Goal: Task Accomplishment & Management: Use online tool/utility

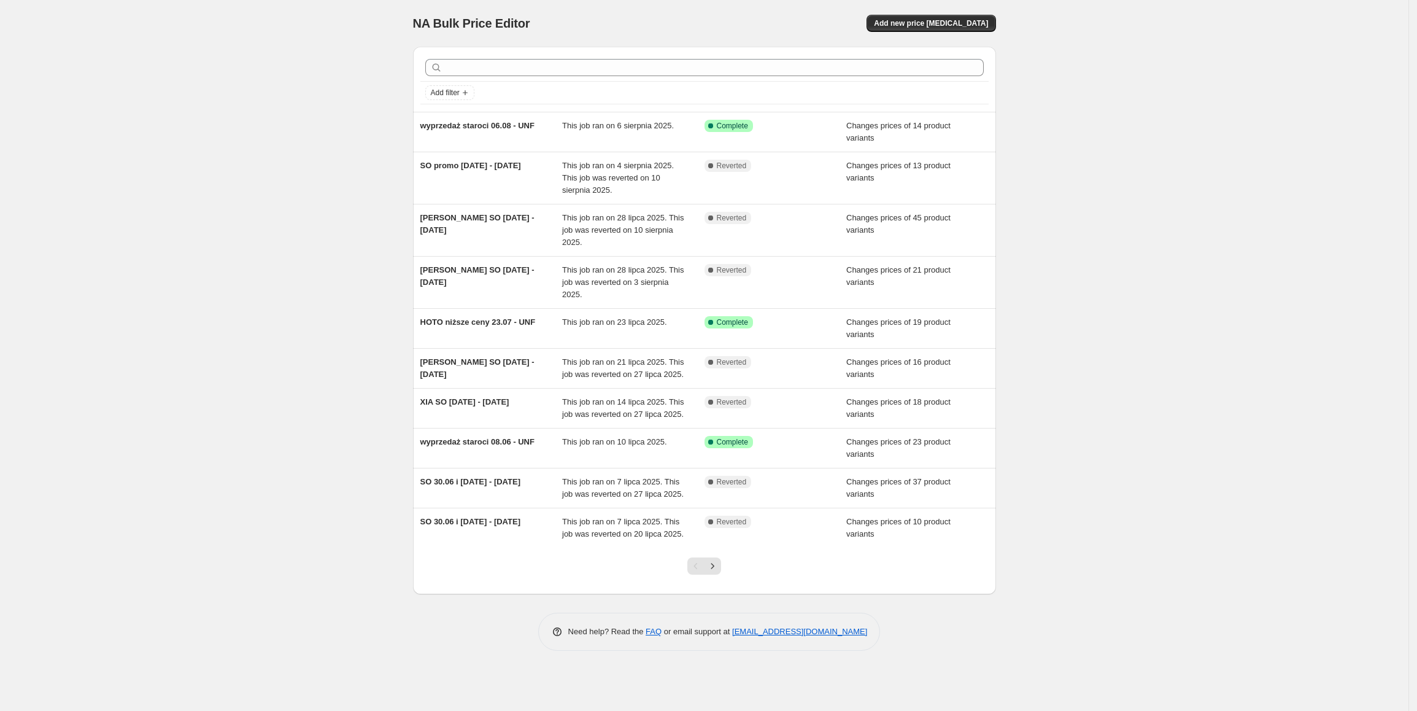
click at [987, 33] on div "NA Bulk Price Editor. This page is ready NA Bulk Price Editor Add new price [ME…" at bounding box center [704, 23] width 583 height 47
click at [983, 26] on span "Add new price [MEDICAL_DATA]" at bounding box center [931, 23] width 114 height 10
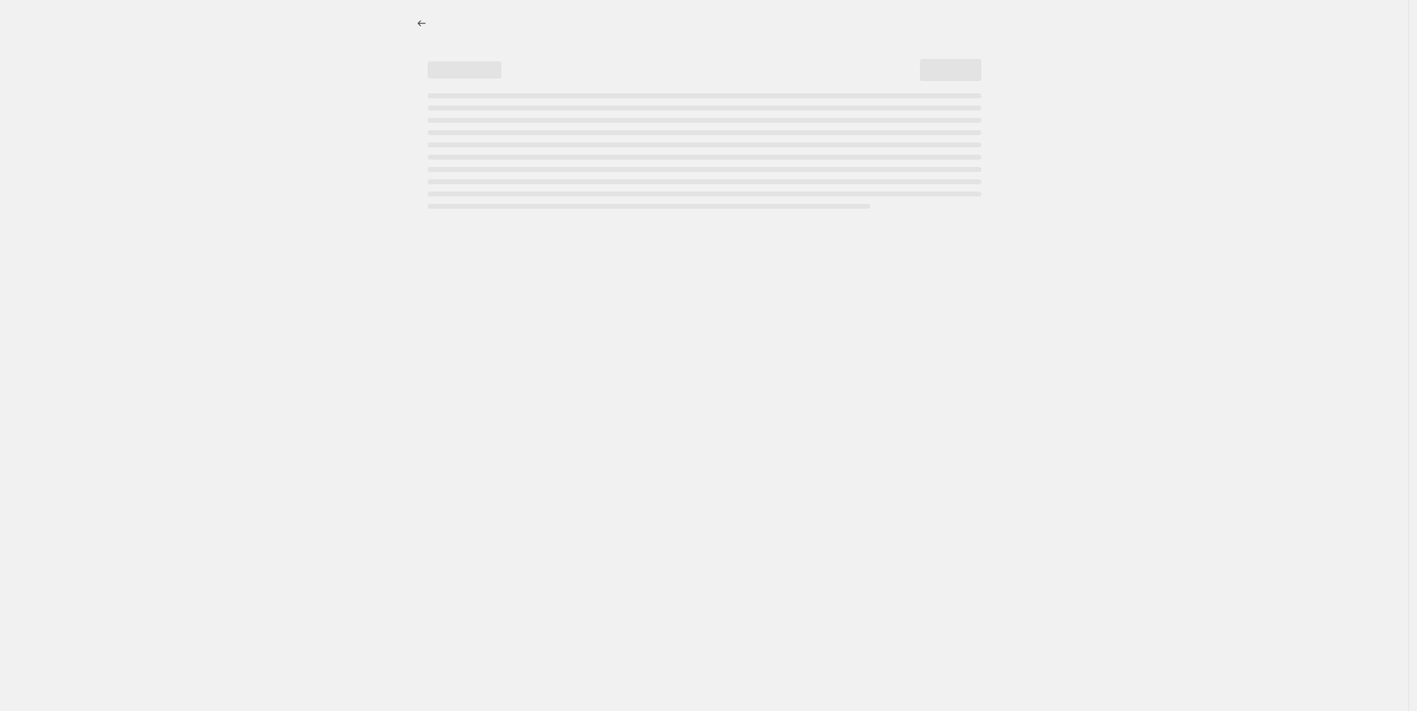
select select "percentage"
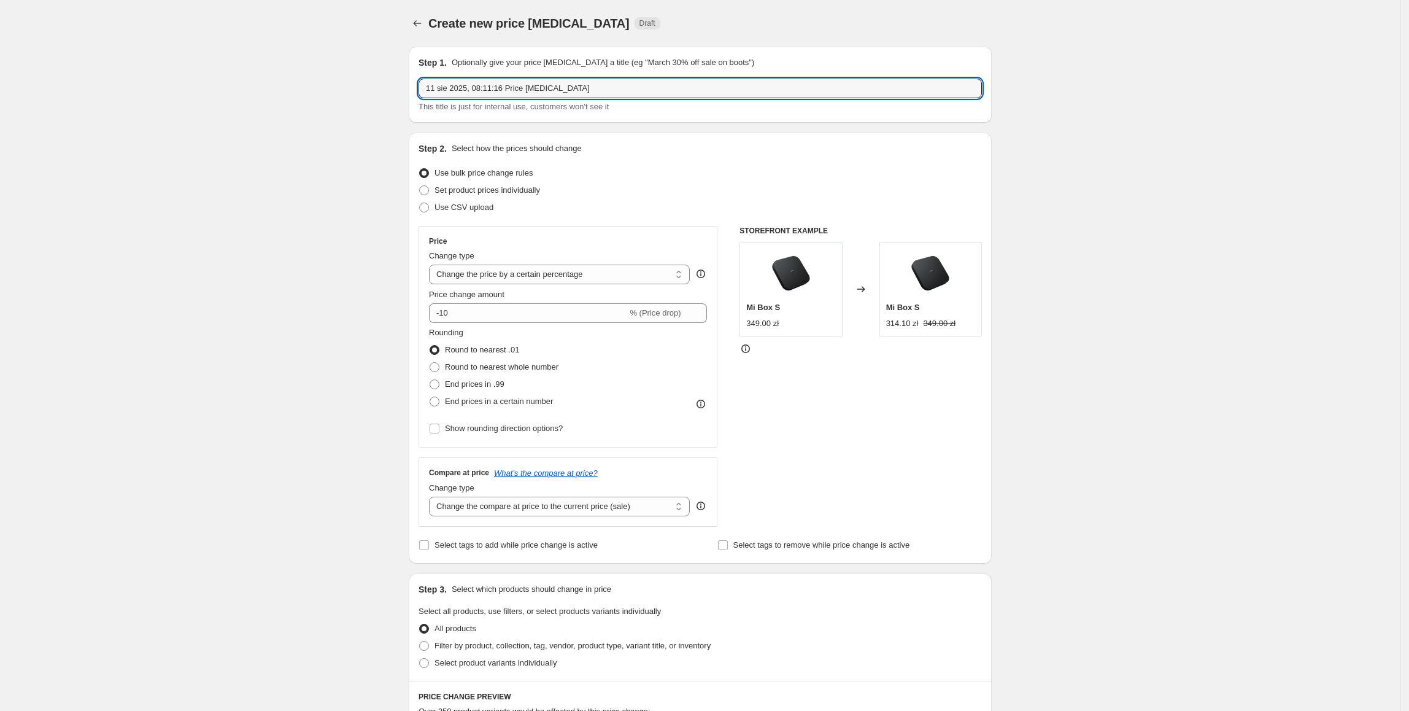
drag, startPoint x: 585, startPoint y: 87, endPoint x: 403, endPoint y: 87, distance: 181.7
click at [403, 87] on div "Step 1. Optionally give your price [MEDICAL_DATA] a title (eg "March 30% off sa…" at bounding box center [695, 594] width 593 height 1115
type input "SO [DATE] - [DATE]"
click at [495, 195] on span "Set product prices individually" at bounding box center [487, 189] width 106 height 9
click at [420, 186] on input "Set product prices individually" at bounding box center [419, 185] width 1 height 1
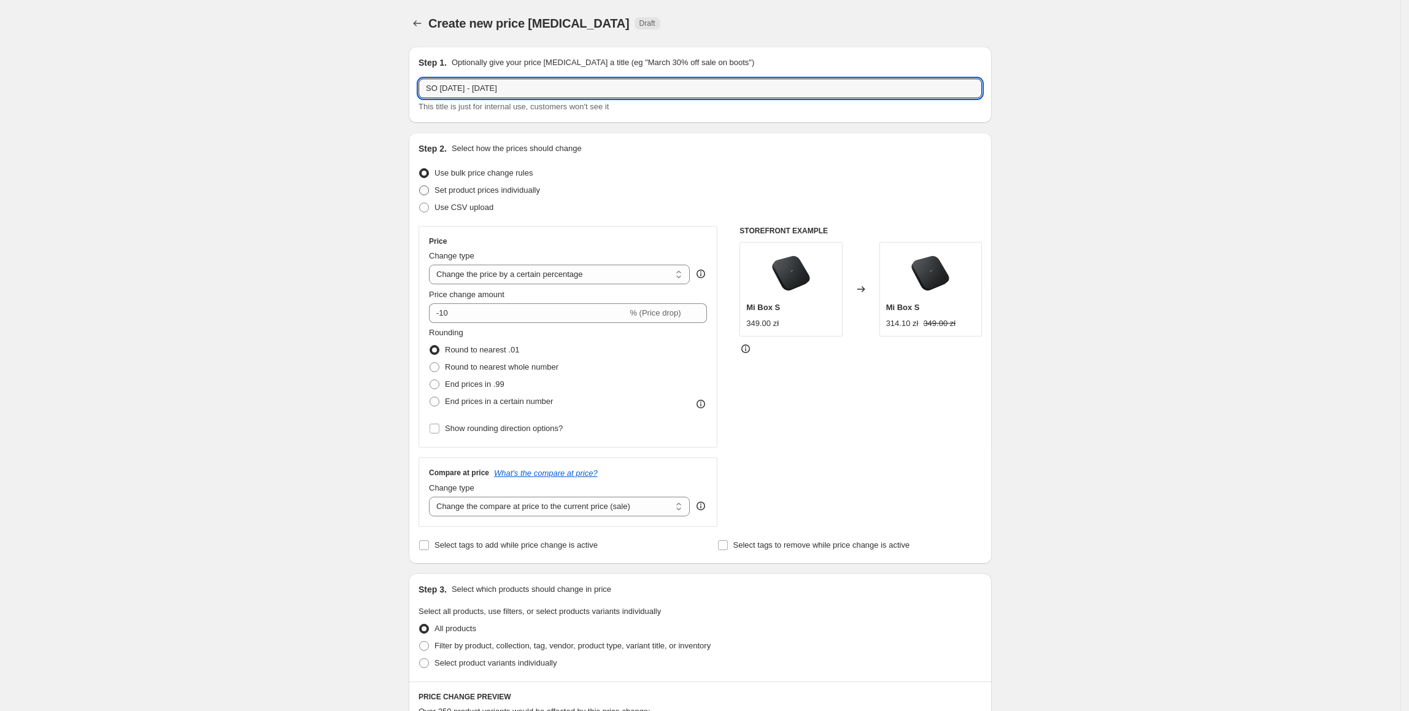
radio input "true"
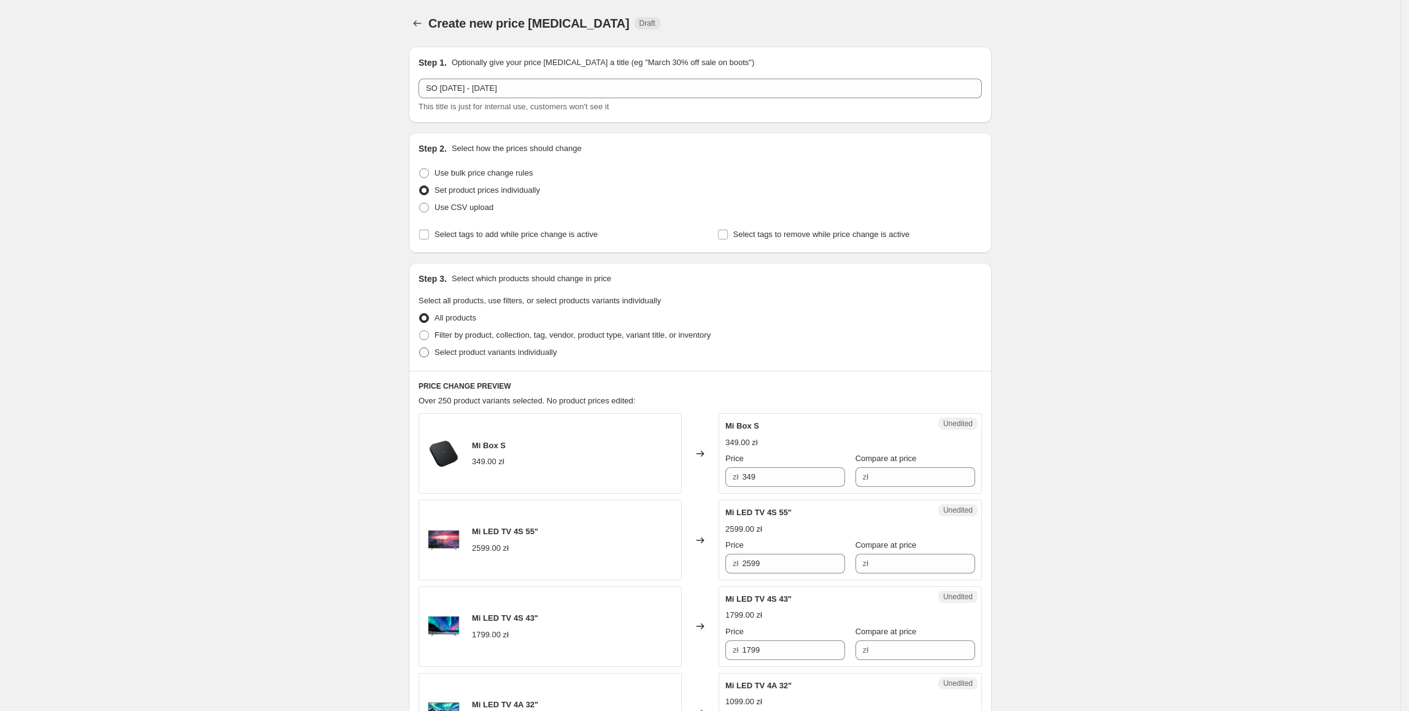
click at [455, 347] on span "Select product variants individually" at bounding box center [495, 351] width 122 height 9
click at [420, 347] on input "Select product variants individually" at bounding box center [419, 347] width 1 height 1
radio input "true"
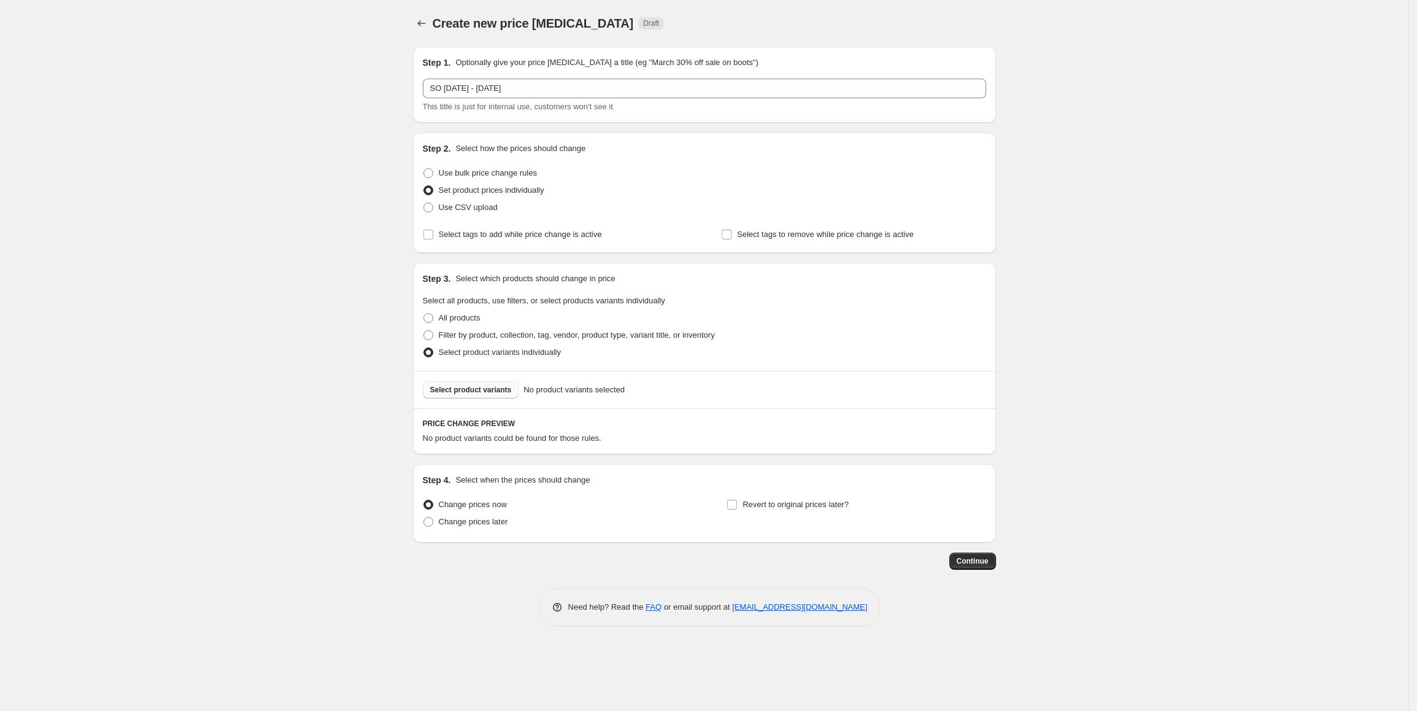
click at [468, 389] on span "Select product variants" at bounding box center [471, 390] width 82 height 10
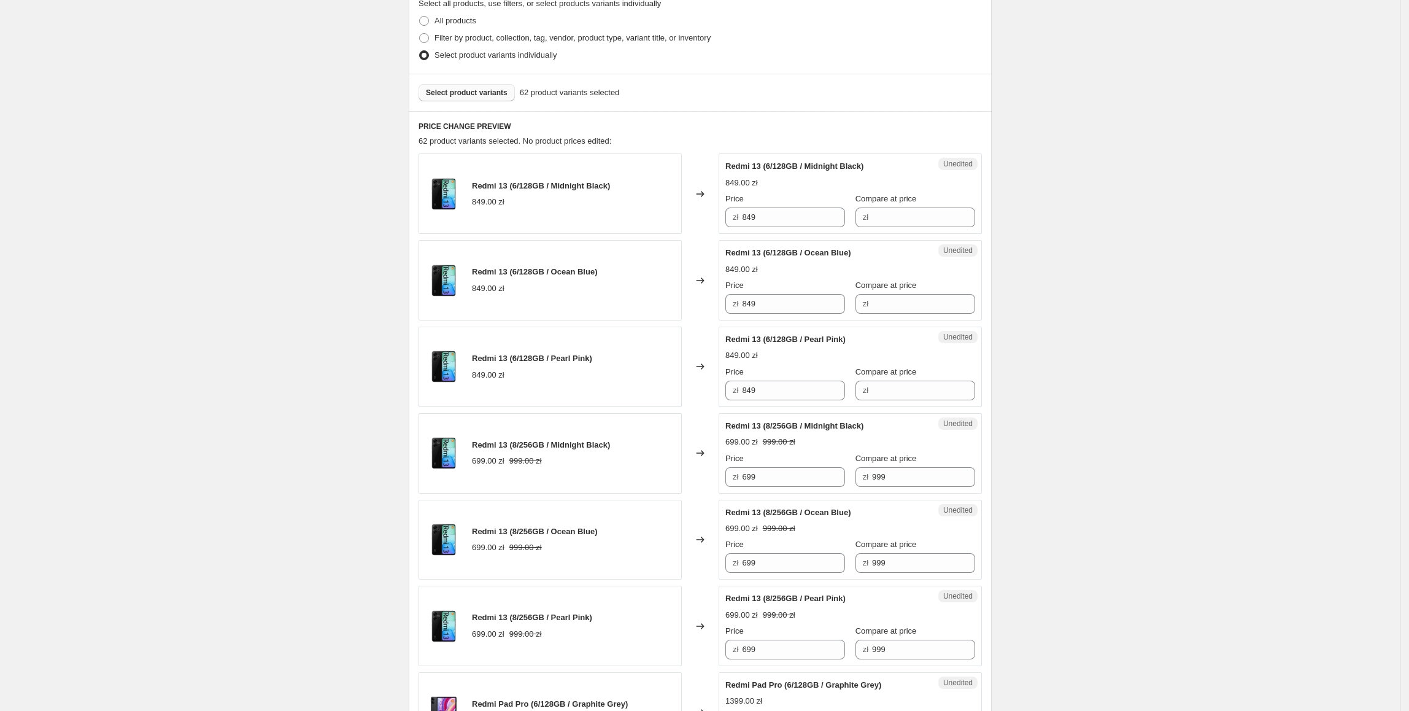
scroll to position [298, 0]
drag, startPoint x: 792, startPoint y: 219, endPoint x: 854, endPoint y: 231, distance: 63.7
click at [705, 223] on div "Redmi 13 (6/128GB / Midnight Black) 849.00 zł Changed to Unedited Redmi 13 (6/1…" at bounding box center [700, 193] width 563 height 80
drag, startPoint x: 900, startPoint y: 217, endPoint x: 819, endPoint y: 230, distance: 82.0
click at [900, 217] on input "Compare at price" at bounding box center [923, 217] width 103 height 20
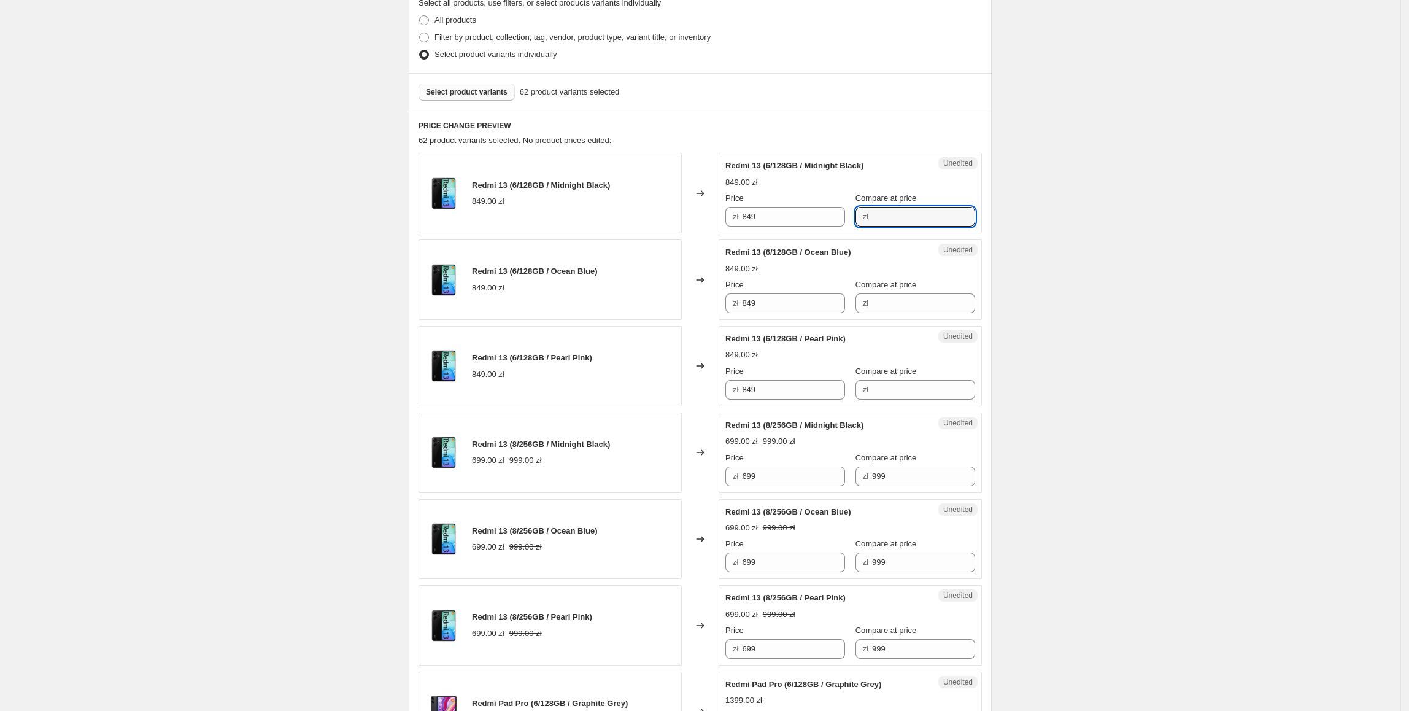
paste input "849"
type input "849"
drag, startPoint x: 794, startPoint y: 220, endPoint x: 713, endPoint y: 222, distance: 81.0
click at [713, 222] on div "Redmi 13 (6/128GB / Midnight Black) 849.00 zł Changed to Success Edited Redmi 1…" at bounding box center [700, 193] width 563 height 80
click at [786, 214] on input "849" at bounding box center [793, 217] width 103 height 20
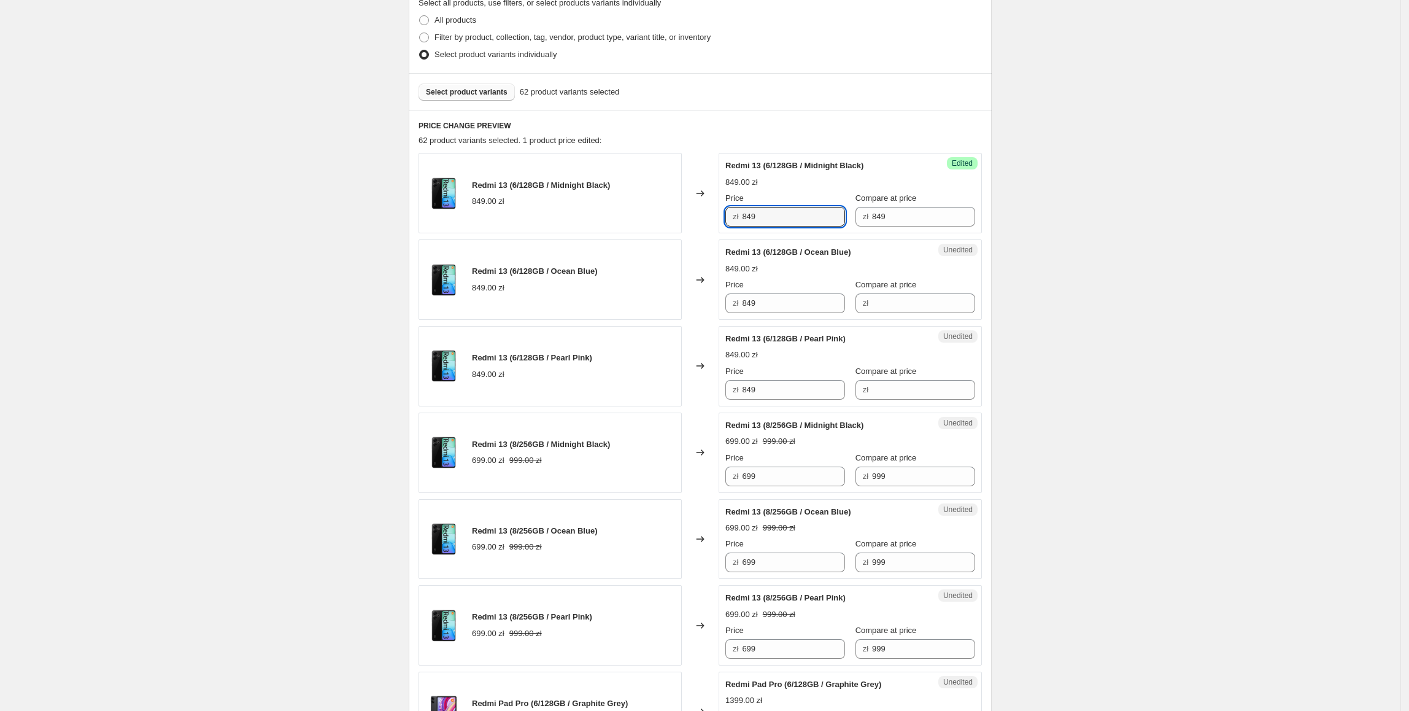
drag, startPoint x: 789, startPoint y: 217, endPoint x: 717, endPoint y: 217, distance: 71.8
click at [717, 217] on div "Redmi 13 (6/128GB / Midnight Black) 849.00 zł Changed to Success Edited Redmi 1…" at bounding box center [700, 193] width 563 height 80
type input "449"
drag, startPoint x: 801, startPoint y: 218, endPoint x: 711, endPoint y: 244, distance: 93.8
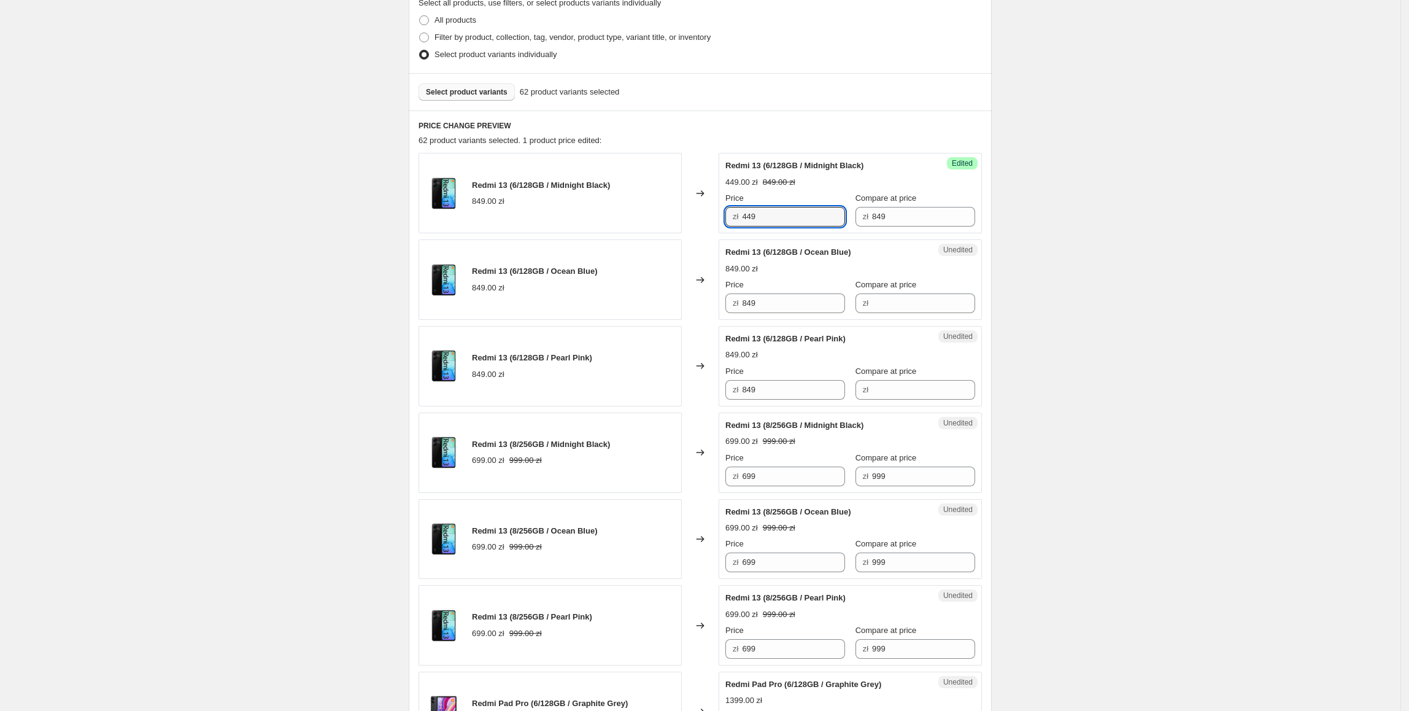
click at [691, 226] on div "Redmi 13 (6/128GB / Midnight Black) 849.00 zł Changed to Success Edited Redmi 1…" at bounding box center [700, 193] width 563 height 80
drag, startPoint x: 770, startPoint y: 307, endPoint x: 703, endPoint y: 312, distance: 66.5
click at [701, 307] on div "Redmi 13 (6/128GB / Ocean Blue) 849.00 zł Changed to Unedited Redmi 13 (6/128GB…" at bounding box center [700, 279] width 563 height 80
paste input "4"
type input "449"
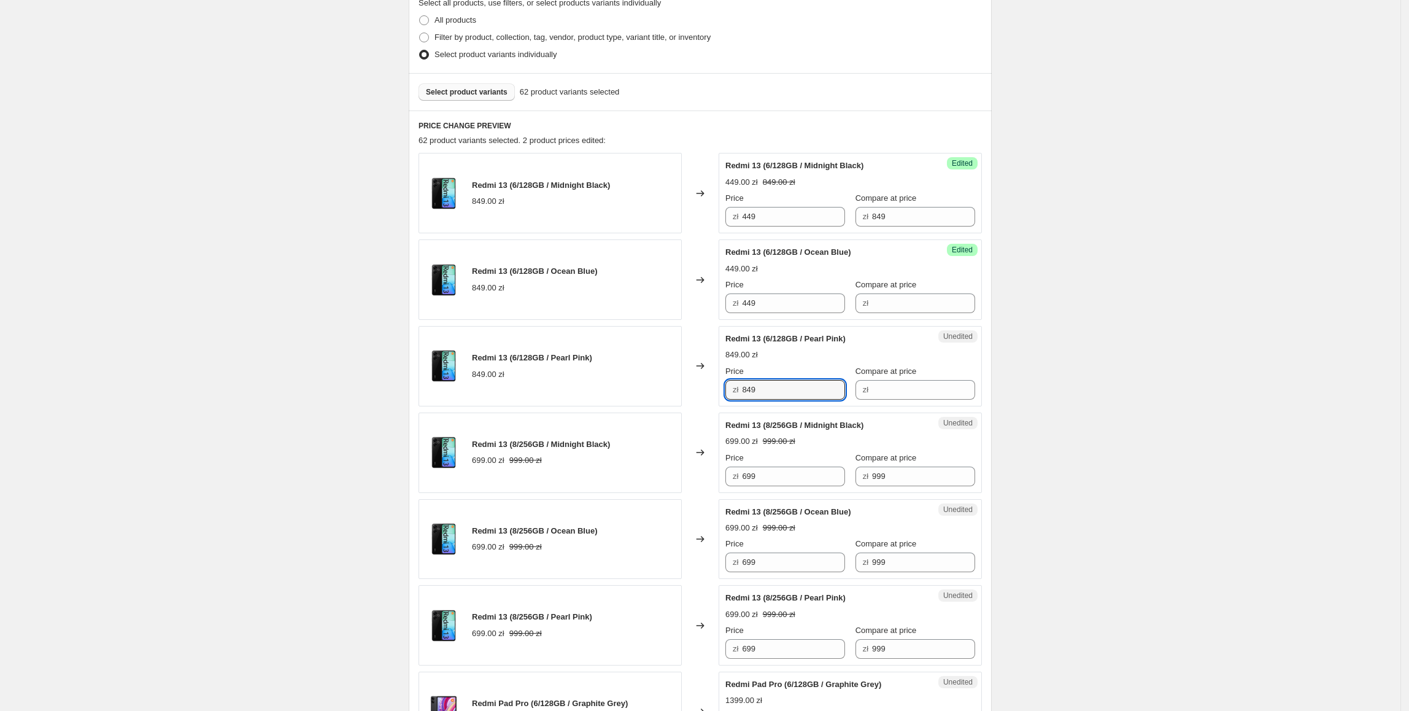
drag, startPoint x: 762, startPoint y: 387, endPoint x: 671, endPoint y: 386, distance: 90.8
click at [671, 386] on div "Redmi 13 (6/128GB / Pearl Pink) 849.00 zł Changed to Unedited Redmi 13 (6/128GB…" at bounding box center [700, 366] width 563 height 80
paste input "4"
type input "449"
click at [660, 377] on div "Redmi 13 (6/128GB / Pearl Pink) 849.00 zł" at bounding box center [550, 366] width 263 height 80
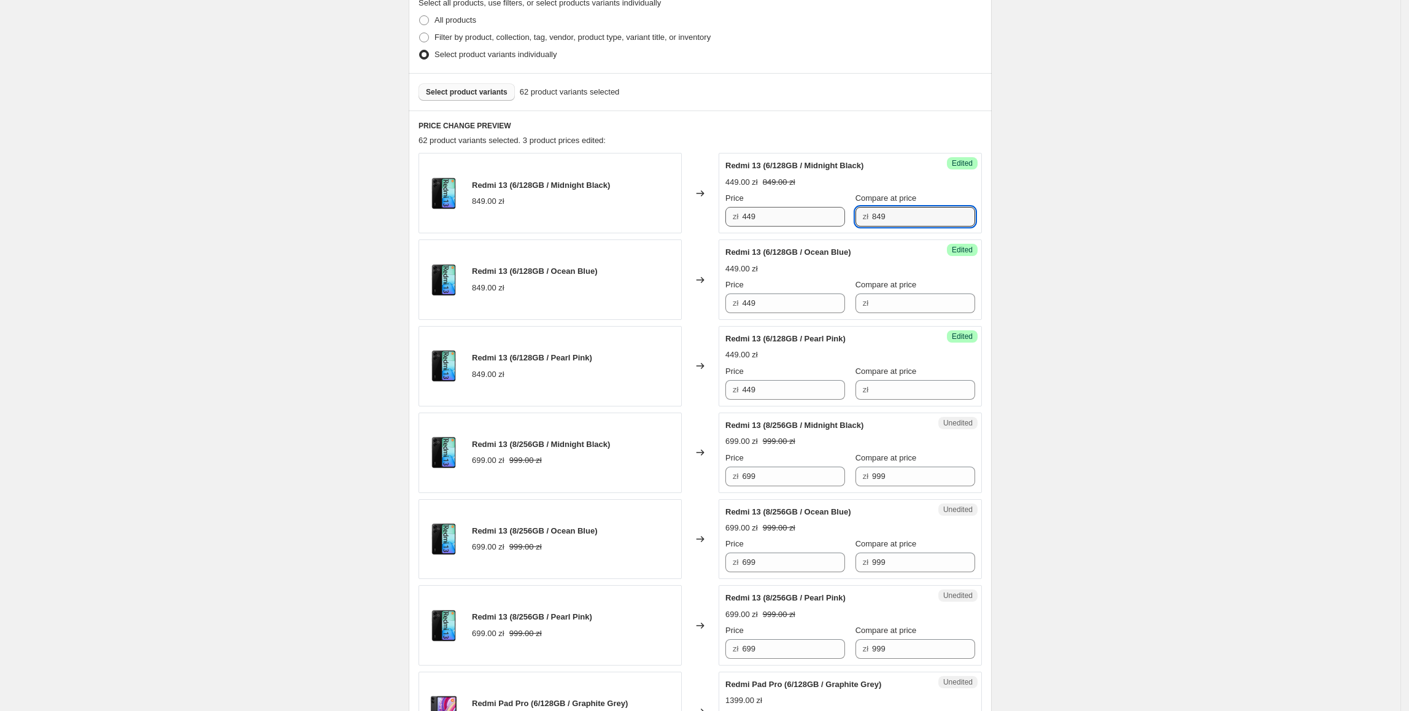
drag, startPoint x: 902, startPoint y: 212, endPoint x: 905, endPoint y: 322, distance: 109.9
click at [811, 225] on div "Price zł 449 Compare at price zł 849" at bounding box center [850, 209] width 250 height 34
click at [900, 312] on input "Compare at price" at bounding box center [923, 303] width 103 height 20
paste input "849"
type input "849"
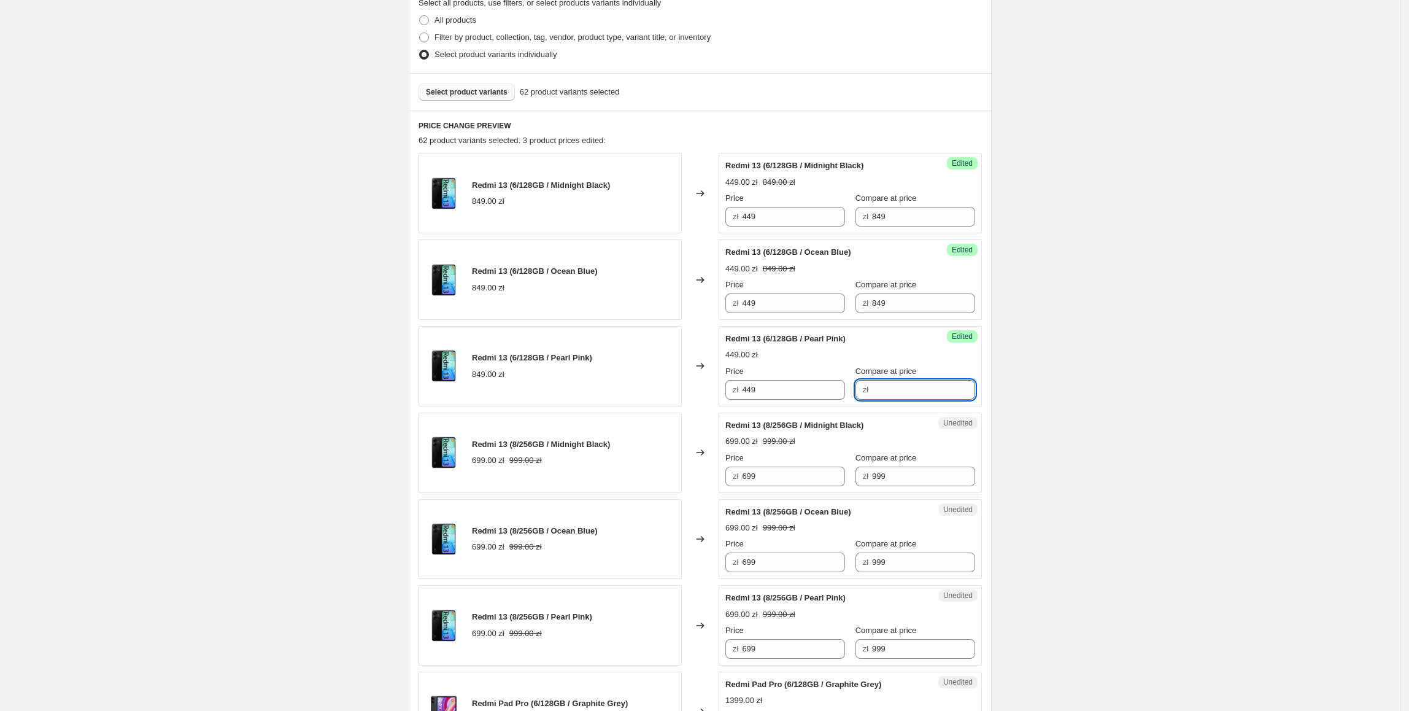
click at [891, 396] on input "Compare at price" at bounding box center [923, 390] width 103 height 20
paste input "849"
type input "849"
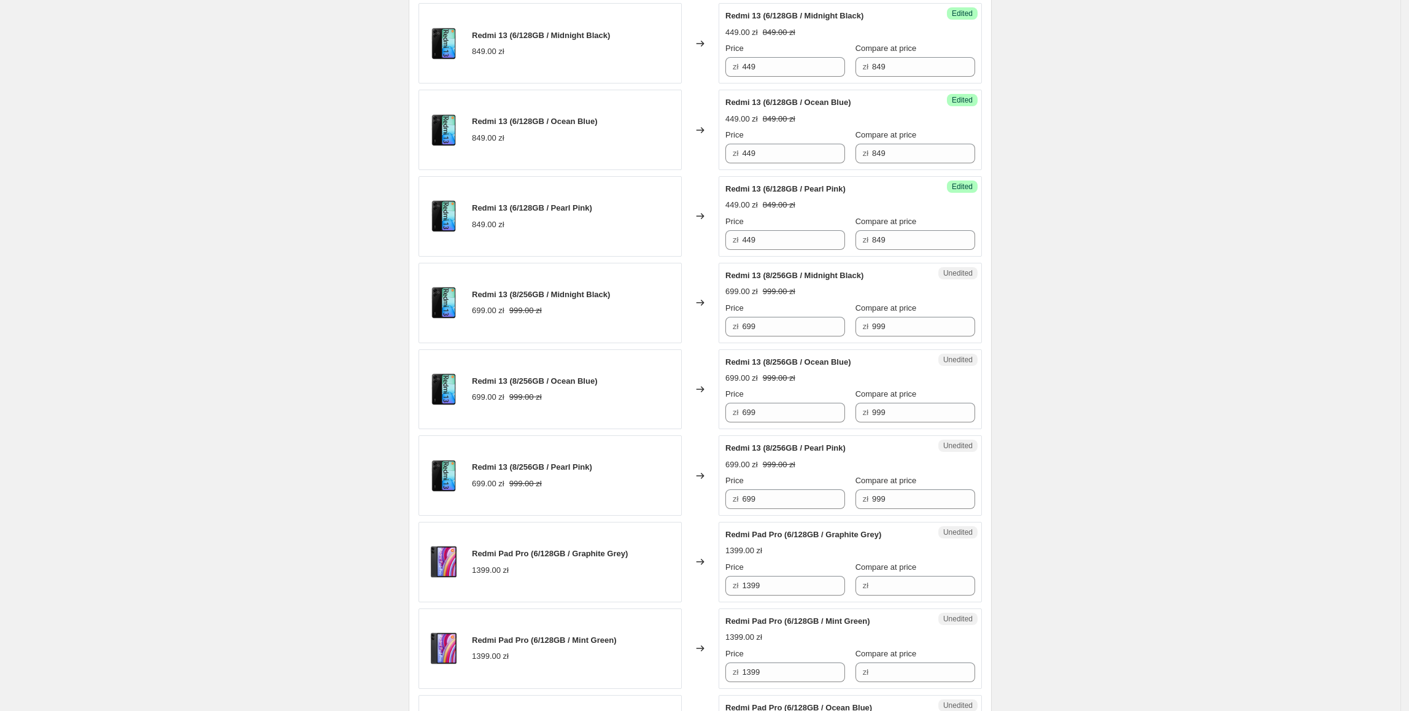
scroll to position [443, 0]
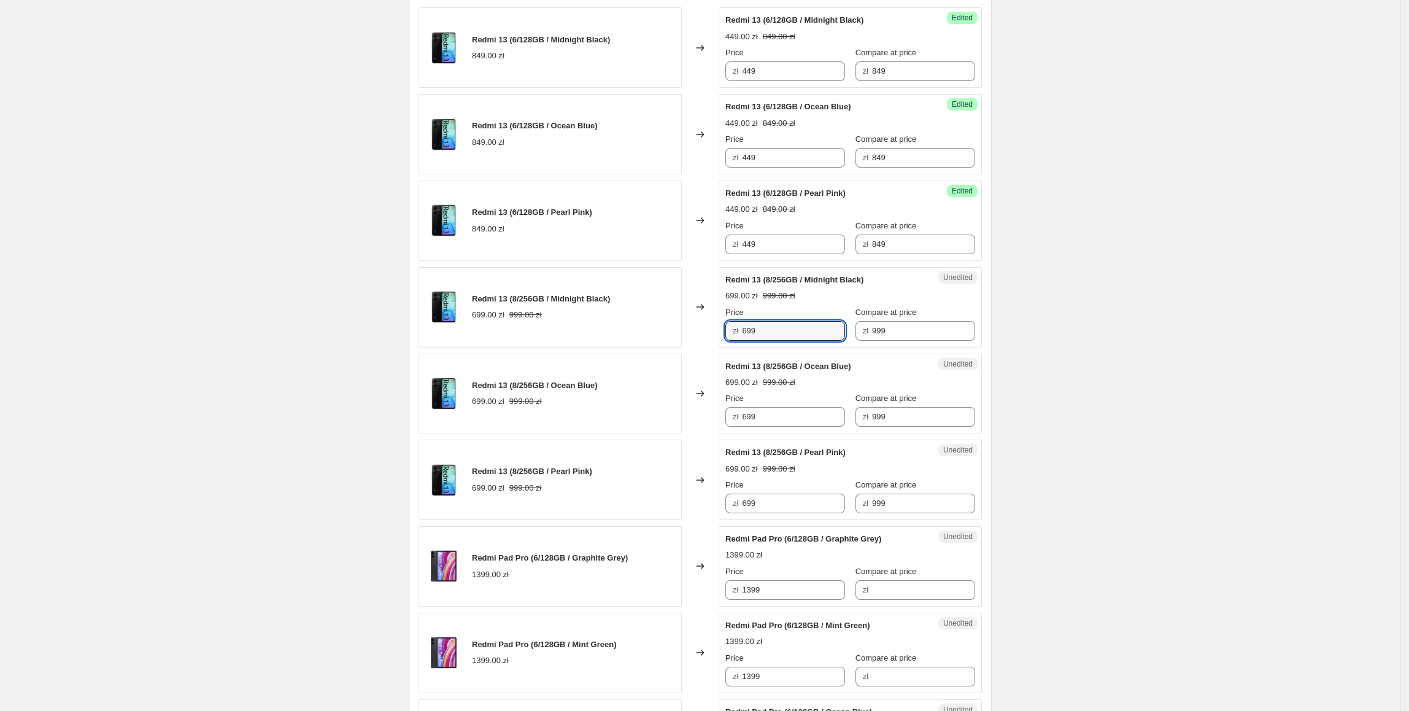
drag, startPoint x: 811, startPoint y: 336, endPoint x: 688, endPoint y: 336, distance: 122.7
click at [688, 336] on div "Redmi 13 (8/256GB / Midnight Black) 699.00 zł 999.00 zł Changed to Unedited Red…" at bounding box center [700, 307] width 563 height 80
type input "599"
drag, startPoint x: 817, startPoint y: 332, endPoint x: 604, endPoint y: 338, distance: 213.6
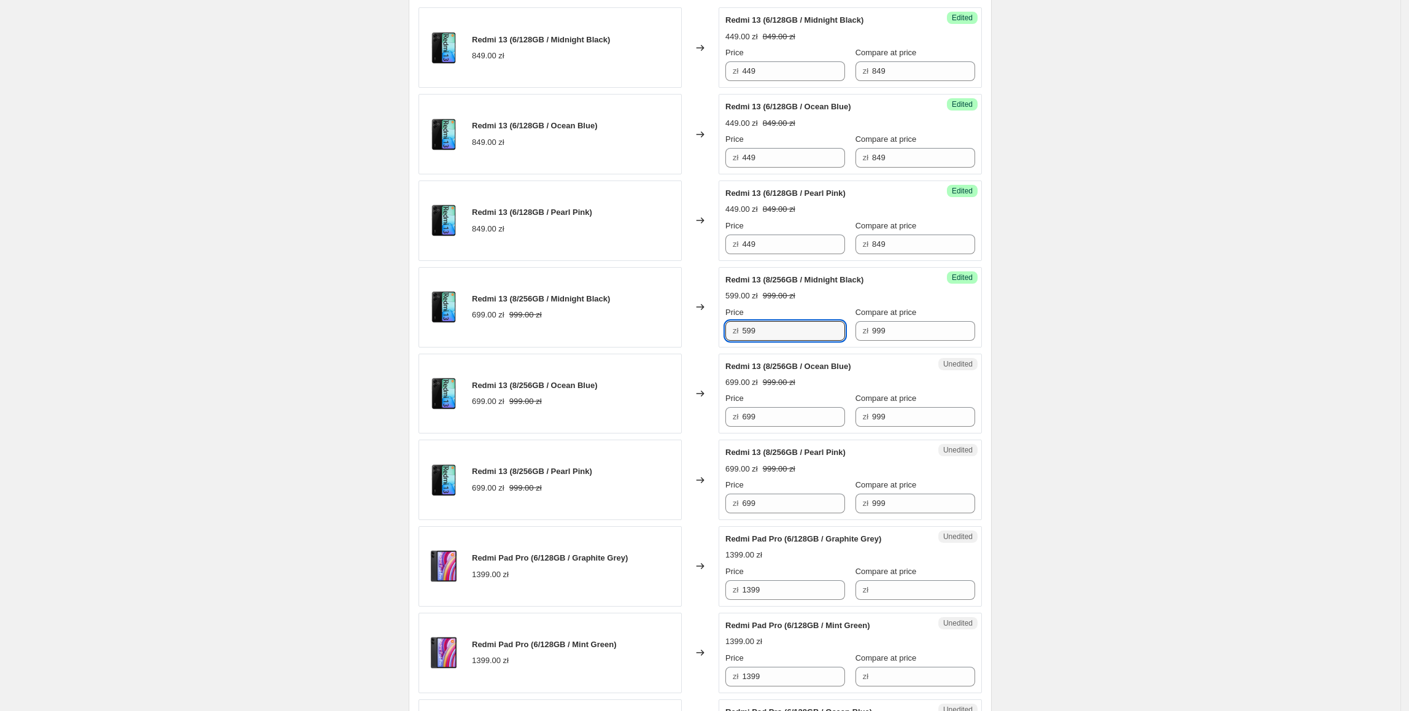
click at [603, 337] on div "Redmi 13 (8/256GB / Midnight Black) 699.00 zł 999.00 zł Changed to Success Edit…" at bounding box center [700, 307] width 563 height 80
paste input "5"
drag, startPoint x: 795, startPoint y: 420, endPoint x: 666, endPoint y: 438, distance: 130.1
click at [646, 430] on div "Redmi 13 (8/256GB / Ocean Blue) 699.00 zł 999.00 zł Changed to Unedited Redmi 1…" at bounding box center [700, 393] width 563 height 80
type input "599"
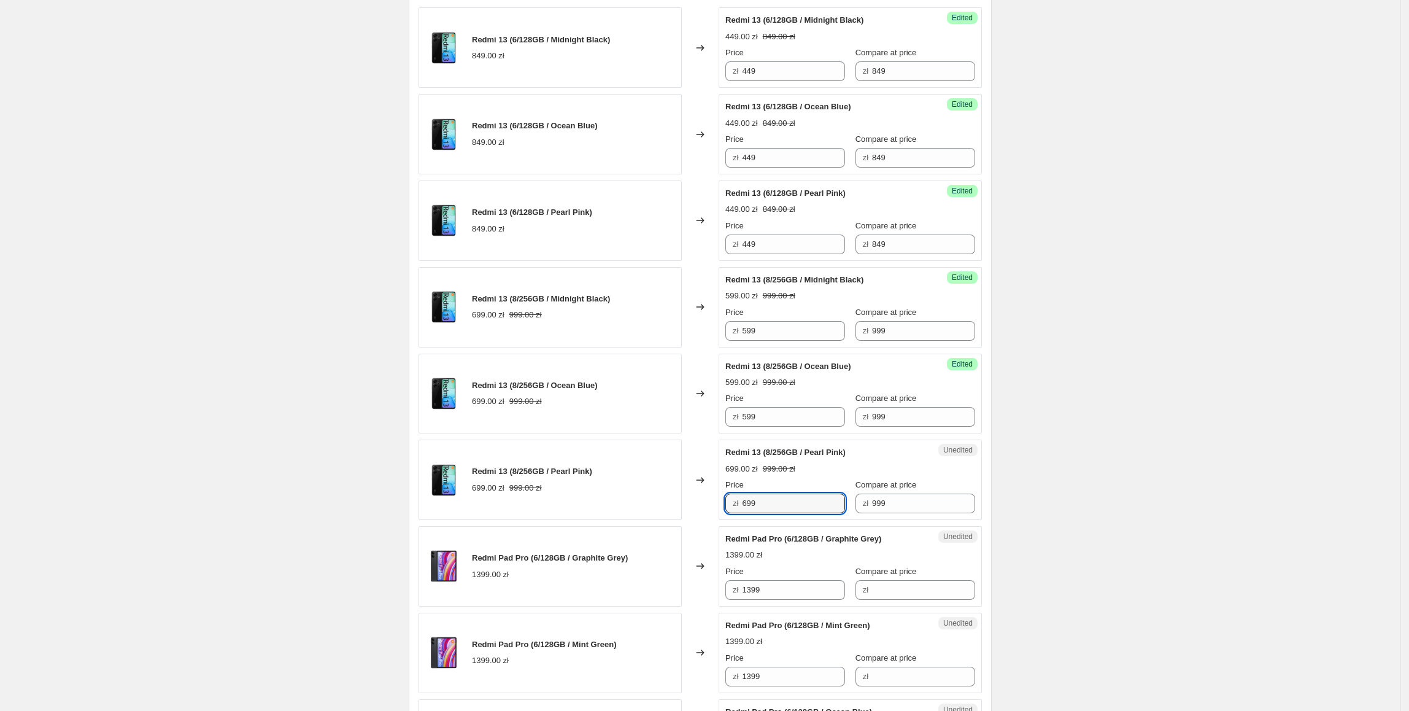
paste input "5"
drag, startPoint x: 791, startPoint y: 504, endPoint x: 657, endPoint y: 506, distance: 134.4
click at [657, 506] on div "Redmi 13 (8/256GB / Pearl Pink) 699.00 zł 999.00 zł Changed to Unedited Redmi 1…" at bounding box center [700, 479] width 563 height 80
type input "599"
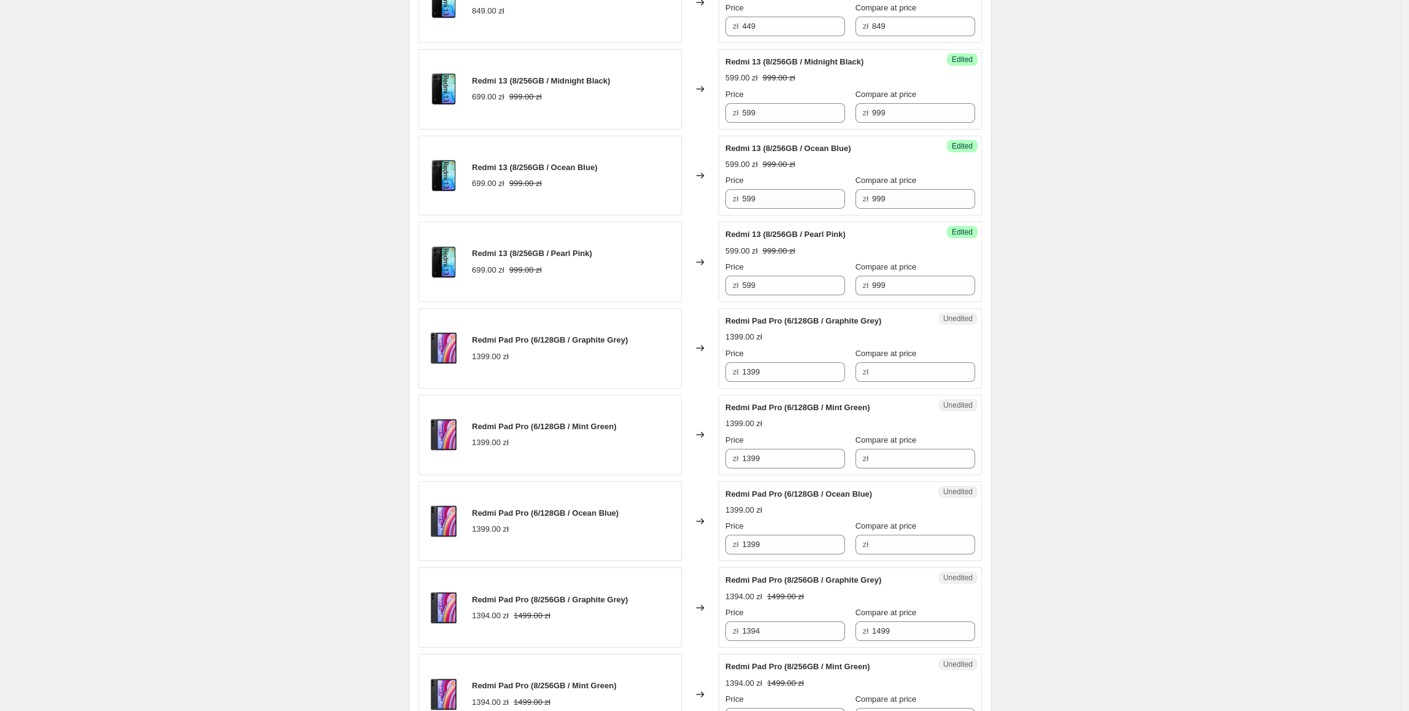
scroll to position [675, 0]
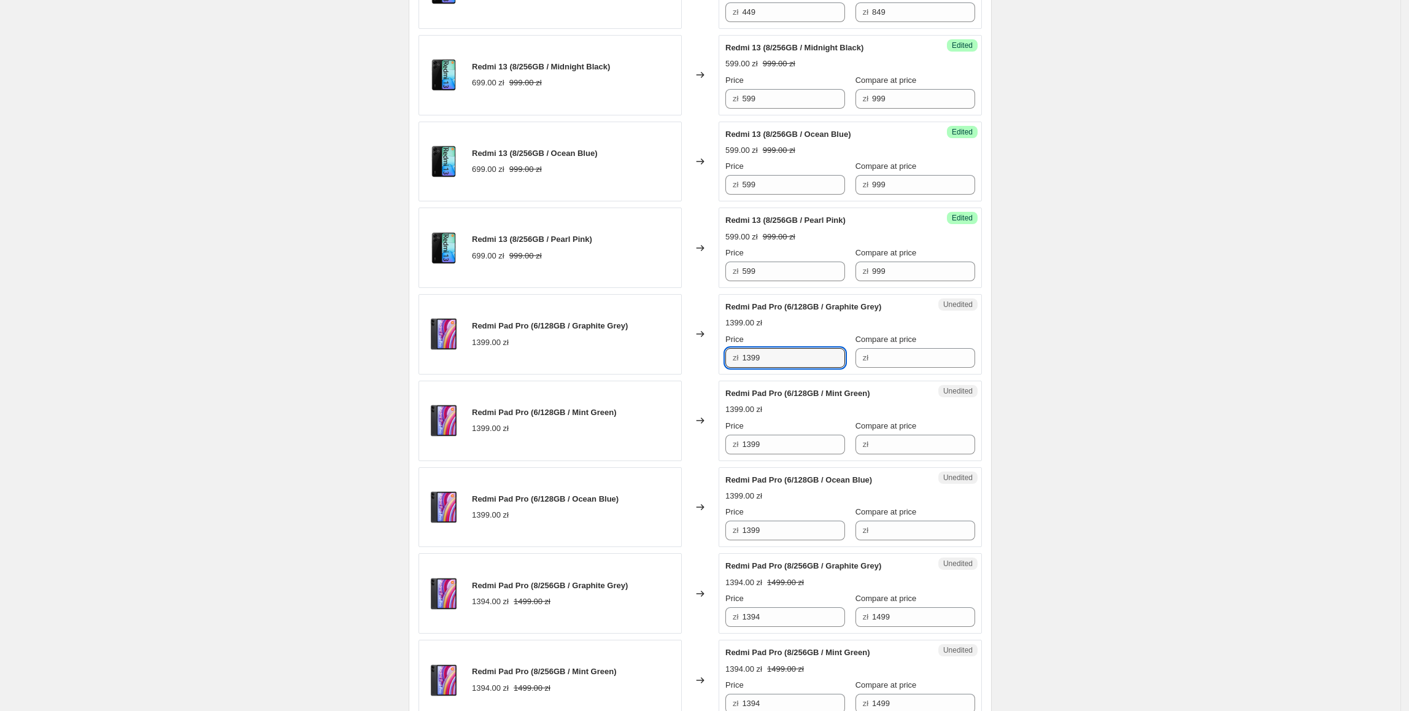
drag, startPoint x: 706, startPoint y: 361, endPoint x: 744, endPoint y: 365, distance: 38.2
click at [698, 361] on div "Redmi Pad Pro (6/128GB / Graphite Grey) 1399.00 zł Changed to Unedited Redmi Pa…" at bounding box center [700, 334] width 563 height 80
click at [882, 368] on input "Compare at price" at bounding box center [923, 358] width 103 height 20
paste input "1399"
type input "1399"
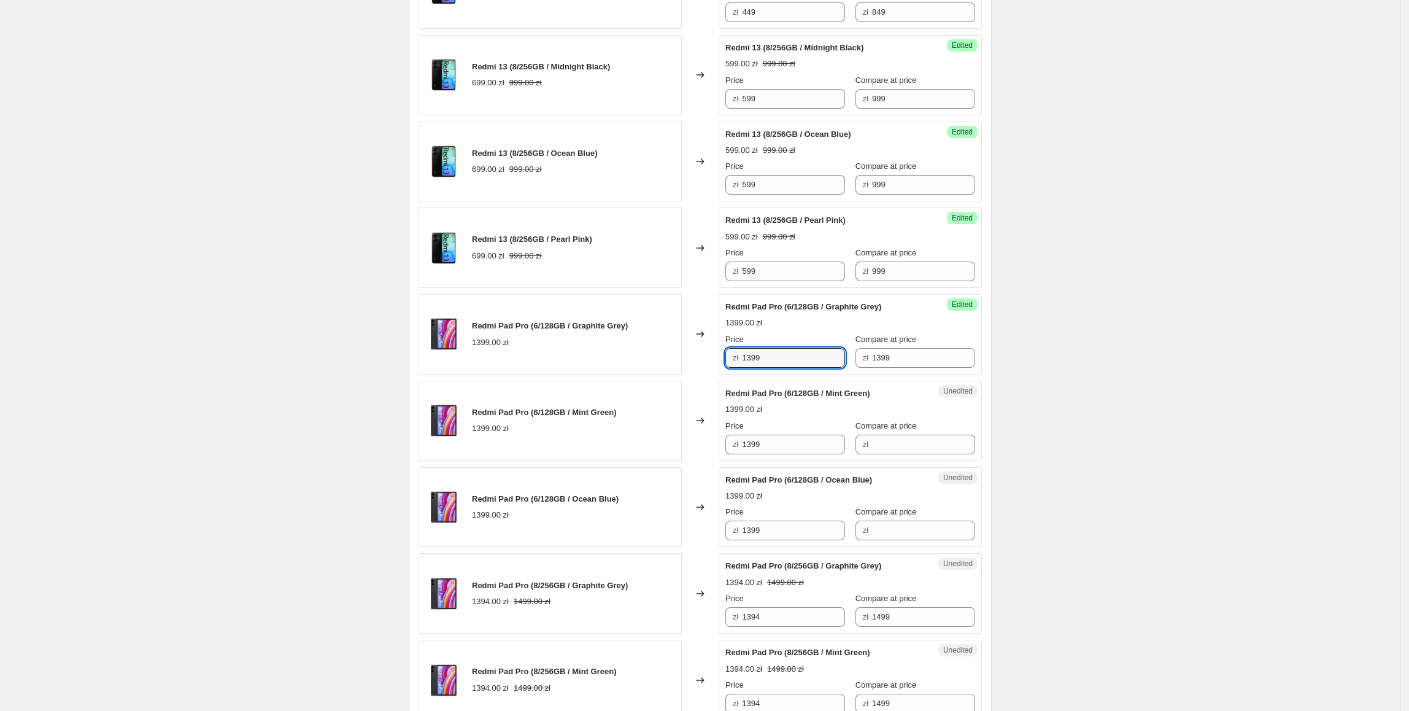
drag, startPoint x: 789, startPoint y: 369, endPoint x: 727, endPoint y: 369, distance: 62.0
click at [727, 369] on div "Success Edited Redmi Pad Pro (6/128GB / Graphite Grey) 1399.00 zł Price zł 1399…" at bounding box center [850, 334] width 263 height 80
click at [794, 357] on input "1399" at bounding box center [793, 358] width 103 height 20
drag, startPoint x: 794, startPoint y: 357, endPoint x: 727, endPoint y: 367, distance: 67.1
click at [727, 367] on div "Success Edited Redmi Pad Pro (6/128GB / Graphite Grey) 1399.00 zł Price zł 1399…" at bounding box center [850, 334] width 263 height 80
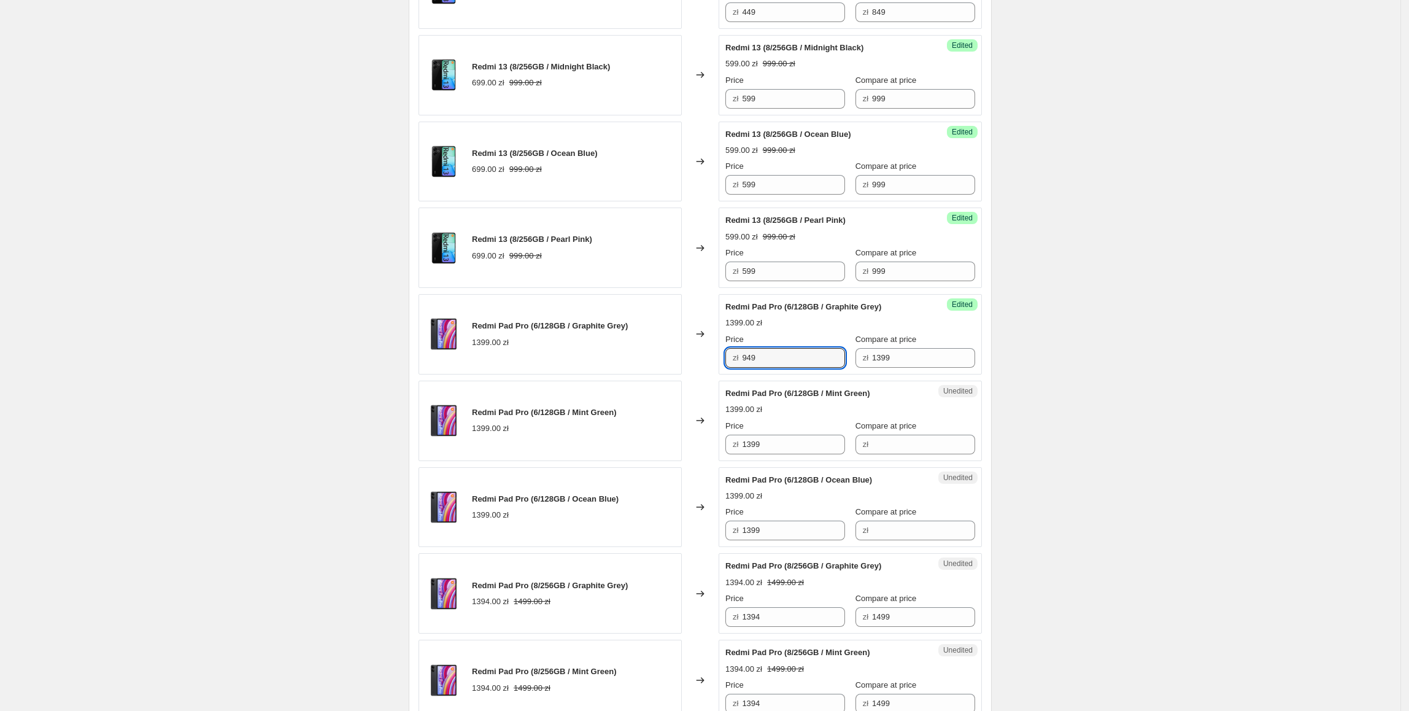
type input "949"
click at [1265, 334] on div "Create new price [MEDICAL_DATA]. This page is ready Create new price [MEDICAL_D…" at bounding box center [700, 525] width 1400 height 2400
drag, startPoint x: 913, startPoint y: 360, endPoint x: 823, endPoint y: 358, distance: 90.2
click at [823, 358] on div "Price zł 949 Compare at price zł 1399" at bounding box center [850, 350] width 250 height 34
type input "1299"
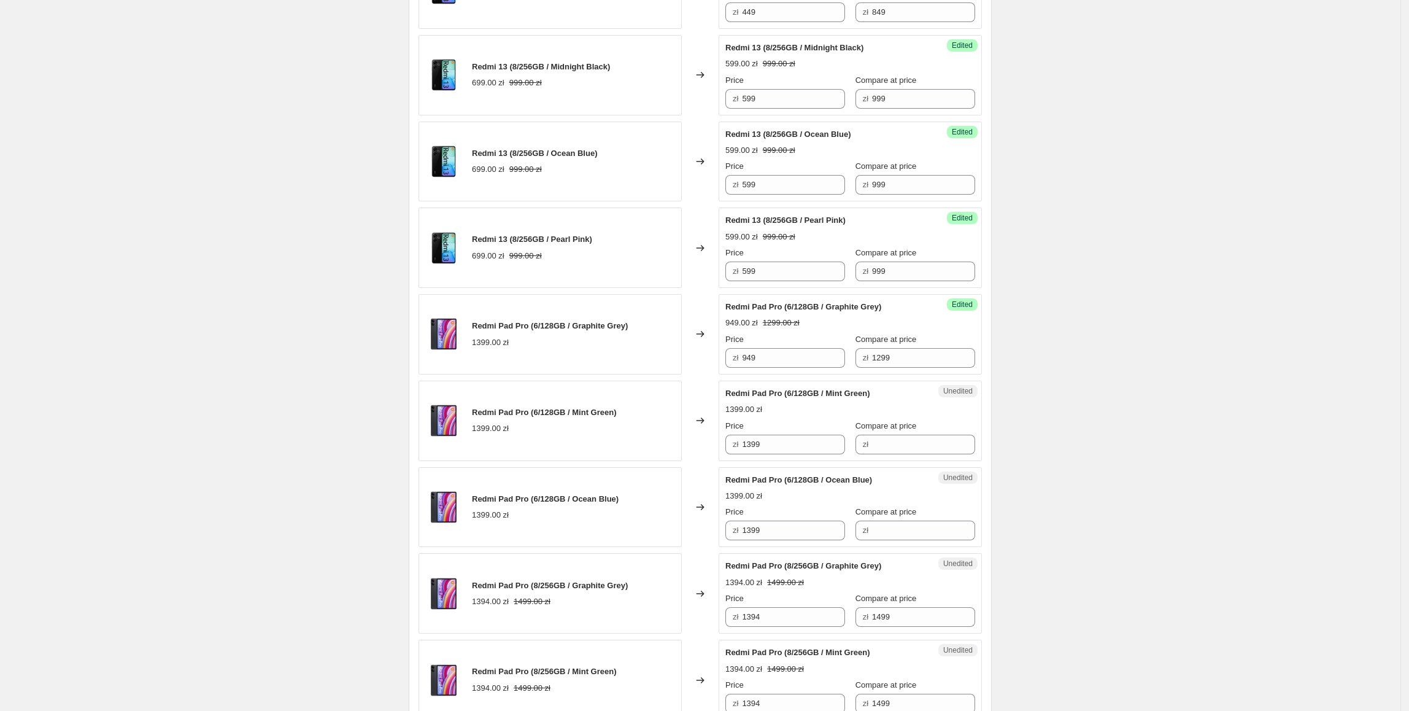
click at [1184, 440] on div "Create new price [MEDICAL_DATA]. This page is ready Create new price [MEDICAL_D…" at bounding box center [700, 525] width 1400 height 2400
drag, startPoint x: 816, startPoint y: 357, endPoint x: 692, endPoint y: 356, distance: 124.0
click at [692, 356] on div "Redmi Pad Pro (6/128GB / Graphite Grey) 1399.00 zł Changed to Success Edited Re…" at bounding box center [700, 334] width 563 height 80
paste input "94"
drag, startPoint x: 732, startPoint y: 445, endPoint x: 693, endPoint y: 465, distance: 43.4
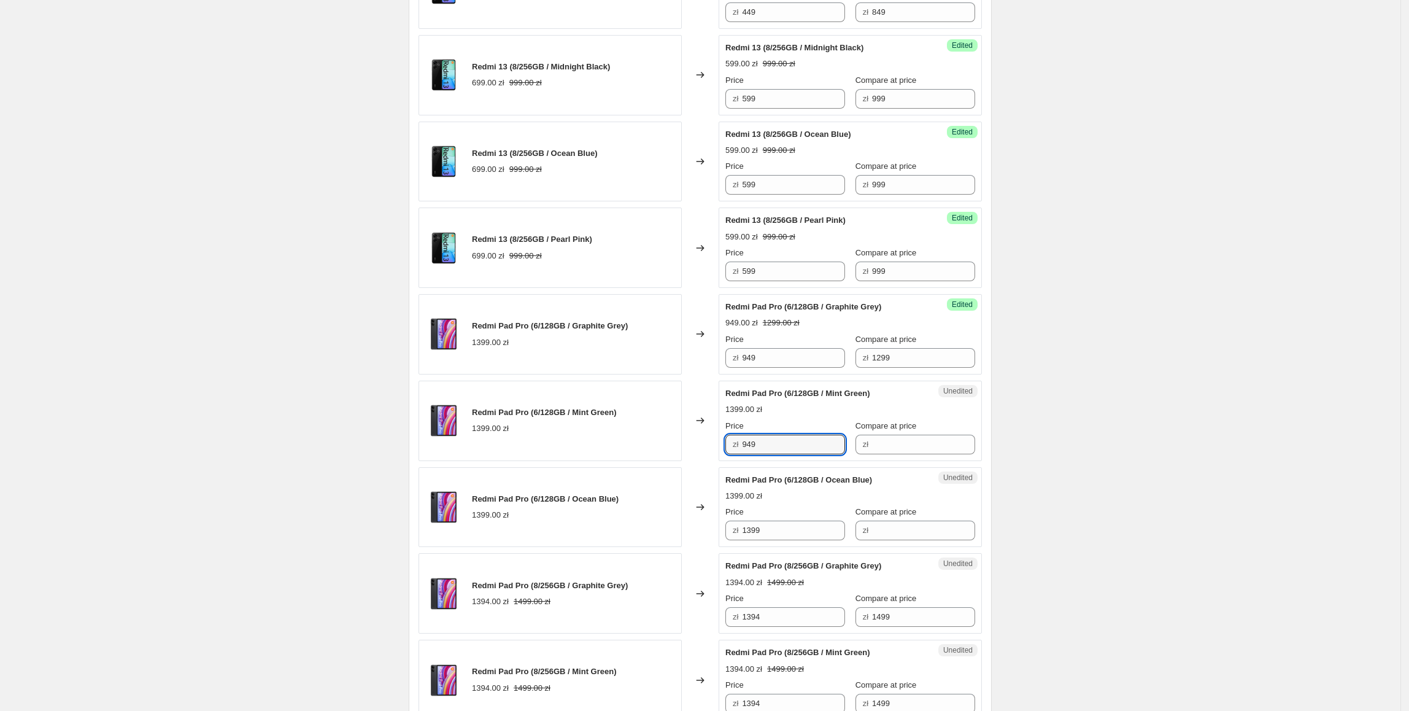
click at [678, 448] on div "Redmi Pad Pro (6/128GB / Mint Green) 1399.00 zł Changed to Unedited Redmi Pad P…" at bounding box center [700, 420] width 563 height 80
type input "949"
drag, startPoint x: 789, startPoint y: 538, endPoint x: 695, endPoint y: 539, distance: 93.3
click at [695, 538] on div "Redmi Pad Pro (6/128GB / Ocean Blue) 1399.00 zł Changed to Unedited Redmi Pad P…" at bounding box center [700, 507] width 563 height 80
paste input "94"
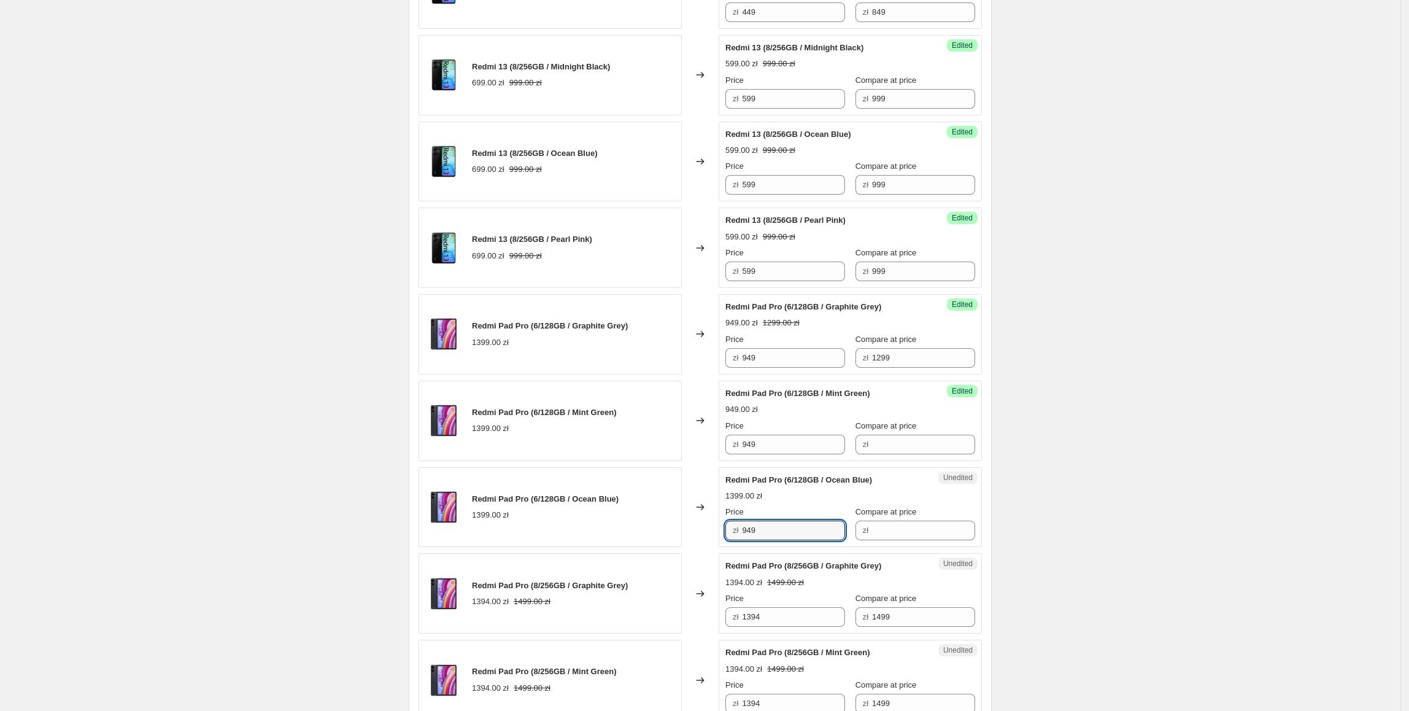
type input "949"
drag, startPoint x: 1092, startPoint y: 494, endPoint x: 951, endPoint y: 398, distance: 170.9
click at [1093, 494] on div "Create new price [MEDICAL_DATA]. This page is ready Create new price [MEDICAL_D…" at bounding box center [700, 525] width 1400 height 2400
drag, startPoint x: 902, startPoint y: 359, endPoint x: 832, endPoint y: 359, distance: 70.0
click at [832, 358] on div "Price zł 949 Compare at price zł 1299" at bounding box center [850, 350] width 250 height 34
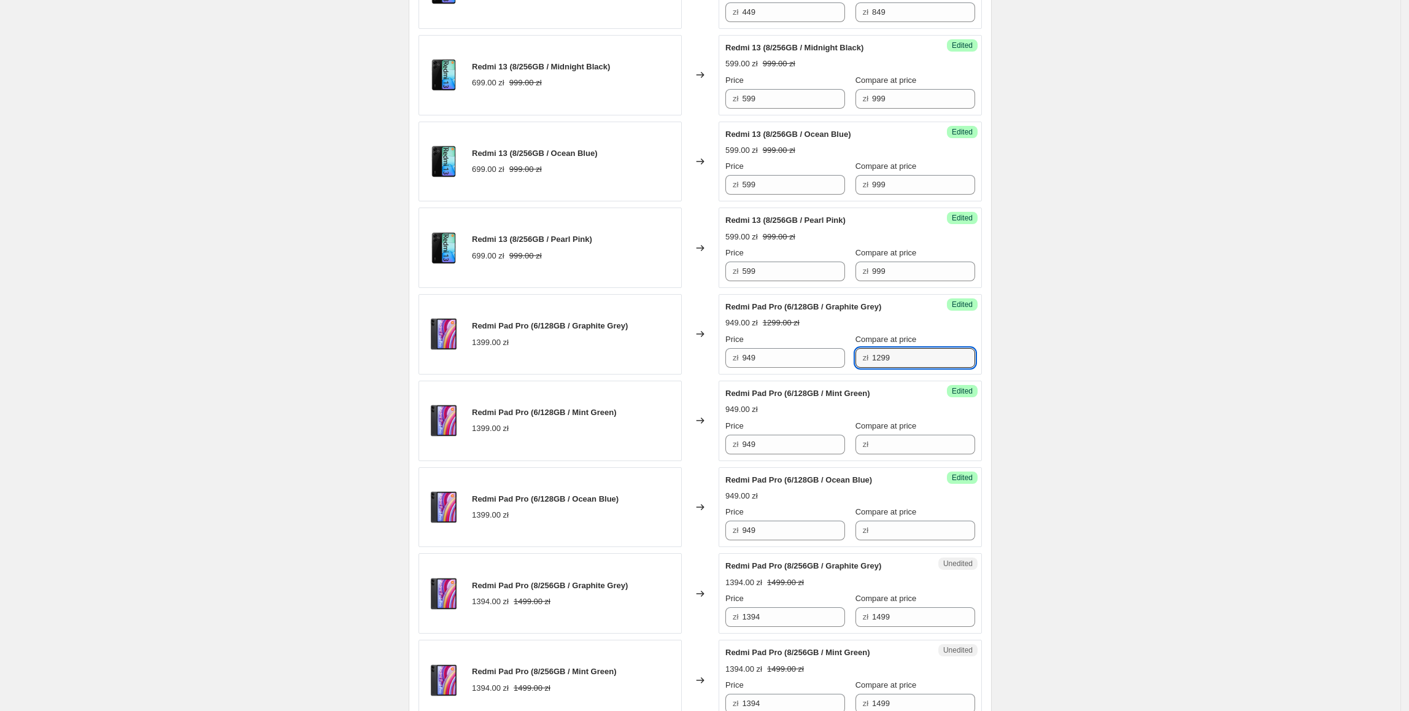
click at [930, 461] on div "Success Edited Redmi Pad Pro (6/128GB / Mint Green) 949.00 zł Price zł 949 Comp…" at bounding box center [850, 420] width 263 height 80
click at [919, 454] on input "Compare at price" at bounding box center [923, 444] width 103 height 20
paste input "1299"
type input "1299"
drag, startPoint x: 889, startPoint y: 536, endPoint x: 913, endPoint y: 536, distance: 23.9
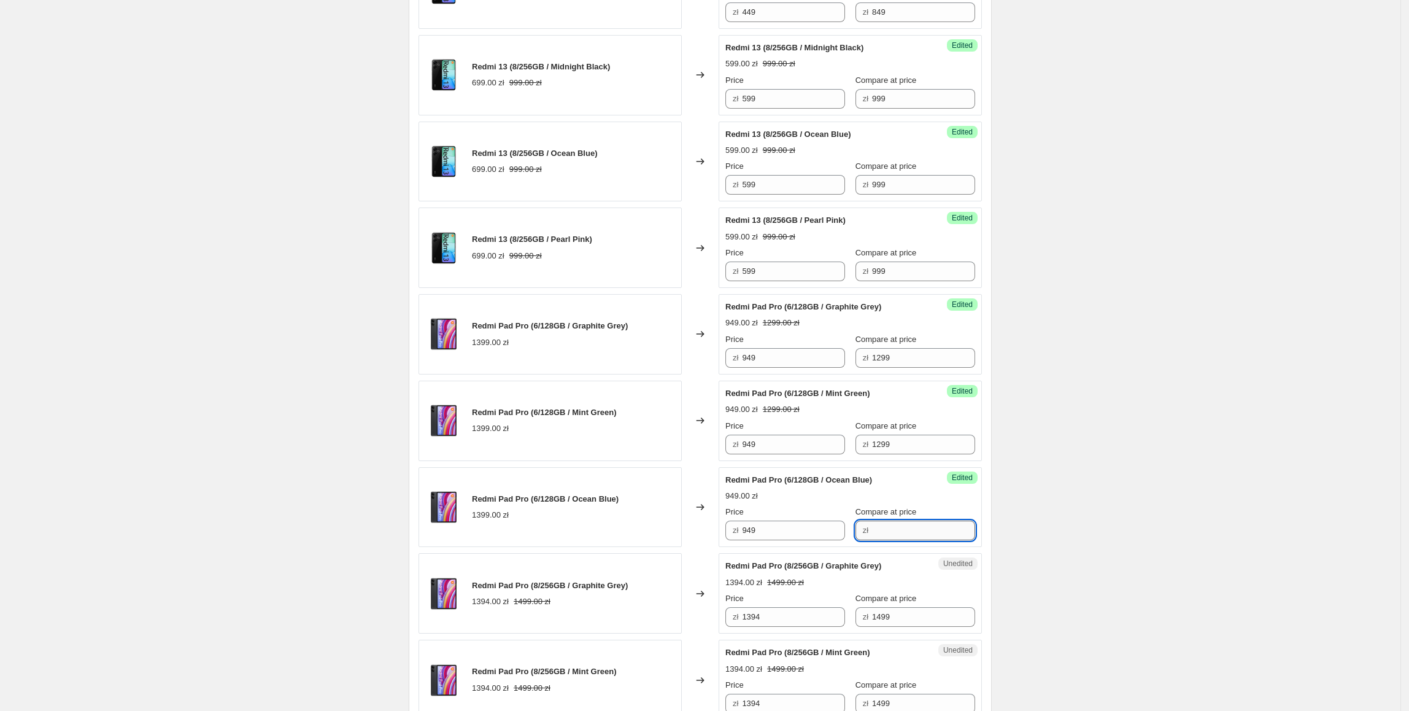
click at [889, 536] on input "Compare at price" at bounding box center [923, 530] width 103 height 20
paste input "1299"
type input "1299"
click at [1091, 441] on div "Create new price [MEDICAL_DATA]. This page is ready Create new price [MEDICAL_D…" at bounding box center [700, 525] width 1400 height 2400
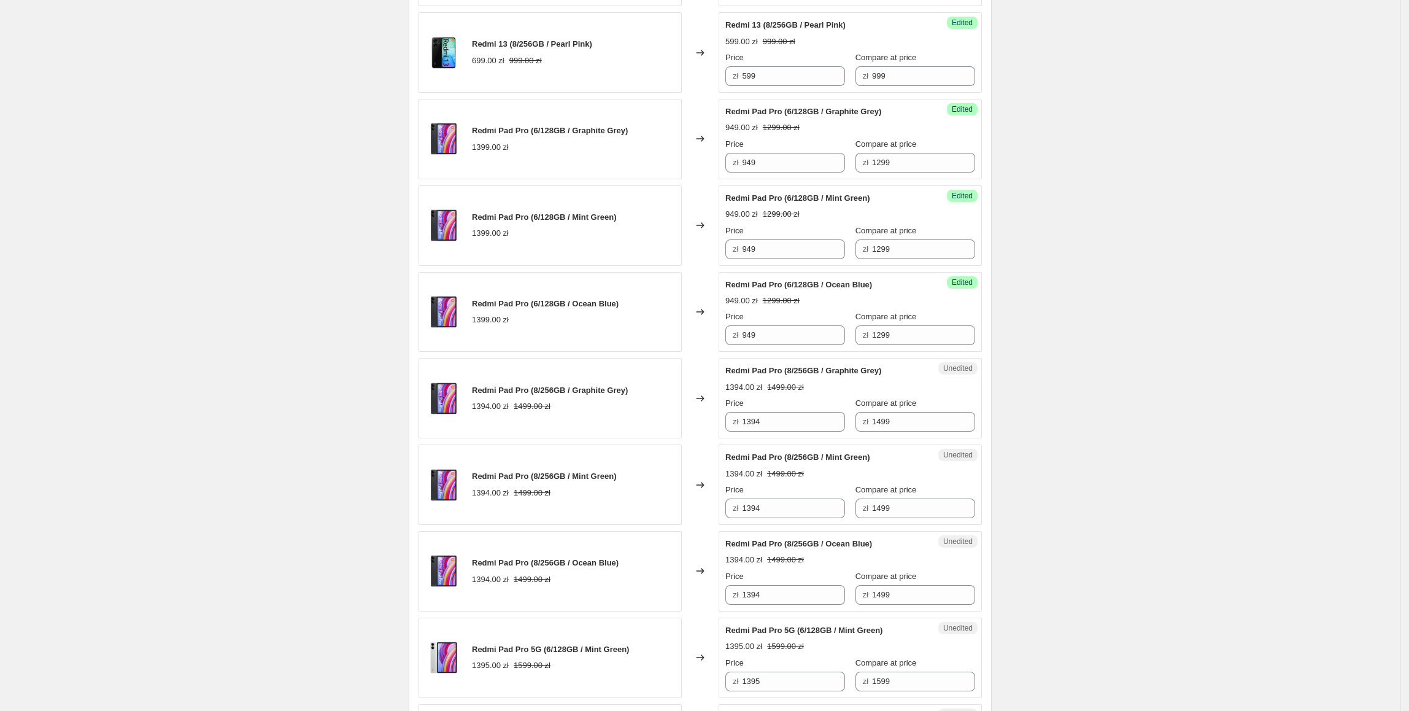
scroll to position [876, 0]
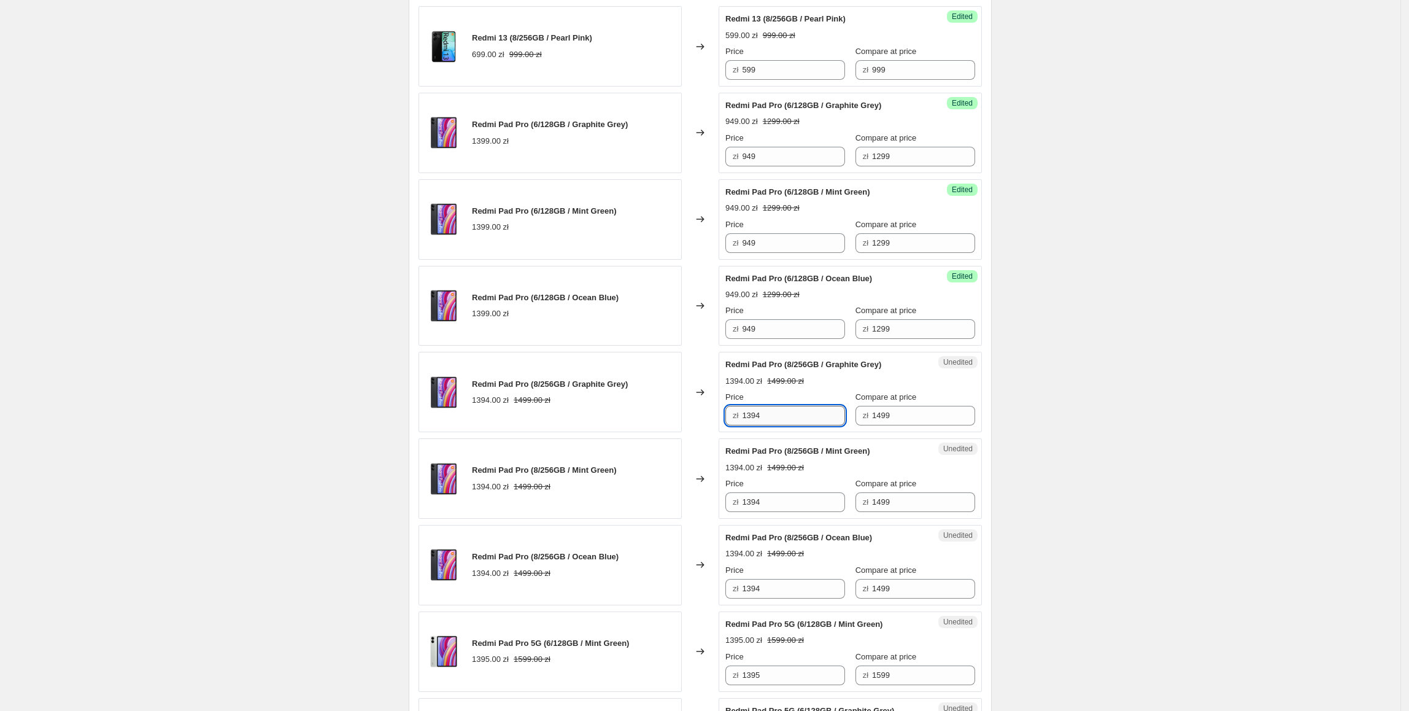
drag, startPoint x: 827, startPoint y: 414, endPoint x: 821, endPoint y: 418, distance: 8.0
click at [821, 418] on input "1394" at bounding box center [793, 416] width 103 height 20
drag, startPoint x: 800, startPoint y: 423, endPoint x: 746, endPoint y: 423, distance: 54.0
click at [746, 423] on input "1394" at bounding box center [793, 416] width 103 height 20
type input "1249"
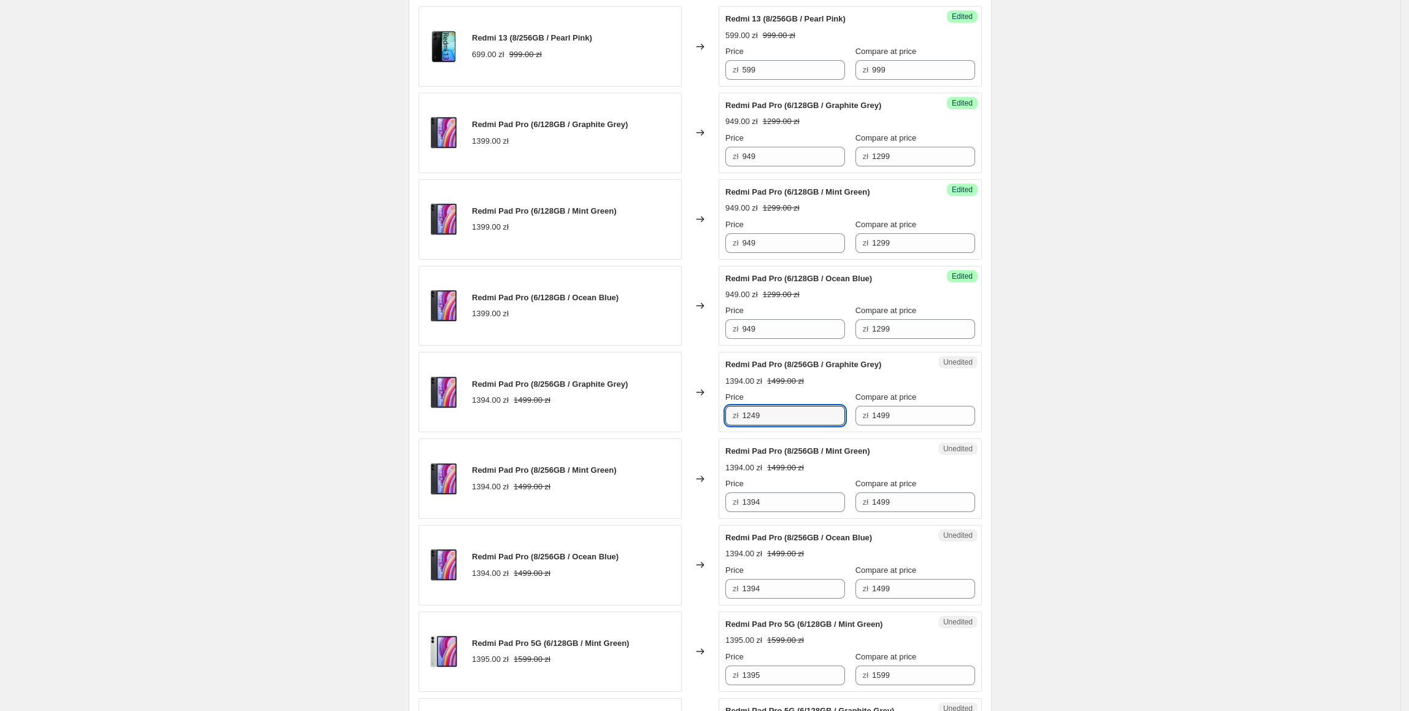
click at [1065, 341] on div "Create new price [MEDICAL_DATA]. This page is ready Create new price [MEDICAL_D…" at bounding box center [700, 324] width 1400 height 2400
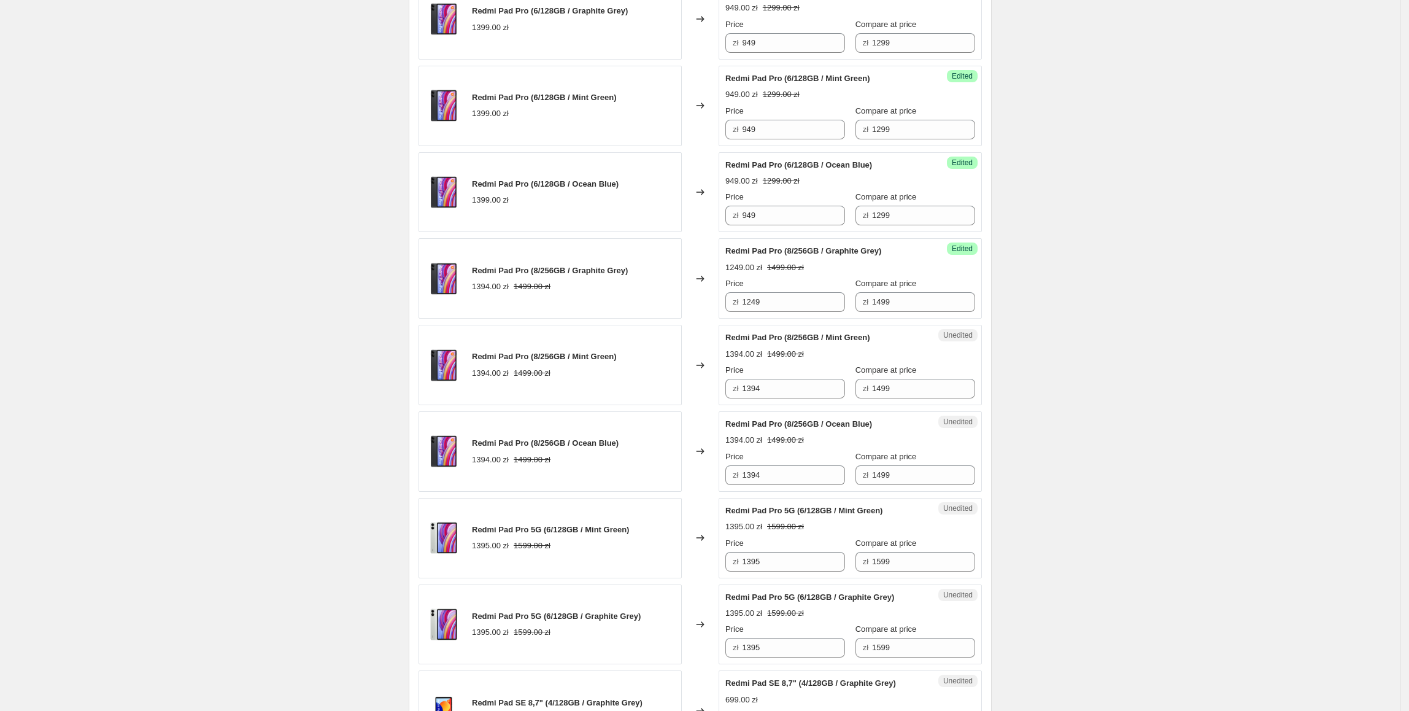
scroll to position [991, 0]
drag, startPoint x: 793, startPoint y: 296, endPoint x: 610, endPoint y: 299, distance: 182.9
click at [610, 299] on div "Redmi Pad Pro (8/256GB / Graphite Grey) 1394.00 zł 1499.00 zł Changed to Succes…" at bounding box center [700, 278] width 563 height 80
drag, startPoint x: 790, startPoint y: 389, endPoint x: 579, endPoint y: 410, distance: 212.1
click at [577, 404] on div "Redmi Pad Pro (8/256GB / Mint Green) 1394.00 zł 1499.00 zł Changed to Unedited …" at bounding box center [700, 364] width 563 height 80
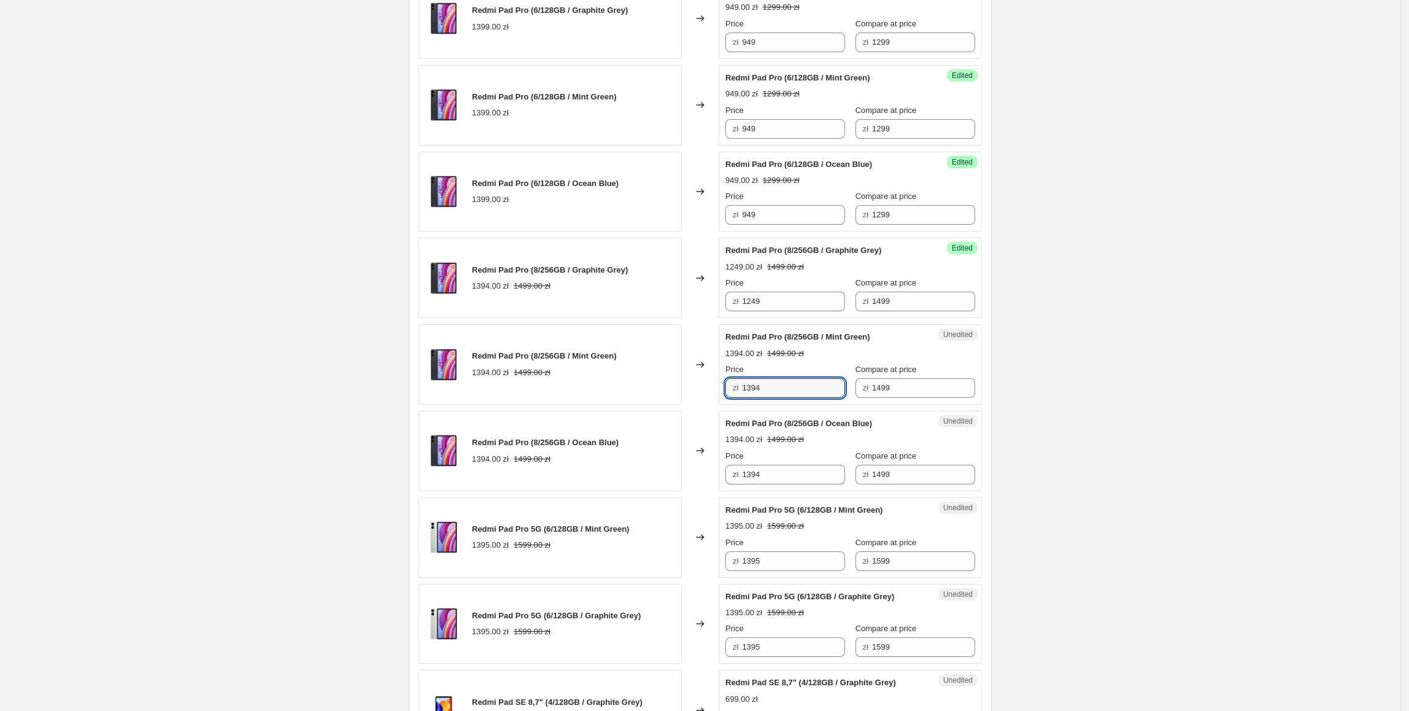
paste input "249"
type input "1249"
drag, startPoint x: 709, startPoint y: 482, endPoint x: 1057, endPoint y: 500, distance: 347.8
click at [649, 482] on div "Redmi Pad Pro (8/256GB / Ocean Blue) 1394.00 zł 1499.00 zł Changed to Unedited …" at bounding box center [700, 451] width 563 height 80
paste input "249"
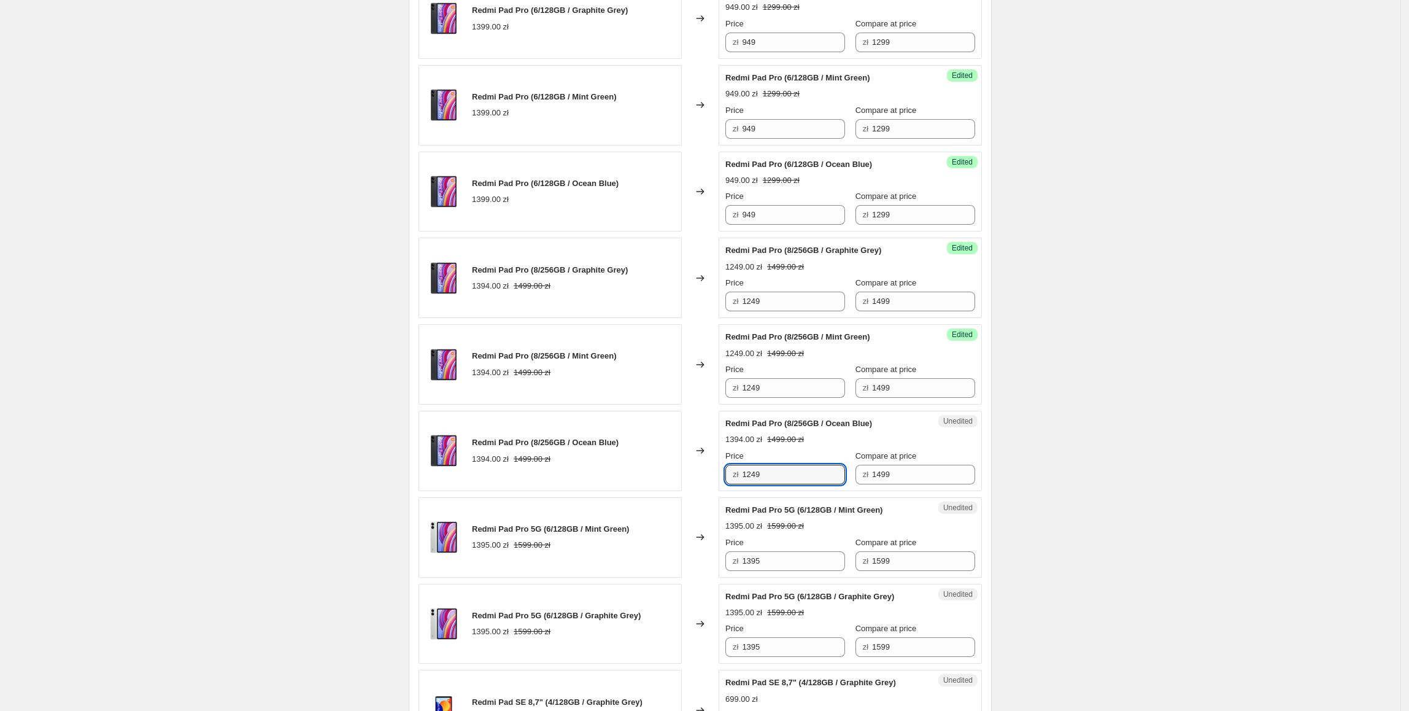
type input "1249"
click at [1091, 484] on div "Create new price [MEDICAL_DATA]. This page is ready Create new price [MEDICAL_D…" at bounding box center [700, 209] width 1400 height 2400
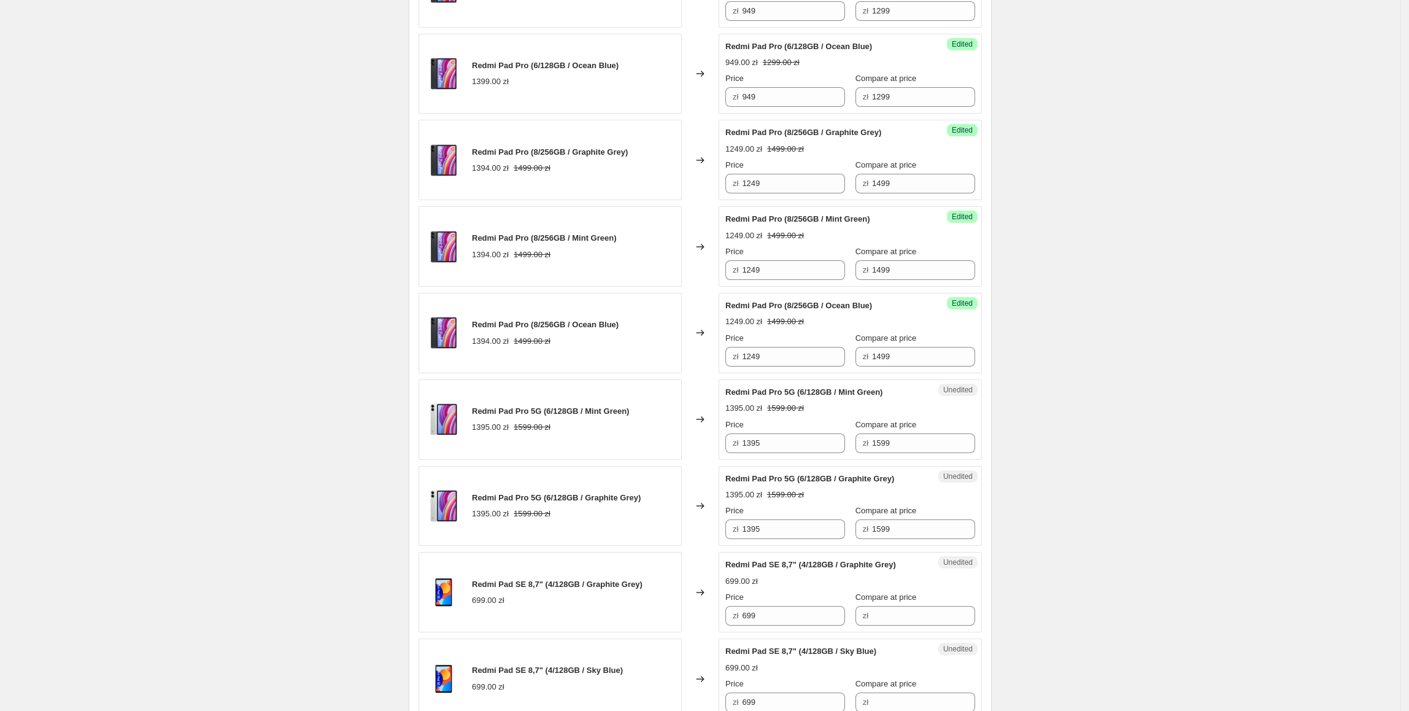
scroll to position [1110, 0]
drag, startPoint x: 782, startPoint y: 450, endPoint x: 718, endPoint y: 450, distance: 63.8
click at [718, 450] on div "Redmi Pad Pro 5G (6/128GB / Mint Green) 1395.00 zł 1599.00 zł Changed to Unedit…" at bounding box center [700, 418] width 563 height 80
type input "1299"
click at [1134, 431] on div "Create new price [MEDICAL_DATA]. This page is ready Create new price [MEDICAL_D…" at bounding box center [700, 90] width 1400 height 2400
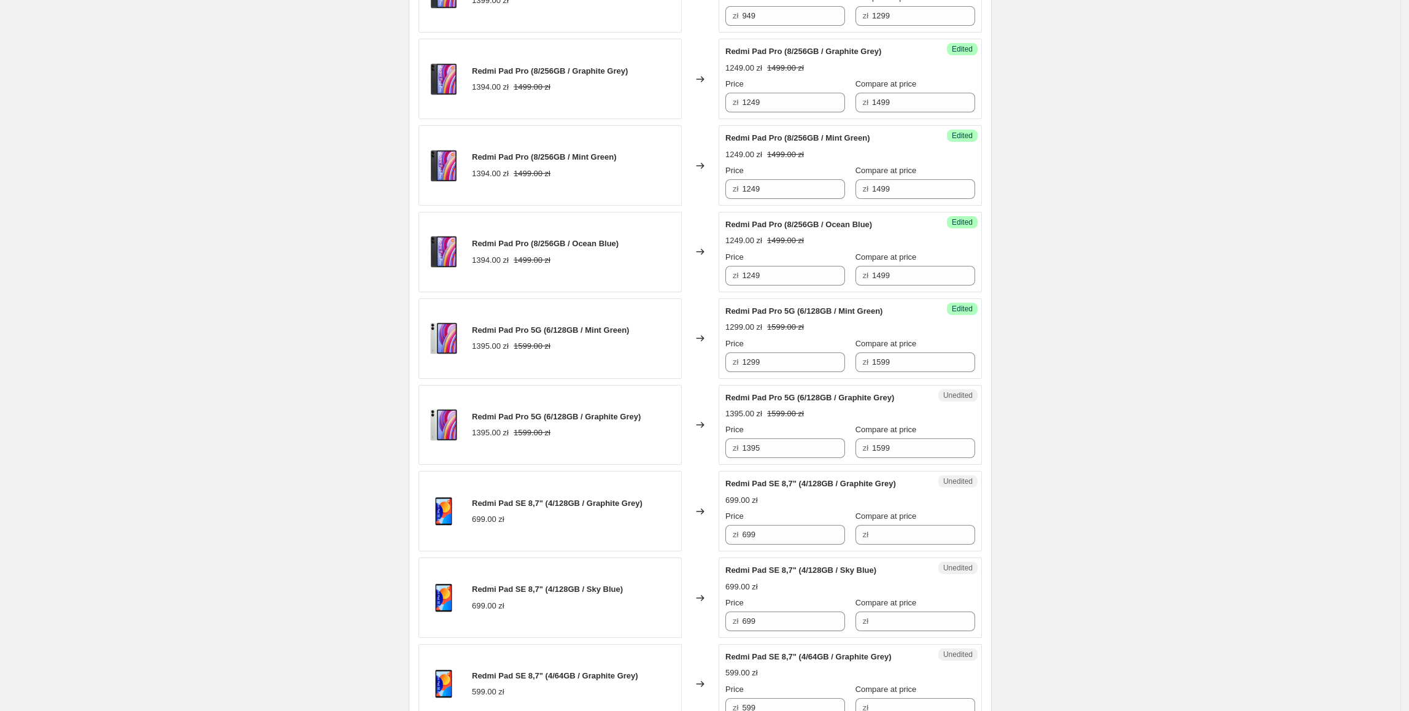
scroll to position [1191, 0]
drag, startPoint x: 709, startPoint y: 369, endPoint x: 622, endPoint y: 373, distance: 87.2
click at [622, 373] on div "Redmi Pad Pro 5G (6/128GB / Mint Green) 1395.00 zł 1599.00 zł Changed to Succes…" at bounding box center [700, 337] width 563 height 80
paste input "299"
drag, startPoint x: 767, startPoint y: 450, endPoint x: 725, endPoint y: 450, distance: 41.7
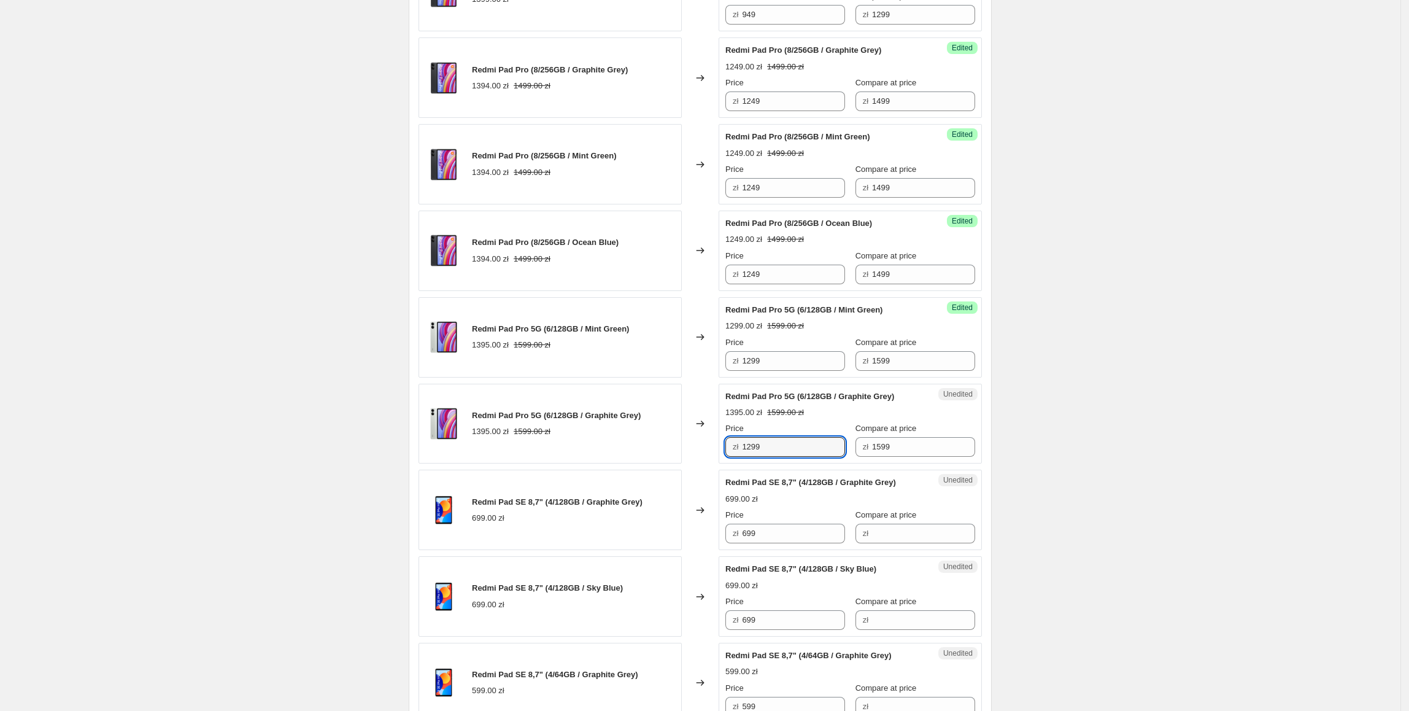
click at [725, 450] on div "Unedited Redmi Pad Pro 5G (6/128GB / Graphite Grey) 1395.00 zł 1599.00 zł Price…" at bounding box center [850, 424] width 263 height 80
type input "1299"
click at [1213, 452] on div "Create new price [MEDICAL_DATA]. This page is ready Create new price [MEDICAL_D…" at bounding box center [700, 9] width 1400 height 2400
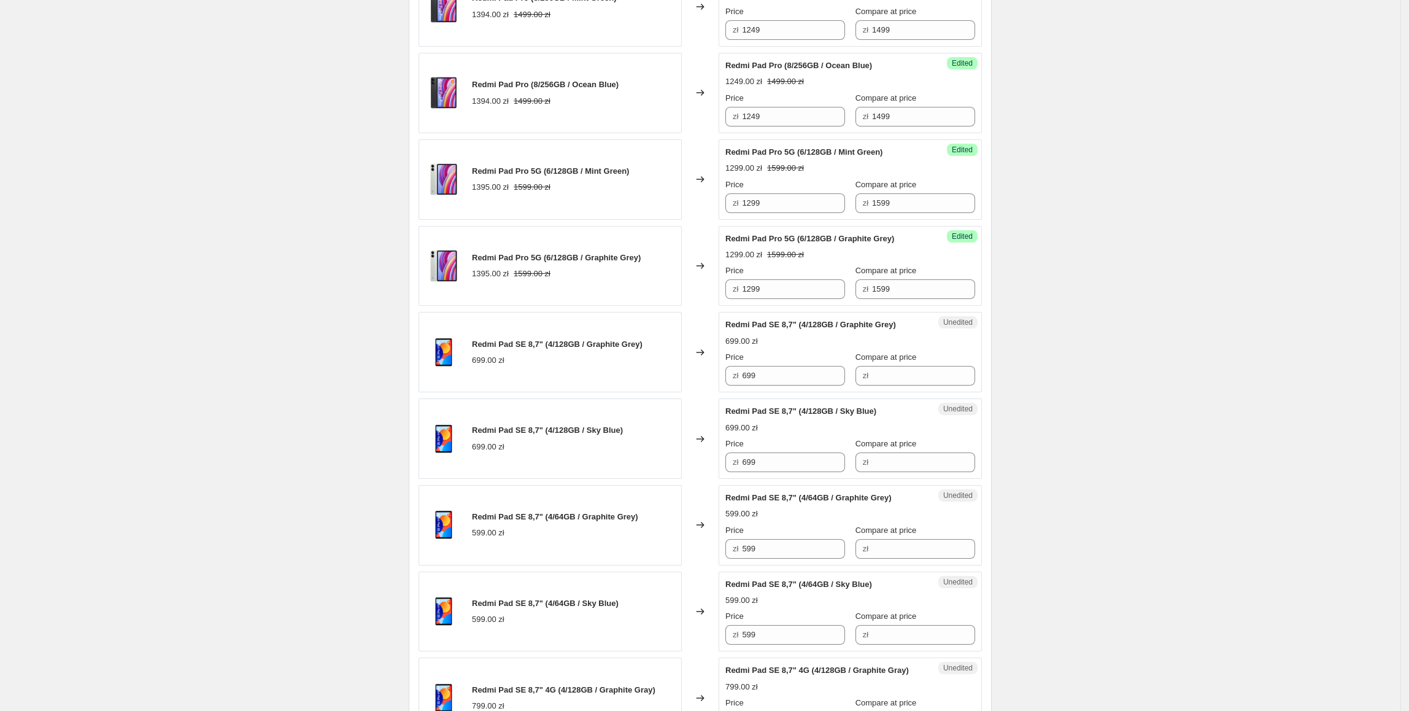
scroll to position [1351, 0]
drag, startPoint x: 781, startPoint y: 374, endPoint x: 743, endPoint y: 384, distance: 40.0
click at [742, 383] on div "zł 699" at bounding box center [785, 373] width 120 height 20
click at [882, 389] on div "Unedited Redmi Pad SE 8,7" (4/128GB / Graphite Grey) 699.00 zł Price zł 699 Com…" at bounding box center [850, 349] width 263 height 80
click at [884, 383] on input "Compare at price" at bounding box center [923, 373] width 103 height 20
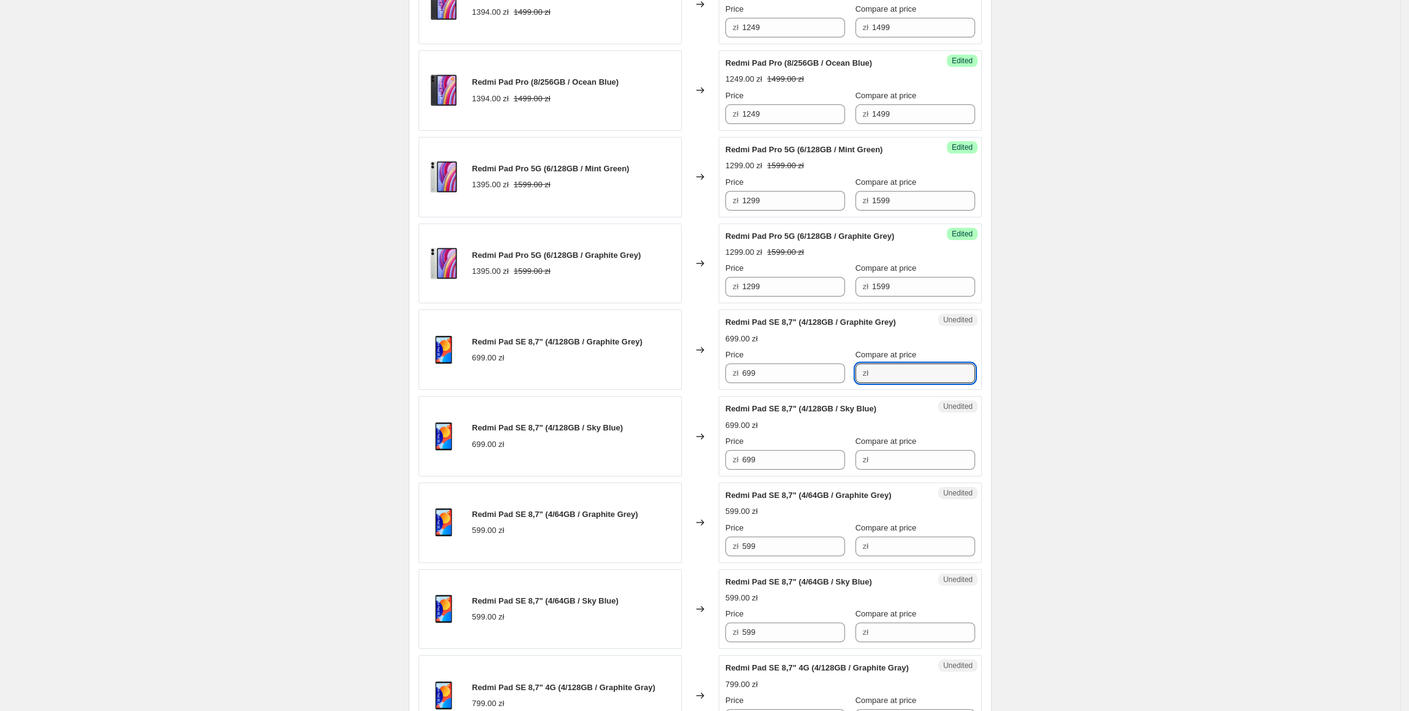
paste input "699"
type input "699"
drag, startPoint x: 803, startPoint y: 381, endPoint x: 735, endPoint y: 381, distance: 68.7
click at [735, 381] on div "zł 699" at bounding box center [785, 373] width 120 height 20
type input "479"
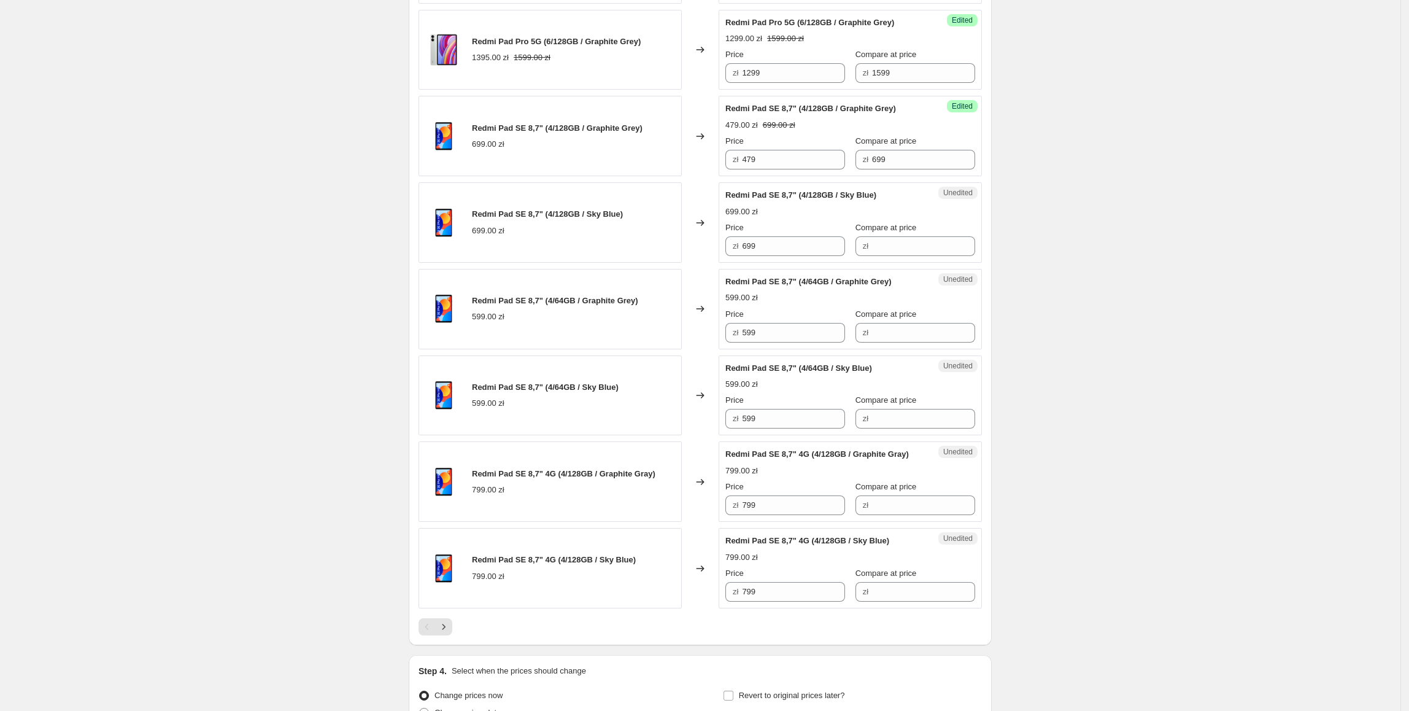
scroll to position [1566, 0]
click at [794, 155] on input "479" at bounding box center [793, 158] width 103 height 20
drag, startPoint x: 796, startPoint y: 157, endPoint x: 639, endPoint y: 160, distance: 156.5
click at [639, 160] on div "Redmi Pad SE 8,7" (4/128GB / Graphite Grey) 699.00 zł Changed to Success Edited…" at bounding box center [700, 134] width 563 height 80
drag, startPoint x: 801, startPoint y: 255, endPoint x: 754, endPoint y: 314, distance: 75.9
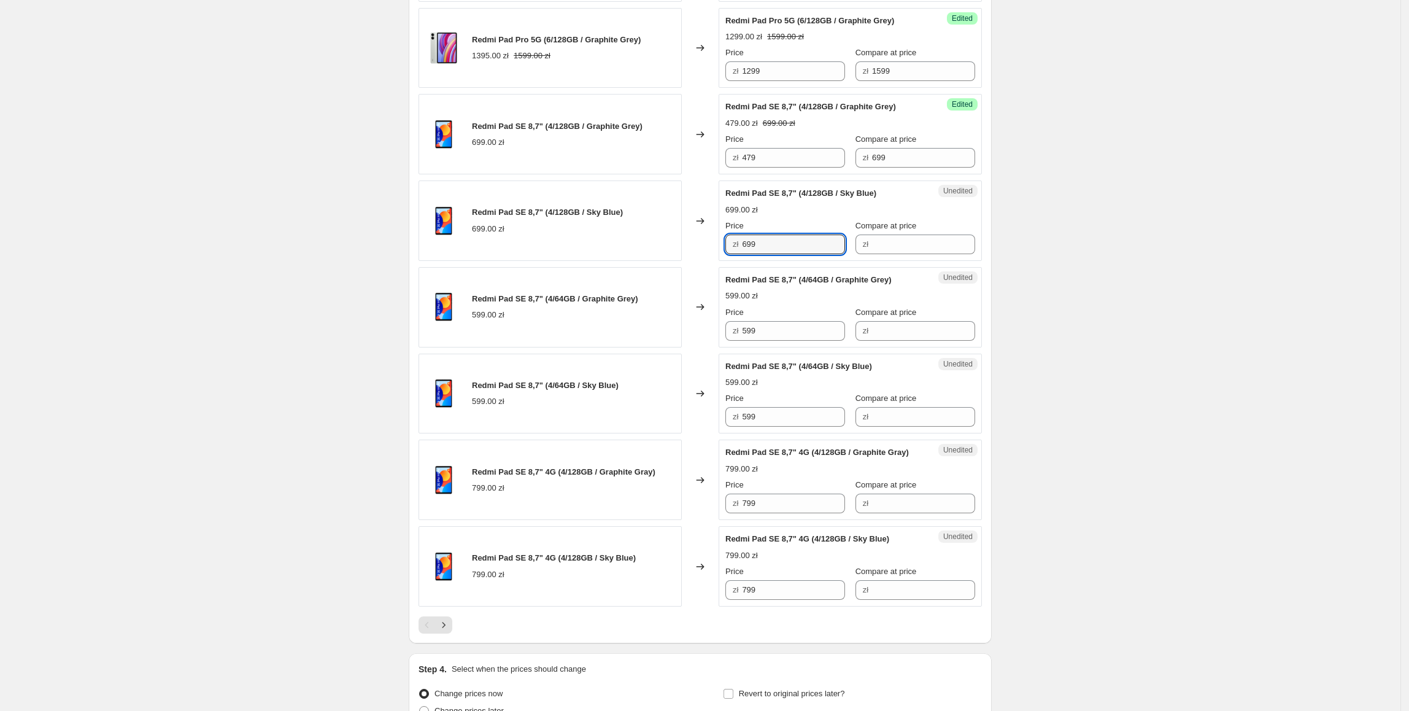
click at [703, 261] on div "Redmi Pad SE 8,7" (4/128GB / Sky Blue) 699.00 zł Changed to Unedited Redmi Pad …" at bounding box center [700, 220] width 563 height 80
paste input "47"
type input "479"
drag, startPoint x: 1250, startPoint y: 298, endPoint x: 968, endPoint y: 221, distance: 292.1
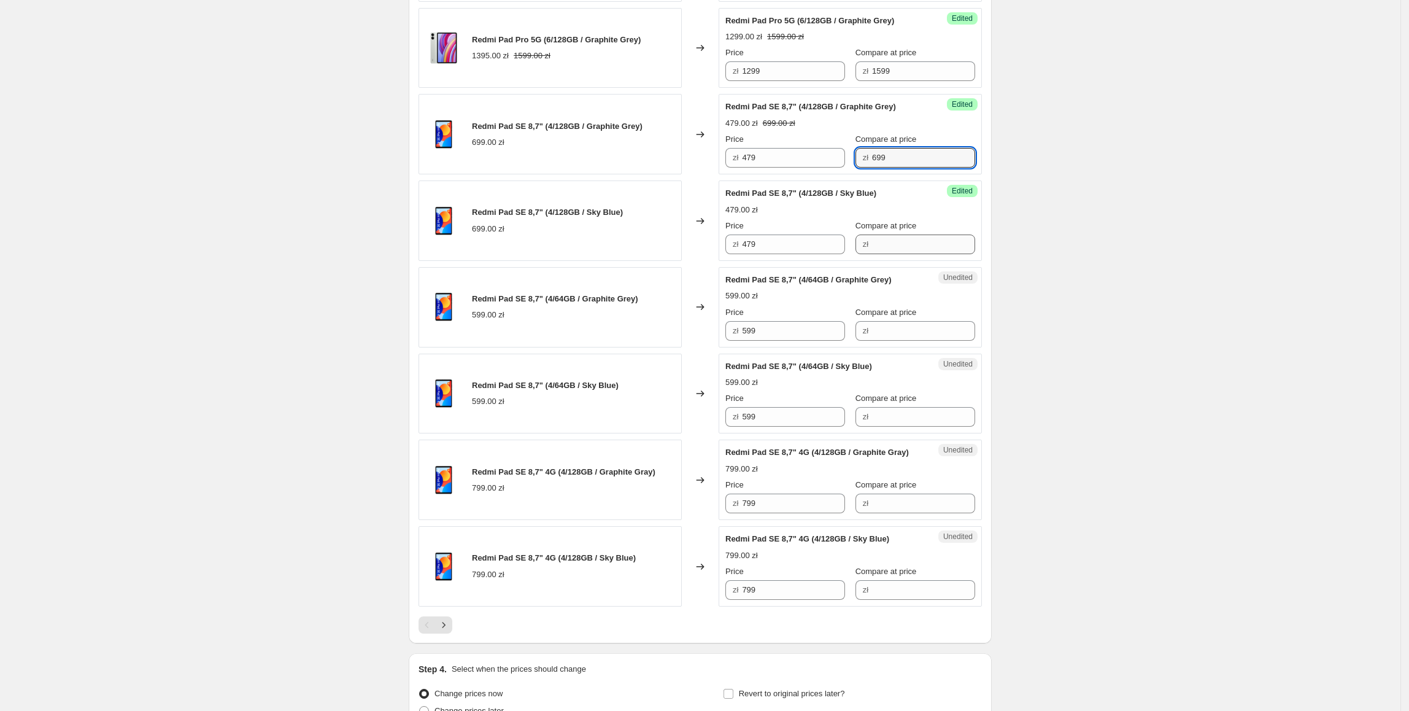
drag, startPoint x: 910, startPoint y: 170, endPoint x: 889, endPoint y: 244, distance: 77.0
click at [826, 174] on div "Success Edited Redmi Pad SE 8,7" (4/128GB / Graphite Grey) 479.00 zł 699.00 zł …" at bounding box center [850, 134] width 263 height 80
click at [911, 254] on input "Compare at price" at bounding box center [923, 244] width 103 height 20
paste input "699"
type input "699"
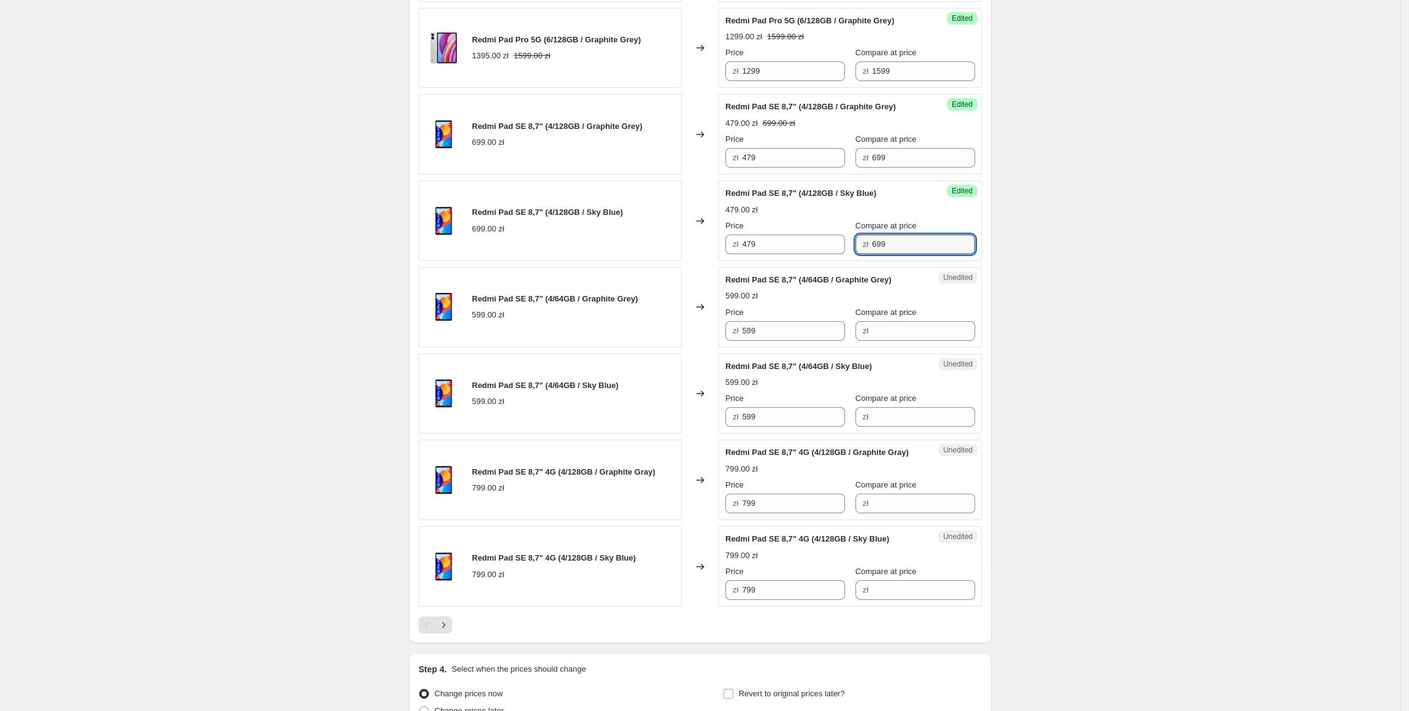
drag, startPoint x: 801, startPoint y: 334, endPoint x: 760, endPoint y: 347, distance: 43.7
click at [610, 346] on div "Redmi Pad SE 8,7" (4/64GB / Graphite Grey) 599.00 zł Changed to Unedited Redmi …" at bounding box center [700, 307] width 563 height 80
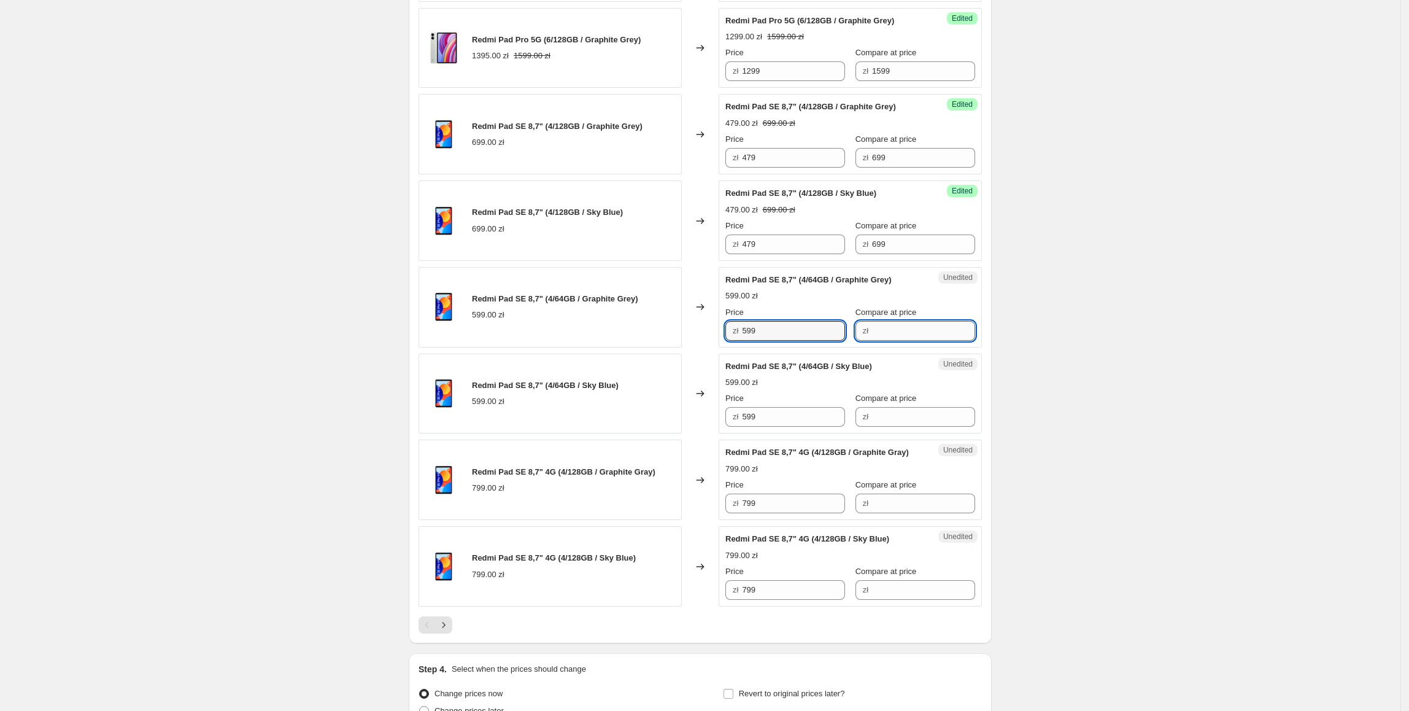
click at [886, 330] on input "Compare at price" at bounding box center [923, 331] width 103 height 20
paste input "599"
type input "599"
drag, startPoint x: 786, startPoint y: 329, endPoint x: 720, endPoint y: 331, distance: 65.7
click at [722, 334] on div "Success Edited Redmi Pad SE 8,7" (4/64GB / Graphite Grey) 599.00 zł Price zł 59…" at bounding box center [850, 307] width 263 height 80
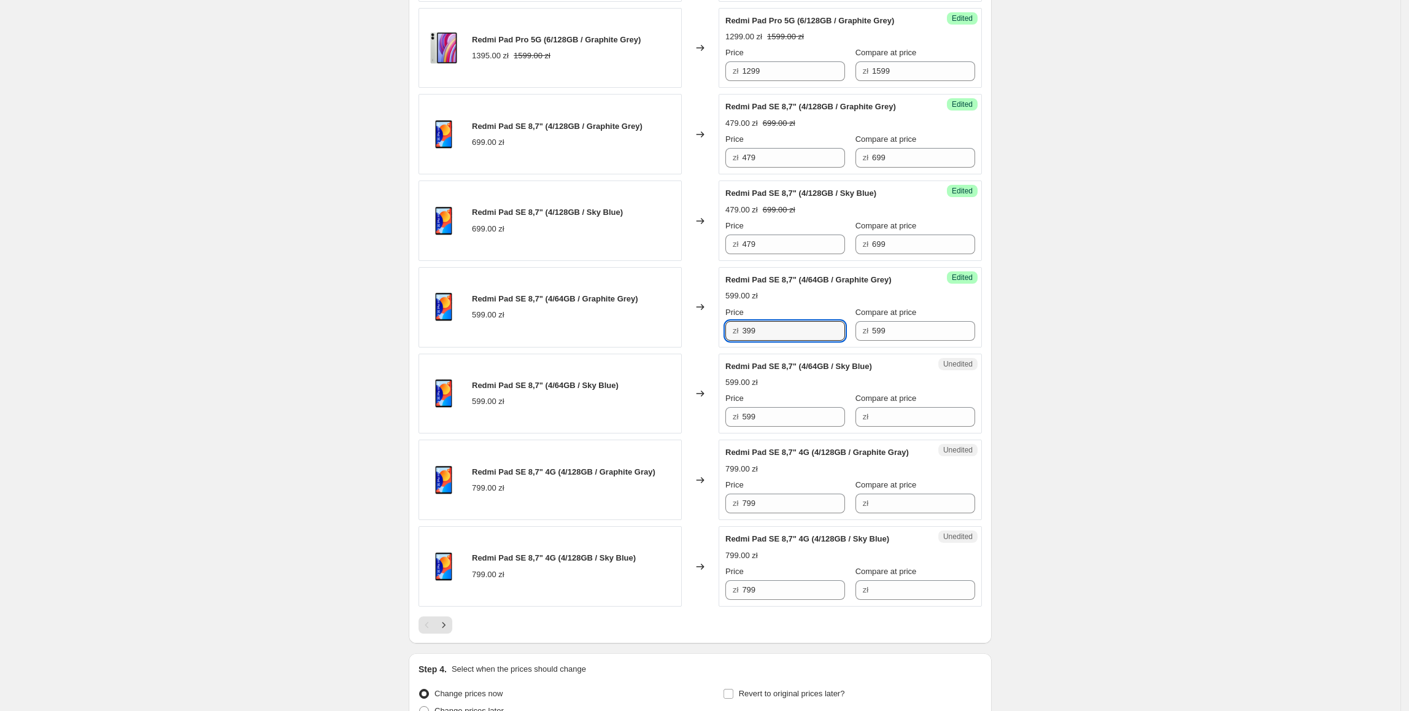
type input "399"
drag, startPoint x: 1073, startPoint y: 379, endPoint x: 865, endPoint y: 325, distance: 214.9
drag, startPoint x: 688, startPoint y: 344, endPoint x: 666, endPoint y: 357, distance: 25.3
click at [666, 347] on div "Redmi Pad SE 8,7" (4/64GB / Graphite Grey) 599.00 zł Changed to Success Edited …" at bounding box center [700, 307] width 563 height 80
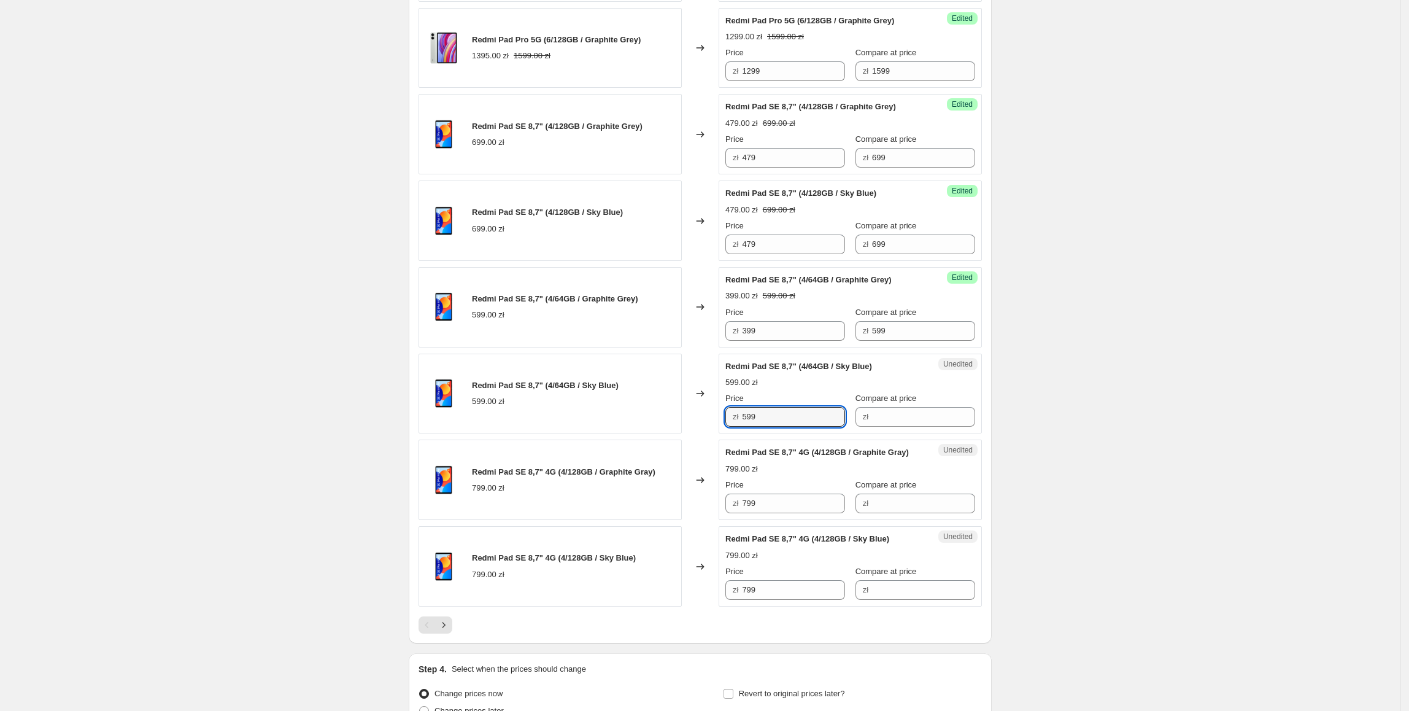
paste input "3"
drag, startPoint x: 781, startPoint y: 419, endPoint x: 698, endPoint y: 420, distance: 82.9
click at [698, 419] on div "Redmi Pad SE 8,7" (4/64GB / Sky Blue) 599.00 zł Changed to Unedited Redmi Pad S…" at bounding box center [700, 393] width 563 height 80
type input "399"
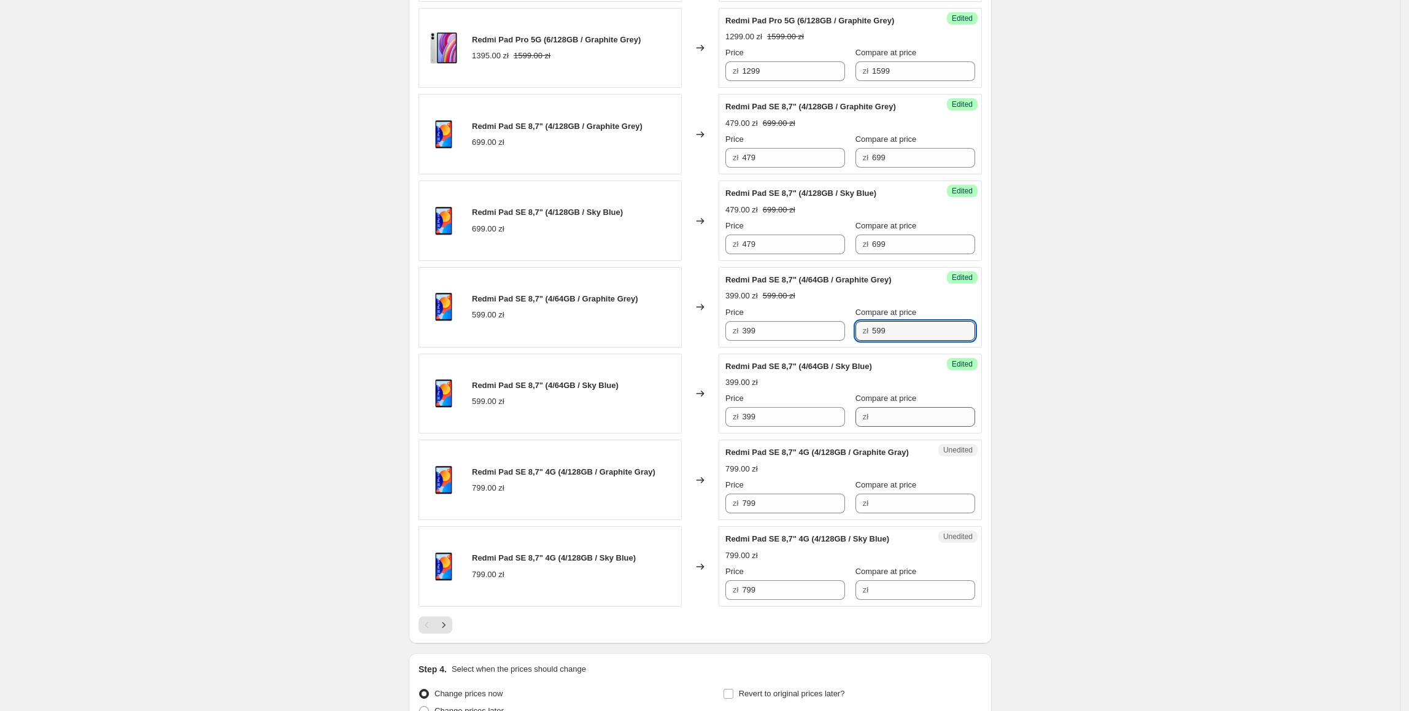
drag, startPoint x: 934, startPoint y: 332, endPoint x: 896, endPoint y: 415, distance: 91.2
click at [820, 334] on div "Price zł 399 Compare at price zł 599" at bounding box center [850, 323] width 250 height 34
click at [897, 417] on input "Compare at price" at bounding box center [923, 417] width 103 height 20
paste input "599"
type input "599"
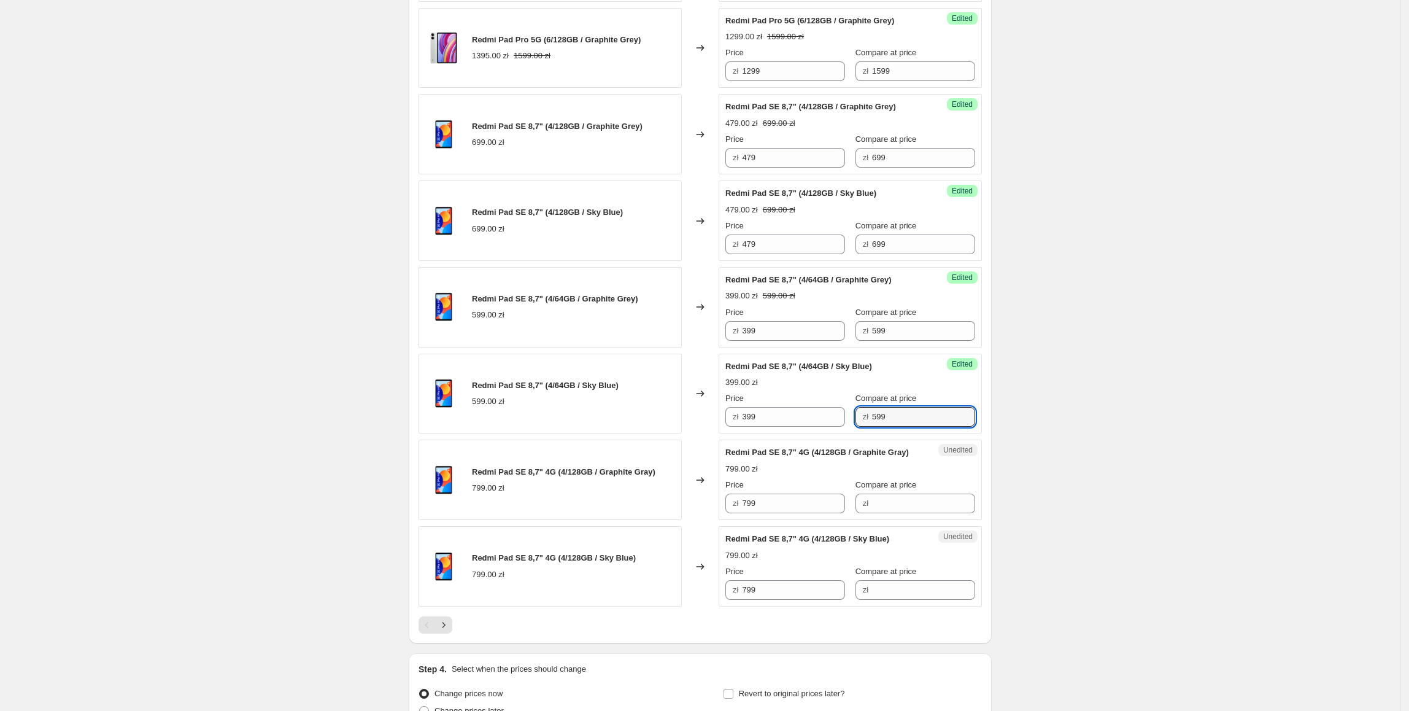
drag, startPoint x: 784, startPoint y: 516, endPoint x: 848, endPoint y: 522, distance: 63.5
click at [725, 516] on div "Unedited Redmi Pad SE 8,7" 4G (4/128GB / Graphite Gray) 799.00 zł Price zł 799 …" at bounding box center [850, 479] width 263 height 80
click at [887, 513] on input "Compare at price" at bounding box center [923, 503] width 103 height 20
paste input "799"
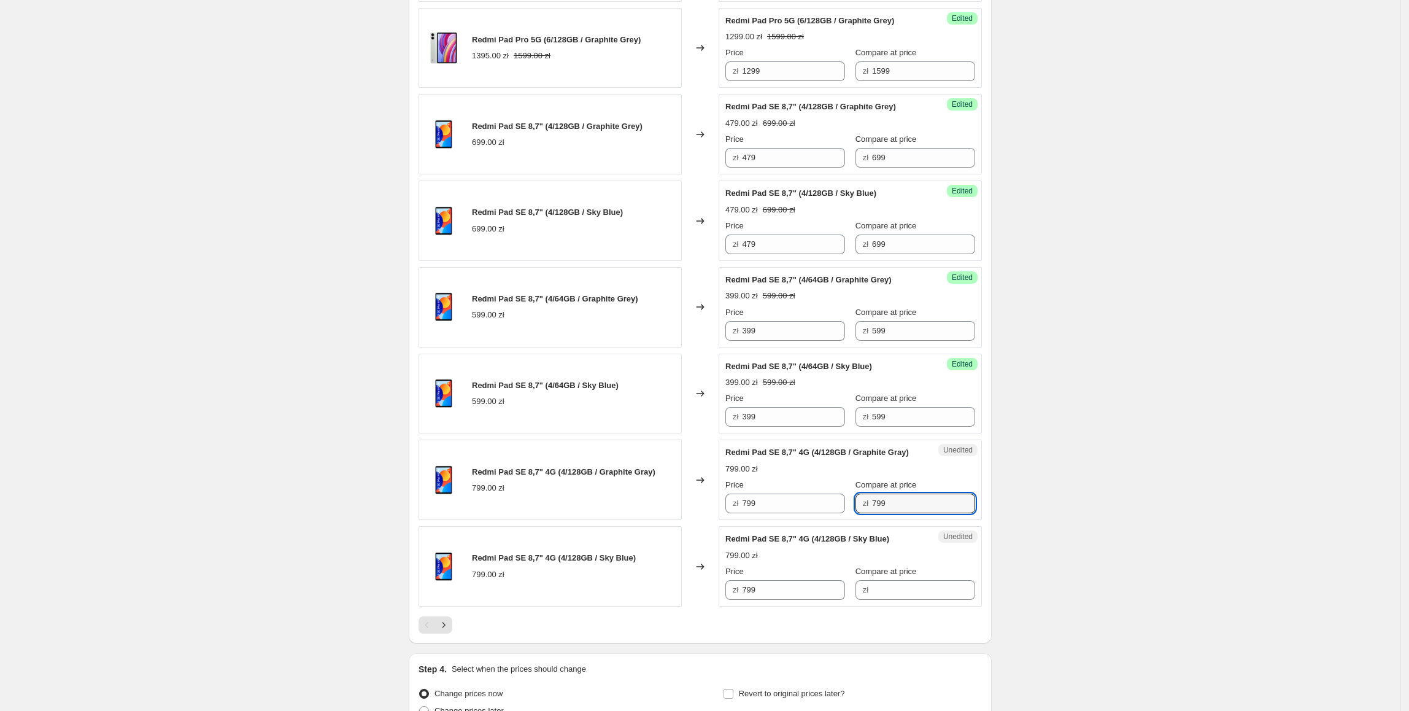
type input "799"
drag, startPoint x: 754, startPoint y: 543, endPoint x: 783, endPoint y: 538, distance: 29.9
drag, startPoint x: 795, startPoint y: 531, endPoint x: 730, endPoint y: 531, distance: 65.7
click at [730, 513] on div "zł 799" at bounding box center [785, 503] width 120 height 20
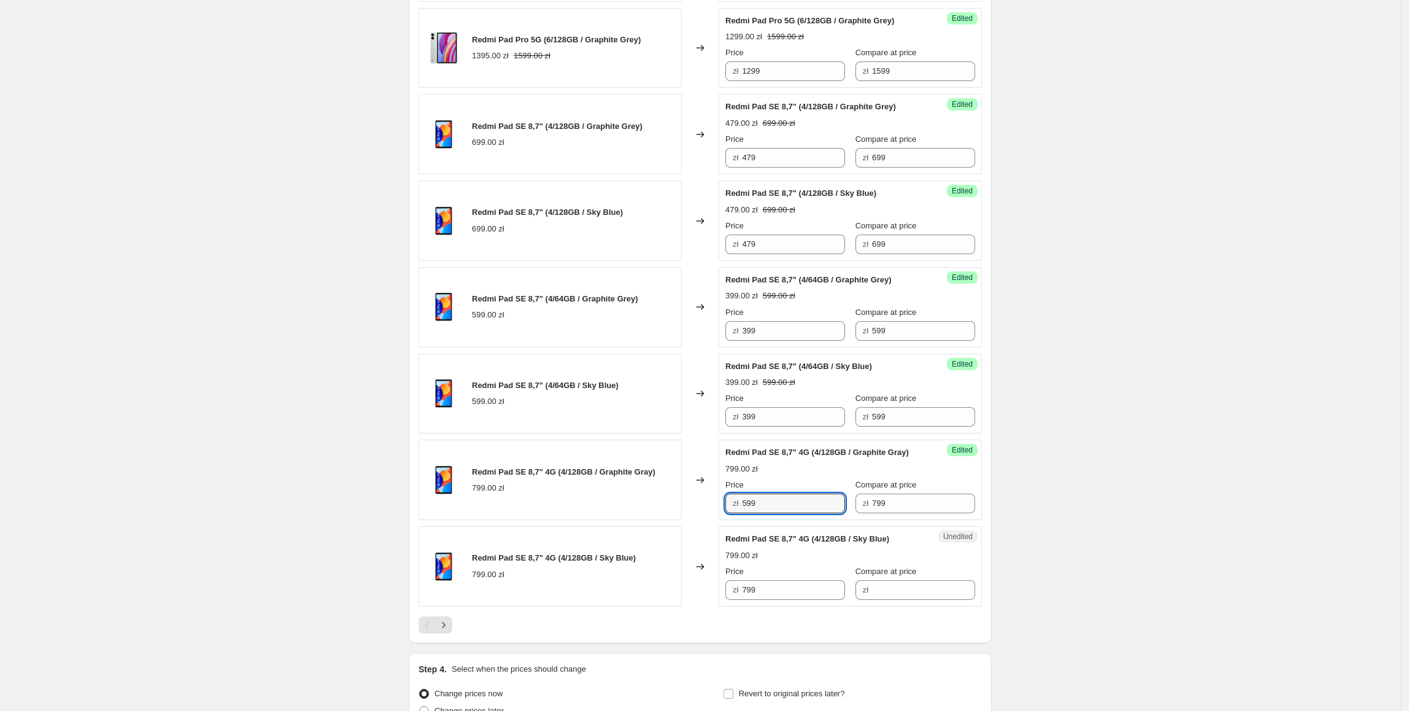
type input "599"
drag, startPoint x: 793, startPoint y: 516, endPoint x: 786, endPoint y: 592, distance: 77.1
click at [743, 513] on div "zł 599" at bounding box center [785, 503] width 120 height 20
drag, startPoint x: 776, startPoint y: 607, endPoint x: 814, endPoint y: 601, distance: 38.4
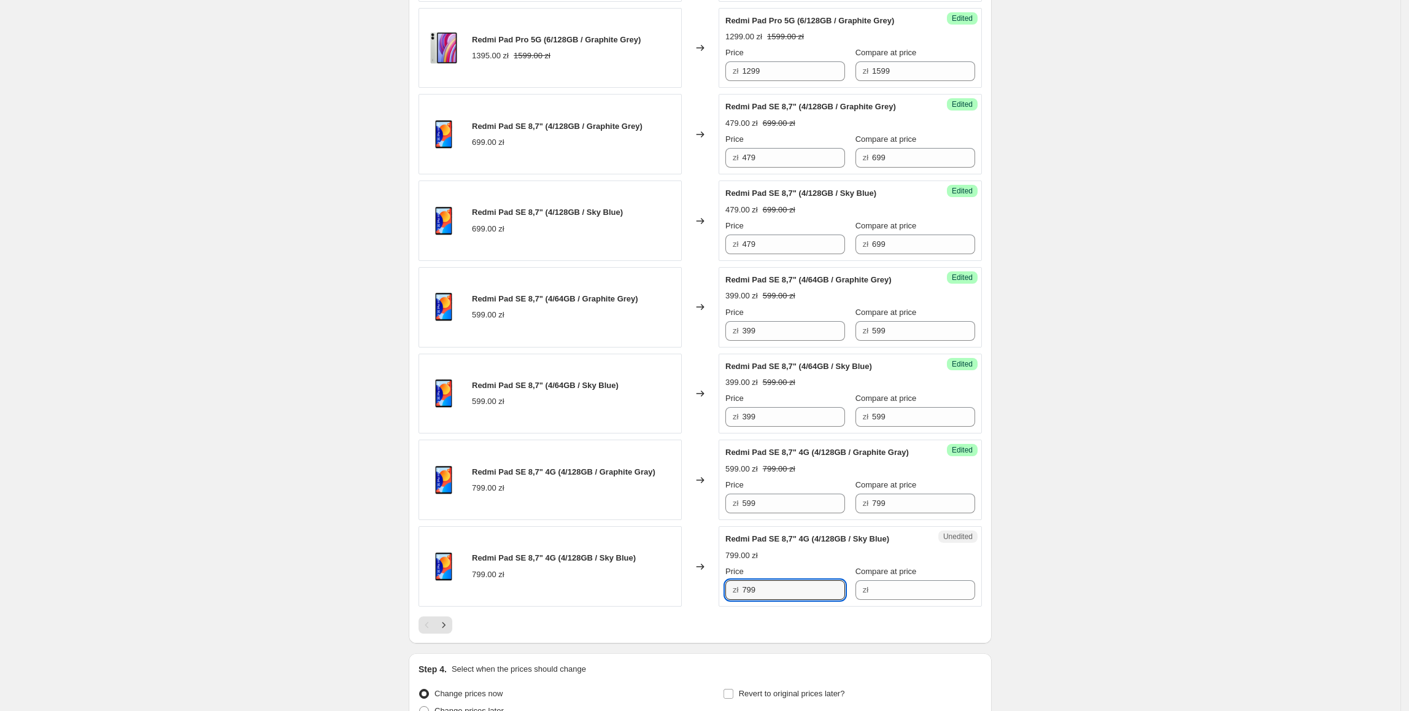
click at [700, 606] on div "Redmi Pad SE 8,7" 4G (4/128GB / Sky Blue) 799.00 zł Changed to Unedited Redmi P…" at bounding box center [700, 566] width 563 height 80
paste input "5"
type input "599"
drag, startPoint x: 907, startPoint y: 533, endPoint x: 837, endPoint y: 550, distance: 72.0
click at [817, 520] on div "Success Edited Redmi Pad SE 8,7" 4G (4/128GB / Graphite Gray) 599.00 zł 799.00 …" at bounding box center [850, 479] width 263 height 80
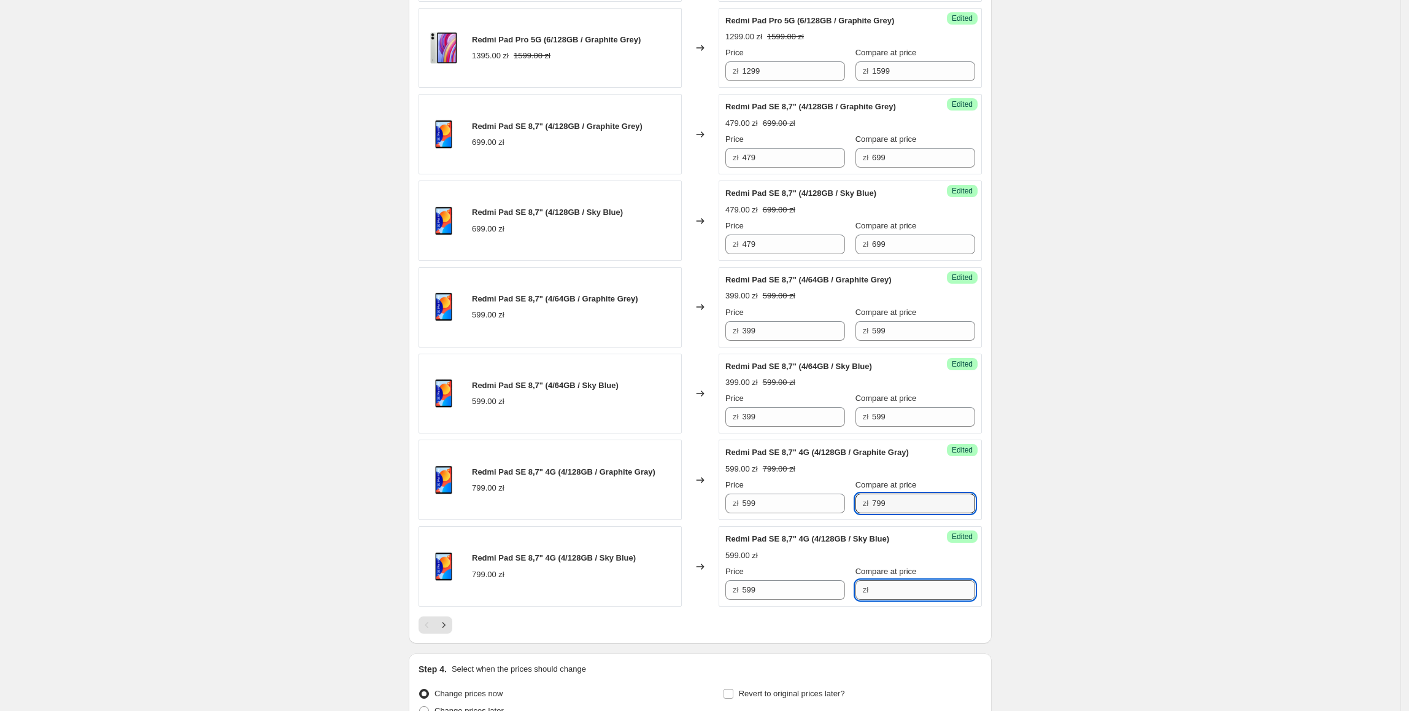
click at [906, 600] on input "Compare at price" at bounding box center [923, 590] width 103 height 20
paste input "799"
type input "799"
click at [449, 631] on icon "Next" at bounding box center [444, 625] width 12 height 12
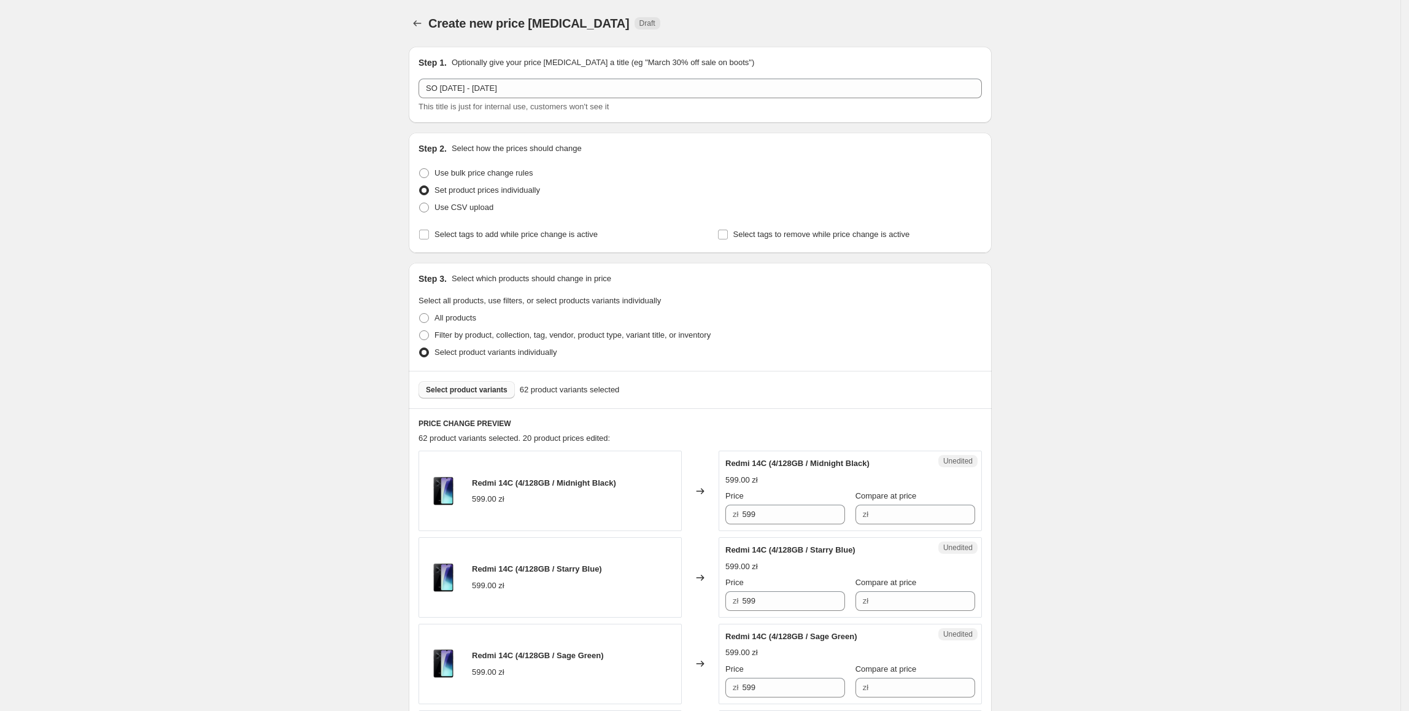
scroll to position [298, 0]
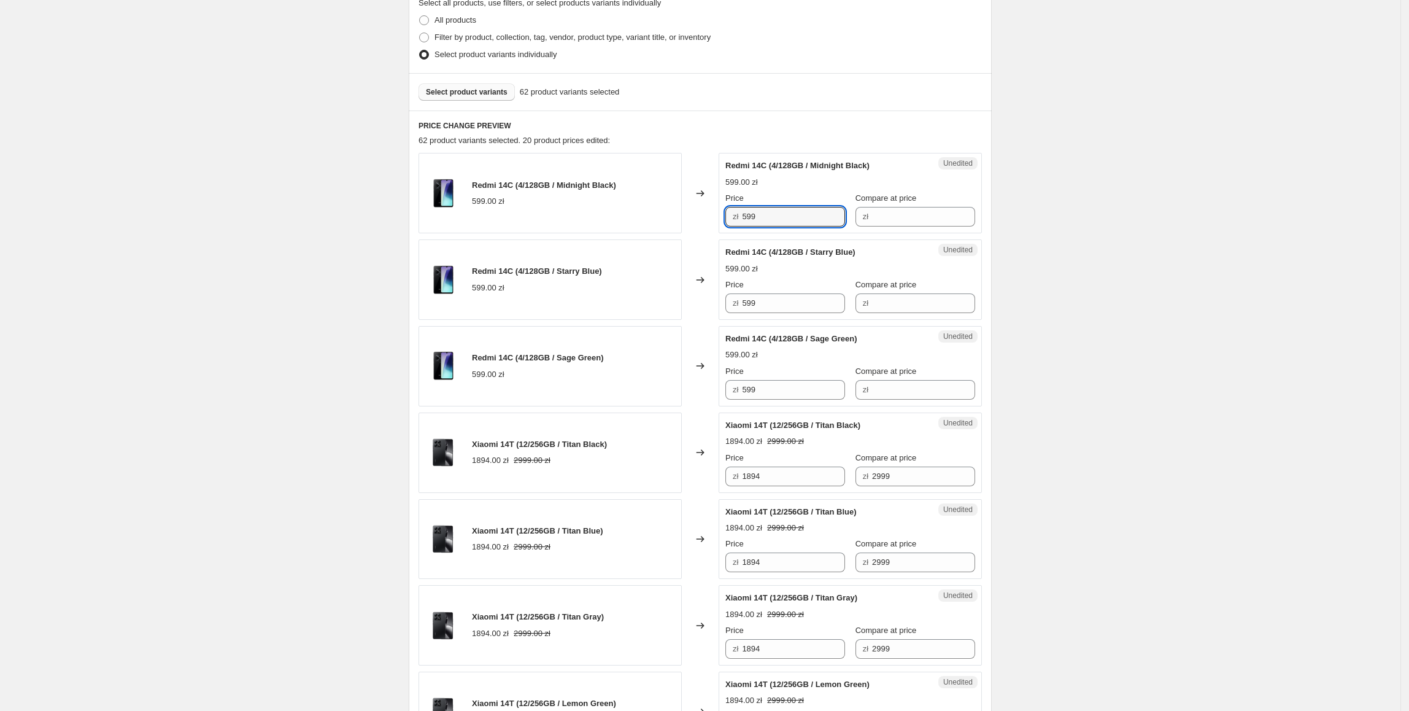
drag, startPoint x: 784, startPoint y: 222, endPoint x: 745, endPoint y: 223, distance: 39.3
click at [729, 221] on div "zł 599" at bounding box center [785, 217] width 120 height 20
click at [863, 214] on span "zł" at bounding box center [866, 216] width 6 height 9
click at [896, 217] on input "Compare at price" at bounding box center [923, 217] width 103 height 20
paste input "599"
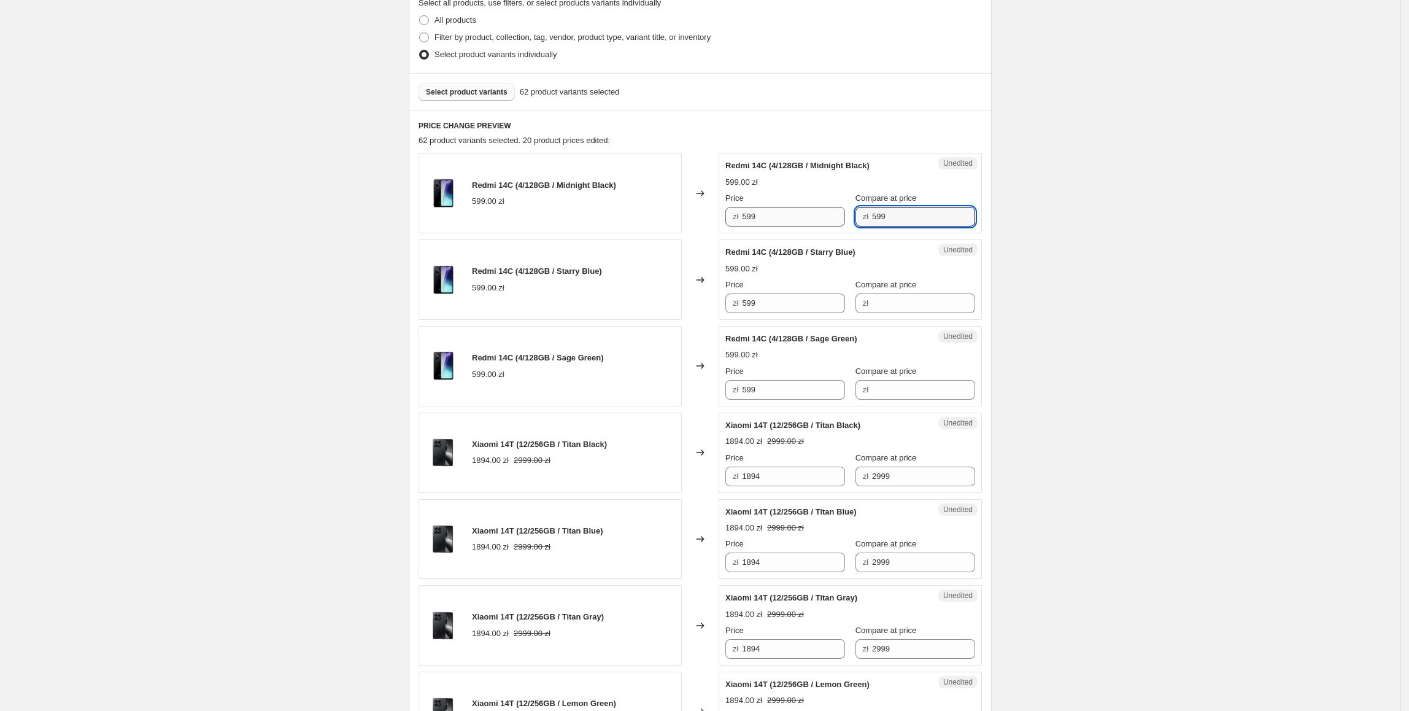
type input "599"
drag, startPoint x: 797, startPoint y: 220, endPoint x: 663, endPoint y: 222, distance: 133.8
click at [663, 222] on div "Redmi 14C (4/128GB / Midnight Black) 599.00 zł Changed to Success Edited Redmi …" at bounding box center [700, 193] width 563 height 80
type input "349"
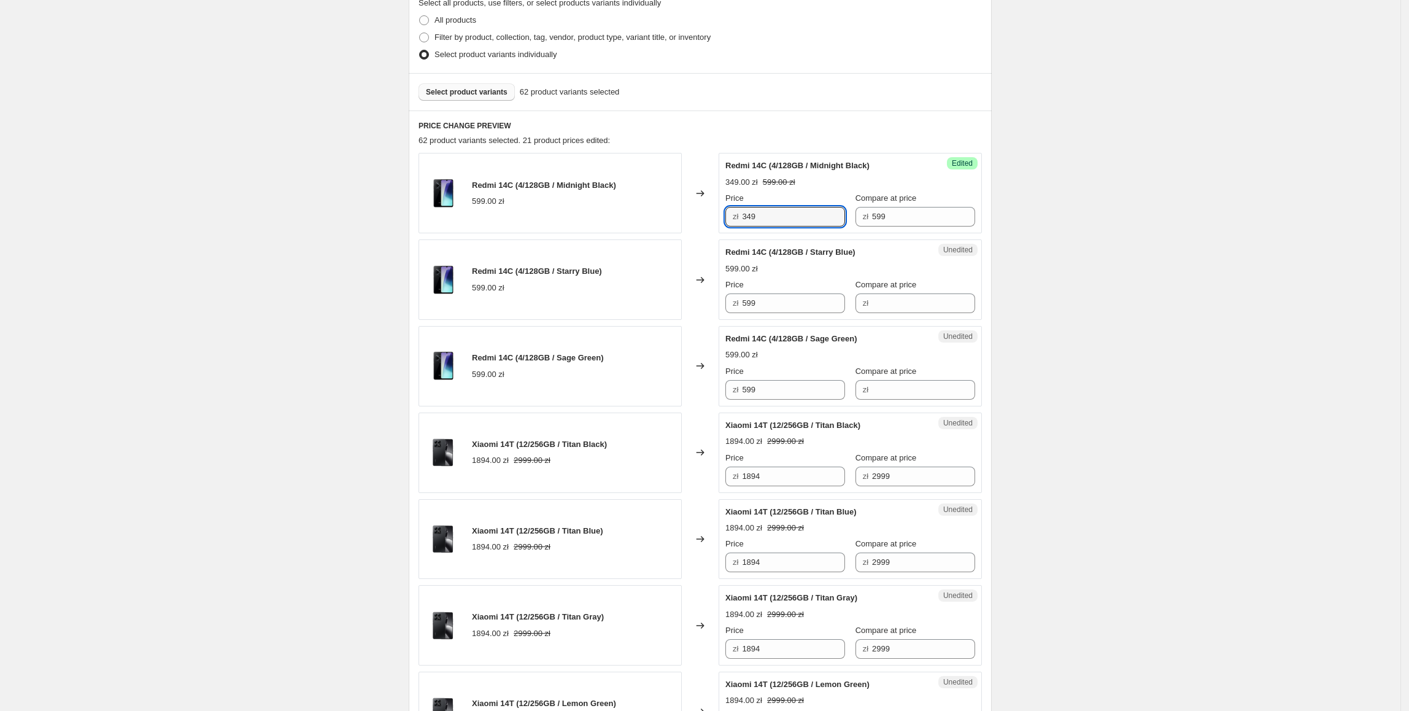
drag, startPoint x: 806, startPoint y: 216, endPoint x: 698, endPoint y: 226, distance: 108.5
click at [684, 217] on div "Redmi 14C (4/128GB / Midnight Black) 599.00 zł Changed to Success Edited Redmi …" at bounding box center [700, 193] width 563 height 80
paste input "34"
drag, startPoint x: 815, startPoint y: 308, endPoint x: 740, endPoint y: 399, distance: 118.1
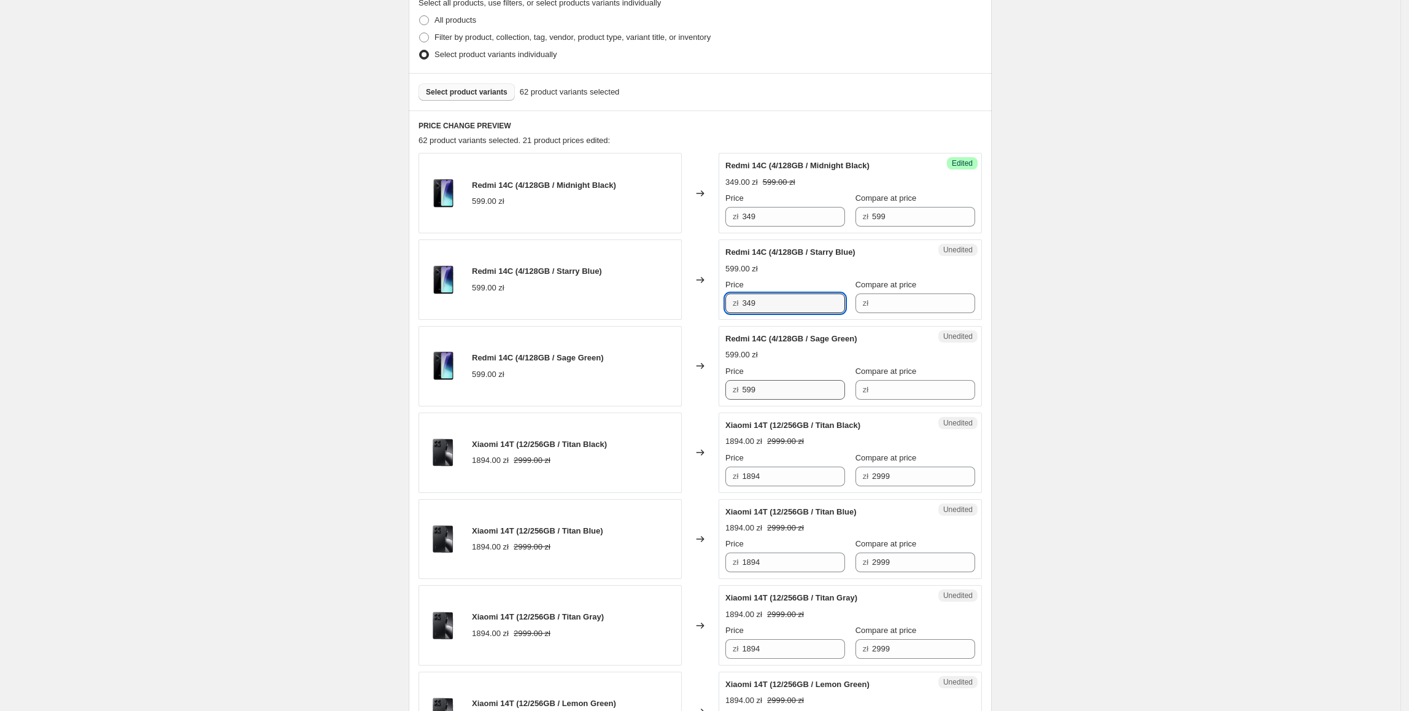
type input "349"
paste input "34"
drag, startPoint x: 771, startPoint y: 393, endPoint x: 669, endPoint y: 417, distance: 104.8
type input "349"
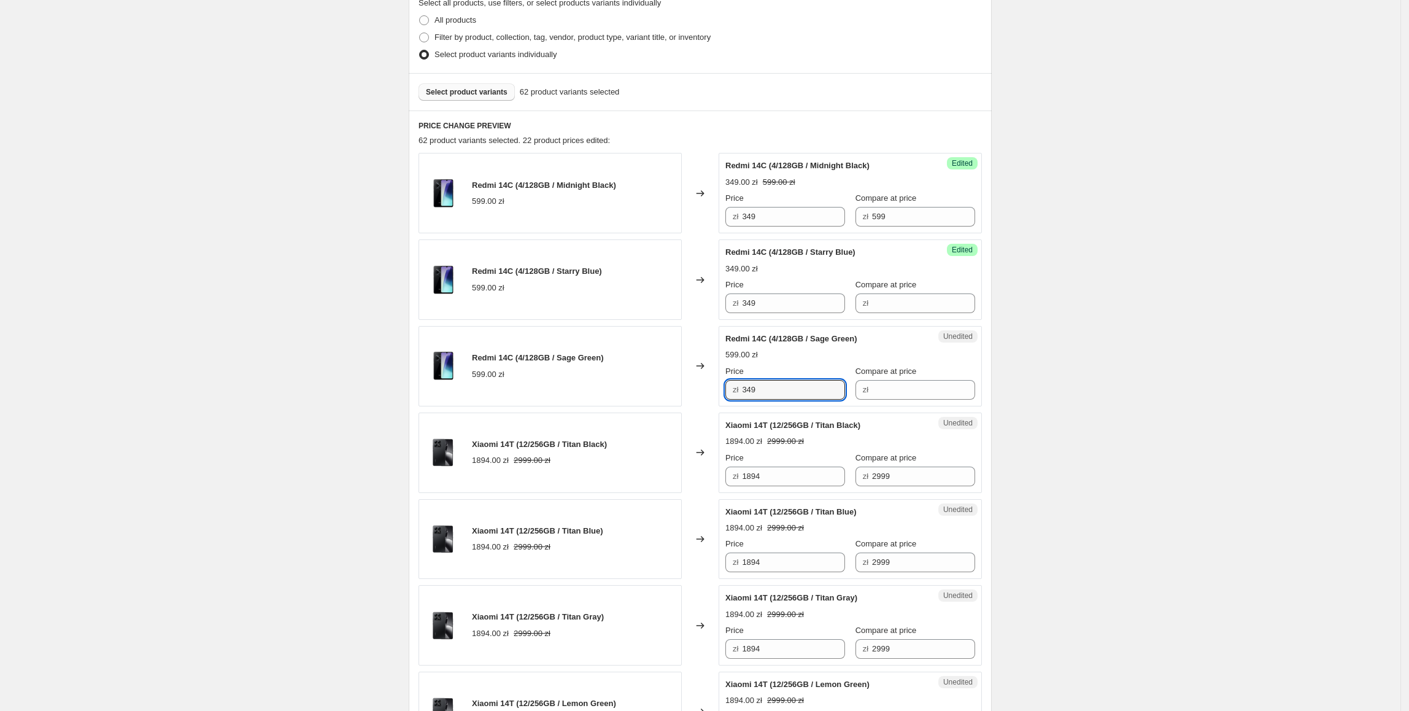
click at [663, 414] on div "Xiaomi 14T (12/256GB / Titan Black) 1894.00 zł 2999.00 zł" at bounding box center [550, 452] width 263 height 80
drag, startPoint x: 922, startPoint y: 218, endPoint x: 886, endPoint y: 292, distance: 81.8
click at [804, 226] on div "Price zł 349 Compare at price zł 599" at bounding box center [850, 209] width 250 height 34
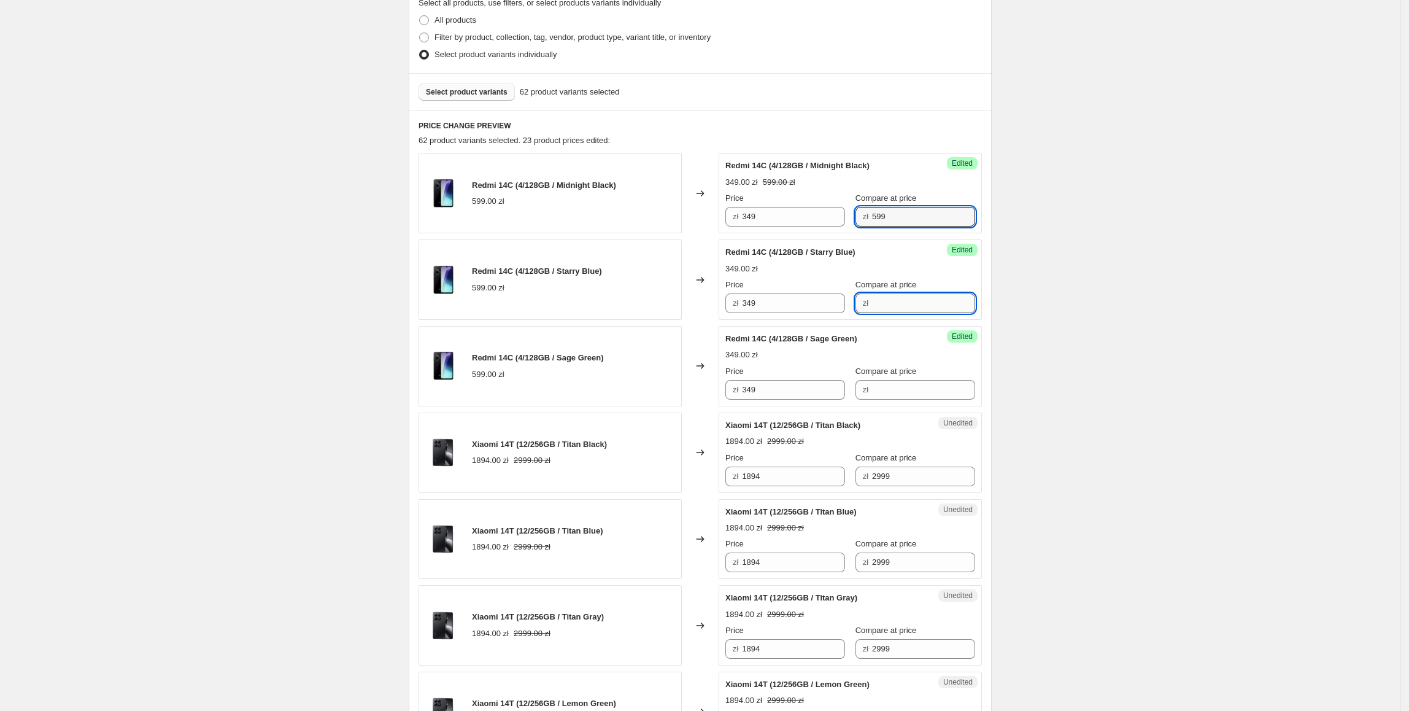
click at [911, 302] on input "Compare at price" at bounding box center [923, 303] width 103 height 20
paste input "599"
type input "599"
drag, startPoint x: 891, startPoint y: 391, endPoint x: 907, endPoint y: 394, distance: 16.2
click at [892, 391] on input "Compare at price" at bounding box center [923, 390] width 103 height 20
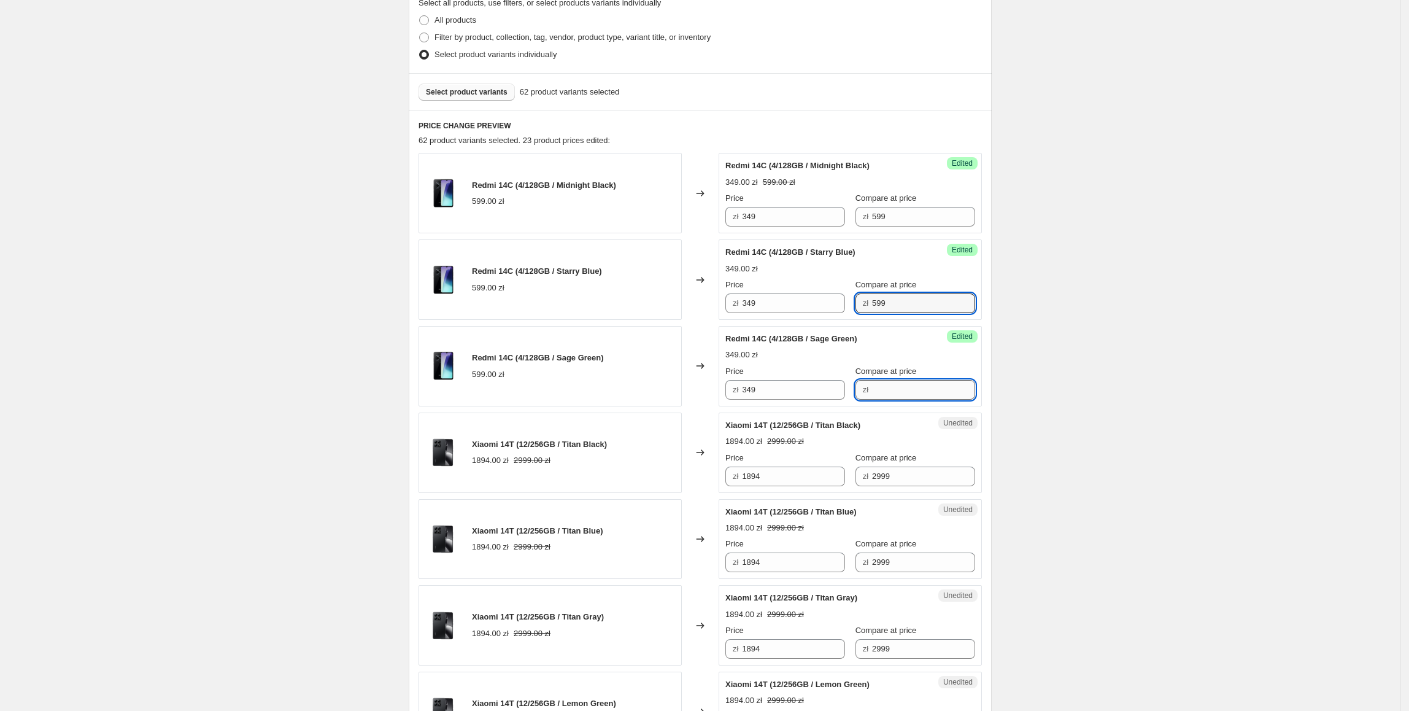
paste input "599"
type input "599"
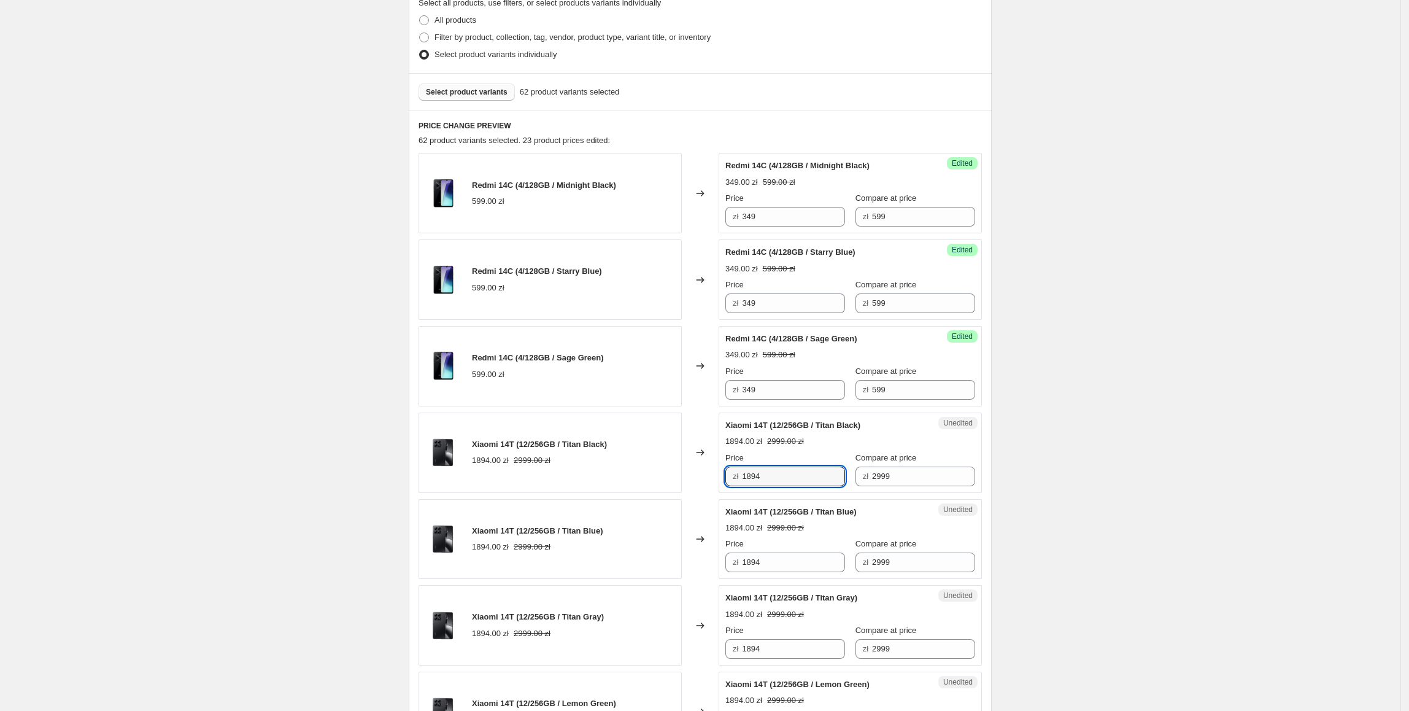
drag, startPoint x: 763, startPoint y: 479, endPoint x: 736, endPoint y: 481, distance: 27.1
click at [736, 481] on div "zł 1894" at bounding box center [785, 476] width 120 height 20
type input "1699"
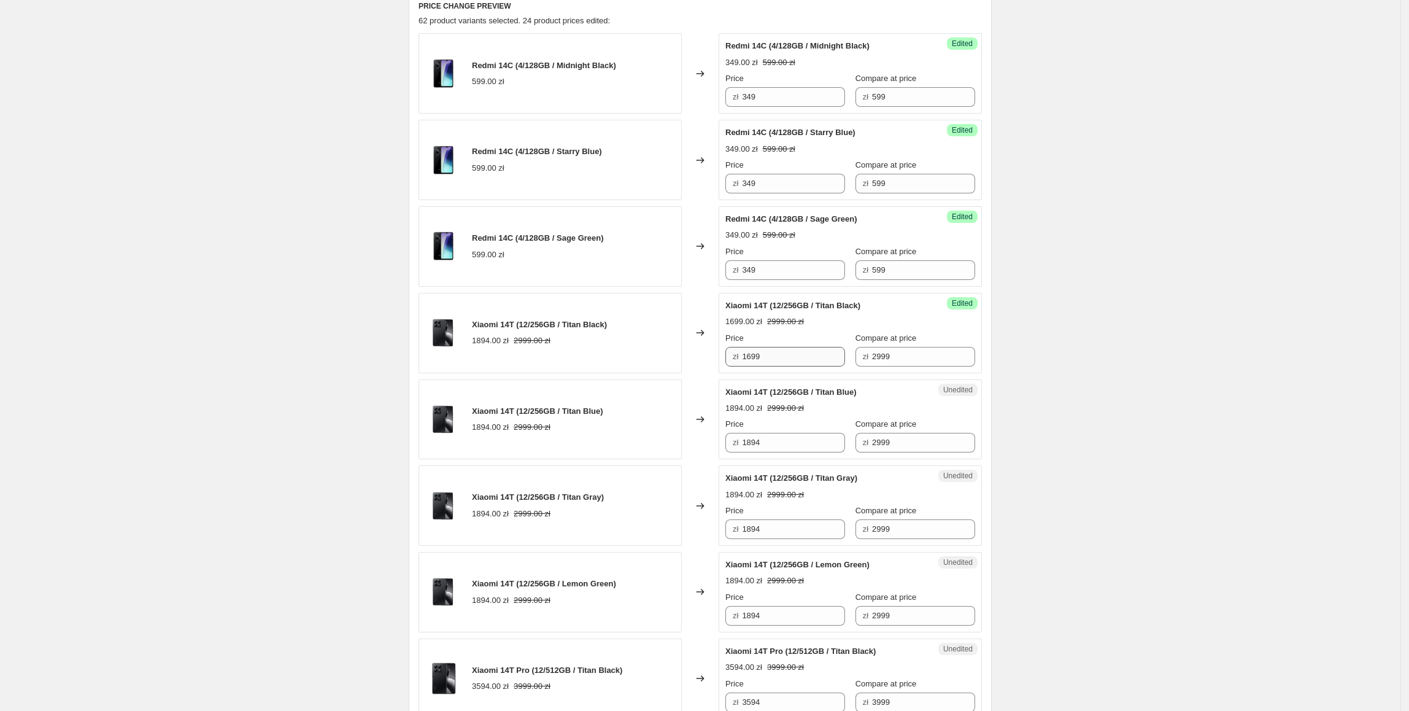
scroll to position [418, 0]
drag, startPoint x: 757, startPoint y: 359, endPoint x: 718, endPoint y: 373, distance: 41.2
click at [717, 371] on div "Xiaomi 14T (12/256GB / Titan Black) 1894.00 zł 2999.00 zł Changed to Success Ed…" at bounding box center [700, 332] width 563 height 80
paste input "699"
drag, startPoint x: 805, startPoint y: 438, endPoint x: 590, endPoint y: 442, distance: 214.8
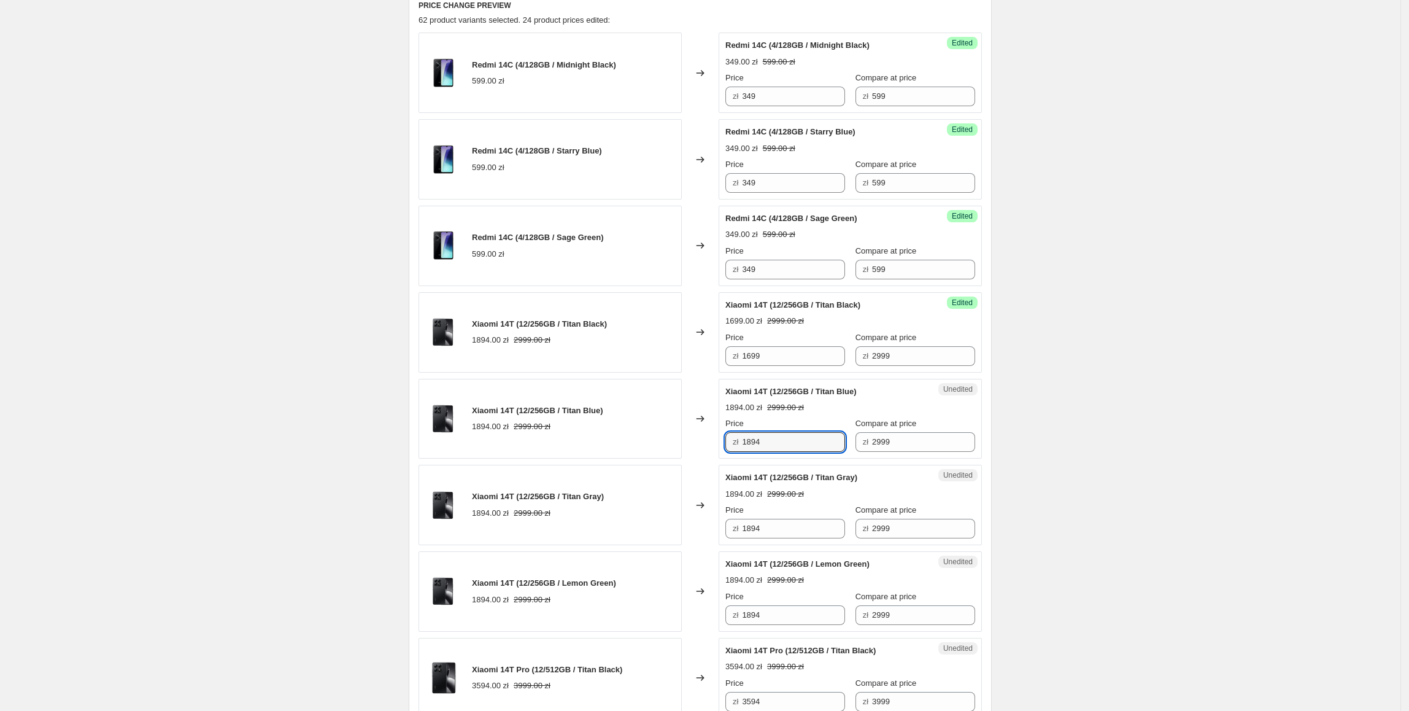
click at [590, 442] on div "Xiaomi 14T (12/256GB / Titan Blue) 1894.00 zł 2999.00 zł Changed to Unedited Xi…" at bounding box center [700, 419] width 563 height 80
type input "1699"
paste input "699"
drag, startPoint x: 799, startPoint y: 529, endPoint x: 678, endPoint y: 529, distance: 120.9
click at [678, 529] on div "Xiaomi 14T (12/256GB / Titan Gray) 1894.00 zł 2999.00 zł Changed to Unedited Xi…" at bounding box center [700, 505] width 563 height 80
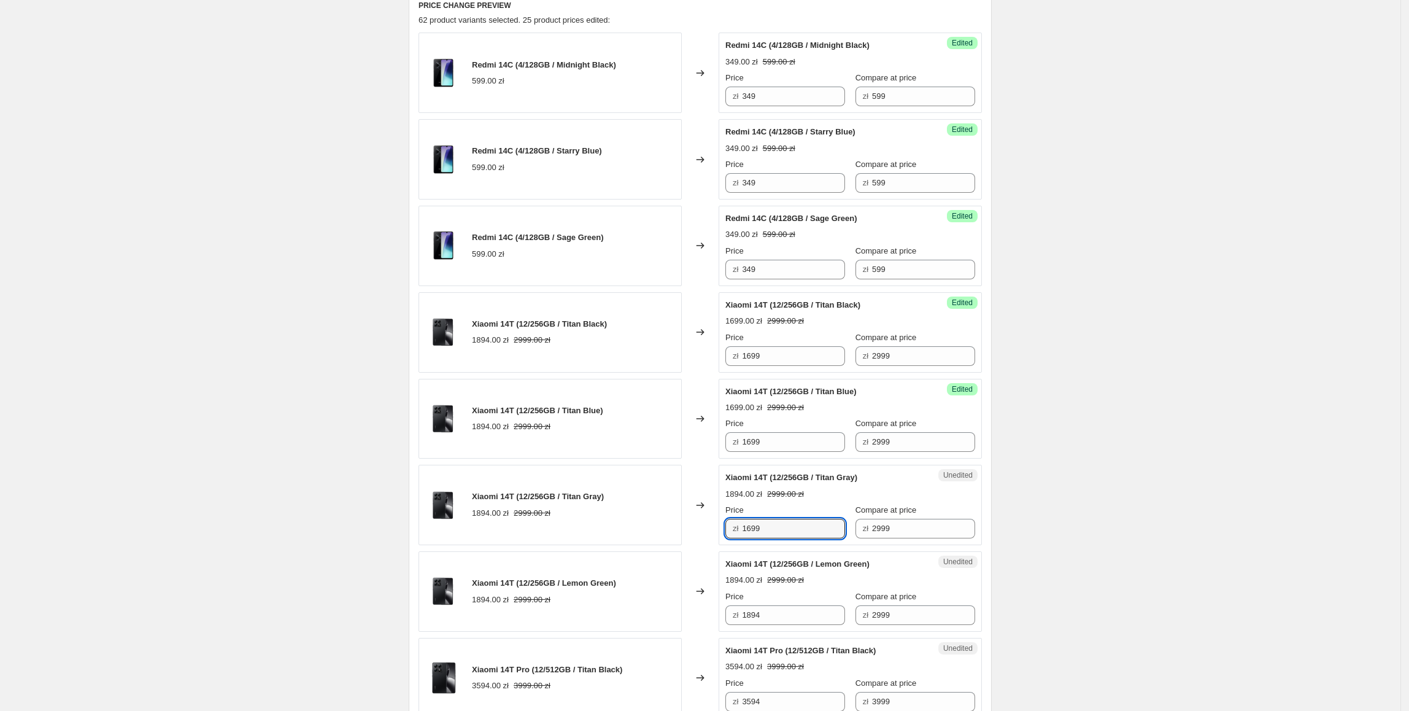
type input "1699"
paste input "699"
drag, startPoint x: 808, startPoint y: 615, endPoint x: 663, endPoint y: 615, distance: 144.8
click at [663, 615] on div "Xiaomi 14T (12/256GB / Lemon Green) 1894.00 zł 2999.00 zł Changed to Unedited X…" at bounding box center [700, 591] width 563 height 80
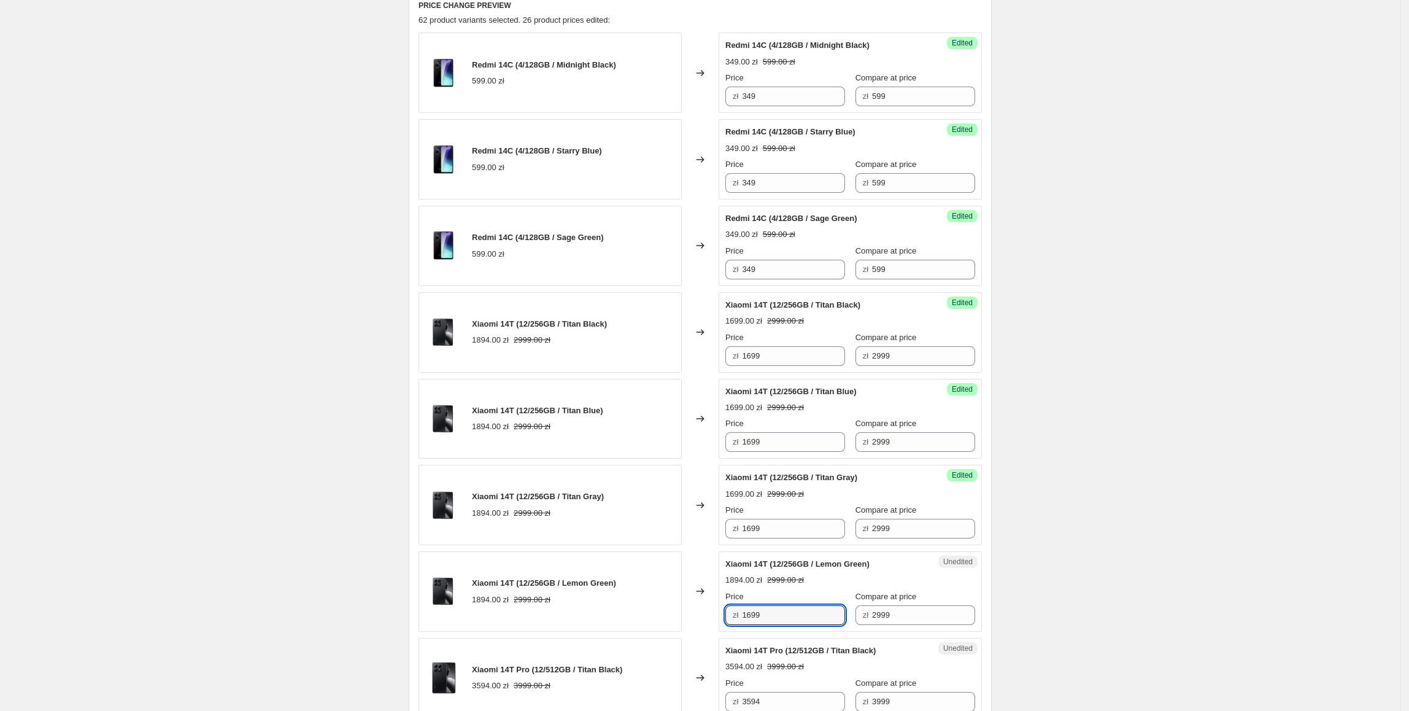
type input "1699"
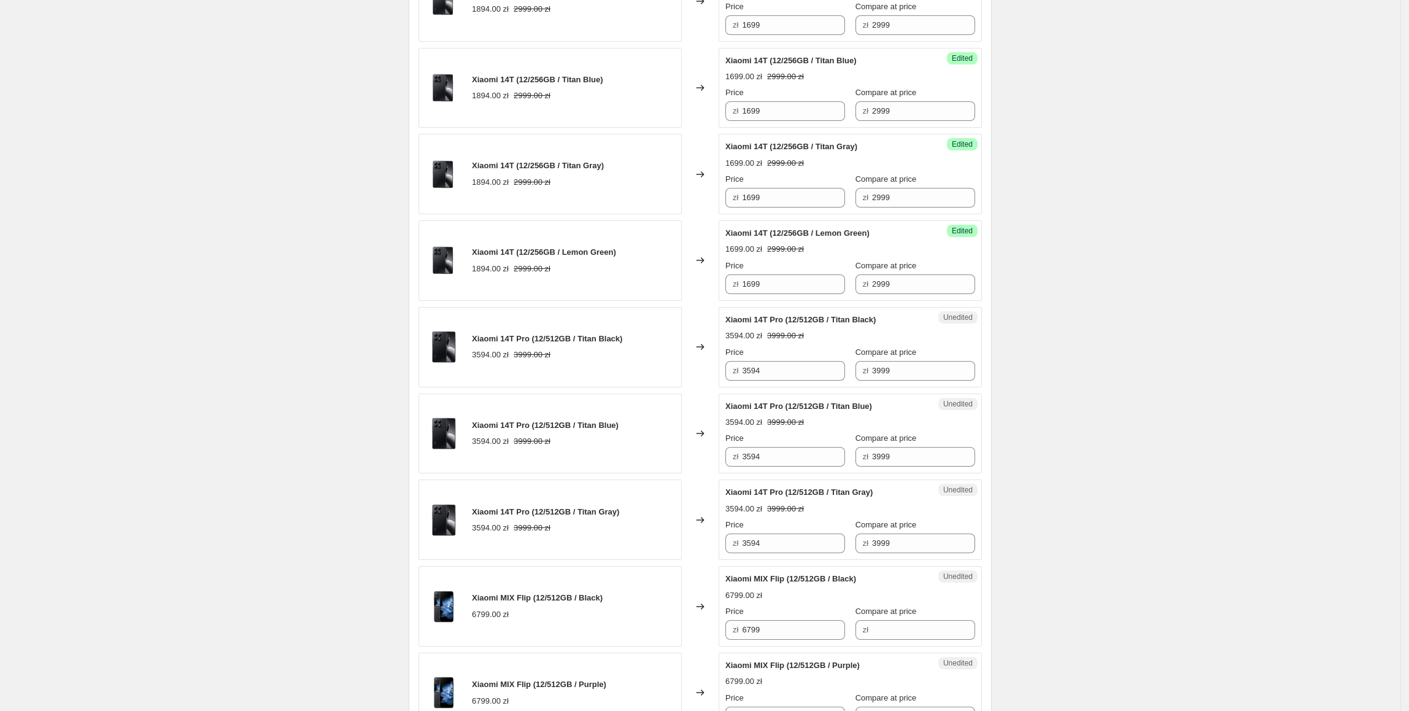
scroll to position [755, 0]
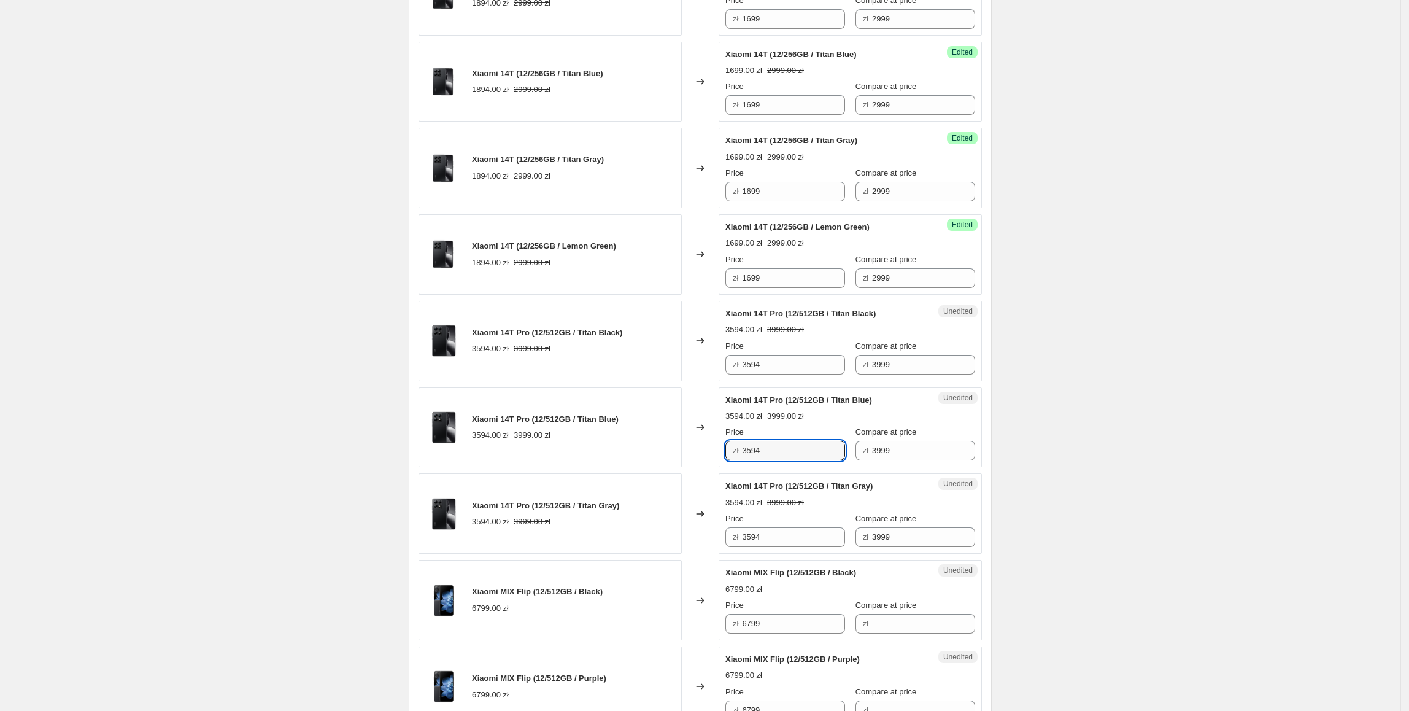
drag, startPoint x: 817, startPoint y: 452, endPoint x: 735, endPoint y: 457, distance: 83.0
click at [735, 457] on div "zł 3594" at bounding box center [785, 451] width 120 height 20
type input "2699"
click at [1127, 486] on div "Create new price [MEDICAL_DATA]. This page is ready Create new price [MEDICAL_D…" at bounding box center [700, 445] width 1400 height 2400
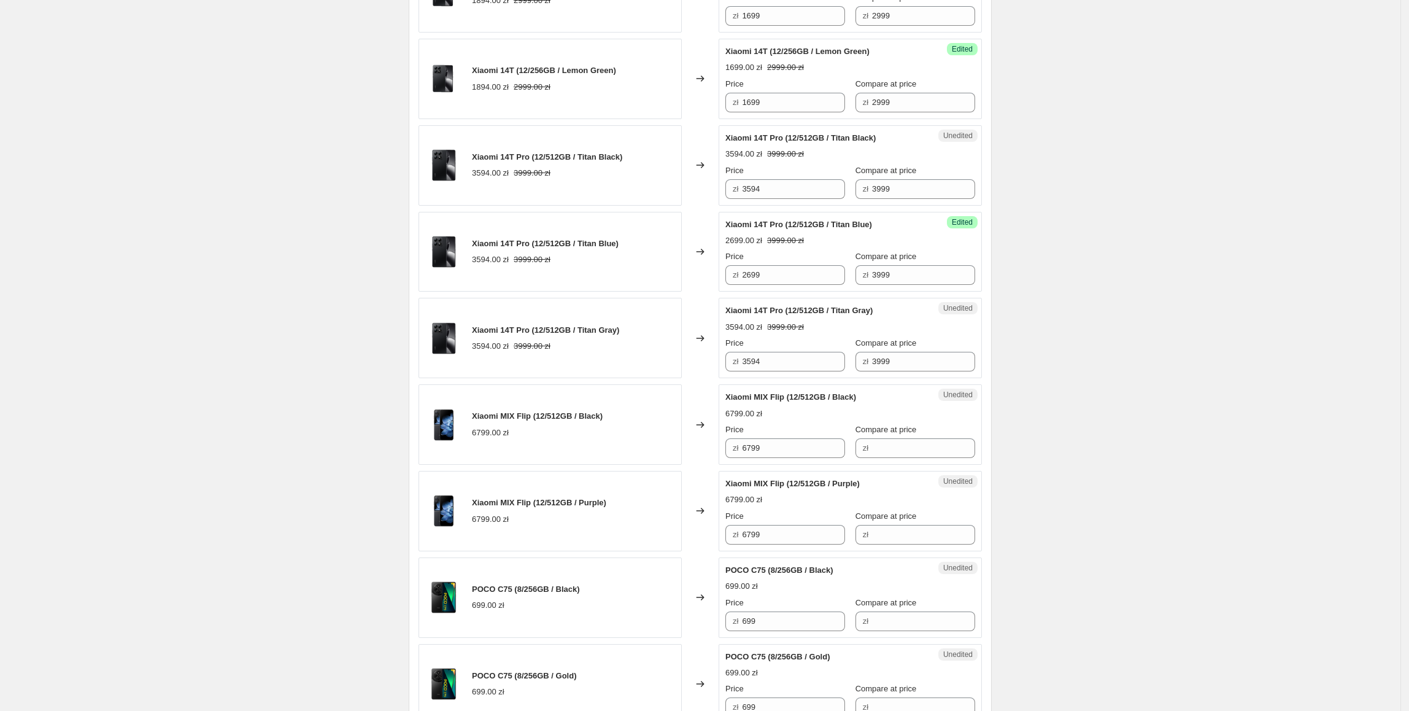
scroll to position [932, 0]
drag, startPoint x: 790, startPoint y: 276, endPoint x: 715, endPoint y: 283, distance: 75.8
click at [712, 280] on div "Xiaomi 14T Pro (12/512GB / Titan Blue) 3594.00 zł 3999.00 zł Changed to Success…" at bounding box center [700, 250] width 563 height 80
drag, startPoint x: 795, startPoint y: 366, endPoint x: 711, endPoint y: 366, distance: 84.7
click at [711, 366] on div "Xiaomi 14T Pro (12/512GB / Titan Gray) 3594.00 zł 3999.00 zł Changed to Unedite…" at bounding box center [700, 336] width 563 height 80
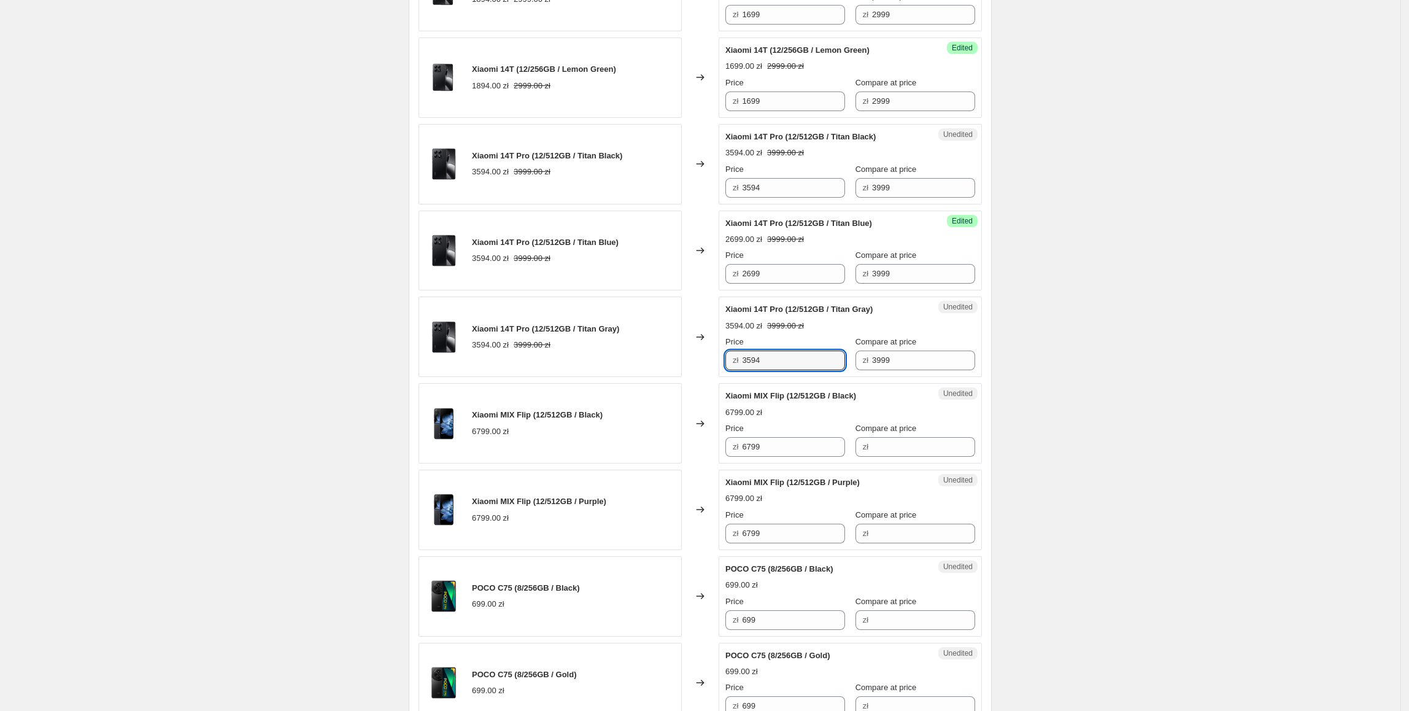
paste input "2699"
type input "2699"
click at [1094, 460] on div "Create new price [MEDICAL_DATA]. This page is ready Create new price [MEDICAL_D…" at bounding box center [700, 268] width 1400 height 2400
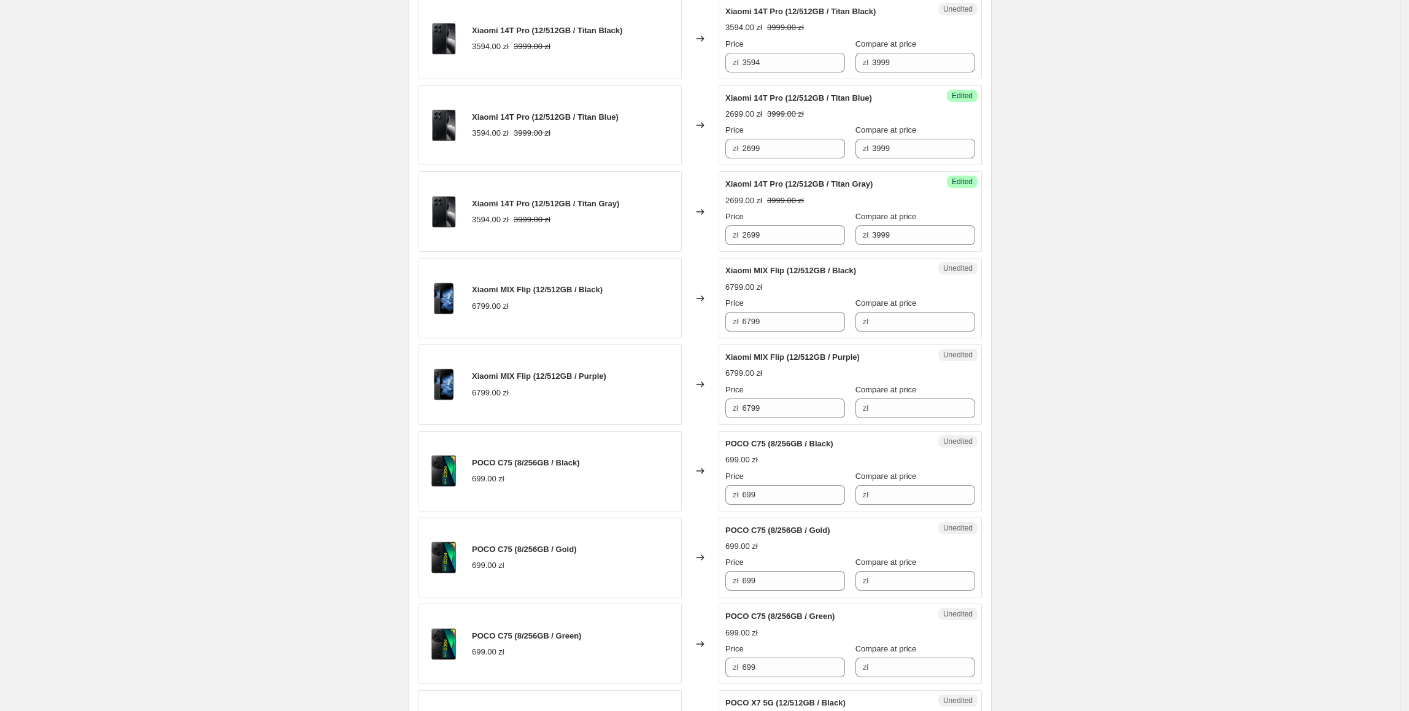
scroll to position [1058, 0]
drag, startPoint x: 792, startPoint y: 332, endPoint x: 869, endPoint y: 336, distance: 77.4
click at [686, 332] on div "Xiaomi MIX Flip (12/512GB / Black) 6799.00 zł Changed to Unedited Xiaomi MIX Fl…" at bounding box center [700, 297] width 563 height 80
drag, startPoint x: 957, startPoint y: 328, endPoint x: 944, endPoint y: 329, distance: 13.6
click at [957, 328] on input "Compare at price" at bounding box center [923, 321] width 103 height 20
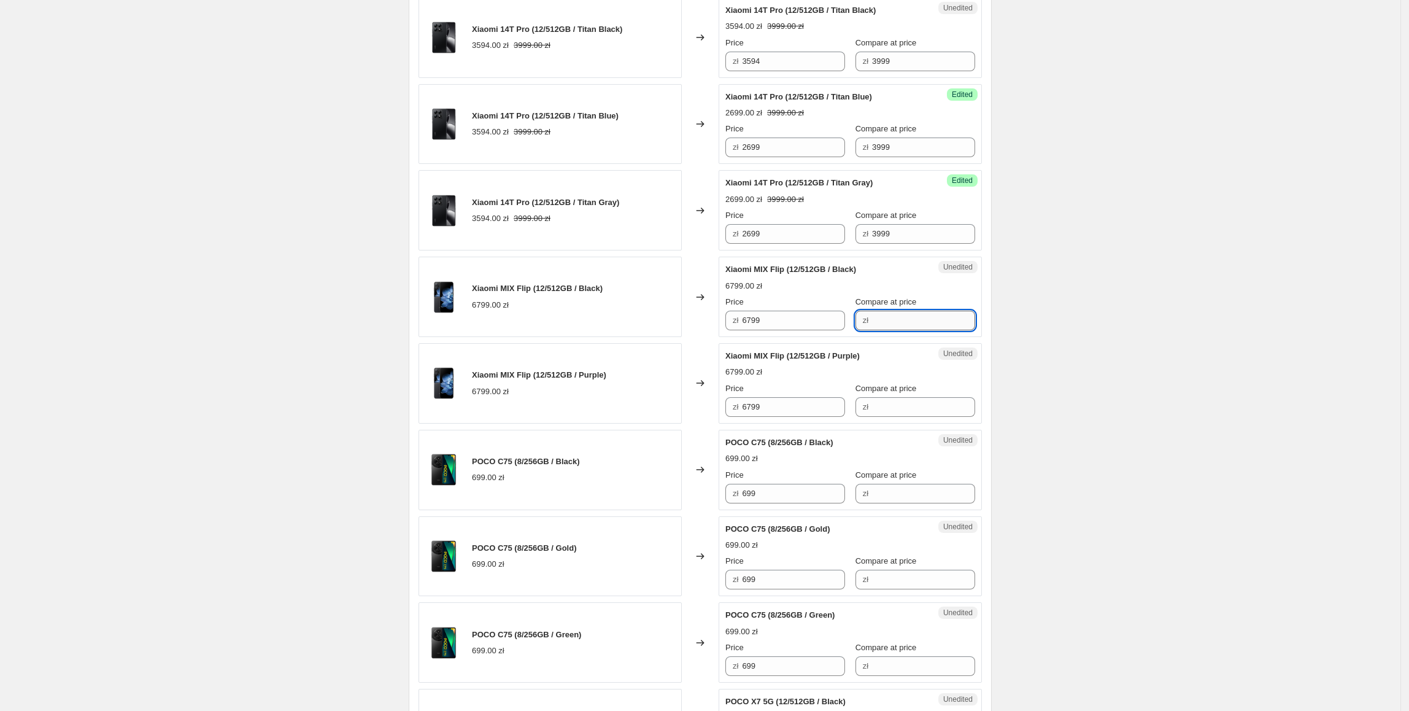
paste input "6799"
type input "6799"
drag, startPoint x: 781, startPoint y: 323, endPoint x: 735, endPoint y: 332, distance: 46.9
click at [735, 330] on div "zł 6799" at bounding box center [785, 321] width 120 height 20
type input "4399"
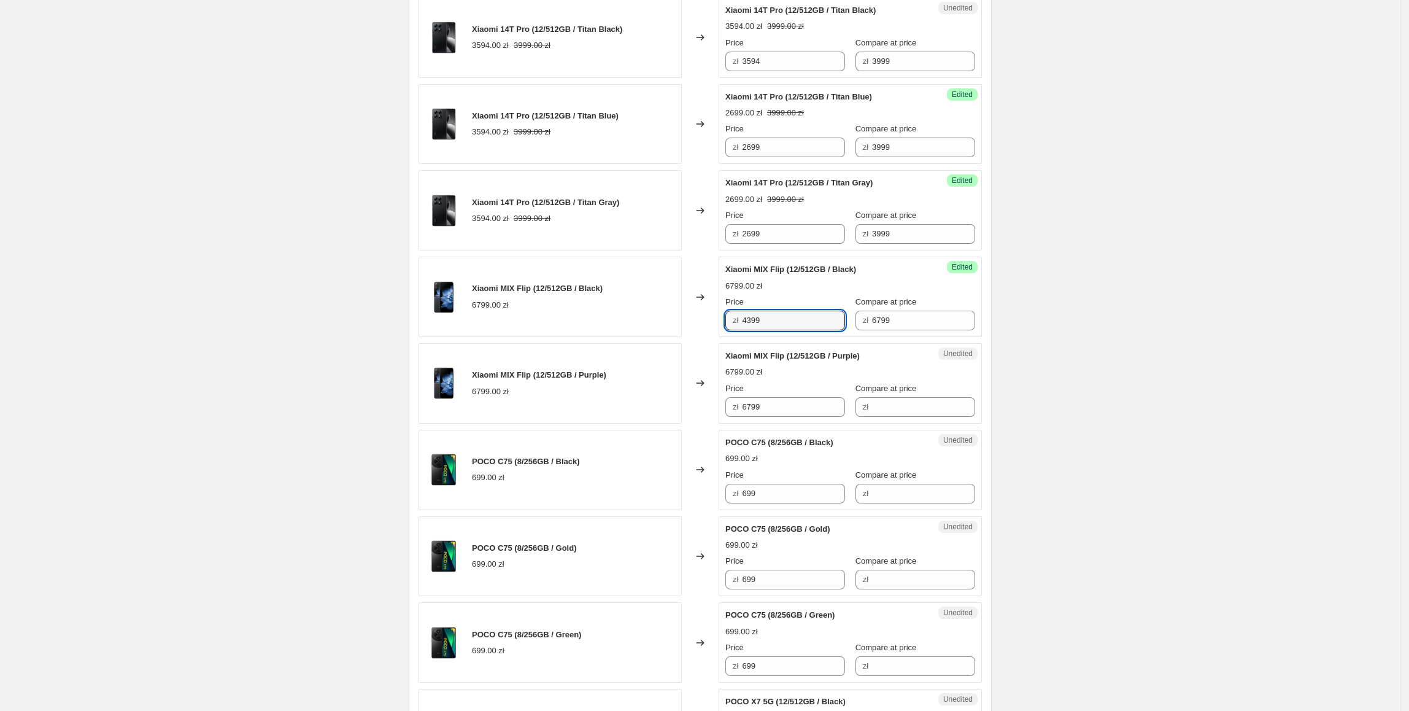
click at [1140, 433] on div "Create new price [MEDICAL_DATA]. This page is ready Create new price [MEDICAL_D…" at bounding box center [700, 142] width 1400 height 2400
drag, startPoint x: 797, startPoint y: 322, endPoint x: 693, endPoint y: 326, distance: 103.8
click at [693, 326] on div "Xiaomi MIX Flip (12/512GB / Black) 6799.00 zł Changed to Success Edited Xiaomi …" at bounding box center [700, 297] width 563 height 80
drag, startPoint x: 786, startPoint y: 407, endPoint x: 692, endPoint y: 407, distance: 93.9
click at [692, 407] on div "Xiaomi MIX Flip (12/512GB / Purple) 6799.00 zł Changed to Unedited Xiaomi MIX F…" at bounding box center [700, 383] width 563 height 80
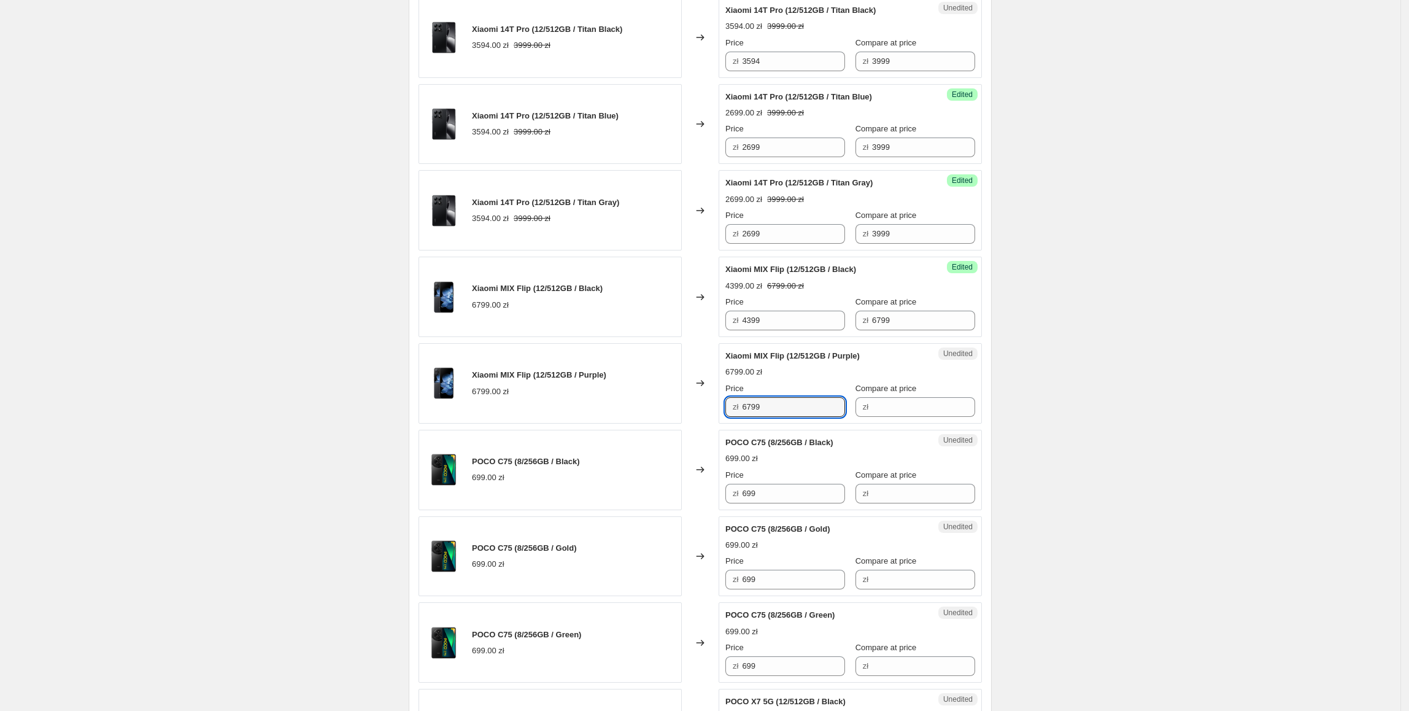
paste input "43"
type input "4399"
click at [1095, 438] on div "Create new price [MEDICAL_DATA]. This page is ready Create new price [MEDICAL_D…" at bounding box center [700, 142] width 1400 height 2400
drag, startPoint x: 695, startPoint y: 499, endPoint x: 617, endPoint y: 499, distance: 78.6
click at [617, 499] on div "POCO C75 (8/256GB / Black) 699.00 zł Changed to Unedited POCO C75 (8/256GB / Bl…" at bounding box center [700, 470] width 563 height 80
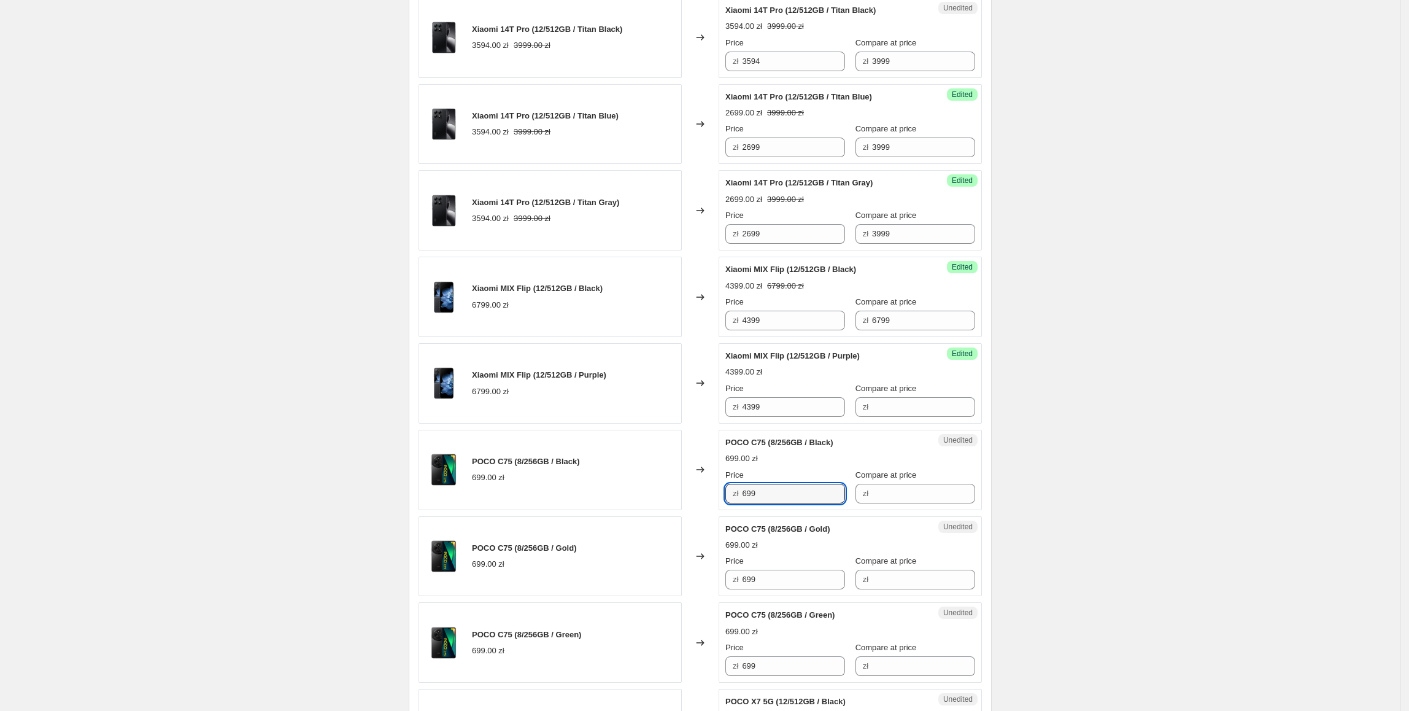
click at [863, 492] on div "zł" at bounding box center [866, 493] width 6 height 12
click at [886, 501] on input "Compare at price" at bounding box center [923, 494] width 103 height 20
paste input "699"
type input "699"
drag, startPoint x: 791, startPoint y: 490, endPoint x: 689, endPoint y: 492, distance: 102.5
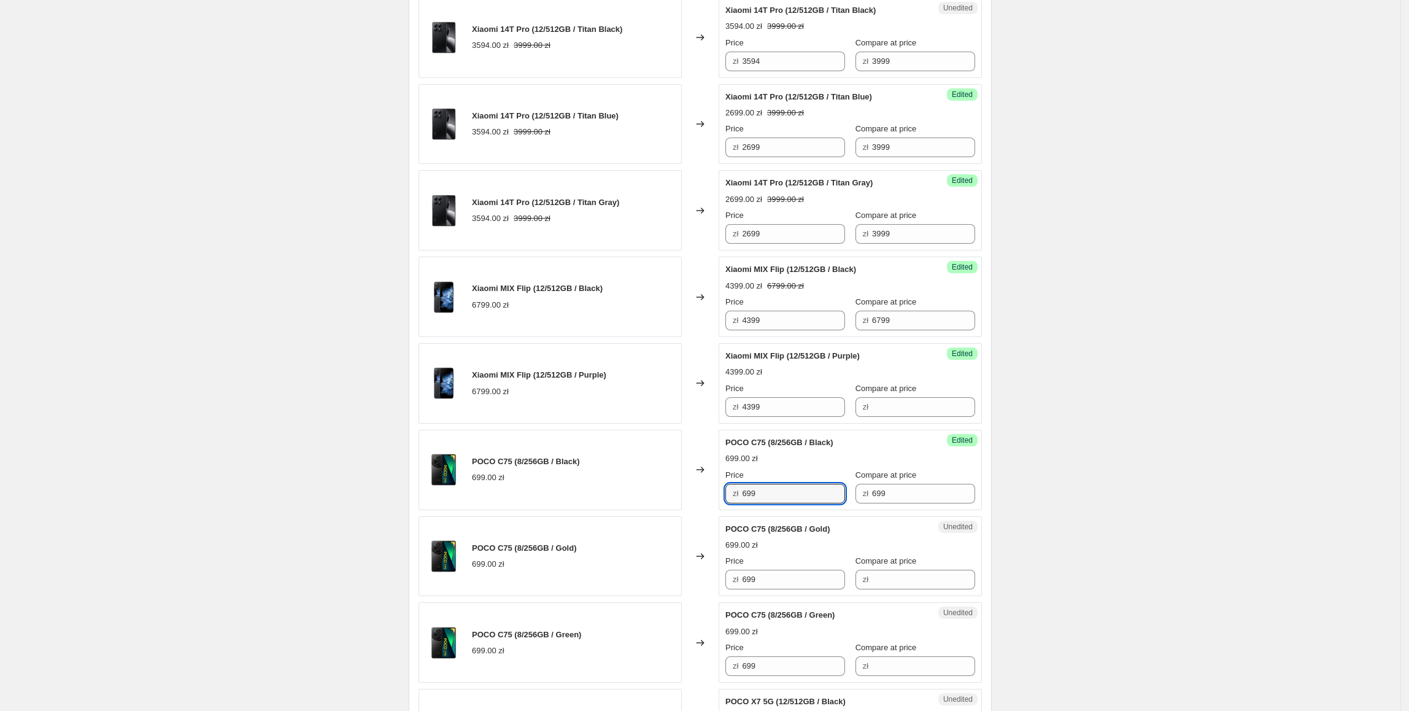
click at [689, 492] on div "POCO C75 (8/256GB / Black) 699.00 zł Changed to Success Edited POCO C75 (8/256G…" at bounding box center [700, 470] width 563 height 80
type input "449"
click at [1098, 508] on div "Create new price [MEDICAL_DATA]. This page is ready Create new price [MEDICAL_D…" at bounding box center [700, 142] width 1400 height 2400
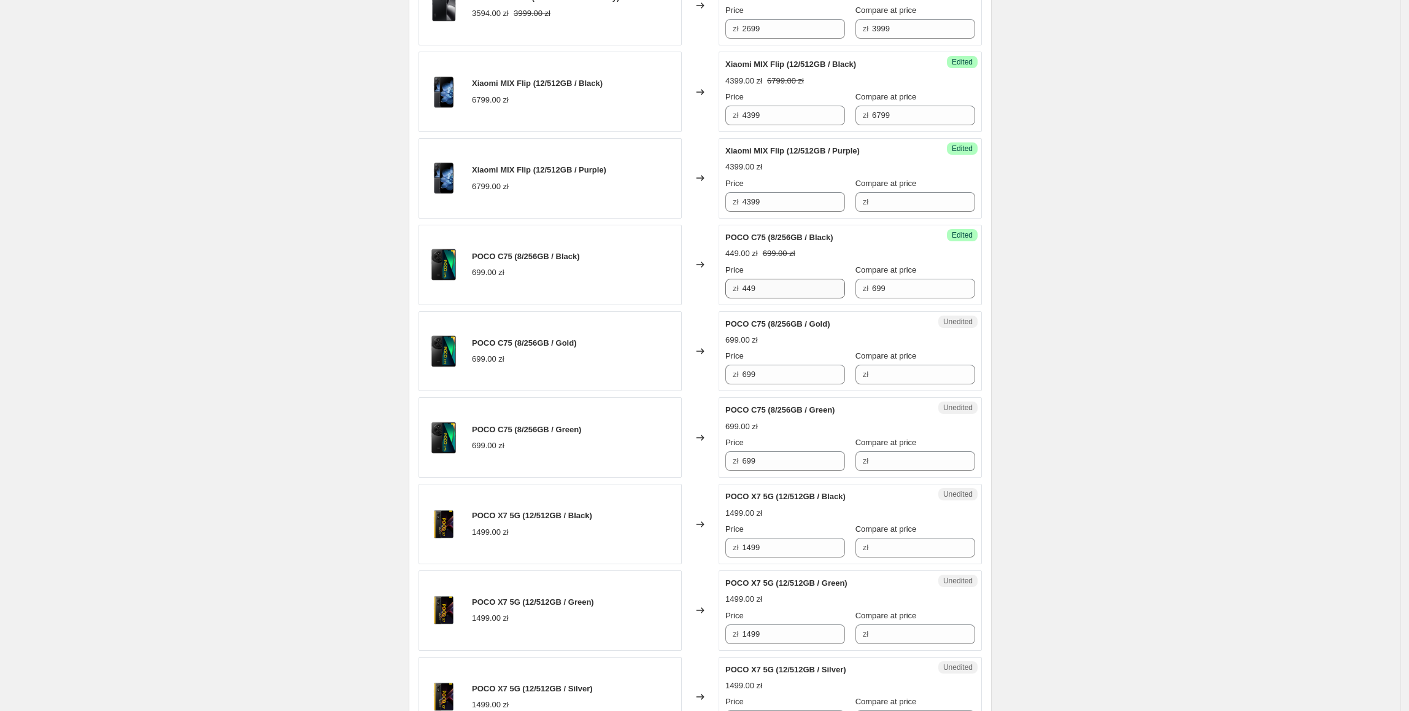
scroll to position [1264, 0]
drag, startPoint x: 734, startPoint y: 293, endPoint x: 749, endPoint y: 322, distance: 32.7
click at [702, 293] on div "POCO C75 (8/256GB / Black) 699.00 zł Changed to Success Edited POCO C75 (8/256G…" at bounding box center [700, 263] width 563 height 80
drag, startPoint x: 794, startPoint y: 374, endPoint x: 686, endPoint y: 376, distance: 108.6
click at [686, 376] on div "POCO C75 (8/256GB / Gold) 699.00 zł Changed to Unedited POCO C75 (8/256GB / Gol…" at bounding box center [700, 350] width 563 height 80
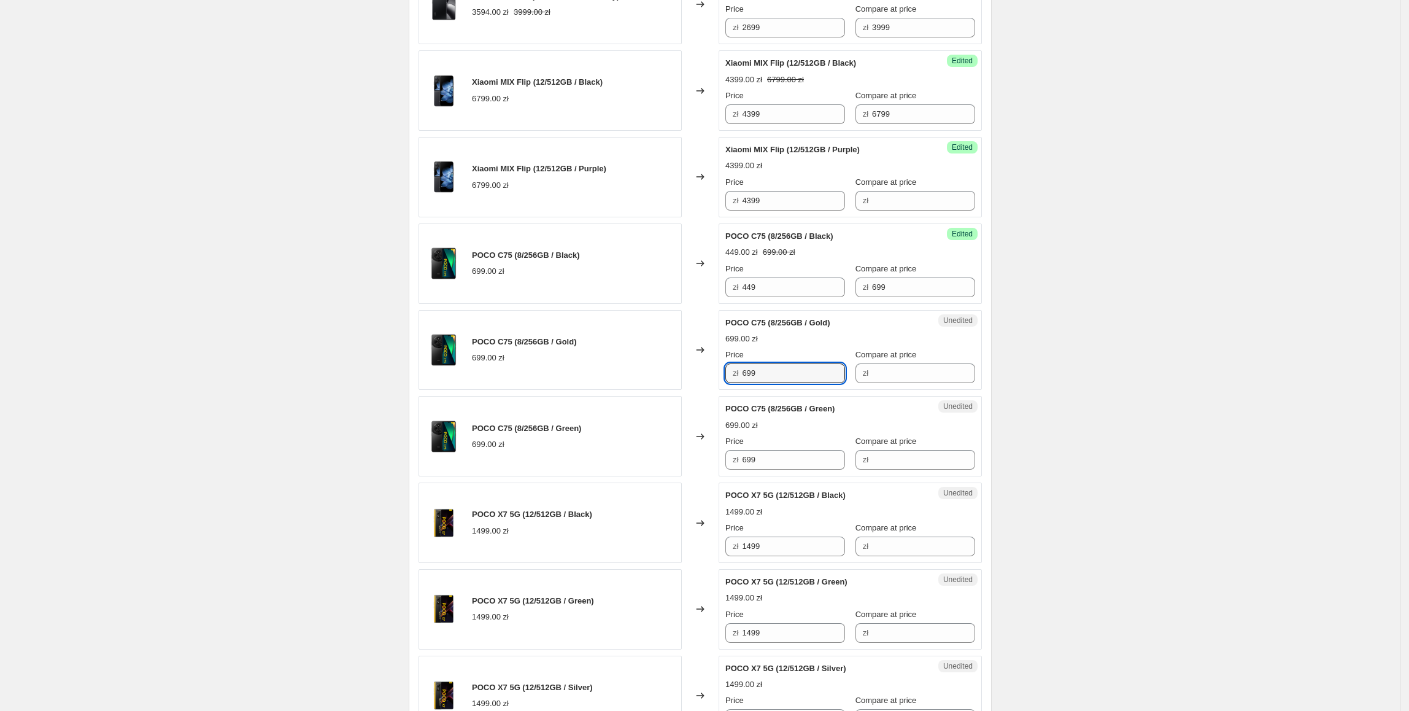
paste input "44"
type input "449"
paste input "44"
drag, startPoint x: 782, startPoint y: 465, endPoint x: 692, endPoint y: 452, distance: 90.6
click at [692, 452] on div "POCO C75 (8/256GB / Green) 699.00 zł Changed to Unedited POCO C75 (8/256GB / Gr…" at bounding box center [700, 436] width 563 height 80
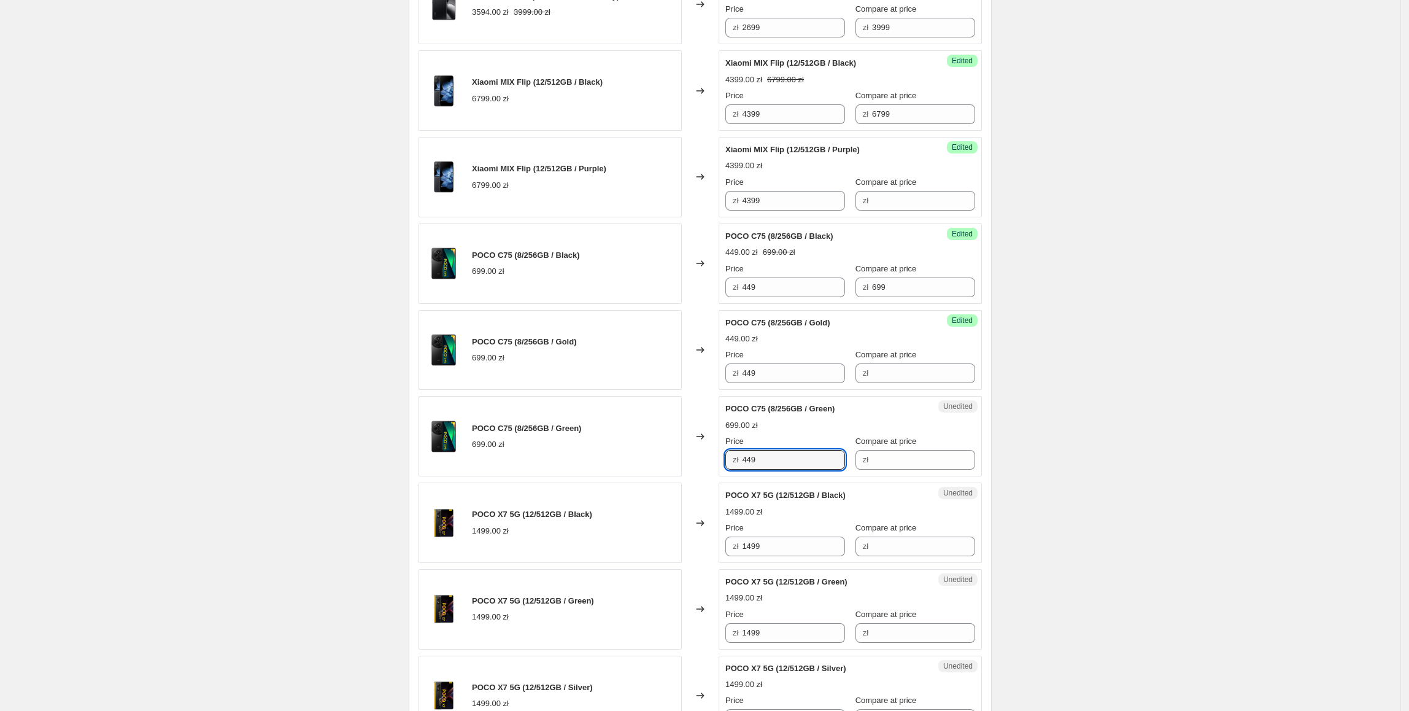
type input "449"
click at [691, 450] on div "Changed to" at bounding box center [700, 436] width 37 height 80
drag, startPoint x: 928, startPoint y: 293, endPoint x: 801, endPoint y: 307, distance: 127.8
click at [786, 295] on div "Price zł 449 Compare at price zł 699" at bounding box center [850, 280] width 250 height 34
click at [919, 384] on div "Success Edited POCO C75 (8/256GB / Gold) 449.00 zł Price zł 449 Compare at pric…" at bounding box center [850, 350] width 263 height 80
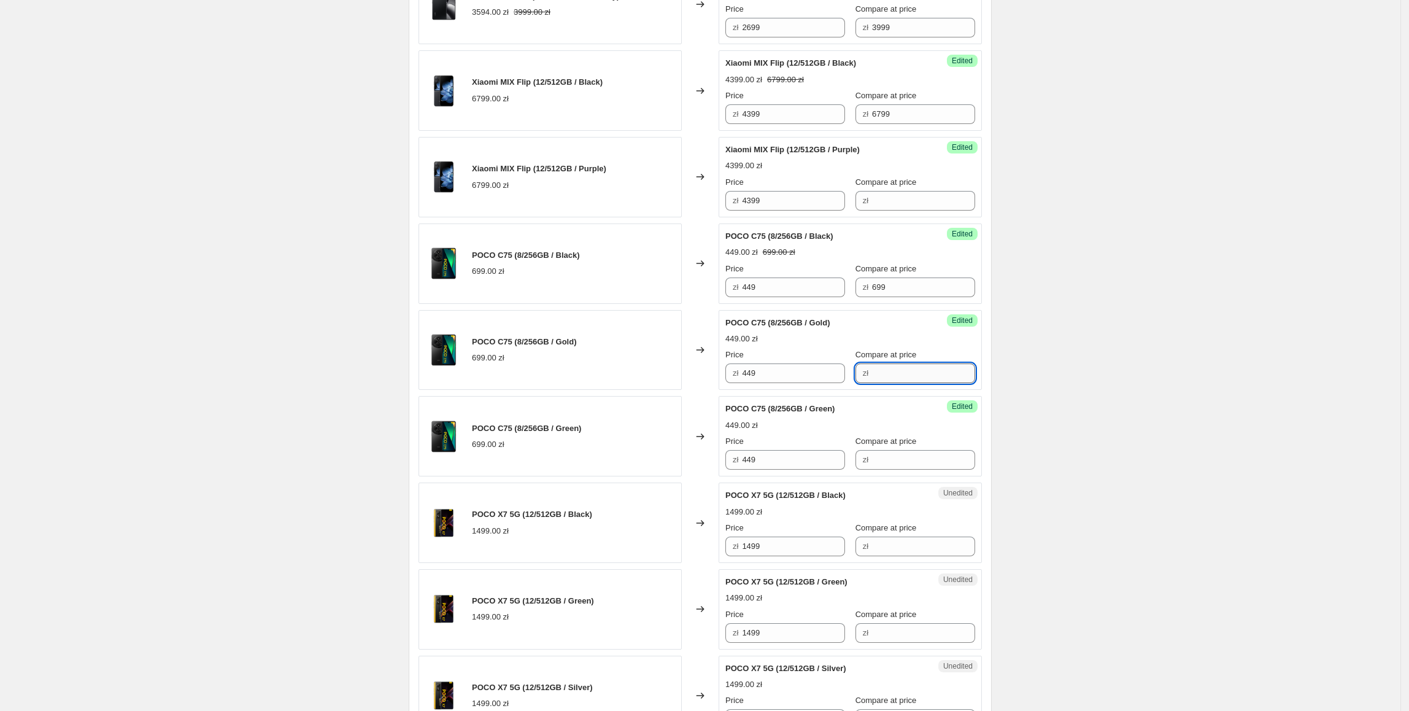
click at [919, 381] on input "Compare at price" at bounding box center [923, 373] width 103 height 20
paste input "699"
type input "699"
click at [898, 469] on input "Compare at price" at bounding box center [923, 460] width 103 height 20
paste input "699"
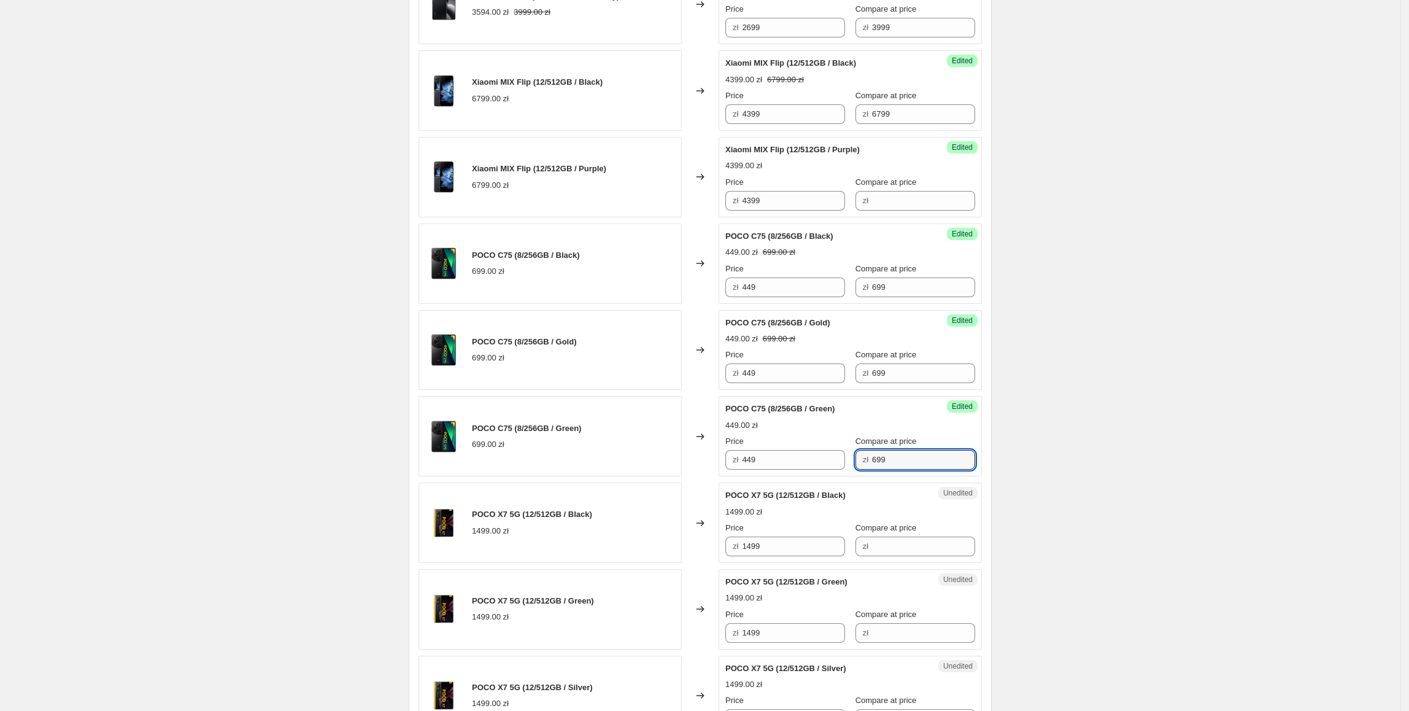
type input "699"
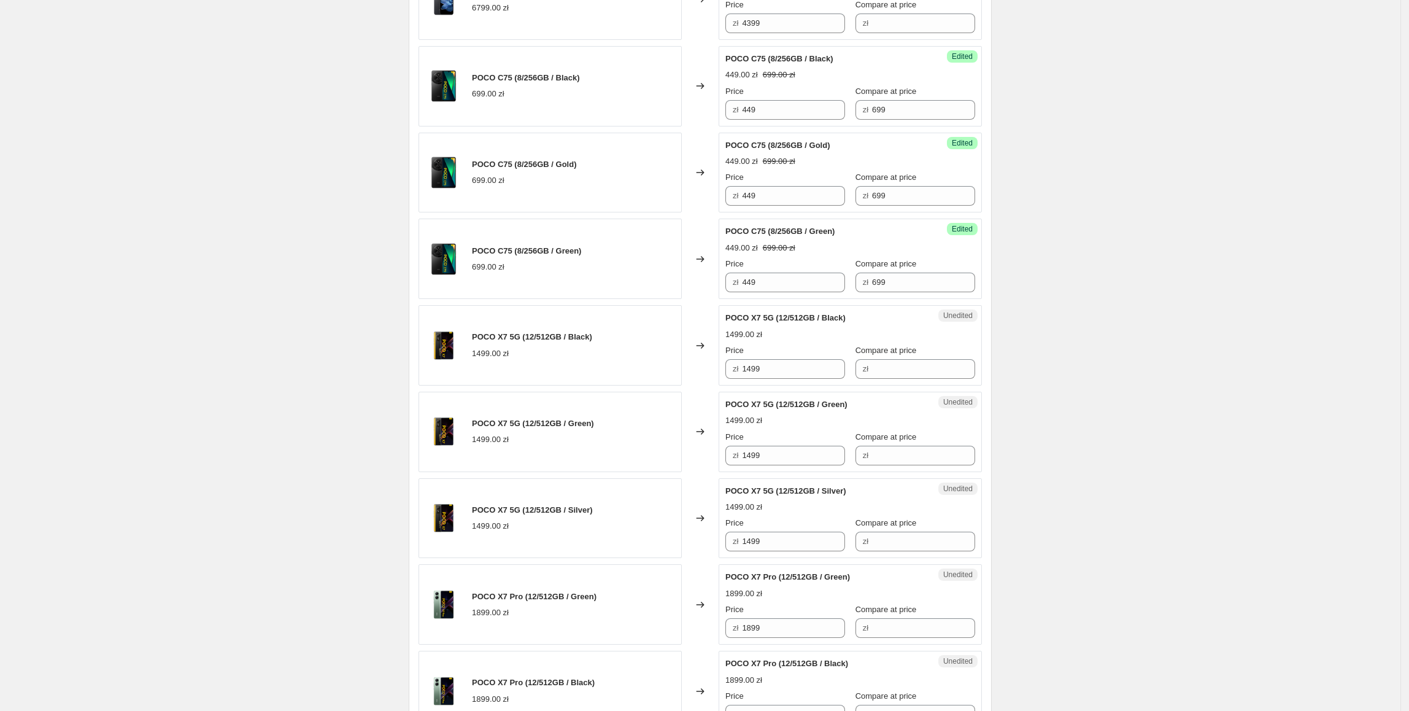
scroll to position [1442, 0]
drag, startPoint x: 772, startPoint y: 374, endPoint x: 734, endPoint y: 371, distance: 38.1
click at [734, 371] on div "zł 1499" at bounding box center [785, 368] width 120 height 20
click at [902, 369] on input "Compare at price" at bounding box center [923, 368] width 103 height 20
paste input "1499"
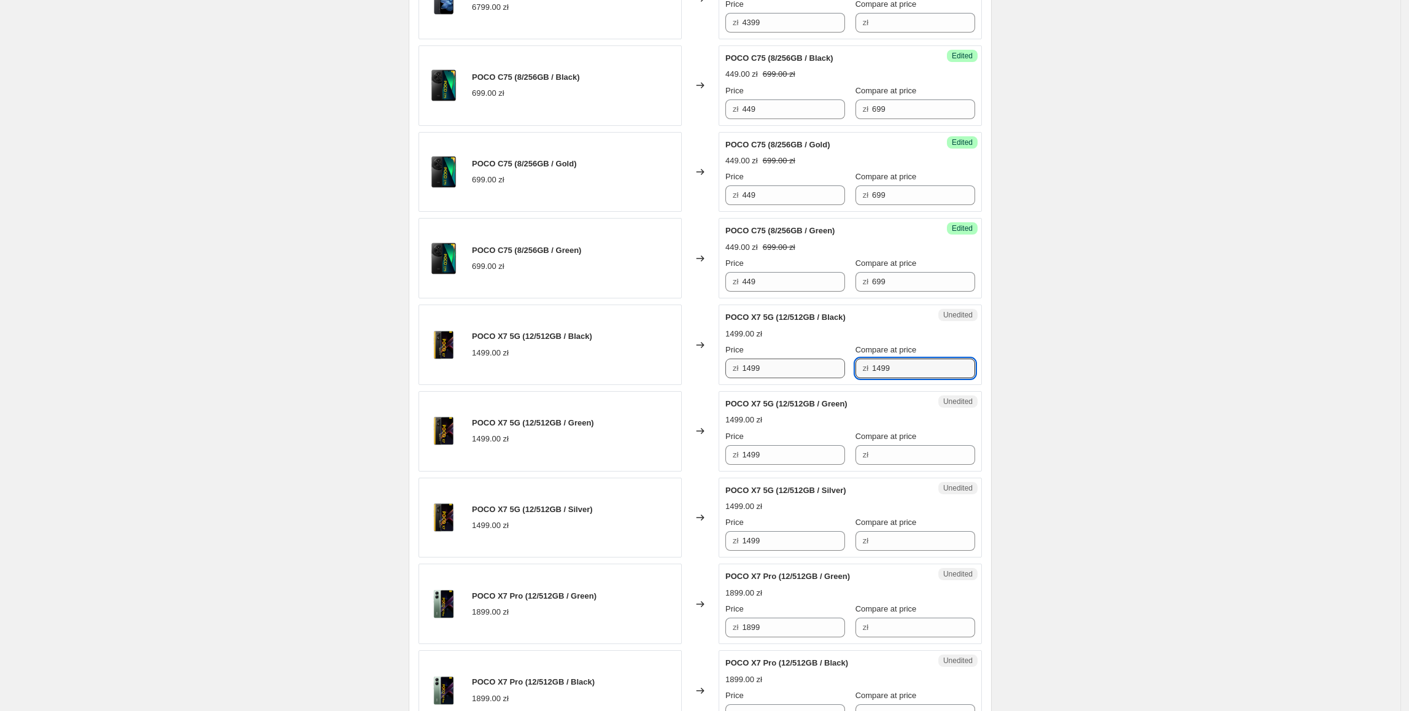
type input "1499"
drag, startPoint x: 803, startPoint y: 380, endPoint x: 741, endPoint y: 379, distance: 62.0
click at [741, 378] on div "zł 1499" at bounding box center [785, 368] width 120 height 20
type input "1299"
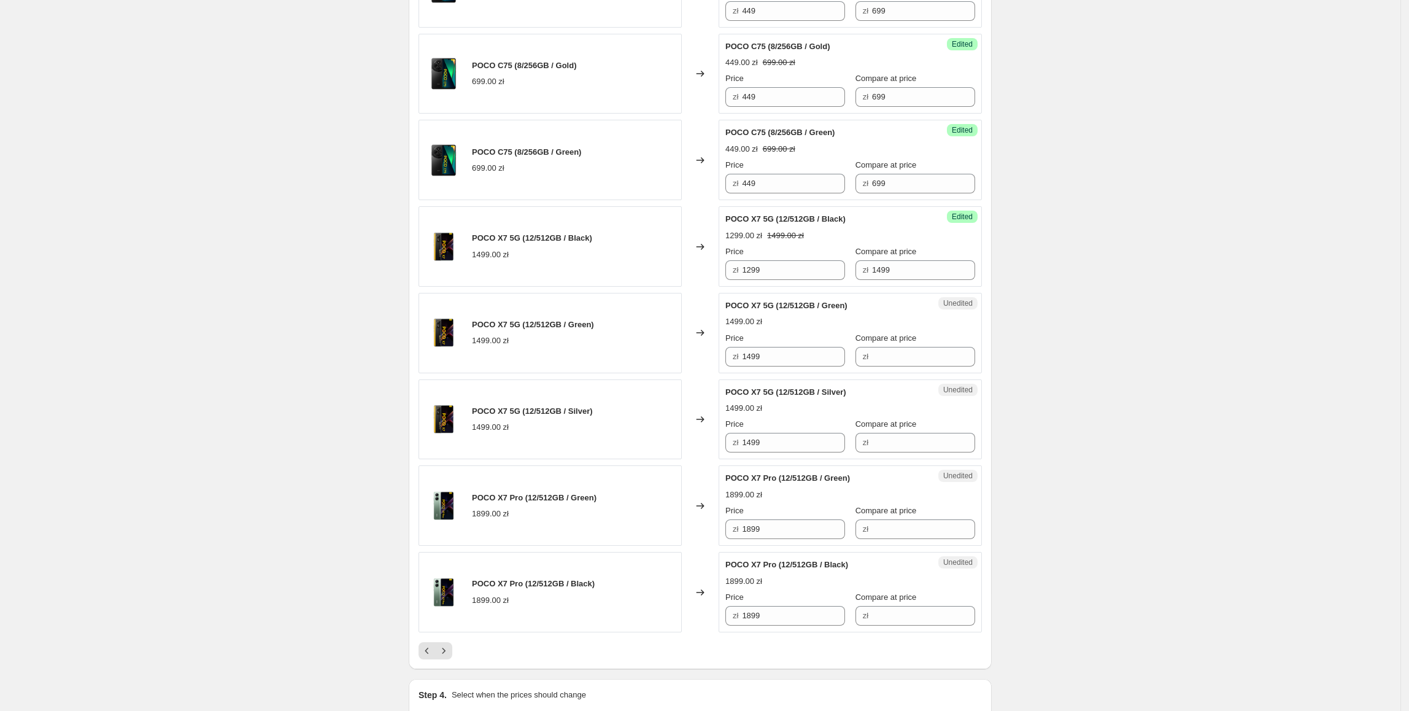
scroll to position [1542, 0]
drag, startPoint x: 777, startPoint y: 281, endPoint x: 706, endPoint y: 280, distance: 71.2
click at [706, 280] on div "POCO X7 5G (12/512GB / Black) 1499.00 zł Changed to Success Edited POCO X7 5G (…" at bounding box center [700, 244] width 563 height 80
paste input "2"
drag, startPoint x: 789, startPoint y: 356, endPoint x: 787, endPoint y: 447, distance: 91.5
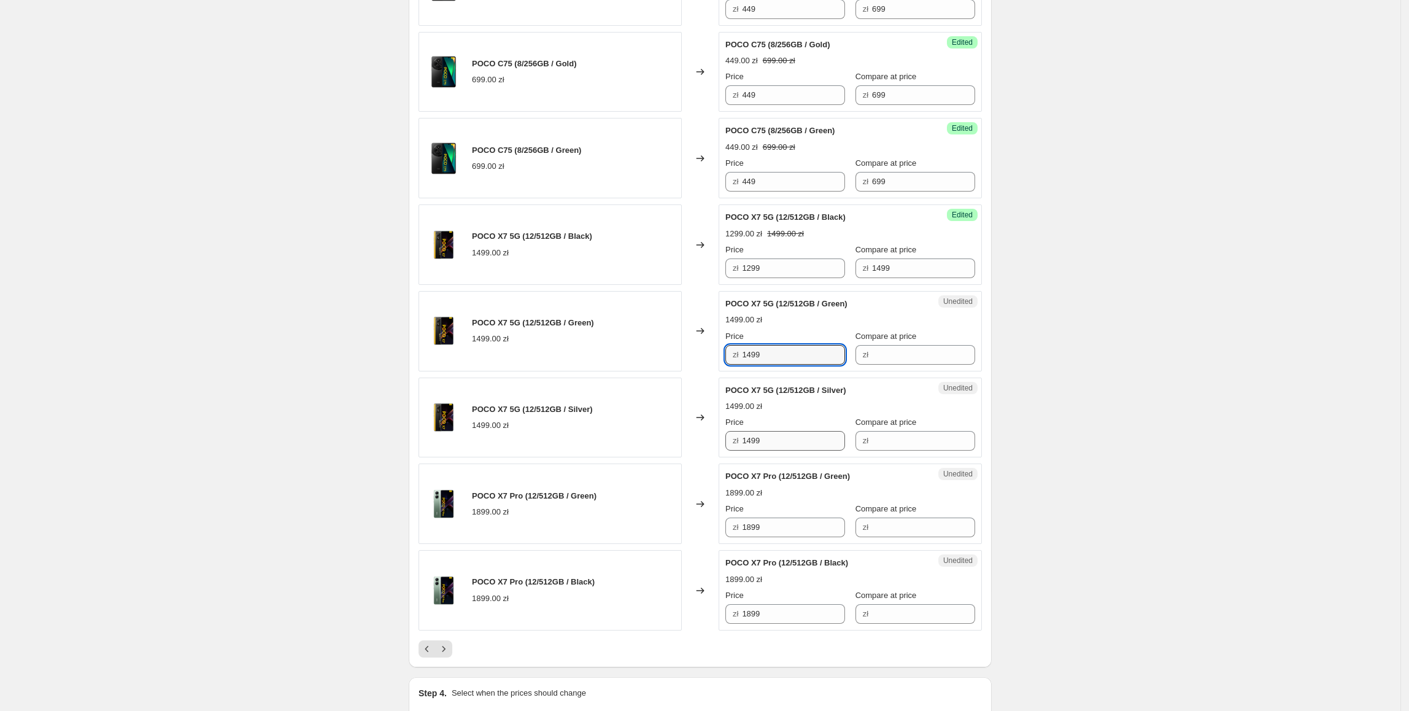
click at [706, 366] on div "POCO X7 5G (12/512GB / Green) 1499.00 zł Changed to Unedited POCO X7 5G (12/512…" at bounding box center [700, 331] width 563 height 80
type input "1299"
drag, startPoint x: 789, startPoint y: 447, endPoint x: 1057, endPoint y: 449, distance: 268.2
click at [633, 448] on div "POCO X7 5G (12/512GB / Silver) 1499.00 zł Changed to Unedited POCO X7 5G (12/51…" at bounding box center [700, 417] width 563 height 80
paste input "2"
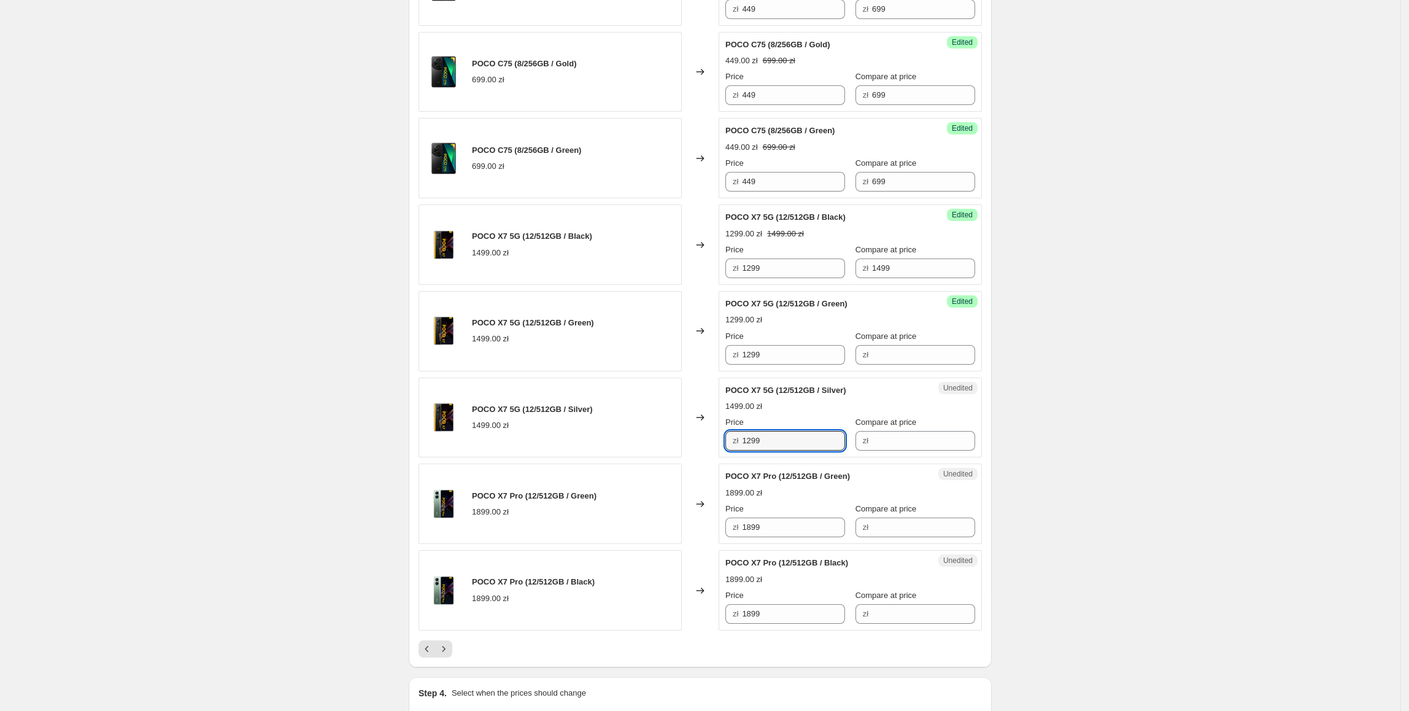
type input "1299"
drag, startPoint x: 930, startPoint y: 271, endPoint x: 867, endPoint y: 308, distance: 73.2
click at [846, 285] on div "Success Edited POCO X7 5G (12/512GB / Black) 1299.00 zł 1499.00 zł Price zł 129…" at bounding box center [850, 244] width 263 height 80
drag, startPoint x: 909, startPoint y: 347, endPoint x: 916, endPoint y: 354, distance: 9.5
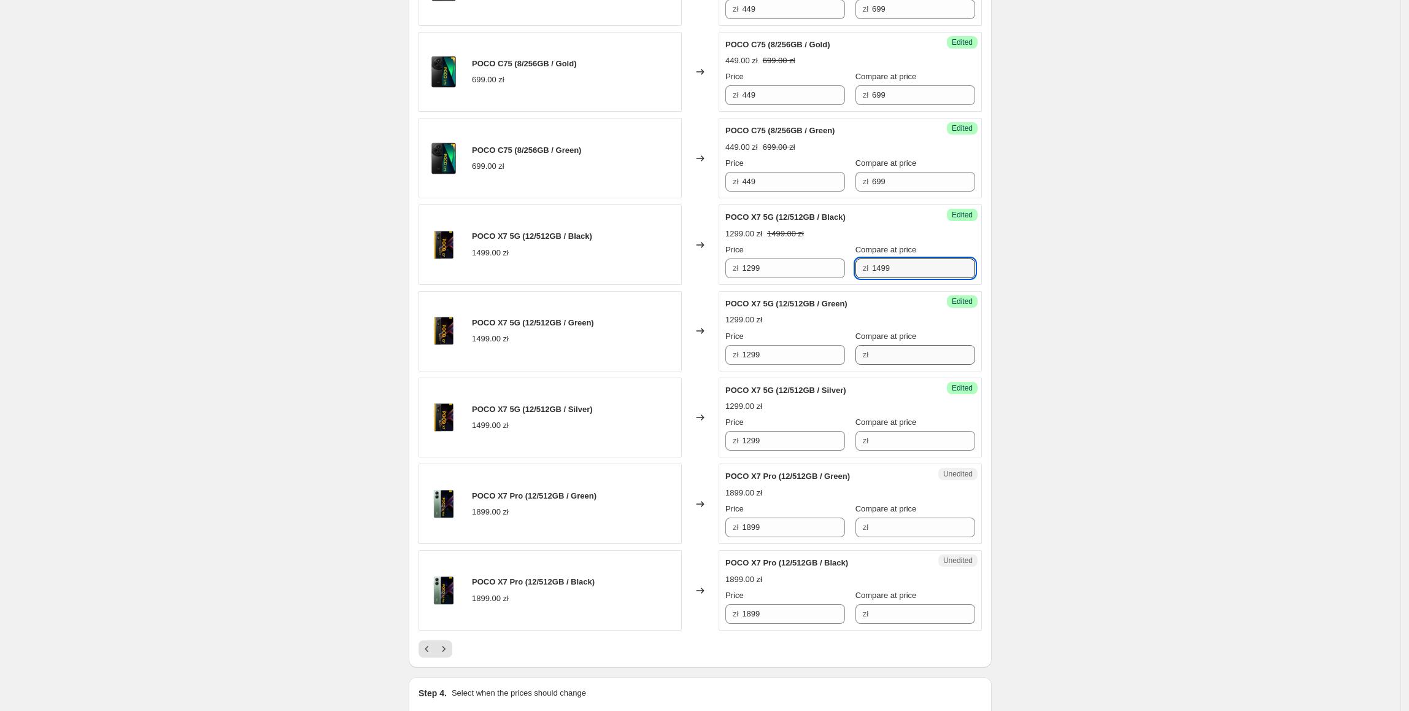
click at [914, 353] on div "Compare at price zł" at bounding box center [915, 347] width 120 height 34
click at [914, 358] on input "Compare at price" at bounding box center [923, 355] width 103 height 20
paste input "1499"
type input "1499"
click at [896, 450] on input "Compare at price" at bounding box center [923, 441] width 103 height 20
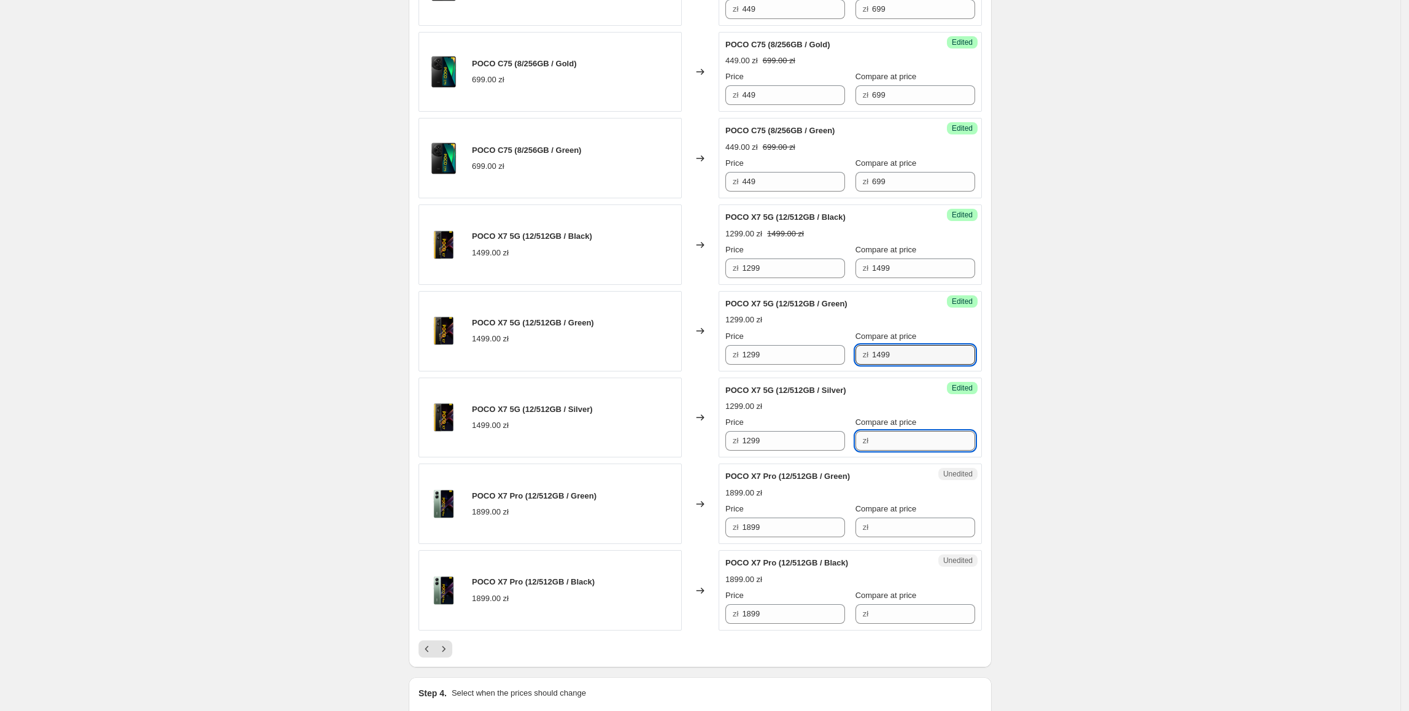
paste input "1499"
type input "1499"
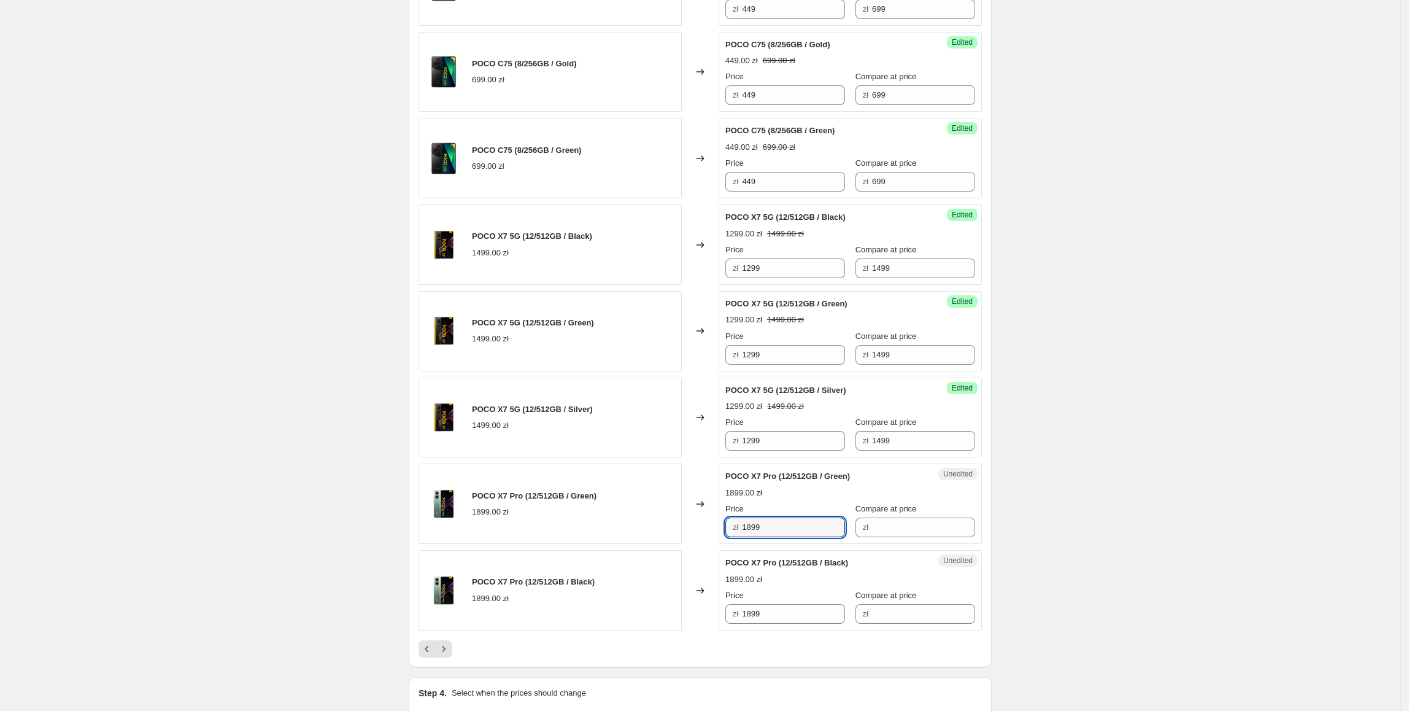
drag, startPoint x: 797, startPoint y: 536, endPoint x: 703, endPoint y: 541, distance: 94.1
click at [703, 541] on div "POCO X7 Pro (12/512GB / Green) 1899.00 zł Changed to Unedited POCO X7 Pro (12/5…" at bounding box center [700, 503] width 563 height 80
drag, startPoint x: 896, startPoint y: 538, endPoint x: 889, endPoint y: 538, distance: 6.8
click at [896, 537] on input "Compare at price" at bounding box center [923, 527] width 103 height 20
paste input "1899"
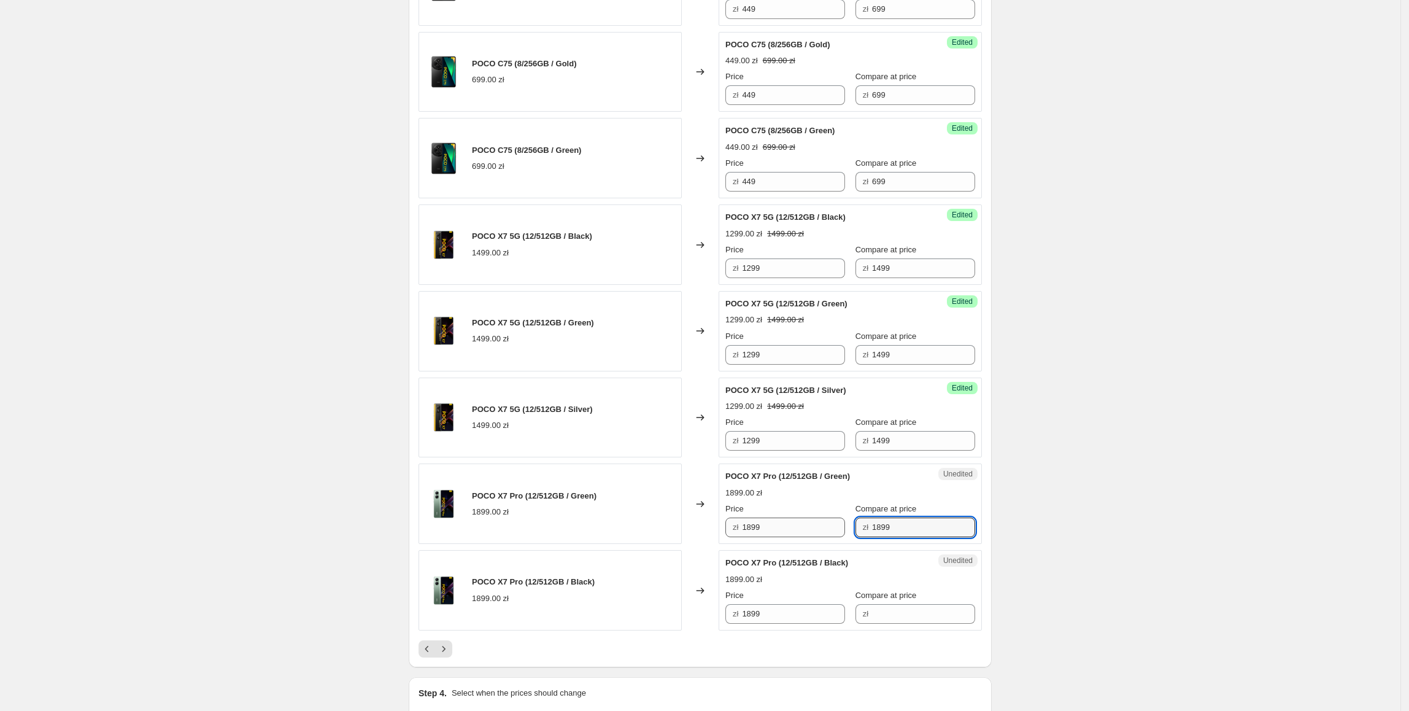
type input "1899"
drag, startPoint x: 823, startPoint y: 540, endPoint x: 733, endPoint y: 543, distance: 90.3
click at [739, 537] on div "zł 1899" at bounding box center [785, 527] width 120 height 20
click at [787, 528] on input "1649" at bounding box center [793, 527] width 103 height 20
drag, startPoint x: 795, startPoint y: 531, endPoint x: 738, endPoint y: 528, distance: 57.8
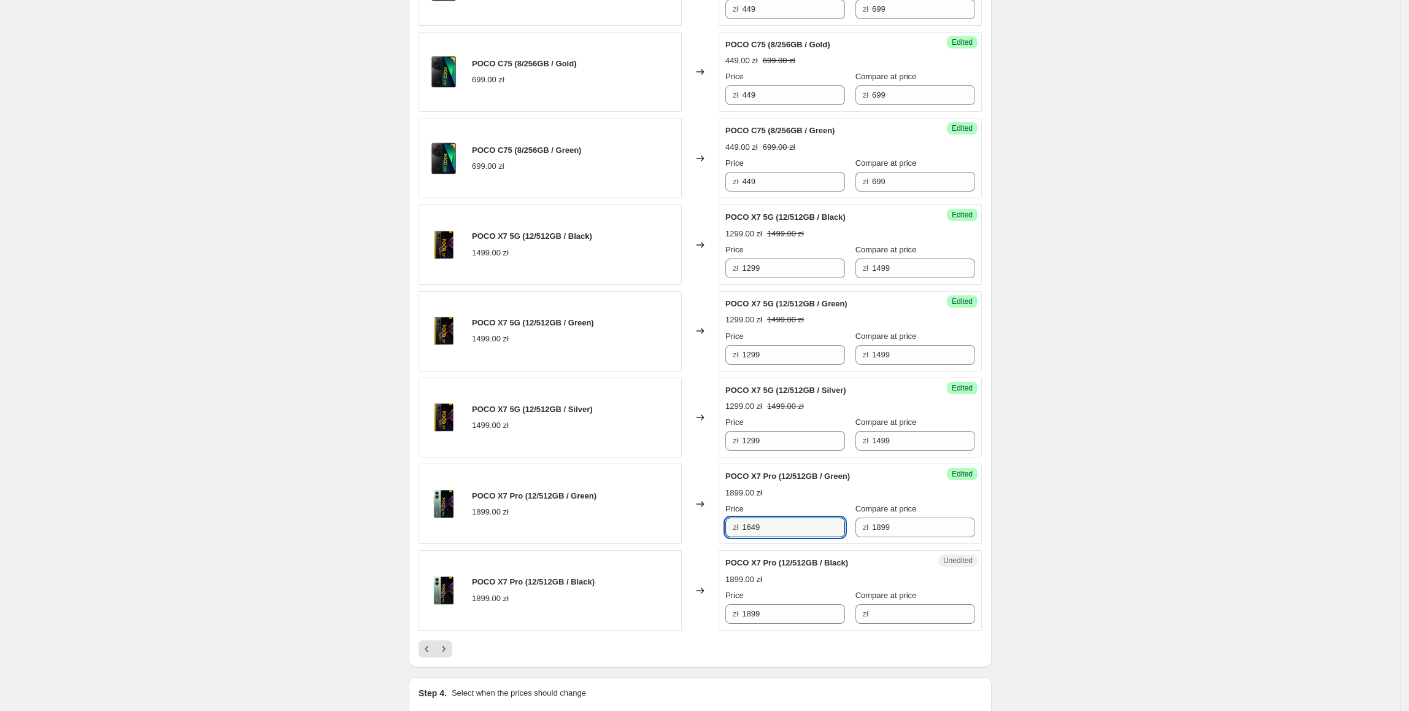
click at [738, 528] on div "zł 1649" at bounding box center [785, 527] width 120 height 20
type input "1649"
paste input "64"
drag, startPoint x: 772, startPoint y: 611, endPoint x: 700, endPoint y: 608, distance: 71.9
click at [700, 608] on div "POCO X7 Pro (12/512GB / Black) 1899.00 zł Changed to Unedited POCO X7 Pro (12/5…" at bounding box center [700, 590] width 563 height 80
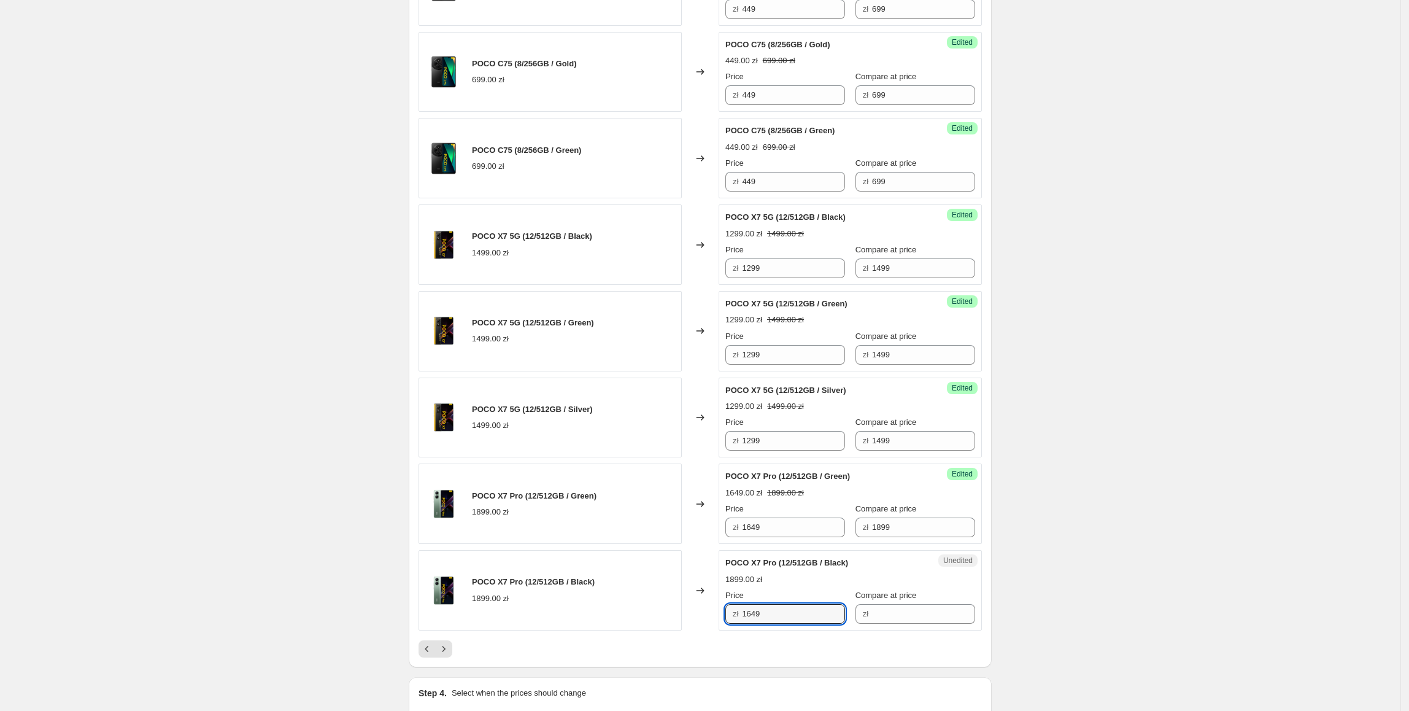
type input "1649"
drag, startPoint x: 924, startPoint y: 539, endPoint x: 869, endPoint y: 574, distance: 65.2
click at [830, 537] on div "Price zł 1649 Compare at price zł 1899" at bounding box center [850, 520] width 250 height 34
click at [884, 600] on span "Compare at price" at bounding box center [885, 594] width 61 height 9
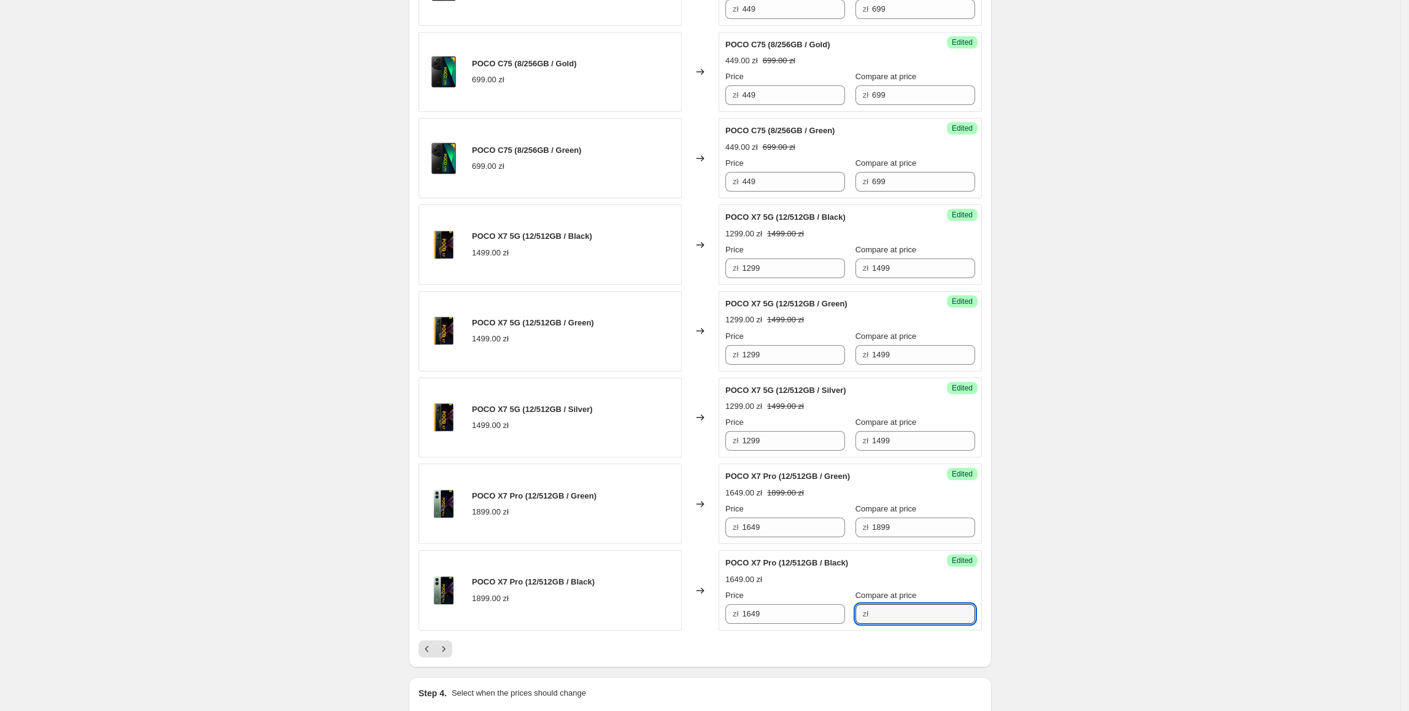
click at [884, 604] on input "Compare at price" at bounding box center [923, 614] width 103 height 20
click at [896, 614] on input "Compare at price" at bounding box center [923, 614] width 103 height 20
paste input "1899"
type input "1899"
drag, startPoint x: 1243, startPoint y: 312, endPoint x: 1258, endPoint y: 339, distance: 31.3
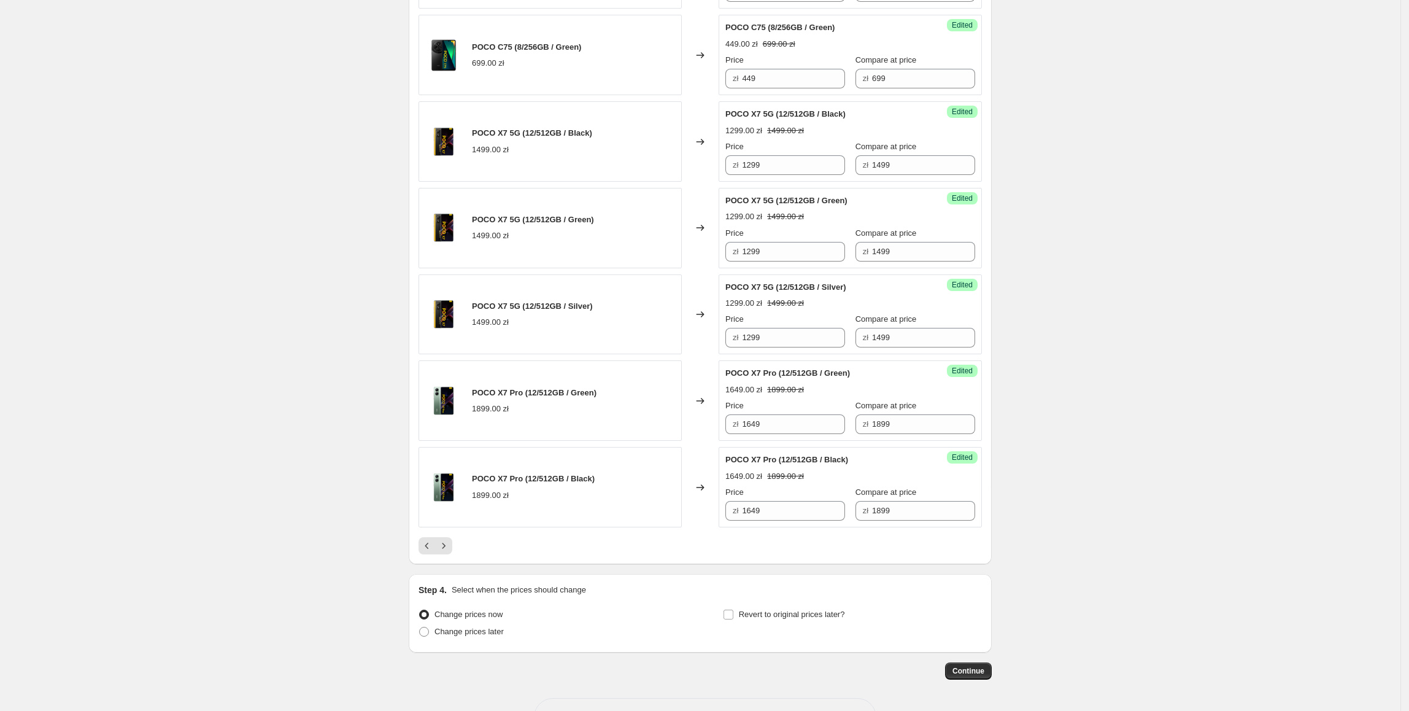
scroll to position [1647, 0]
click at [446, 550] on icon "Next" at bounding box center [444, 544] width 12 height 12
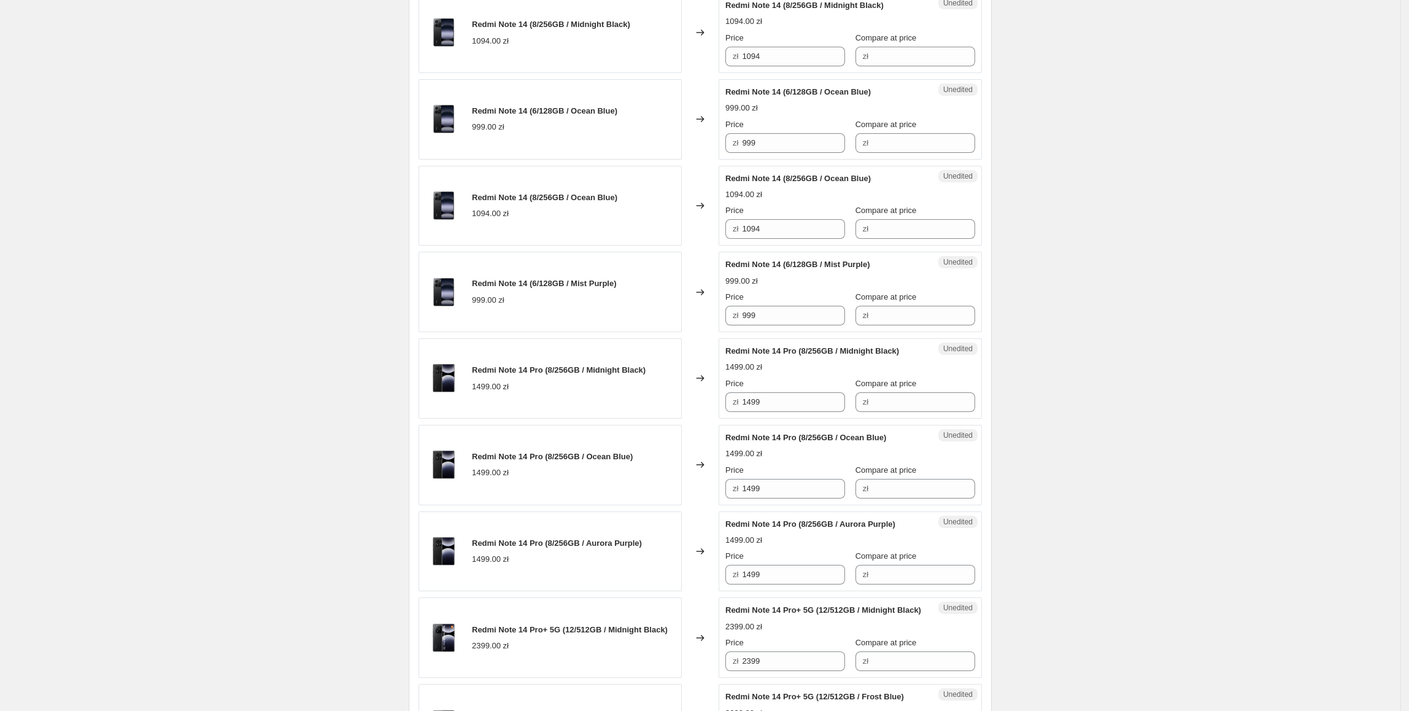
scroll to position [0, 0]
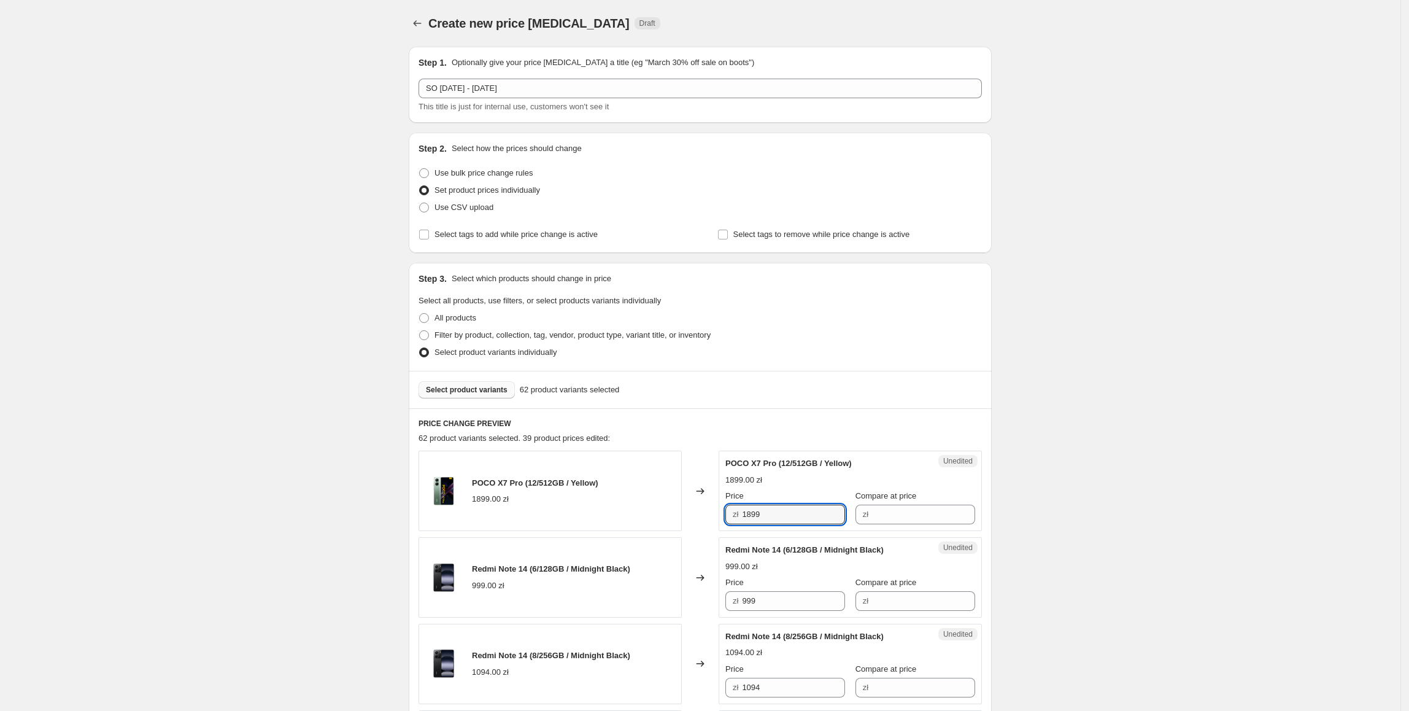
drag, startPoint x: 778, startPoint y: 518, endPoint x: 740, endPoint y: 514, distance: 38.2
click at [730, 514] on div "zł 1899" at bounding box center [785, 514] width 120 height 20
click at [902, 506] on input "Compare at price" at bounding box center [923, 514] width 103 height 20
paste input "1899"
type input "1899"
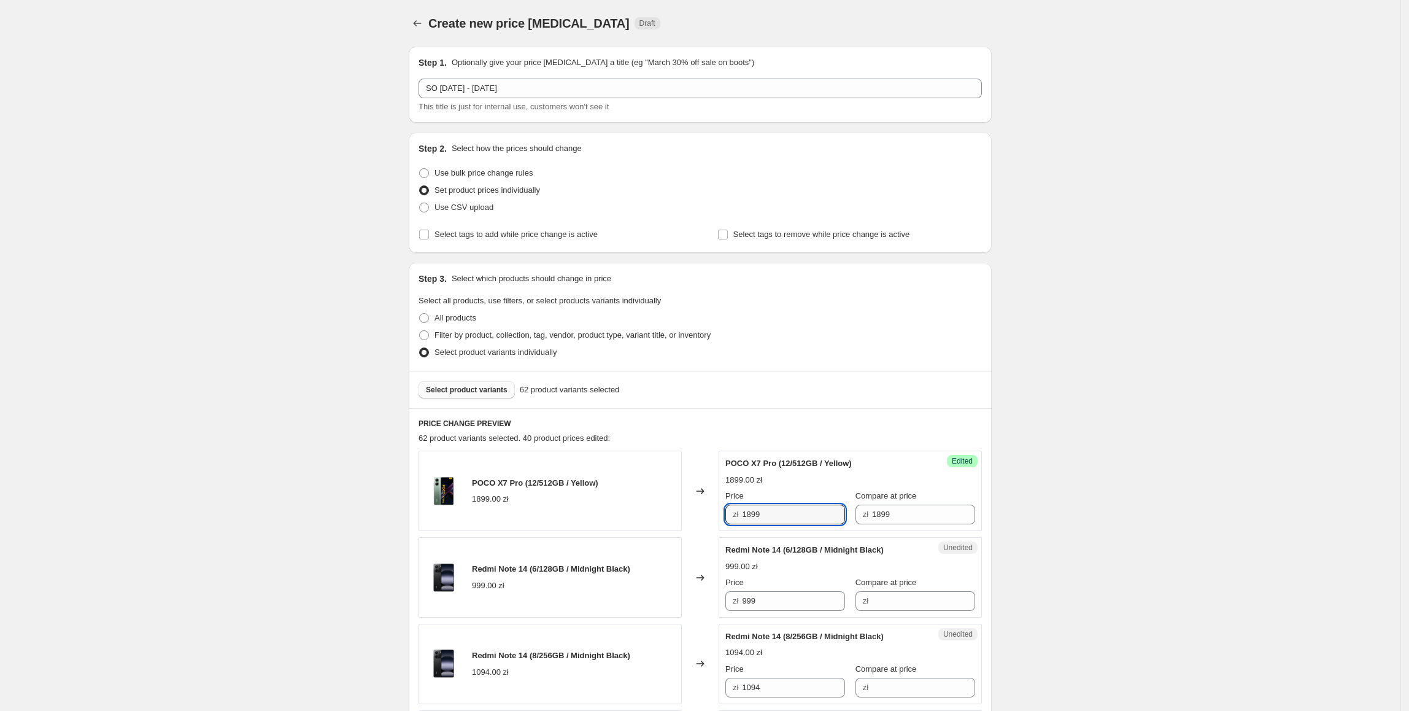
drag, startPoint x: 781, startPoint y: 516, endPoint x: 733, endPoint y: 516, distance: 47.9
click at [733, 516] on div "zł 1899" at bounding box center [785, 514] width 120 height 20
click at [767, 516] on input "1899" at bounding box center [793, 514] width 103 height 20
drag, startPoint x: 777, startPoint y: 516, endPoint x: 730, endPoint y: 516, distance: 46.6
click at [730, 516] on div "zł 1899" at bounding box center [785, 514] width 120 height 20
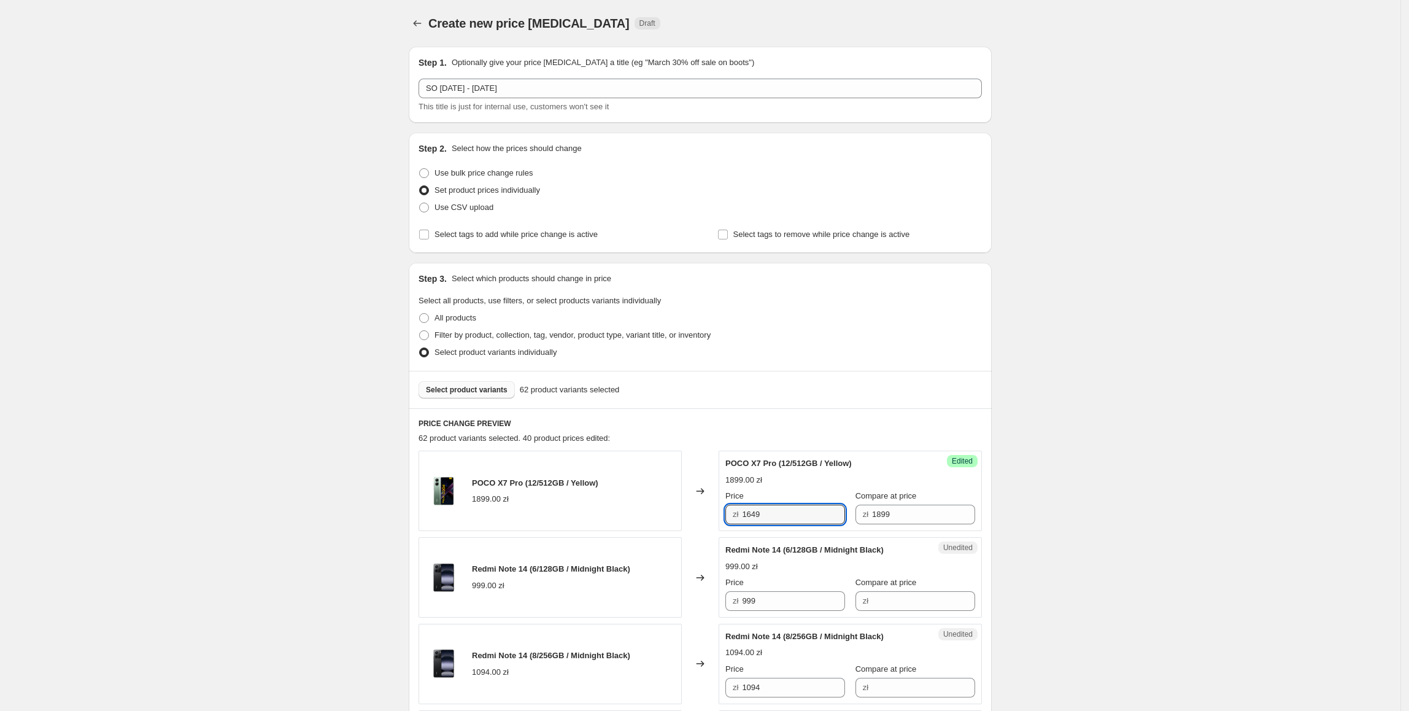
type input "1649"
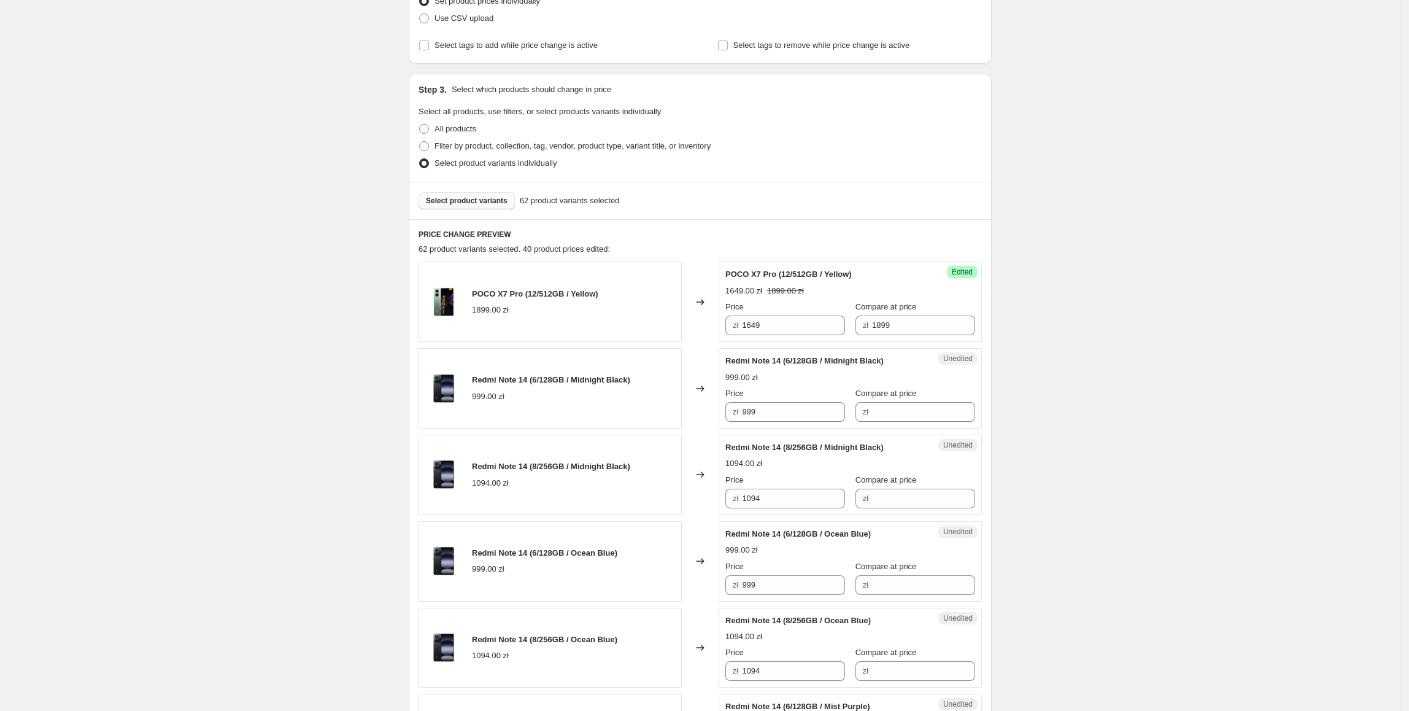
scroll to position [190, 0]
drag, startPoint x: 792, startPoint y: 412, endPoint x: 752, endPoint y: 416, distance: 40.1
click at [714, 413] on div "Redmi Note 14 (6/128GB / Midnight Black) 999.00 zł Changed to Unedited Redmi No…" at bounding box center [700, 387] width 563 height 80
click at [899, 405] on input "Compare at price" at bounding box center [923, 411] width 103 height 20
paste input "999"
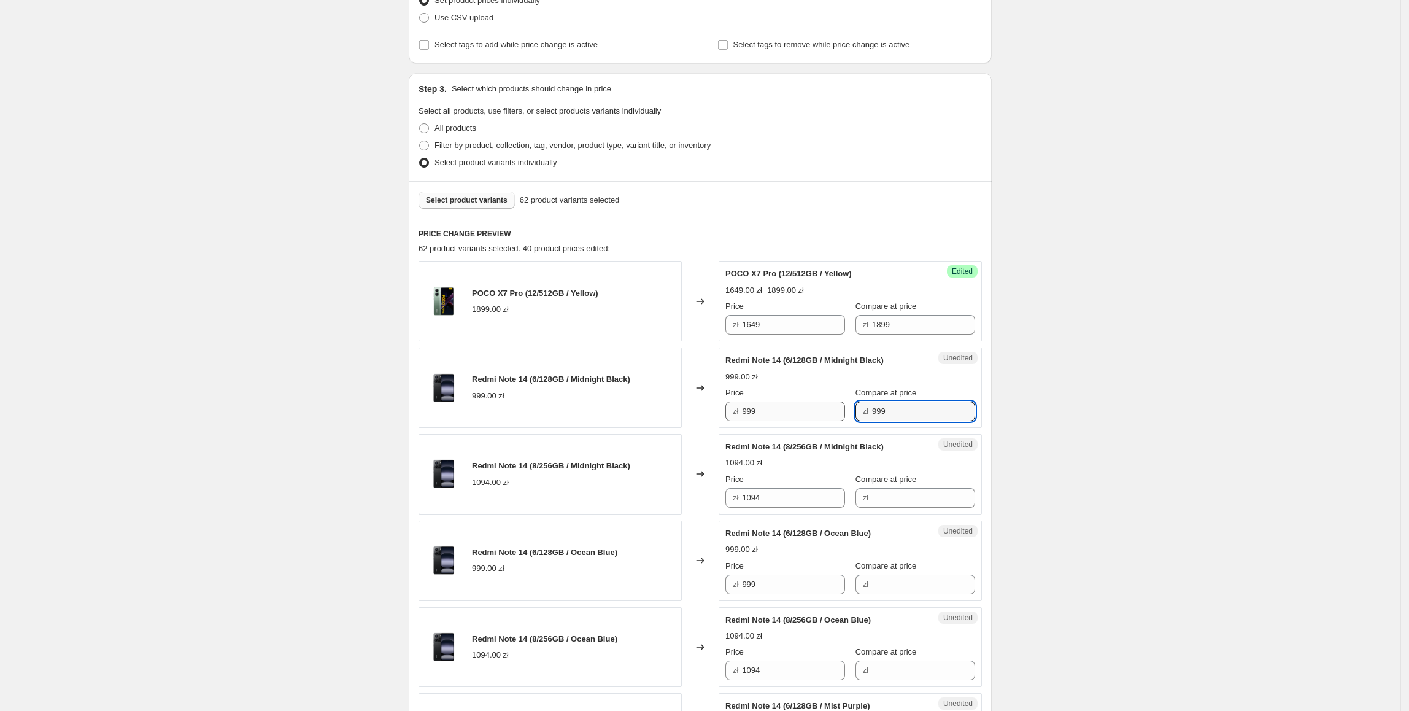
type input "999"
drag, startPoint x: 774, startPoint y: 412, endPoint x: 735, endPoint y: 415, distance: 39.4
click at [735, 415] on div "zł 999" at bounding box center [785, 411] width 120 height 20
type input "699"
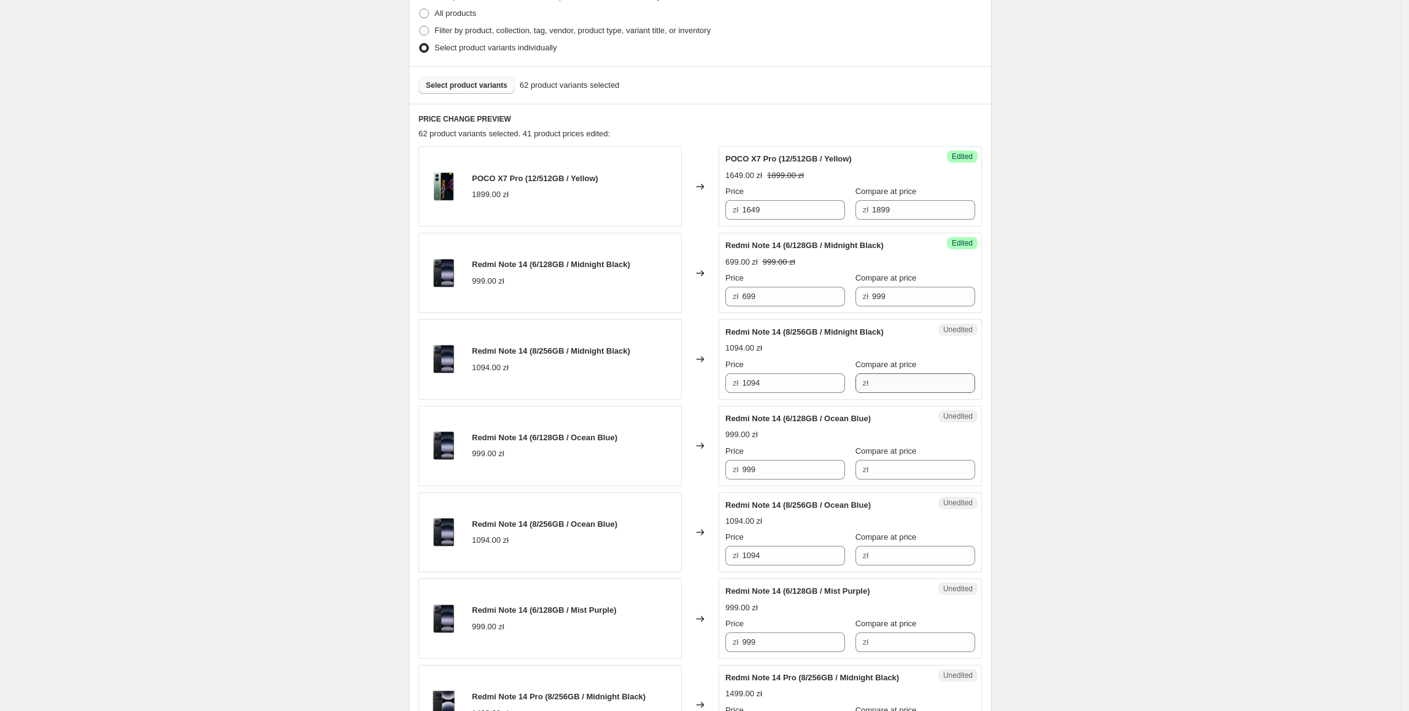
scroll to position [308, 0]
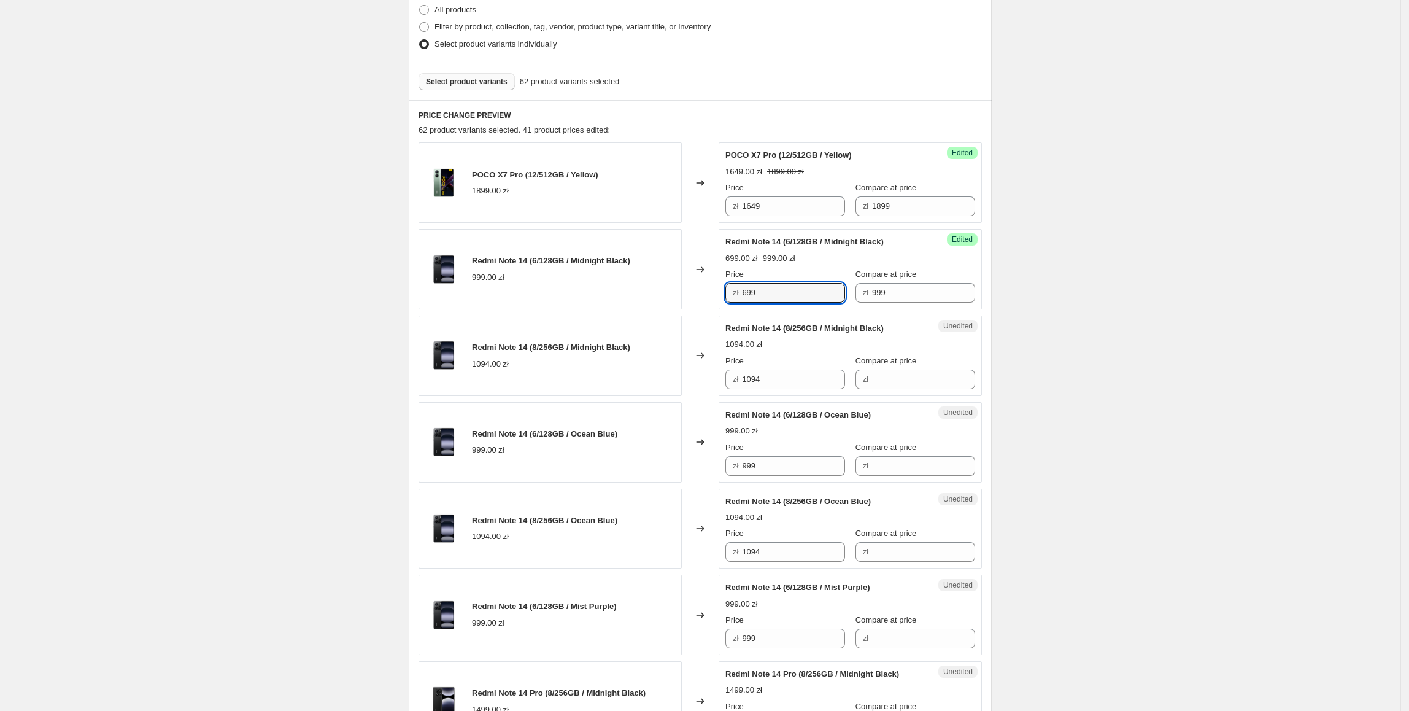
drag, startPoint x: 646, startPoint y: 298, endPoint x: 638, endPoint y: 299, distance: 7.6
click at [638, 299] on div "Redmi Note 14 (6/128GB / Midnight Black) 999.00 zł Changed to Success Edited Re…" at bounding box center [700, 269] width 563 height 80
drag, startPoint x: 779, startPoint y: 465, endPoint x: 690, endPoint y: 496, distance: 94.3
click at [681, 482] on div "Redmi Note 14 (6/128GB / Ocean Blue) 999.00 zł Changed to Unedited Redmi Note 1…" at bounding box center [700, 442] width 563 height 80
paste input "6"
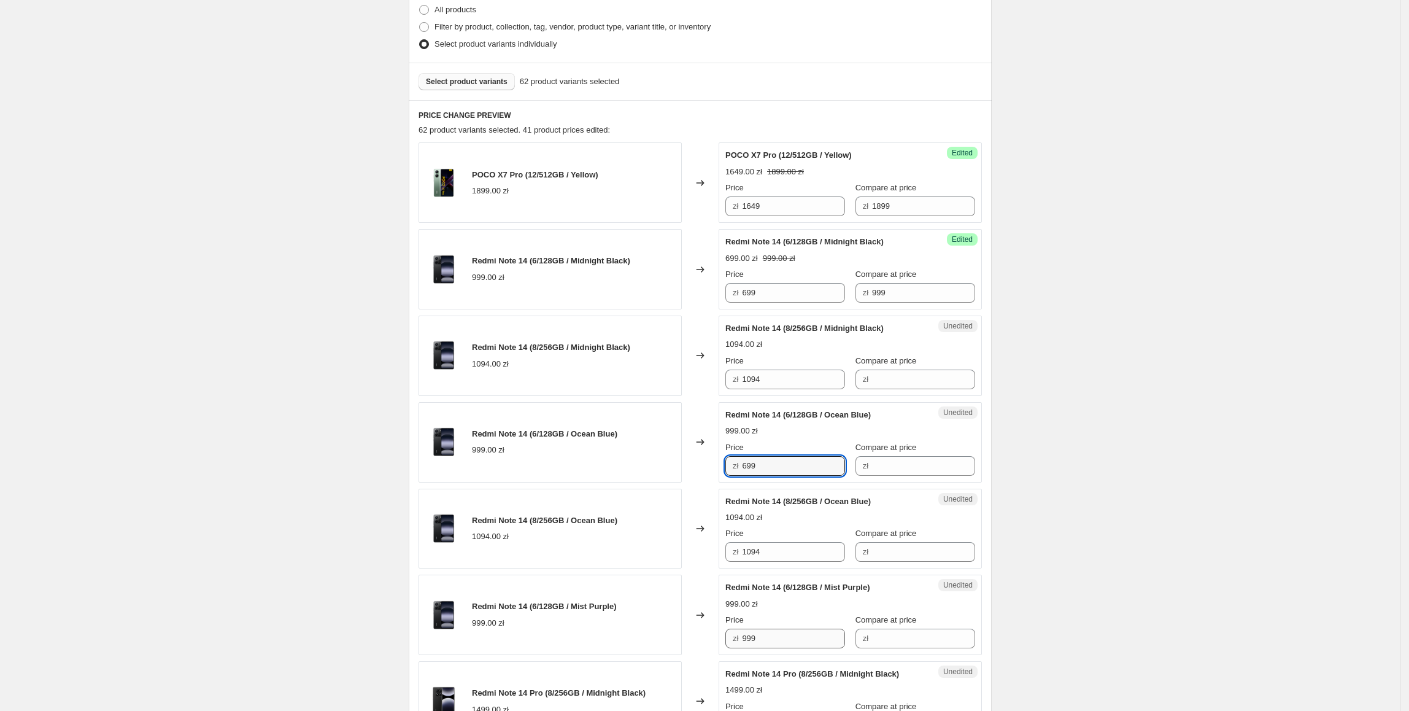
type input "699"
drag, startPoint x: 781, startPoint y: 635, endPoint x: 668, endPoint y: 639, distance: 113.0
click at [668, 639] on div "Redmi Note 14 (6/128GB / Mist Purple) 999.00 zł Changed to Unedited Redmi Note …" at bounding box center [700, 614] width 563 height 80
paste input "6"
type input "699"
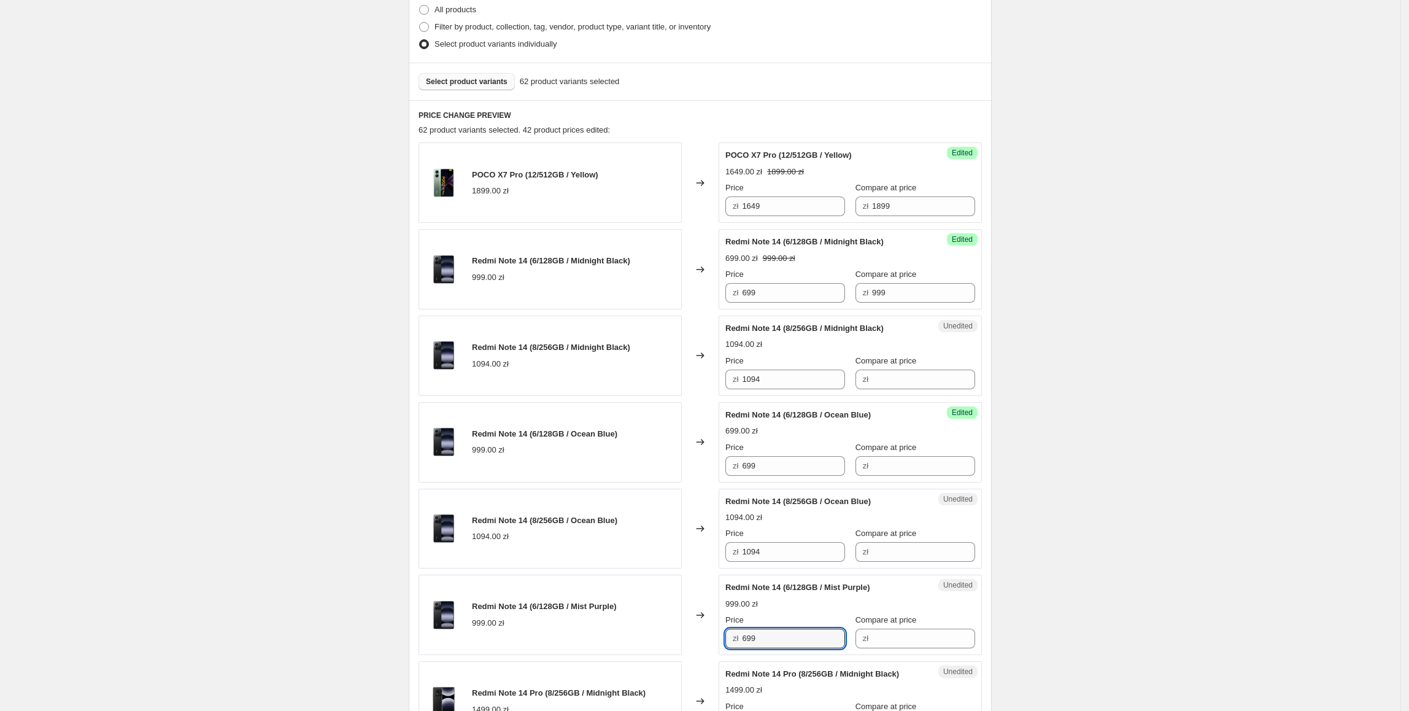
drag, startPoint x: 916, startPoint y: 288, endPoint x: 843, endPoint y: 296, distance: 74.0
click at [842, 295] on div "Price zł 699 Compare at price zł 999" at bounding box center [850, 285] width 250 height 34
drag, startPoint x: 946, startPoint y: 444, endPoint x: 948, endPoint y: 452, distance: 8.1
click at [946, 446] on div "Compare at price" at bounding box center [915, 447] width 120 height 12
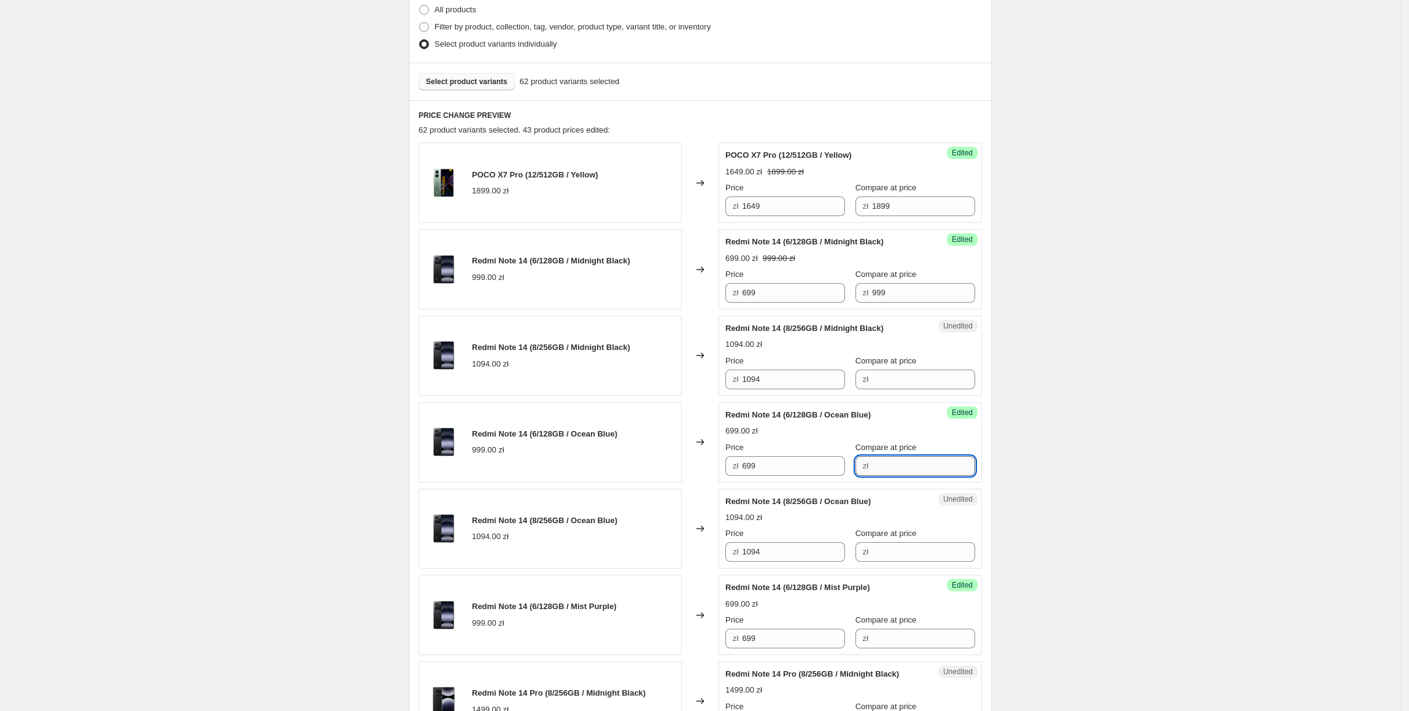
click at [932, 470] on input "Compare at price" at bounding box center [923, 466] width 103 height 20
paste input "999"
type input "999"
drag, startPoint x: 916, startPoint y: 639, endPoint x: 992, endPoint y: 638, distance: 76.1
click at [916, 639] on input "Compare at price" at bounding box center [923, 638] width 103 height 20
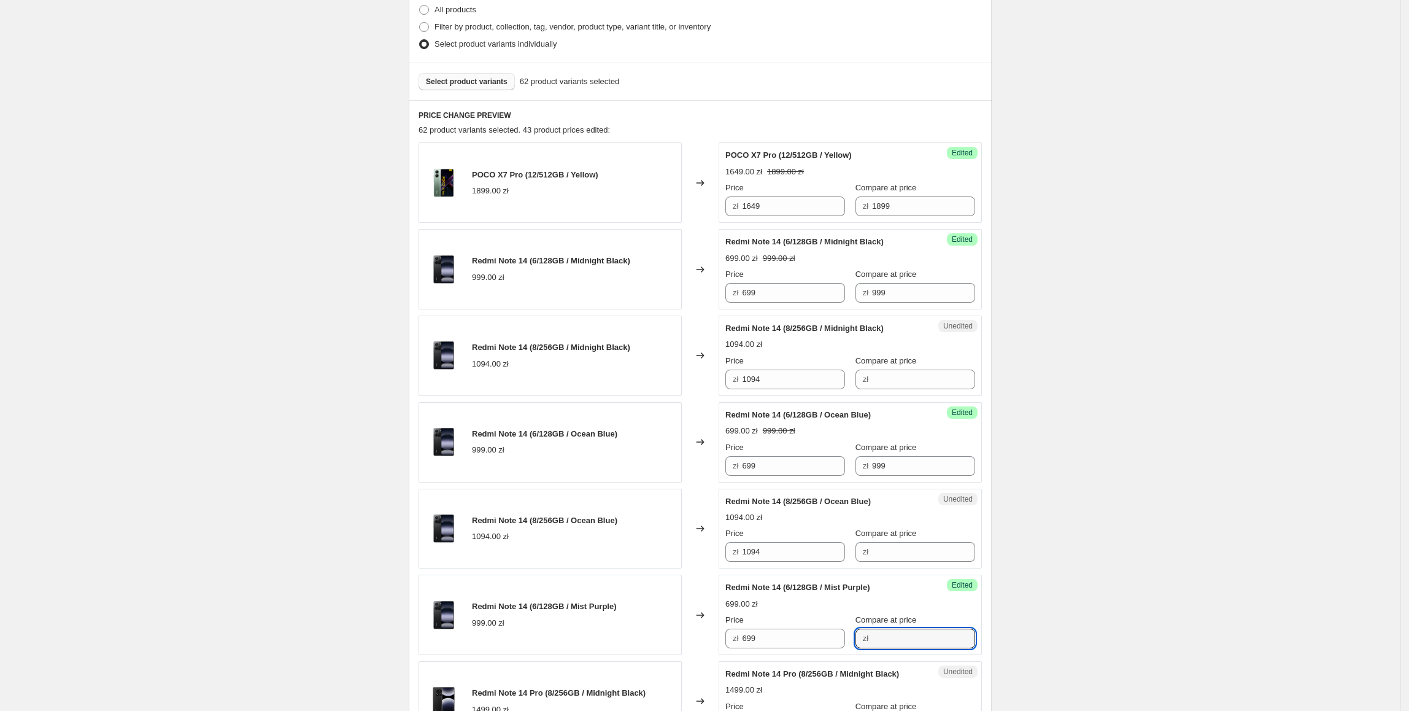
paste input "999"
type input "999"
drag, startPoint x: 789, startPoint y: 385, endPoint x: 850, endPoint y: 398, distance: 62.7
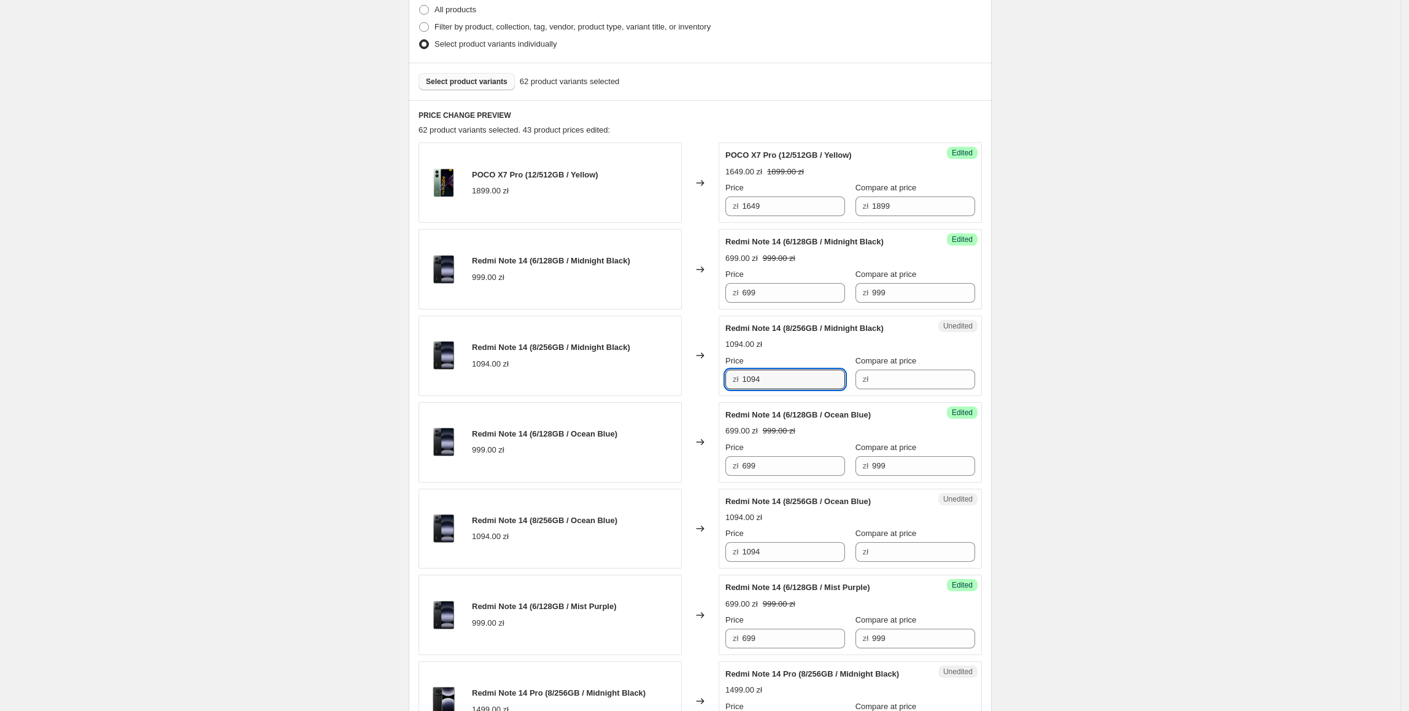
click at [885, 393] on div "Unedited Redmi Note 14 (8/256GB / Midnight Black) 1094.00 zł Price zł 1094 Comp…" at bounding box center [850, 355] width 263 height 80
click at [887, 386] on input "Compare at price" at bounding box center [923, 379] width 103 height 20
paste input "1094"
drag, startPoint x: 919, startPoint y: 376, endPoint x: 830, endPoint y: 391, distance: 90.2
click at [821, 394] on div "Unedited Redmi Note 14 (8/256GB / Midnight Black) 1094.00 zł Price zł 1094 Comp…" at bounding box center [850, 355] width 263 height 80
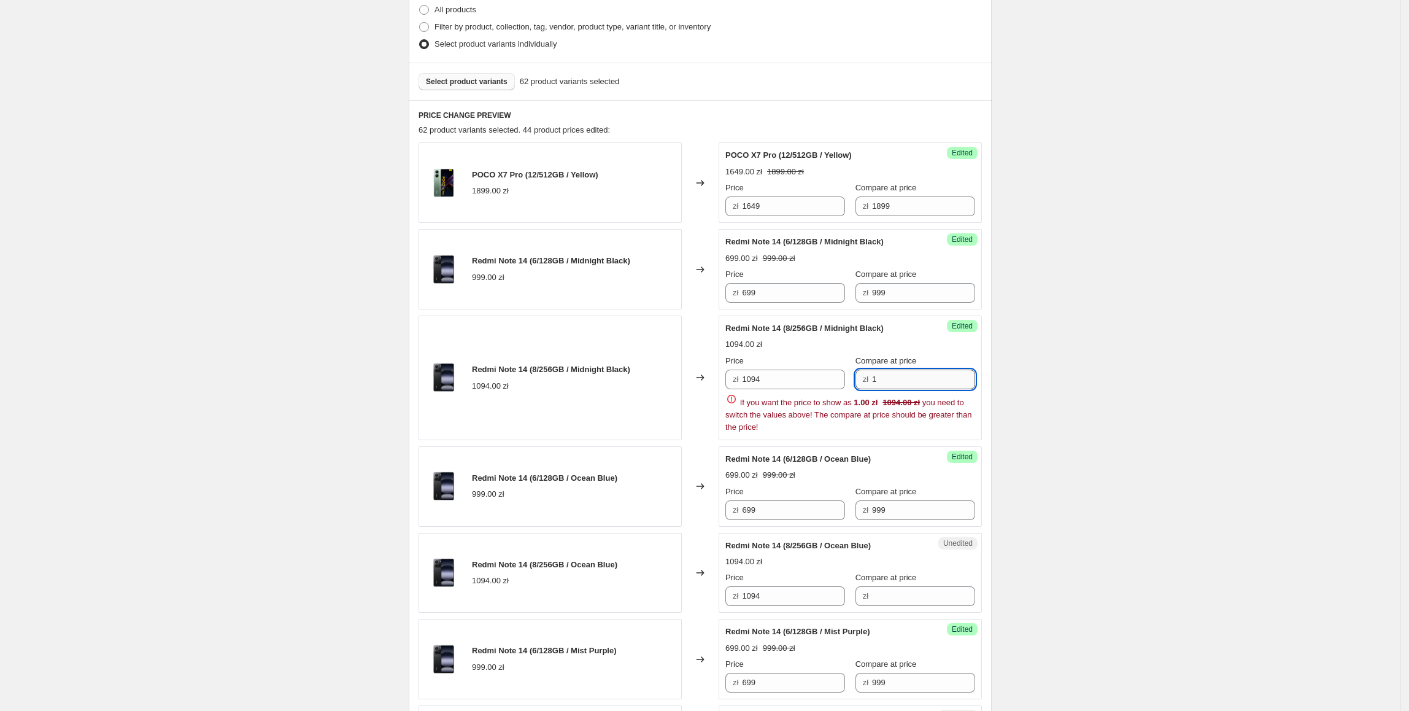
click at [914, 376] on input "1" at bounding box center [923, 379] width 103 height 20
type input "1099"
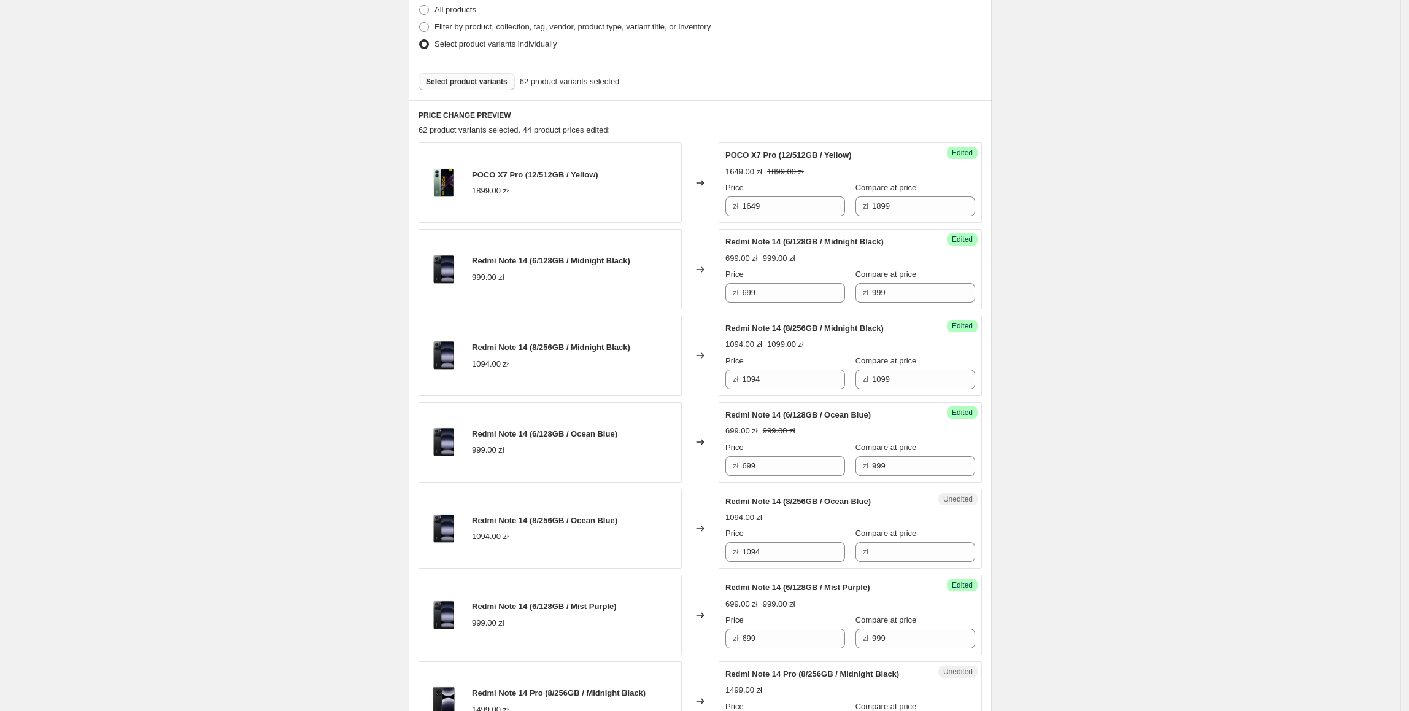
click at [777, 385] on input "1094" at bounding box center [793, 379] width 103 height 20
drag, startPoint x: 777, startPoint y: 385, endPoint x: 744, endPoint y: 388, distance: 33.3
click at [744, 388] on div "zł 1094" at bounding box center [785, 379] width 120 height 20
type input "799"
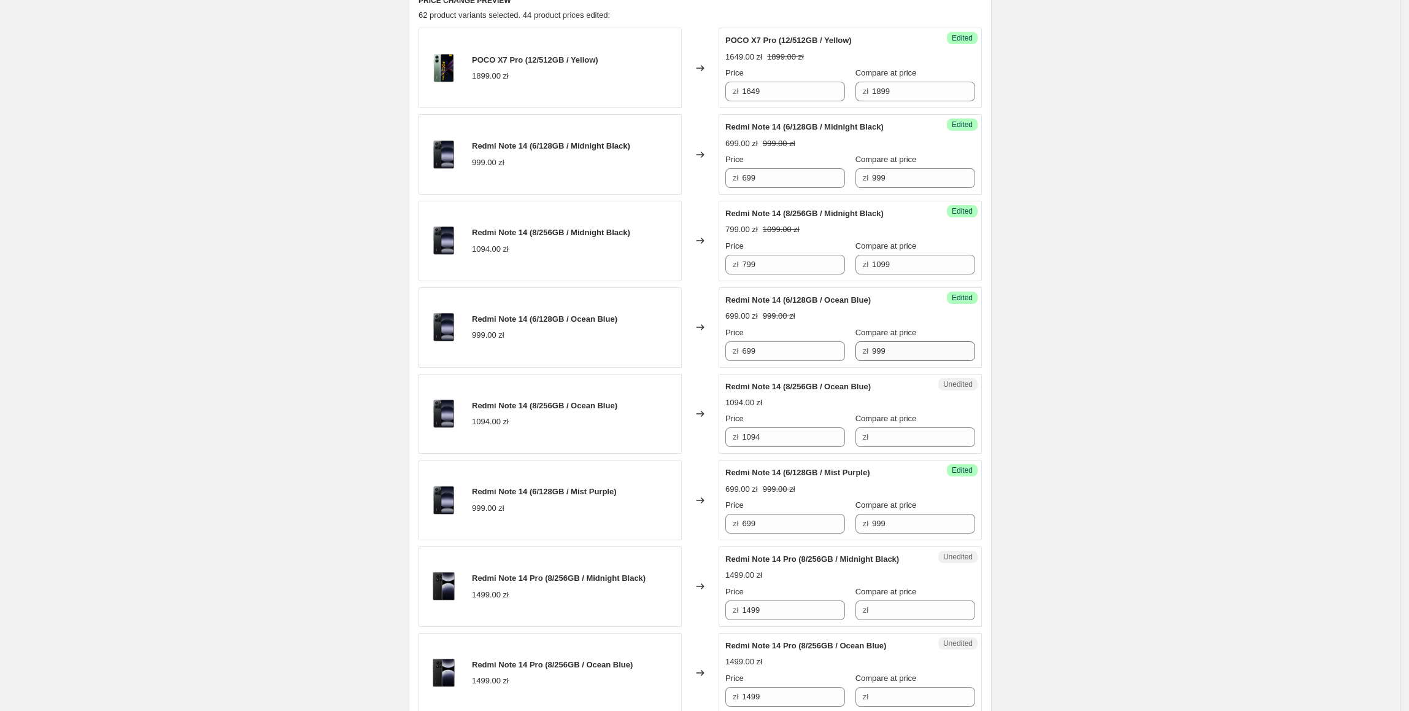
scroll to position [426, 0]
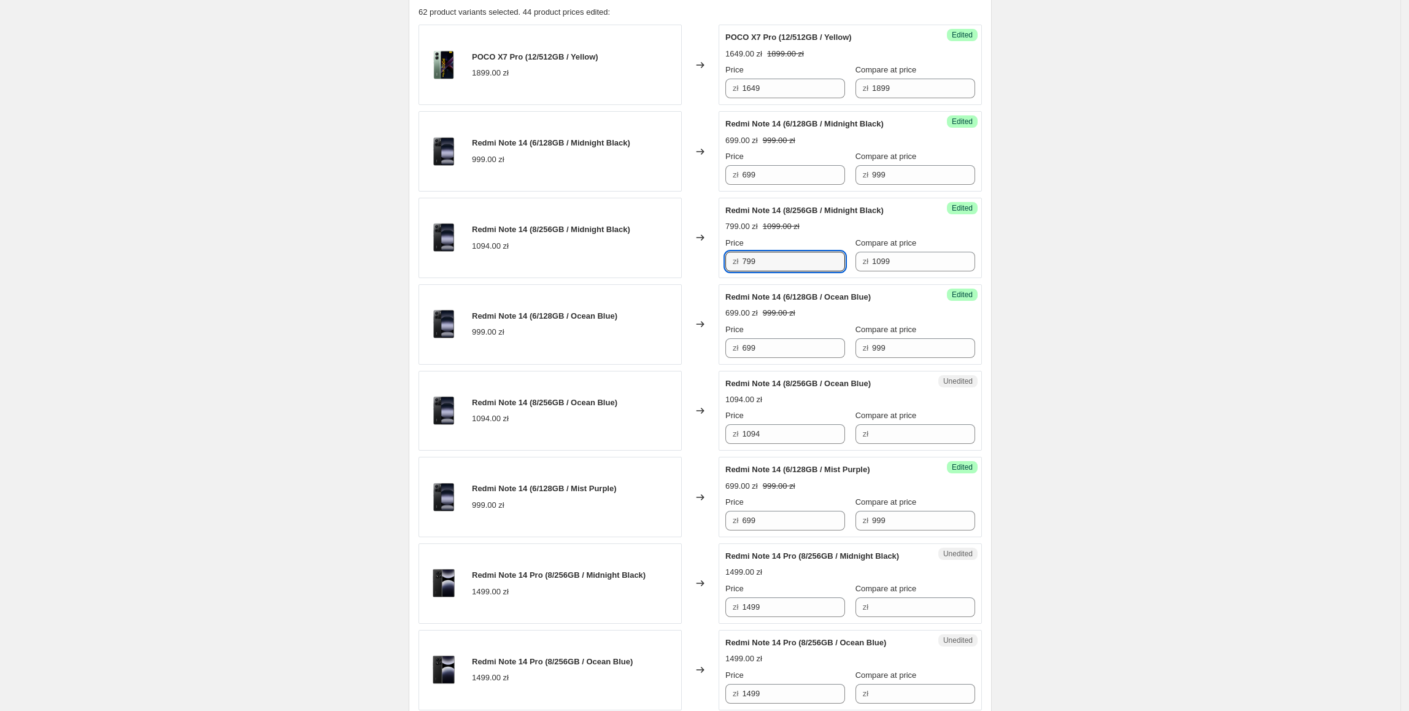
drag, startPoint x: 798, startPoint y: 266, endPoint x: 765, endPoint y: 377, distance: 115.5
click at [701, 260] on div "Redmi Note 14 (8/256GB / Midnight Black) 1094.00 zł Changed to Success Edited R…" at bounding box center [700, 238] width 563 height 80
paste input "799"
drag, startPoint x: 784, startPoint y: 436, endPoint x: 658, endPoint y: 436, distance: 126.4
click at [658, 436] on div "Redmi Note 14 (8/256GB / Ocean Blue) 1094.00 zł Changed to Unedited Redmi Note …" at bounding box center [700, 411] width 563 height 80
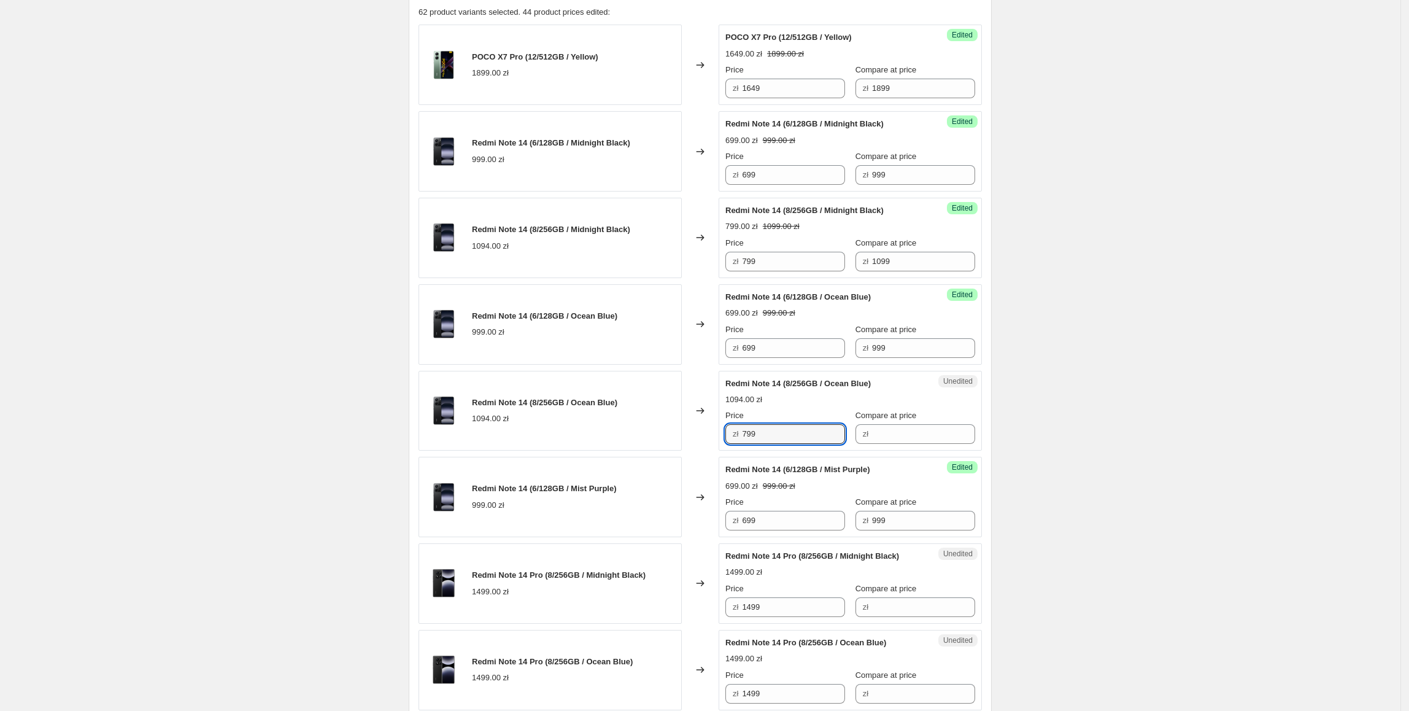
type input "799"
drag, startPoint x: 1037, startPoint y: 347, endPoint x: 1024, endPoint y: 325, distance: 25.4
drag, startPoint x: 929, startPoint y: 264, endPoint x: 908, endPoint y: 394, distance: 131.7
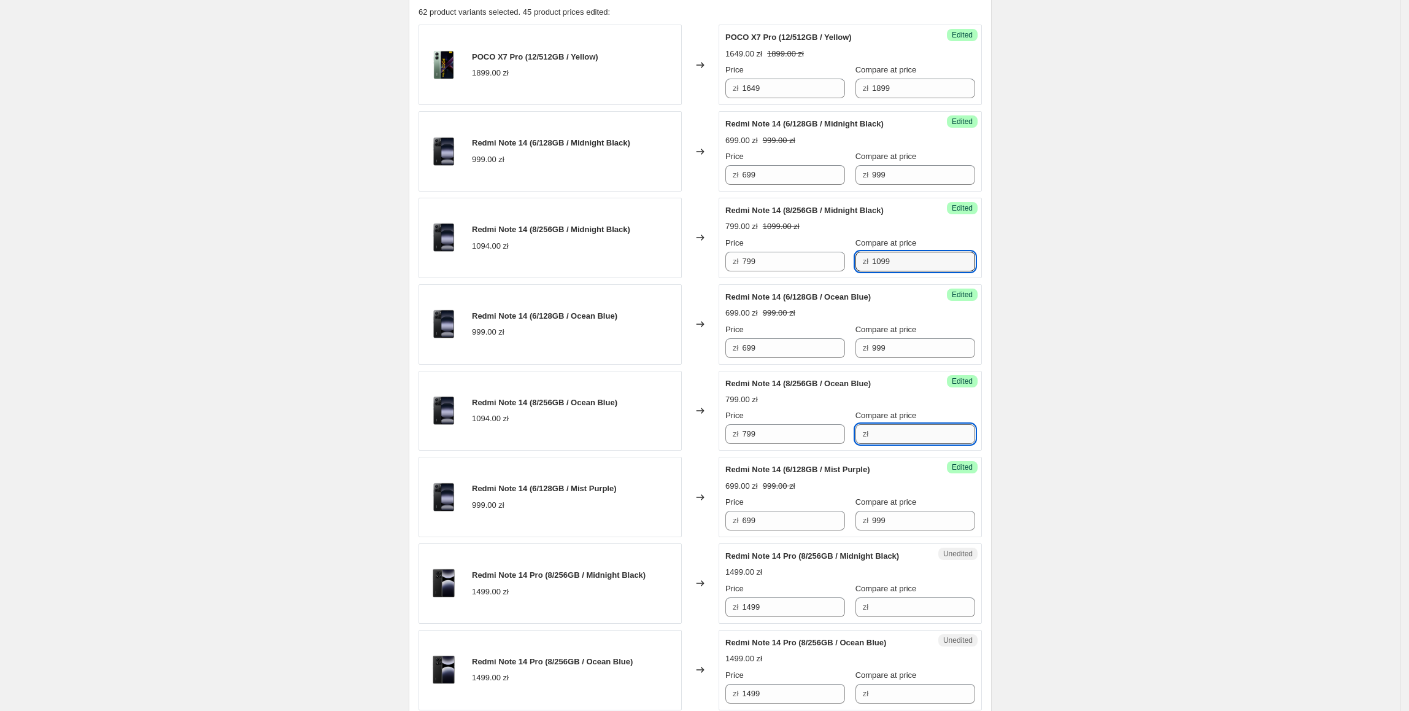
click at [928, 442] on input "Compare at price" at bounding box center [923, 434] width 103 height 20
paste input "1099"
type input "1099"
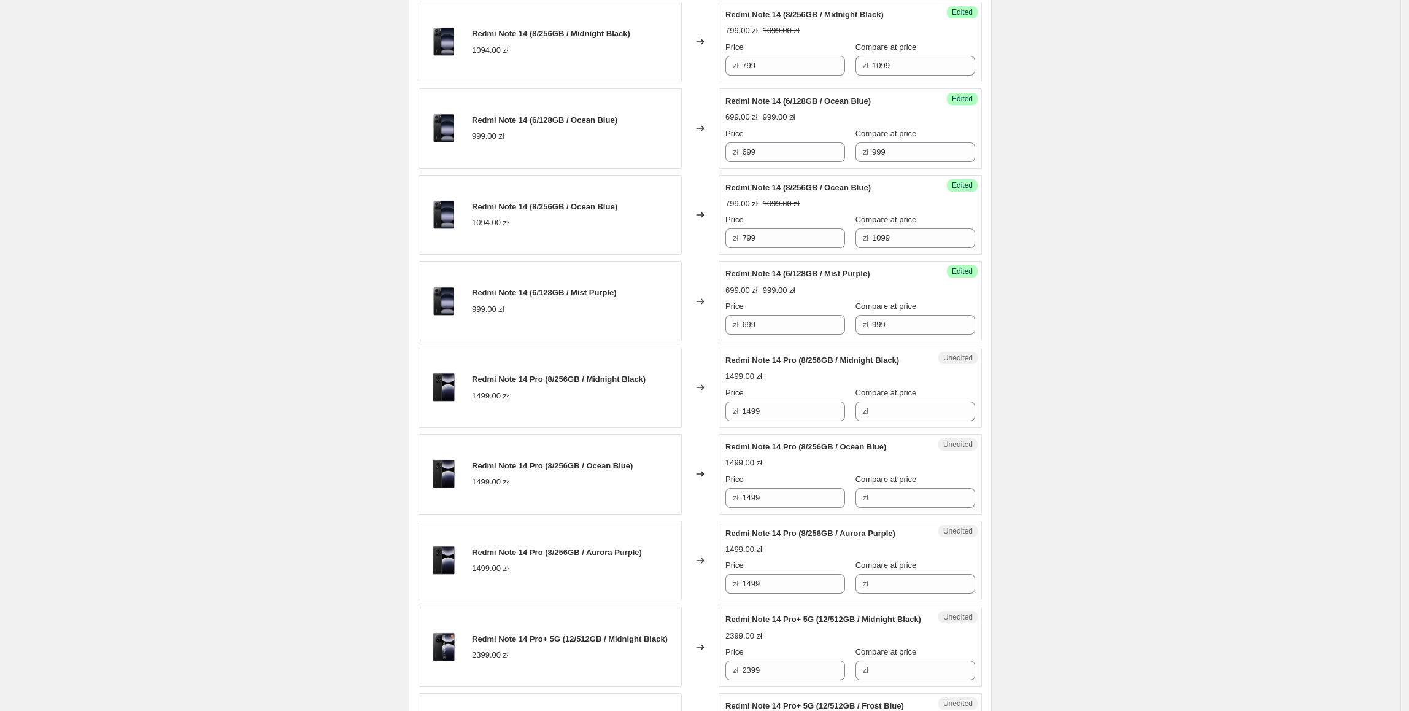
scroll to position [625, 0]
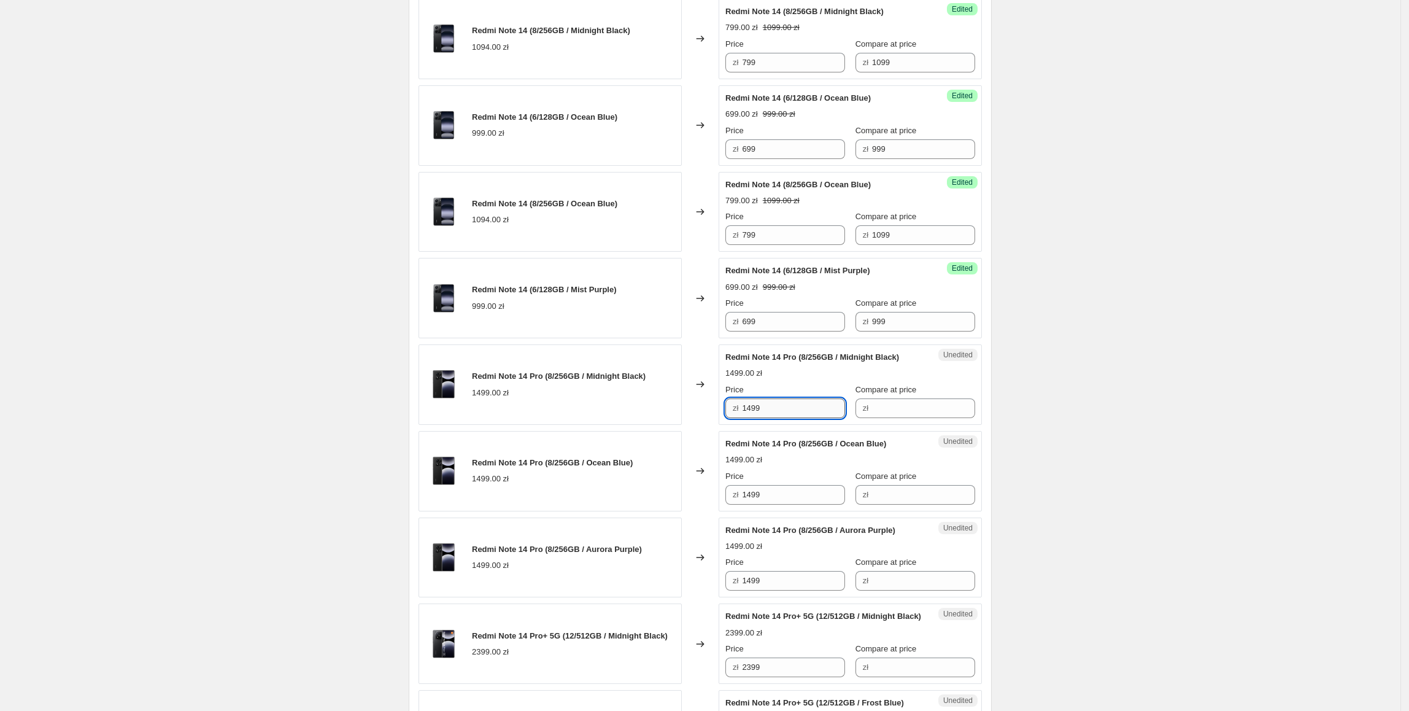
drag, startPoint x: 813, startPoint y: 405, endPoint x: 767, endPoint y: 416, distance: 46.7
click at [718, 411] on div "Redmi Note 14 Pro (8/256GB / Midnight Black) 1499.00 zł Changed to Unedited Red…" at bounding box center [700, 384] width 563 height 80
drag, startPoint x: 882, startPoint y: 413, endPoint x: 860, endPoint y: 417, distance: 22.5
click at [879, 413] on input "Compare at price" at bounding box center [923, 408] width 103 height 20
paste input "1499"
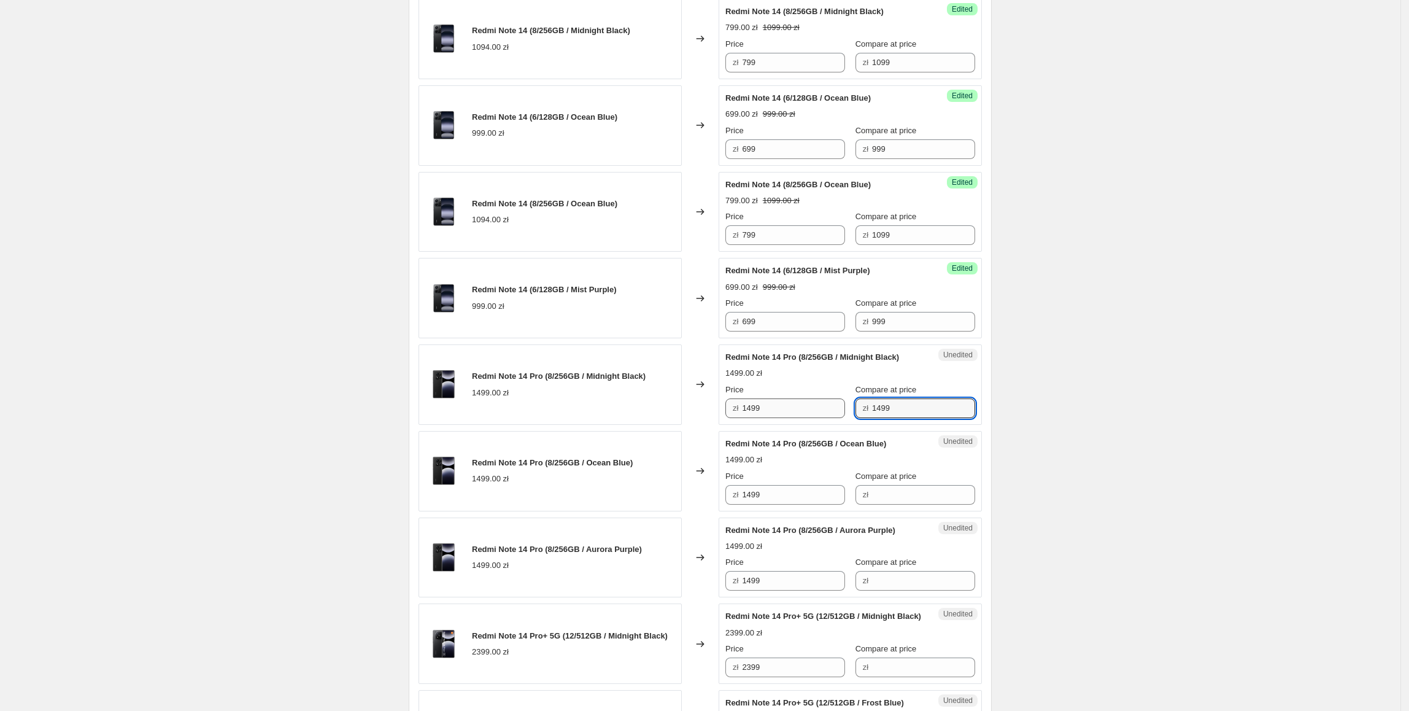
type input "1499"
drag, startPoint x: 776, startPoint y: 409, endPoint x: 710, endPoint y: 415, distance: 66.6
click at [710, 415] on div "Redmi Note 14 Pro (8/256GB / Midnight Black) 1499.00 zł Changed to Success Edit…" at bounding box center [700, 384] width 563 height 80
type input "1099"
click at [1063, 419] on div "Create new price [MEDICAL_DATA]. This page is ready Create new price [MEDICAL_D…" at bounding box center [700, 587] width 1400 height 2424
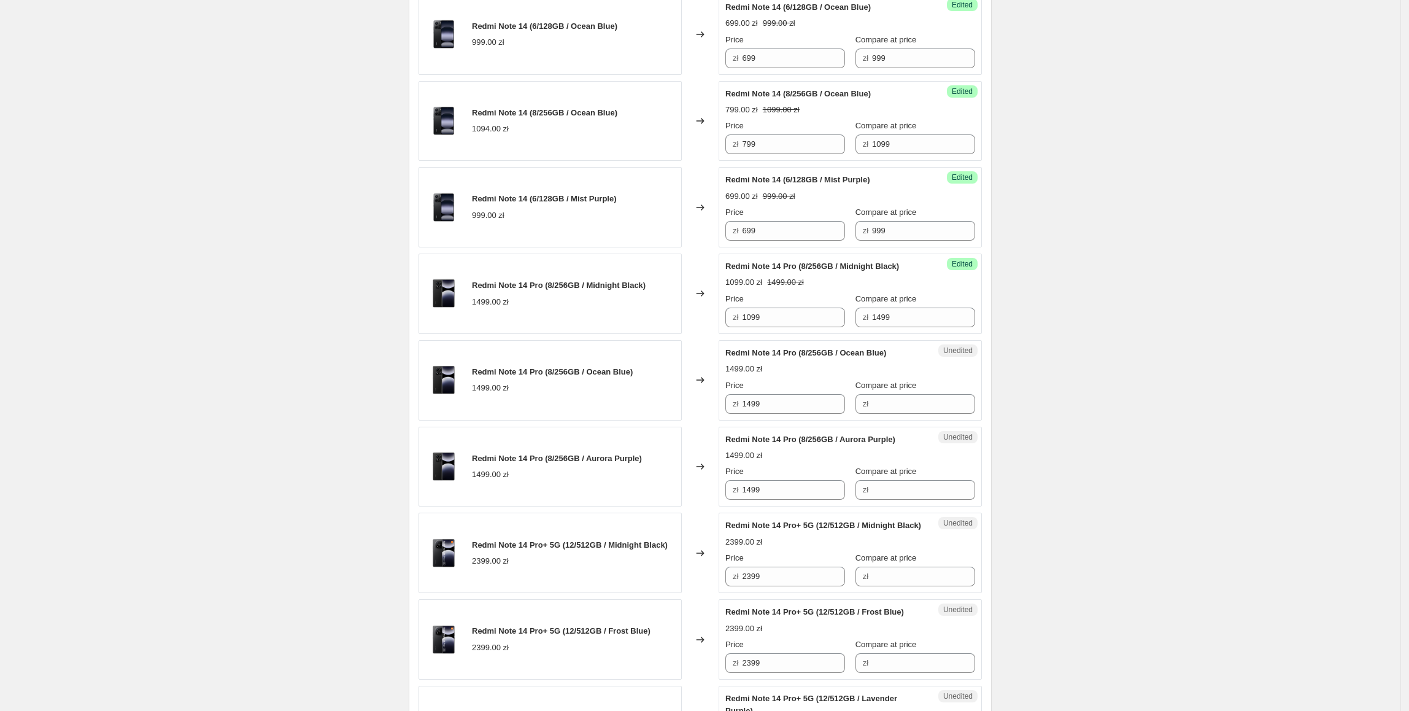
scroll to position [717, 0]
drag, startPoint x: 797, startPoint y: 313, endPoint x: 663, endPoint y: 313, distance: 133.2
click at [663, 313] on div "Redmi Note 14 Pro (8/256GB / Midnight Black) 1499.00 zł Changed to Success Edit…" at bounding box center [700, 292] width 563 height 80
paste input "0"
drag, startPoint x: 789, startPoint y: 404, endPoint x: 773, endPoint y: 550, distance: 147.5
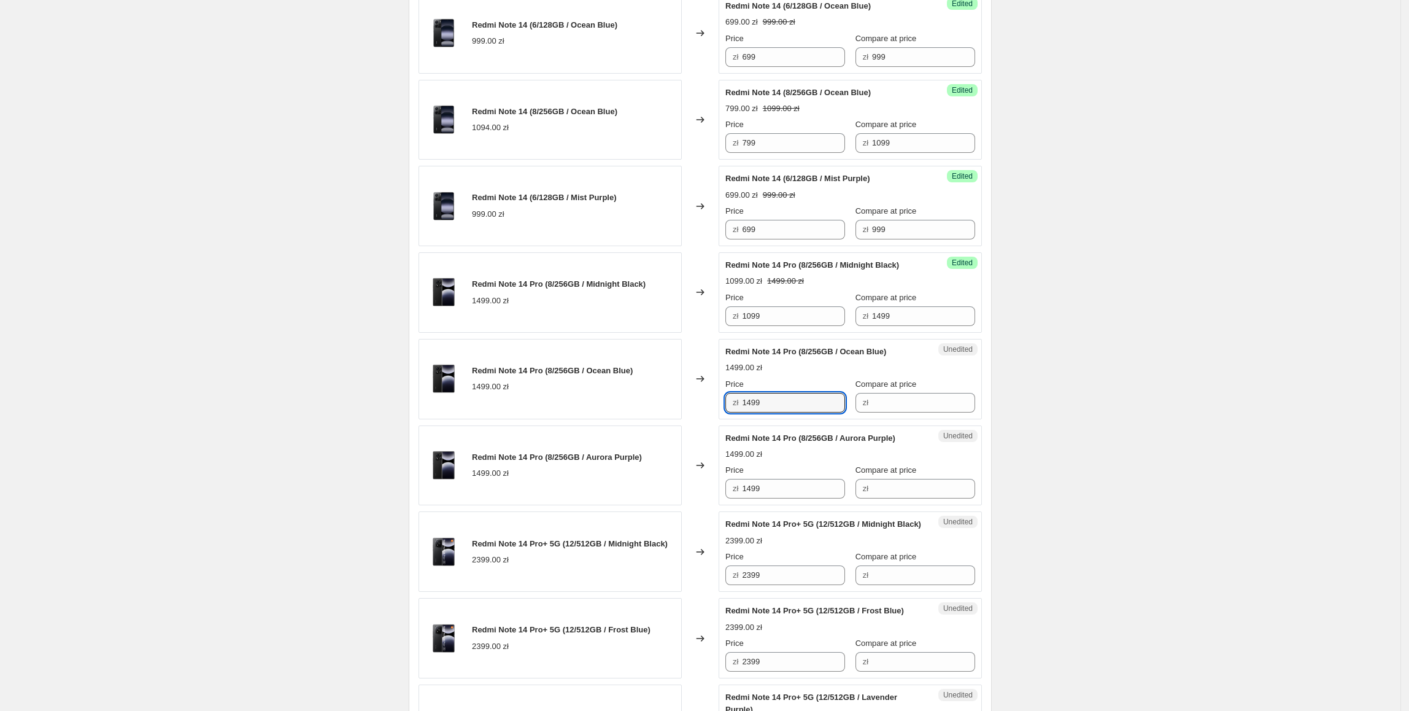
click at [678, 440] on div "POCO X7 Pro (12/512GB / Yellow) 1899.00 zł Changed to Success Edited POCO X7 Pr…" at bounding box center [700, 607] width 563 height 1747
type input "1099"
paste input "0"
drag, startPoint x: 803, startPoint y: 499, endPoint x: 720, endPoint y: 499, distance: 82.2
click at [691, 499] on div "Redmi Note 14 Pro (8/256GB / Aurora Purple) 1499.00 zł Changed to Unedited Redm…" at bounding box center [700, 465] width 563 height 80
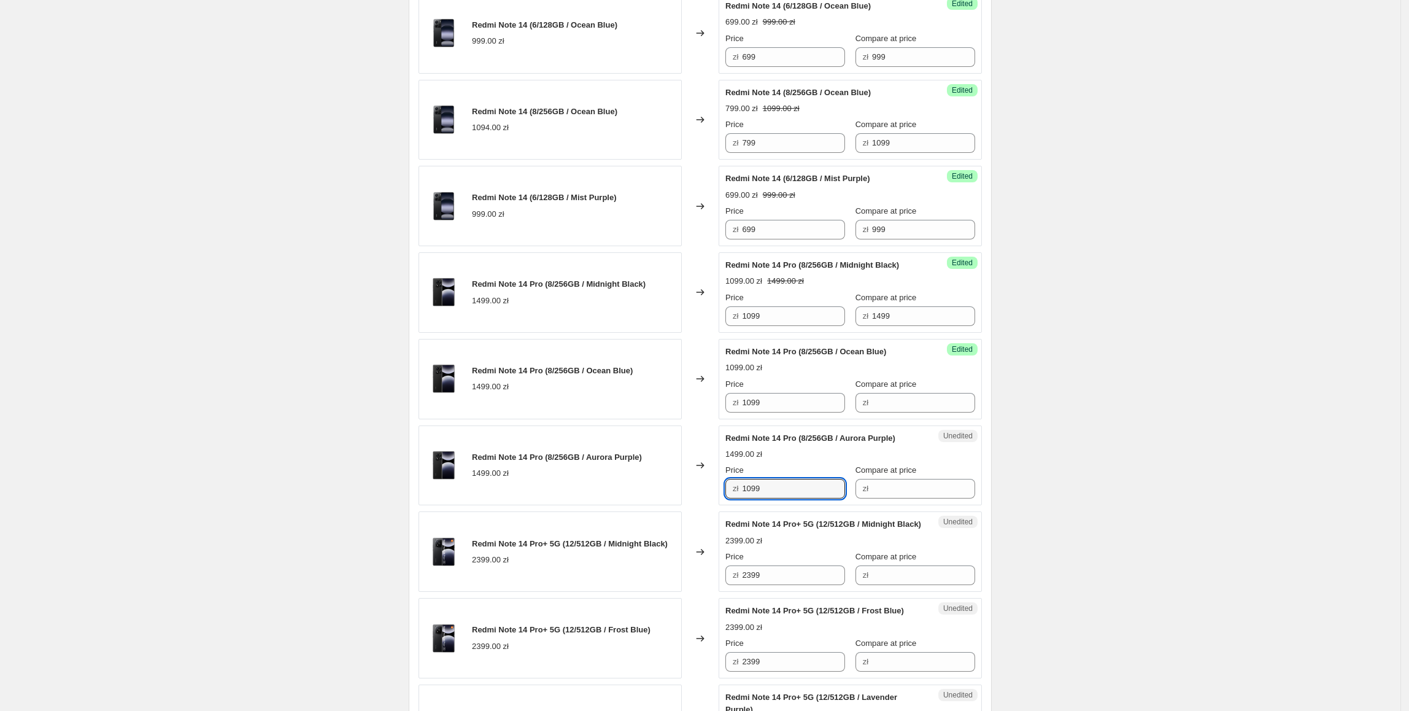
type input "1099"
click at [1064, 441] on div "Create new price [MEDICAL_DATA]. This page is ready Create new price [MEDICAL_D…" at bounding box center [700, 495] width 1400 height 2424
drag, startPoint x: 924, startPoint y: 322, endPoint x: 784, endPoint y: 347, distance: 142.7
click at [750, 325] on div "Price zł 1099 Compare at price zł 1499" at bounding box center [850, 309] width 250 height 34
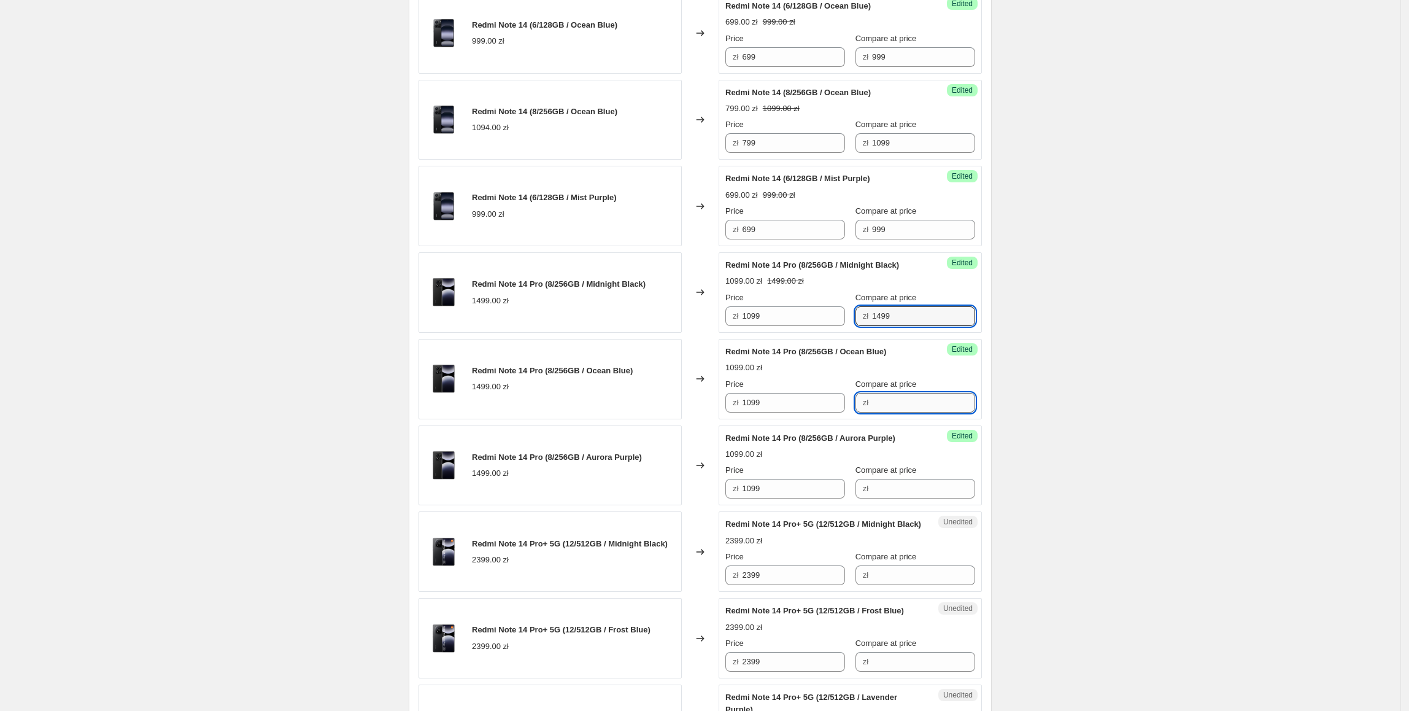
click at [894, 401] on input "Compare at price" at bounding box center [923, 403] width 103 height 20
paste input "1499"
type input "1499"
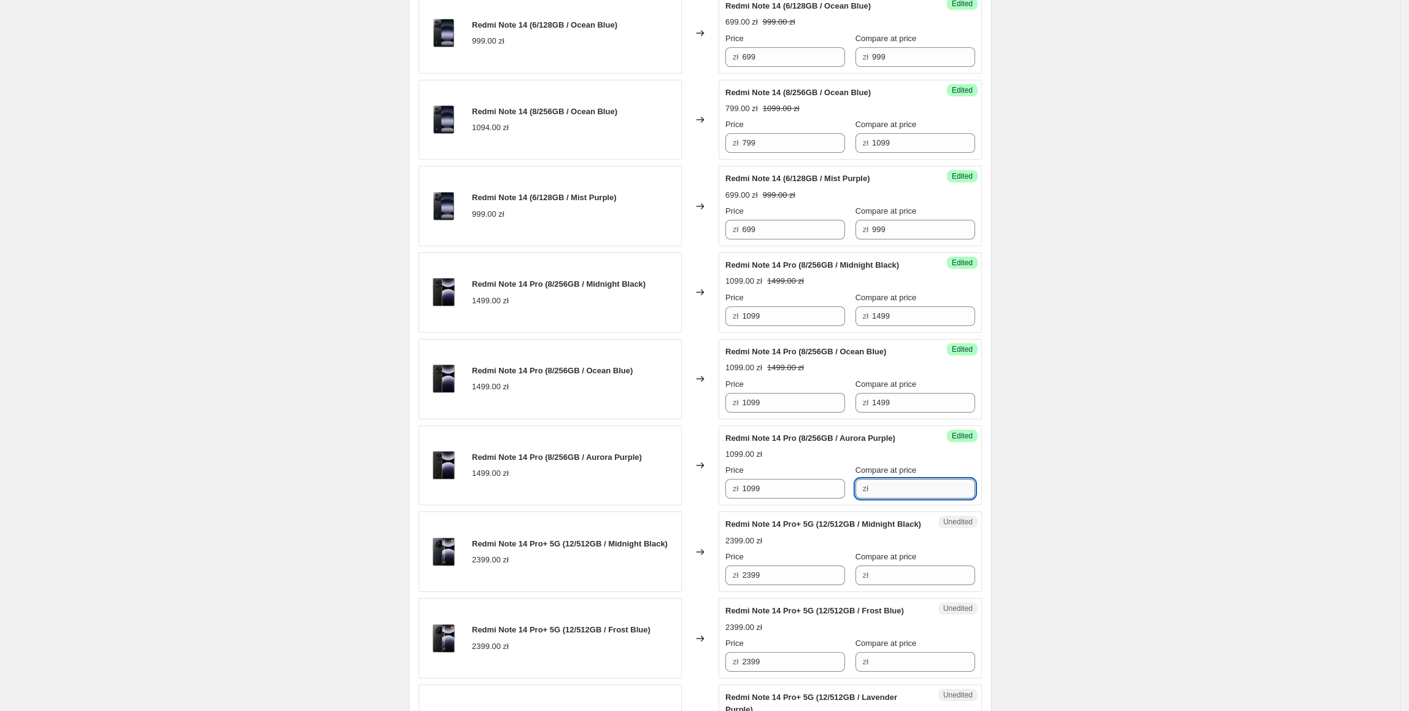
drag, startPoint x: 892, startPoint y: 496, endPoint x: 924, endPoint y: 490, distance: 32.0
click at [894, 496] on input "Compare at price" at bounding box center [923, 489] width 103 height 20
paste input "1499"
type input "1499"
click at [1051, 417] on div "Create new price [MEDICAL_DATA]. This page is ready Create new price [MEDICAL_D…" at bounding box center [700, 495] width 1400 height 2424
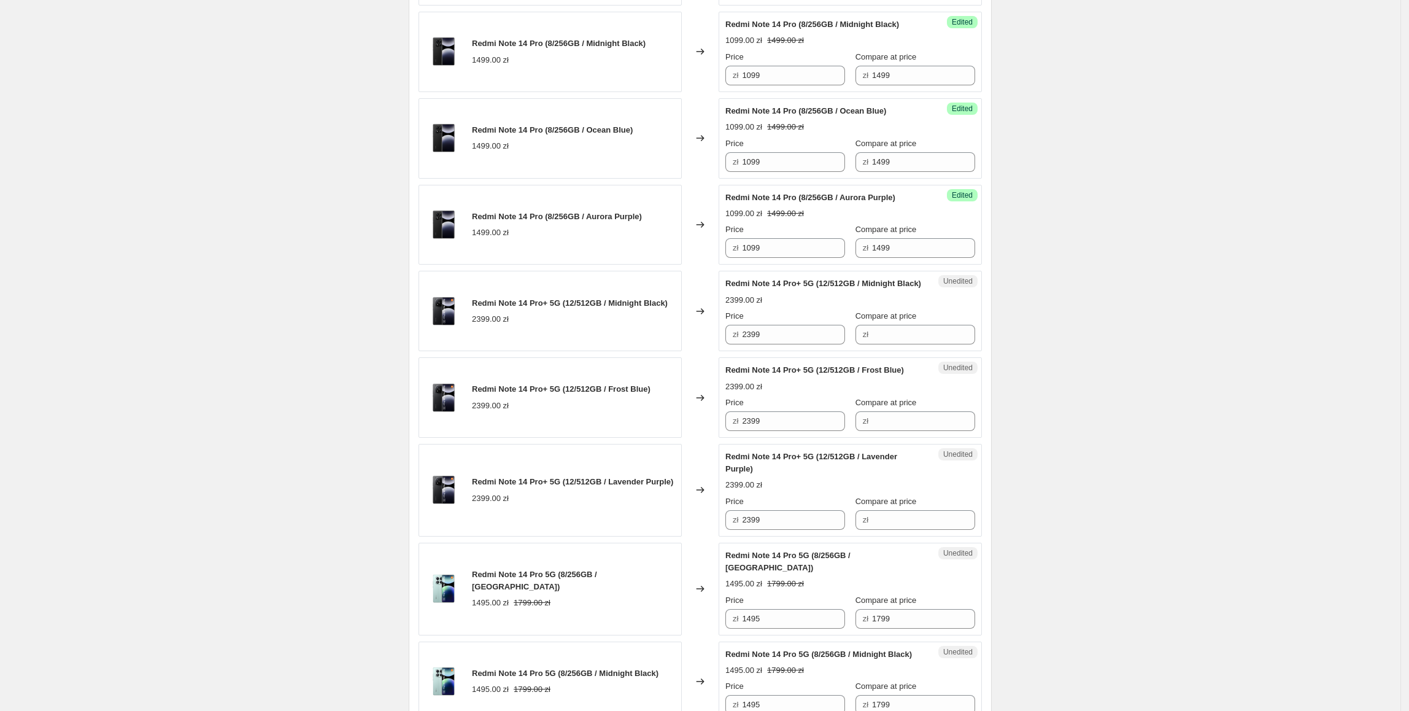
scroll to position [958, 0]
drag, startPoint x: 784, startPoint y: 349, endPoint x: 695, endPoint y: 358, distance: 89.5
click at [695, 350] on div "Redmi Note 14 Pro+ 5G (12/512GB / Midnight Black) 2399.00 zł Changed to Unedite…" at bounding box center [700, 310] width 563 height 80
drag, startPoint x: 890, startPoint y: 356, endPoint x: 842, endPoint y: 357, distance: 47.9
click at [889, 344] on input "Compare at price" at bounding box center [923, 334] width 103 height 20
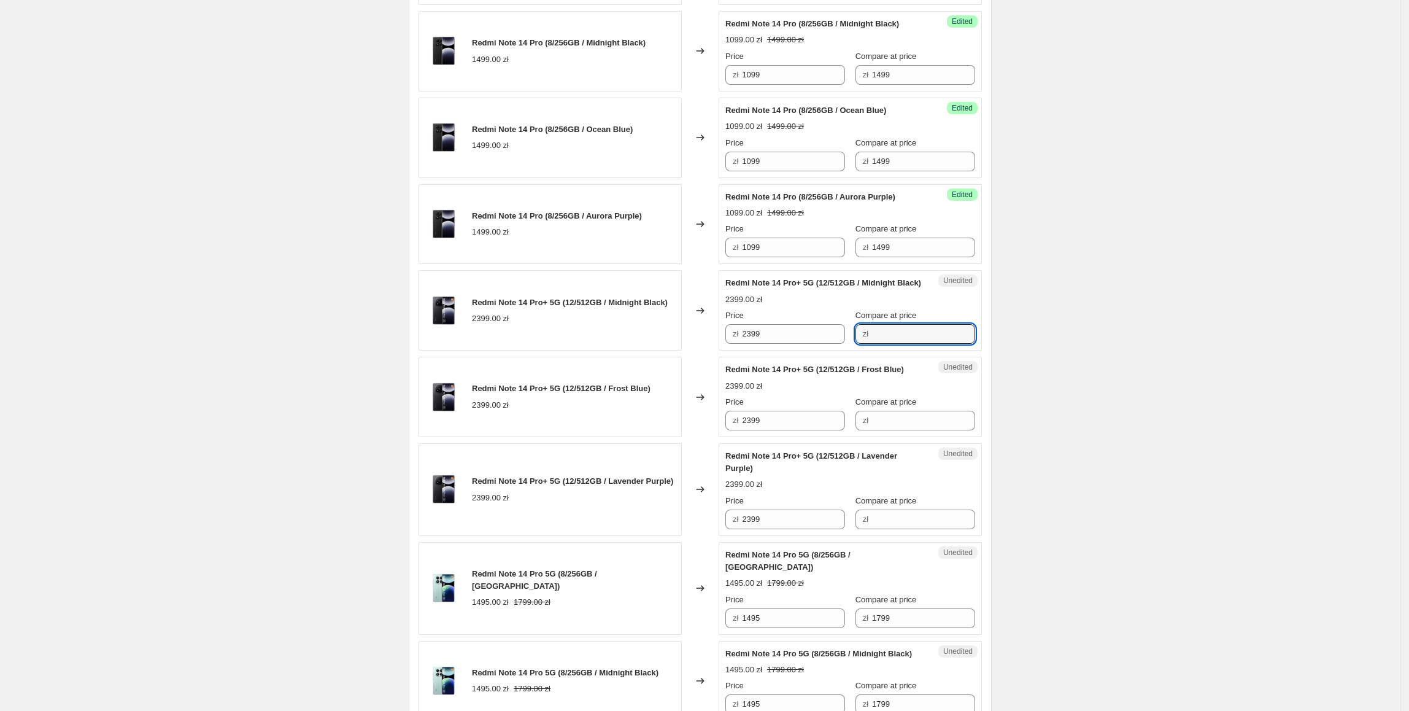
paste input "2399"
type input "2399"
click at [759, 344] on input "2399" at bounding box center [793, 334] width 103 height 20
click at [784, 344] on input "2399" at bounding box center [793, 334] width 103 height 20
drag, startPoint x: 790, startPoint y: 352, endPoint x: 742, endPoint y: 354, distance: 48.5
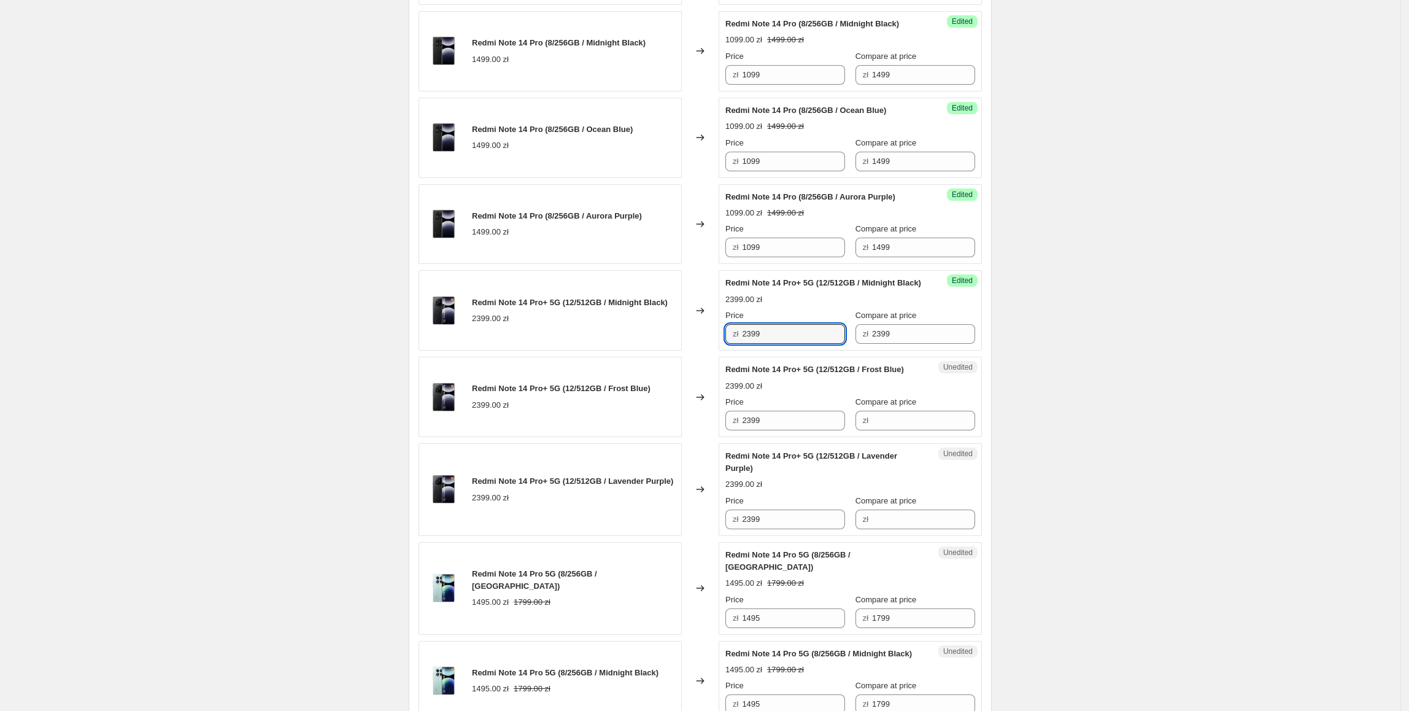
click at [742, 344] on div "zł 2399" at bounding box center [785, 334] width 120 height 20
type input "1999"
click at [1103, 391] on div "Create new price [MEDICAL_DATA]. This page is ready Create new price [MEDICAL_D…" at bounding box center [700, 254] width 1400 height 2424
drag, startPoint x: 778, startPoint y: 353, endPoint x: 791, endPoint y: 428, distance: 75.4
click at [710, 350] on div "Redmi Note 14 Pro+ 5G (12/512GB / Midnight Black) 2399.00 zł Changed to Success…" at bounding box center [700, 310] width 563 height 80
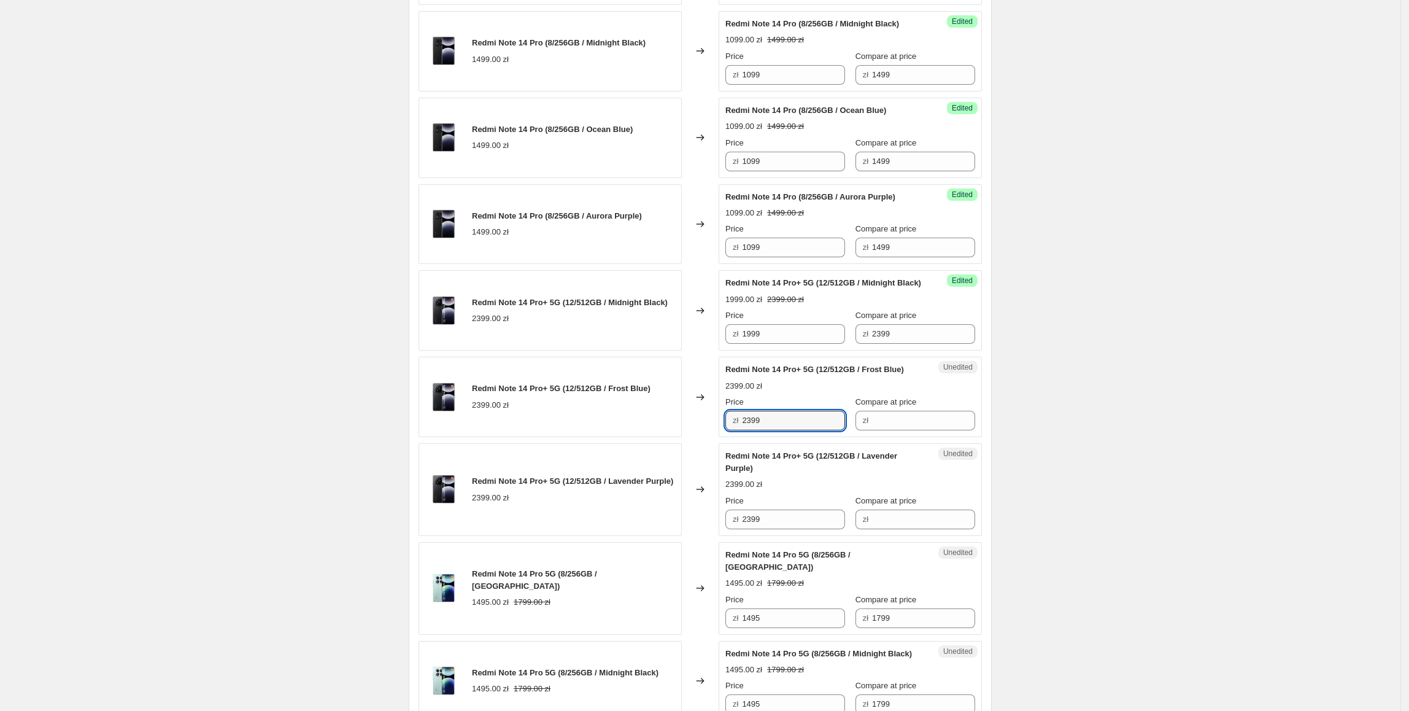
drag, startPoint x: 792, startPoint y: 438, endPoint x: 695, endPoint y: 462, distance: 100.0
click at [695, 462] on div "POCO X7 Pro (12/512GB / Yellow) 1899.00 zł Changed to Success Edited POCO X7 Pr…" at bounding box center [700, 365] width 563 height 1747
paste input "19"
type input "1999"
paste input "19"
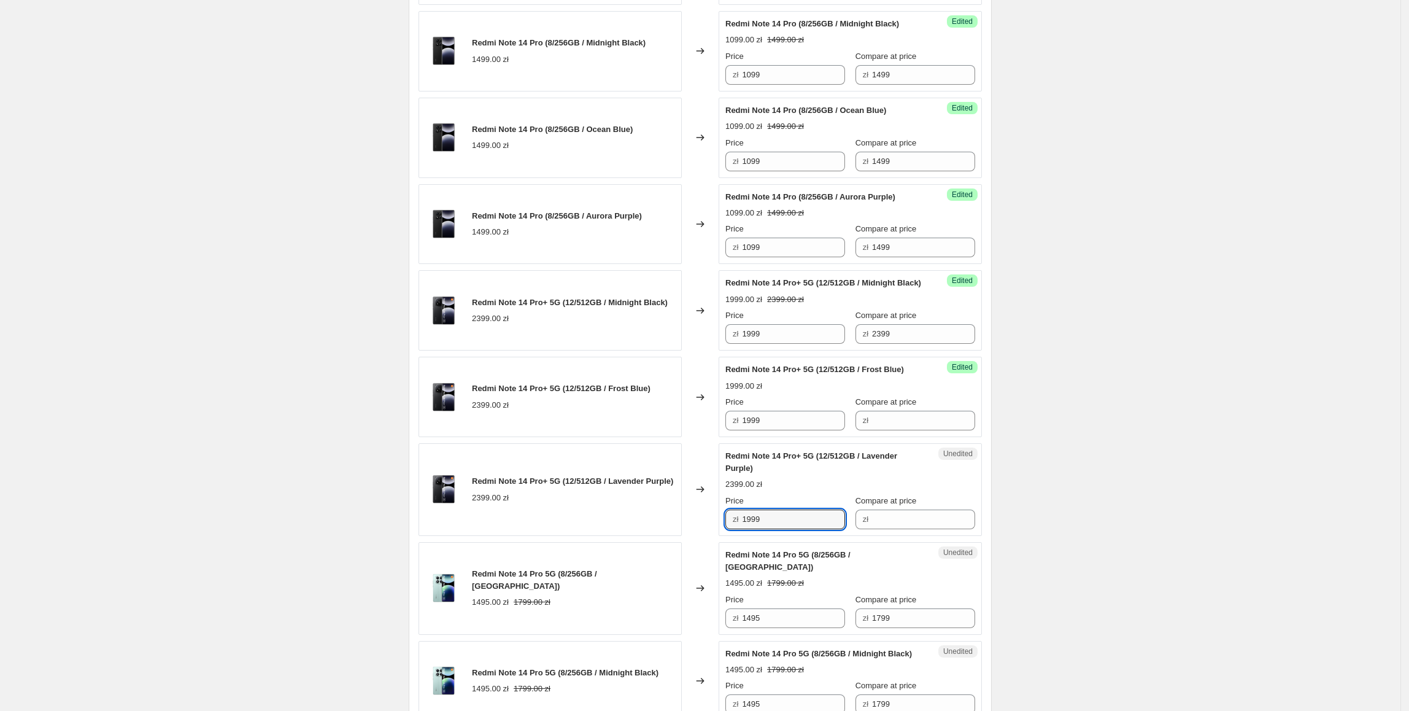
drag, startPoint x: 786, startPoint y: 529, endPoint x: 727, endPoint y: 538, distance: 59.5
click at [727, 536] on div "Unedited Redmi Note 14 Pro+ 5G (12/512GB / Lavender Purple) 2399.00 zł Price zł…" at bounding box center [850, 489] width 263 height 93
type input "1999"
click at [1103, 503] on div "Create new price [MEDICAL_DATA]. This page is ready Create new price [MEDICAL_D…" at bounding box center [700, 254] width 1400 height 2424
drag, startPoint x: 927, startPoint y: 358, endPoint x: 821, endPoint y: 361, distance: 105.6
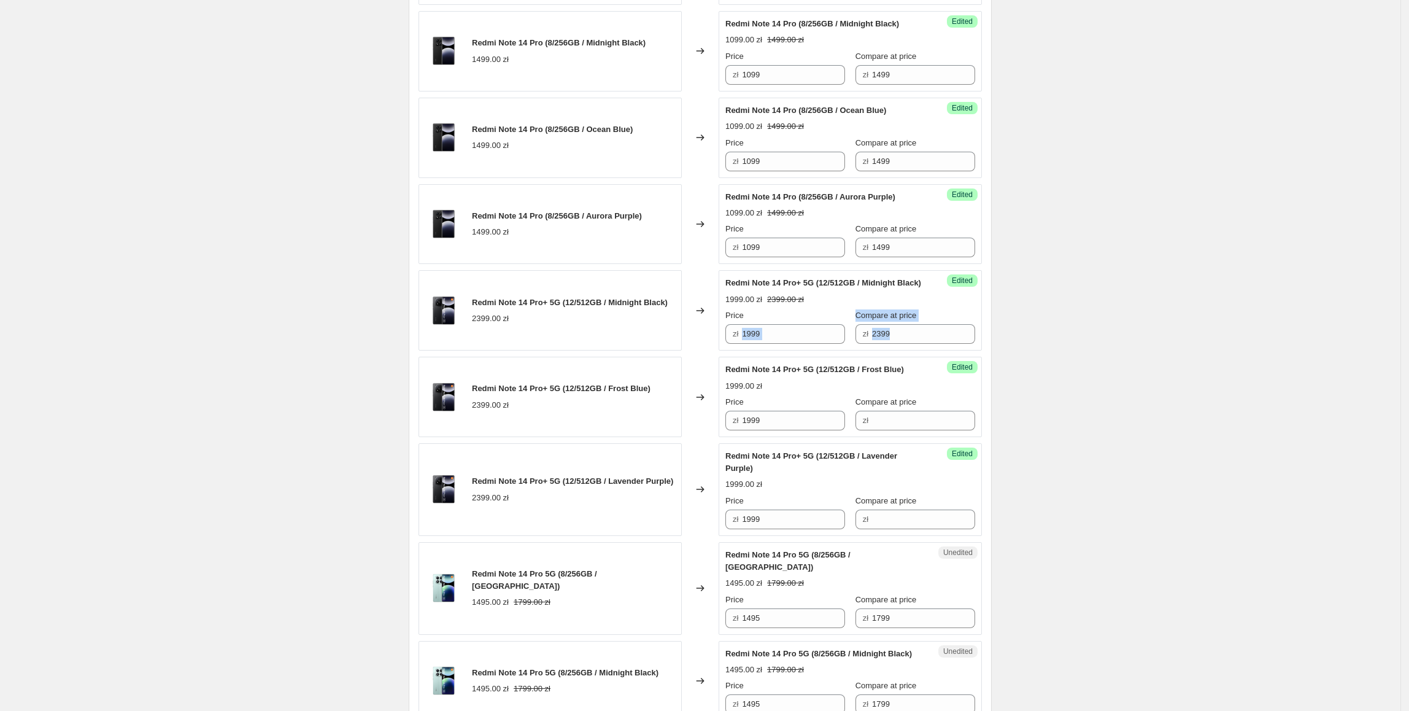
click at [821, 350] on div "Success Edited Redmi Note 14 Pro+ 5G (12/512GB / Midnight Black) 1999.00 zł 239…" at bounding box center [850, 310] width 263 height 80
click at [922, 376] on div "Success Edited Redmi Note 14 Pro+ 5G (12/512GB / Frost Blue) 1999.00 zł Price z…" at bounding box center [850, 397] width 263 height 80
drag, startPoint x: 898, startPoint y: 357, endPoint x: 840, endPoint y: 367, distance: 59.8
click at [828, 344] on div "Price zł 1999 Compare at price zł 2399" at bounding box center [850, 326] width 250 height 34
click at [927, 430] on input "Compare at price" at bounding box center [923, 421] width 103 height 20
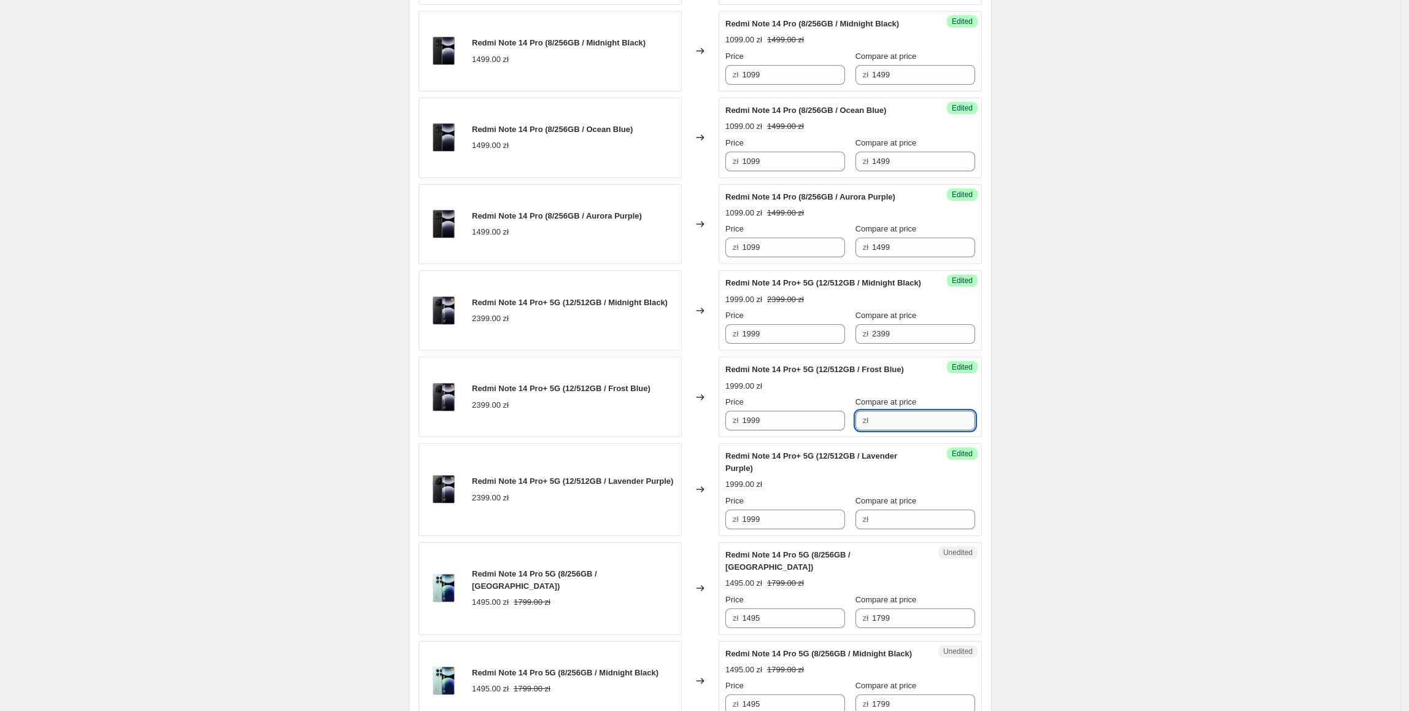
paste input "2399"
type input "2399"
drag, startPoint x: 889, startPoint y: 536, endPoint x: 938, endPoint y: 538, distance: 49.1
click at [889, 529] on input "Compare at price" at bounding box center [923, 519] width 103 height 20
paste input "2399"
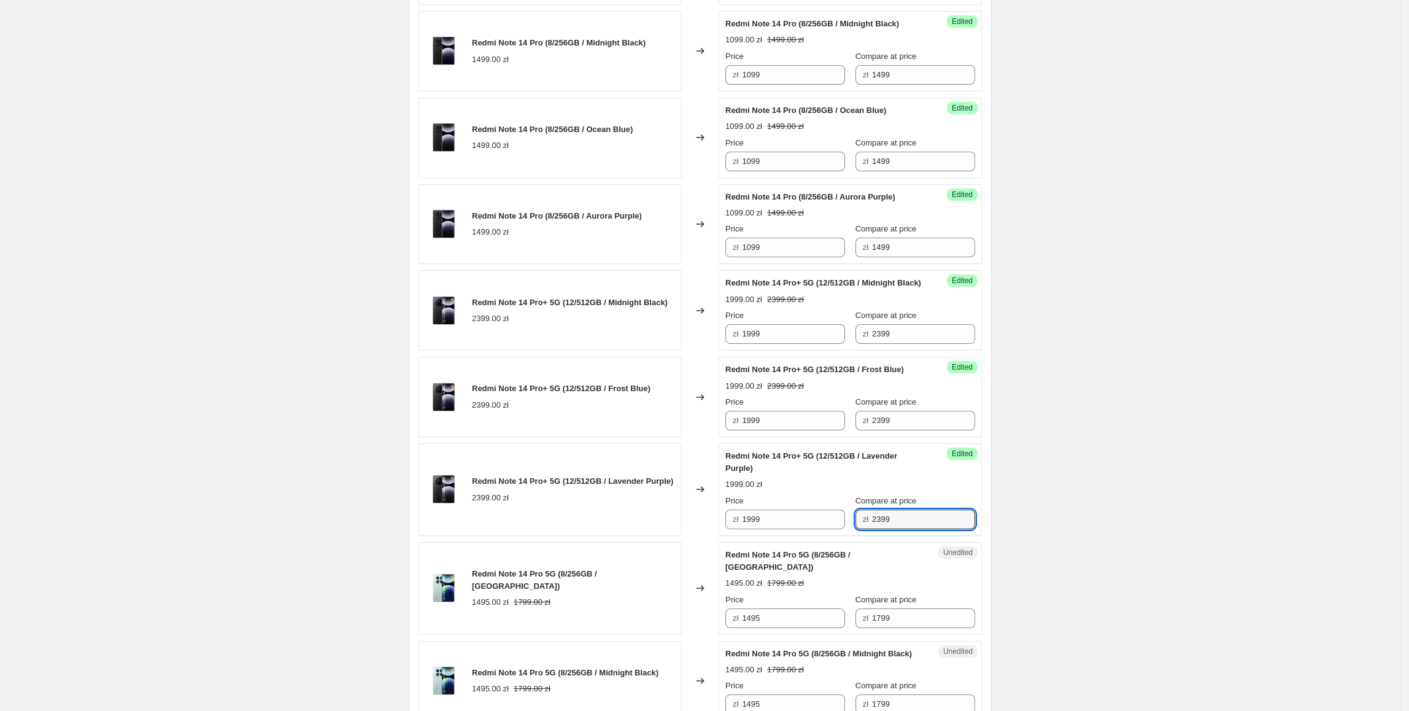
type input "2399"
click at [1046, 492] on div "Create new price [MEDICAL_DATA]. This page is ready Create new price [MEDICAL_D…" at bounding box center [700, 254] width 1400 height 2424
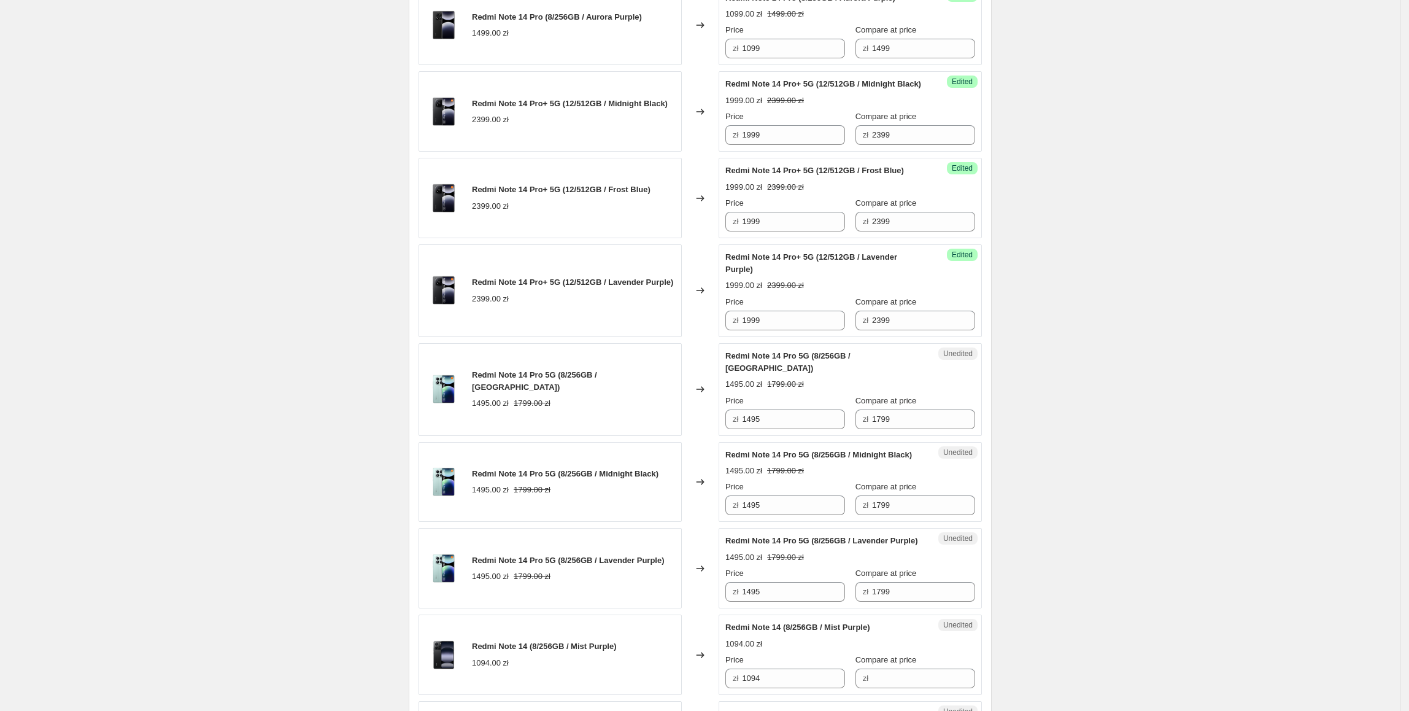
scroll to position [1172, 0]
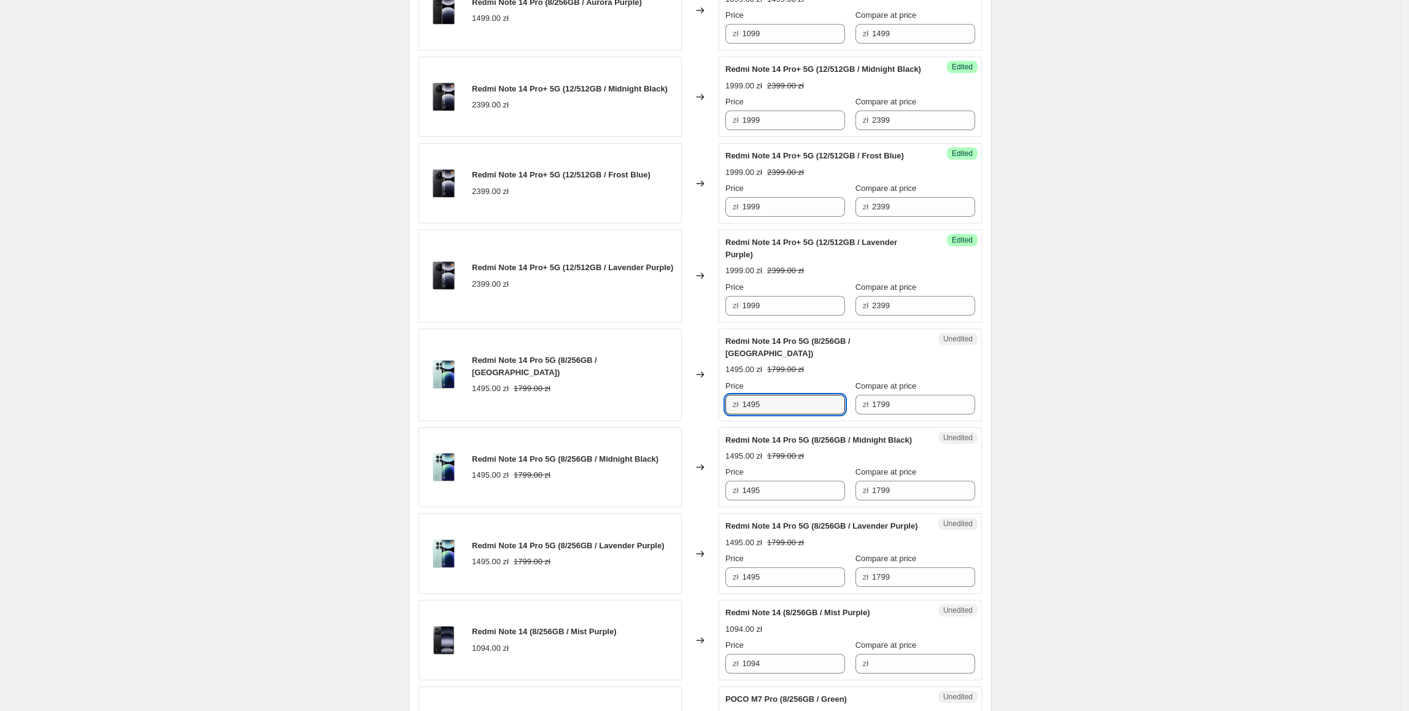
drag, startPoint x: 784, startPoint y: 411, endPoint x: 737, endPoint y: 423, distance: 48.4
click at [737, 421] on div "Unedited Redmi Note 14 Pro 5G (8/256GB / Coral Green) 1495.00 zł 1799.00 zł Pri…" at bounding box center [850, 374] width 263 height 93
type input "1399"
click at [1100, 364] on div "Create new price [MEDICAL_DATA]. This page is ready Create new price [MEDICAL_D…" at bounding box center [700, 40] width 1400 height 2424
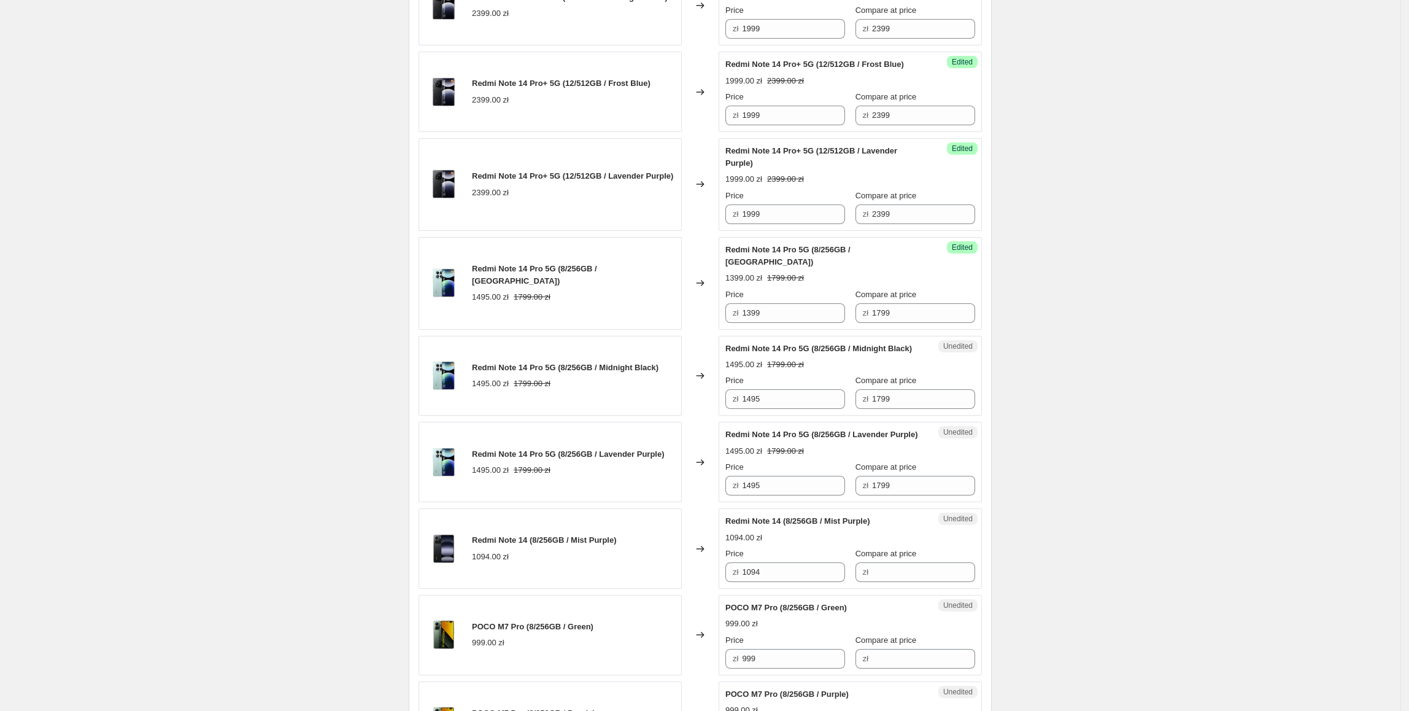
scroll to position [1264, 0]
drag, startPoint x: 805, startPoint y: 323, endPoint x: 727, endPoint y: 325, distance: 78.0
click at [727, 325] on div "Success Edited Redmi Note 14 Pro 5G (8/256GB / Coral Green) 1399.00 zł 1799.00 …" at bounding box center [850, 282] width 263 height 93
drag, startPoint x: 771, startPoint y: 415, endPoint x: 711, endPoint y: 421, distance: 60.4
click at [711, 415] on div "Redmi Note 14 Pro 5G (8/256GB / Midnight Black) 1495.00 zł 1799.00 zł Changed t…" at bounding box center [700, 374] width 563 height 80
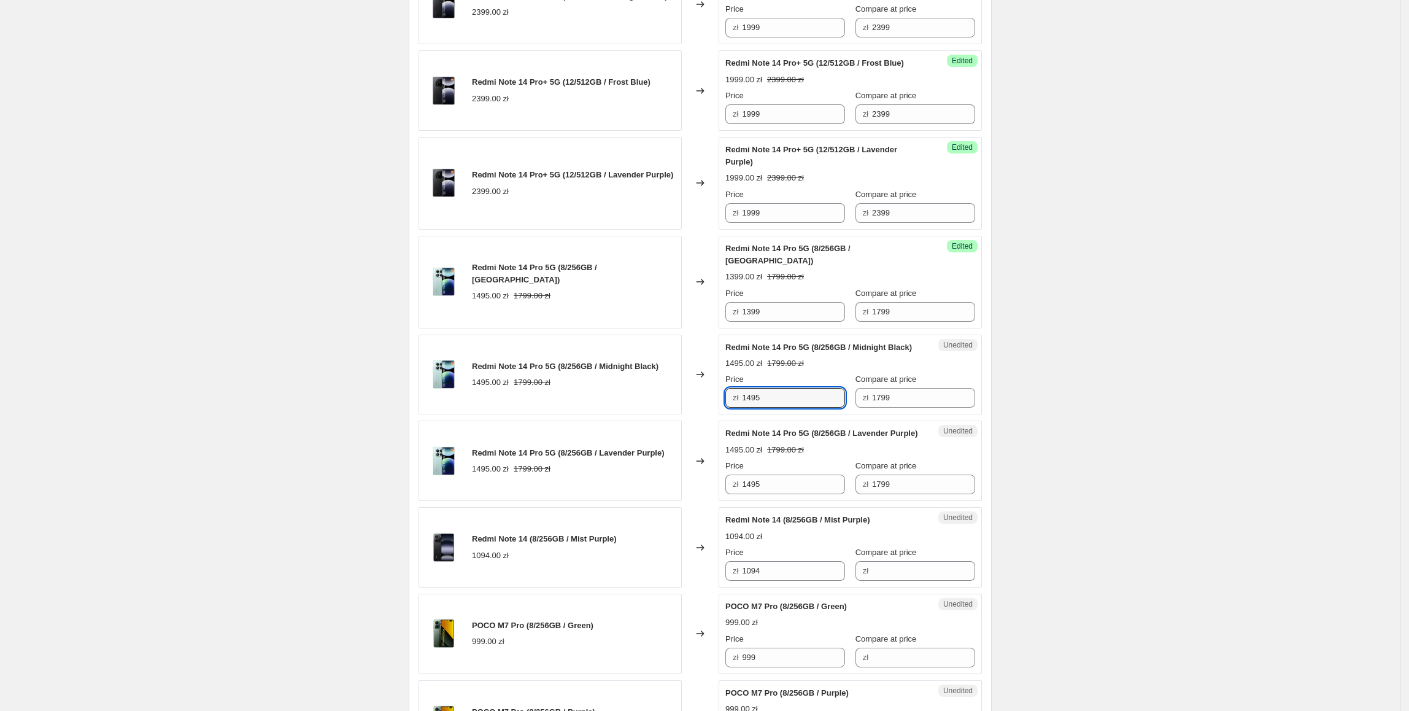
paste input "399"
type input "1399"
drag, startPoint x: 800, startPoint y: 525, endPoint x: 730, endPoint y: 521, distance: 70.7
click at [730, 501] on div "Unedited Redmi Note 14 Pro 5G (8/256GB / Lavender Purple) 1495.00 zł 1799.00 zł…" at bounding box center [850, 460] width 263 height 80
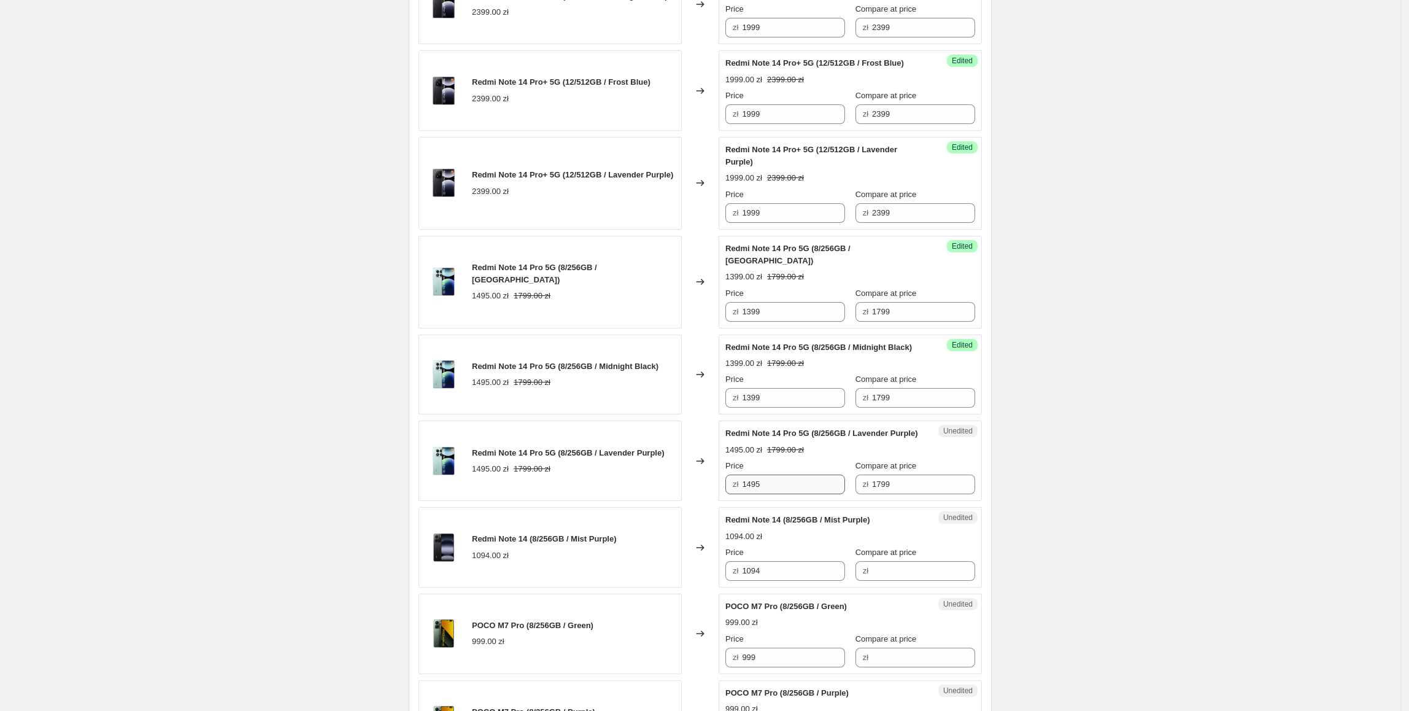
drag, startPoint x: 840, startPoint y: 514, endPoint x: 798, endPoint y: 516, distance: 41.7
click at [806, 494] on div "Price zł 1495 Compare at price zł 1799" at bounding box center [850, 477] width 250 height 34
drag, startPoint x: 798, startPoint y: 516, endPoint x: 717, endPoint y: 527, distance: 82.4
click at [717, 501] on div "Redmi Note 14 Pro 5G (8/256GB / Lavender Purple) 1495.00 zł 1799.00 zł Changed …" at bounding box center [700, 460] width 563 height 80
paste input "399"
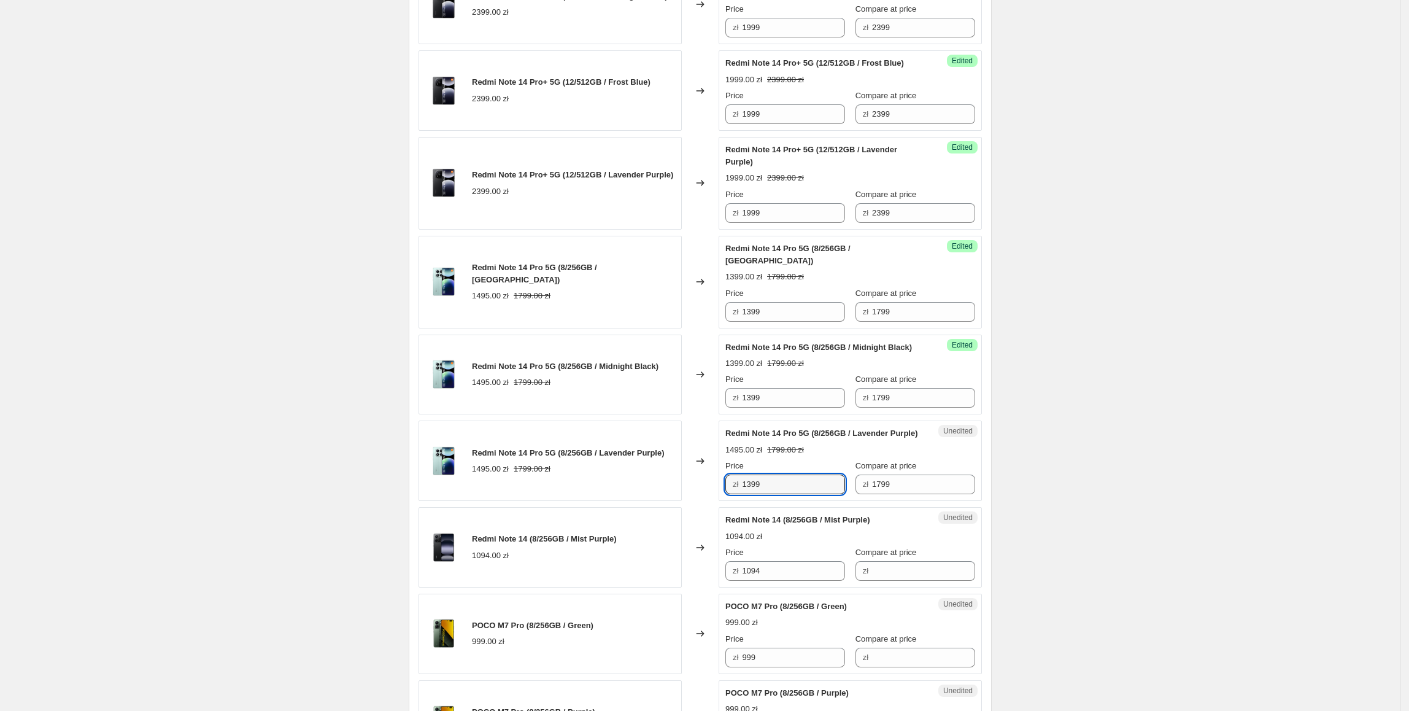
type input "1399"
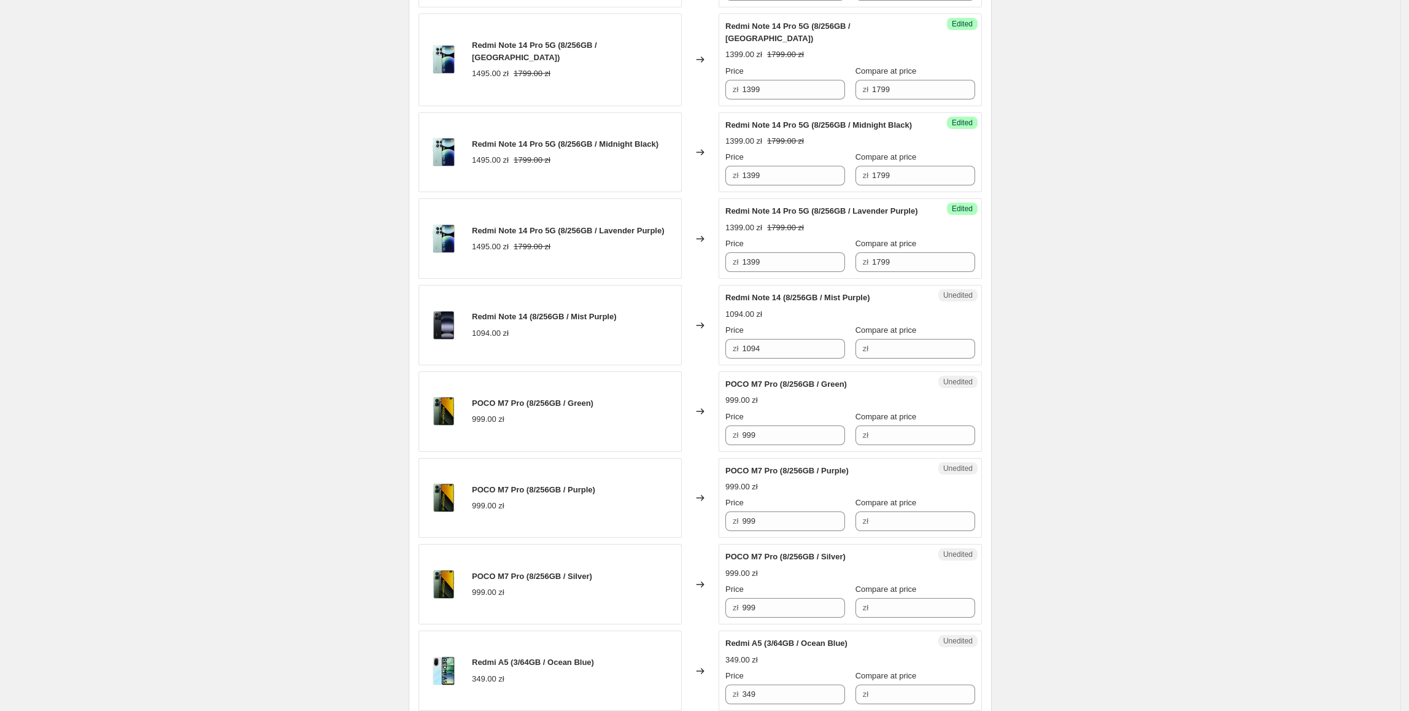
scroll to position [1488, 0]
drag, startPoint x: 813, startPoint y: 384, endPoint x: 816, endPoint y: 401, distance: 17.5
click at [708, 364] on div "Redmi Note 14 (8/256GB / Mist Purple) 1094.00 zł Changed to Unedited Redmi Note…" at bounding box center [700, 324] width 563 height 80
click at [937, 357] on input "Compare at price" at bounding box center [923, 348] width 103 height 20
paste input "1094"
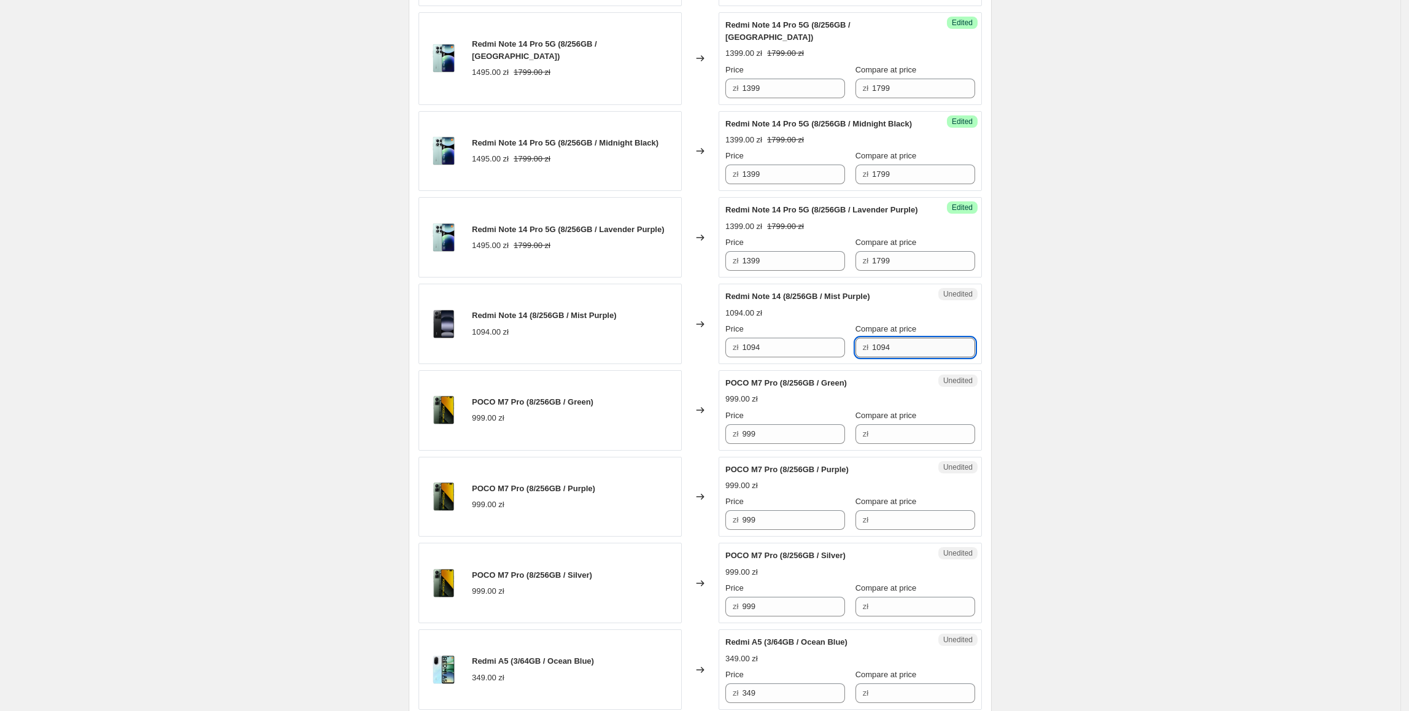
drag, startPoint x: 938, startPoint y: 380, endPoint x: 875, endPoint y: 380, distance: 62.6
click at [875, 357] on input "1094" at bounding box center [923, 348] width 103 height 20
type input "1099"
drag, startPoint x: 789, startPoint y: 377, endPoint x: 736, endPoint y: 377, distance: 52.2
click at [736, 357] on div "zł 1094" at bounding box center [785, 348] width 120 height 20
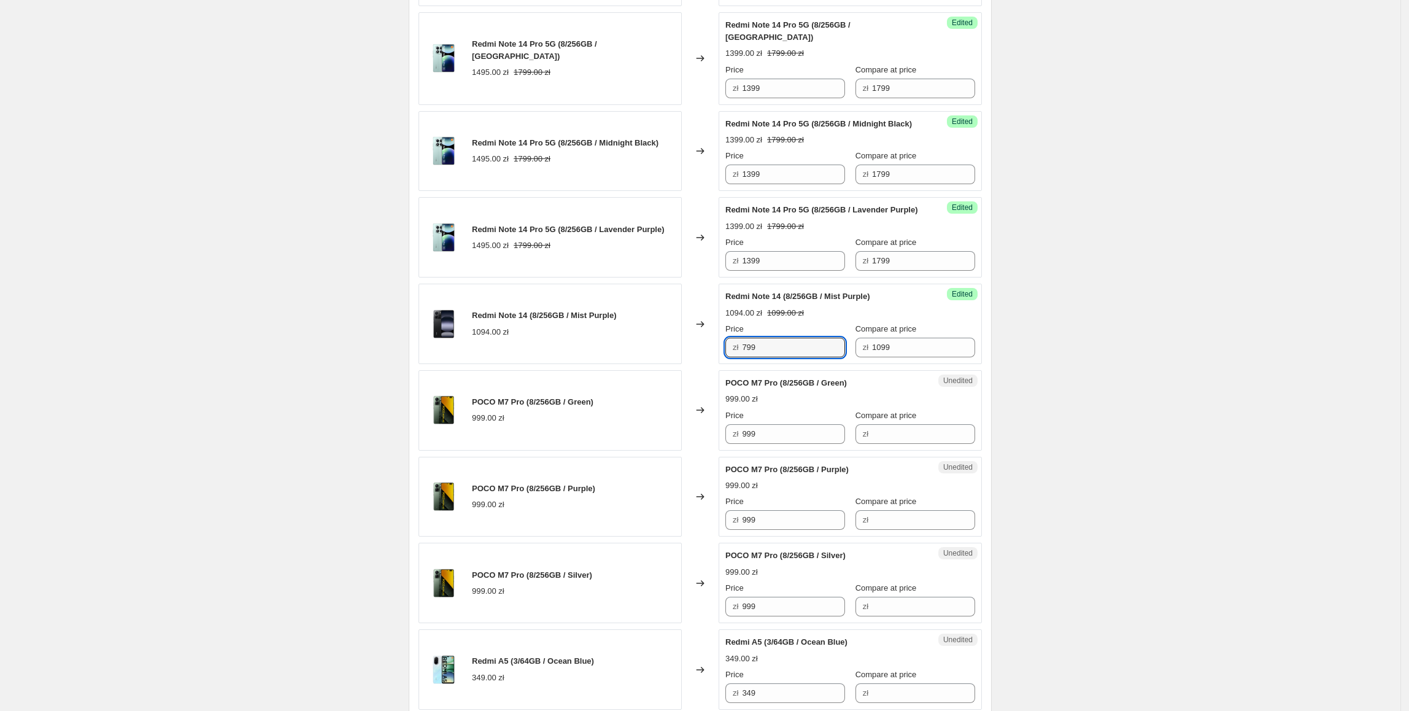
type input "799"
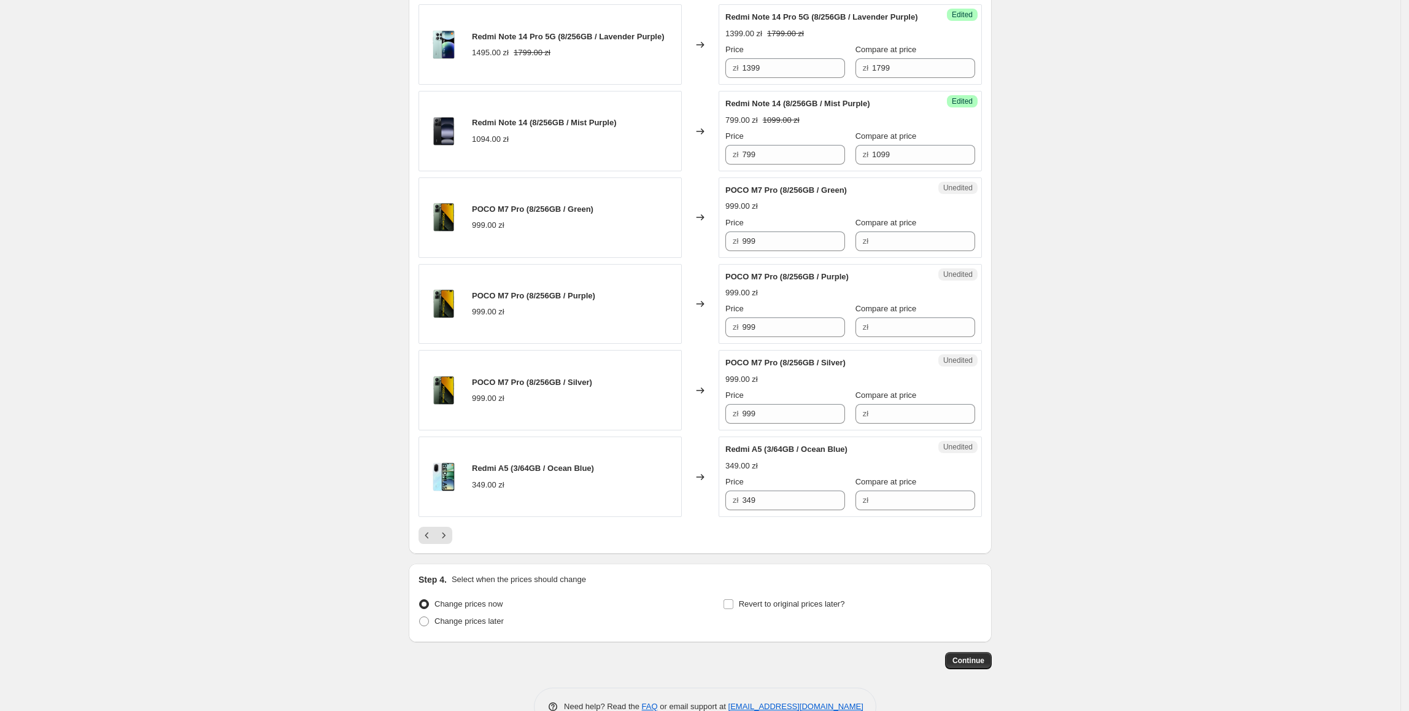
scroll to position [1684, 0]
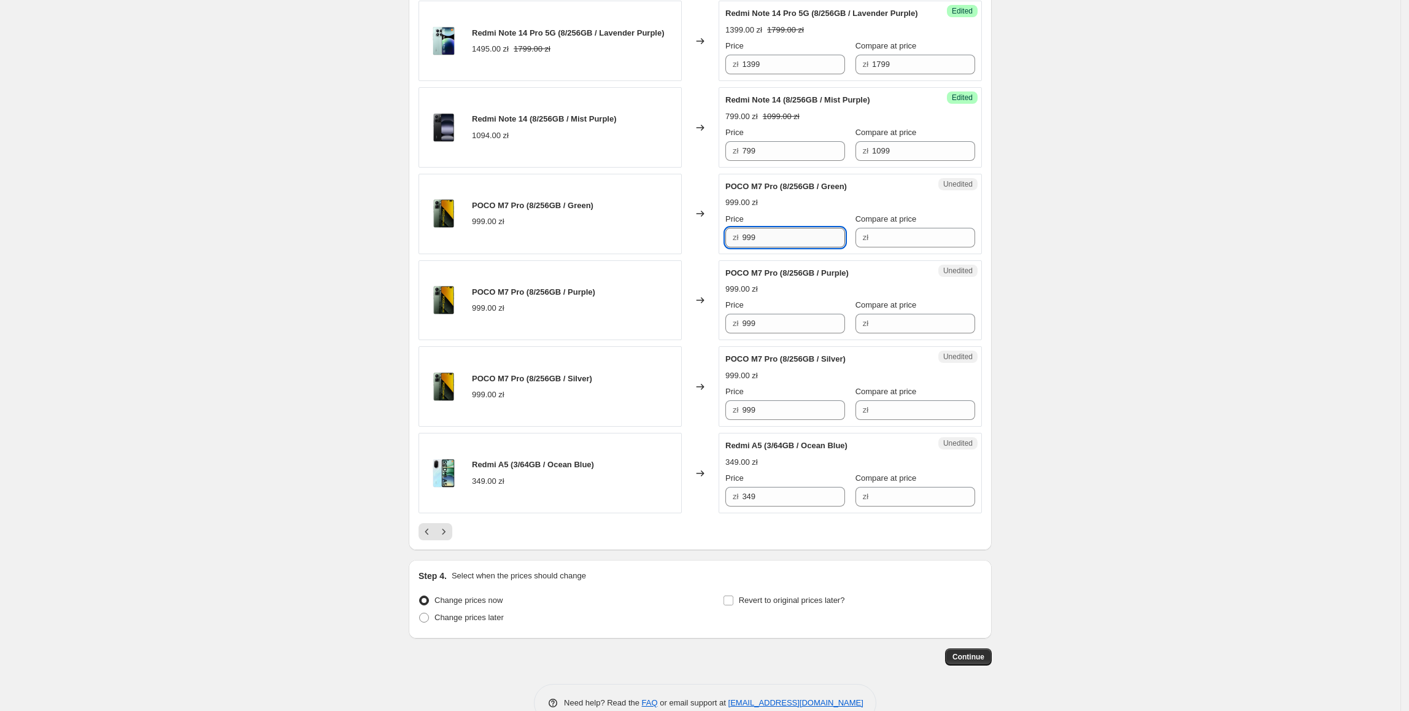
drag, startPoint x: 789, startPoint y: 272, endPoint x: 813, endPoint y: 277, distance: 24.4
click at [590, 254] on div "POCO M7 Pro (8/256GB / Green) 999.00 zł Changed to Unedited POCO M7 Pro (8/256G…" at bounding box center [700, 214] width 563 height 80
drag, startPoint x: 882, startPoint y: 268, endPoint x: 841, endPoint y: 269, distance: 41.7
click at [882, 247] on input "Compare at price" at bounding box center [923, 238] width 103 height 20
paste input "999"
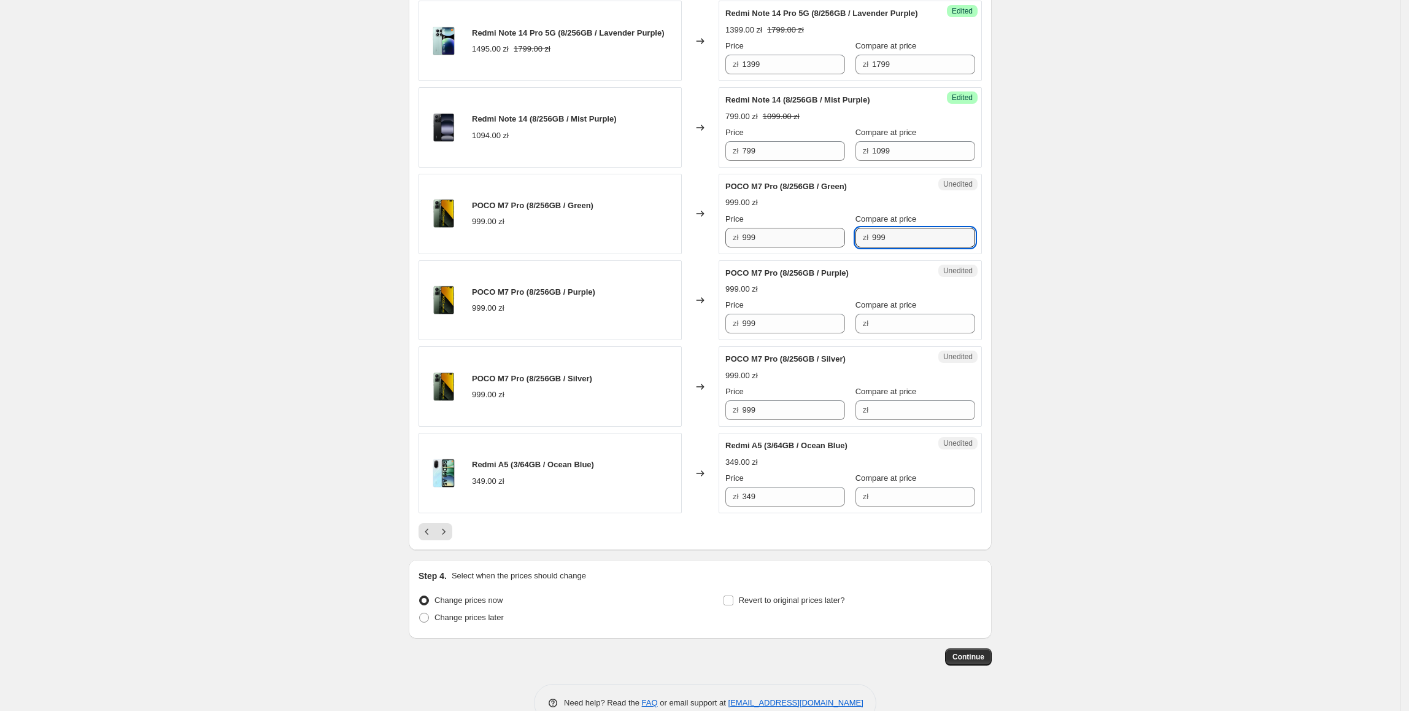
type input "999"
drag, startPoint x: 794, startPoint y: 271, endPoint x: 730, endPoint y: 280, distance: 64.5
click at [730, 254] on div "Success Edited POCO M7 Pro (8/256GB / Green) 999.00 zł Price zł 999 Compare at …" at bounding box center [850, 214] width 263 height 80
type input "849"
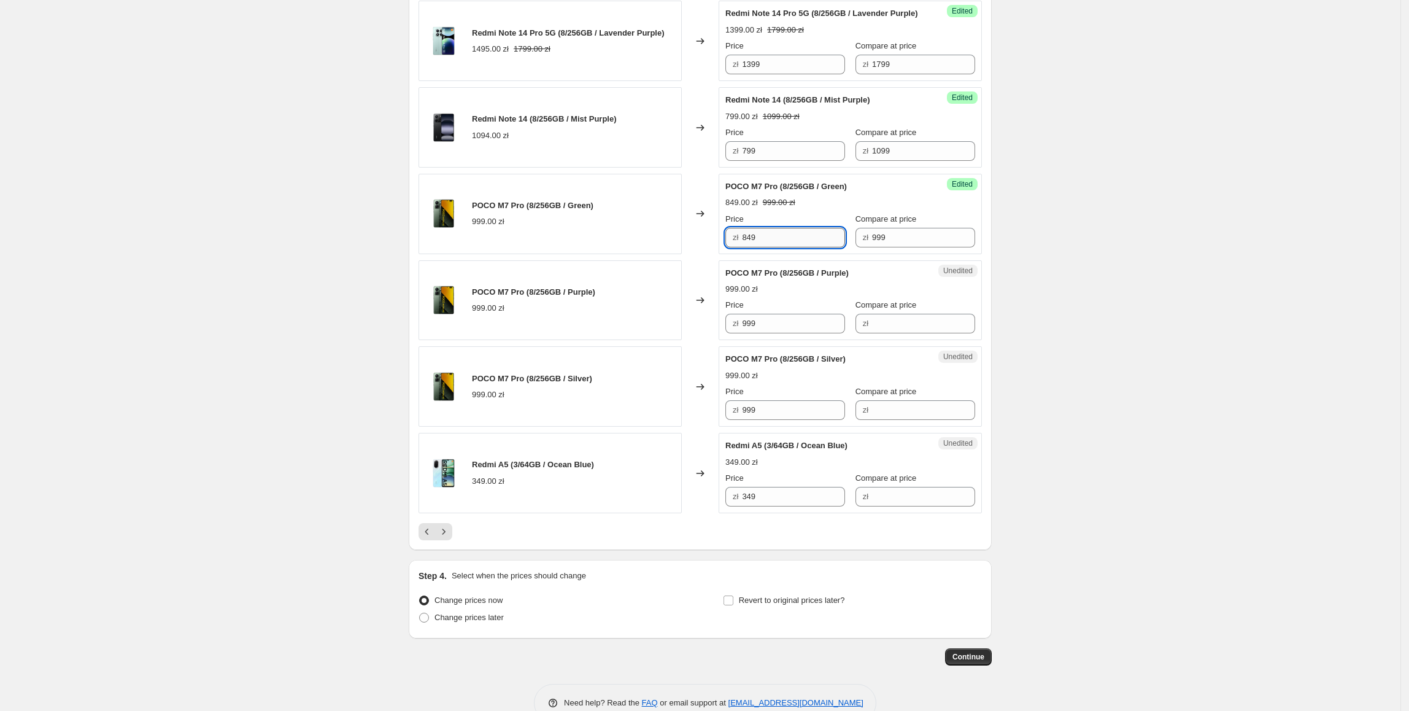
drag, startPoint x: 805, startPoint y: 277, endPoint x: 774, endPoint y: 271, distance: 32.0
click at [798, 247] on input "849" at bounding box center [793, 238] width 103 height 20
drag, startPoint x: 774, startPoint y: 271, endPoint x: 788, endPoint y: 273, distance: 14.3
click at [774, 247] on input "849" at bounding box center [793, 238] width 103 height 20
drag, startPoint x: 792, startPoint y: 272, endPoint x: 772, endPoint y: 330, distance: 60.4
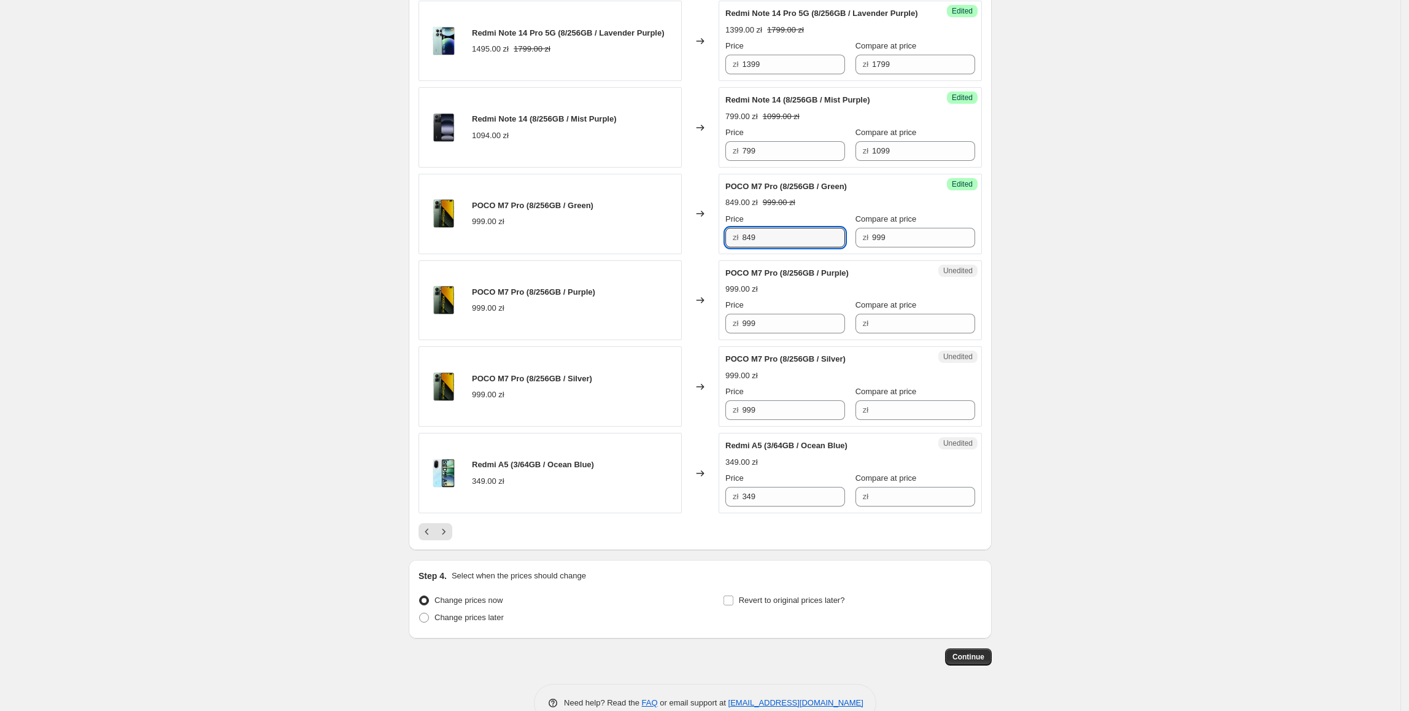
click at [630, 254] on div "POCO M7 Pro (8/256GB / Green) 999.00 zł Changed to Success Edited POCO M7 Pro (…" at bounding box center [700, 214] width 563 height 80
paste input "84"
drag, startPoint x: 789, startPoint y: 356, endPoint x: 649, endPoint y: 360, distance: 140.6
click at [647, 341] on div "POCO M7 Pro (8/256GB / Purple) 999.00 zł Changed to Unedited POCO M7 Pro (8/256…" at bounding box center [700, 300] width 563 height 80
type input "849"
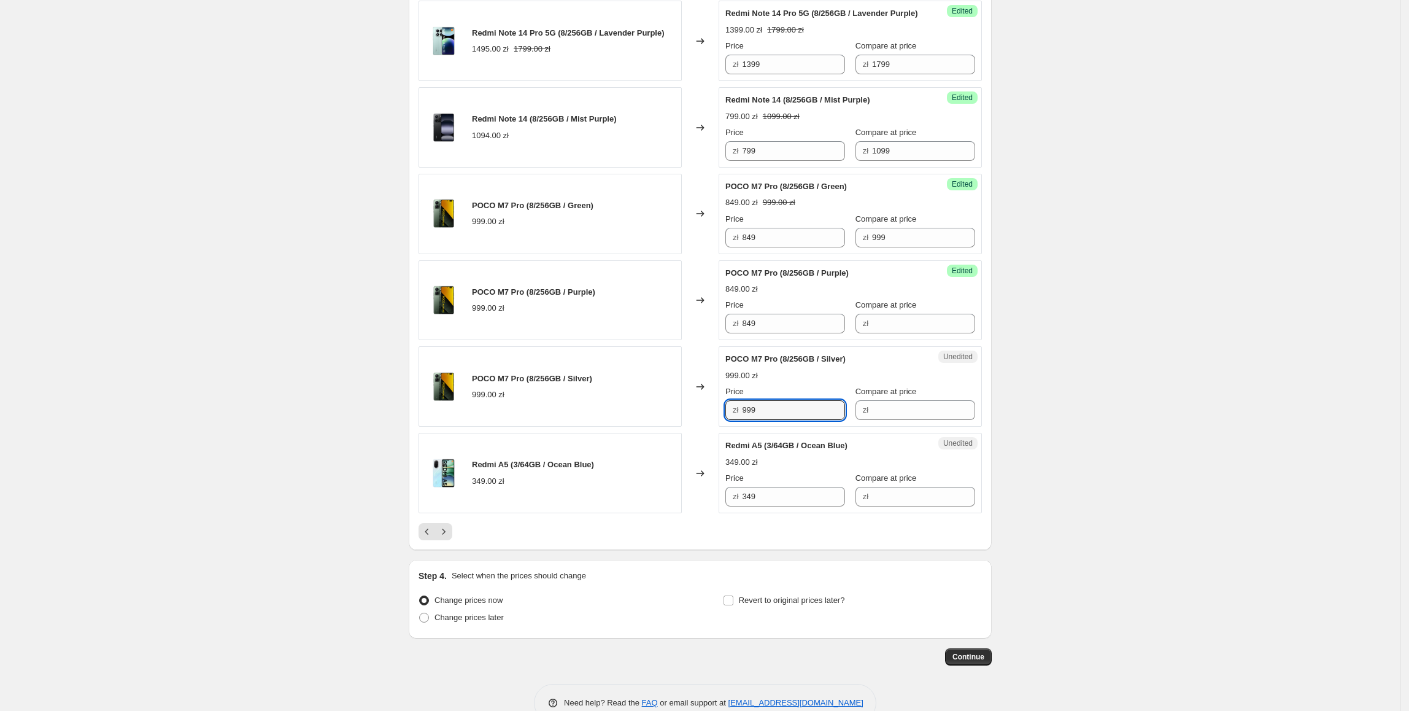
paste input "84"
drag, startPoint x: 793, startPoint y: 445, endPoint x: 666, endPoint y: 448, distance: 127.1
click at [666, 427] on div "POCO M7 Pro (8/256GB / Silver) 999.00 zł Changed to Unedited POCO M7 Pro (8/256…" at bounding box center [700, 386] width 563 height 80
type input "849"
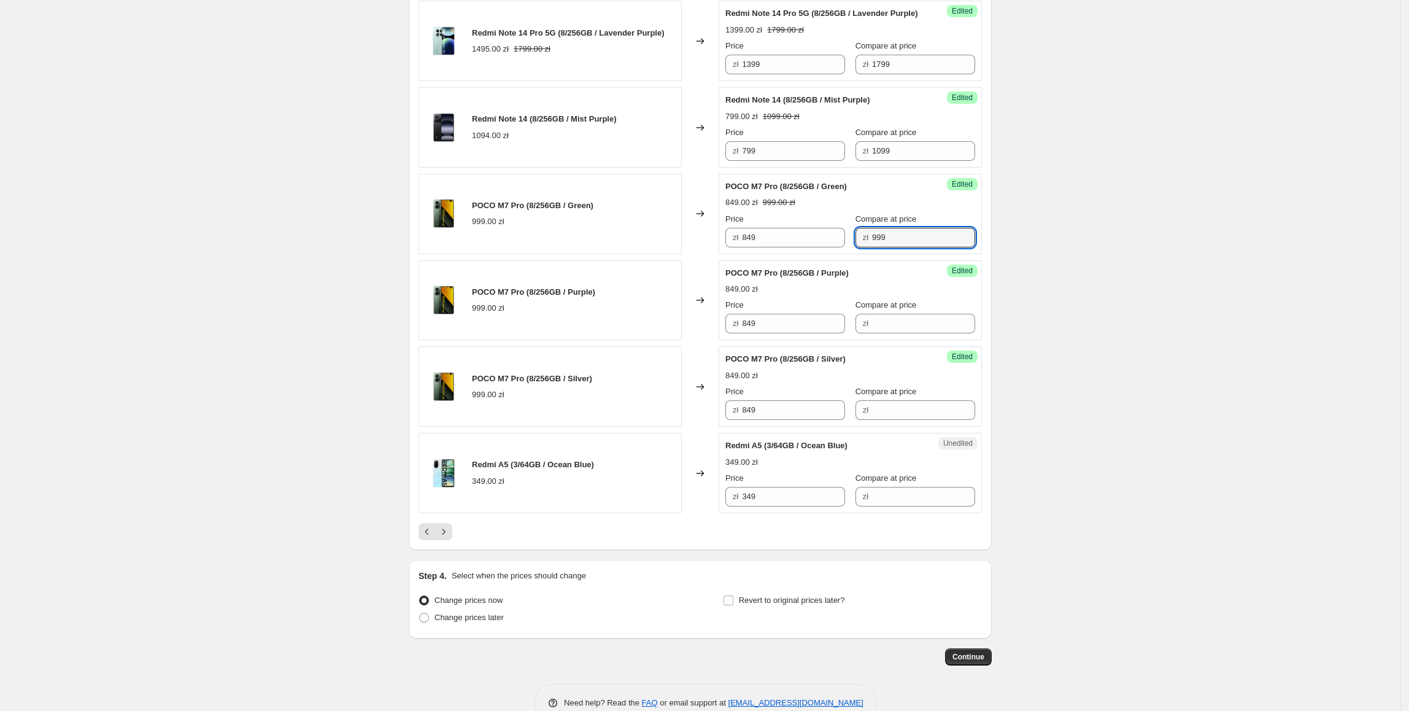
drag, startPoint x: 846, startPoint y: 280, endPoint x: 792, endPoint y: 293, distance: 55.5
click at [904, 333] on input "Compare at price" at bounding box center [923, 324] width 103 height 20
paste input "999"
type input "999"
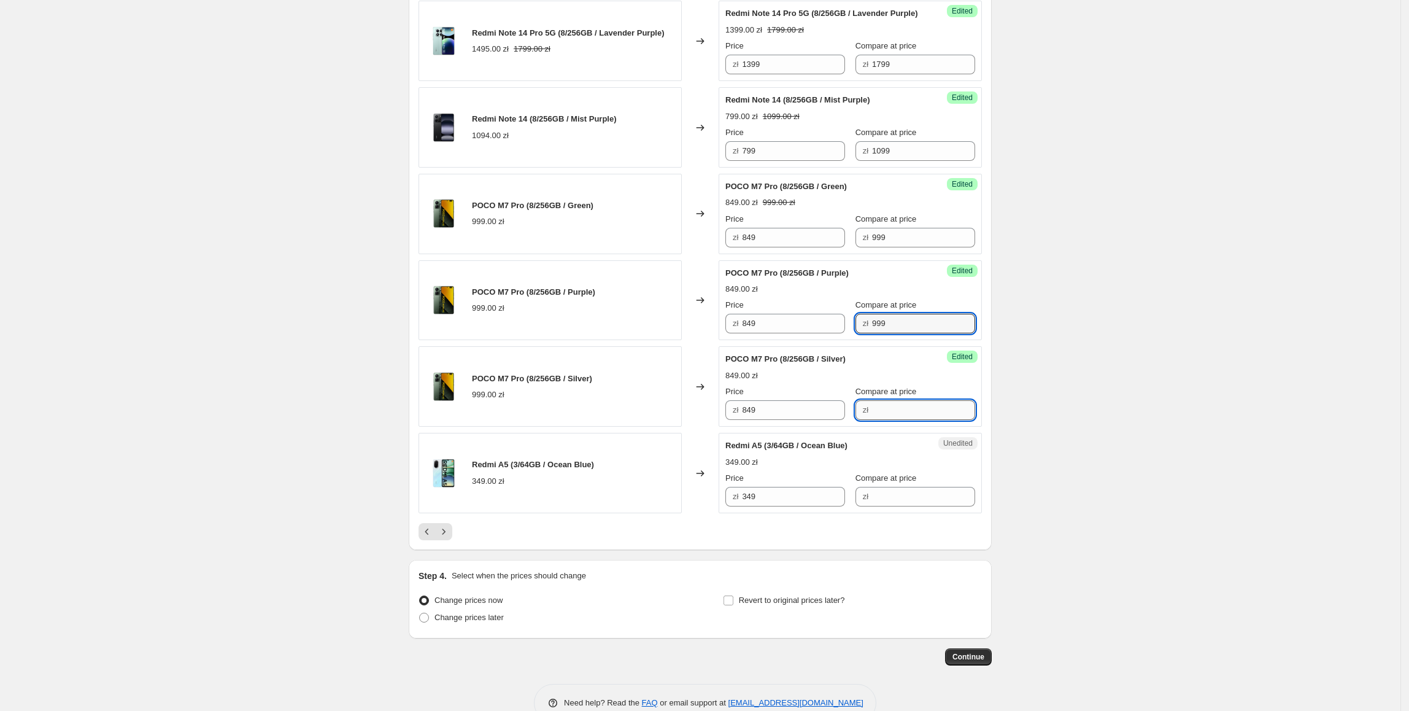
click at [889, 420] on input "Compare at price" at bounding box center [923, 410] width 103 height 20
paste input "999"
type input "999"
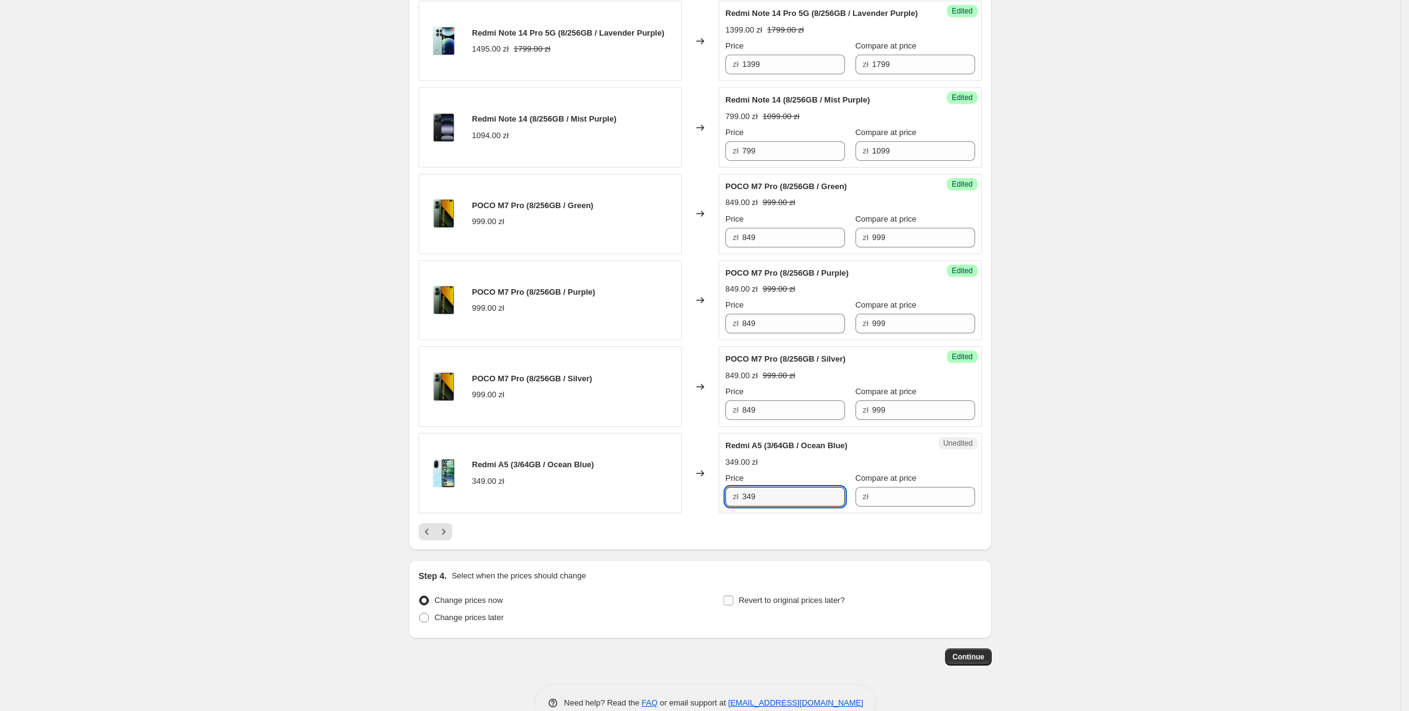
drag, startPoint x: 710, startPoint y: 538, endPoint x: 961, endPoint y: 531, distance: 251.1
click at [709, 513] on div "Redmi A5 (3/64GB / Ocean Blue) 349.00 zł Changed to Unedited Redmi A5 (3/64GB /…" at bounding box center [700, 473] width 563 height 80
click at [933, 506] on input "Compare at price" at bounding box center [923, 497] width 103 height 20
paste input "349"
type input "349"
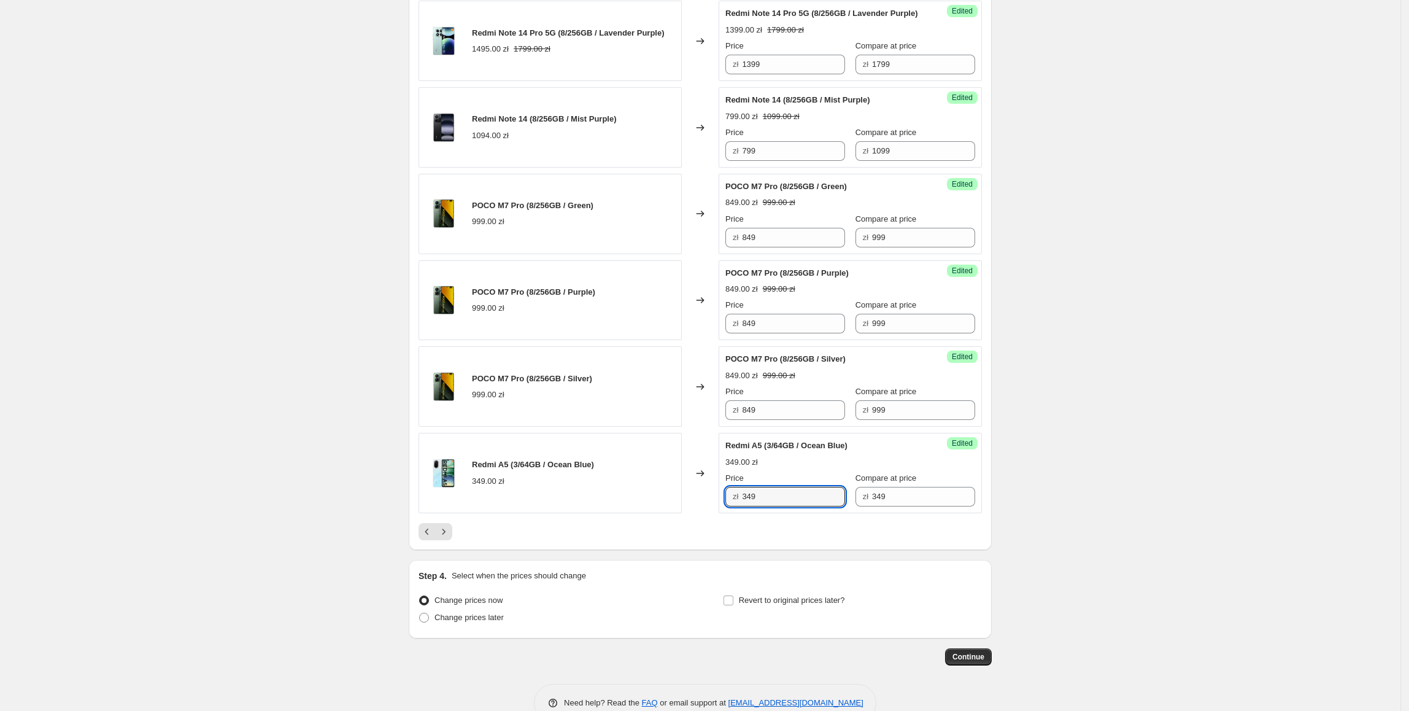
drag, startPoint x: 773, startPoint y: 530, endPoint x: 733, endPoint y: 530, distance: 40.5
click at [733, 506] on div "zł 349" at bounding box center [785, 497] width 120 height 20
type input "299"
click at [450, 538] on icon "Next" at bounding box center [444, 531] width 12 height 12
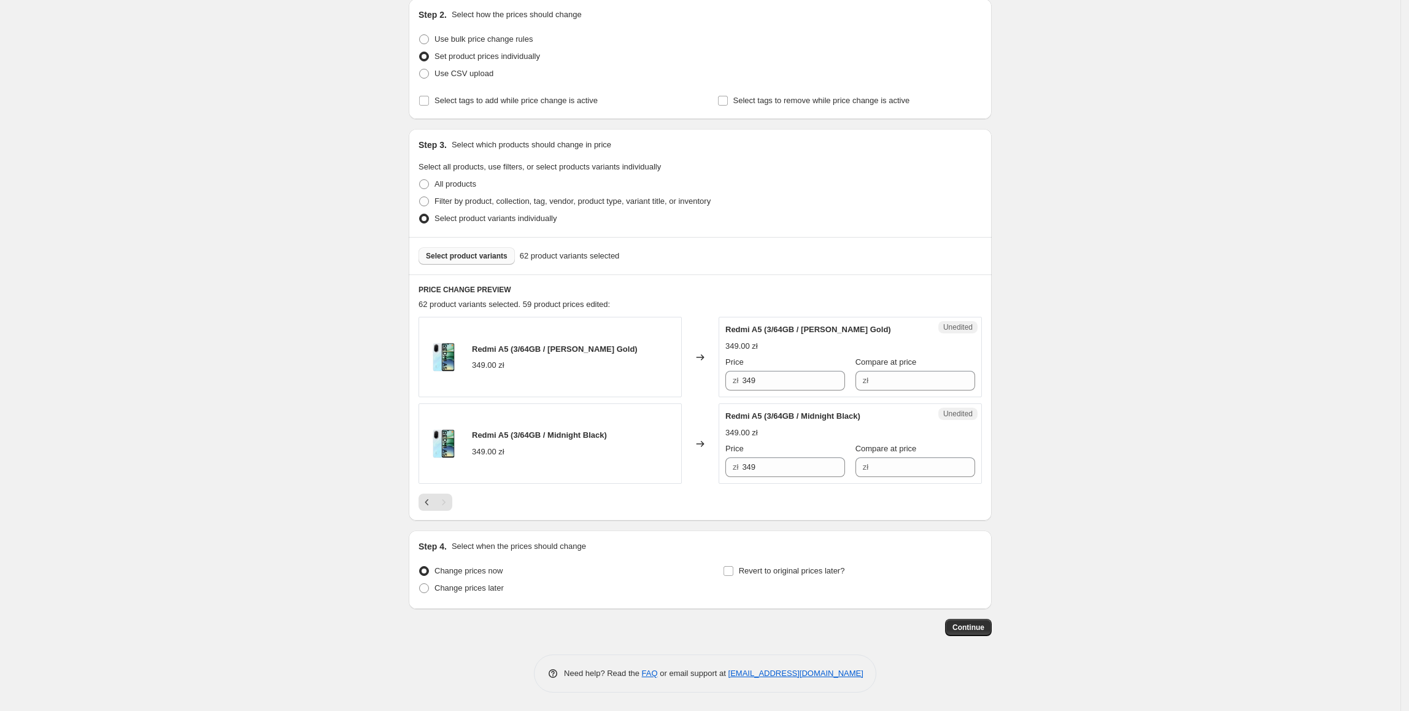
scroll to position [109, 0]
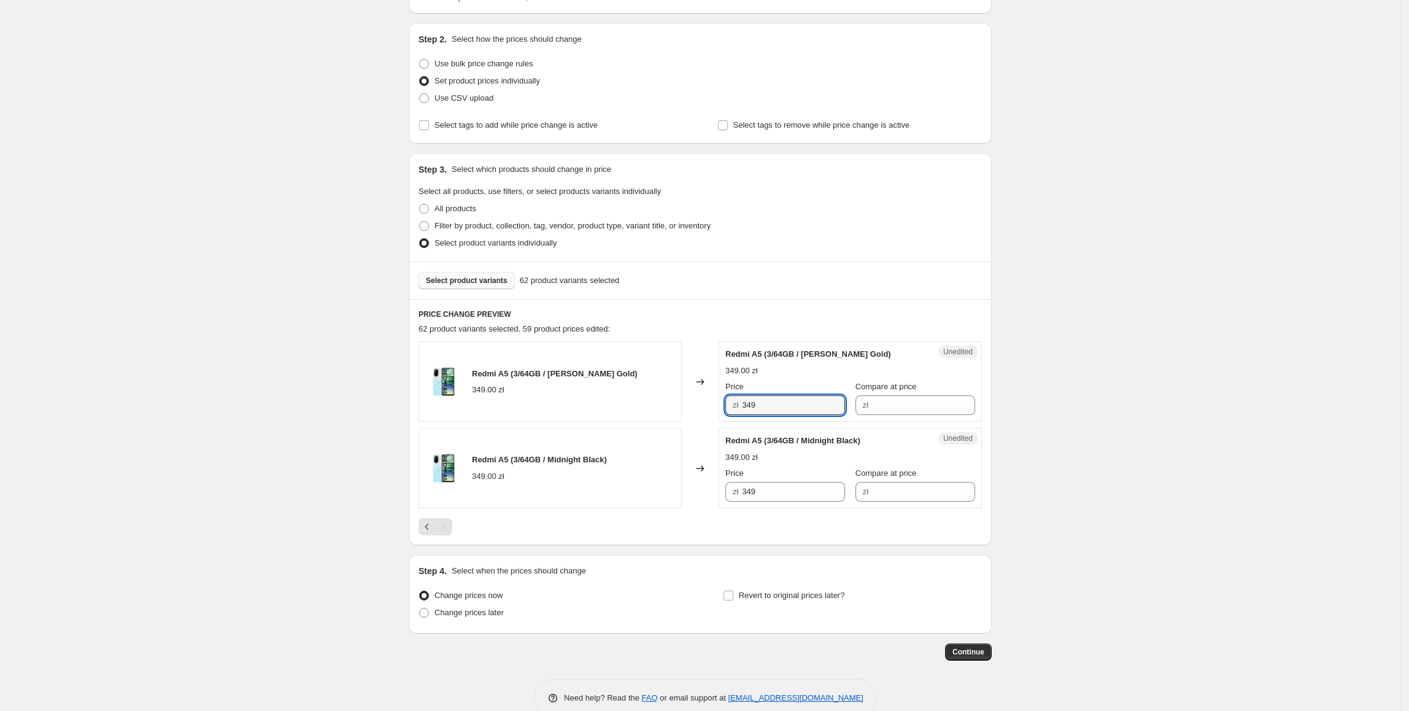
drag, startPoint x: 813, startPoint y: 400, endPoint x: 656, endPoint y: 414, distance: 157.7
click at [656, 414] on div "Redmi A5 (3/64GB / [PERSON_NAME] Gold) 349.00 zł Changed to Unedited Redmi A5 (…" at bounding box center [700, 381] width 563 height 80
click at [918, 411] on input "Compare at price" at bounding box center [923, 405] width 103 height 20
paste input "349"
type input "349"
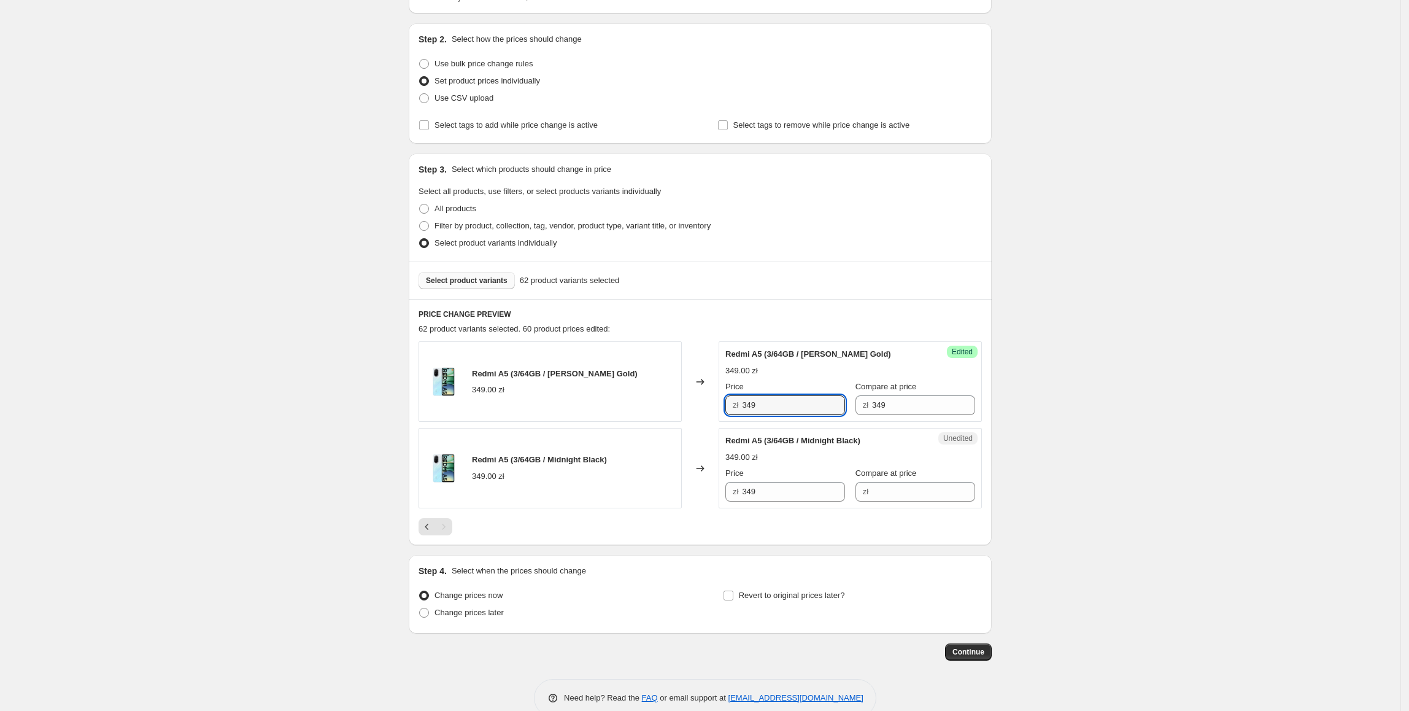
drag, startPoint x: 784, startPoint y: 407, endPoint x: 735, endPoint y: 415, distance: 49.6
click at [735, 415] on div "zł 349" at bounding box center [785, 405] width 120 height 20
type input "299"
click at [1171, 445] on div "Create new price [MEDICAL_DATA]. This page is ready Create new price [MEDICAL_D…" at bounding box center [700, 313] width 1400 height 844
drag, startPoint x: 804, startPoint y: 410, endPoint x: 746, endPoint y: 445, distance: 67.5
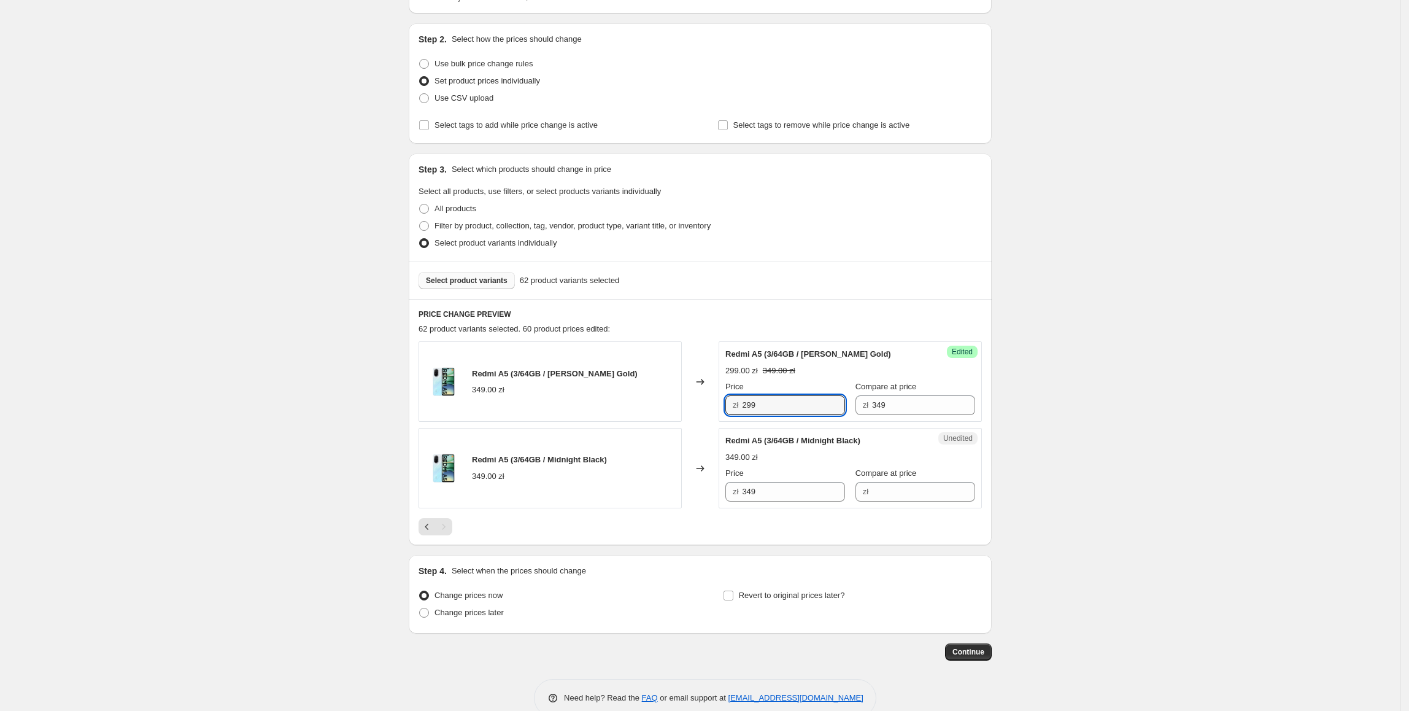
click at [682, 411] on div "Redmi A5 (3/64GB / [PERSON_NAME] Gold) 349.00 zł Changed to Success Edited Redm…" at bounding box center [700, 381] width 563 height 80
drag, startPoint x: 767, startPoint y: 487, endPoint x: 739, endPoint y: 487, distance: 27.6
click at [745, 487] on div "zł 349" at bounding box center [785, 492] width 120 height 20
paste input "29"
type input "299"
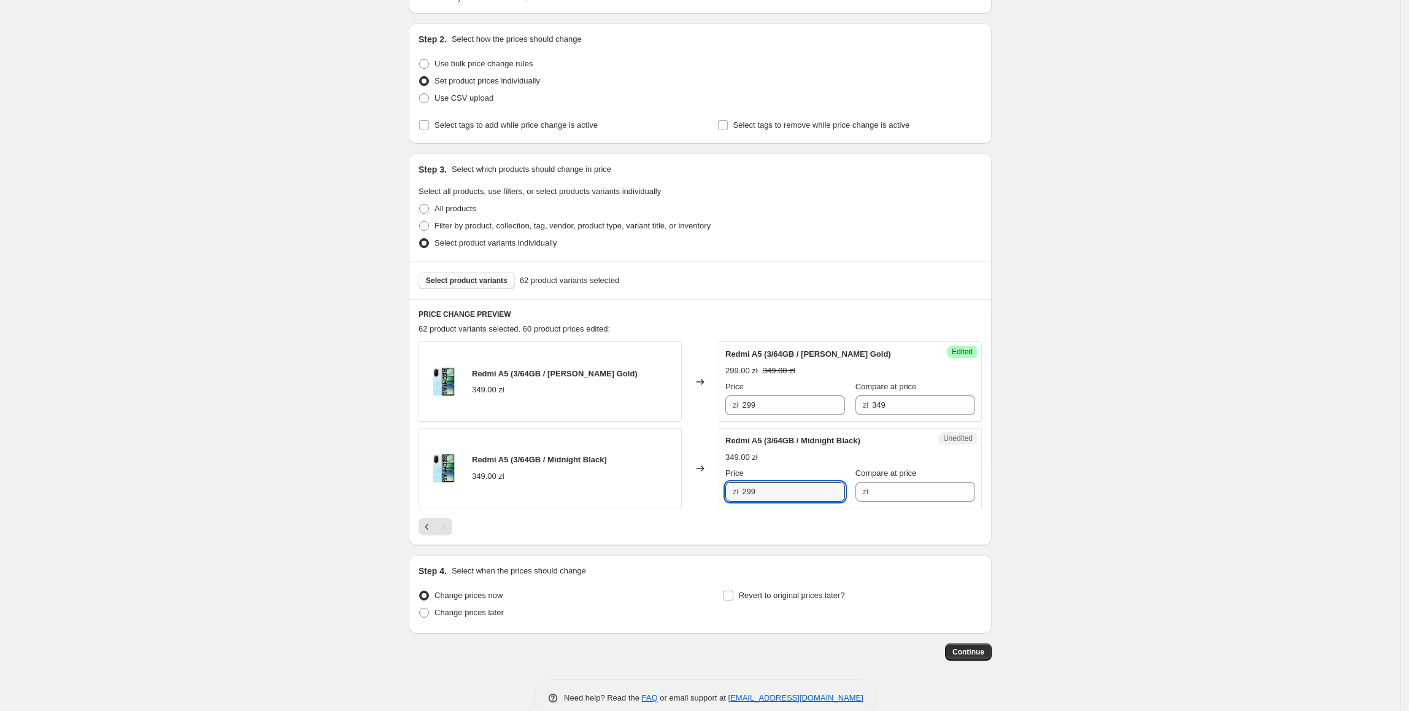
click at [1029, 447] on div "Create new price [MEDICAL_DATA]. This page is ready Create new price [MEDICAL_D…" at bounding box center [700, 313] width 1400 height 844
drag, startPoint x: 943, startPoint y: 414, endPoint x: 789, endPoint y: 418, distance: 154.1
click at [778, 414] on div "Price zł 299 Compare at price zł 349" at bounding box center [850, 397] width 250 height 34
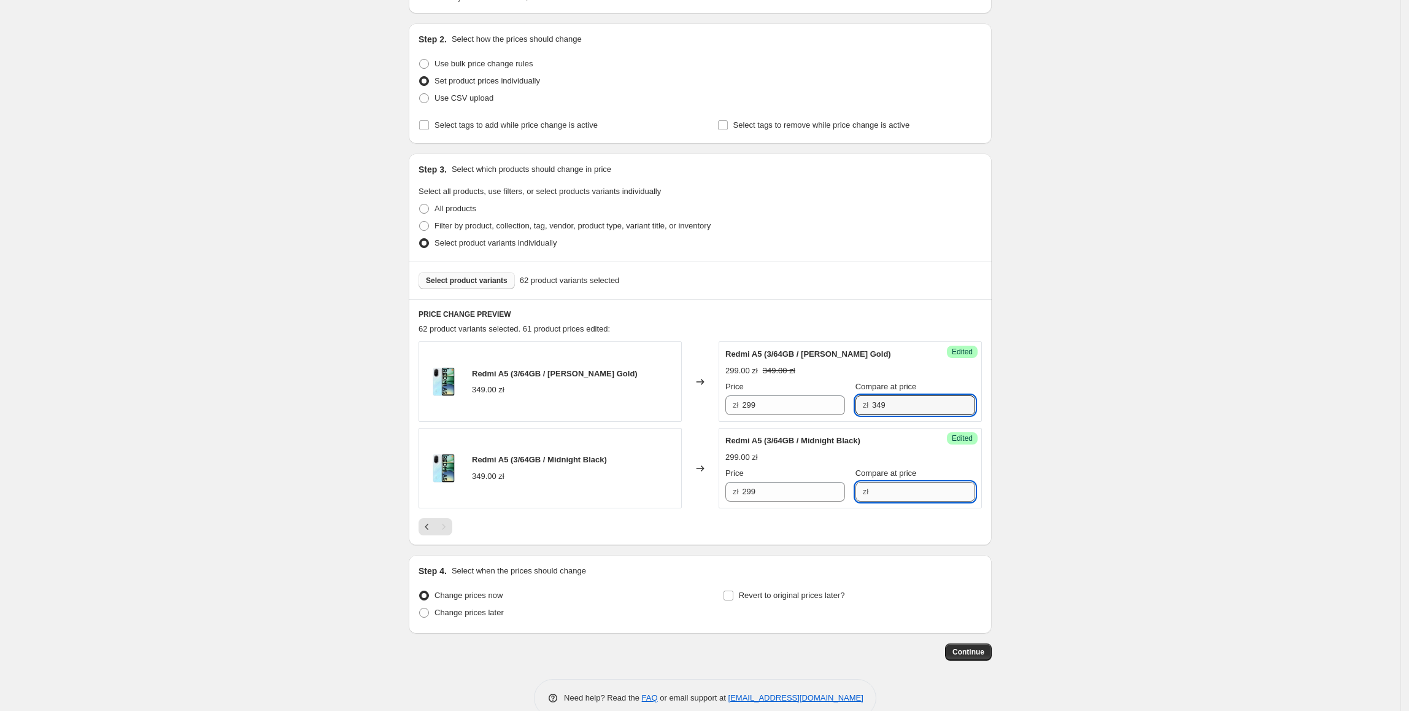
click at [908, 485] on input "Compare at price" at bounding box center [923, 492] width 103 height 20
paste input "349"
type input "349"
click at [1115, 450] on div "Create new price [MEDICAL_DATA]. This page is ready Create new price [MEDICAL_D…" at bounding box center [700, 313] width 1400 height 844
click at [811, 595] on span "Revert to original prices later?" at bounding box center [792, 594] width 106 height 9
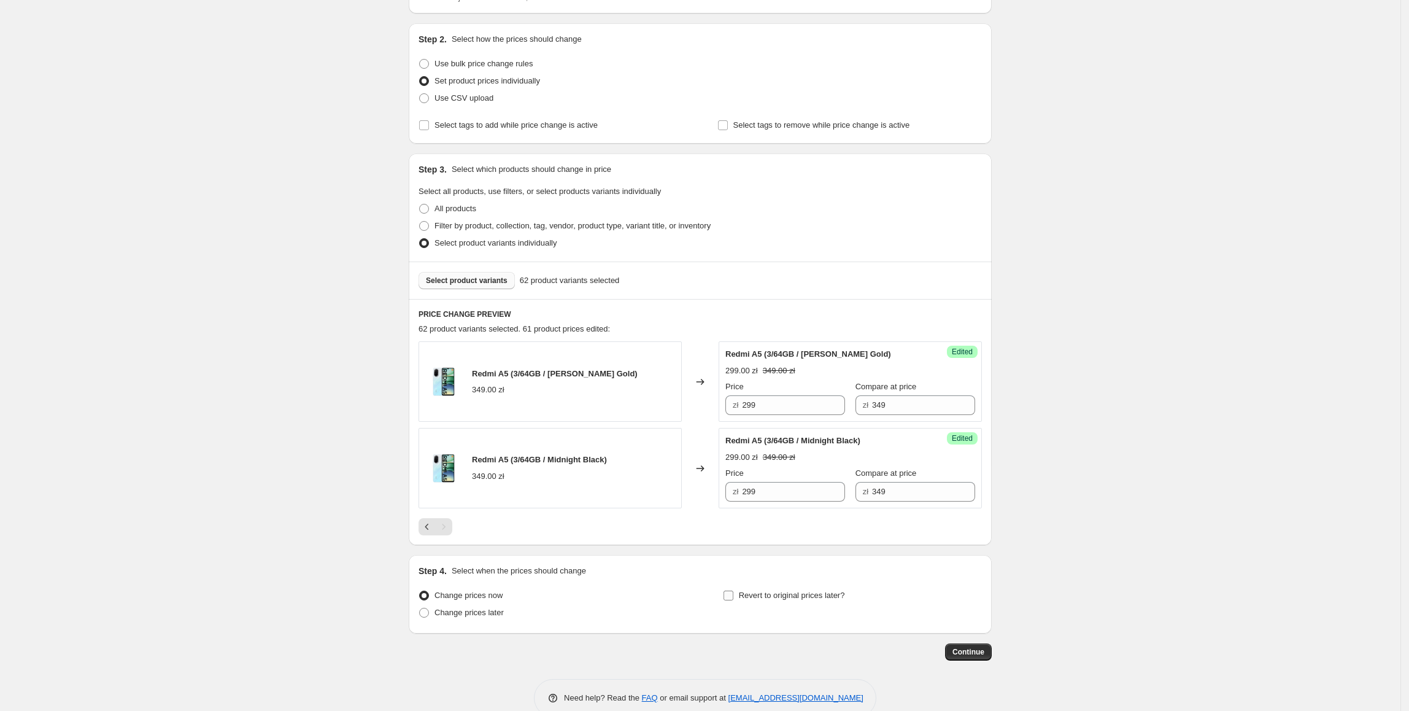
click at [733, 595] on input "Revert to original prices later?" at bounding box center [729, 595] width 10 height 10
checkbox input "true"
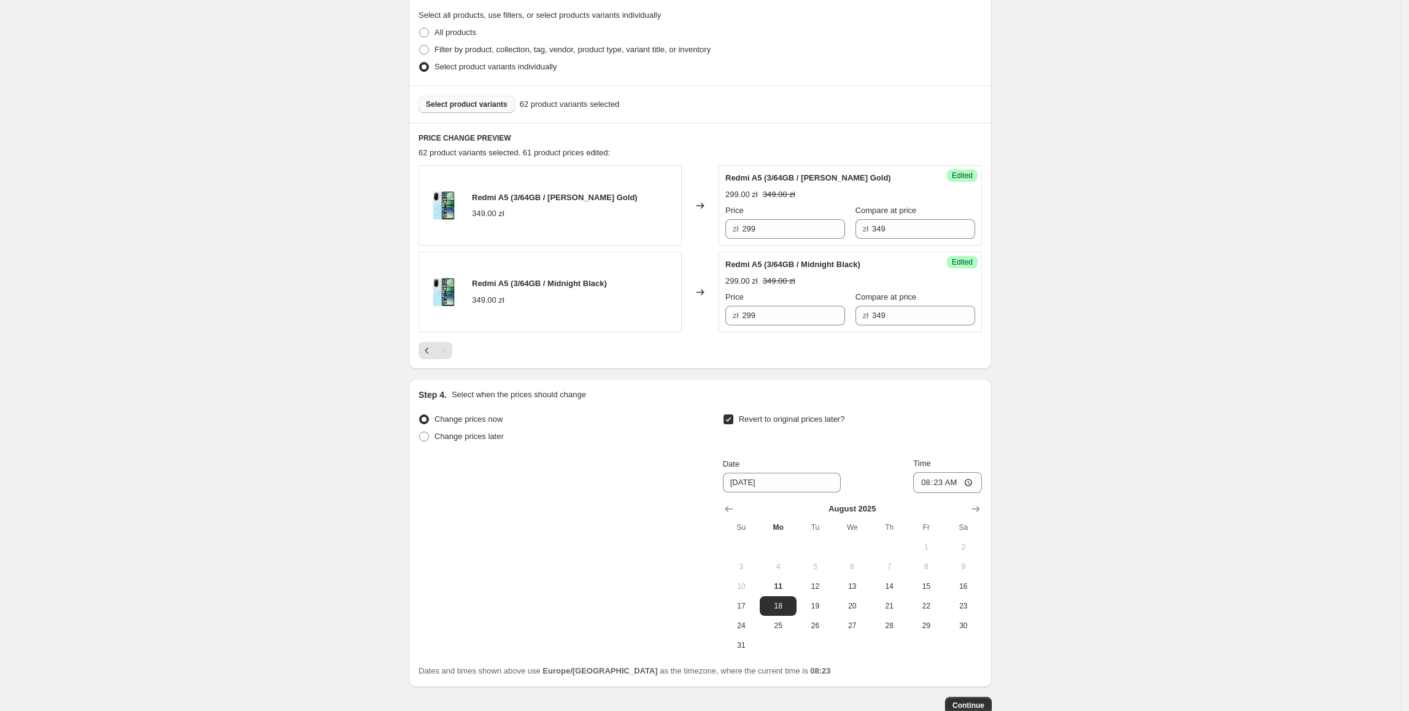
scroll to position [364, 0]
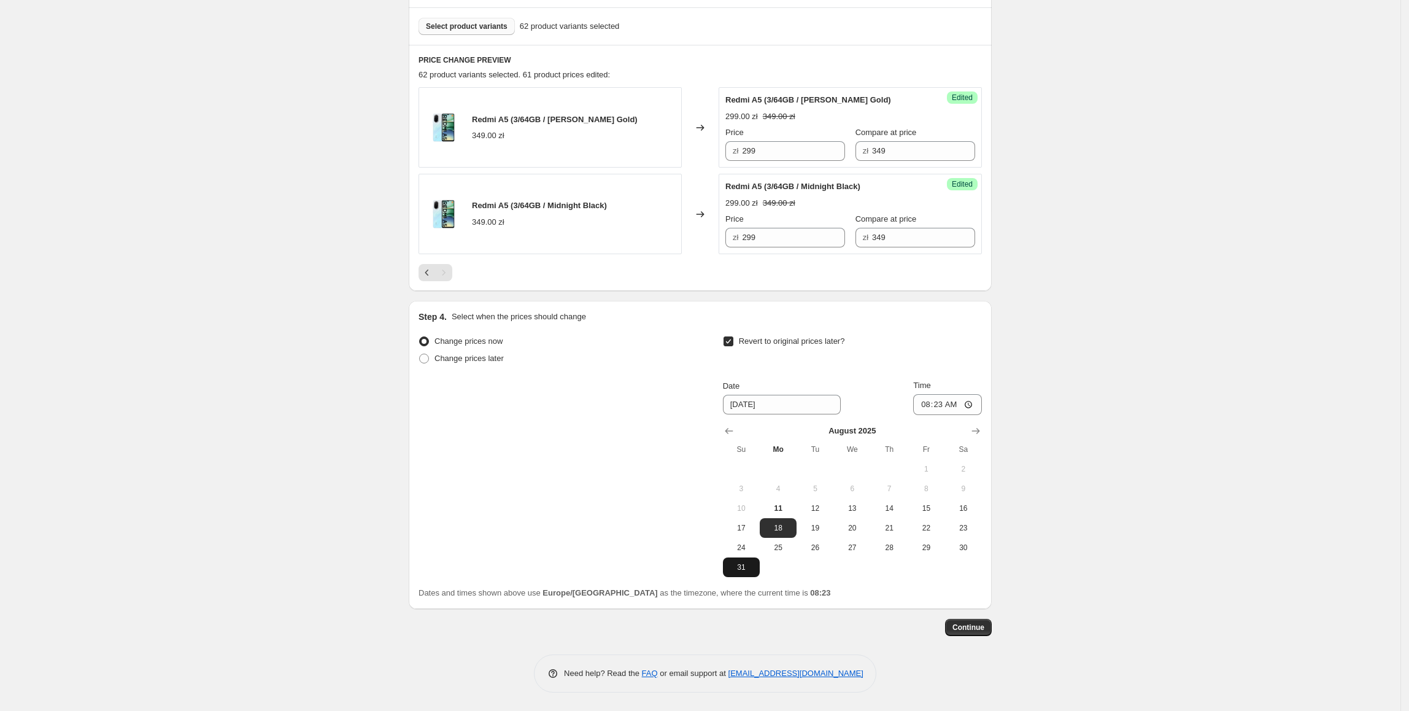
click at [747, 571] on span "31" at bounding box center [741, 567] width 27 height 10
type input "[DATE]"
click at [940, 406] on input "08:23" at bounding box center [947, 404] width 69 height 21
type input "23:55"
click at [1105, 416] on div "Create new price [MEDICAL_DATA]. This page is ready Create new price [MEDICAL_D…" at bounding box center [700, 174] width 1400 height 1074
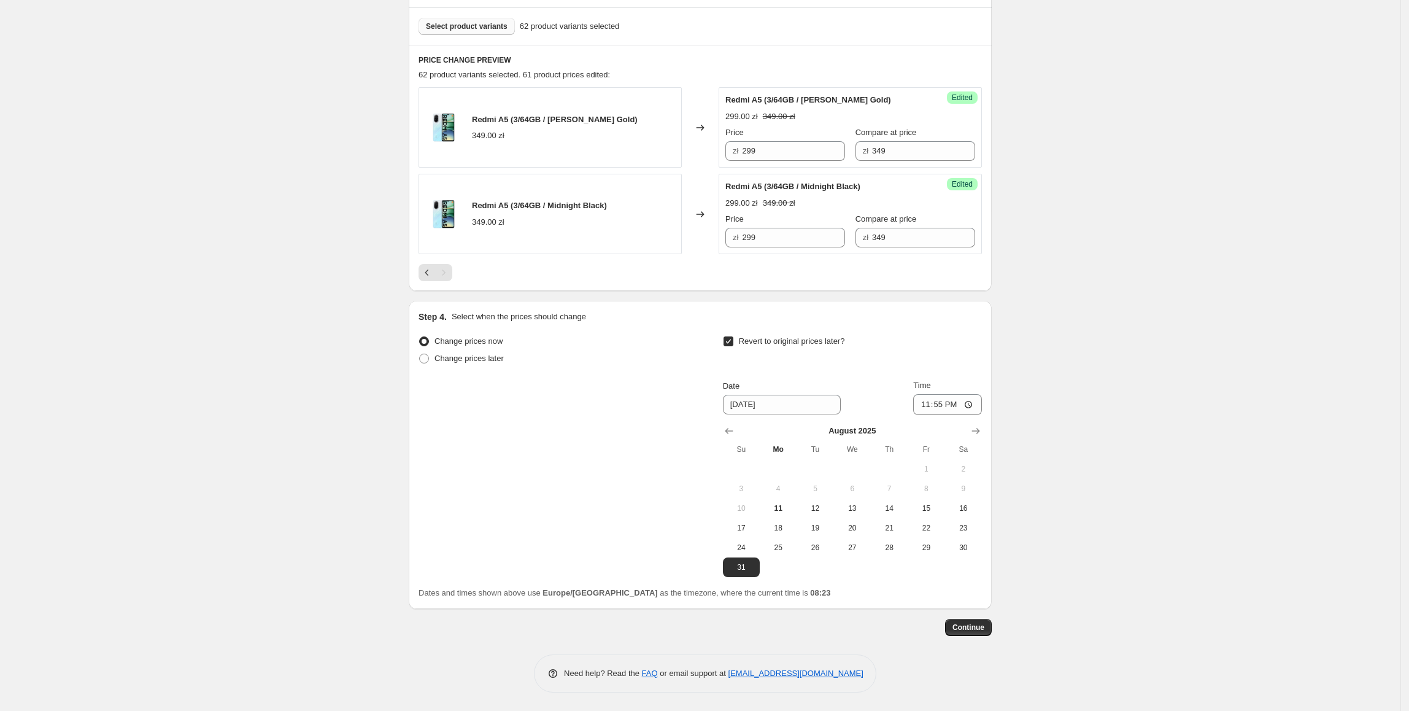
click at [489, 23] on span "Select product variants" at bounding box center [467, 26] width 82 height 10
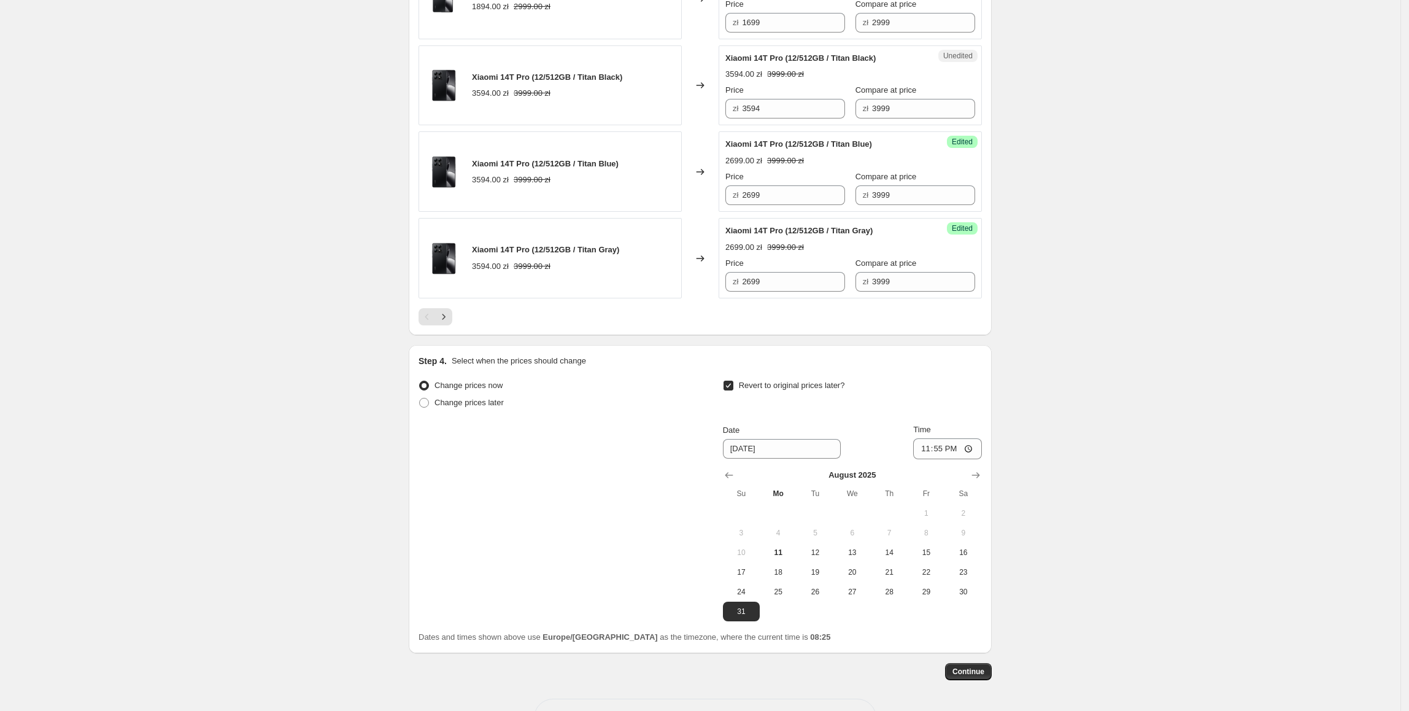
scroll to position [1939, 0]
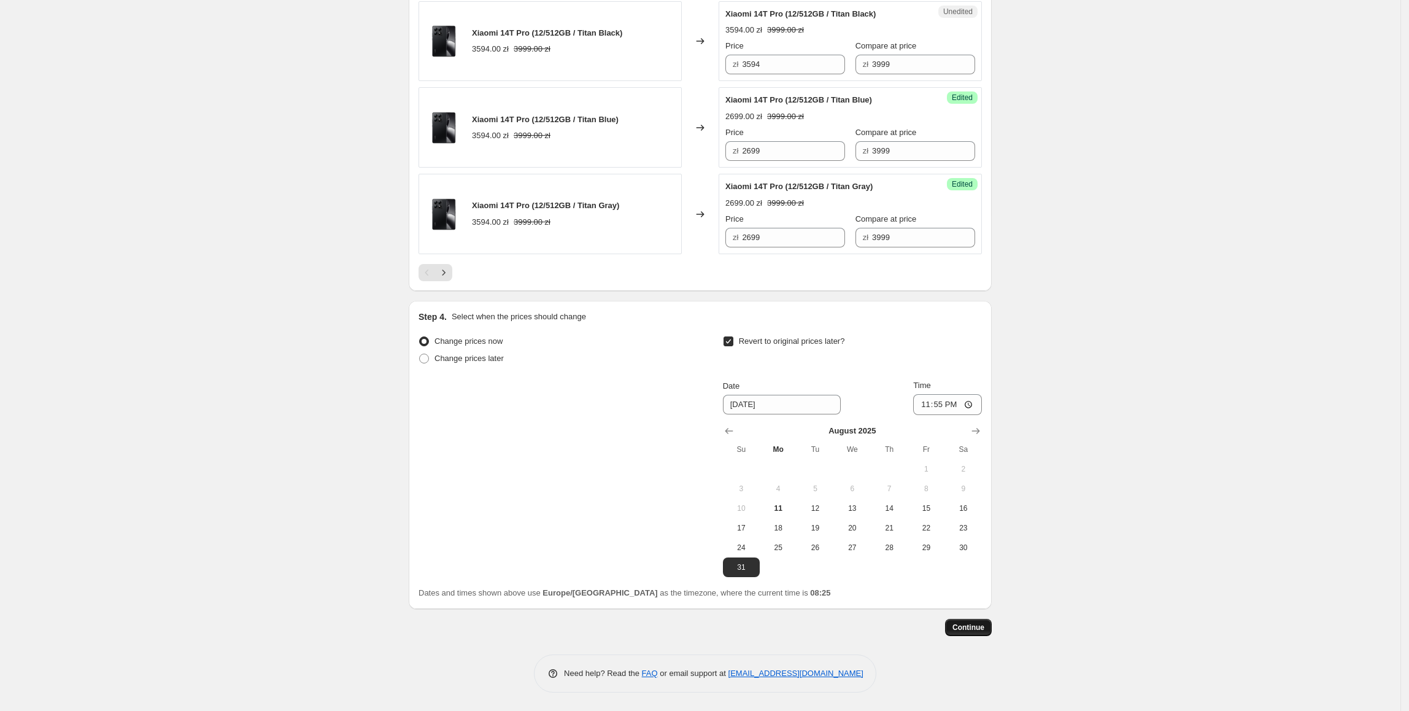
click at [983, 627] on span "Continue" at bounding box center [968, 627] width 32 height 10
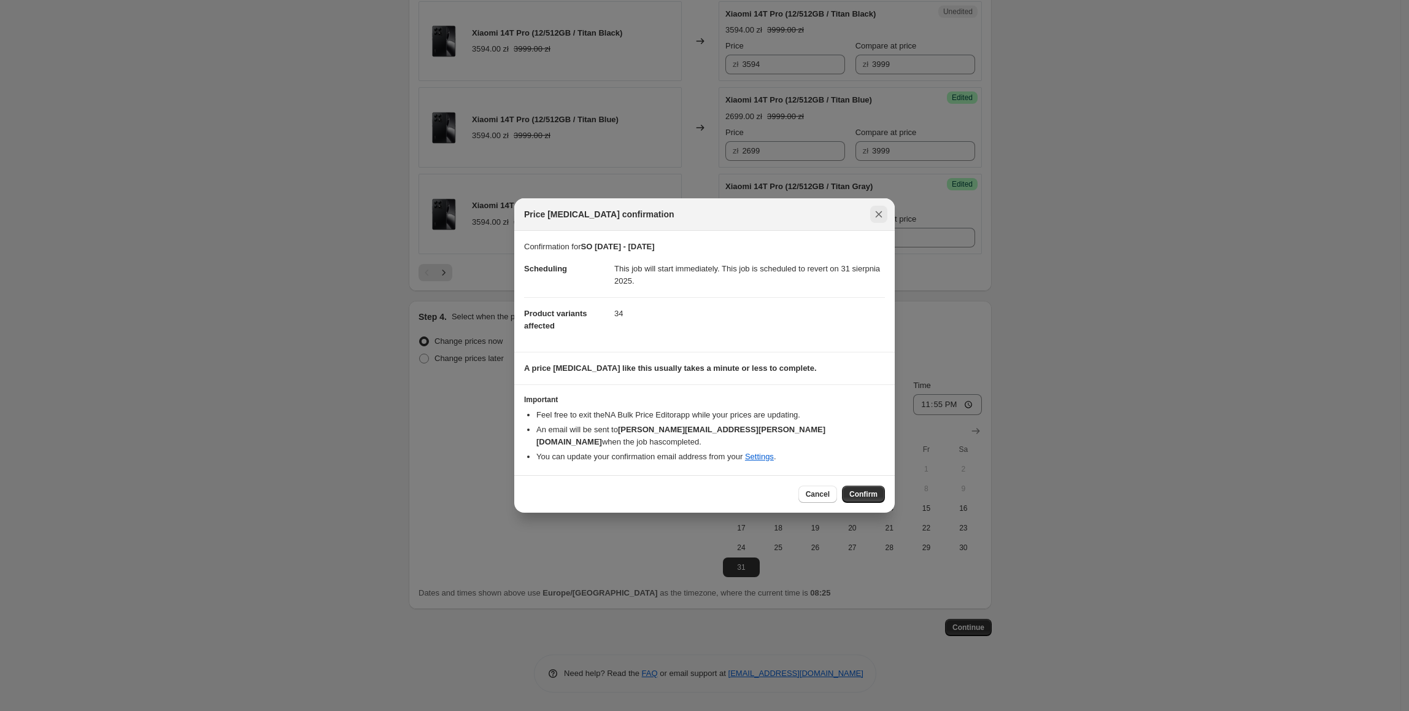
click at [885, 222] on button "Close" at bounding box center [878, 214] width 17 height 17
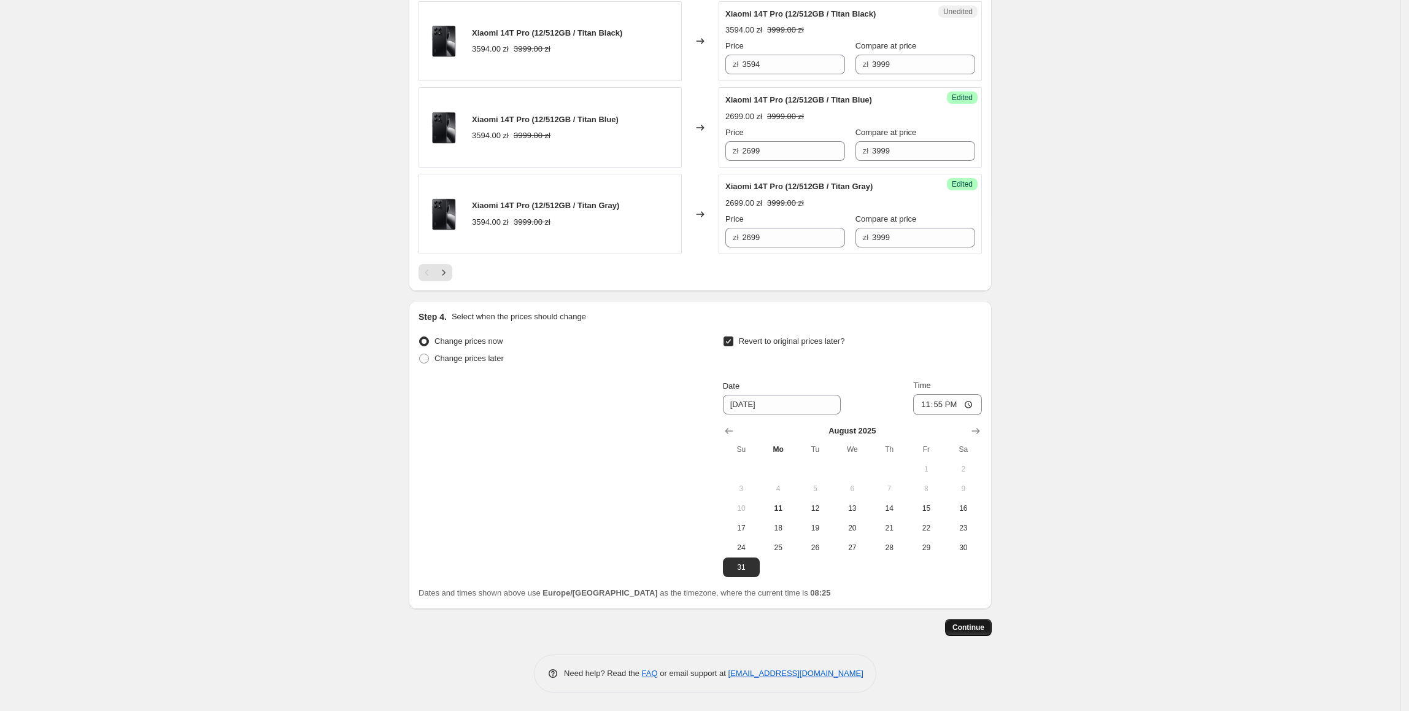
click at [959, 629] on span "Continue" at bounding box center [968, 627] width 32 height 10
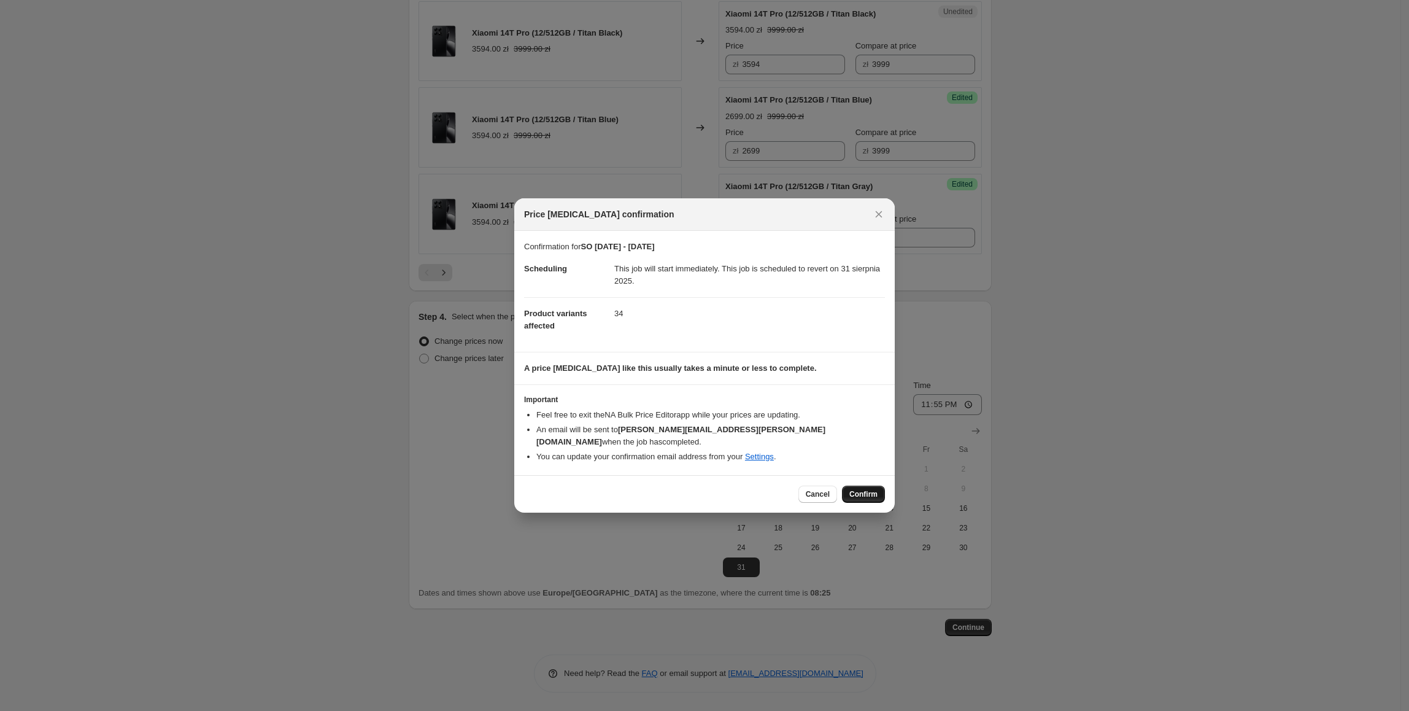
click at [860, 494] on button "Confirm" at bounding box center [863, 493] width 43 height 17
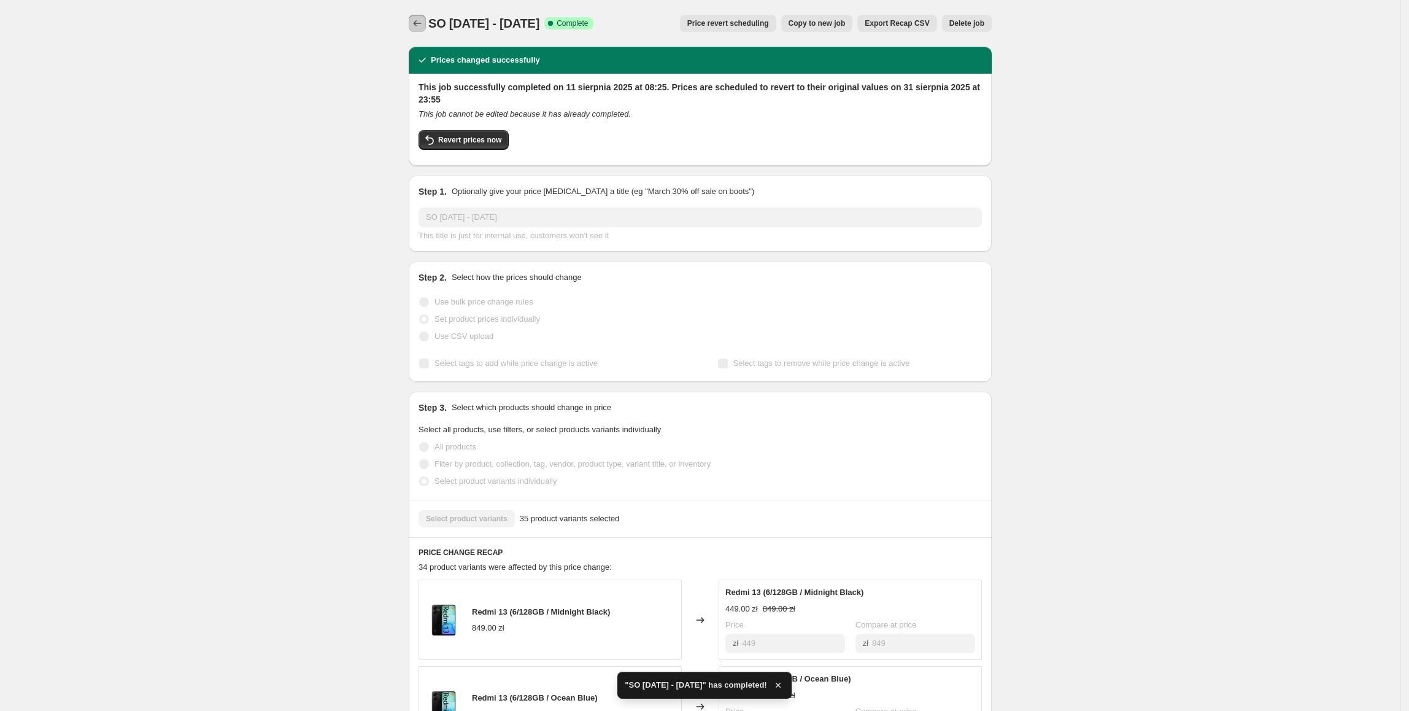
click at [417, 22] on icon "Price change jobs" at bounding box center [417, 23] width 12 height 12
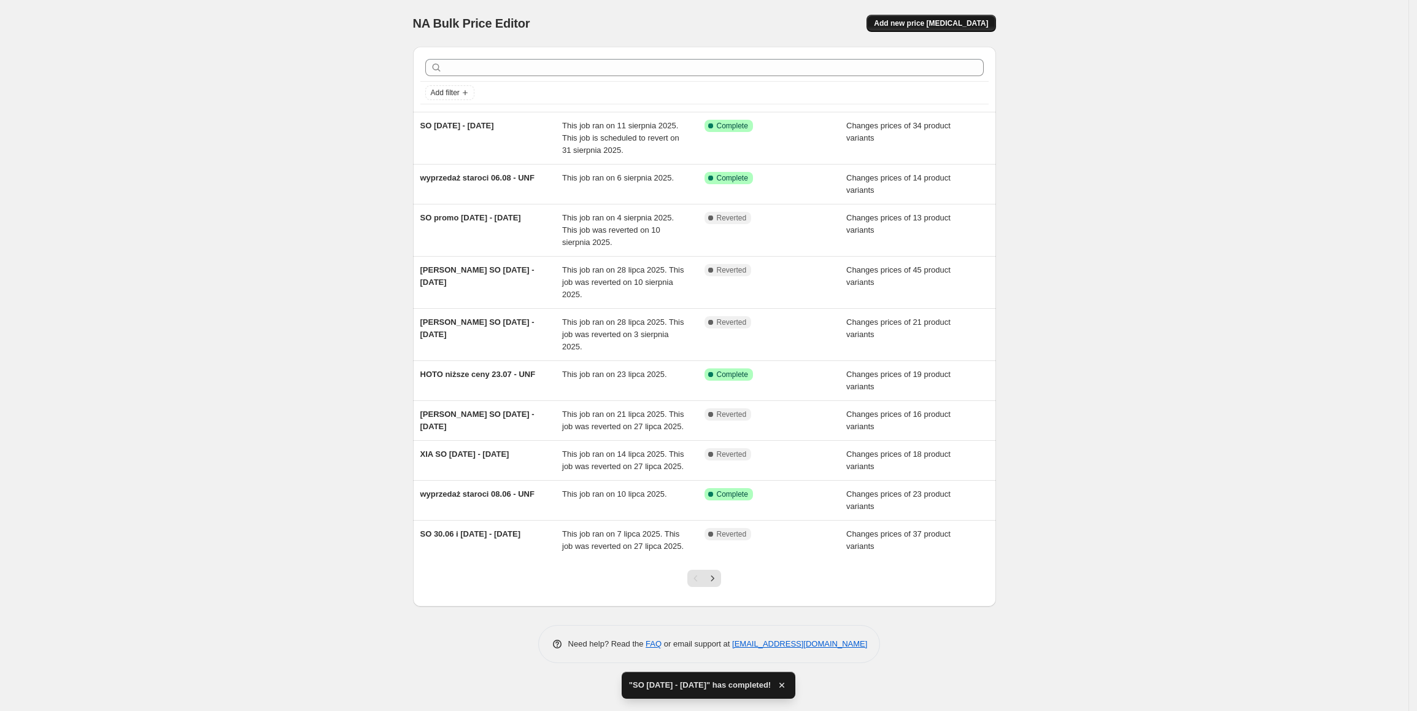
click at [987, 22] on span "Add new price [MEDICAL_DATA]" at bounding box center [931, 23] width 114 height 10
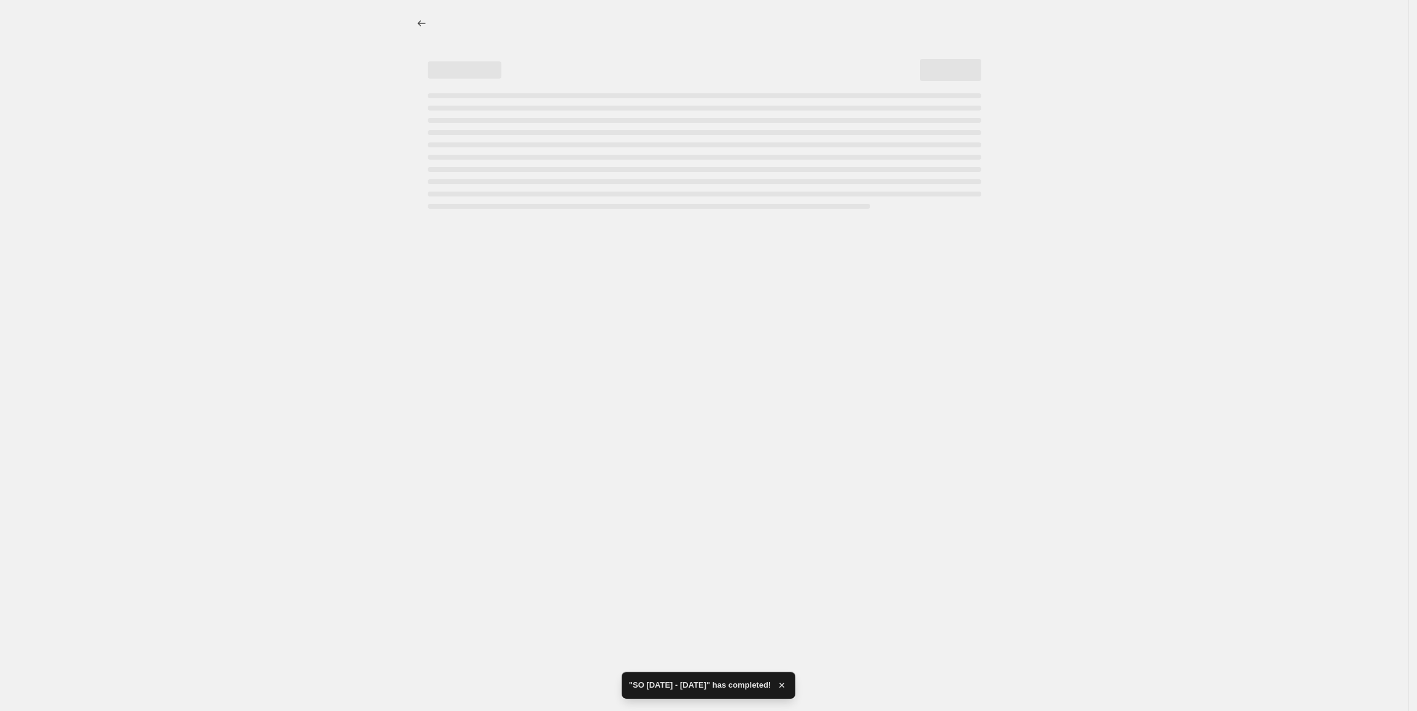
select select "percentage"
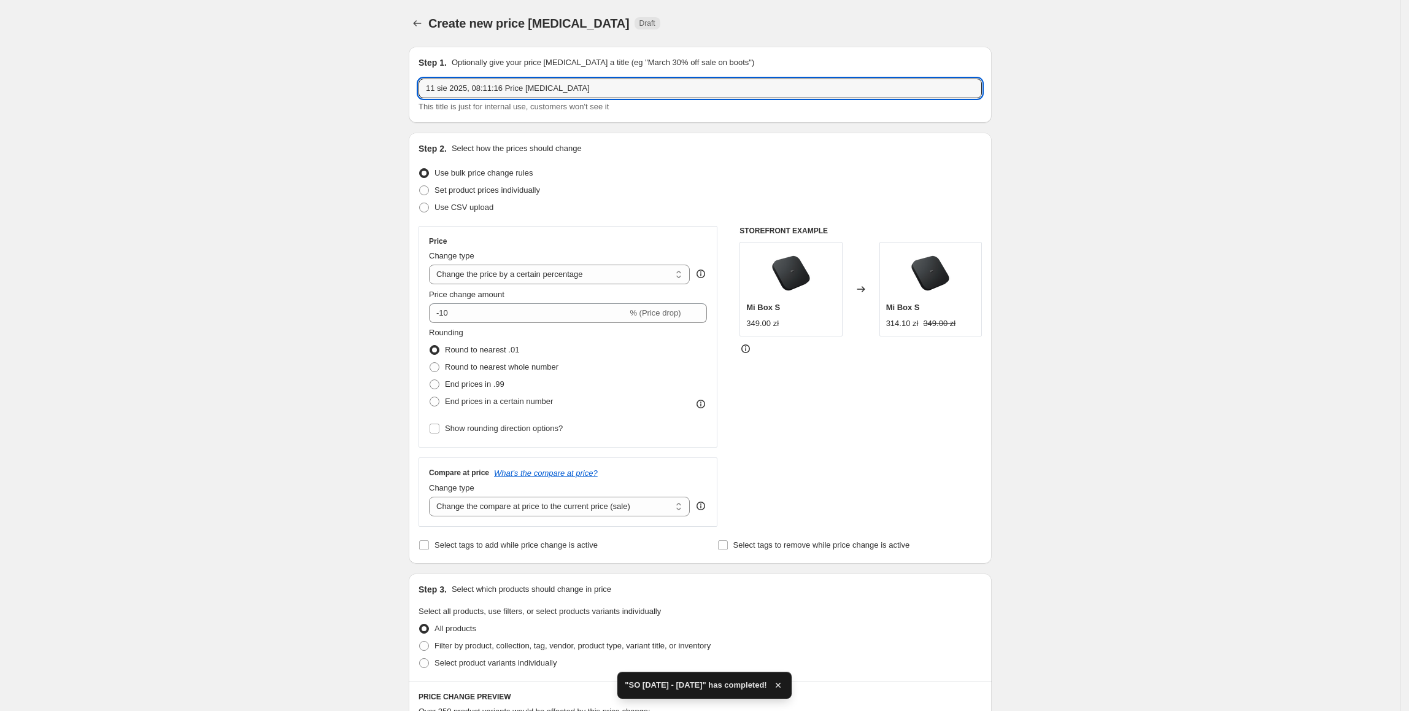
drag, startPoint x: 587, startPoint y: 88, endPoint x: 344, endPoint y: 94, distance: 243.1
click at [342, 93] on div "Create new price [MEDICAL_DATA]. This page is ready Create new price [MEDICAL_D…" at bounding box center [700, 613] width 1400 height 1227
click at [578, 89] on input "SO 11.08 - 14.08" at bounding box center [700, 89] width 563 height 20
type input "SO 11.08 - 14.08 RN14"
click at [447, 190] on span "Set product prices individually" at bounding box center [487, 189] width 106 height 9
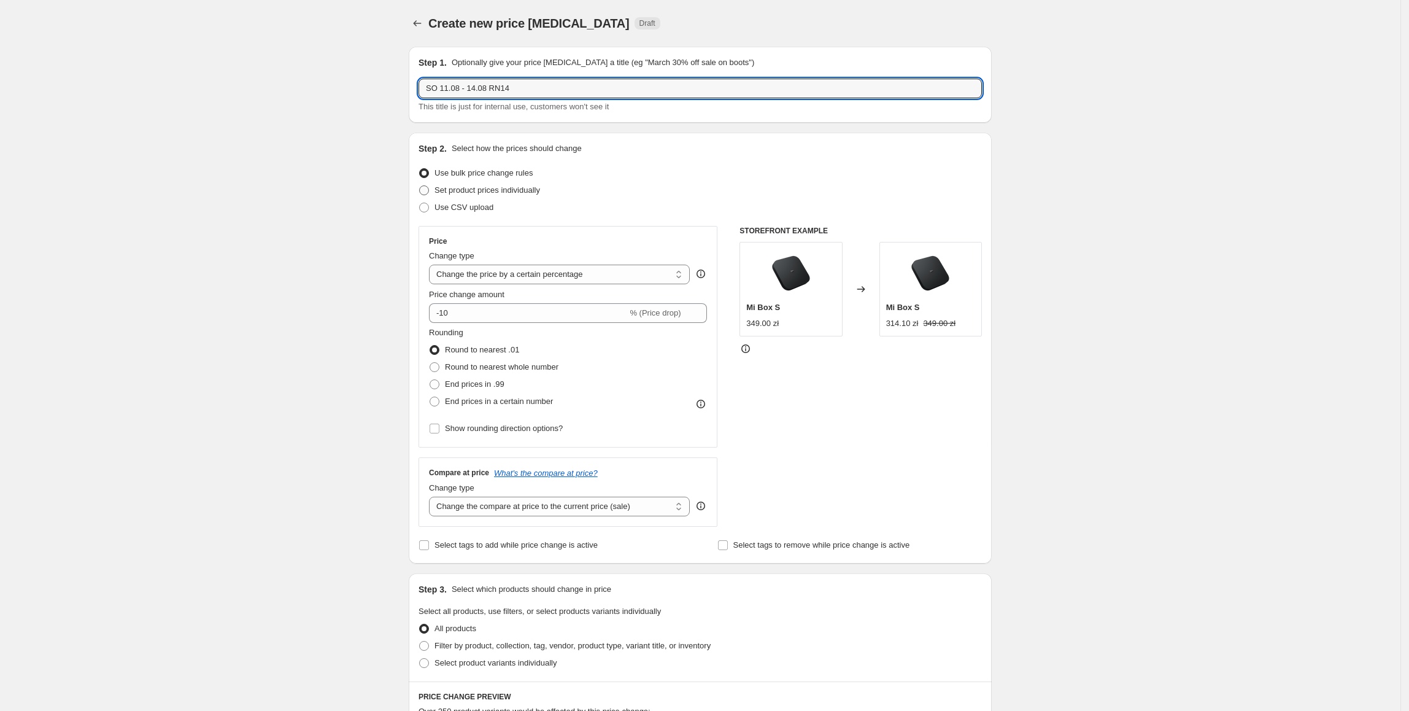
click at [420, 186] on input "Set product prices individually" at bounding box center [419, 185] width 1 height 1
radio input "true"
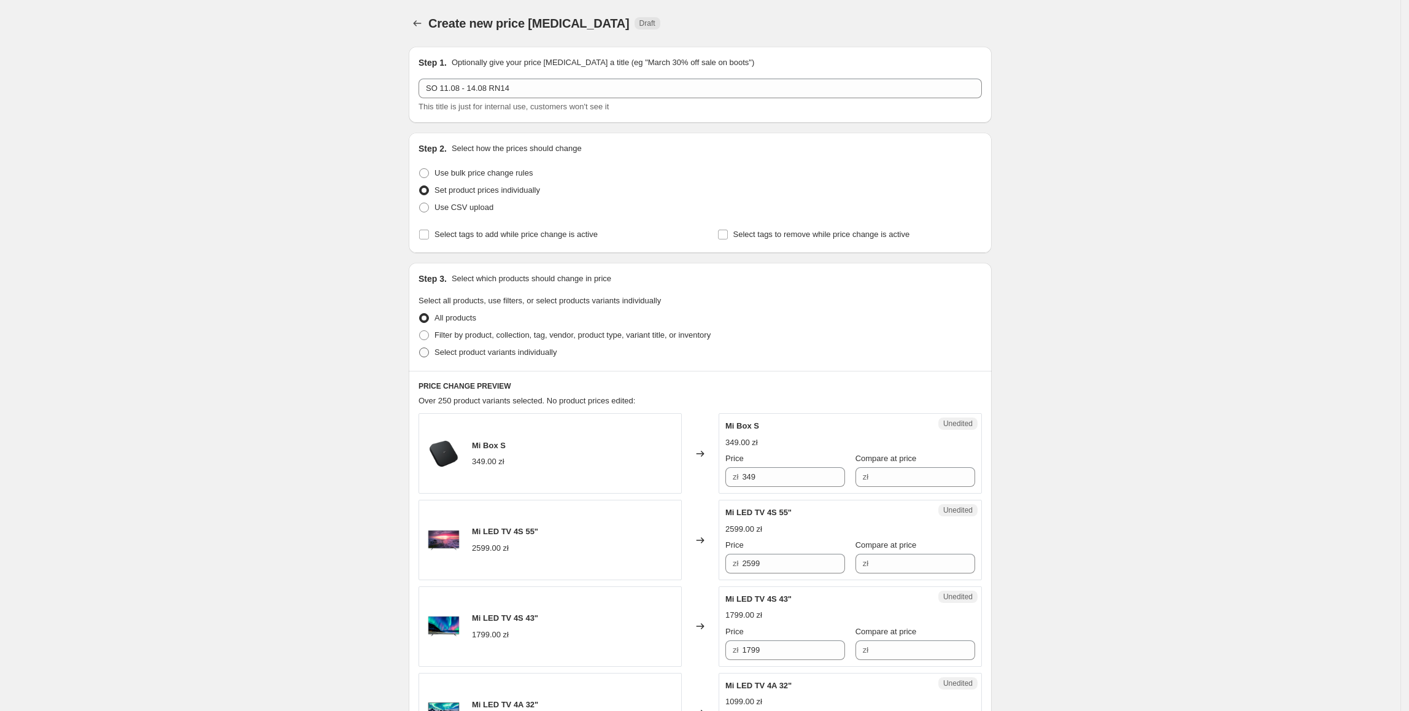
click at [469, 352] on span "Select product variants individually" at bounding box center [495, 351] width 122 height 9
click at [420, 348] on input "Select product variants individually" at bounding box center [419, 347] width 1 height 1
radio input "true"
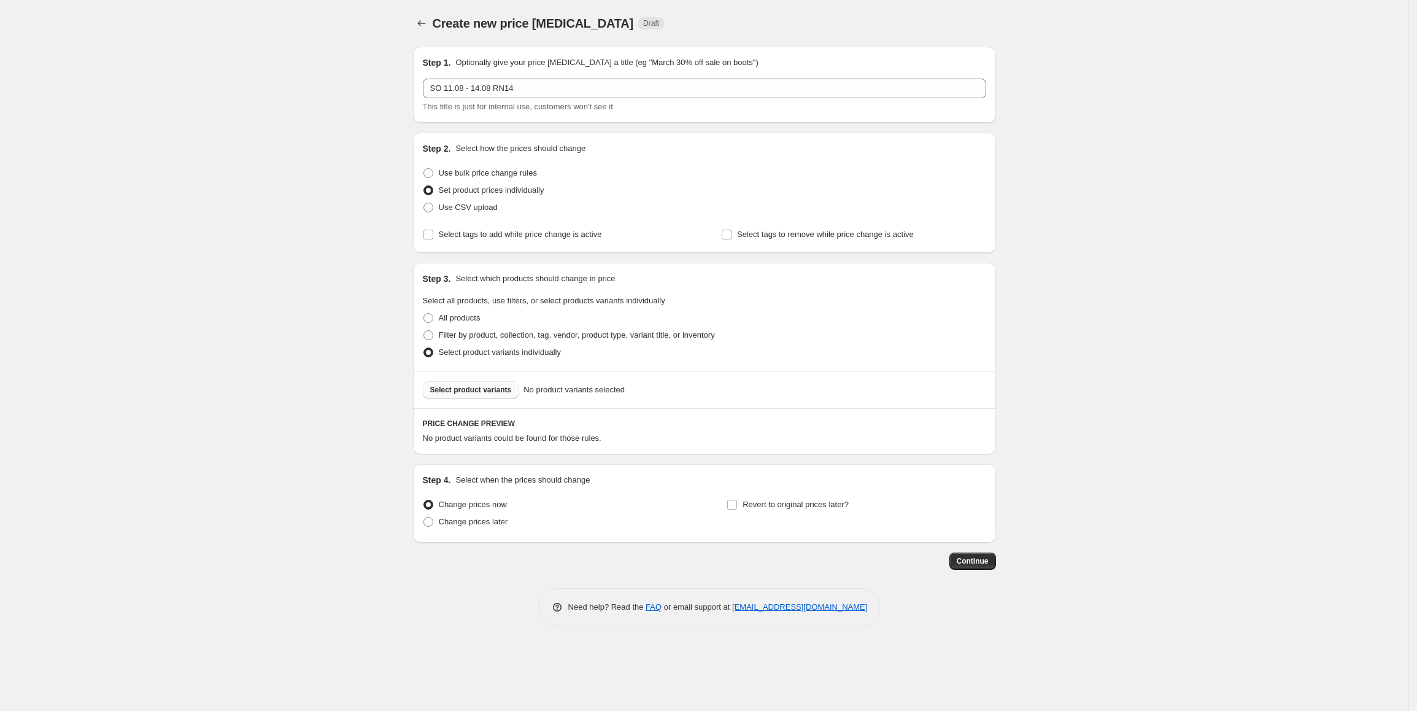
click at [474, 384] on button "Select product variants" at bounding box center [471, 389] width 96 height 17
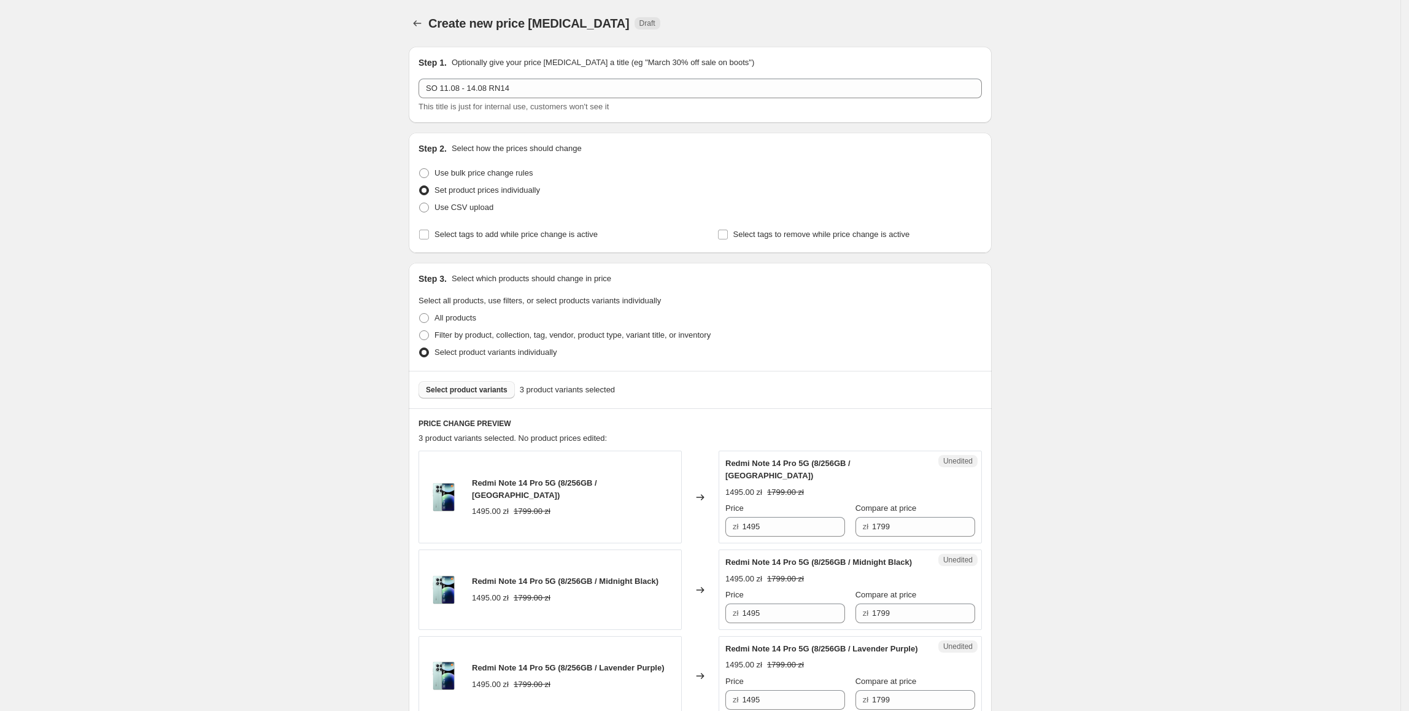
scroll to position [246, 0]
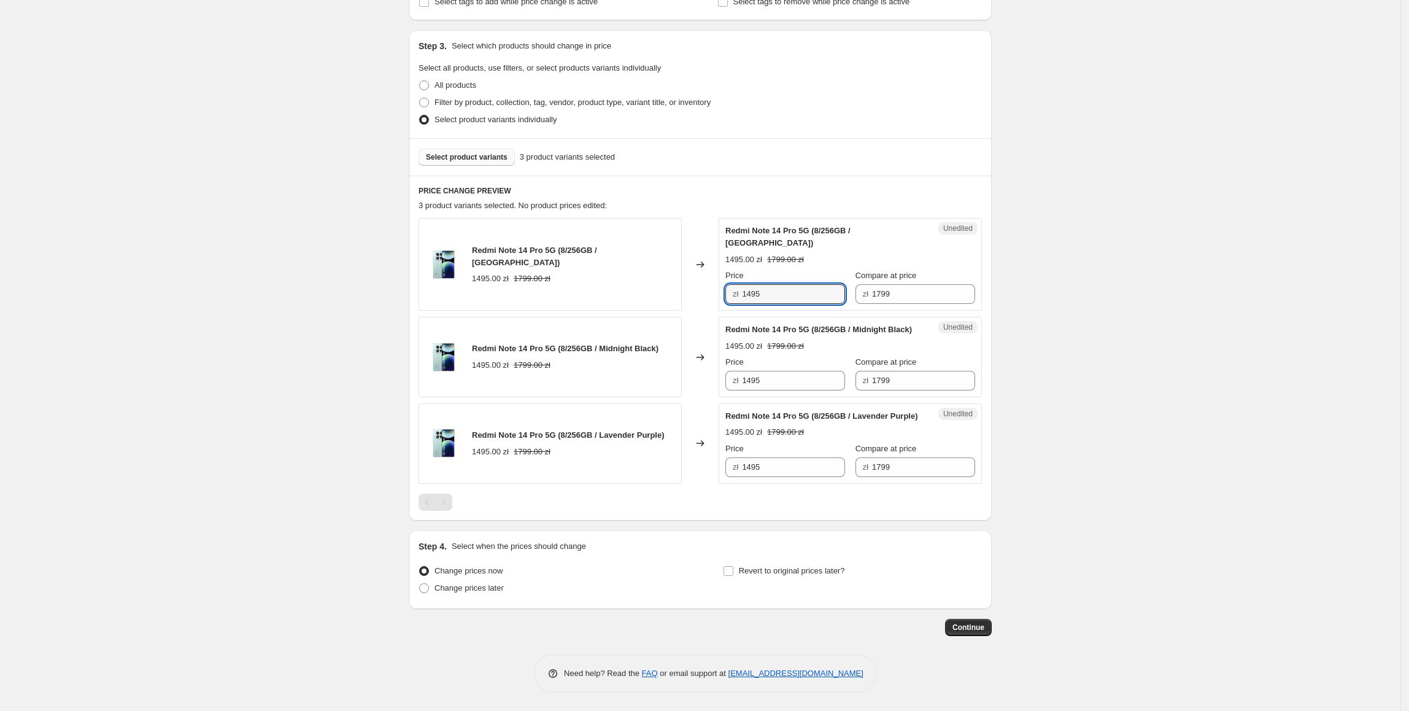
drag, startPoint x: 795, startPoint y: 273, endPoint x: 720, endPoint y: 276, distance: 75.5
click at [720, 276] on div "Redmi Note 14 Pro 5G (8/256GB / Coral Green) 1495.00 zł 1799.00 zł Changed to U…" at bounding box center [700, 264] width 563 height 93
type input "1399"
drag, startPoint x: 988, startPoint y: 227, endPoint x: 765, endPoint y: 276, distance: 228.7
click at [989, 227] on div "PRICE CHANGE PREVIEW 3 product variants selected. 1 product price edited: Redmi…" at bounding box center [700, 348] width 583 height 345
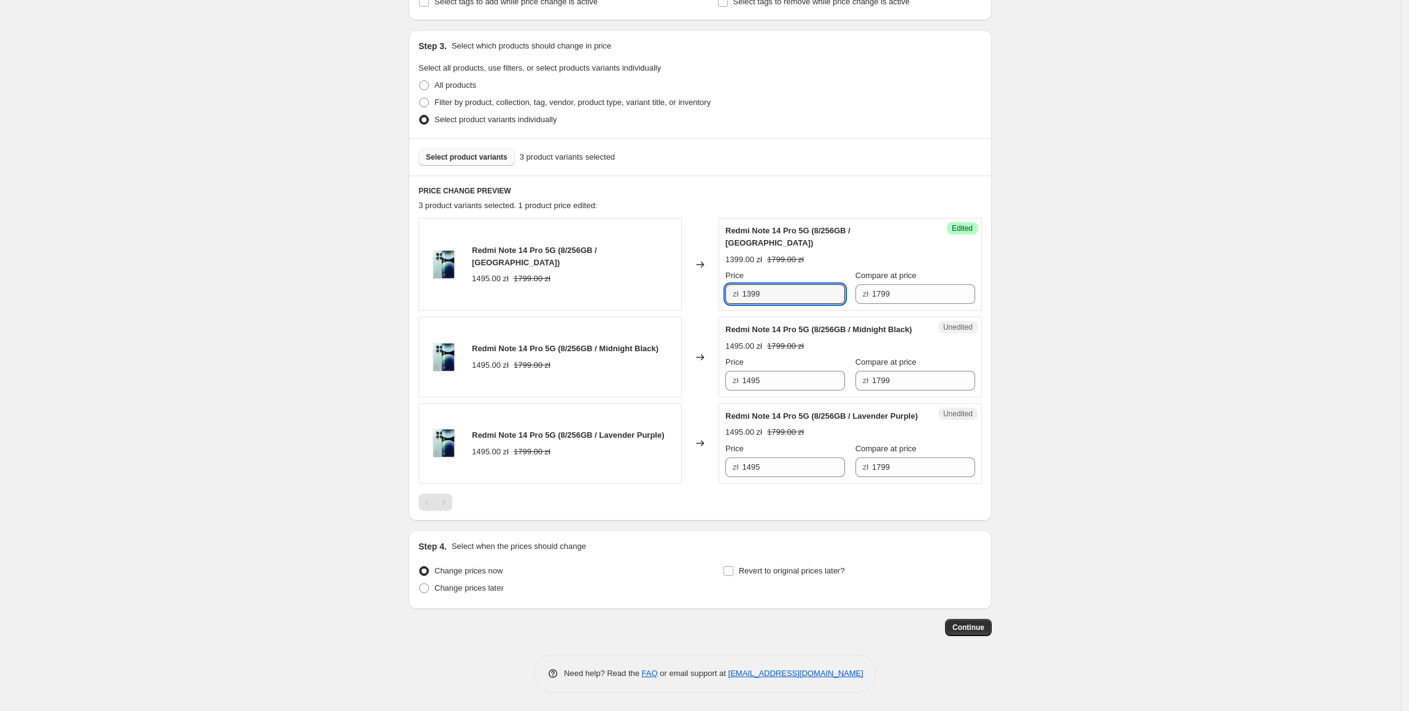
drag, startPoint x: 720, startPoint y: 269, endPoint x: 732, endPoint y: 327, distance: 59.5
click at [663, 283] on div "Redmi Note 14 Pro 5G (8/256GB / Coral Green) 1495.00 zł 1799.00 zł Changed to S…" at bounding box center [700, 264] width 563 height 93
paste input "399"
drag, startPoint x: 782, startPoint y: 361, endPoint x: 742, endPoint y: 437, distance: 85.9
click at [658, 390] on div "Redmi Note 14 Pro 5G (8/256GB / Coral Green) 1495.00 zł 1799.00 zł Changed to S…" at bounding box center [700, 350] width 563 height 265
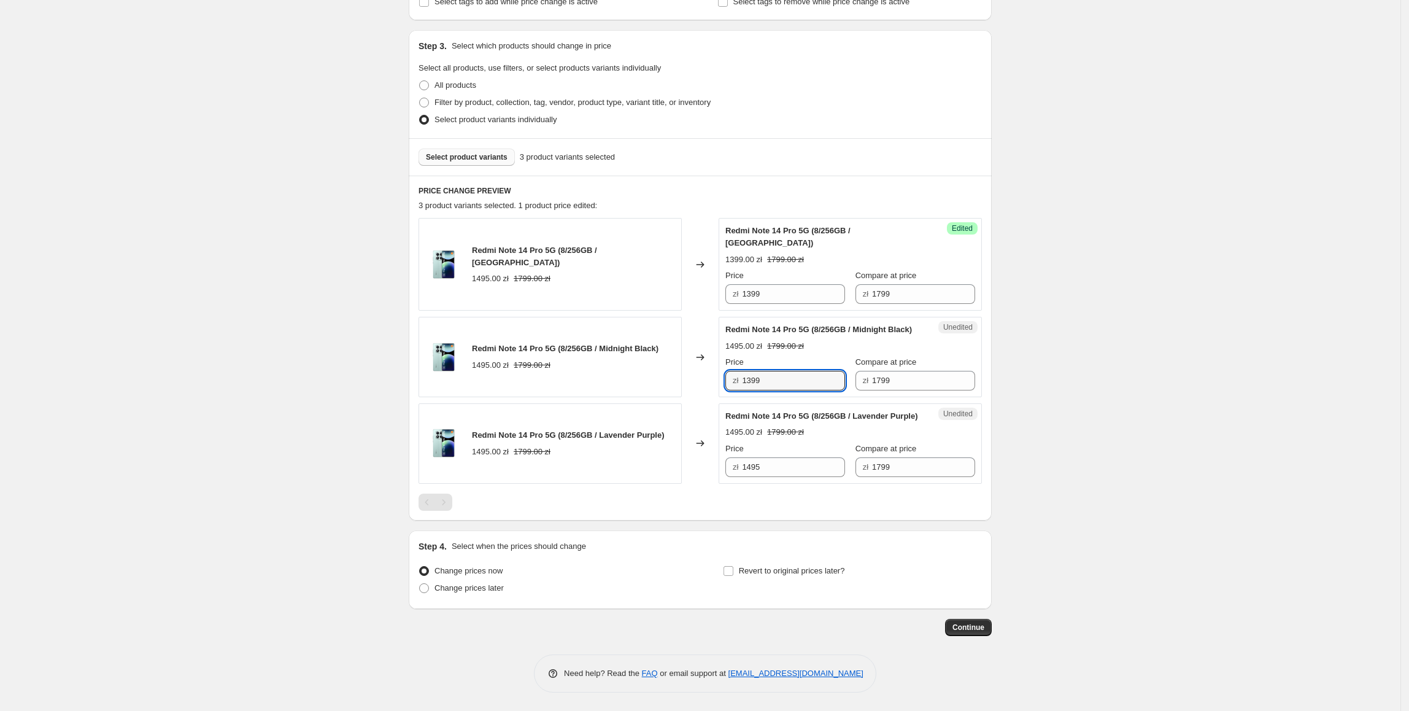
type input "1399"
click at [713, 474] on div "Redmi Note 14 Pro 5G (8/256GB / Lavender Purple) 1495.00 zł 1799.00 zł Changed …" at bounding box center [700, 443] width 563 height 80
paste input "399"
type input "1399"
click at [1074, 440] on div "Create new price [MEDICAL_DATA]. This page is ready Create new price [MEDICAL_D…" at bounding box center [700, 238] width 1400 height 943
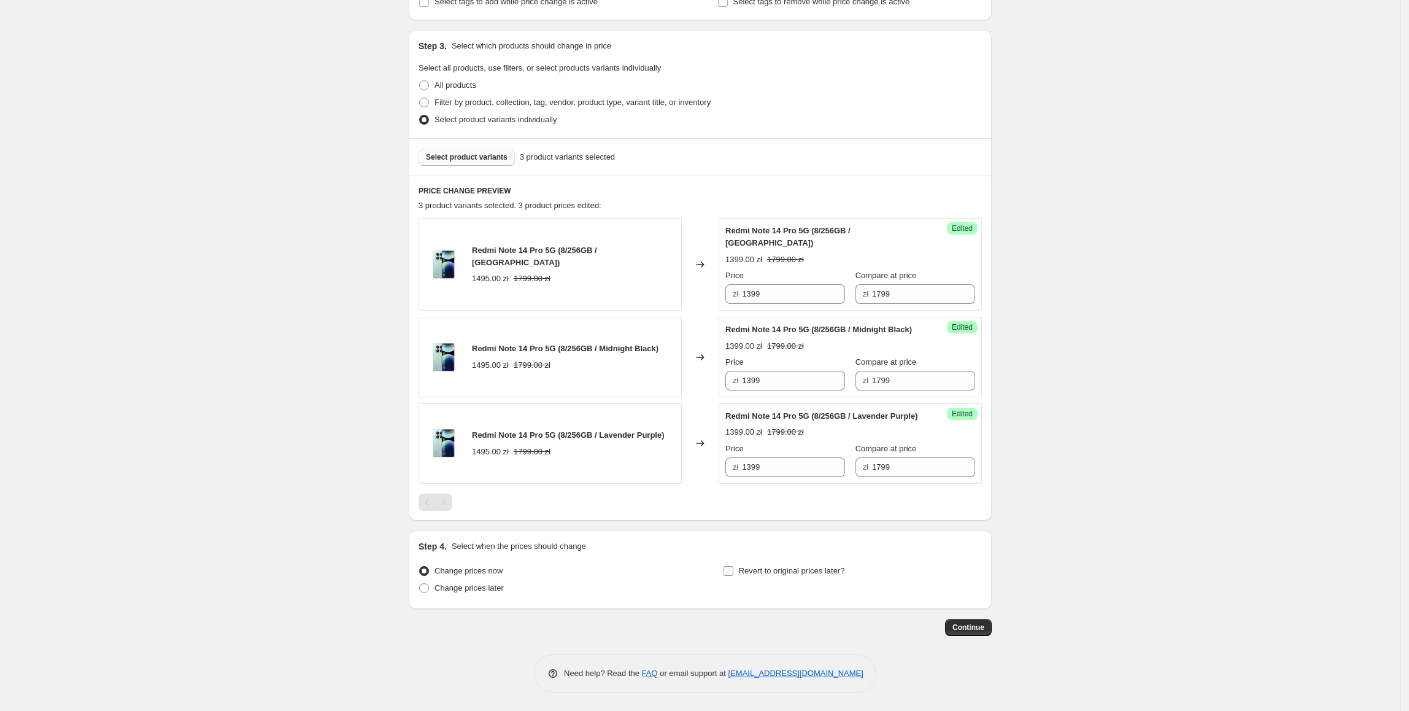
drag, startPoint x: 782, startPoint y: 570, endPoint x: 789, endPoint y: 570, distance: 6.8
click at [782, 570] on span "Revert to original prices later?" at bounding box center [792, 570] width 106 height 9
click at [733, 570] on input "Revert to original prices later?" at bounding box center [729, 571] width 10 height 10
checkbox input "true"
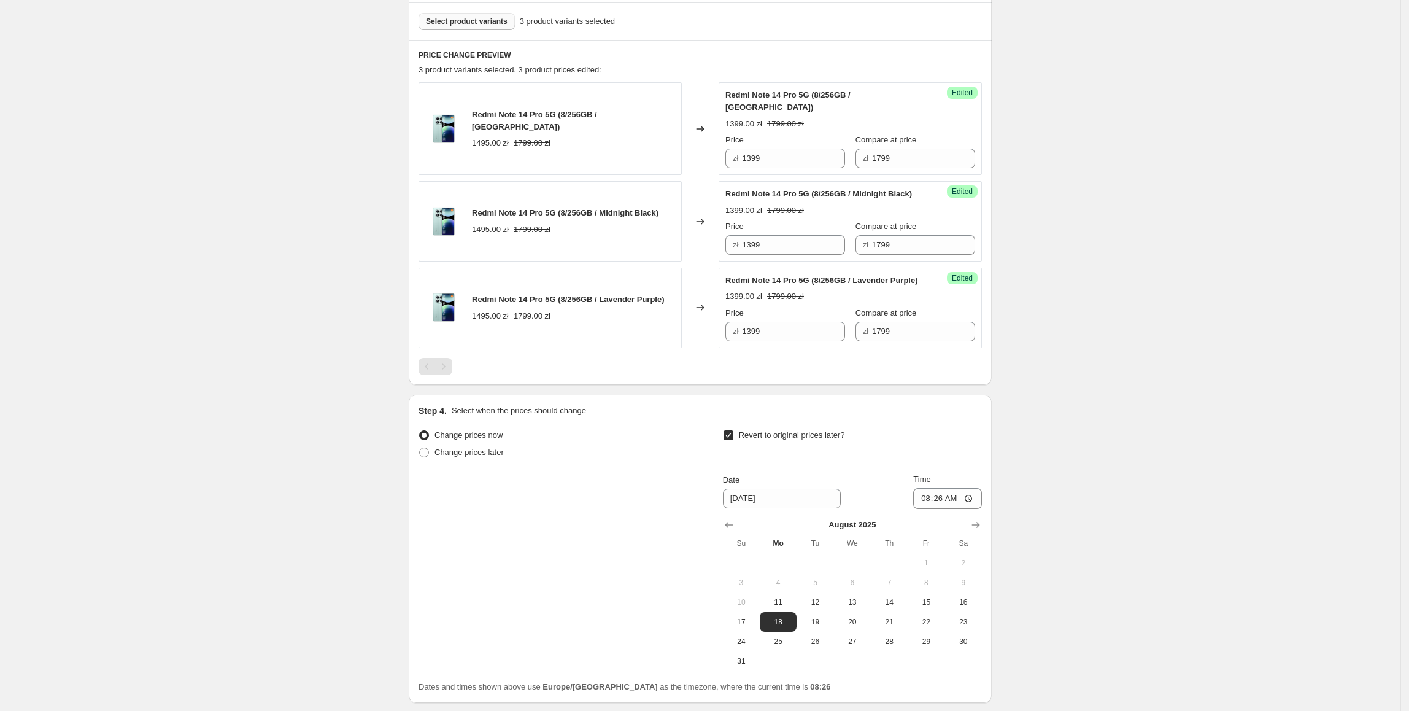
scroll to position [406, 0]
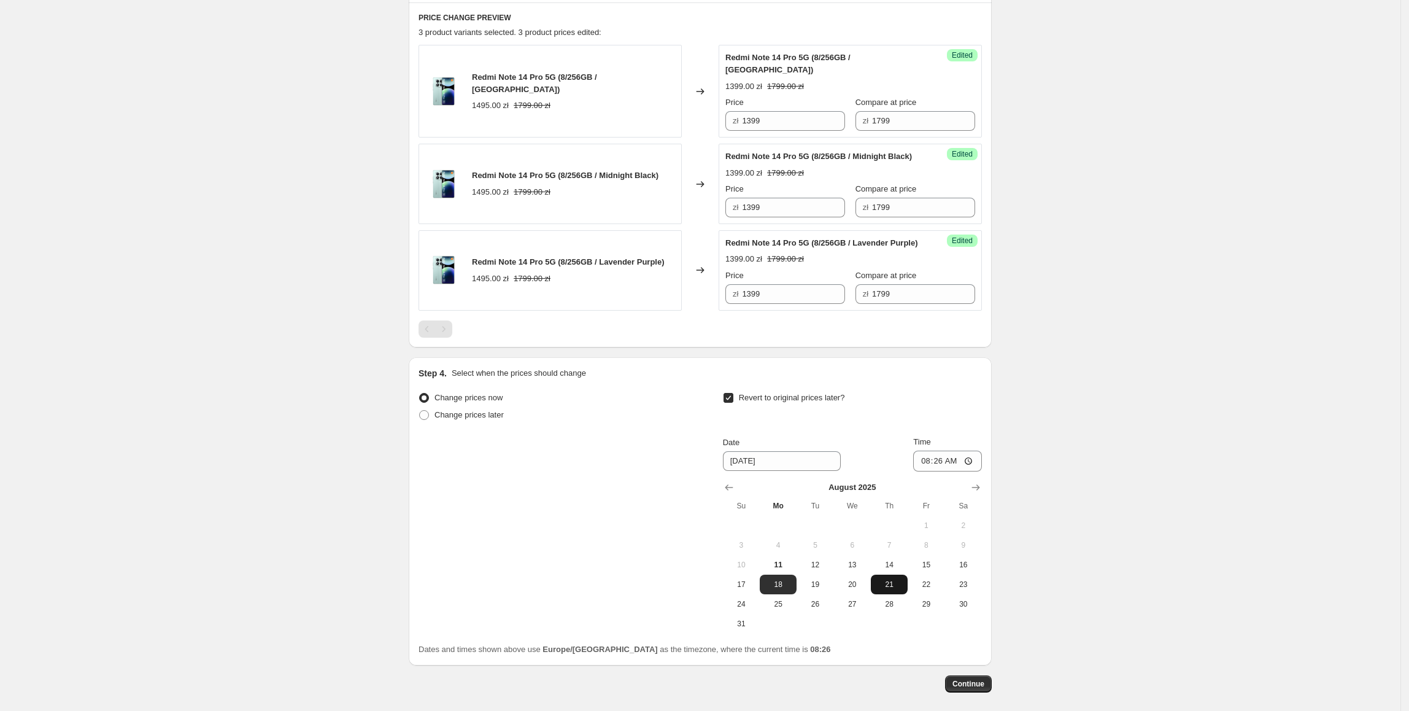
click at [887, 590] on button "21" at bounding box center [889, 584] width 37 height 20
click at [889, 570] on span "14" at bounding box center [889, 565] width 27 height 10
type input "[DATE]"
click at [939, 471] on input "08:26" at bounding box center [947, 460] width 69 height 21
type input "23:55"
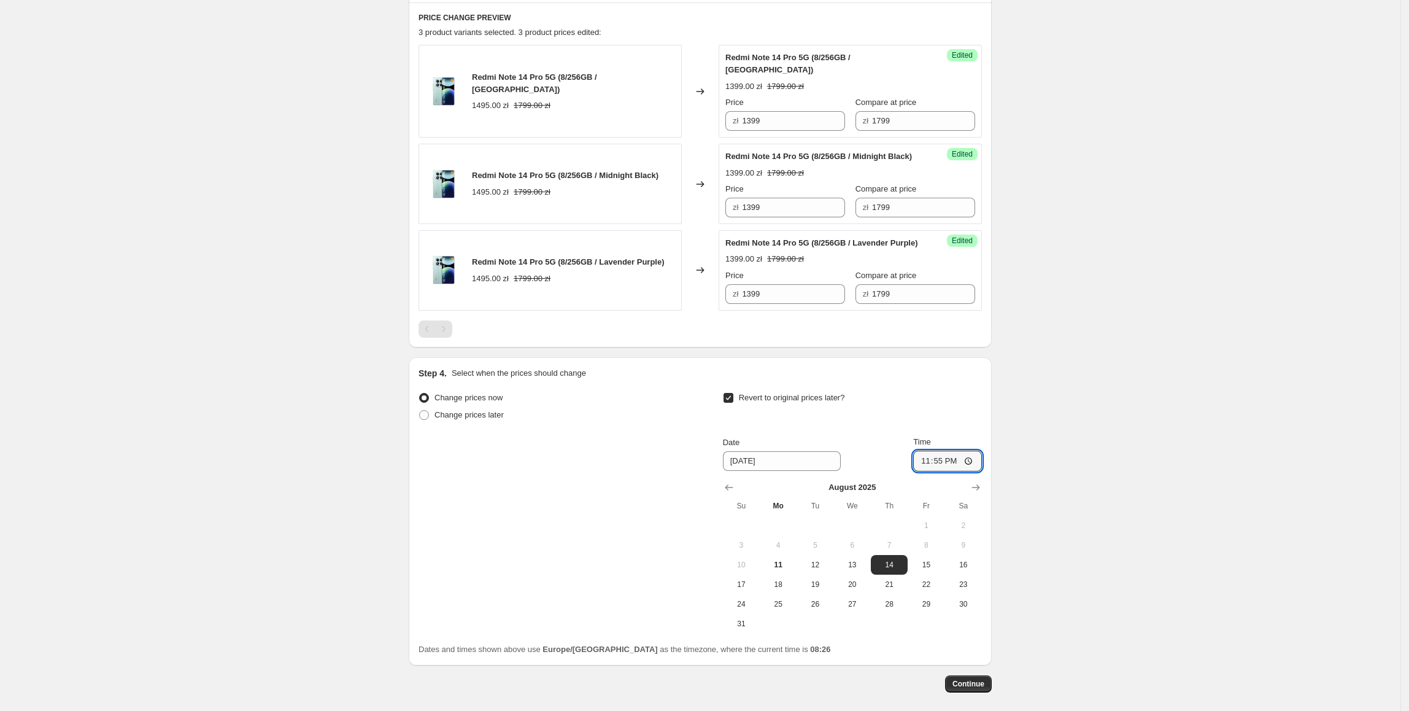
click at [1154, 493] on div "Create new price [MEDICAL_DATA]. This page is ready Create new price [MEDICAL_D…" at bounding box center [700, 180] width 1400 height 1173
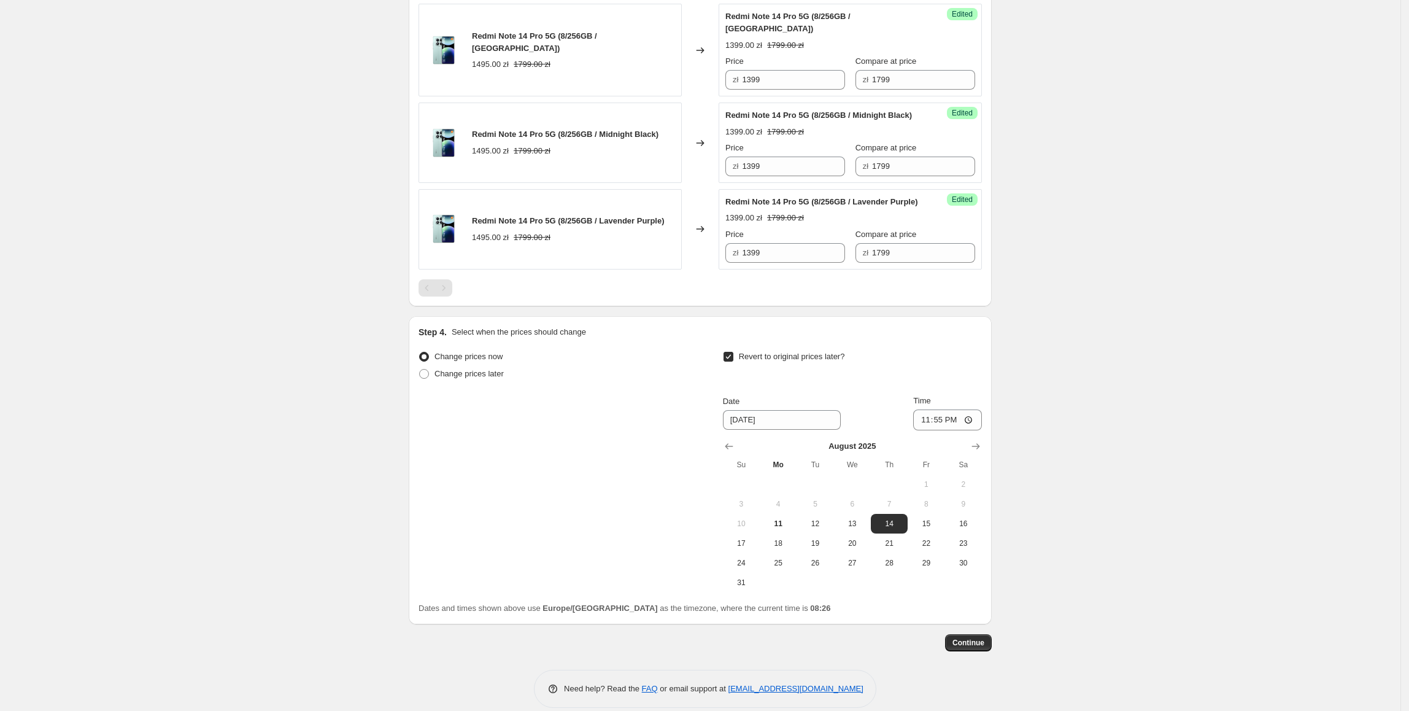
scroll to position [450, 0]
click at [972, 644] on span "Continue" at bounding box center [968, 640] width 32 height 10
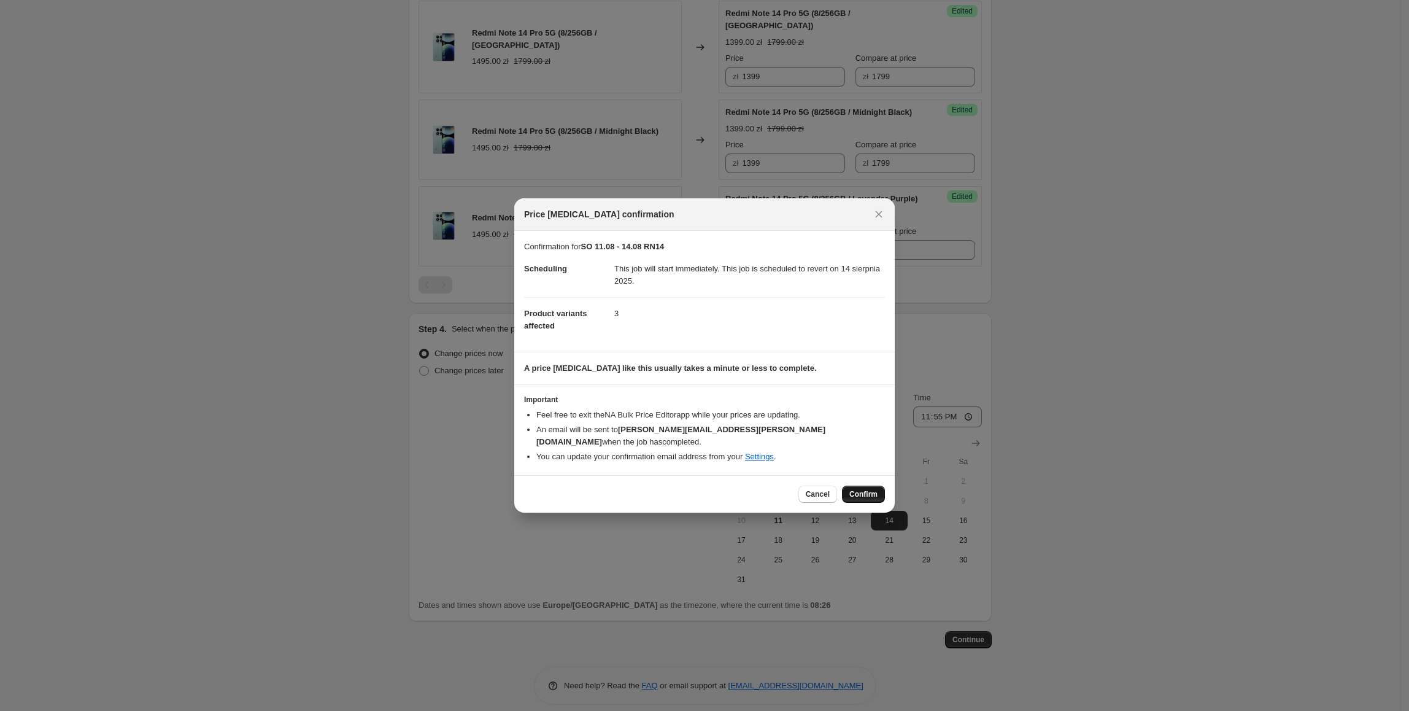
click at [870, 485] on button "Confirm" at bounding box center [863, 493] width 43 height 17
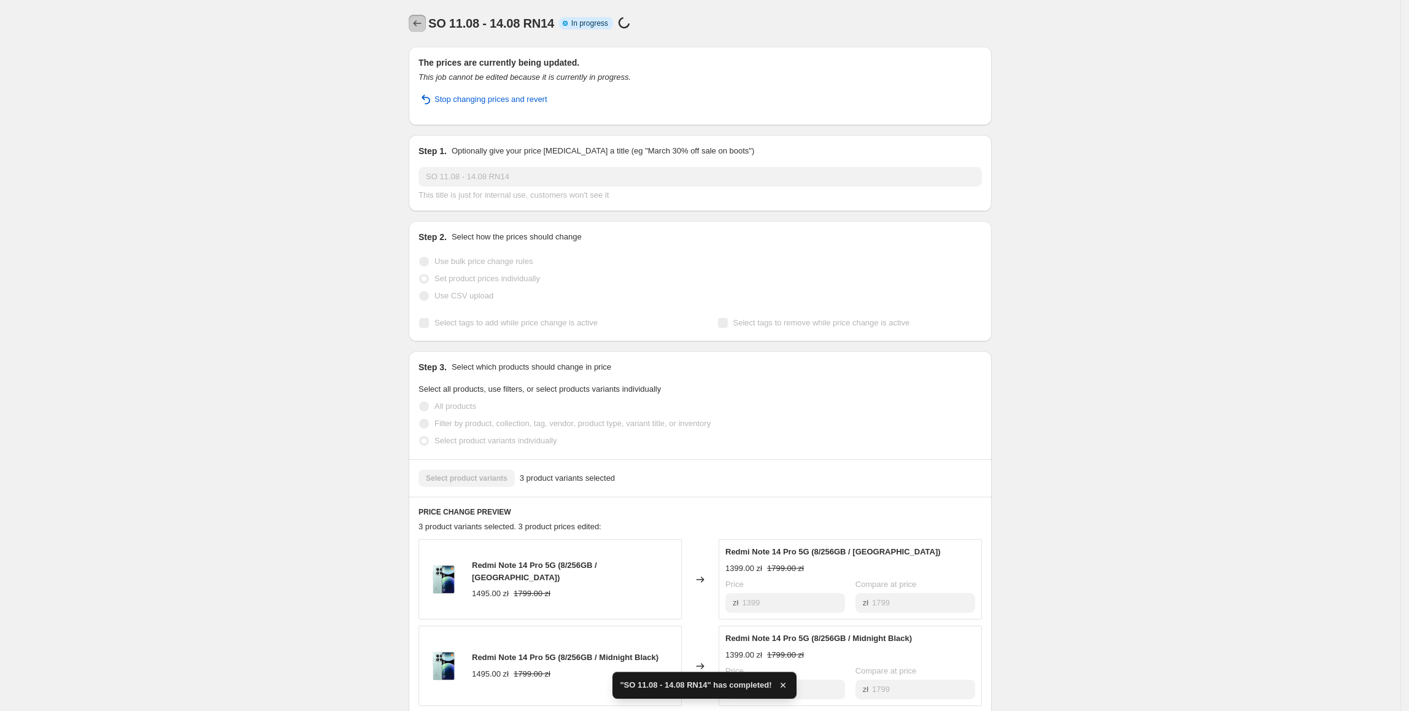
click at [418, 28] on icon "Price change jobs" at bounding box center [417, 23] width 12 height 12
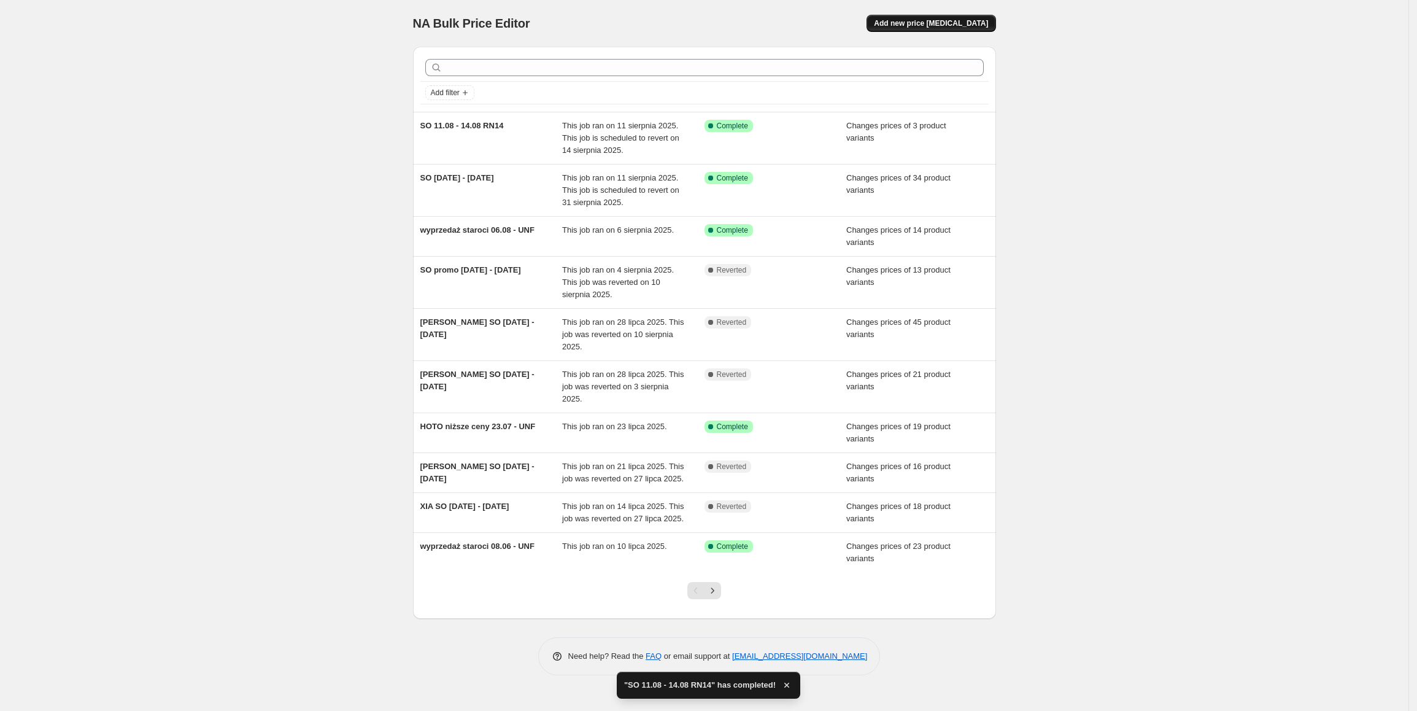
click at [938, 25] on span "Add new price [MEDICAL_DATA]" at bounding box center [931, 23] width 114 height 10
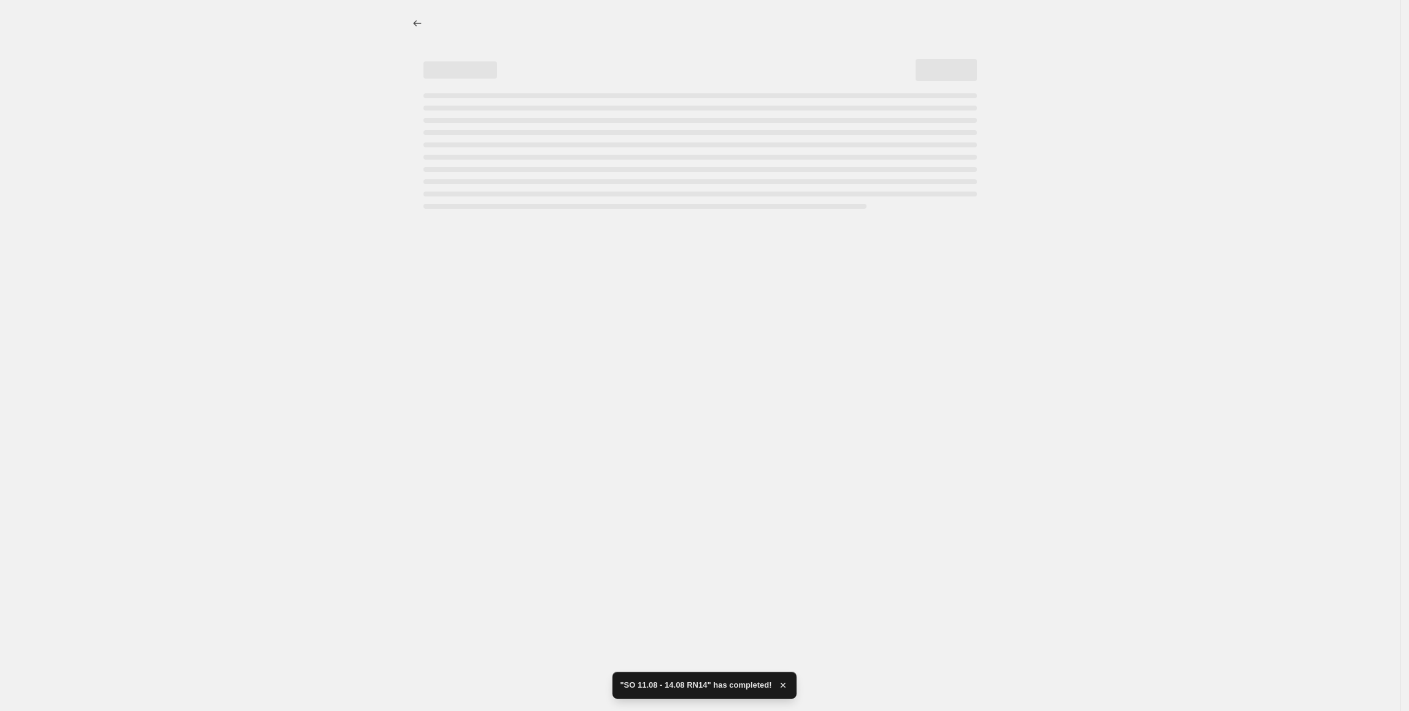
select select "percentage"
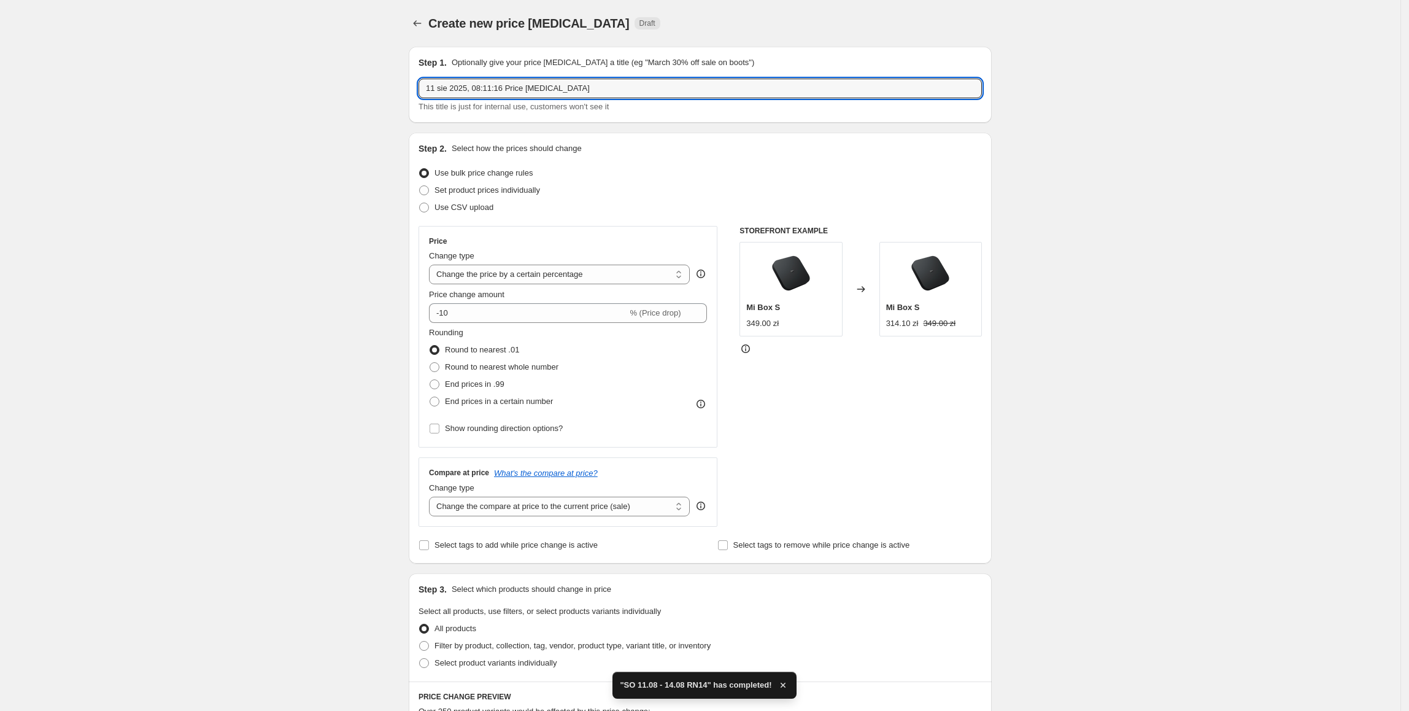
drag, startPoint x: 632, startPoint y: 87, endPoint x: 359, endPoint y: 90, distance: 273.1
click at [357, 89] on div "Create new price [MEDICAL_DATA]. This page is ready Create new price [MEDICAL_D…" at bounding box center [700, 613] width 1400 height 1227
type input "SO [DATE] - [DATE]"
click at [501, 190] on span "Set product prices individually" at bounding box center [487, 189] width 106 height 9
click at [420, 186] on input "Set product prices individually" at bounding box center [419, 185] width 1 height 1
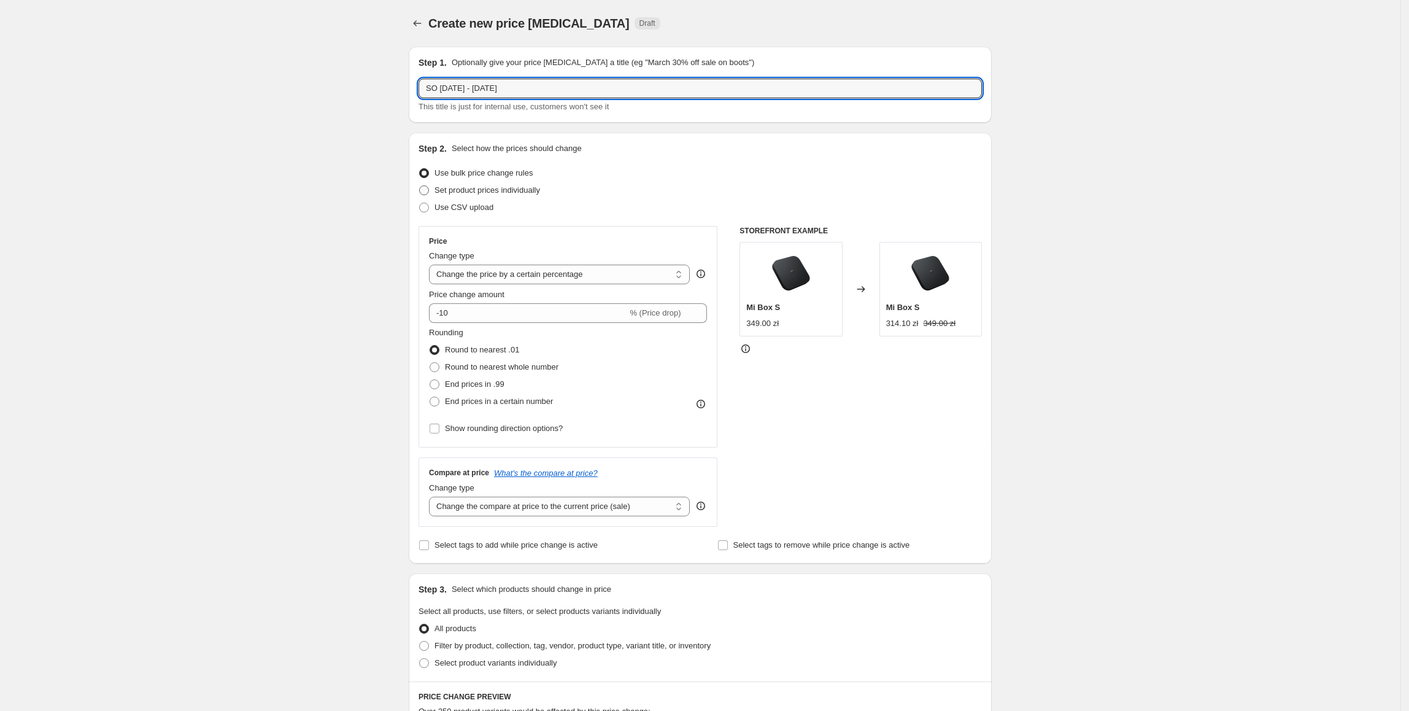
radio input "true"
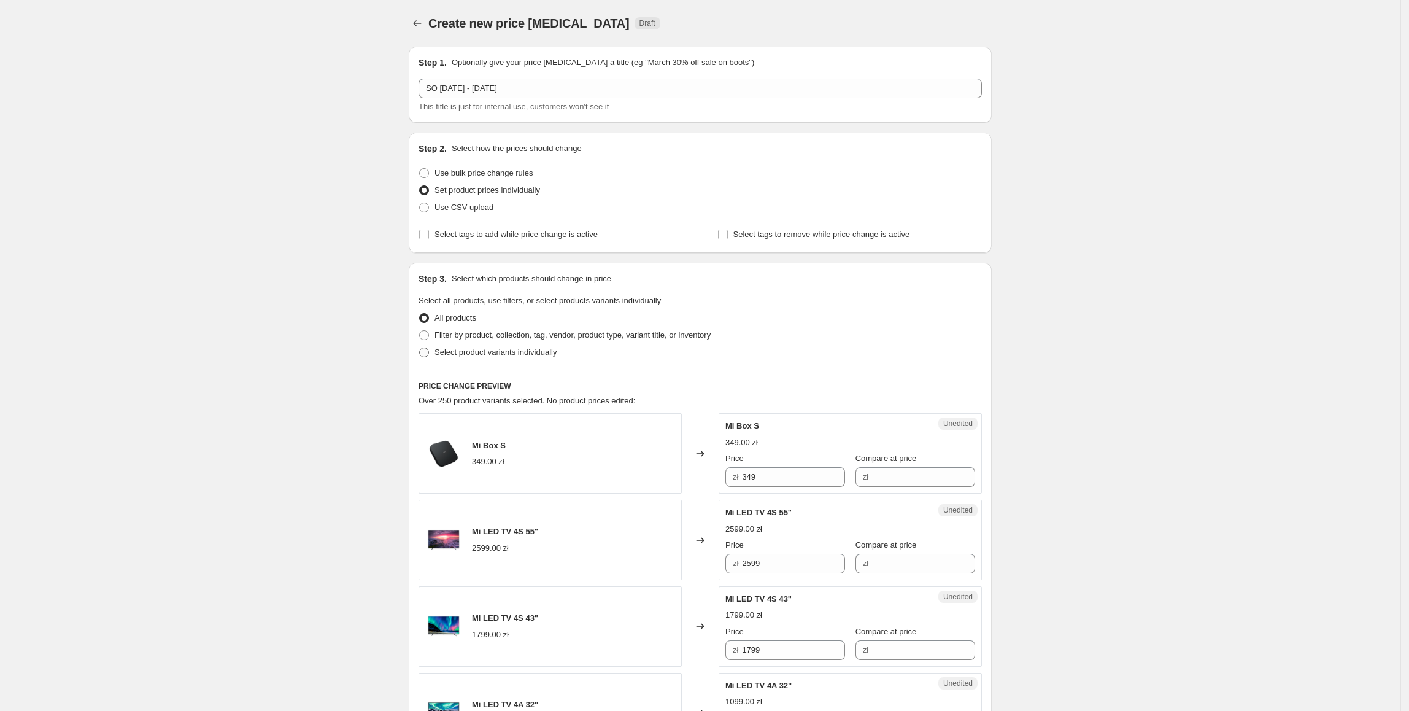
click at [472, 352] on span "Select product variants individually" at bounding box center [495, 351] width 122 height 9
click at [420, 348] on input "Select product variants individually" at bounding box center [419, 347] width 1 height 1
radio input "true"
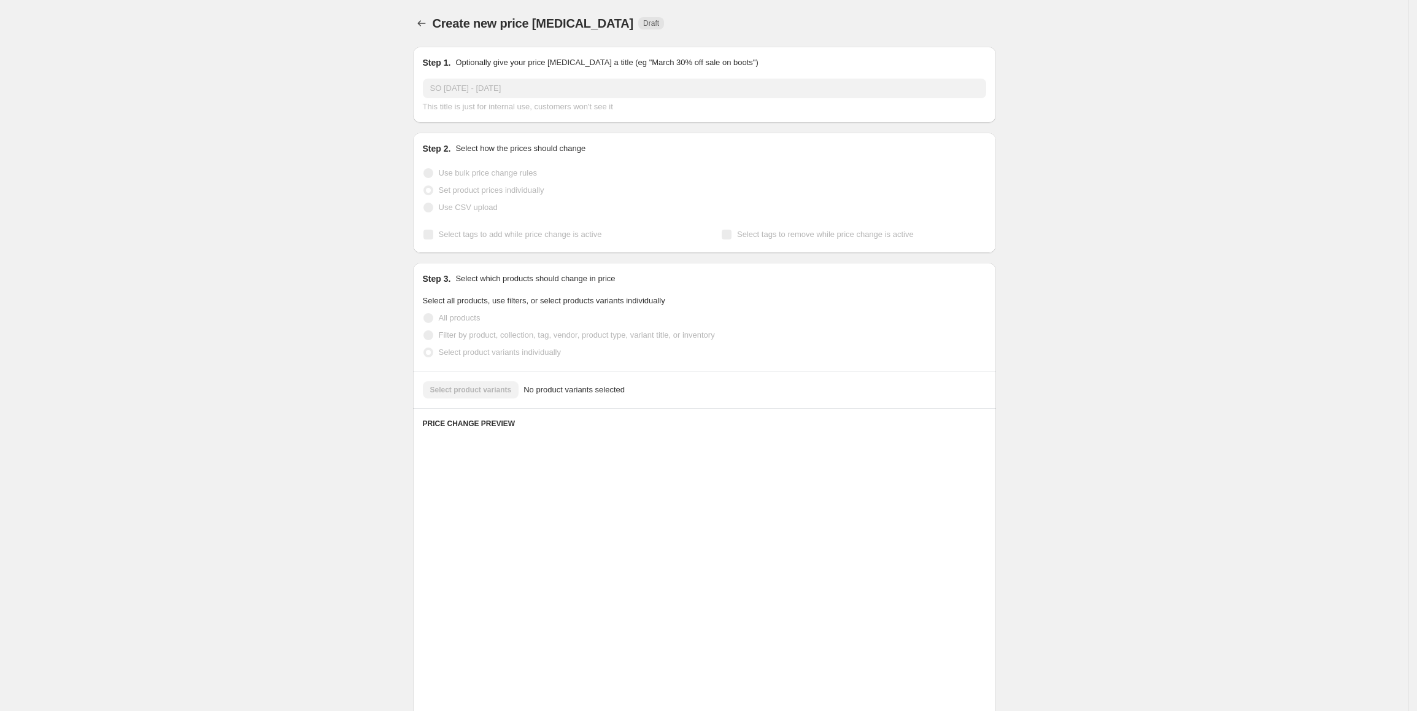
click at [477, 396] on button "Select product variants" at bounding box center [471, 389] width 96 height 17
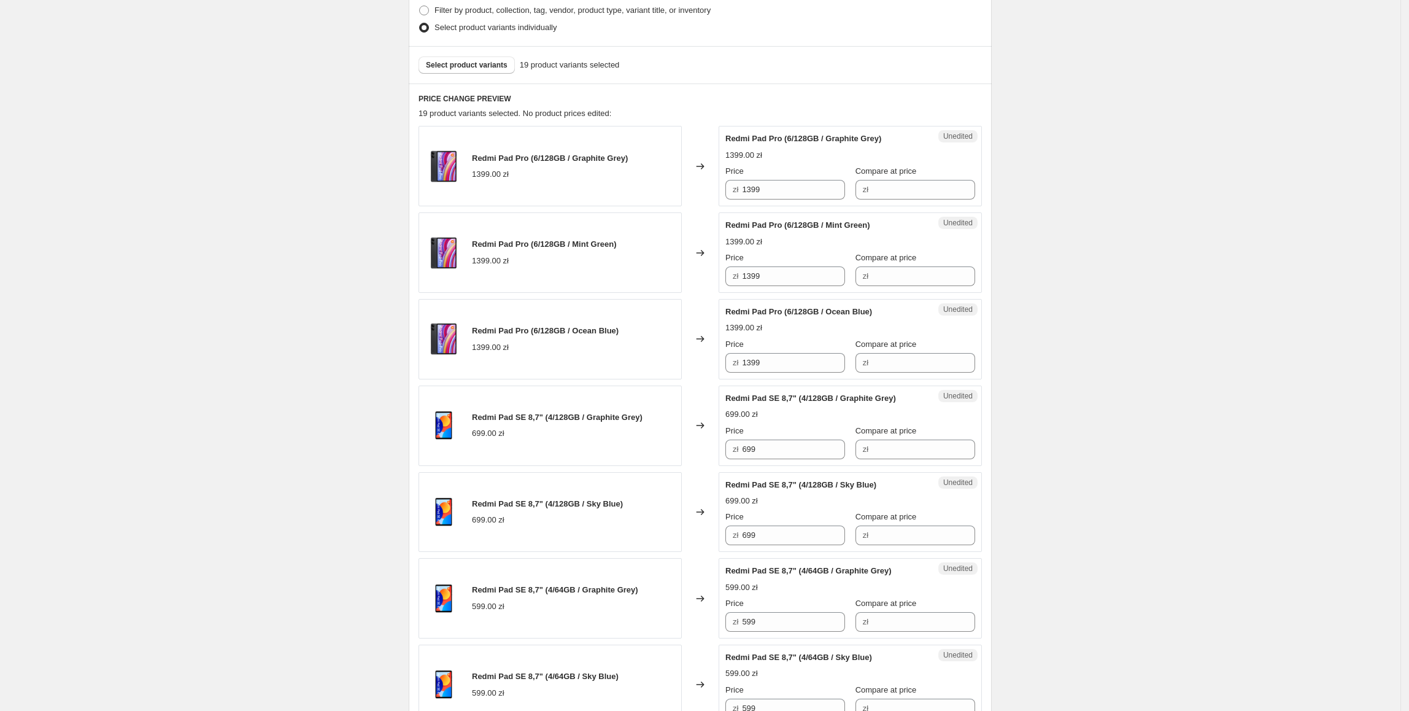
scroll to position [325, 0]
drag, startPoint x: 808, startPoint y: 185, endPoint x: 743, endPoint y: 183, distance: 65.7
click at [743, 183] on div "zł 1399" at bounding box center [785, 189] width 120 height 20
click at [878, 185] on input "Compare at price" at bounding box center [923, 189] width 103 height 20
paste input "1399"
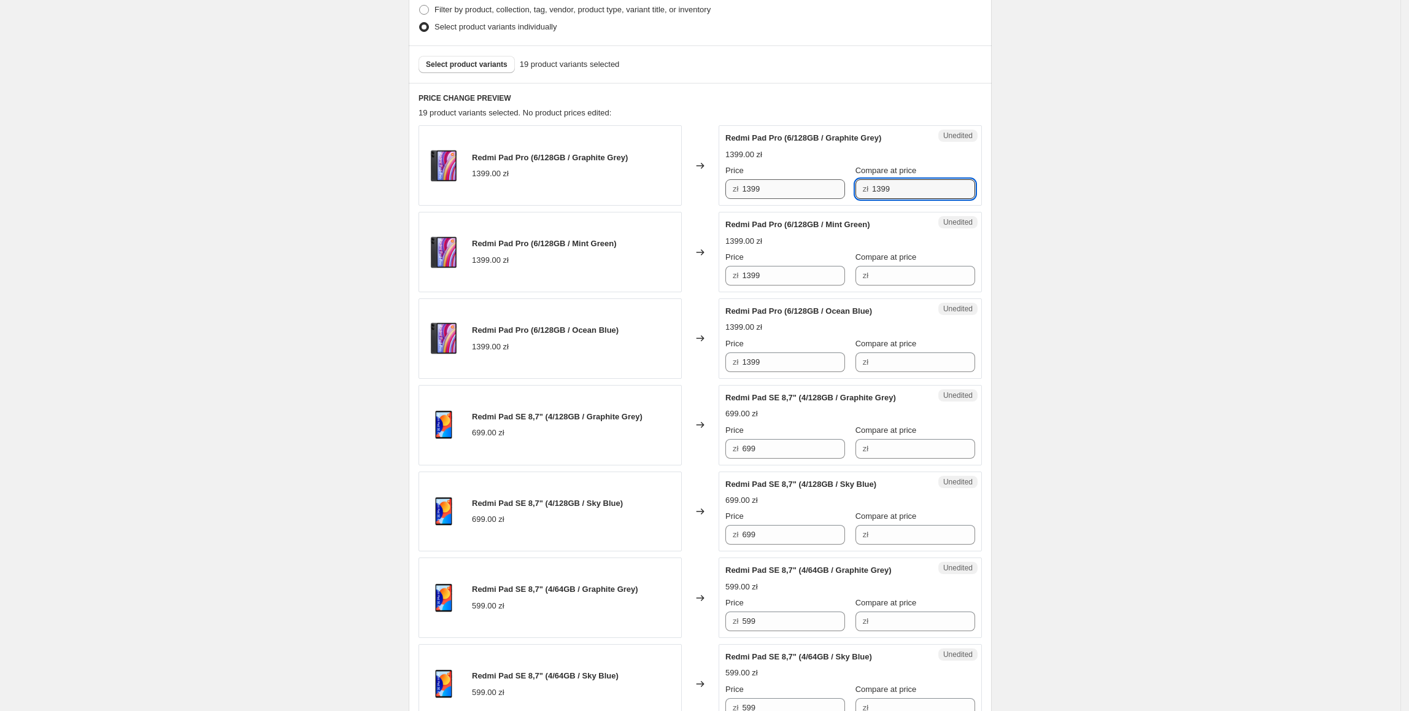
type input "1399"
drag, startPoint x: 813, startPoint y: 185, endPoint x: 756, endPoint y: 182, distance: 57.2
click at [756, 182] on input "1399" at bounding box center [793, 189] width 103 height 20
drag, startPoint x: 770, startPoint y: 190, endPoint x: 777, endPoint y: 190, distance: 7.4
click at [771, 190] on input "1399" at bounding box center [793, 189] width 103 height 20
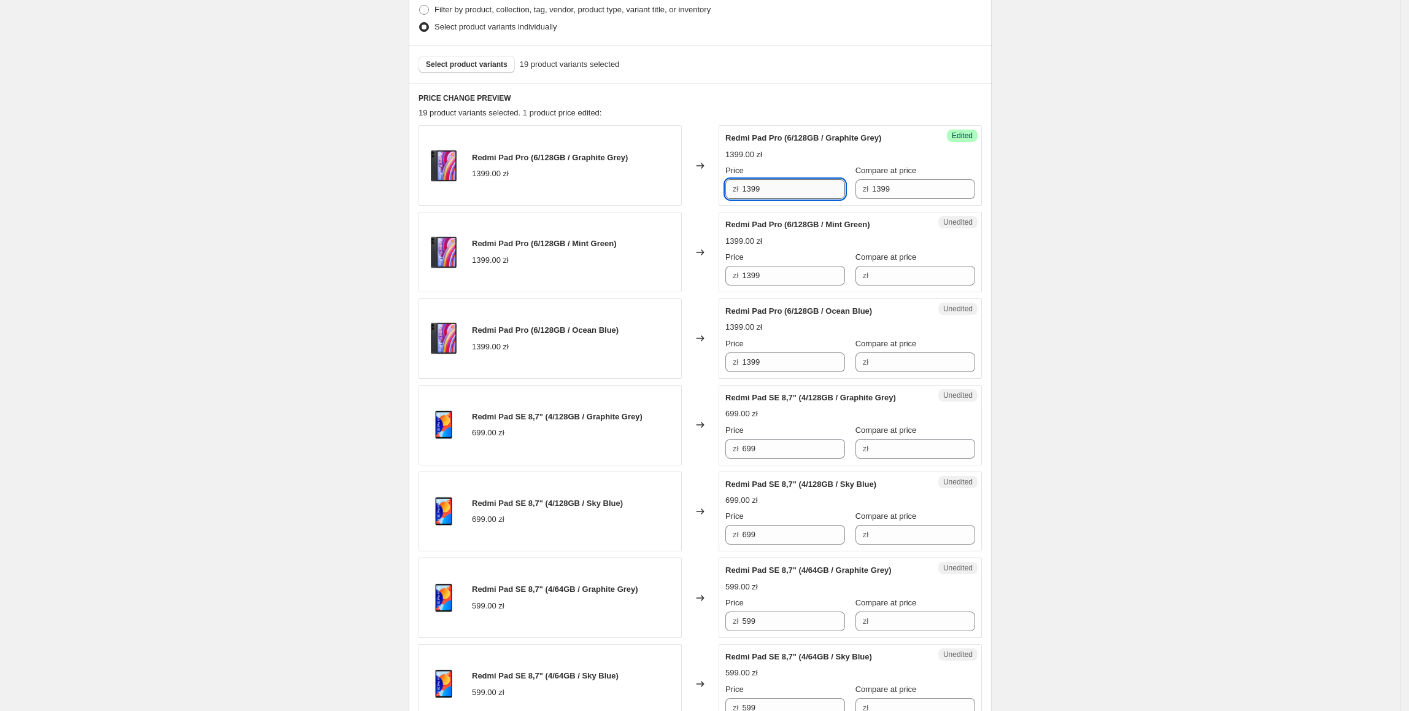
click at [778, 191] on input "1399" at bounding box center [793, 189] width 103 height 20
drag, startPoint x: 784, startPoint y: 193, endPoint x: 732, endPoint y: 182, distance: 53.3
click at [732, 182] on div "zł 1399" at bounding box center [785, 189] width 120 height 20
type input "949"
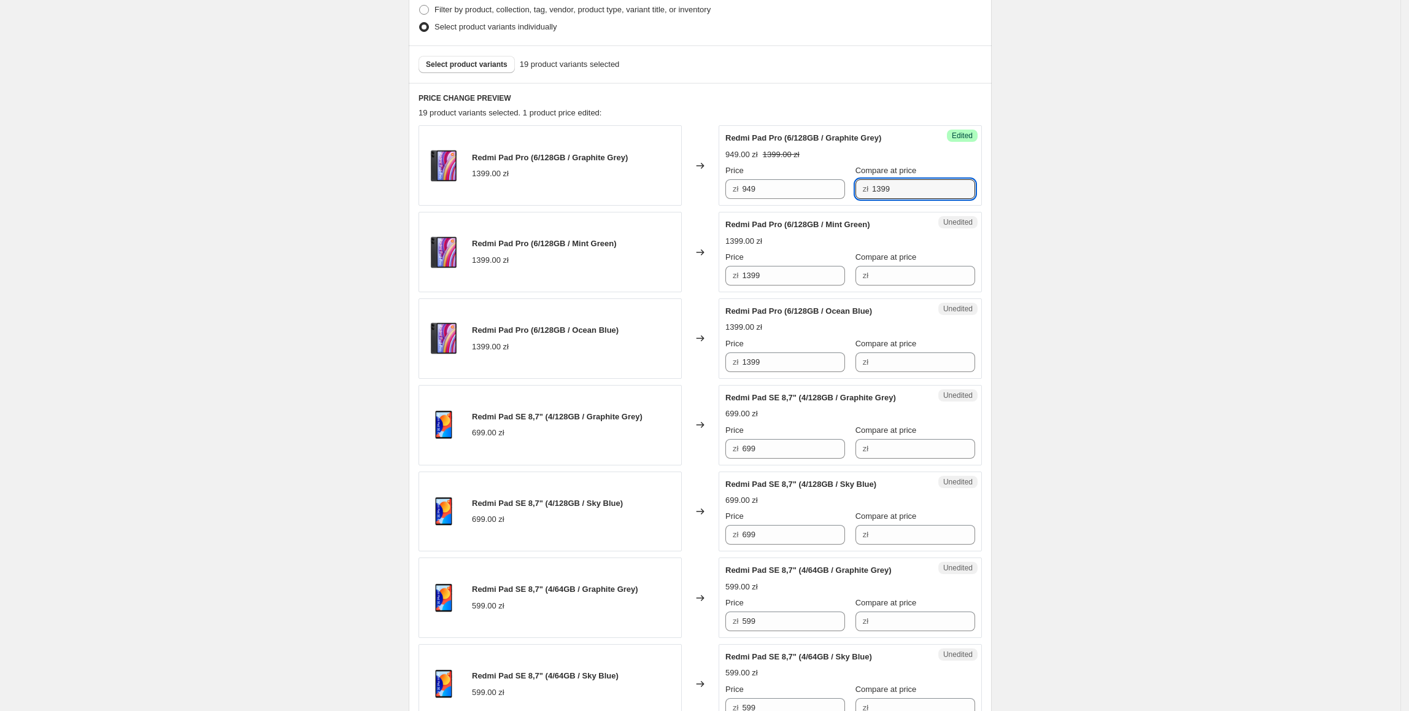
drag, startPoint x: 948, startPoint y: 190, endPoint x: 847, endPoint y: 190, distance: 100.6
click at [847, 190] on div "Price zł 949 Compare at price zł 1399" at bounding box center [850, 181] width 250 height 34
type input "1299"
drag, startPoint x: 767, startPoint y: 190, endPoint x: 830, endPoint y: 276, distance: 107.5
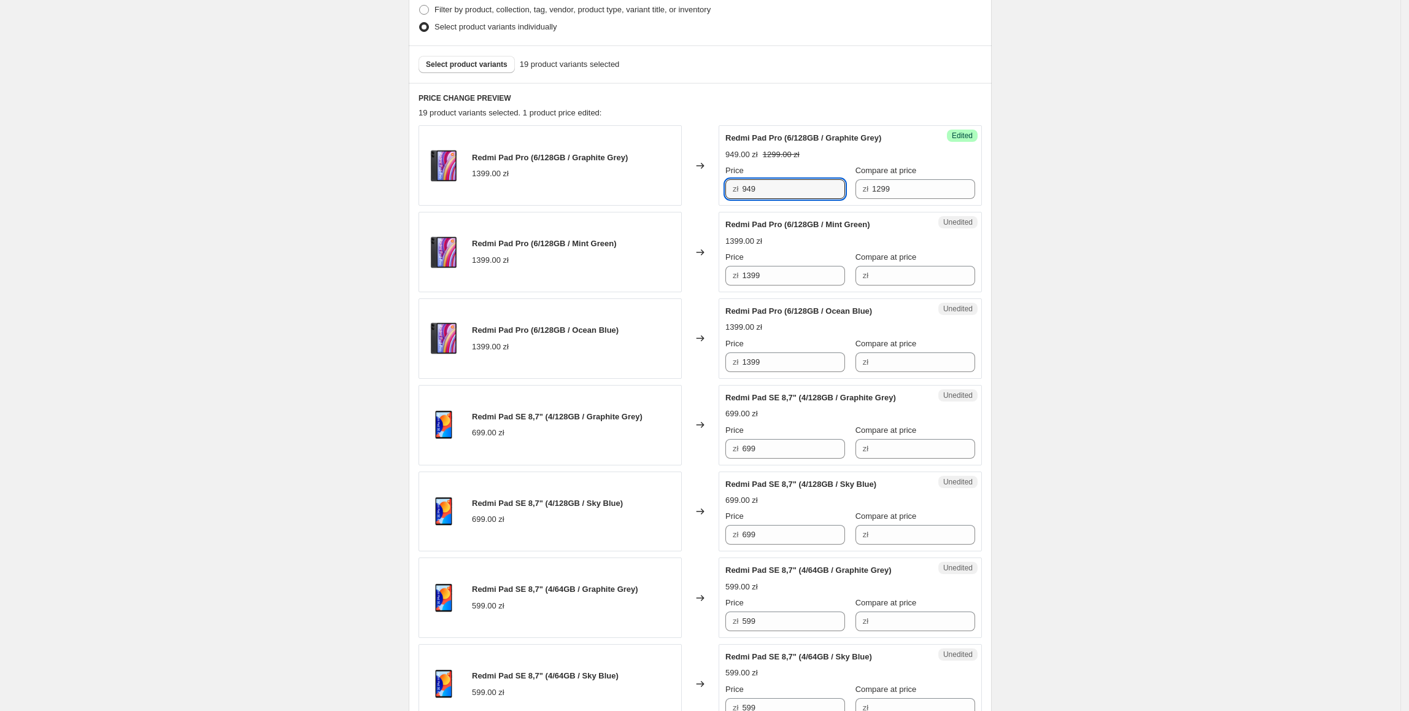
click at [725, 190] on div "Success Edited Redmi Pad Pro (6/128GB / Graphite Grey) 949.00 zł 1299.00 zł Pri…" at bounding box center [850, 165] width 263 height 80
paste input "94"
drag, startPoint x: 816, startPoint y: 271, endPoint x: 742, endPoint y: 313, distance: 85.2
click at [685, 272] on div "Redmi Pad Pro (6/128GB / Mint Green) 1399.00 zł Changed to Unedited Redmi Pad P…" at bounding box center [700, 252] width 563 height 80
type input "949"
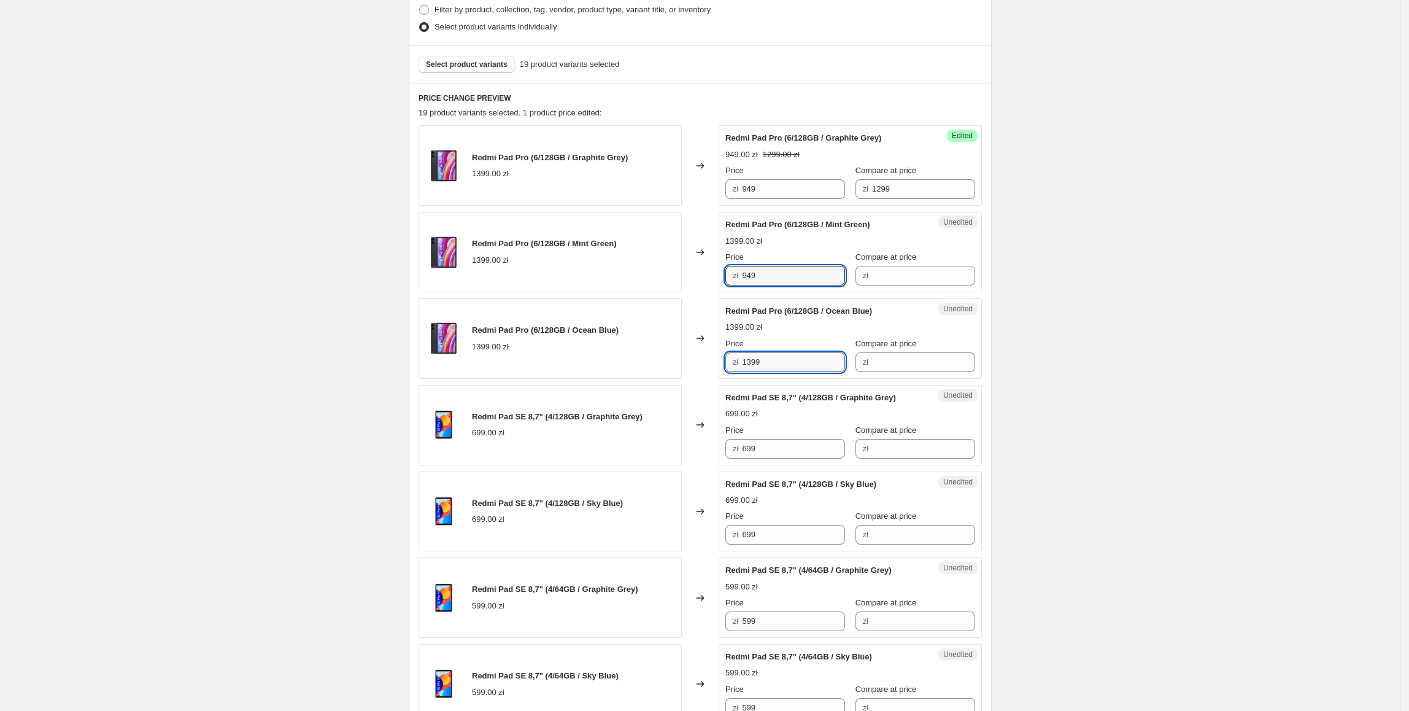
drag, startPoint x: 782, startPoint y: 357, endPoint x: 703, endPoint y: 352, distance: 79.3
click at [782, 359] on input "1399" at bounding box center [793, 362] width 103 height 20
drag, startPoint x: 703, startPoint y: 352, endPoint x: 663, endPoint y: 345, distance: 40.0
click at [663, 345] on div "Redmi Pad Pro (6/128GB / Ocean Blue) 1399.00 zł Changed to Unedited Redmi Pad P…" at bounding box center [700, 338] width 563 height 80
paste input "94"
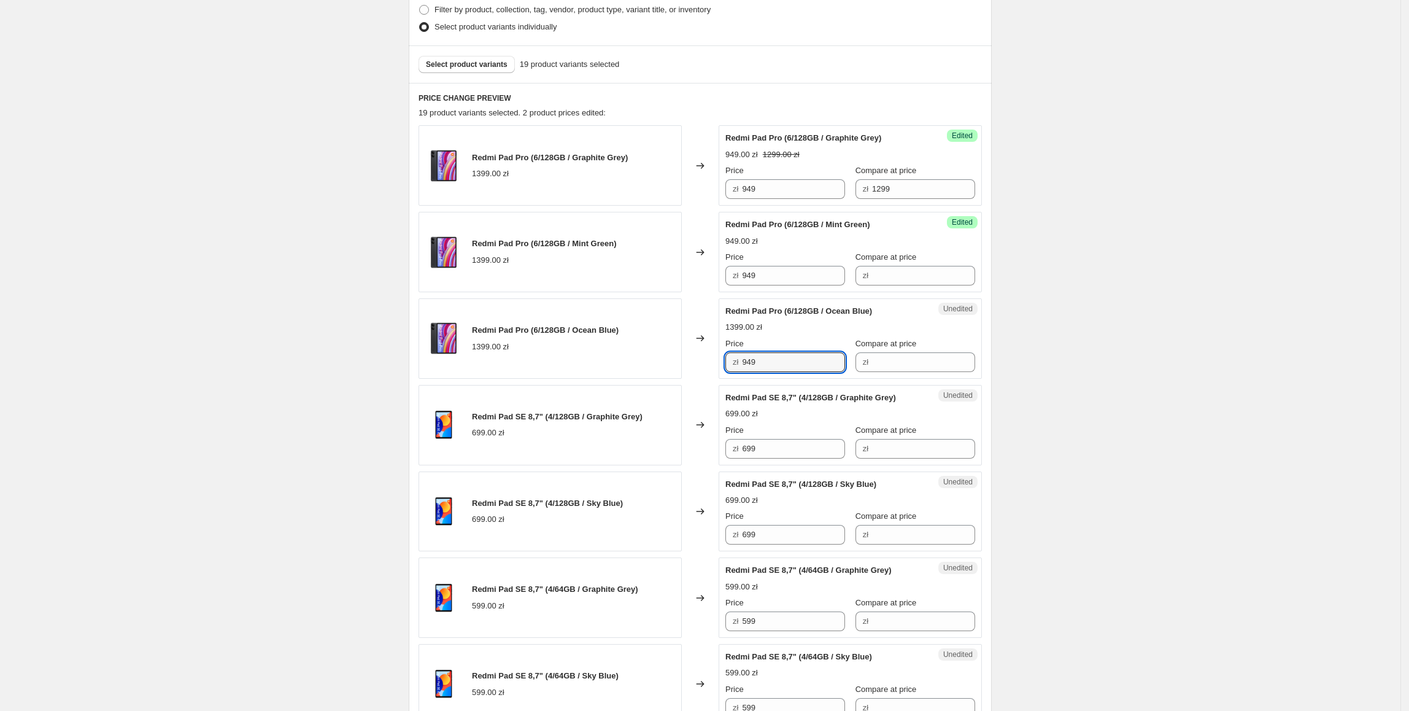
type input "949"
drag, startPoint x: 914, startPoint y: 187, endPoint x: 857, endPoint y: 190, distance: 57.1
click at [857, 190] on div "zł 1299" at bounding box center [915, 189] width 120 height 20
click at [911, 272] on input "Compare at price" at bounding box center [923, 276] width 103 height 20
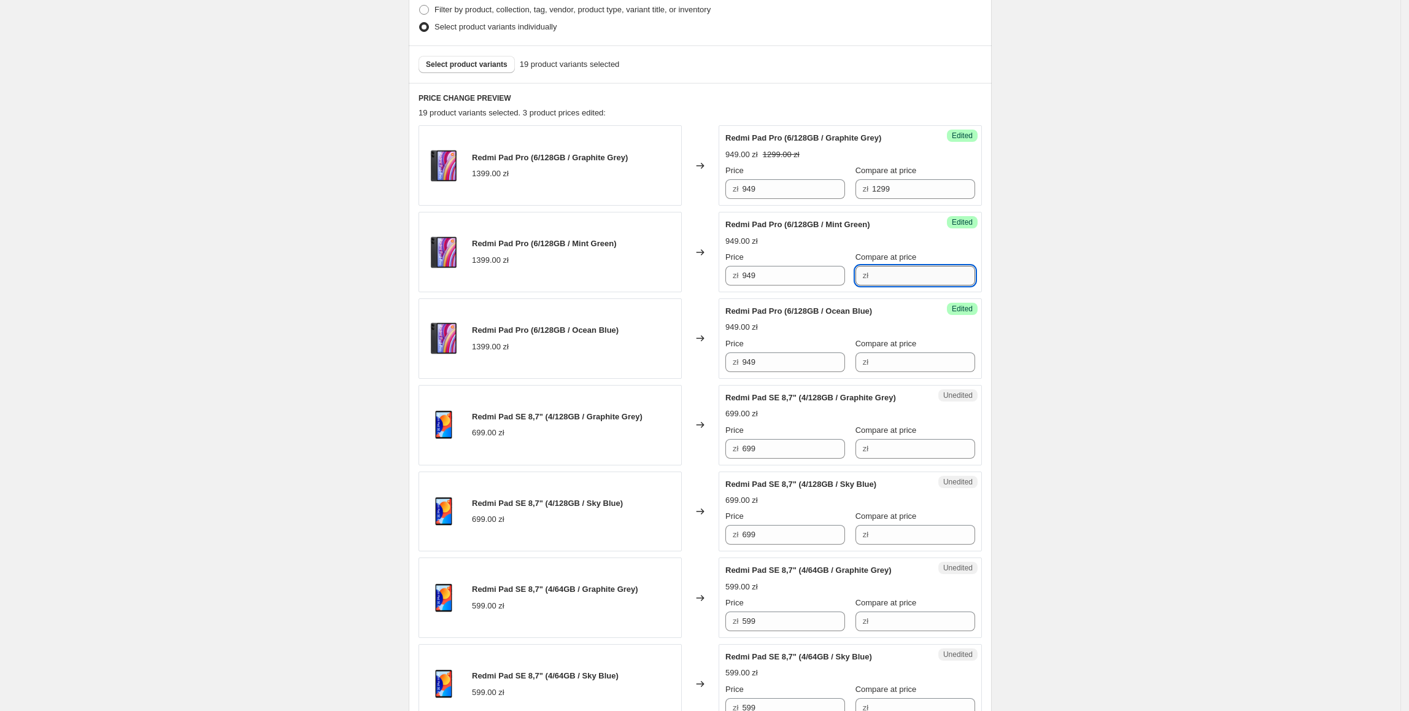
paste input "1299"
type input "1299"
click at [889, 371] on input "Compare at price" at bounding box center [923, 362] width 103 height 20
paste input "1299"
type input "1299"
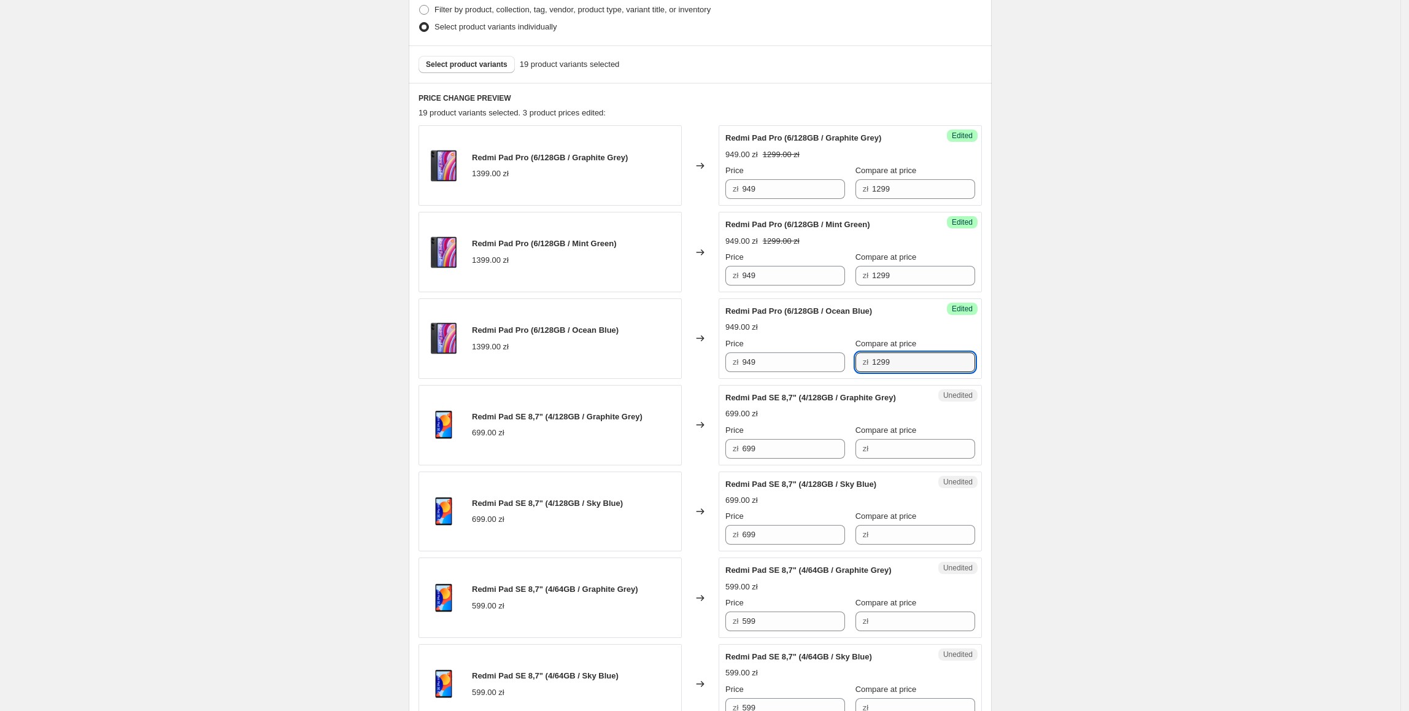
drag, startPoint x: 809, startPoint y: 448, endPoint x: 705, endPoint y: 452, distance: 103.8
click at [705, 452] on div "Redmi Pad SE 8,7" (4/128GB / Graphite Grey) 699.00 zł Changed to Unedited Redmi…" at bounding box center [700, 425] width 563 height 80
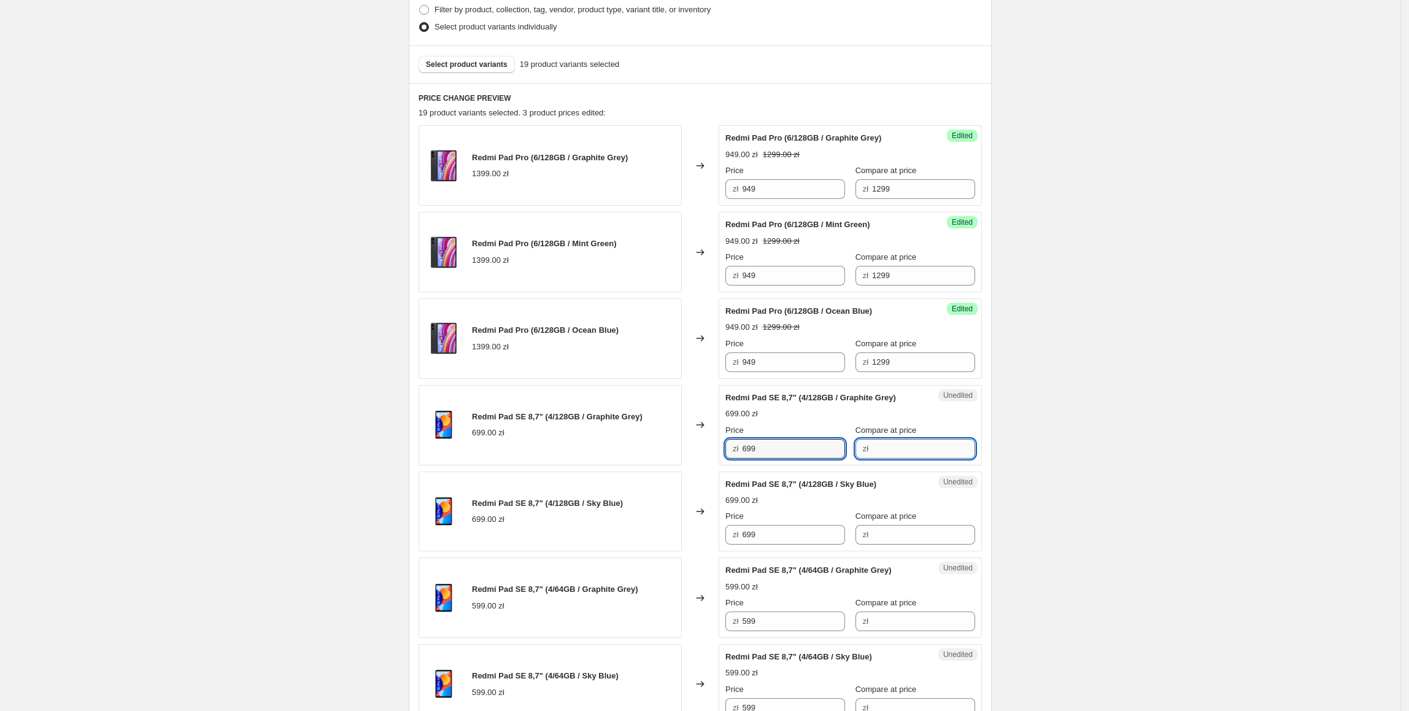
click at [884, 447] on input "Compare at price" at bounding box center [923, 449] width 103 height 20
paste input "699"
type input "699"
click at [781, 438] on div "Price zł 699" at bounding box center [785, 441] width 120 height 34
drag, startPoint x: 795, startPoint y: 455, endPoint x: 724, endPoint y: 450, distance: 71.4
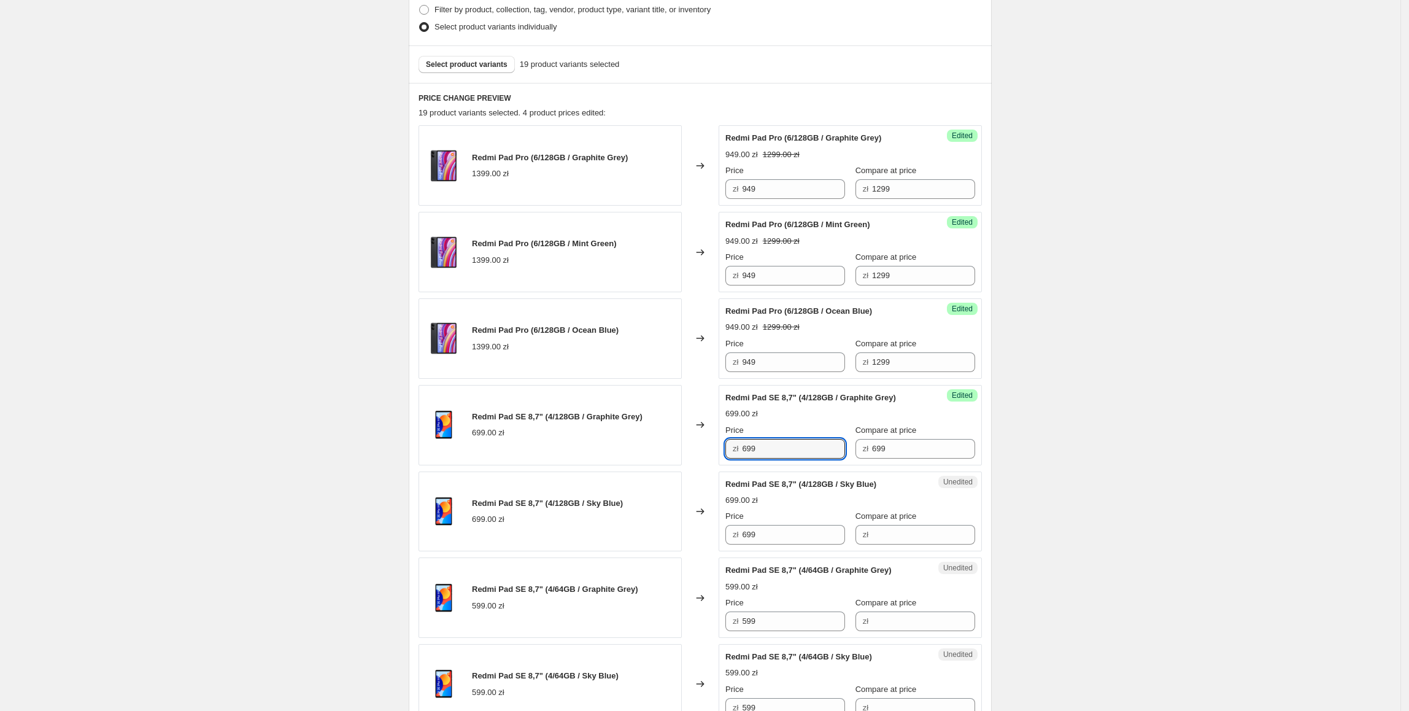
click at [729, 452] on div "zł 699" at bounding box center [785, 449] width 120 height 20
type input "479"
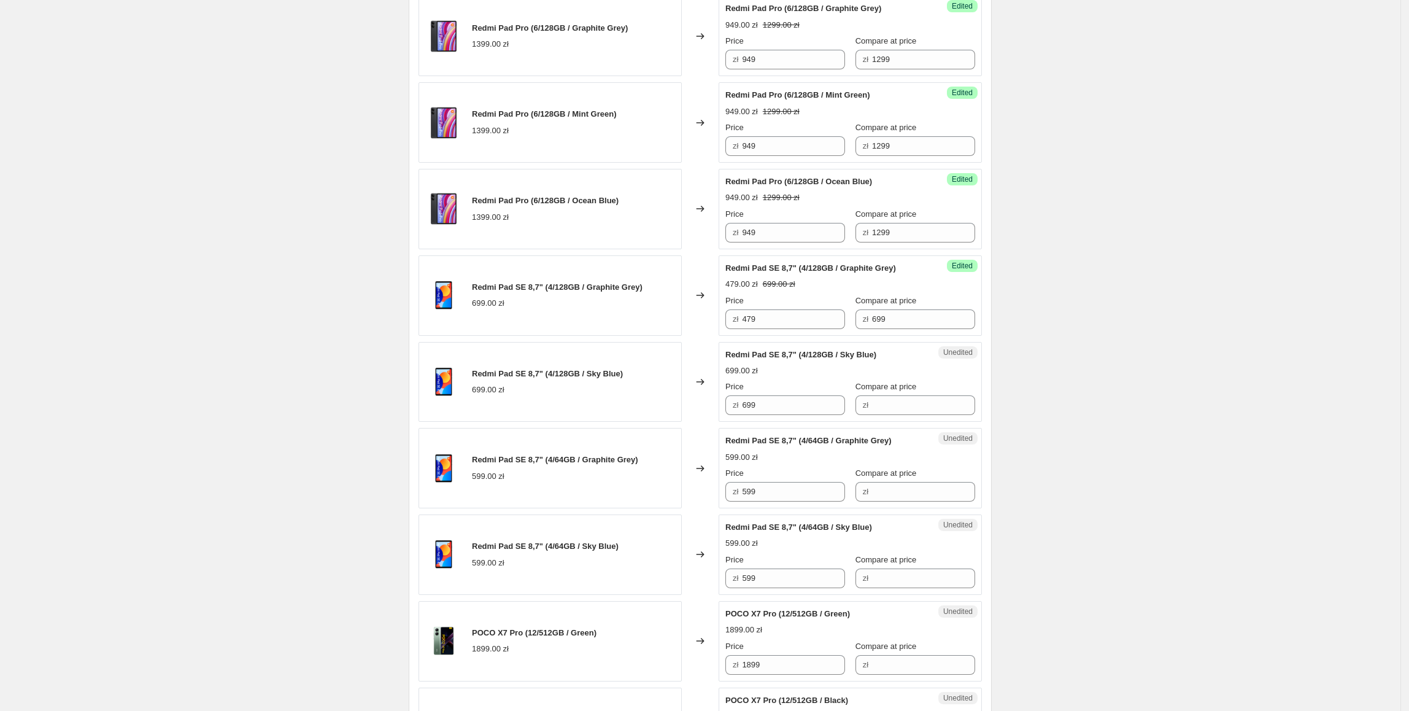
scroll to position [455, 0]
drag, startPoint x: 787, startPoint y: 322, endPoint x: 686, endPoint y: 339, distance: 102.1
paste input "47"
drag, startPoint x: 786, startPoint y: 408, endPoint x: 658, endPoint y: 408, distance: 128.3
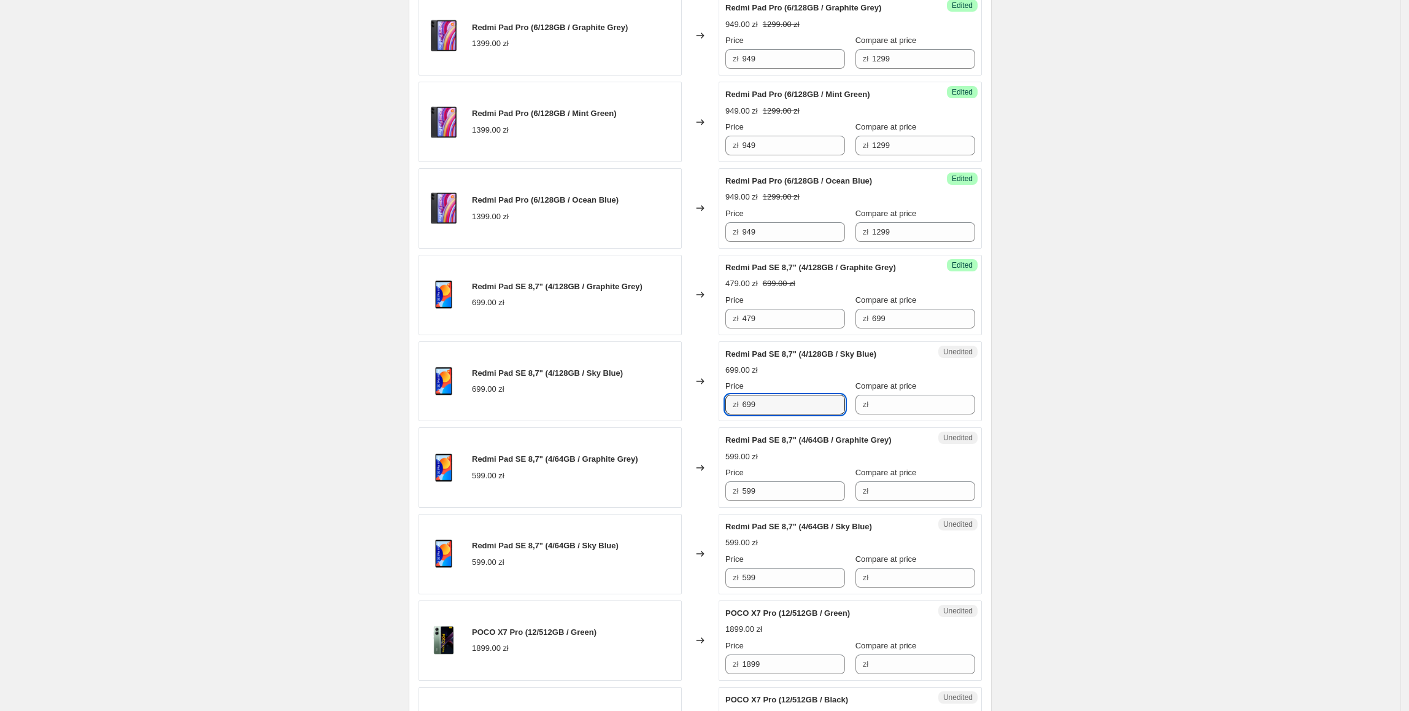
click at [658, 408] on div "Redmi Pad SE 8,7" (4/128GB / Sky Blue) 699.00 zł Changed to Unedited Redmi Pad …" at bounding box center [700, 381] width 563 height 80
type input "479"
click at [1054, 408] on div "Create new price [MEDICAL_DATA]. This page is ready Create new price [MEDICAL_D…" at bounding box center [700, 707] width 1400 height 2325
drag, startPoint x: 899, startPoint y: 319, endPoint x: 913, endPoint y: 416, distance: 98.0
click at [814, 328] on div "Price zł 479 Compare at price zł 699" at bounding box center [850, 311] width 250 height 34
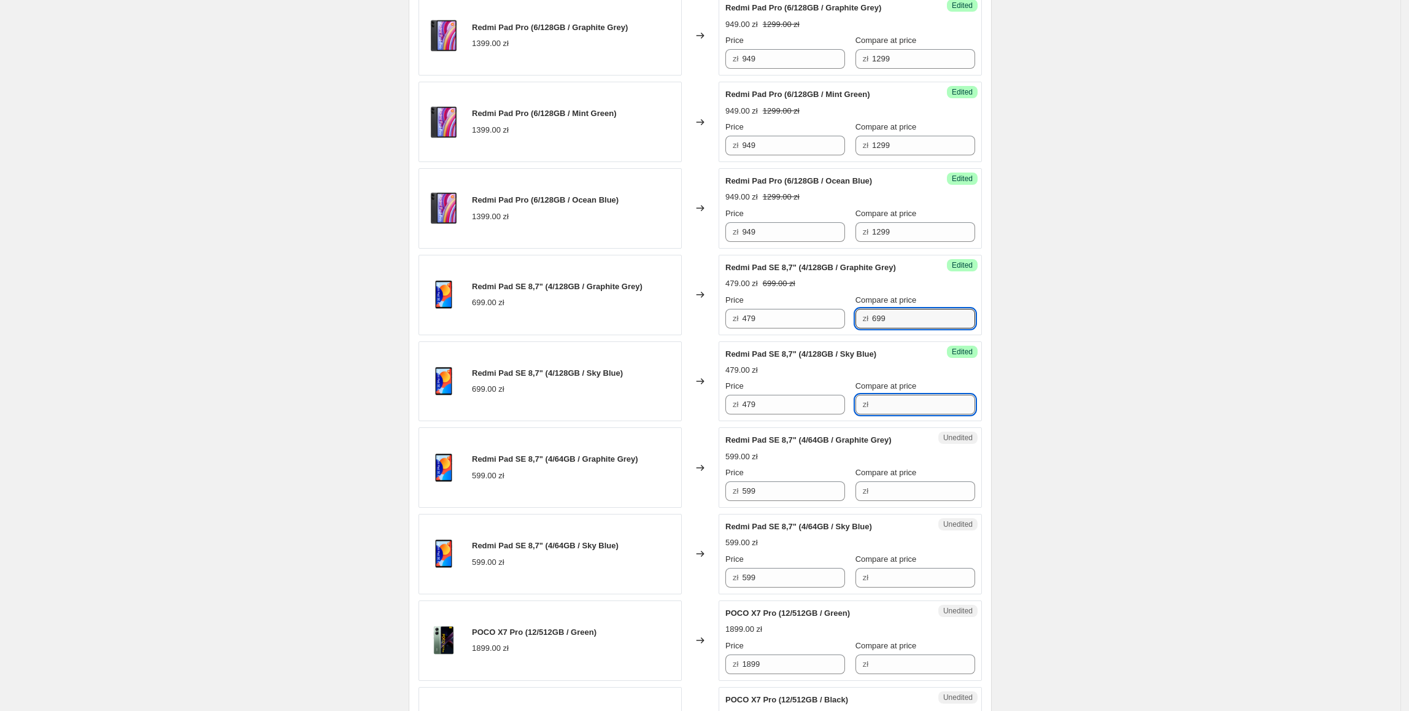
click at [910, 413] on input "Compare at price" at bounding box center [923, 405] width 103 height 20
paste input "699"
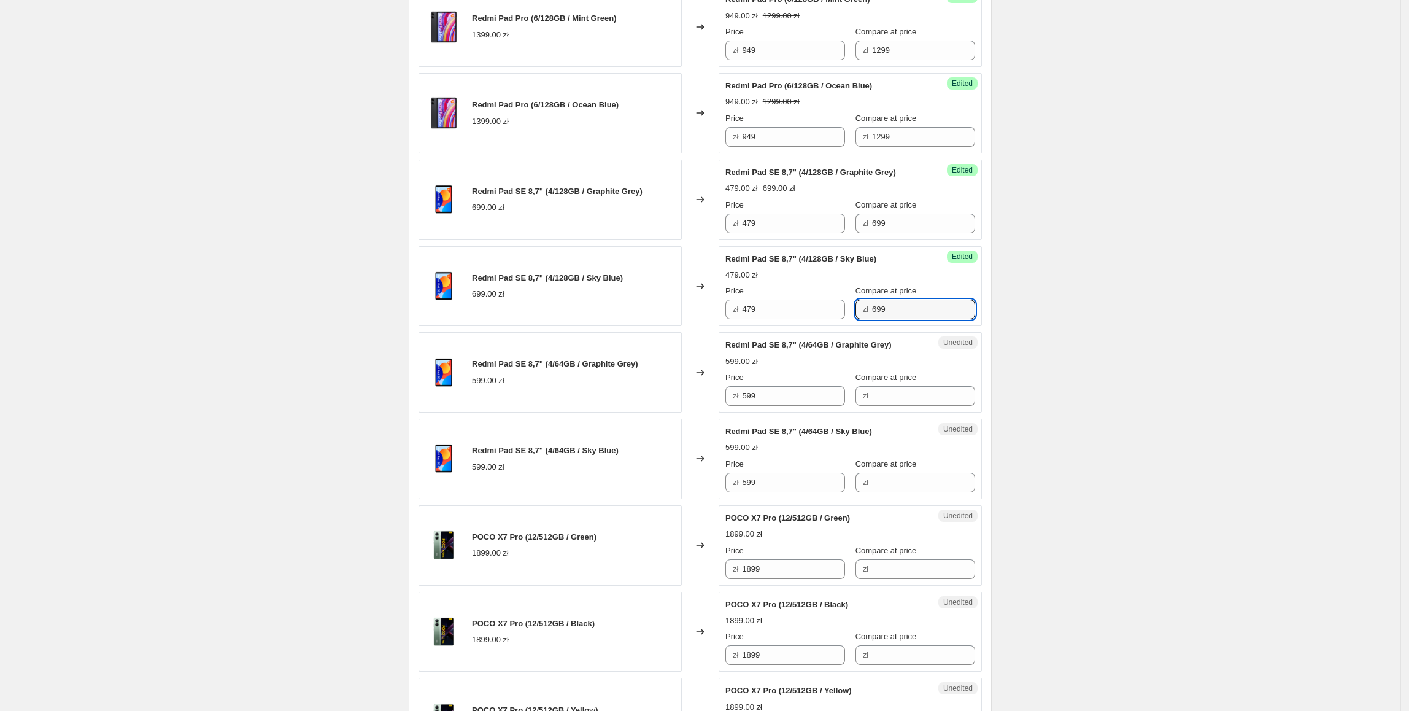
scroll to position [558, 0]
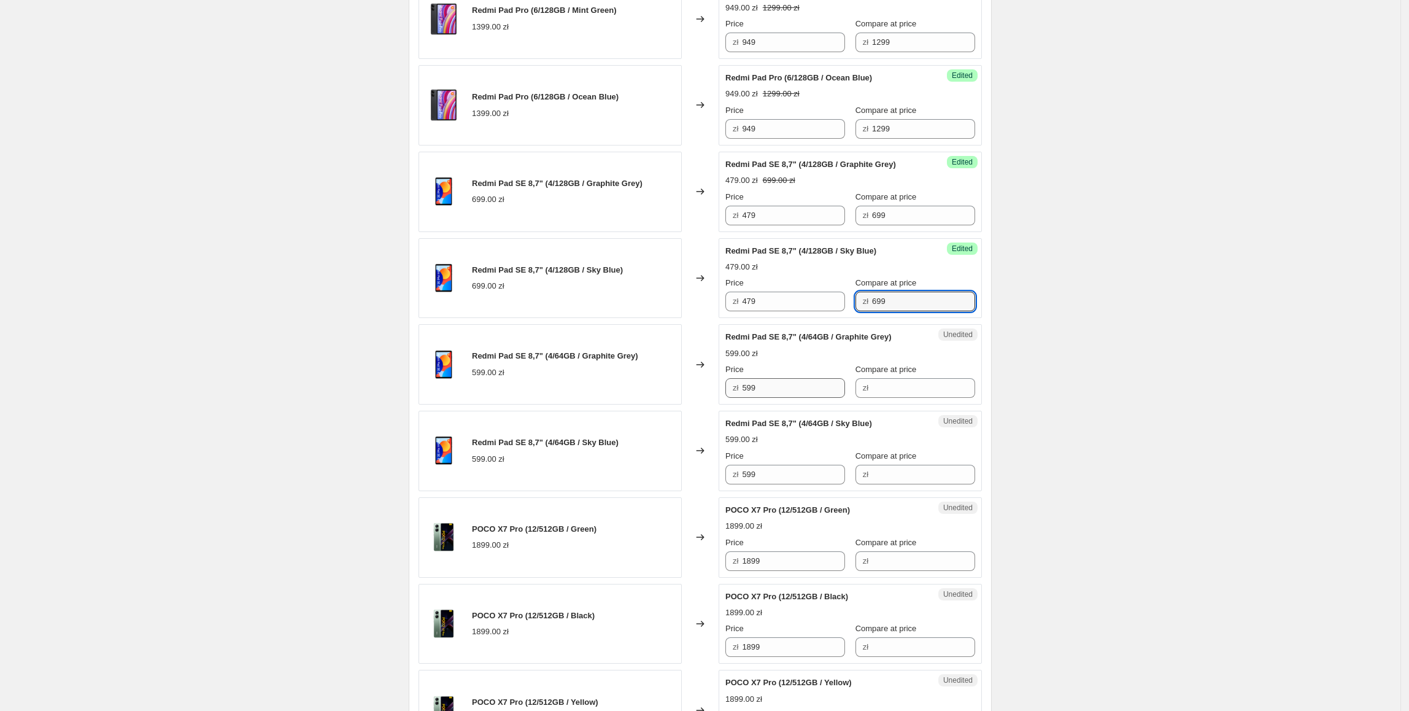
type input "699"
drag, startPoint x: 781, startPoint y: 395, endPoint x: 732, endPoint y: 393, distance: 49.8
click at [732, 393] on div "zł 599" at bounding box center [785, 388] width 120 height 20
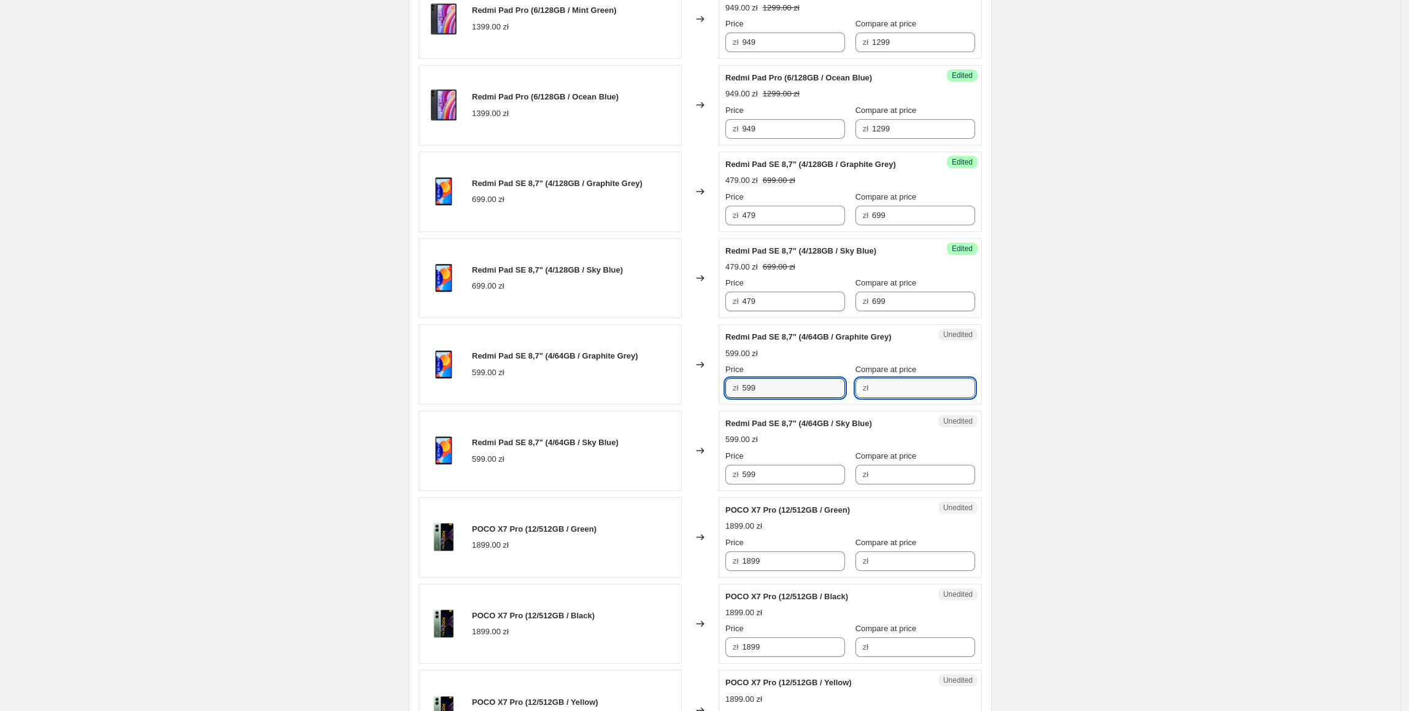
click at [926, 393] on input "Compare at price" at bounding box center [923, 388] width 103 height 20
paste input "599"
type input "599"
drag, startPoint x: 803, startPoint y: 388, endPoint x: 741, endPoint y: 388, distance: 61.4
click at [741, 388] on div "zł 599" at bounding box center [785, 388] width 120 height 20
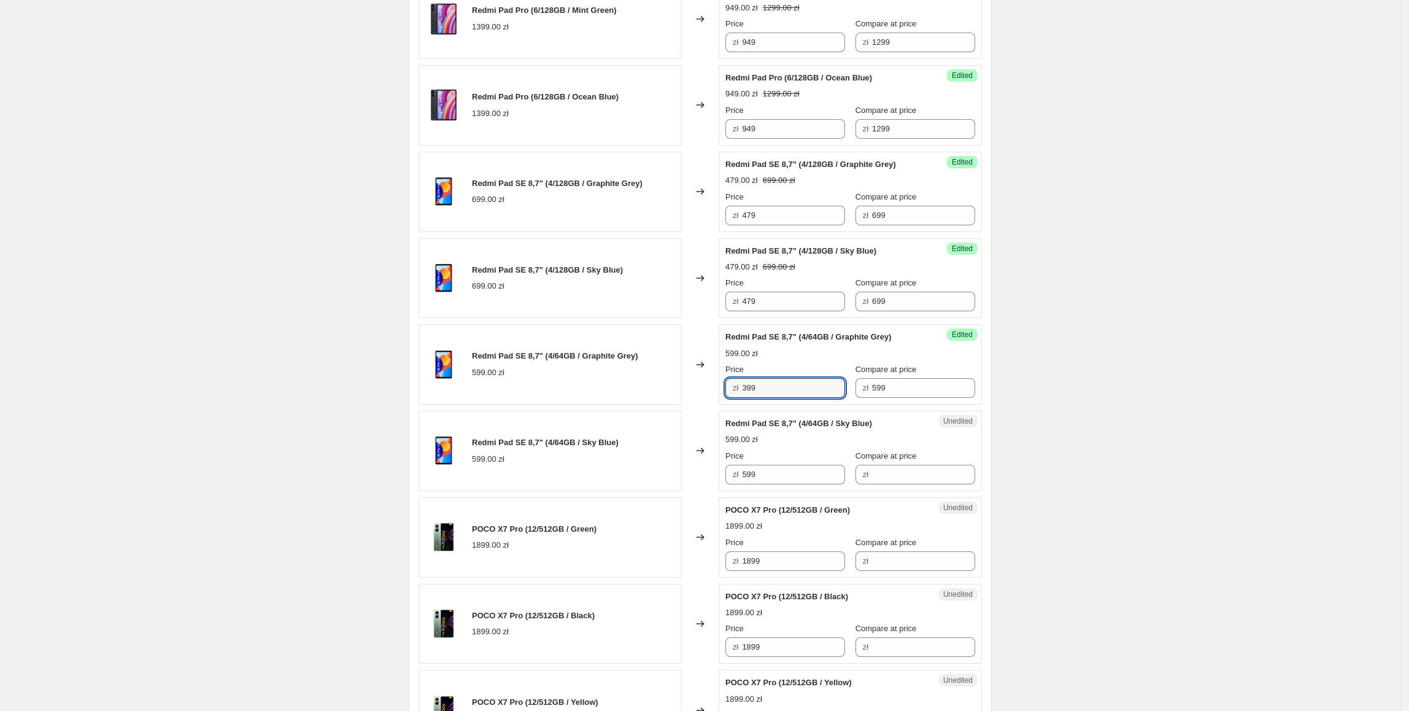
type input "399"
click at [1080, 315] on div "Create new price [MEDICAL_DATA]. This page is ready Create new price [MEDICAL_D…" at bounding box center [700, 604] width 1400 height 2325
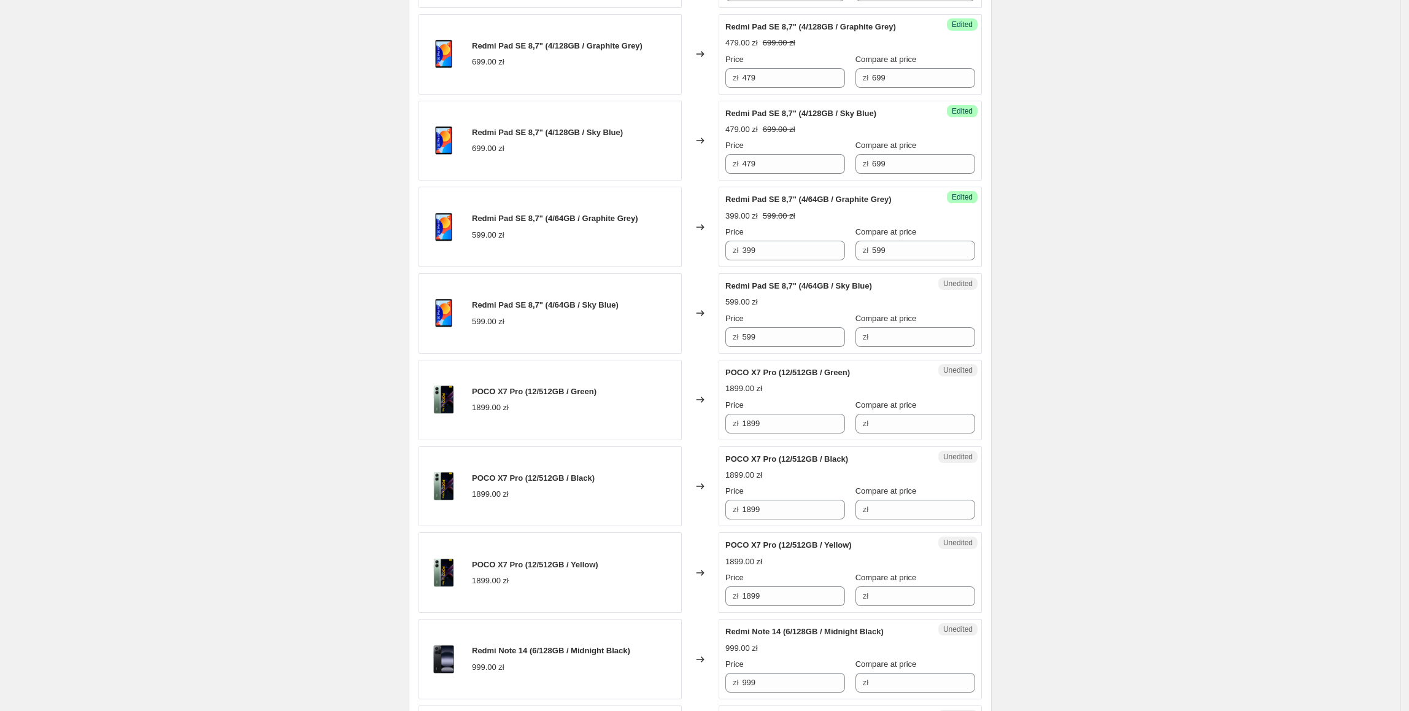
scroll to position [698, 0]
drag, startPoint x: 795, startPoint y: 248, endPoint x: 715, endPoint y: 303, distance: 97.5
click at [678, 272] on div "Redmi Pad Pro (6/128GB / Graphite Grey) 1399.00 zł Changed to Success Edited Re…" at bounding box center [700, 577] width 563 height 1648
drag, startPoint x: 705, startPoint y: 345, endPoint x: 718, endPoint y: 361, distance: 21.0
click at [678, 350] on div "Redmi Pad SE 8,7" (4/64GB / Sky Blue) 599.00 zł Changed to Unedited Redmi Pad S…" at bounding box center [700, 311] width 563 height 80
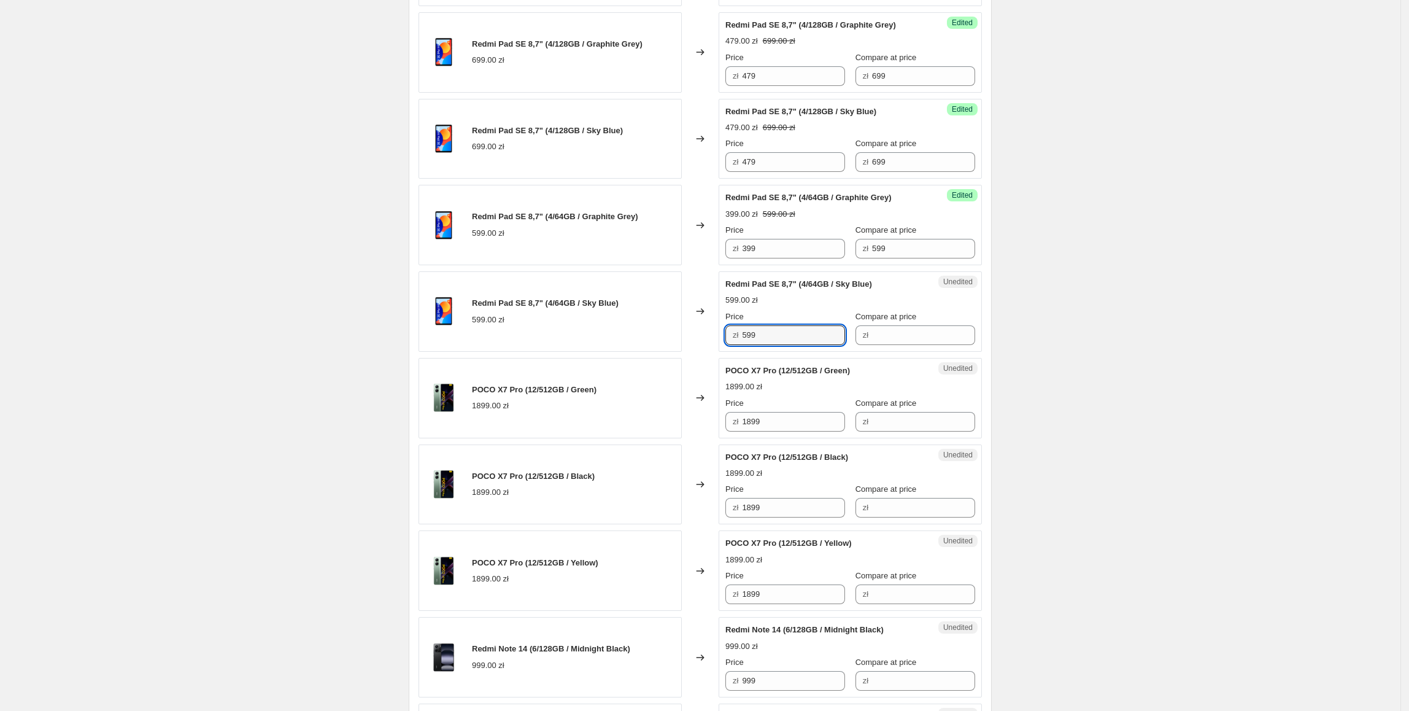
paste input "3"
type input "399"
click at [1076, 349] on div "Create new price [MEDICAL_DATA]. This page is ready Create new price [MEDICAL_D…" at bounding box center [700, 464] width 1400 height 2325
drag, startPoint x: 939, startPoint y: 257, endPoint x: 794, endPoint y: 278, distance: 147.0
click at [768, 256] on div "Price zł 399 Compare at price zł 599" at bounding box center [850, 241] width 250 height 34
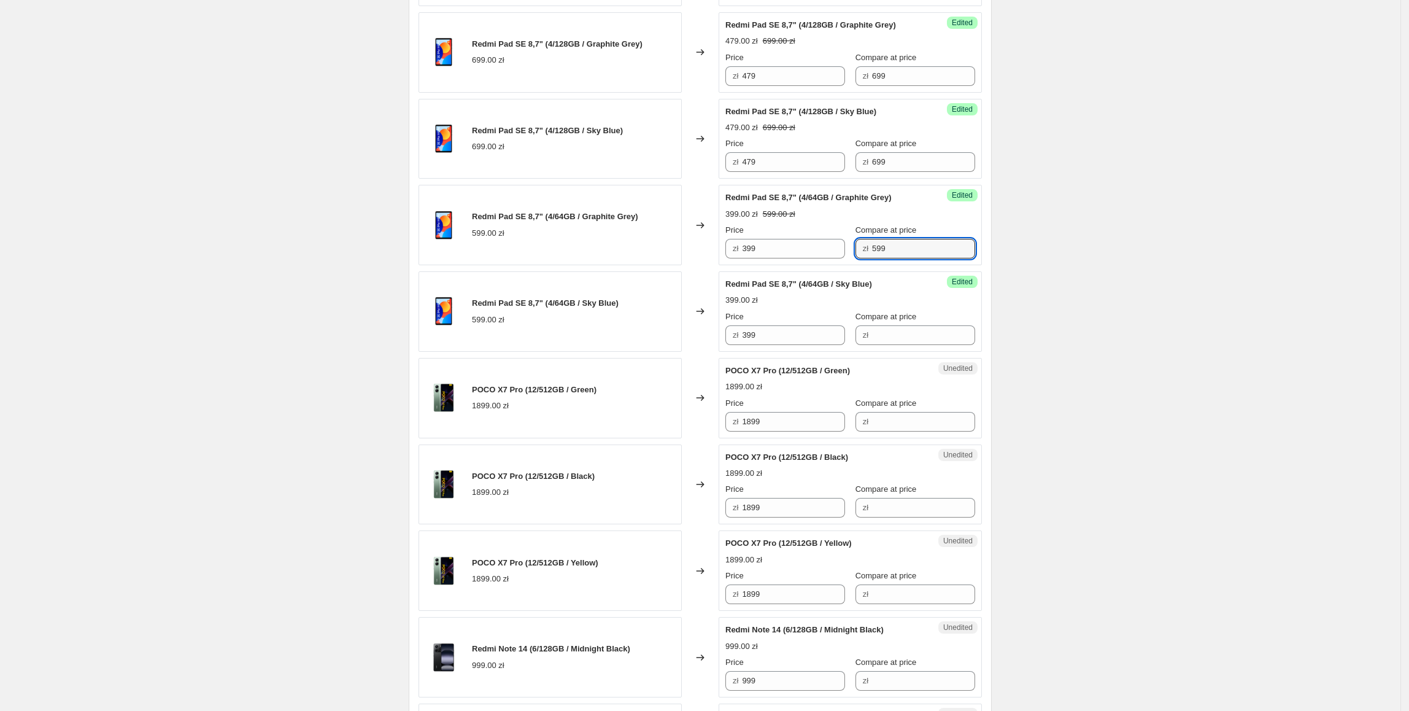
click at [897, 349] on div "Success Edited Redmi Pad SE 8,7" (4/64GB / Sky Blue) 399.00 zł Price zł 399 Com…" at bounding box center [850, 311] width 263 height 80
click at [894, 335] on input "Compare at price" at bounding box center [923, 335] width 103 height 20
paste input "599"
type input "599"
click at [1030, 342] on div "Create new price [MEDICAL_DATA]. This page is ready Create new price [MEDICAL_D…" at bounding box center [700, 464] width 1400 height 2325
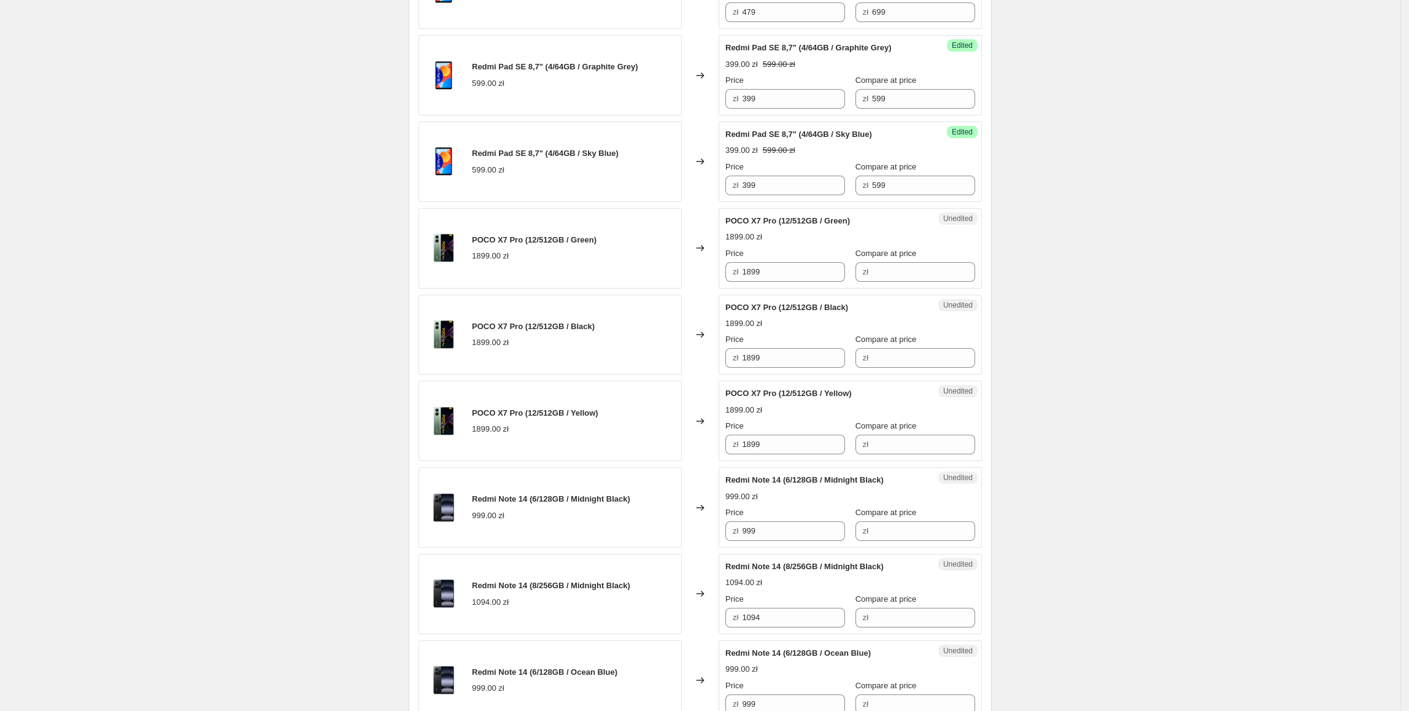
scroll to position [857, 0]
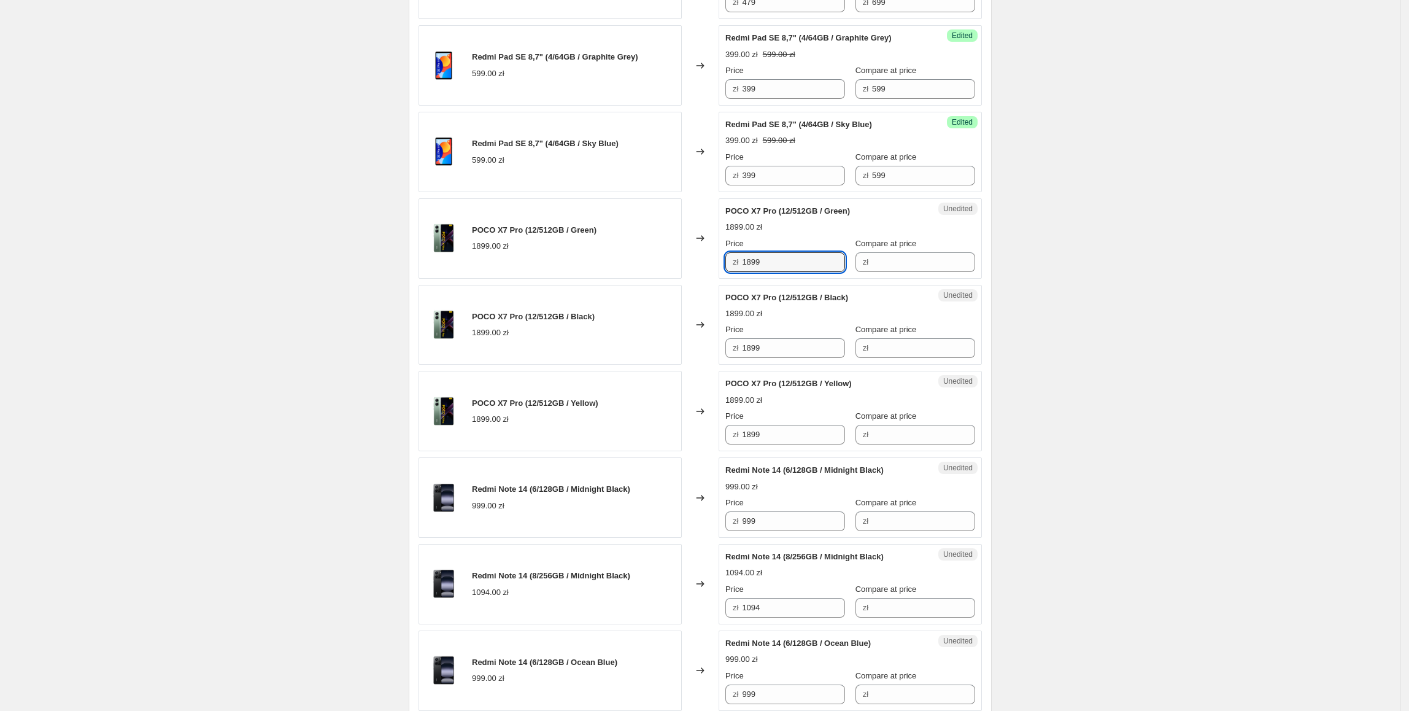
drag, startPoint x: 821, startPoint y: 260, endPoint x: 633, endPoint y: 258, distance: 187.2
click at [633, 258] on div "POCO X7 Pro (12/512GB / Green) 1899.00 zł Changed to Unedited POCO X7 Pro (12/5…" at bounding box center [700, 238] width 563 height 80
click at [872, 269] on input "Compare at price" at bounding box center [923, 262] width 103 height 20
paste input "1899"
type input "1899"
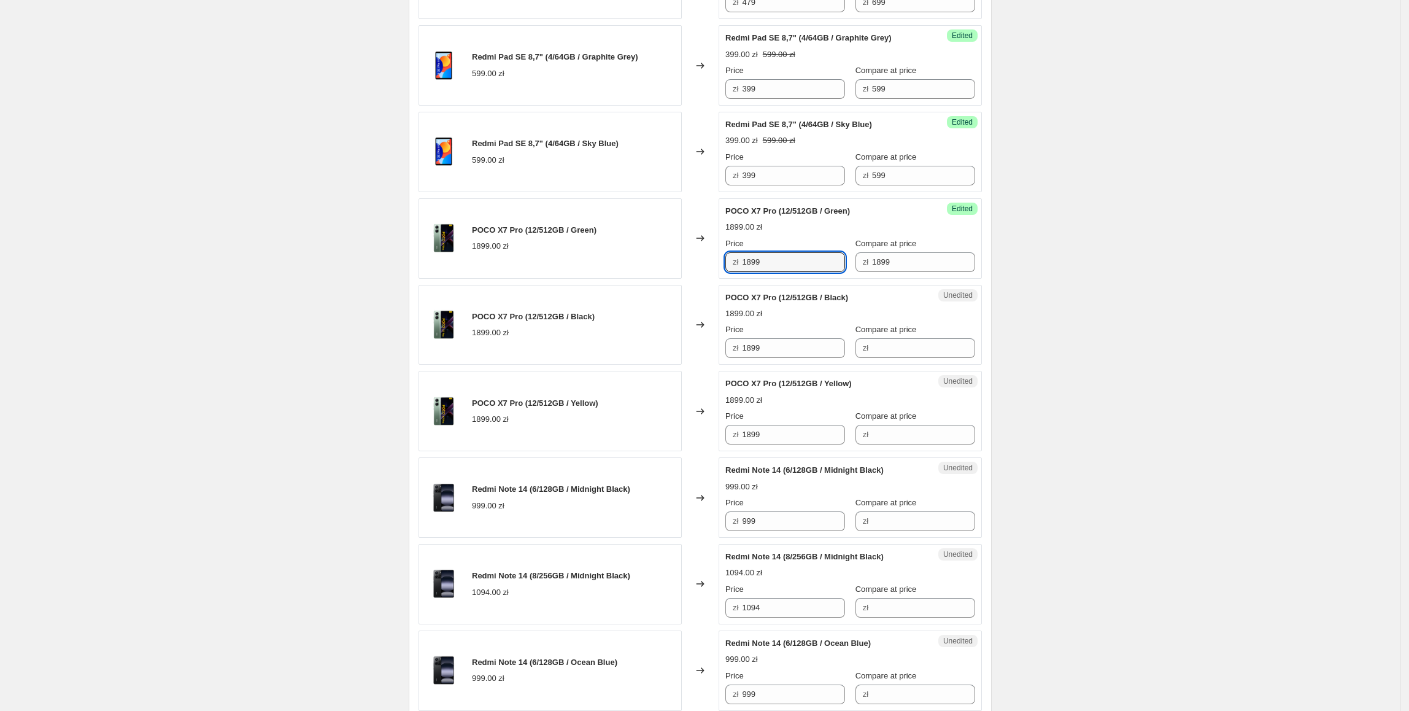
drag, startPoint x: 773, startPoint y: 271, endPoint x: 718, endPoint y: 268, distance: 55.3
click at [718, 268] on div "POCO X7 Pro (12/512GB / Green) 1899.00 zł Changed to Success Edited POCO X7 Pro…" at bounding box center [700, 238] width 563 height 80
type input "1649"
click at [1080, 282] on div "Create new price [MEDICAL_DATA]. This page is ready Create new price [MEDICAL_D…" at bounding box center [700, 305] width 1400 height 2325
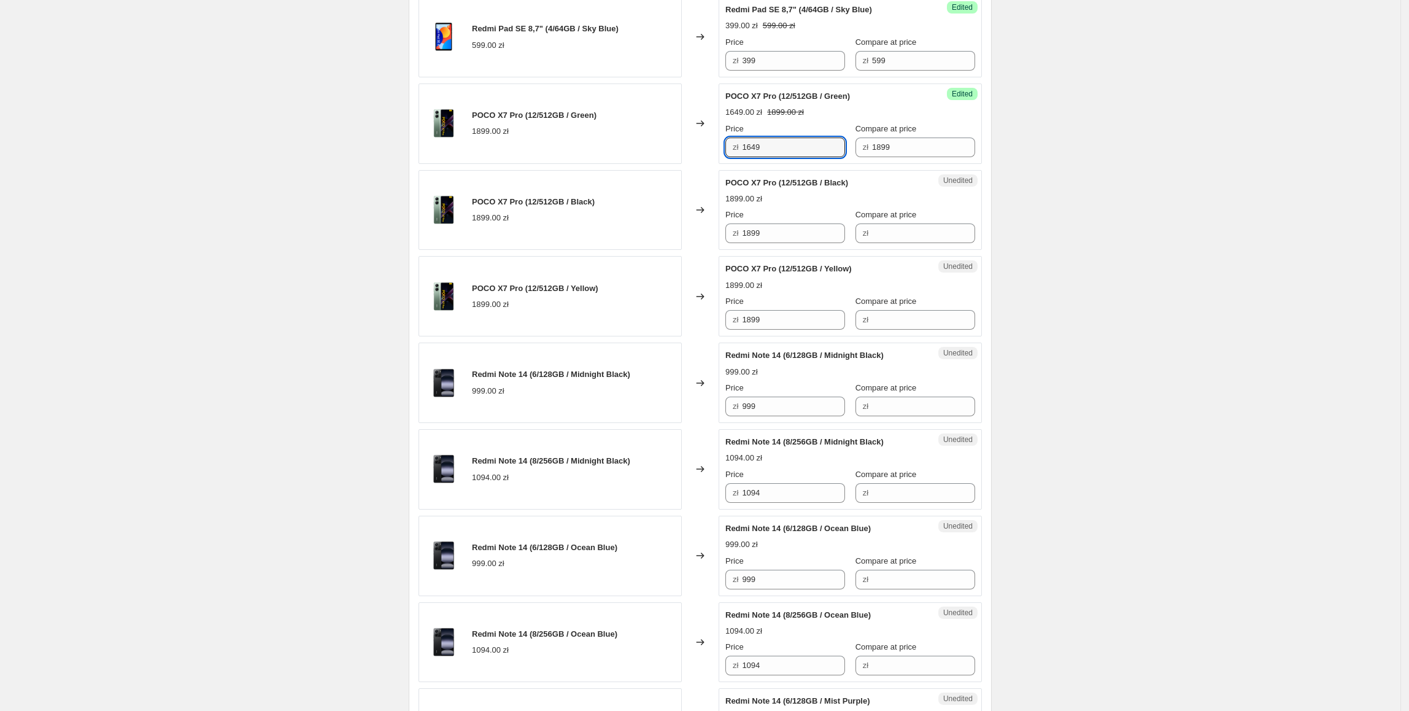
drag, startPoint x: 830, startPoint y: 153, endPoint x: 692, endPoint y: 142, distance: 137.9
click at [692, 142] on div "POCO X7 Pro (12/512GB / Green) 1899.00 zł Changed to Success Edited POCO X7 Pro…" at bounding box center [700, 123] width 563 height 80
paste input "64"
drag, startPoint x: 808, startPoint y: 231, endPoint x: 620, endPoint y: 234, distance: 187.8
click at [620, 234] on div "POCO X7 Pro (12/512GB / Black) 1899.00 zł Changed to Unedited POCO X7 Pro (12/5…" at bounding box center [700, 210] width 563 height 80
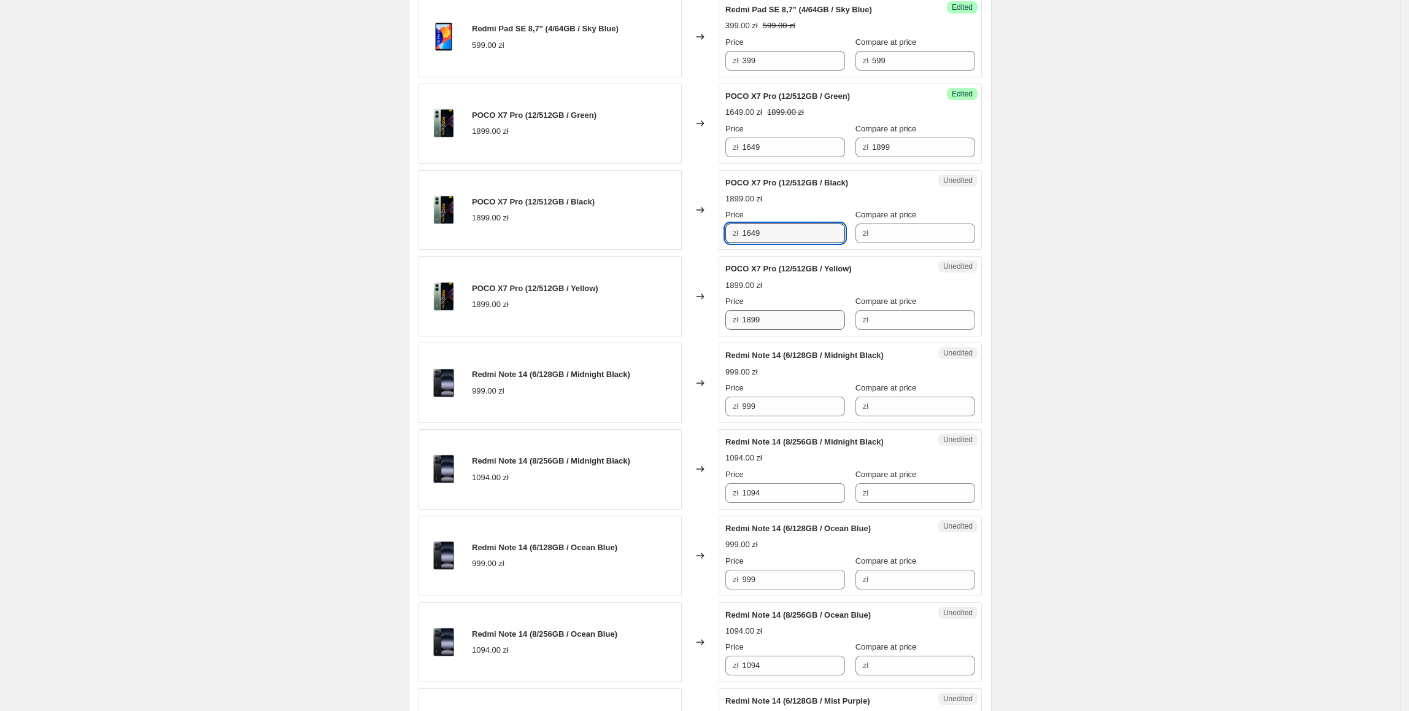
type input "1649"
paste input "64"
drag, startPoint x: 803, startPoint y: 325, endPoint x: 1089, endPoint y: 317, distance: 285.5
click at [671, 325] on div "POCO X7 Pro (12/512GB / Yellow) 1899.00 zł Changed to Unedited POCO X7 Pro (12/…" at bounding box center [700, 296] width 563 height 80
type input "1649"
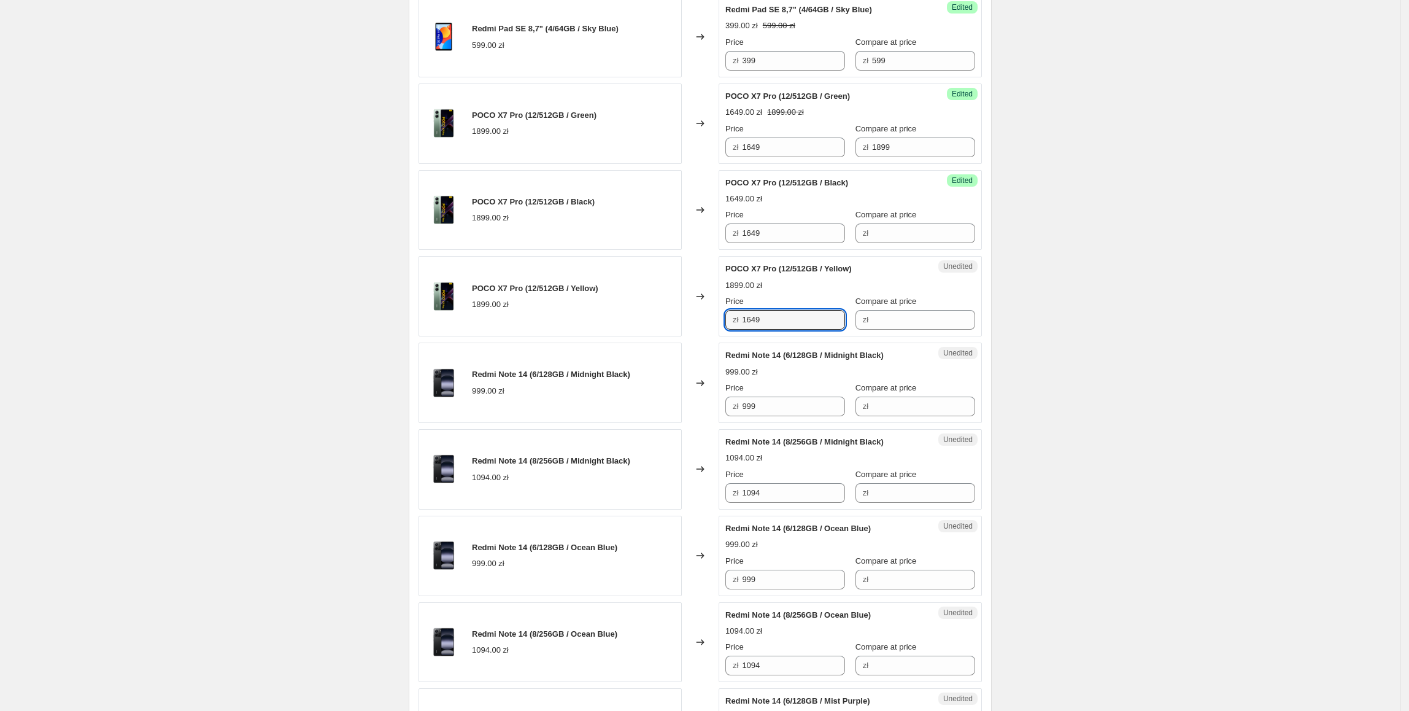
click at [1108, 306] on div "Create new price [MEDICAL_DATA]. This page is ready Create new price [MEDICAL_D…" at bounding box center [700, 190] width 1400 height 2325
drag, startPoint x: 895, startPoint y: 150, endPoint x: 911, endPoint y: 238, distance: 89.9
click at [860, 172] on div "Redmi Pad Pro (6/128GB / Graphite Grey) 1399.00 zł Changed to Success Edited Re…" at bounding box center [700, 302] width 563 height 1648
click at [912, 238] on input "Compare at price" at bounding box center [923, 233] width 103 height 20
paste input "1899"
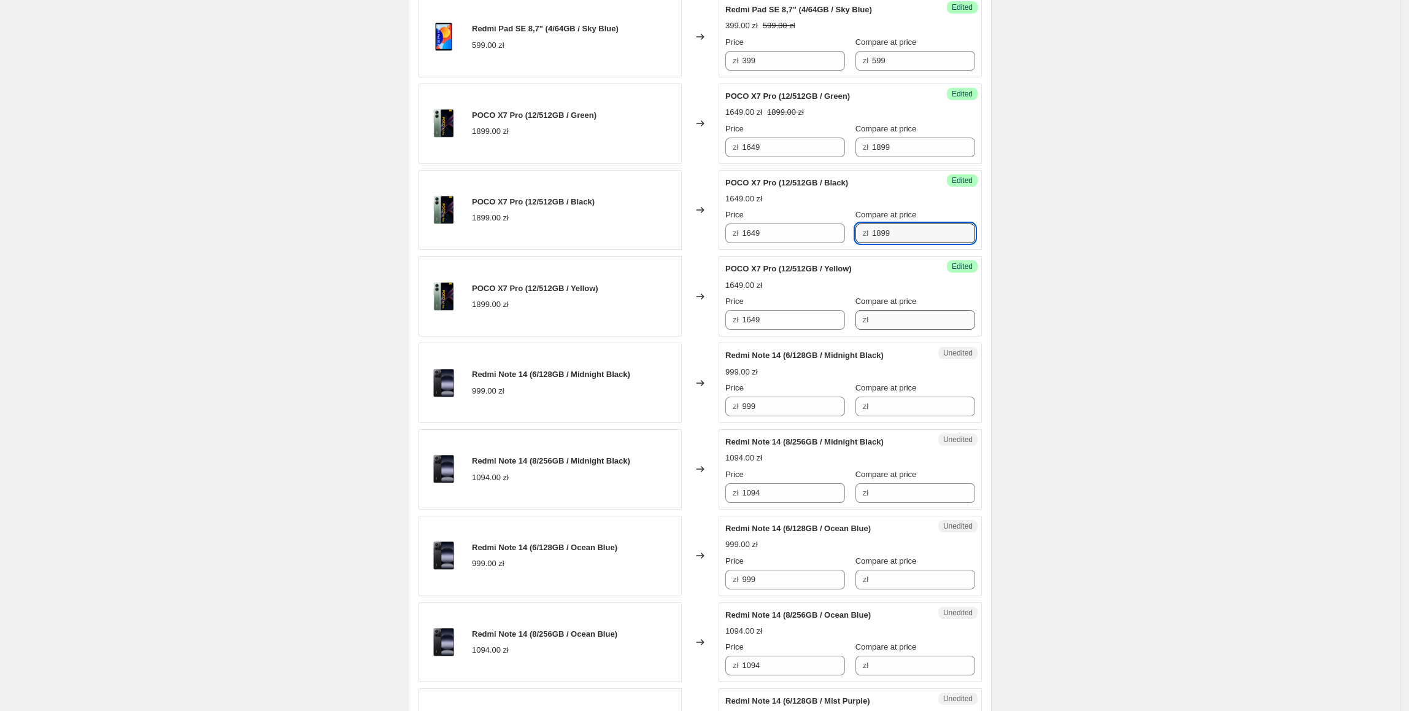
type input "1899"
click at [899, 325] on input "Compare at price" at bounding box center [923, 320] width 103 height 20
paste input "1899"
type input "1899"
click at [1044, 276] on div "Create new price [MEDICAL_DATA]. This page is ready Create new price [MEDICAL_D…" at bounding box center [700, 190] width 1400 height 2325
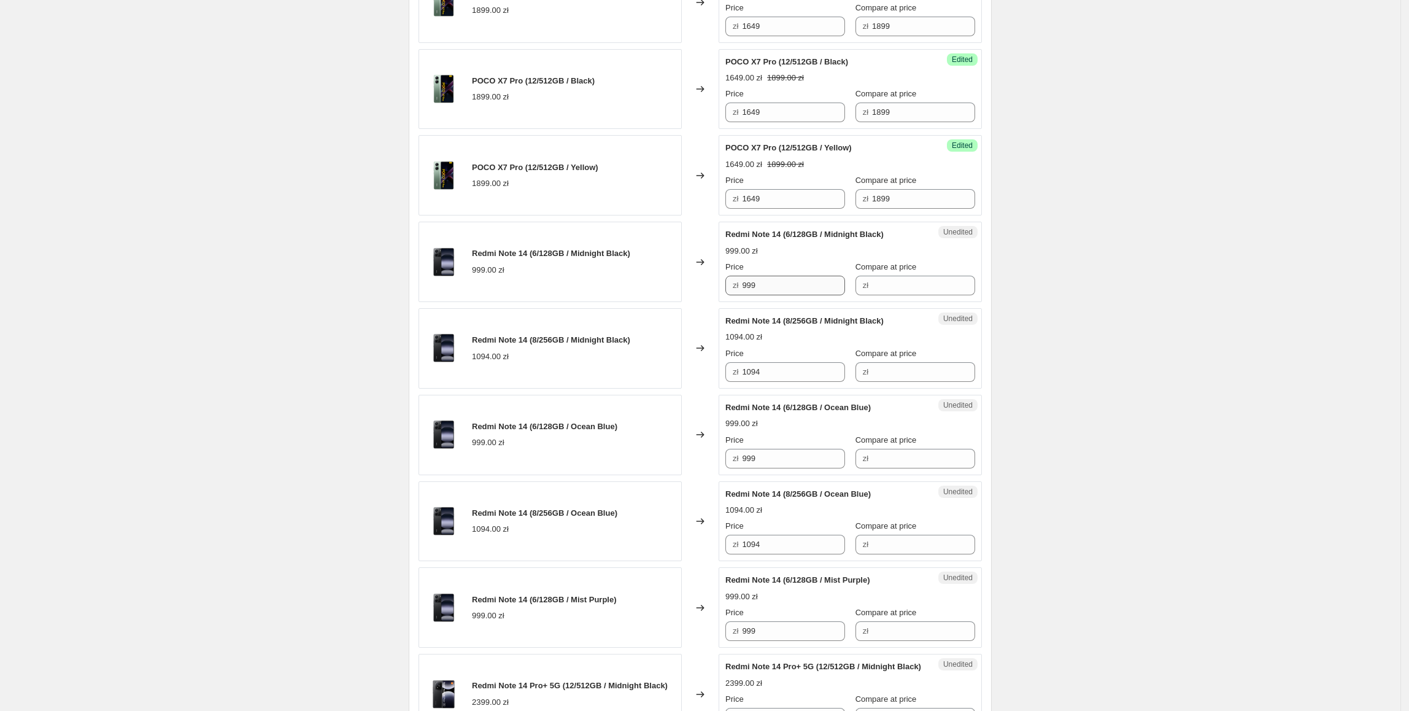
scroll to position [1102, 0]
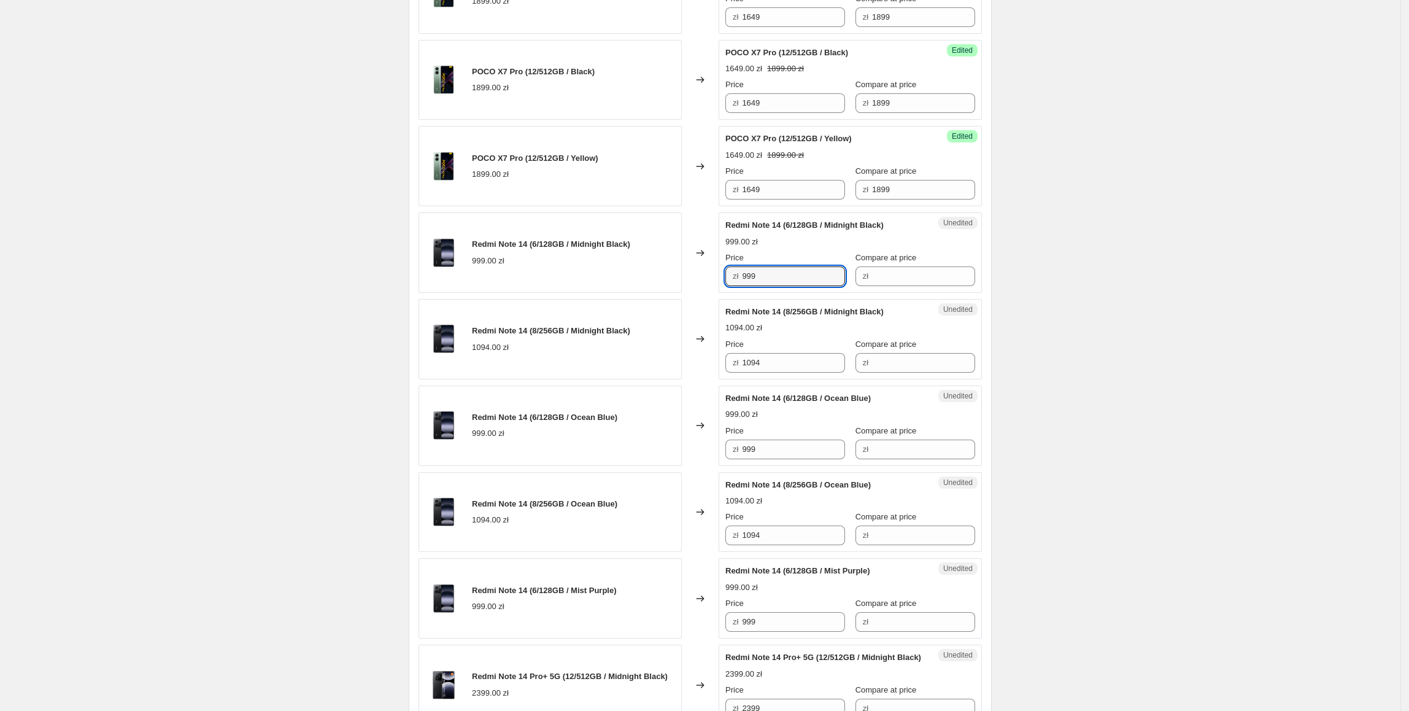
drag, startPoint x: 776, startPoint y: 286, endPoint x: 725, endPoint y: 288, distance: 50.4
click at [725, 288] on div "Unedited Redmi Note 14 (6/128GB / Midnight Black) 999.00 zł Price zł 999 Compar…" at bounding box center [850, 252] width 263 height 80
drag, startPoint x: 894, startPoint y: 284, endPoint x: 874, endPoint y: 286, distance: 19.8
click at [894, 284] on input "Compare at price" at bounding box center [923, 276] width 103 height 20
paste input "999"
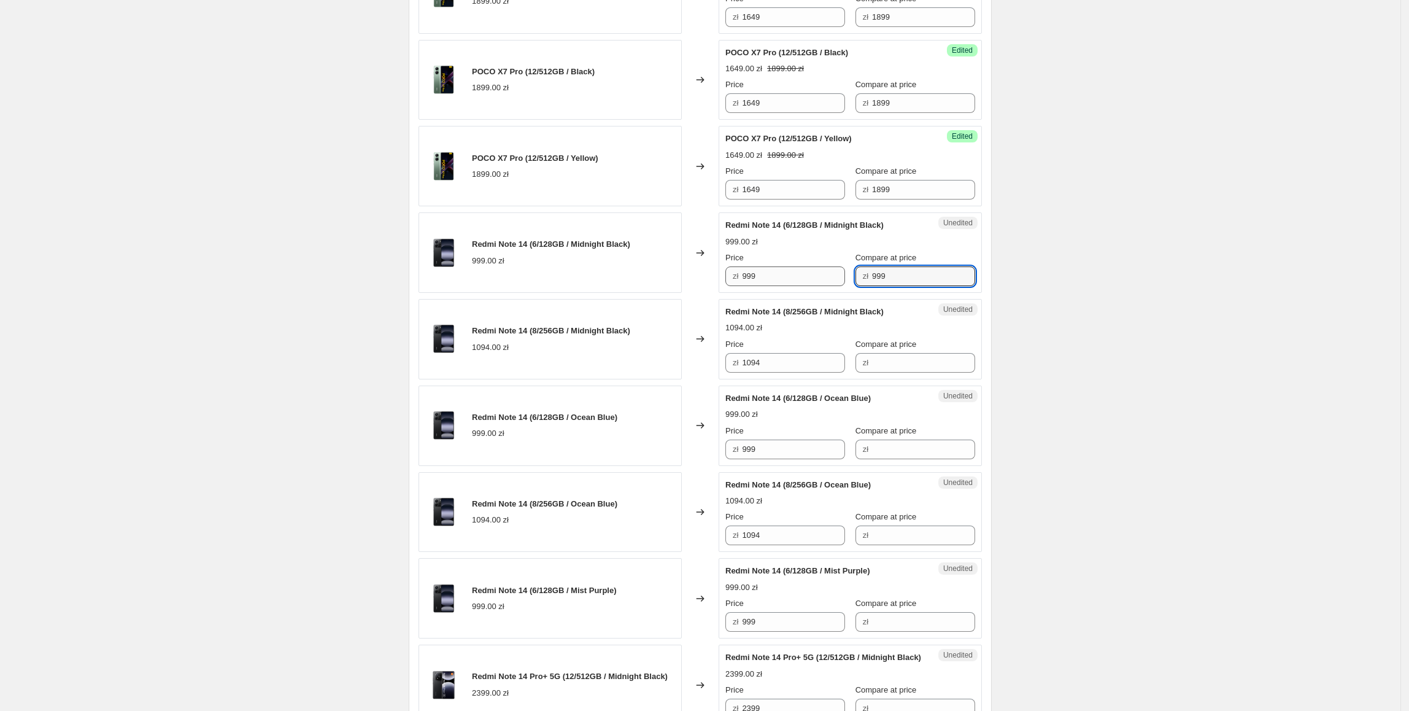
type input "999"
drag, startPoint x: 800, startPoint y: 281, endPoint x: 725, endPoint y: 285, distance: 75.6
click at [725, 285] on div "Success Edited Redmi Note 14 (6/128GB / Midnight Black) 999.00 zł Price zł 999 …" at bounding box center [850, 252] width 263 height 80
type input "699"
click at [989, 268] on div "PRICE CHANGE PREVIEW 19 product variants selected. 11 product prices edited: Re…" at bounding box center [700, 169] width 583 height 1727
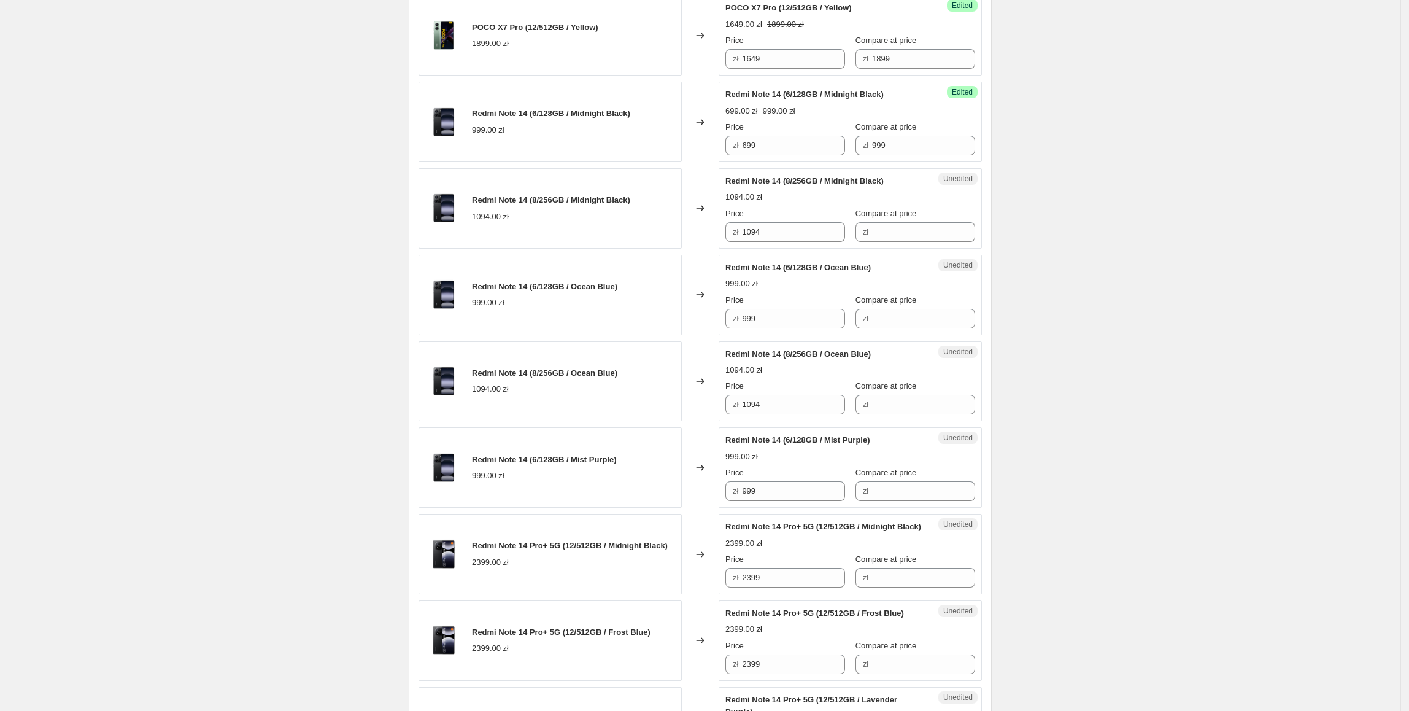
scroll to position [1237, 0]
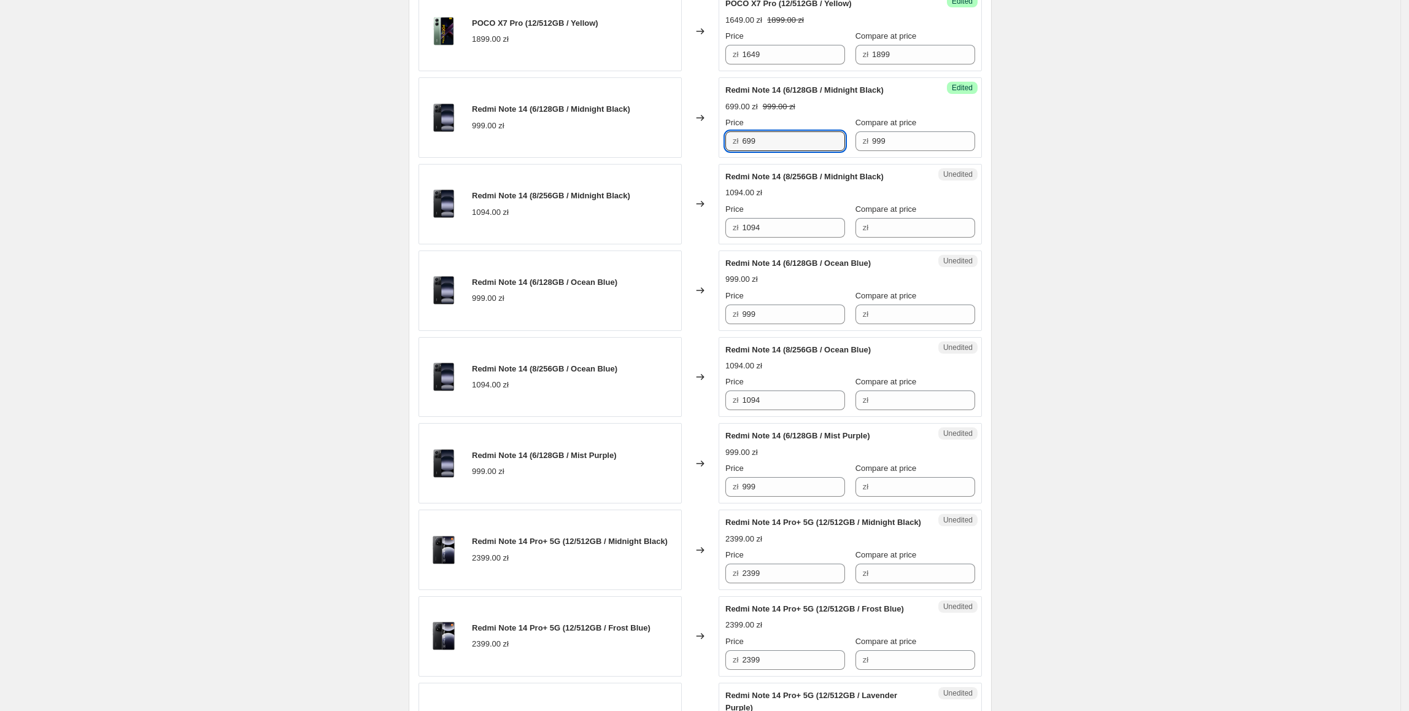
drag, startPoint x: 714, startPoint y: 149, endPoint x: 648, endPoint y: 149, distance: 66.3
click at [647, 149] on div "Redmi Note 14 (6/128GB / Midnight Black) 999.00 zł Changed to Success Edited Re…" at bounding box center [700, 117] width 563 height 80
drag, startPoint x: 673, startPoint y: 328, endPoint x: 750, endPoint y: 442, distance: 137.9
click at [655, 341] on div "Redmi Pad Pro (6/128GB / Graphite Grey) 1399.00 zł Changed to Success Edited Re…" at bounding box center [700, 37] width 563 height 1648
paste input "6"
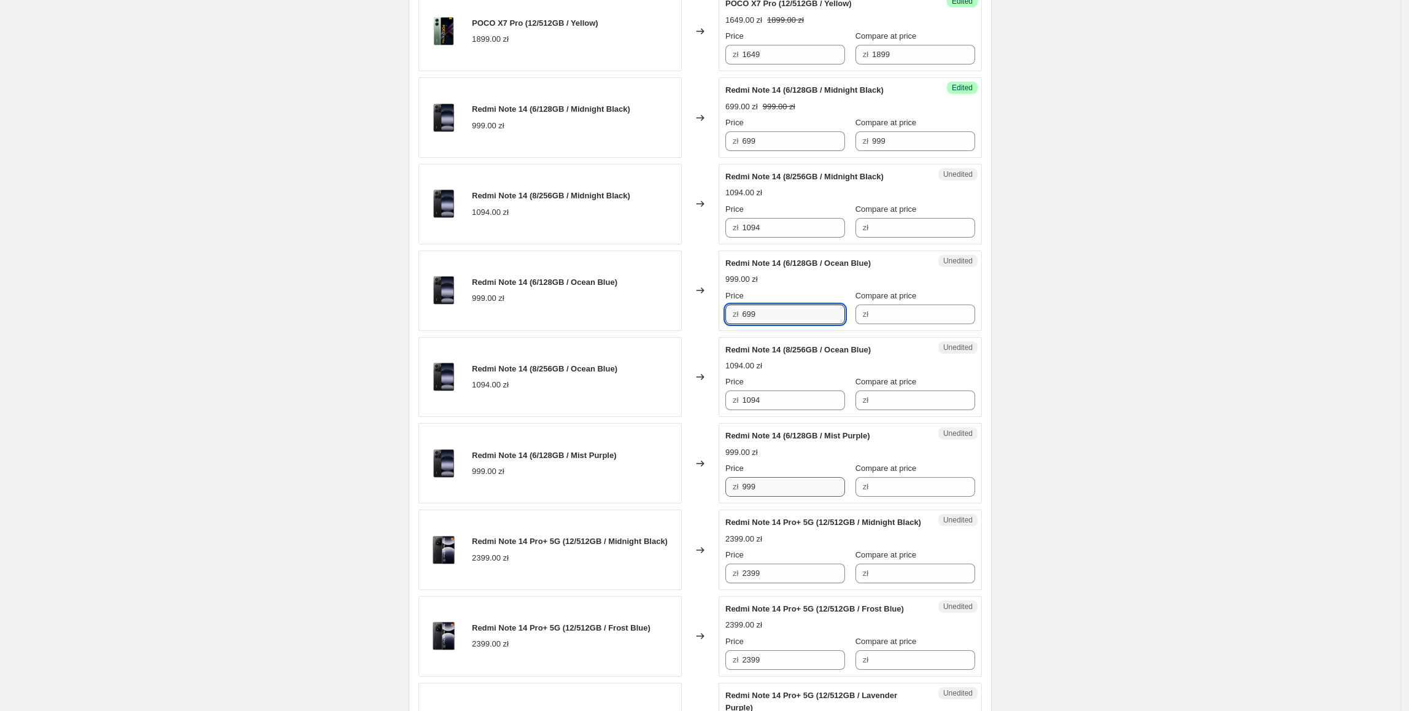
type input "699"
drag, startPoint x: 784, startPoint y: 496, endPoint x: 709, endPoint y: 500, distance: 74.3
click at [709, 500] on div "Redmi Note 14 (6/128GB / Mist Purple) 999.00 zł Changed to Unedited Redmi Note …" at bounding box center [700, 463] width 563 height 80
paste input "6"
type input "699"
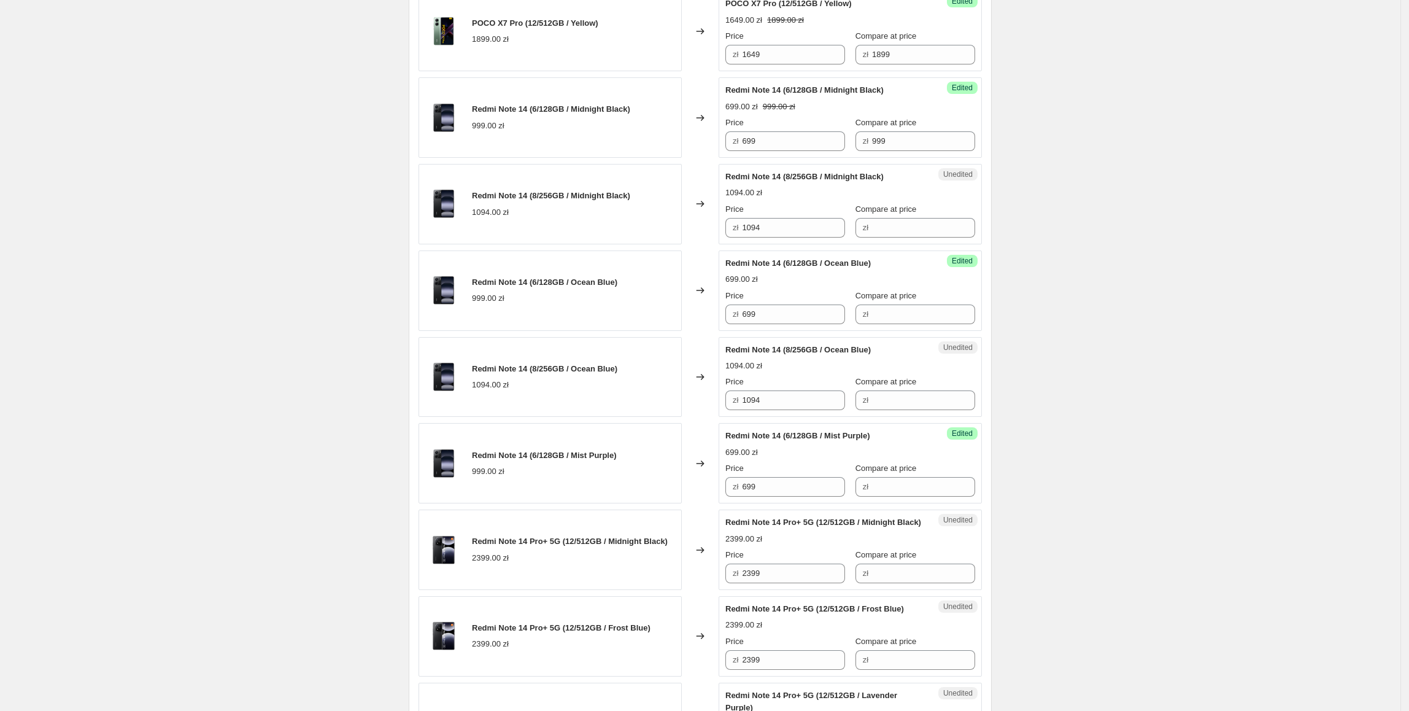
drag, startPoint x: 968, startPoint y: 420, endPoint x: 941, endPoint y: 334, distance: 90.1
click at [970, 417] on div "Unedited Redmi Note 14 (8/256GB / Ocean Blue) 1094.00 zł Price zł 1094 Compare …" at bounding box center [850, 377] width 263 height 80
click at [803, 151] on div "Price zł 699 Compare at price zł 999" at bounding box center [850, 134] width 250 height 34
click at [914, 315] on input "Compare at price" at bounding box center [923, 314] width 103 height 20
paste
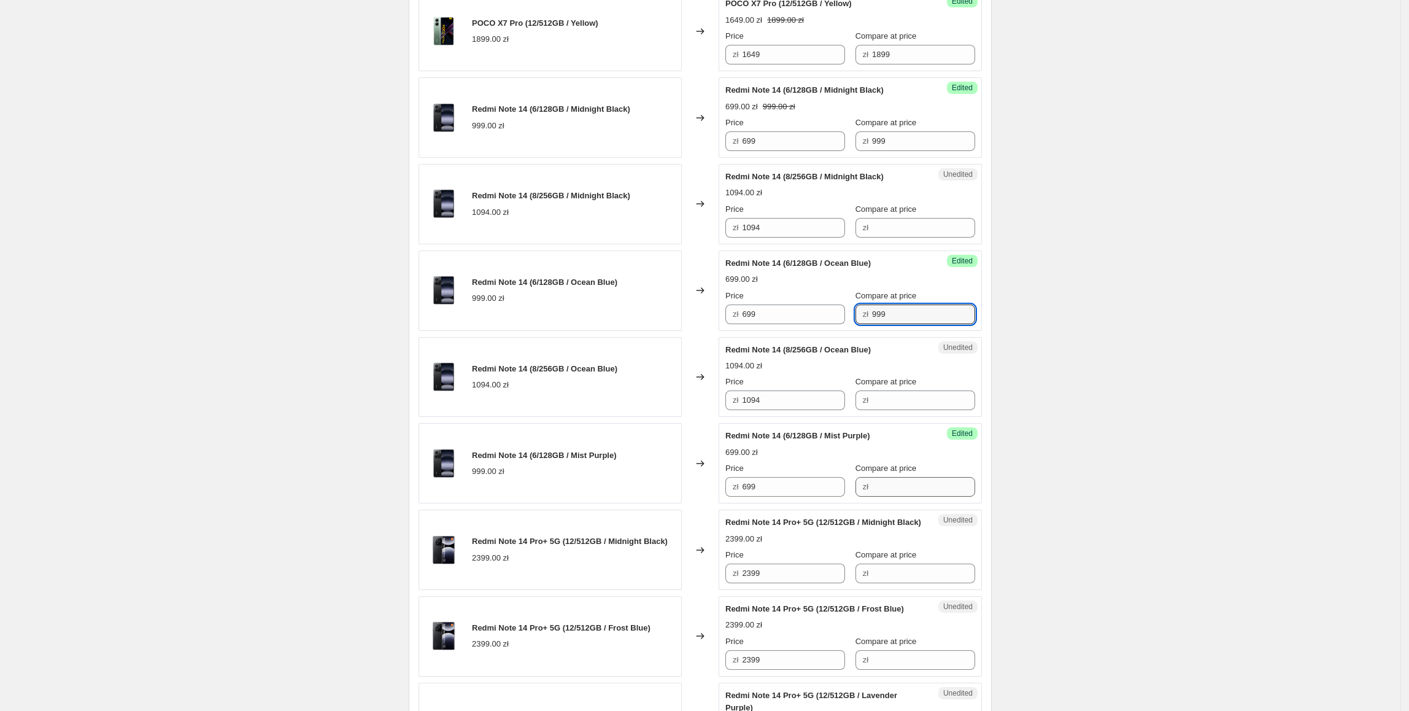
type input "999"
drag, startPoint x: 872, startPoint y: 487, endPoint x: 924, endPoint y: 496, distance: 52.3
click at [873, 487] on input "Compare at price" at bounding box center [923, 487] width 103 height 20
type input "999"
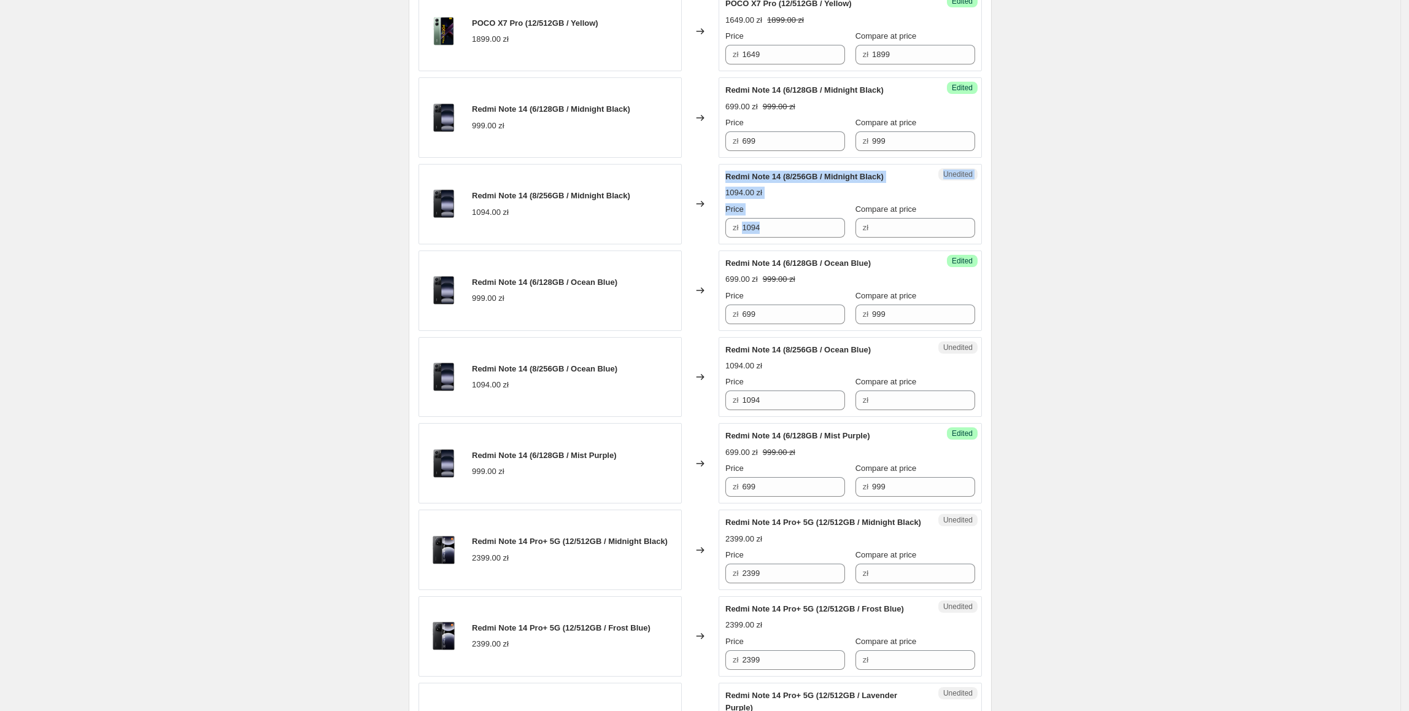
drag, startPoint x: 797, startPoint y: 244, endPoint x: 719, endPoint y: 237, distance: 77.7
click at [719, 237] on div "Redmi Note 14 (8/256GB / Midnight Black) 1094.00 zł Changed to Unedited Redmi N…" at bounding box center [700, 204] width 563 height 80
click at [798, 244] on div "Unedited Redmi Note 14 (8/256GB / Midnight Black) 1094.00 zł Price zł 1094 Comp…" at bounding box center [850, 204] width 263 height 80
drag, startPoint x: 791, startPoint y: 236, endPoint x: 732, endPoint y: 226, distance: 59.7
click at [732, 226] on div "zł 1094" at bounding box center [785, 228] width 120 height 20
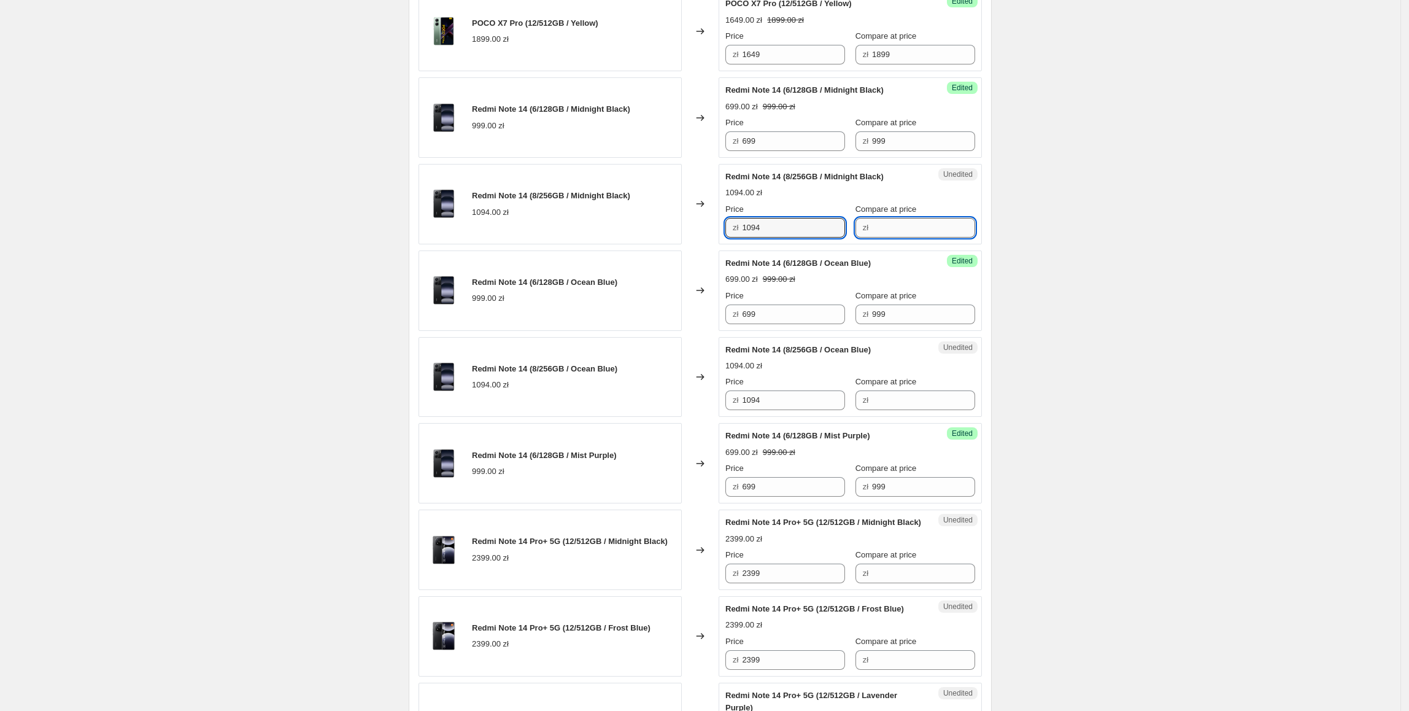
click at [882, 237] on input "Compare at price" at bounding box center [923, 228] width 103 height 20
drag, startPoint x: 902, startPoint y: 236, endPoint x: 847, endPoint y: 214, distance: 58.9
click at [855, 236] on div "zł 1094" at bounding box center [915, 228] width 120 height 20
type input "1099"
drag, startPoint x: 794, startPoint y: 234, endPoint x: 722, endPoint y: 243, distance: 73.0
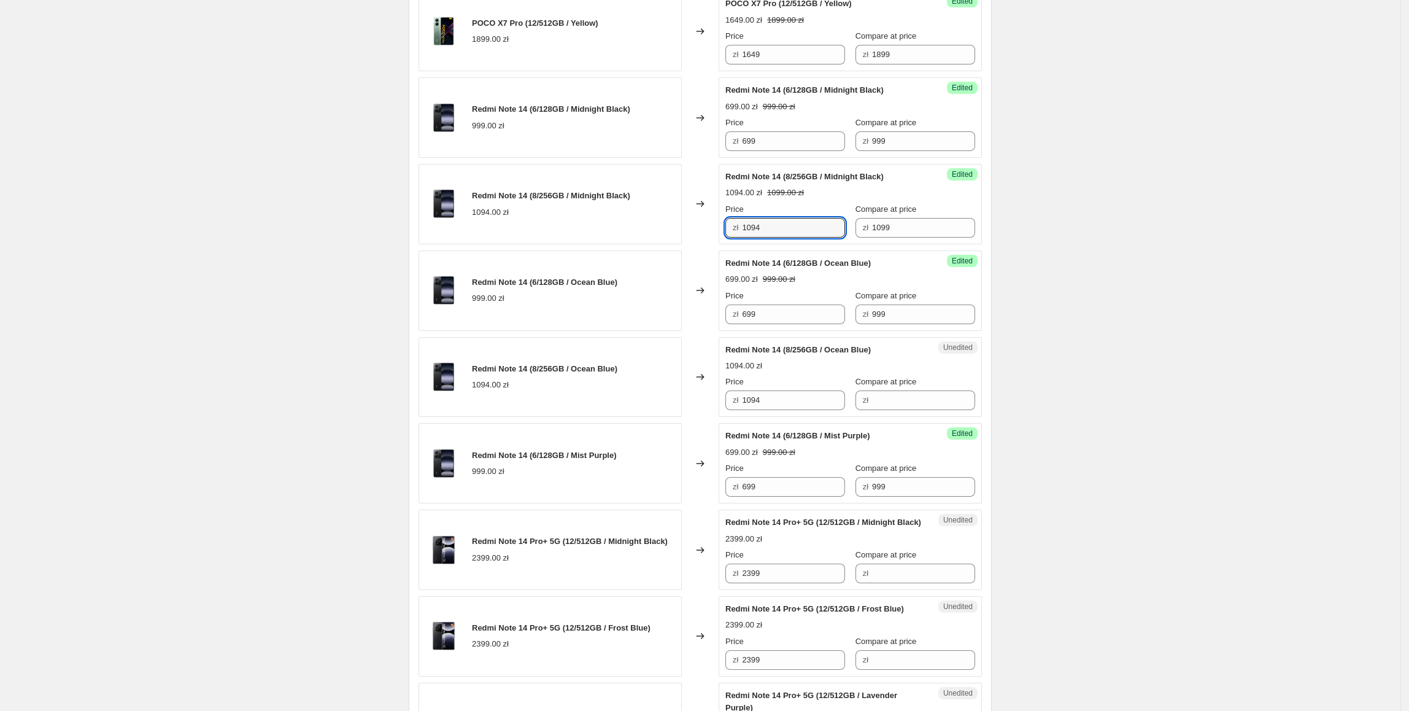
click at [722, 243] on div "Redmi Note 14 (8/256GB / Midnight Black) 1094.00 zł Changed to Success Edited R…" at bounding box center [700, 204] width 563 height 80
type input "799"
drag, startPoint x: 1175, startPoint y: 291, endPoint x: 1218, endPoint y: 312, distance: 48.3
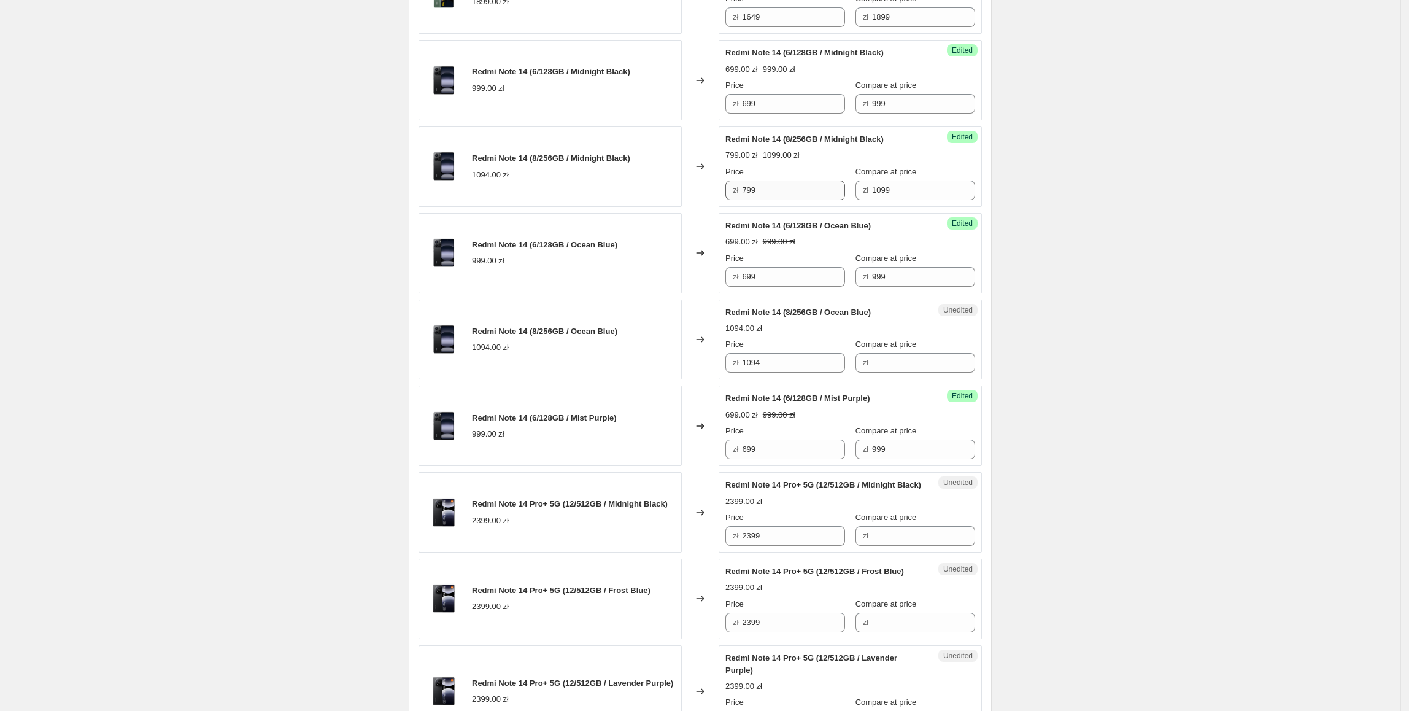
drag, startPoint x: 781, startPoint y: 205, endPoint x: 776, endPoint y: 198, distance: 9.2
click at [774, 203] on div "Success Edited Redmi Note 14 (8/256GB / Midnight Black) 799.00 zł 1099.00 zł Pr…" at bounding box center [850, 166] width 263 height 80
drag, startPoint x: 776, startPoint y: 196, endPoint x: 631, endPoint y: 199, distance: 144.3
click at [631, 199] on div "Redmi Note 14 (8/256GB / Midnight Black) 1094.00 zł Changed to Success Edited R…" at bounding box center [700, 166] width 563 height 80
drag, startPoint x: 784, startPoint y: 360, endPoint x: 718, endPoint y: 366, distance: 66.6
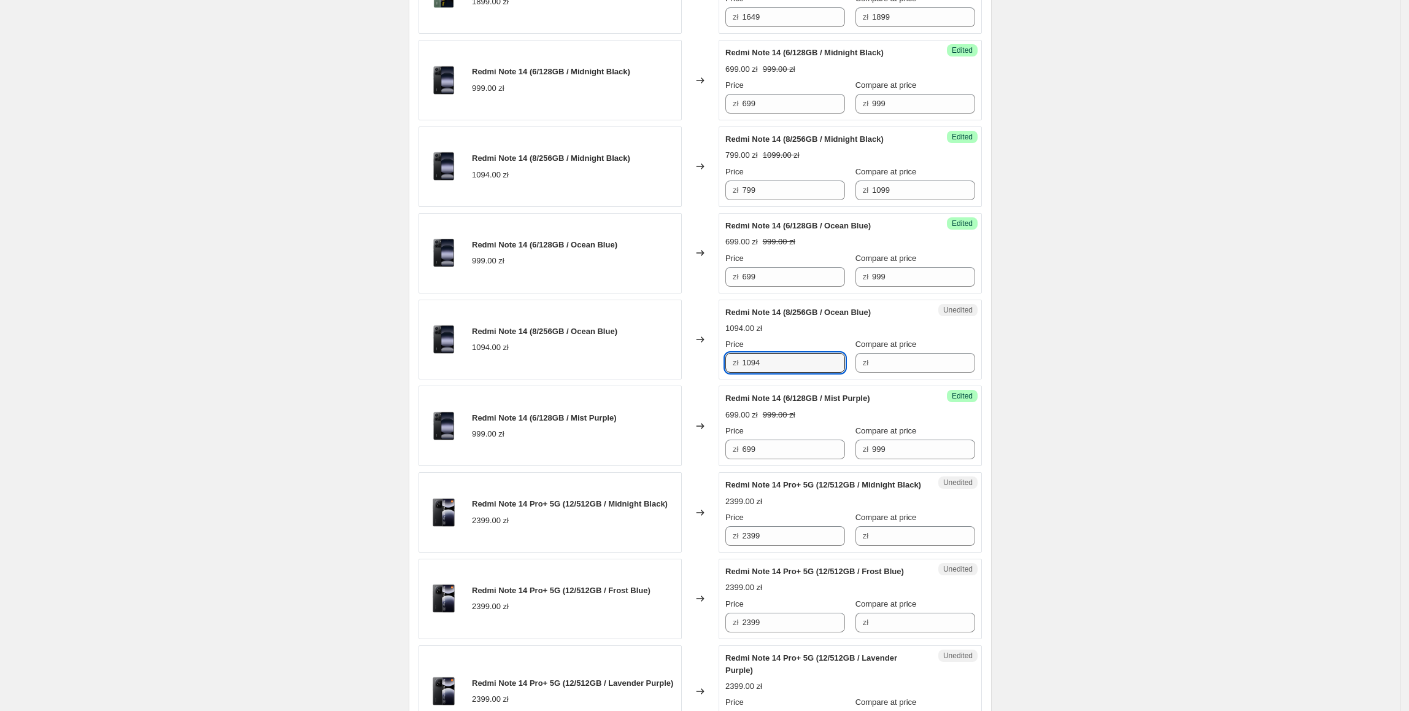
click at [722, 361] on div "Unedited Redmi Note 14 (8/256GB / Ocean Blue) 1094.00 zł Price zł 1094 Compare …" at bounding box center [850, 339] width 263 height 80
type input "799"
drag
click at [840, 200] on div "Price zł 799 Compare at price zł 1099" at bounding box center [850, 183] width 250 height 34
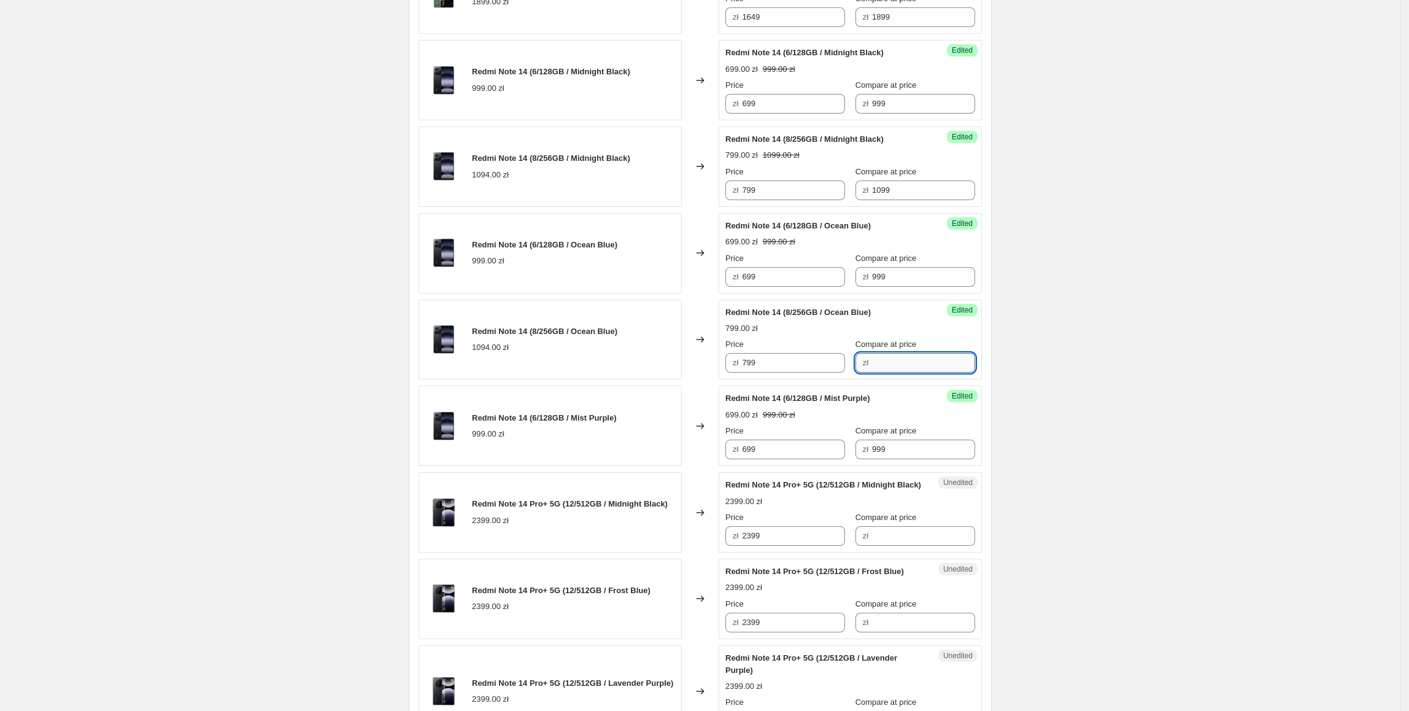
click at [911, 369] on input "Compare at price" at bounding box center [923, 363] width 103 height 20
type input "1099"
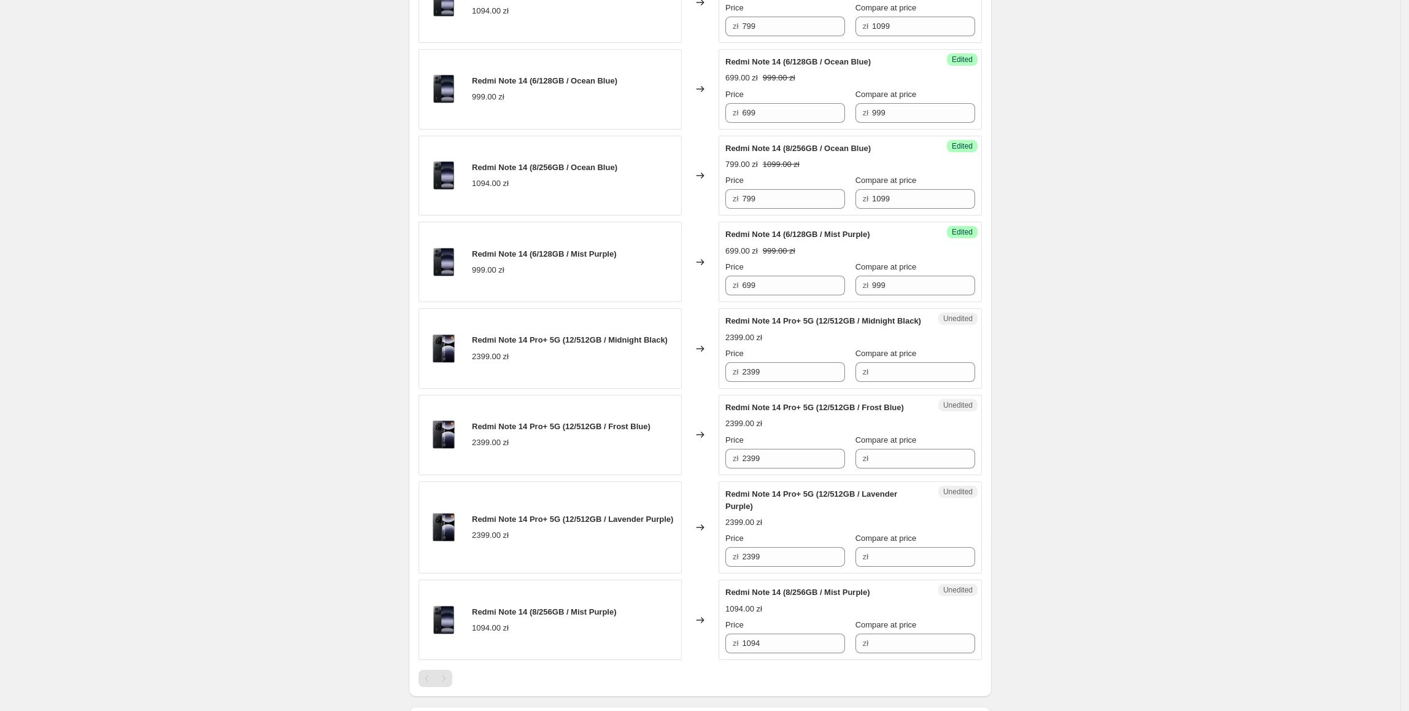
scroll to position [1458, 0]
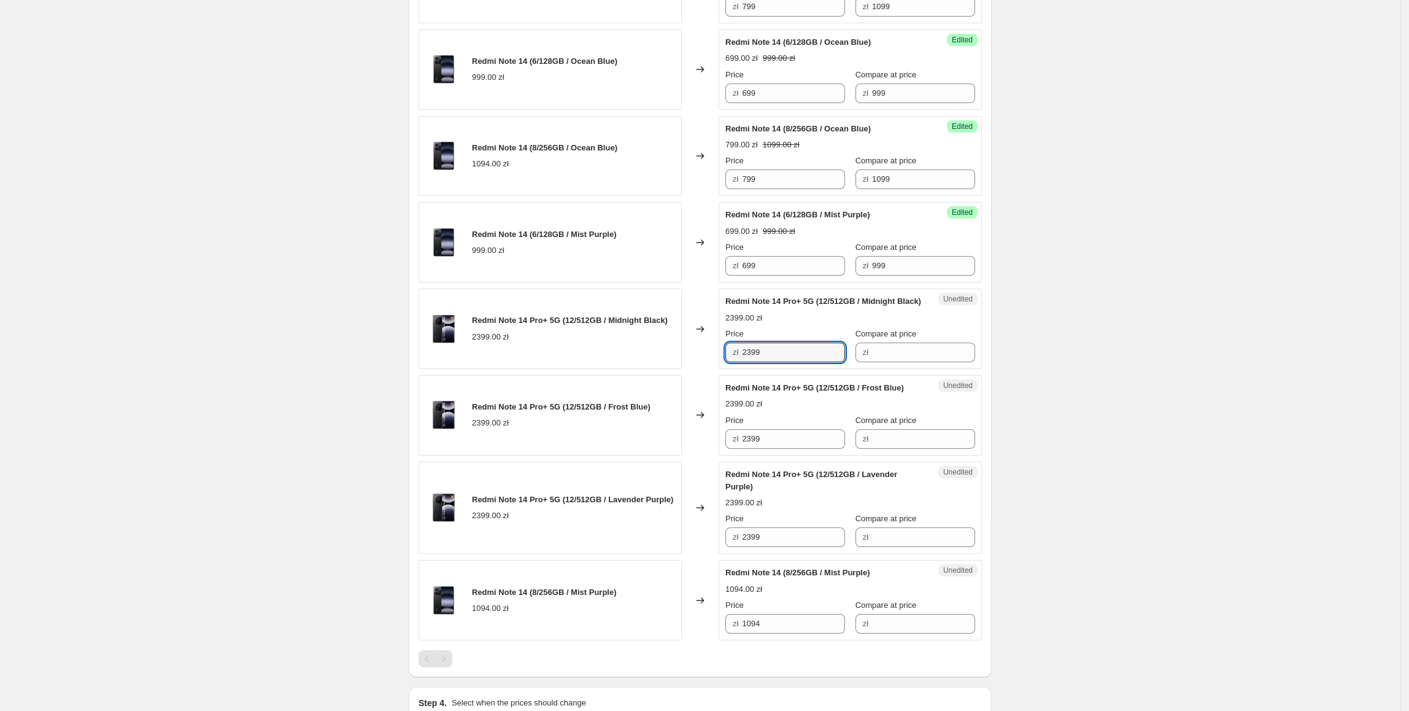
click at [686, 369] on div "Redmi Note 14 Pro+ 5G (12/512GB / Midnight Black) 2399.00 zł Changed to Unedite…" at bounding box center [700, 328] width 563 height 80
click at [896, 362] on input "Compare at price" at bounding box center [923, 352] width 103 height 20
type input "2399"
click at [739, 362] on div "zł 2399" at bounding box center [785, 352] width 120 height 20
type input "1999"
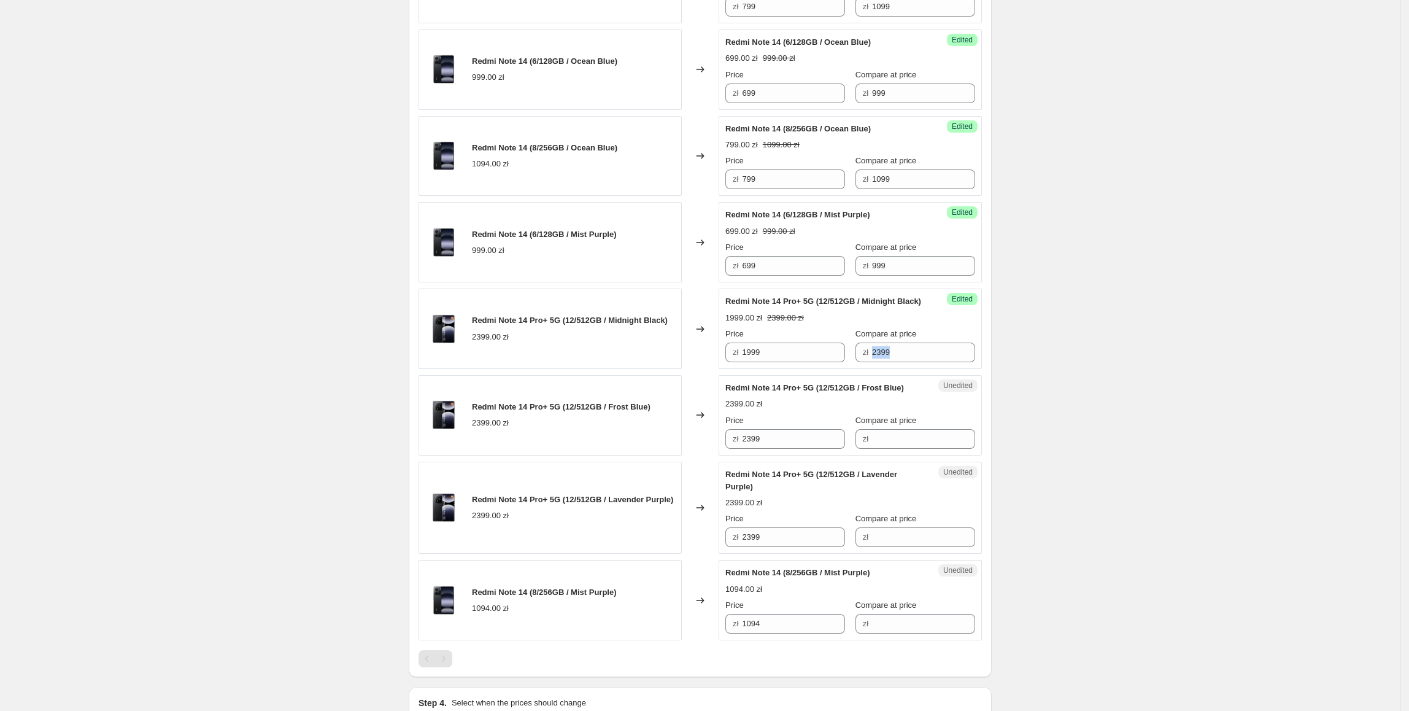
drag, startPoint x: 800, startPoint y: 368, endPoint x: 693, endPoint y: 379, distance: 107.3
click at [690, 369] on div "Redmi Note 14 Pro+ 5G (12/512GB / Midnight Black) 2399.00 zł Changed to Success…" at bounding box center [700, 328] width 563 height 80
drag, startPoint x: 795, startPoint y: 462, endPoint x: 733, endPoint y: 519, distance: 84.7
click at [674, 455] on div "Redmi Note 14 Pro+ 5G (12/512GB / Frost Blue) 2399.00 zł Changed to Unedited Re…" at bounding box center [700, 415] width 563 height 80
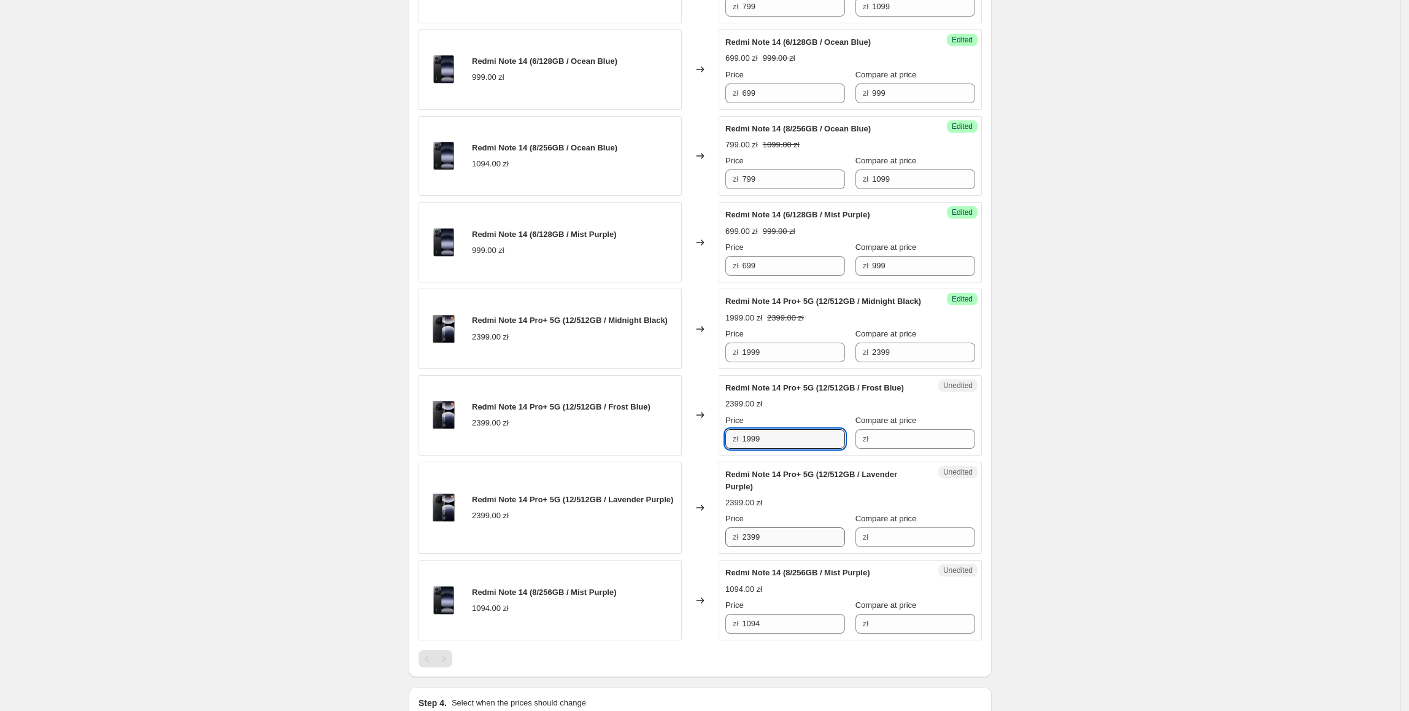
type input "1999"
click at [761, 554] on div "Unedited Redmi Note 14 Pro+ 5G (12/512GB / Lavender Purple) 2399.00 zł Price zł…" at bounding box center [850, 508] width 263 height 93
click at [678, 554] on div "Redmi Note 14 Pro+ 5G (12/512GB / Lavender Purple) 2399.00 zł Changed to Unedit…" at bounding box center [700, 508] width 563 height 93
type input "1999"
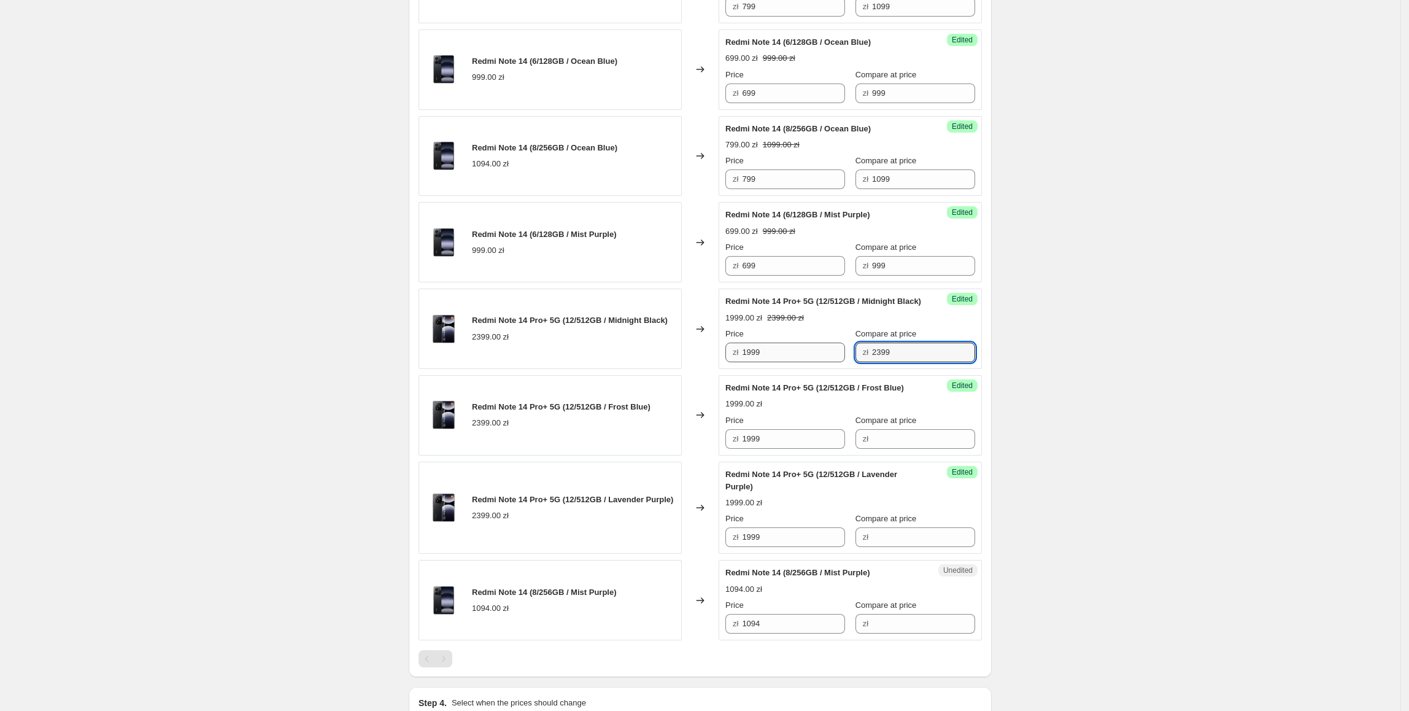
click at [838, 362] on div "Price zł 1999 Compare at price zł 2399" at bounding box center [850, 345] width 250 height 34
click at [928, 449] on input "Compare at price" at bounding box center [923, 439] width 103 height 20
type input "2399"
click at [875, 547] on input "Compare at price" at bounding box center [923, 537] width 103 height 20
type input "2399"
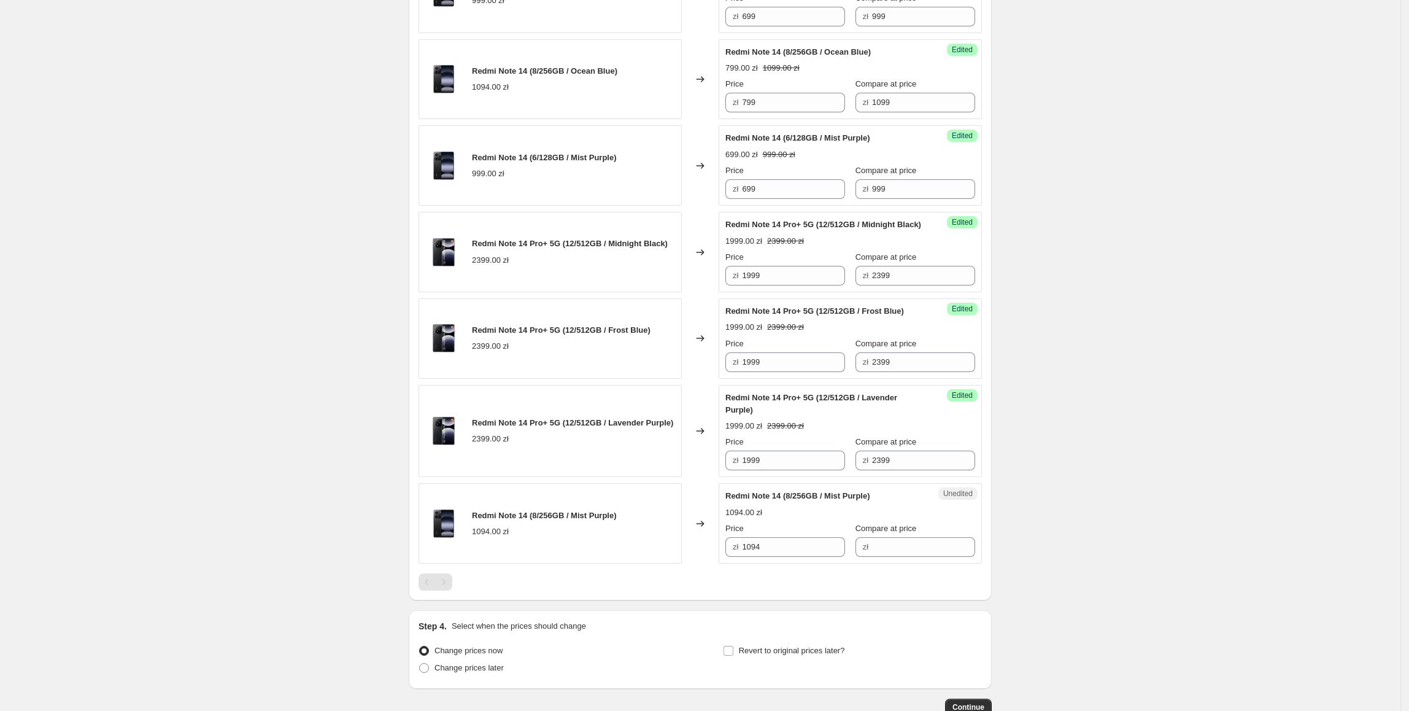
scroll to position [1537, 0]
click at [693, 558] on div "Redmi Note 14 (8/256GB / Mist Purple) 1094.00 zł Changed to Unedited Redmi Note…" at bounding box center [700, 521] width 563 height 80
click at [884, 533] on label "Compare at price" at bounding box center [885, 526] width 61 height 12
click at [884, 553] on input "Compare at price" at bounding box center [923, 545] width 103 height 20
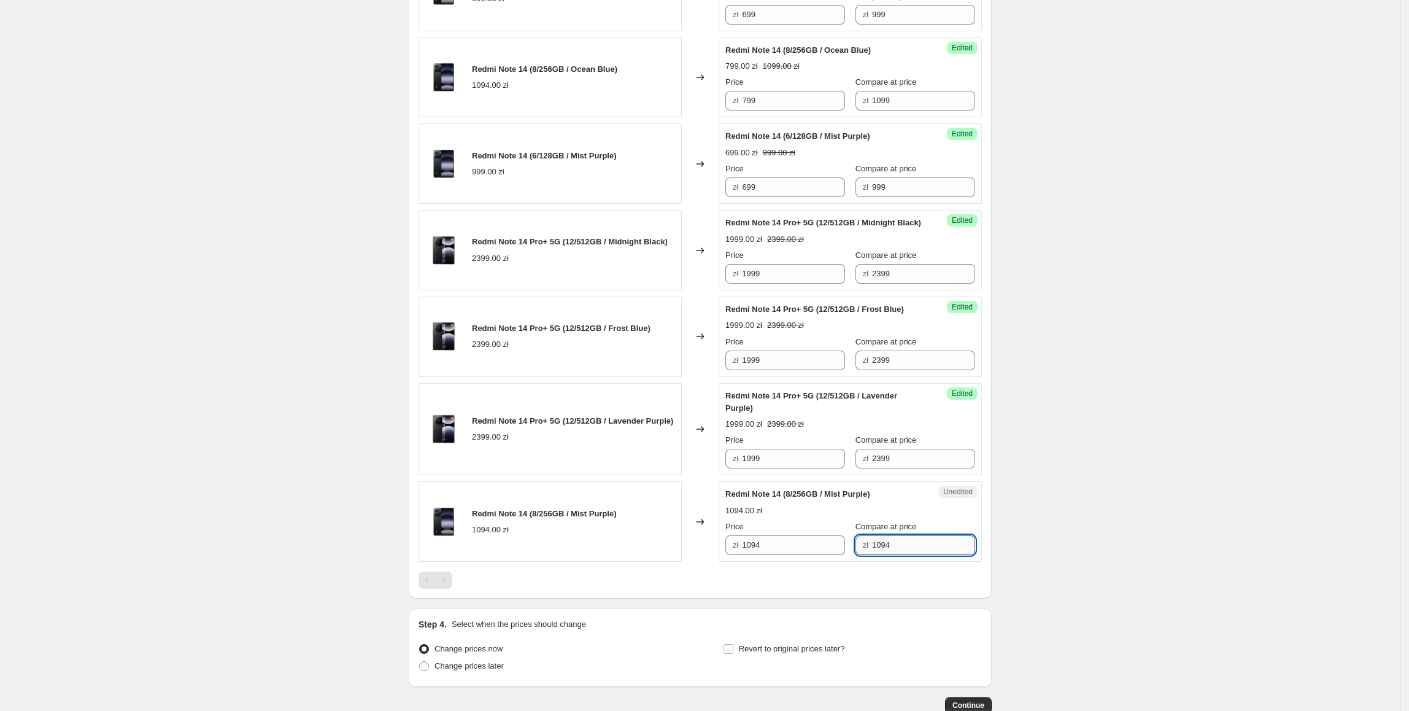
click at [865, 555] on div "zł 1094" at bounding box center [915, 545] width 120 height 20
type input "1099"
click at [716, 562] on div "Redmi Note 14 (8/256GB / Mist Purple) 1094.00 zł Changed to Success Edited Redm…" at bounding box center [700, 521] width 563 height 80
type input "799"
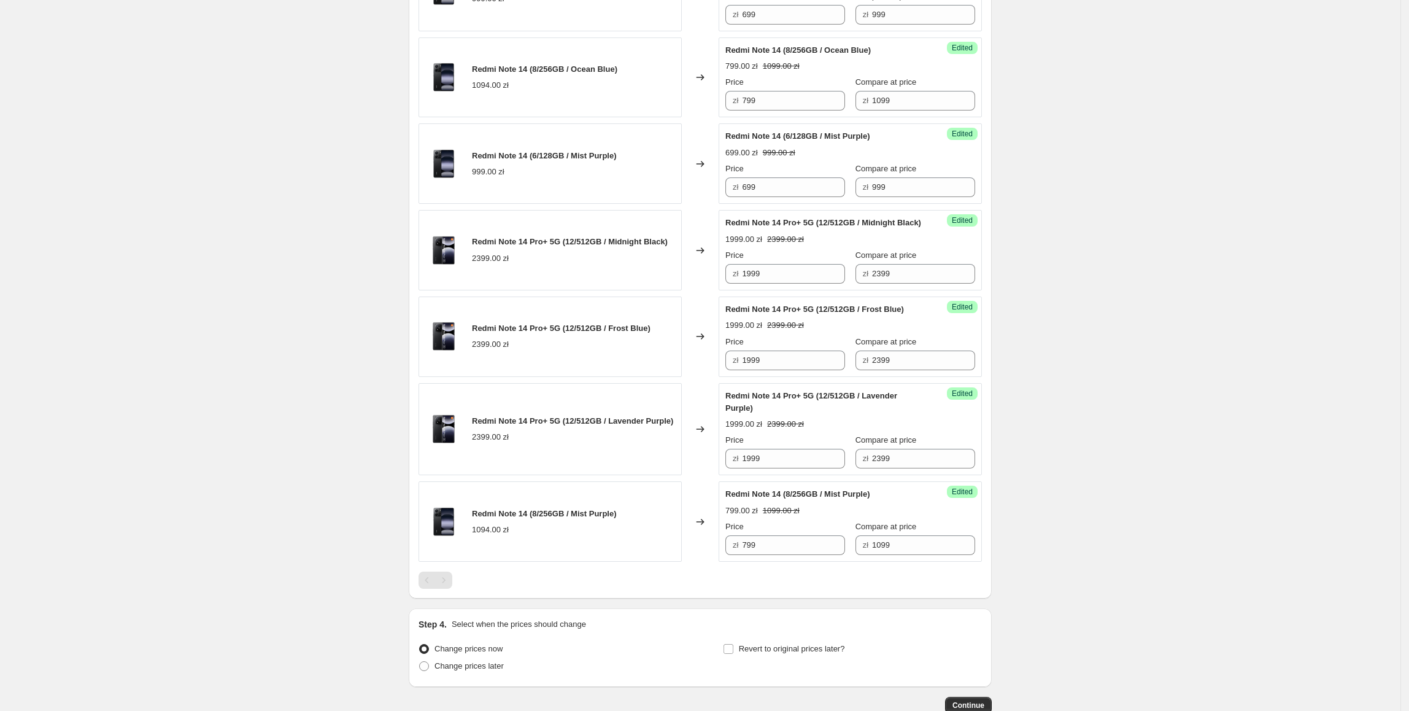
scroll to position [1636, 0]
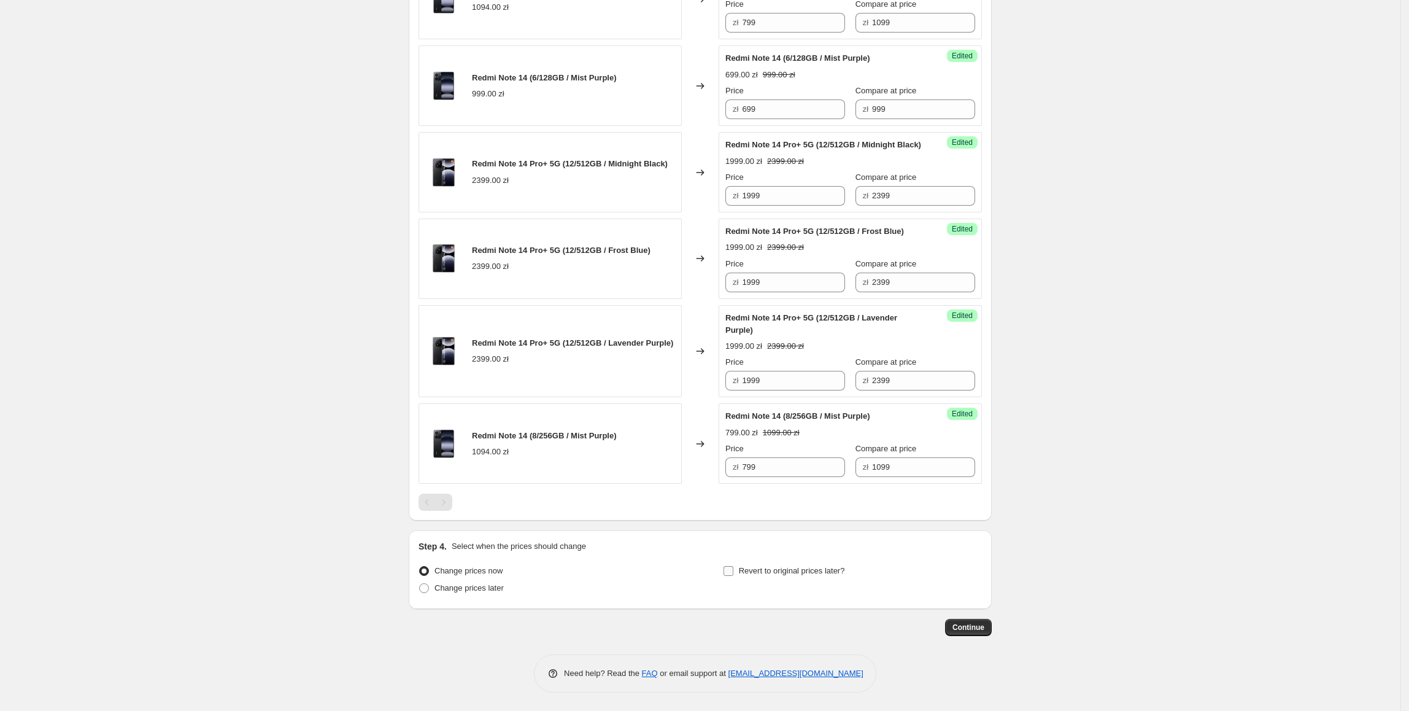
click at [813, 570] on span "Revert to original prices later?" at bounding box center [792, 570] width 106 height 9
click at [733, 570] on input "Revert to original prices later?" at bounding box center [729, 571] width 10 height 10
checkbox input "true"
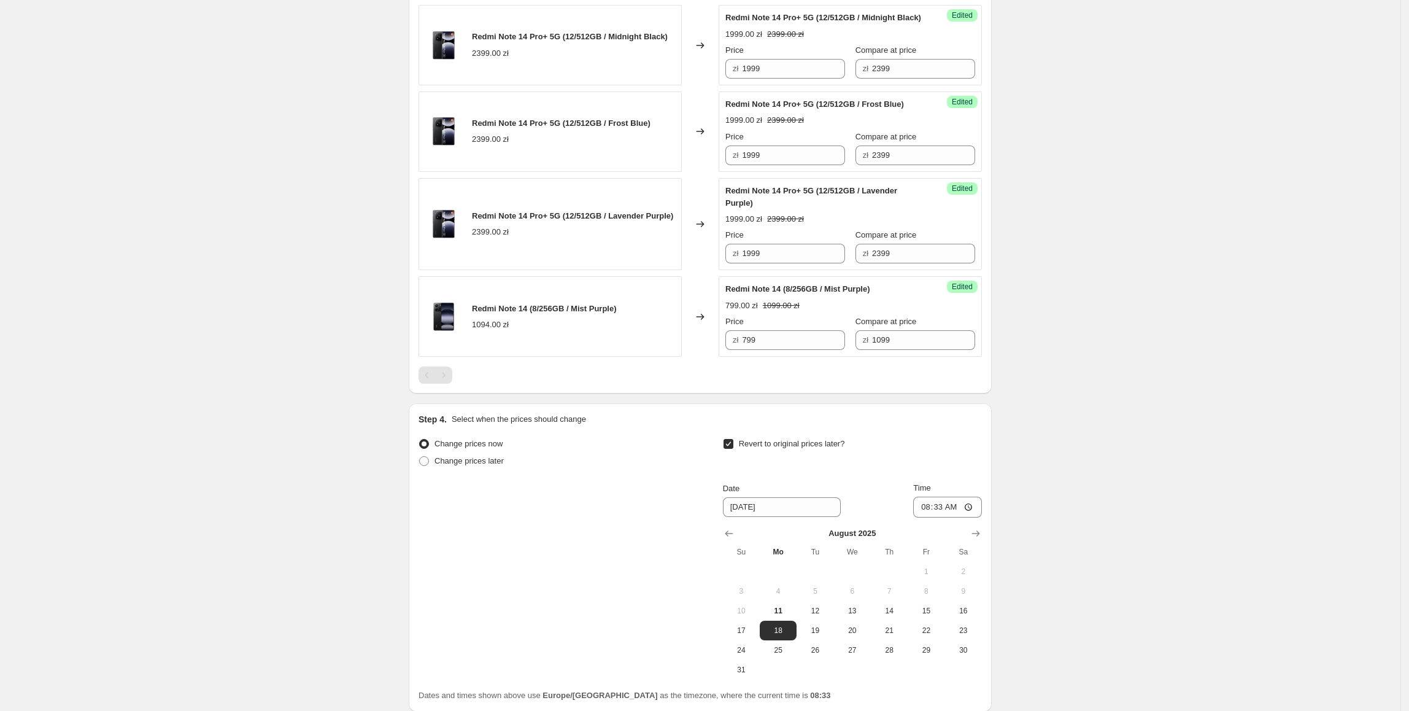
scroll to position [1744, 0]
click at [746, 633] on span "17" at bounding box center [741, 628] width 27 height 10
type input "[DATE]"
click at [945, 515] on input "08:33" at bounding box center [947, 504] width 69 height 21
type input "23:55"
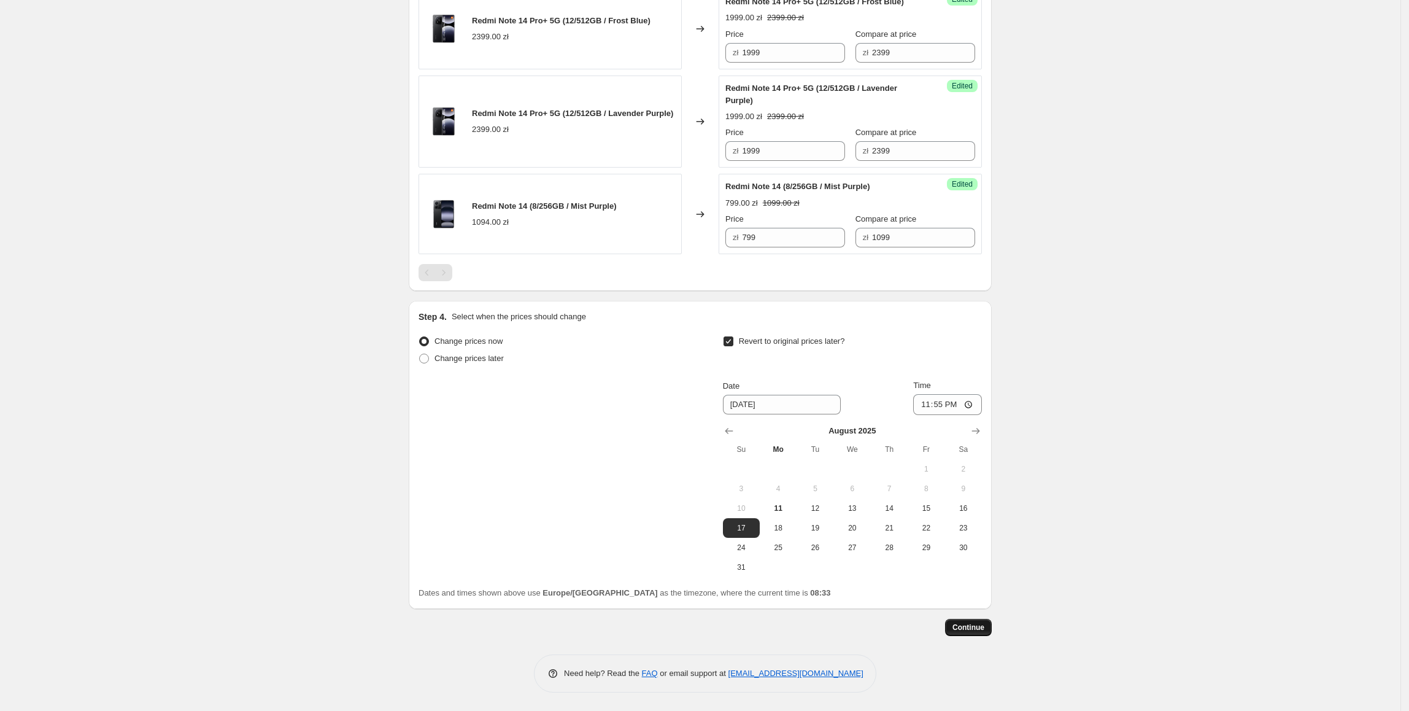
click at [984, 622] on span "Continue" at bounding box center [968, 627] width 32 height 10
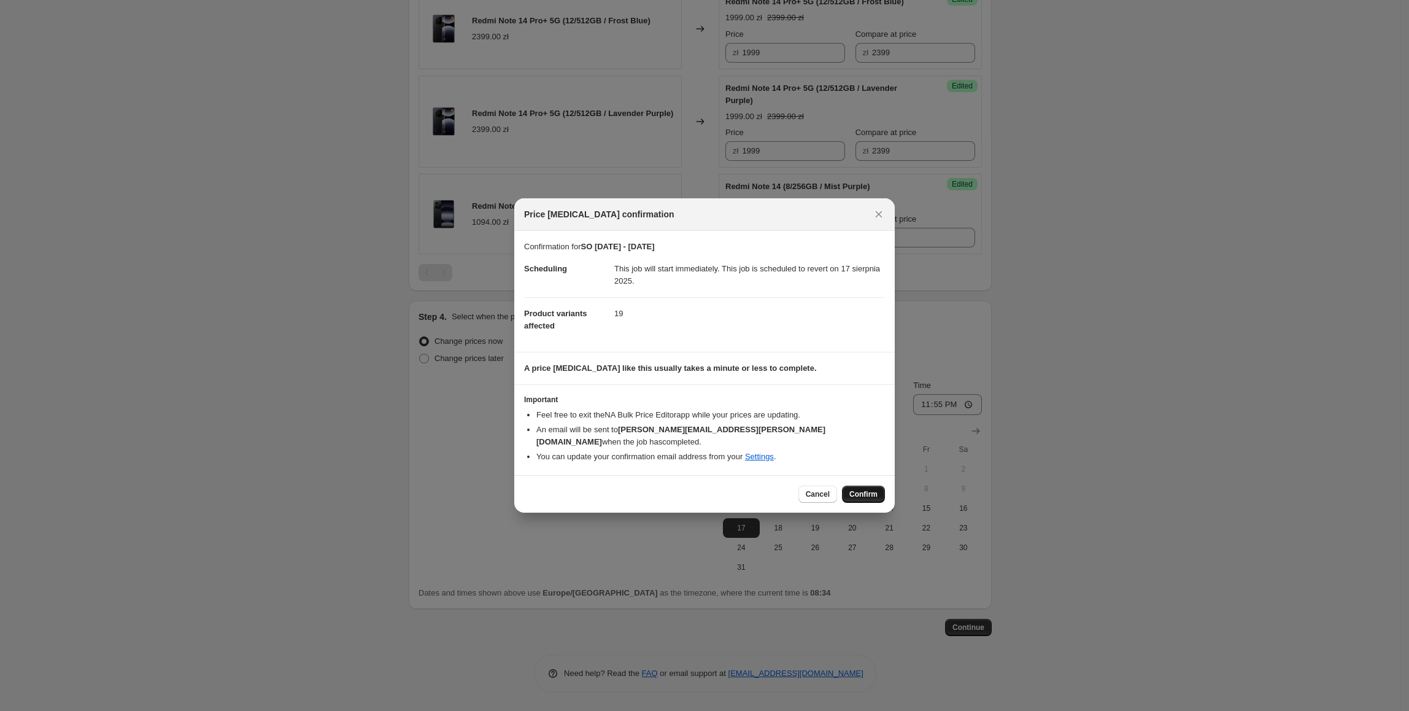
click at [867, 489] on span "Confirm" at bounding box center [863, 494] width 28 height 10
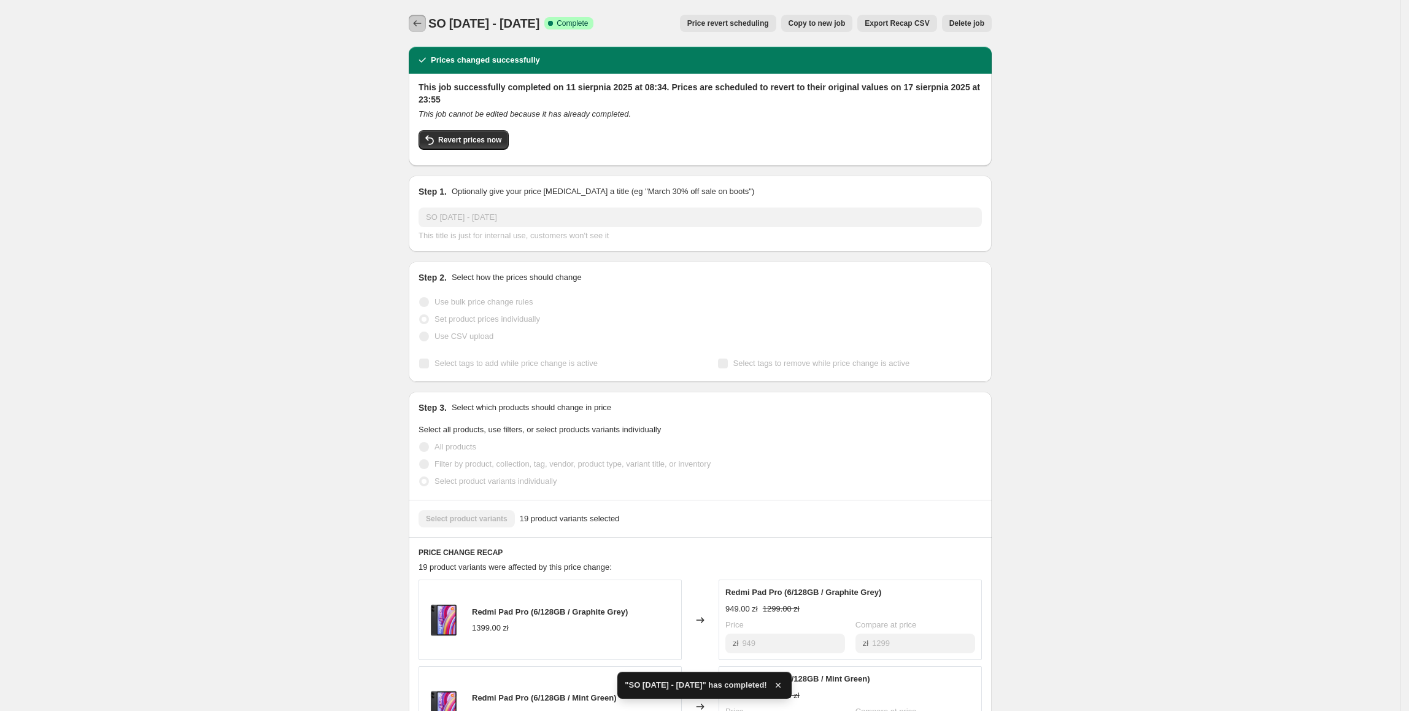
click at [420, 18] on icon "Price change jobs" at bounding box center [417, 23] width 12 height 12
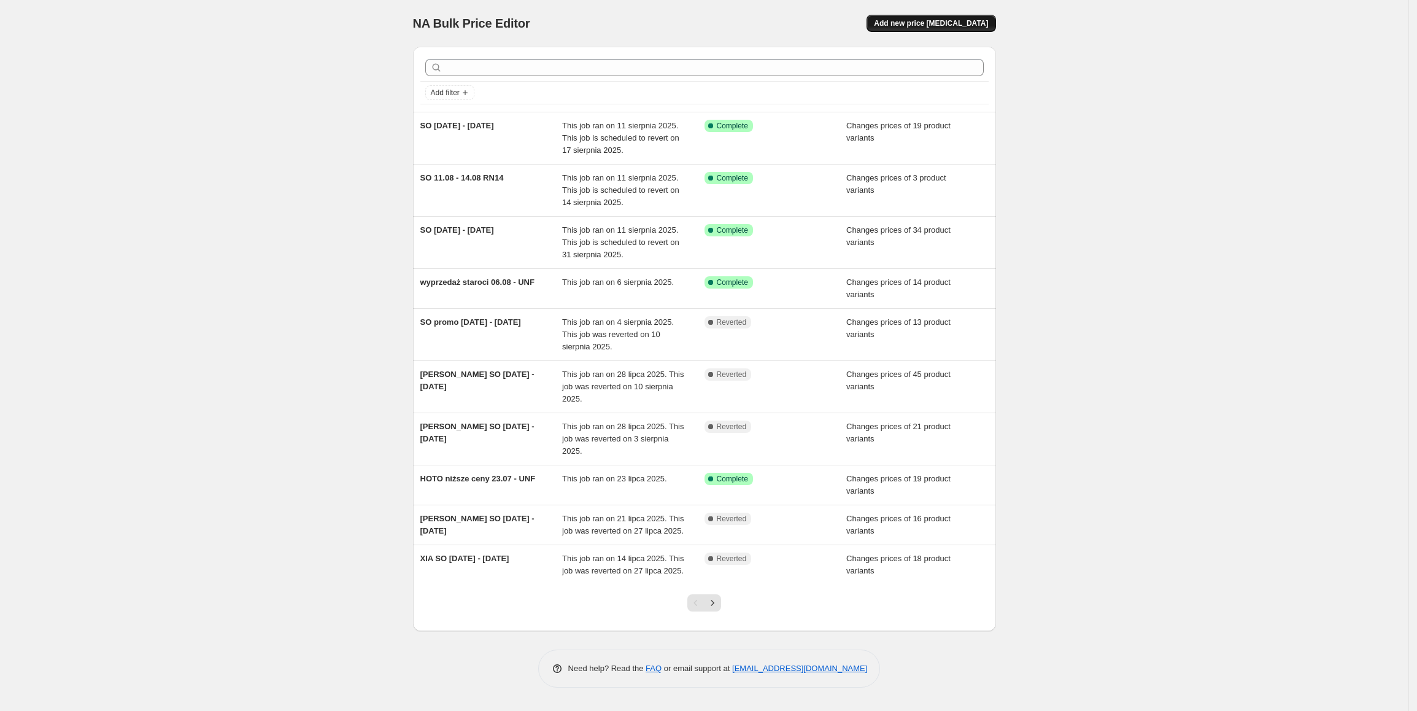
click at [962, 16] on button "Add new price [MEDICAL_DATA]" at bounding box center [931, 23] width 129 height 17
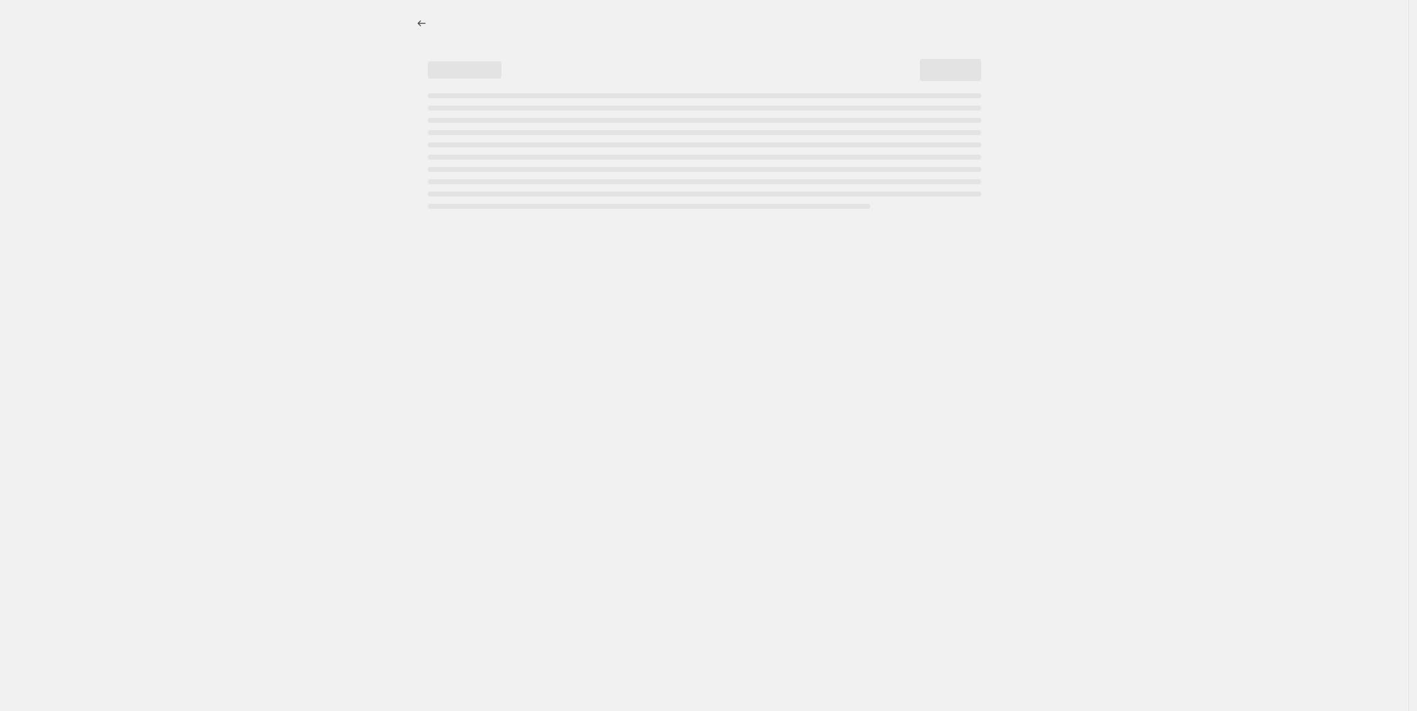
select select "percentage"
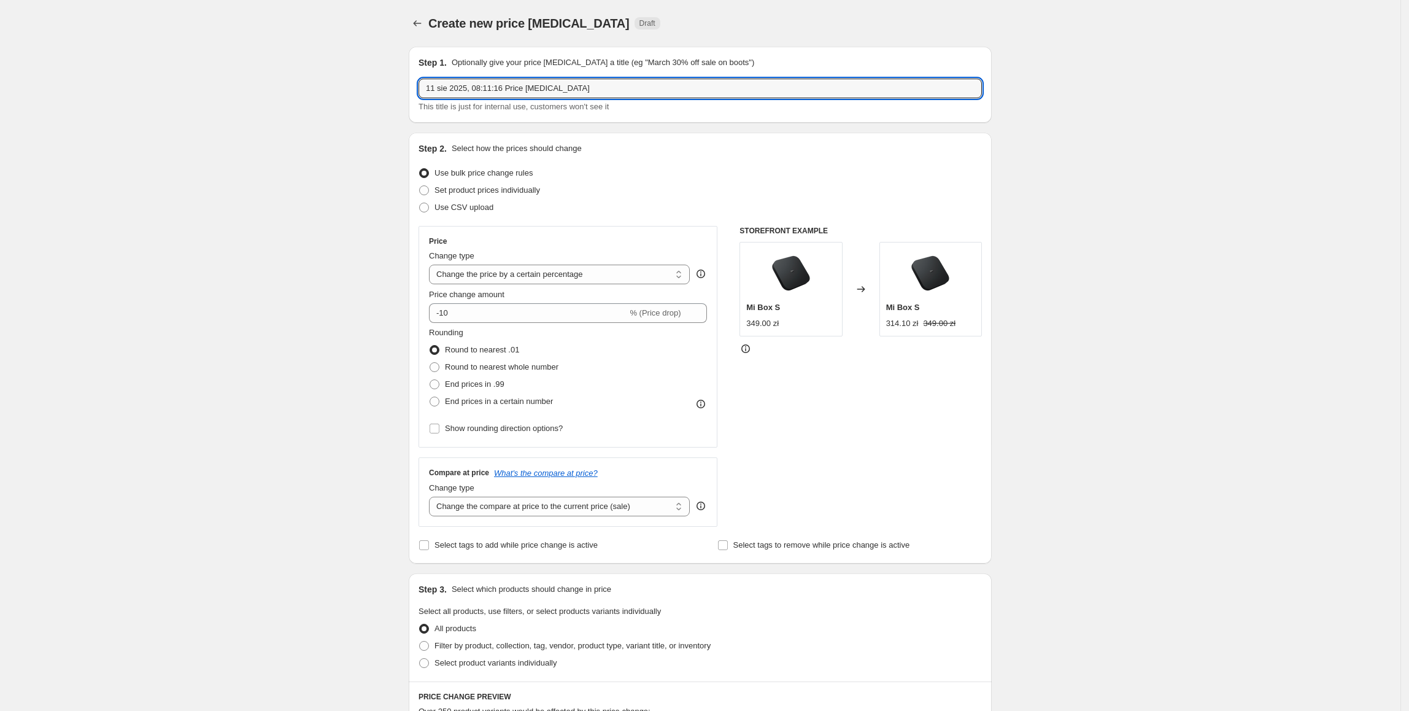
drag, startPoint x: 621, startPoint y: 94, endPoint x: 283, endPoint y: 89, distance: 338.2
click at [283, 89] on div "Create new price [MEDICAL_DATA]. This page is ready Create new price [MEDICAL_D…" at bounding box center [700, 613] width 1400 height 1227
type input "SO FLIP [DATE] - [DATE]"
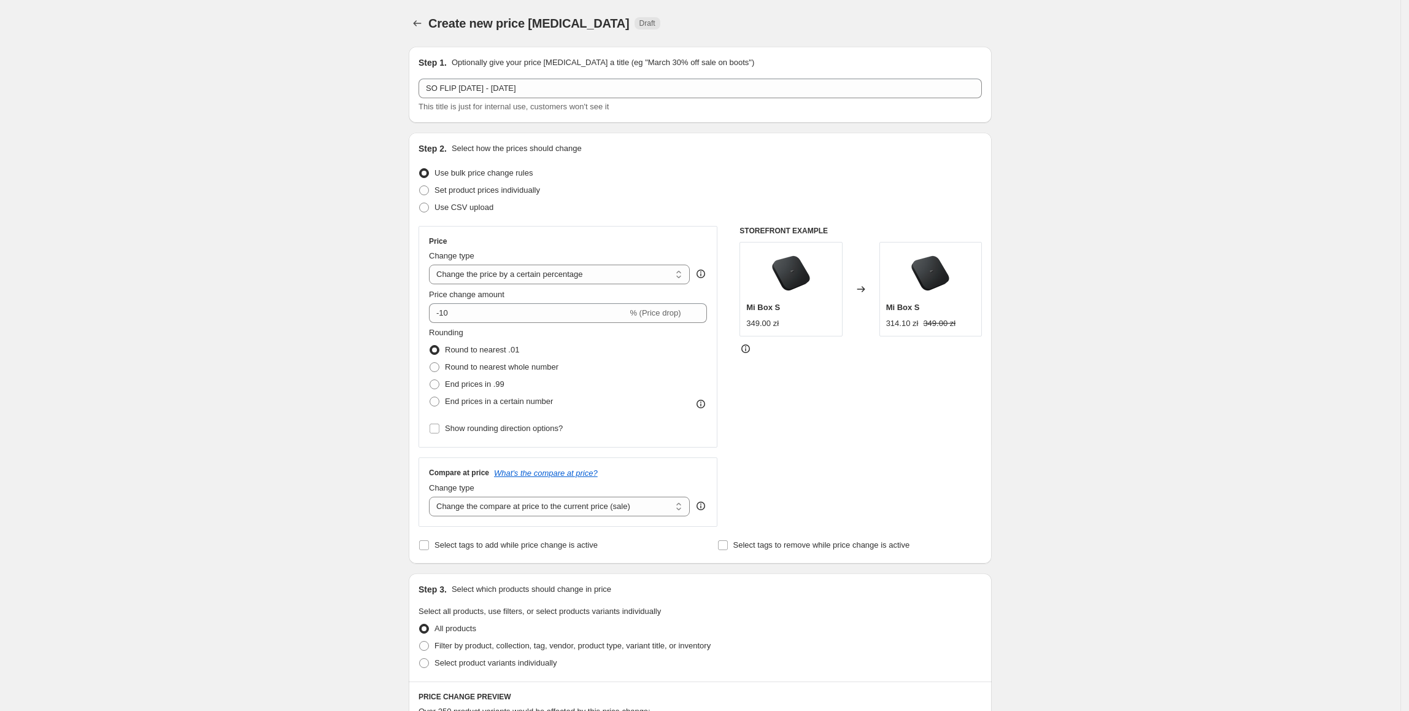
click at [1064, 244] on div "Create new price [MEDICAL_DATA]. This page is ready Create new price [MEDICAL_D…" at bounding box center [700, 613] width 1400 height 1227
click at [492, 179] on label "Use bulk price change rules" at bounding box center [476, 172] width 114 height 17
click at [420, 169] on input "Use bulk price change rules" at bounding box center [419, 168] width 1 height 1
click at [500, 189] on span "Set product prices individually" at bounding box center [487, 189] width 106 height 9
click at [420, 186] on input "Set product prices individually" at bounding box center [419, 185] width 1 height 1
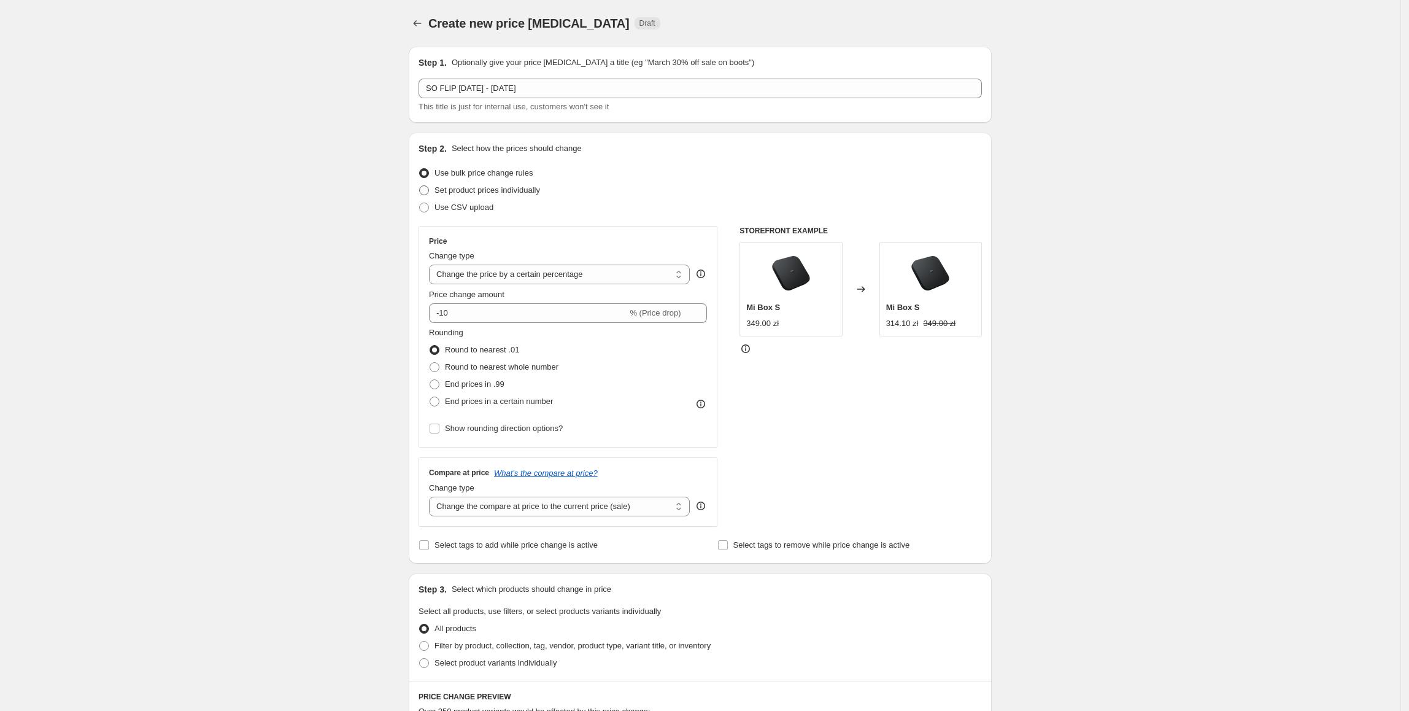
radio input "true"
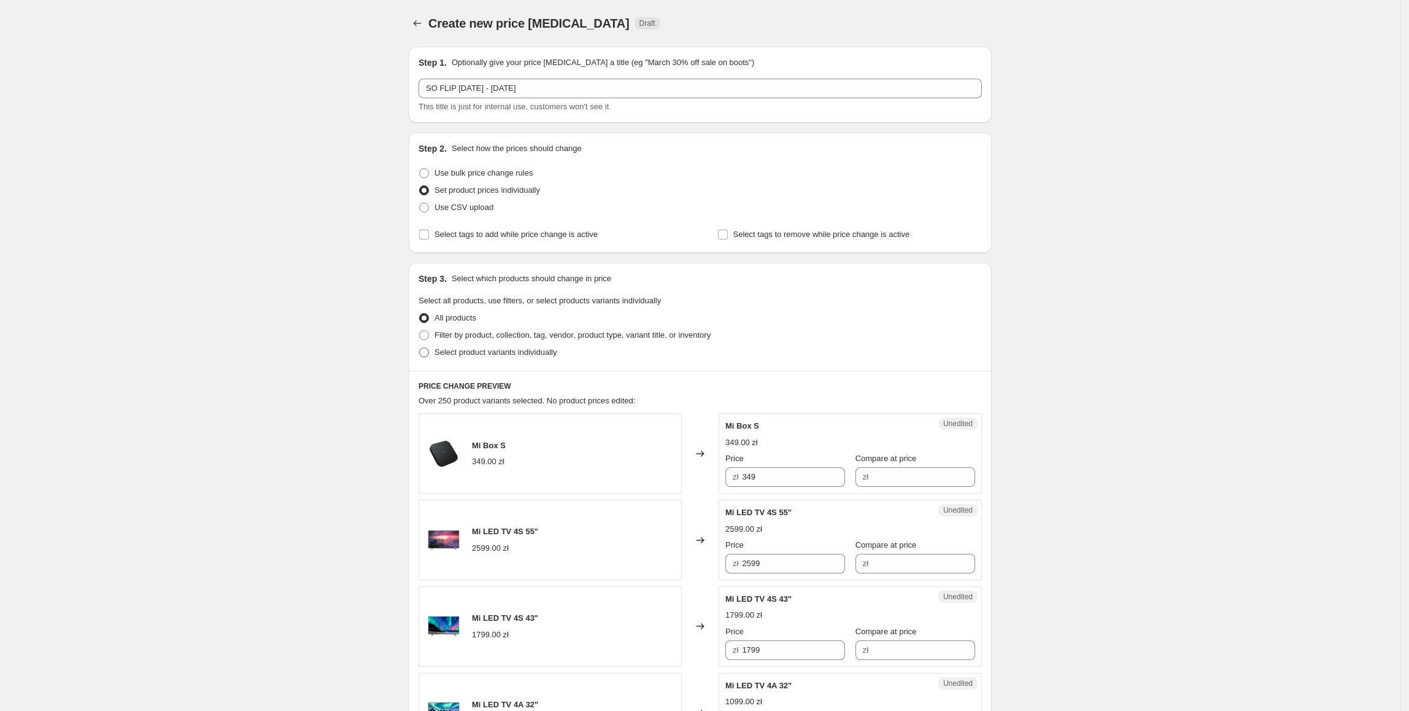
click at [486, 355] on span "Select product variants individually" at bounding box center [495, 351] width 122 height 9
click at [420, 348] on input "Select product variants individually" at bounding box center [419, 347] width 1 height 1
radio input "true"
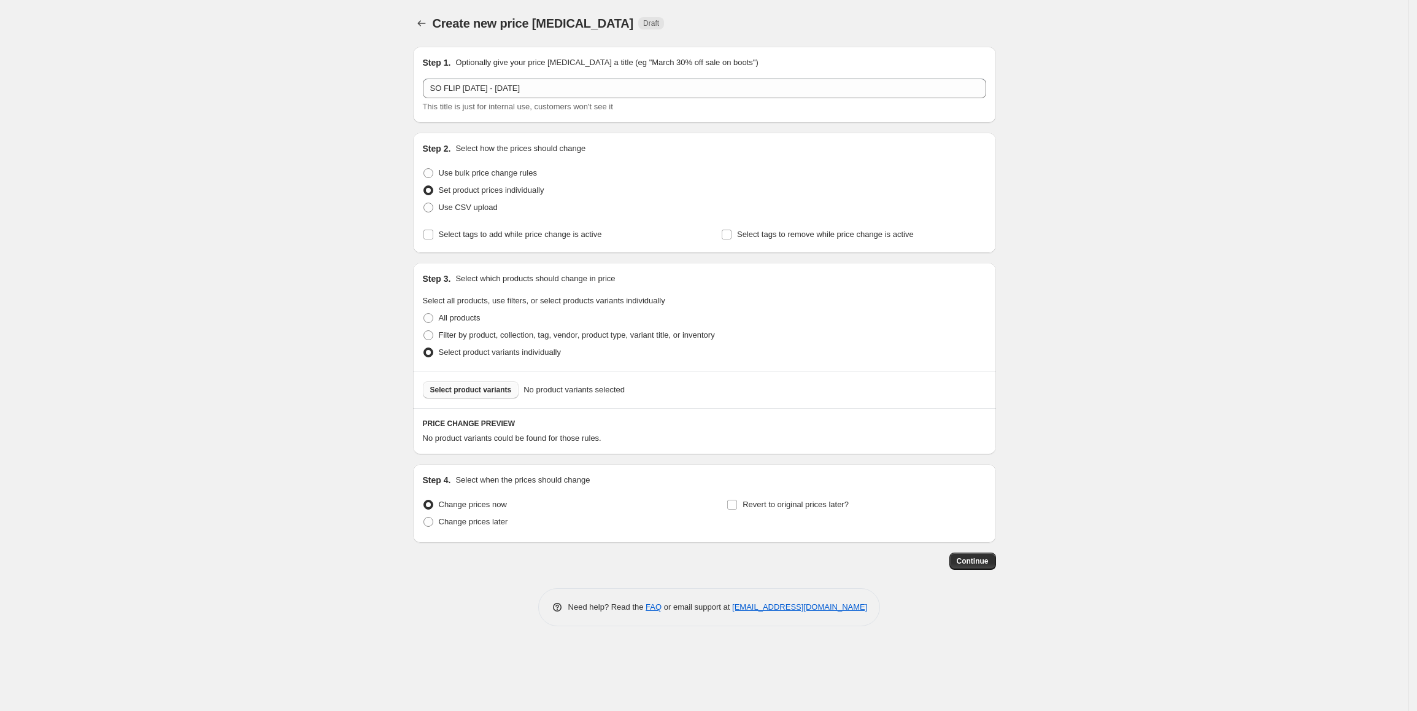
click at [482, 387] on span "Select product variants" at bounding box center [471, 390] width 82 height 10
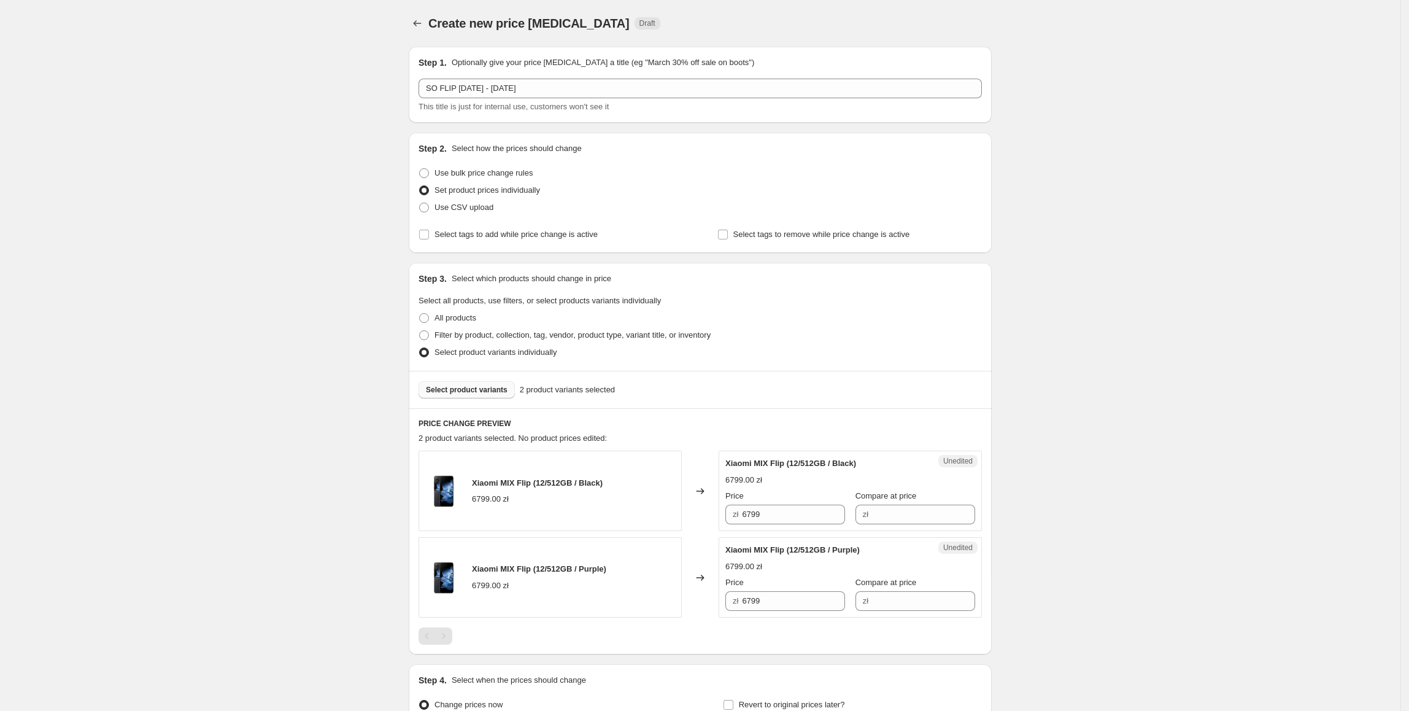
scroll to position [135, 0]
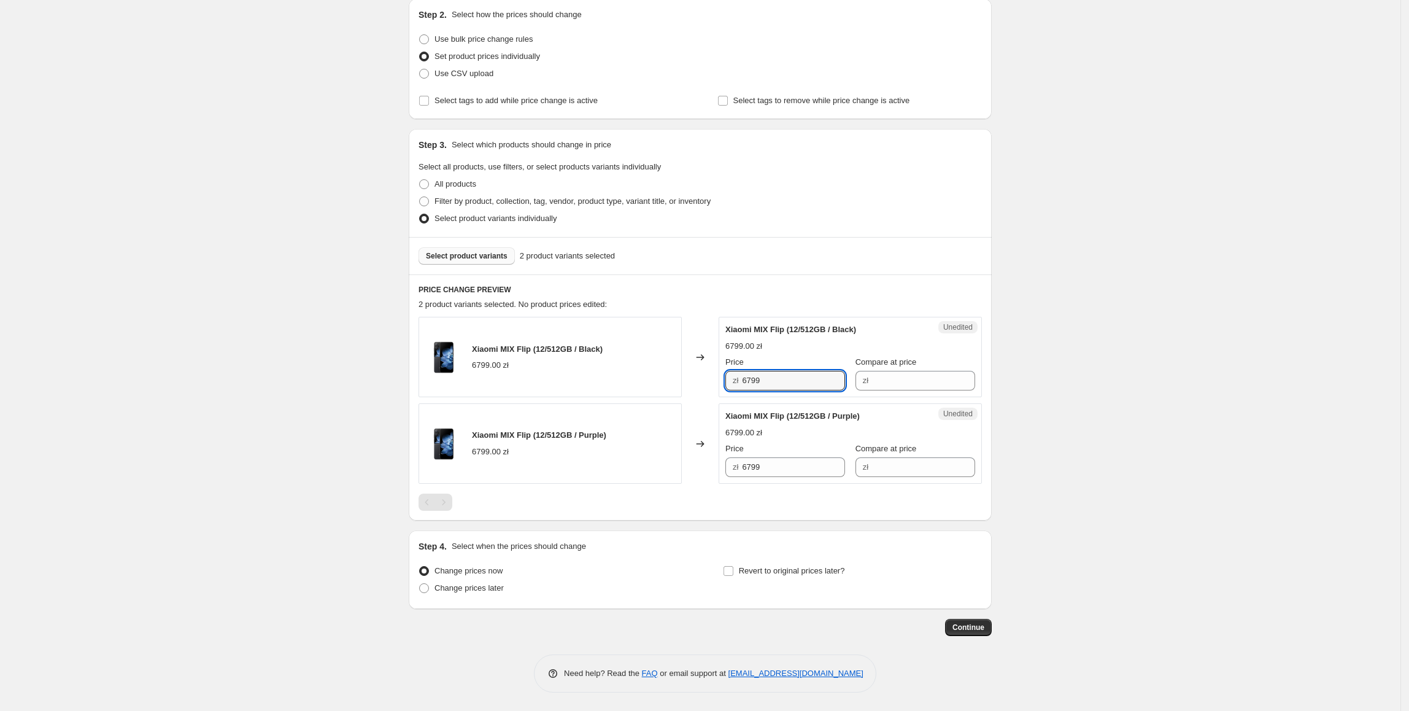
drag, startPoint x: 790, startPoint y: 374, endPoint x: 705, endPoint y: 376, distance: 85.9
click at [705, 376] on div "Xiaomi MIX Flip (12/512GB / Black) 6799.00 zł Changed to Unedited Xiaomi MIX Fl…" at bounding box center [700, 357] width 563 height 80
click at [872, 373] on input "Compare at price" at bounding box center [923, 381] width 103 height 20
type input "6799"
drag, startPoint x: 791, startPoint y: 379, endPoint x: 736, endPoint y: 379, distance: 54.6
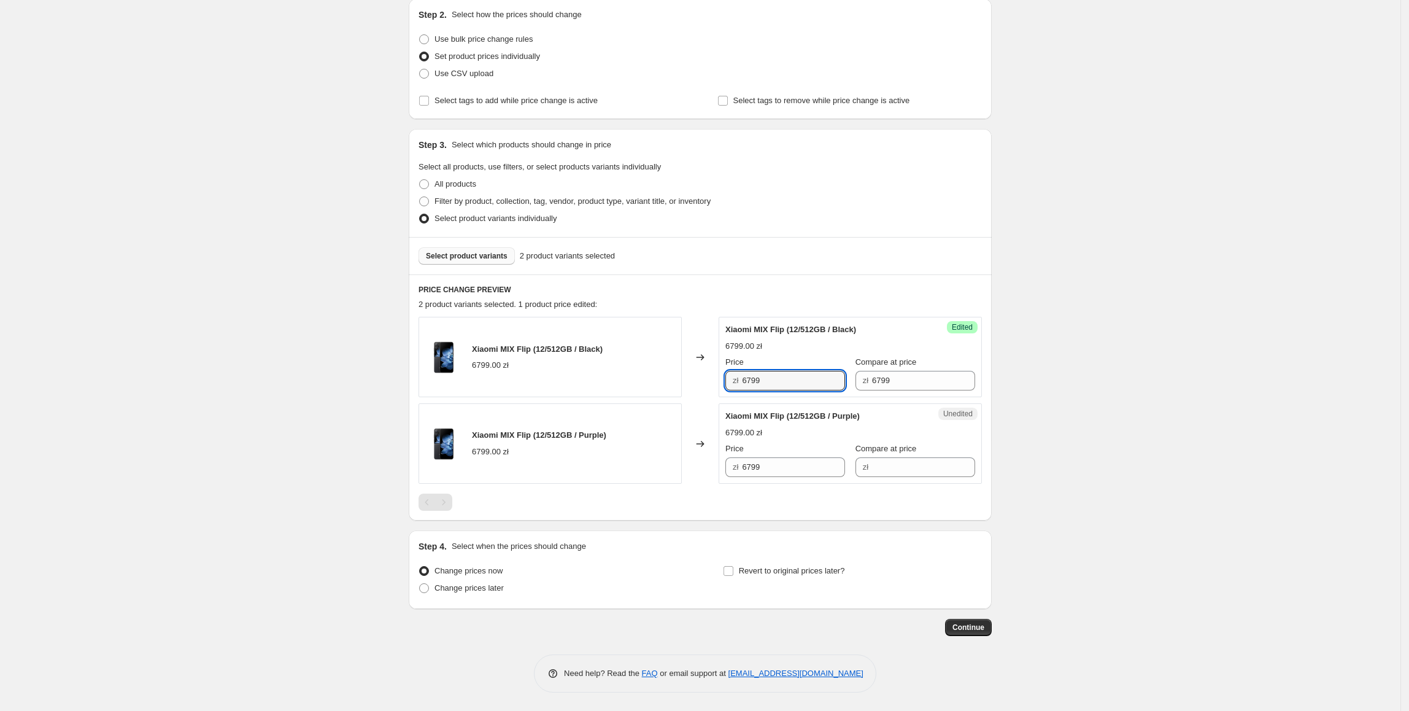
click at [736, 379] on div "zł 6799" at bounding box center [785, 381] width 120 height 20
type input "4399"
click at [1043, 377] on div "Create new price [MEDICAL_DATA]. This page is ready Create new price [MEDICAL_D…" at bounding box center [700, 288] width 1400 height 844
drag, startPoint x: 806, startPoint y: 380, endPoint x: 762, endPoint y: 463, distance: 93.4
click at [705, 405] on div "Xiaomi MIX Flip (12/512GB / Black) 6799.00 zł Changed to Success Edited Xiaomi …" at bounding box center [700, 400] width 563 height 167
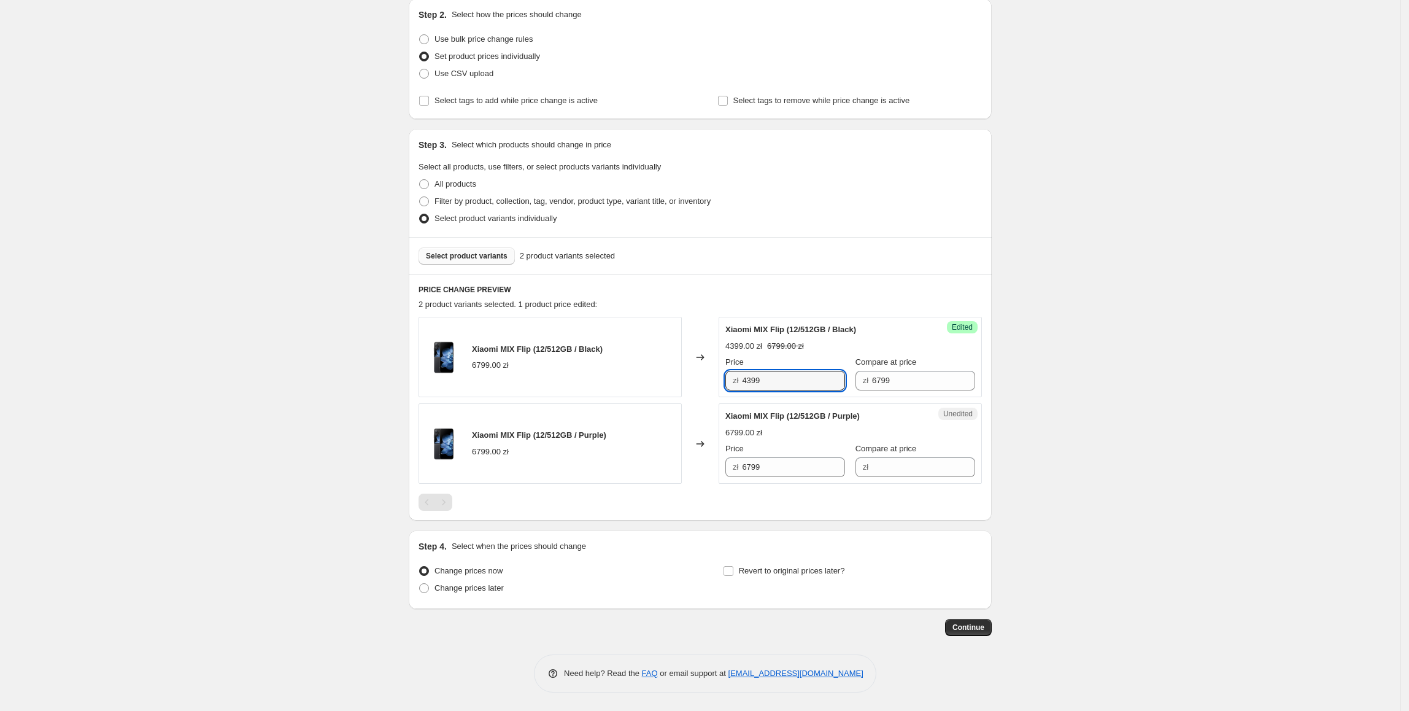
click at [784, 482] on div "Unedited Xiaomi MIX Flip (12/512GB / Purple) 6799.00 zł Price zł 6799 Compare a…" at bounding box center [850, 443] width 263 height 80
drag, startPoint x: 783, startPoint y: 475, endPoint x: 733, endPoint y: 471, distance: 50.5
click at [732, 471] on div "zł 6799" at bounding box center [785, 467] width 120 height 20
type input "4399"
drag, startPoint x: 1002, startPoint y: 444, endPoint x: 992, endPoint y: 435, distance: 13.0
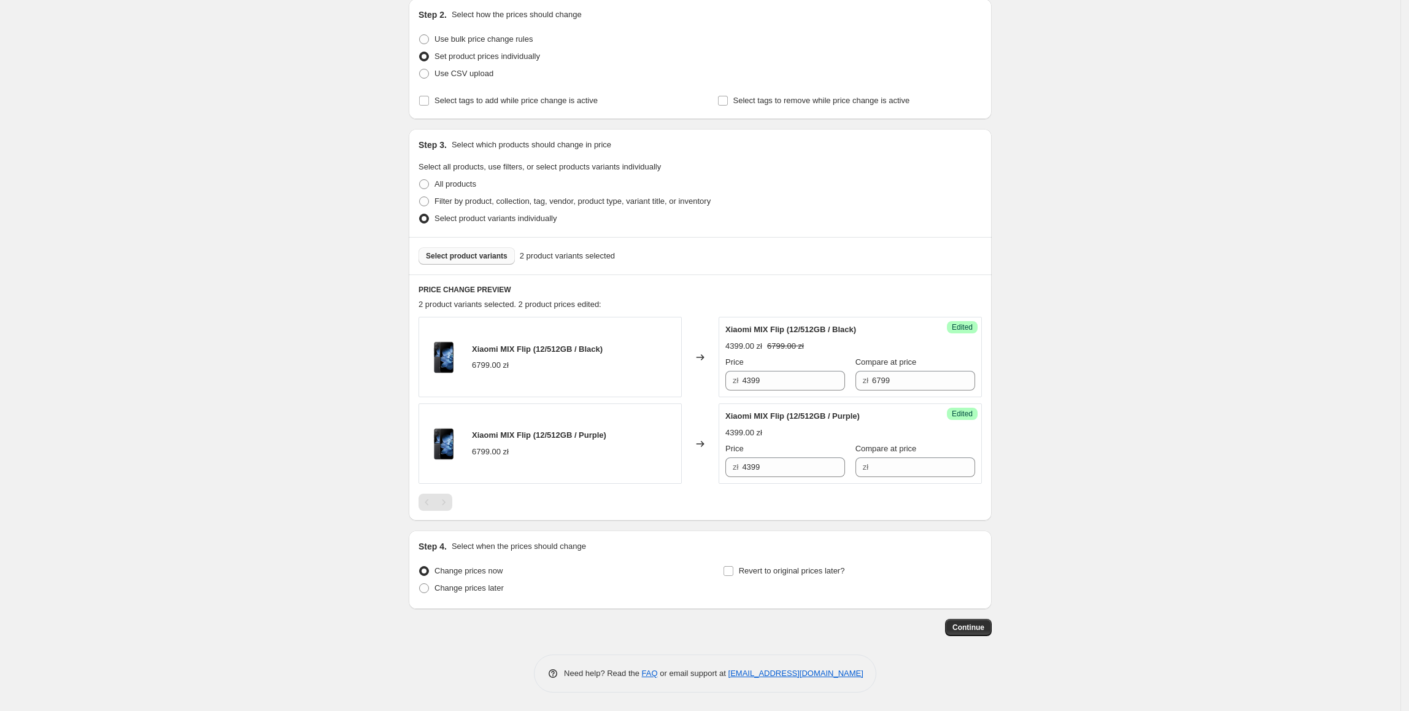
click at [998, 441] on div "Create new price [MEDICAL_DATA]. This page is ready Create new price [MEDICAL_D…" at bounding box center [700, 288] width 612 height 844
drag, startPoint x: 908, startPoint y: 372, endPoint x: 820, endPoint y: 380, distance: 88.8
click at [817, 377] on div "Price zł 4399 Compare at price zł 6799" at bounding box center [850, 373] width 250 height 34
drag, startPoint x: 889, startPoint y: 457, endPoint x: 900, endPoint y: 464, distance: 12.8
click at [889, 457] on input "Compare at price" at bounding box center [923, 467] width 103 height 20
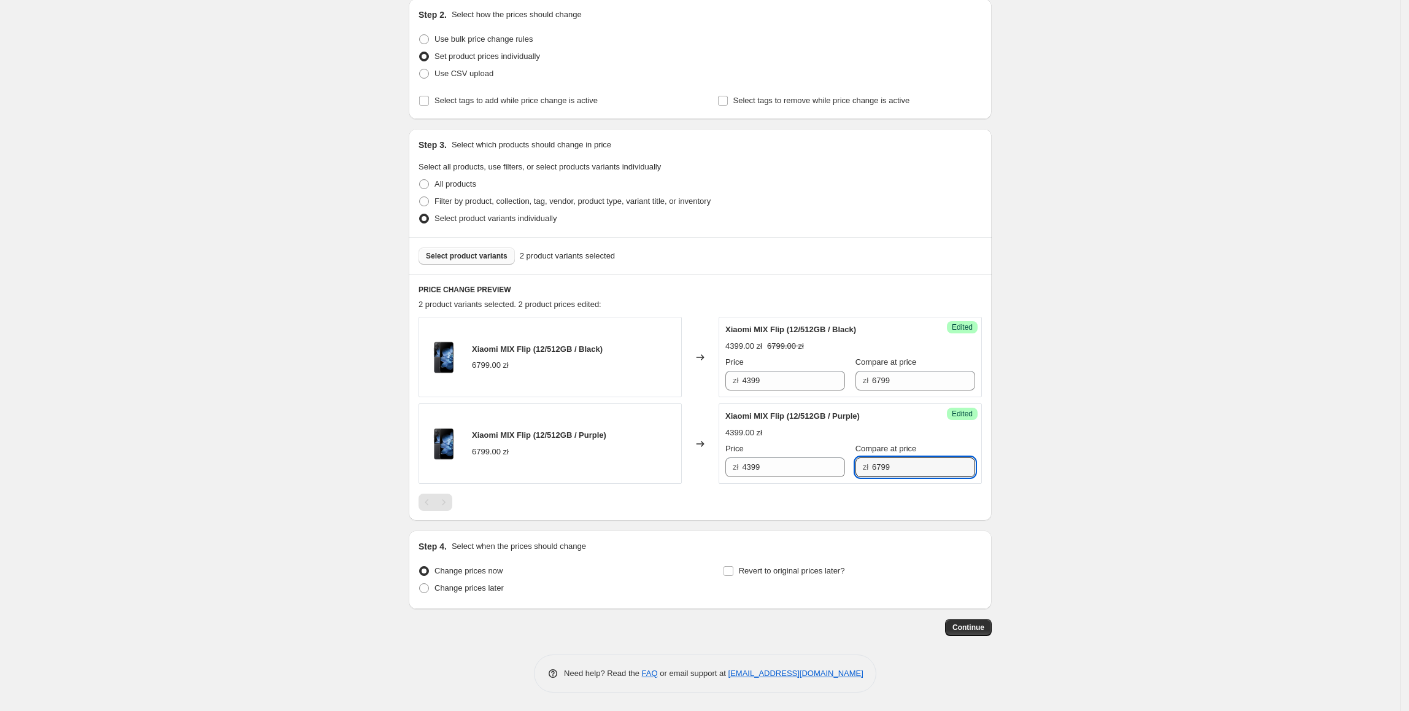
type input "6799"
click at [1017, 439] on div "Create new price [MEDICAL_DATA]. This page is ready Create new price [MEDICAL_D…" at bounding box center [700, 288] width 1400 height 844
click at [752, 570] on span "Revert to original prices later?" at bounding box center [792, 570] width 106 height 9
click at [733, 570] on input "Revert to original prices later?" at bounding box center [729, 571] width 10 height 10
checkbox input "true"
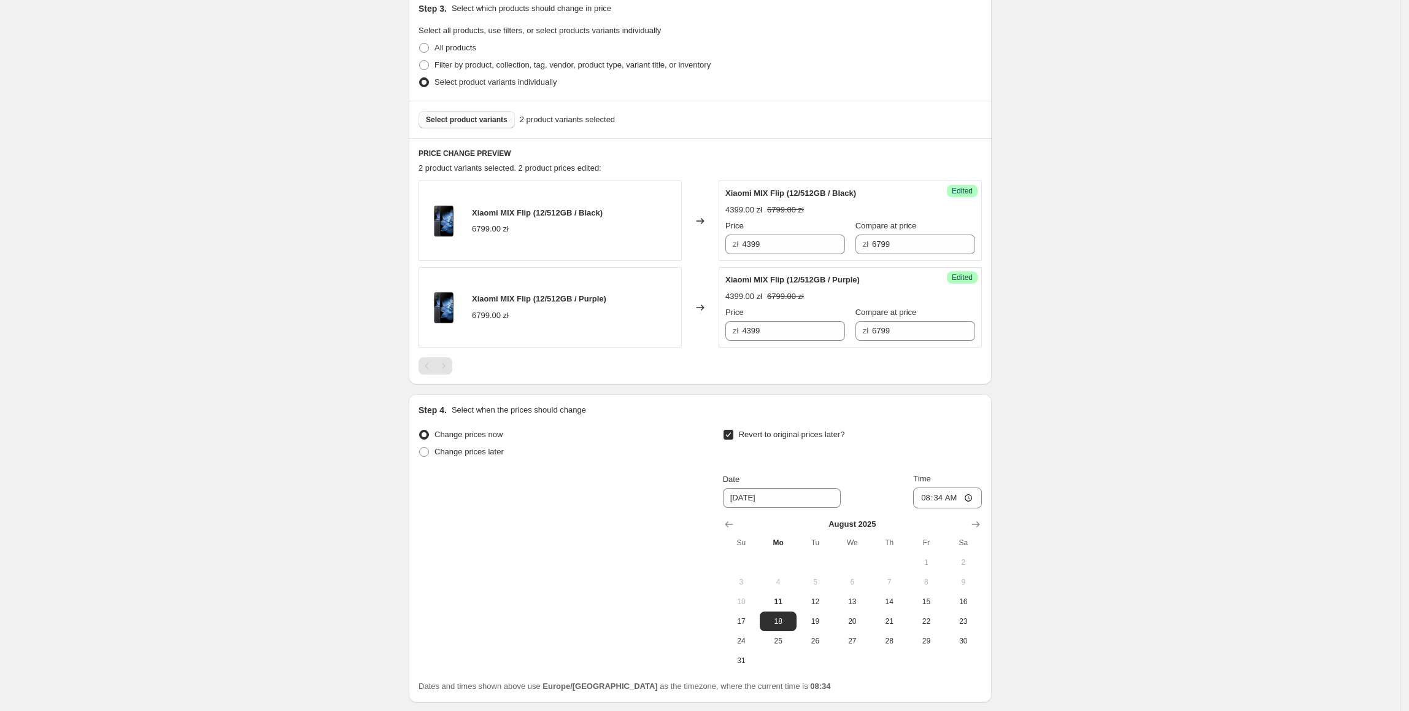
scroll to position [330, 0]
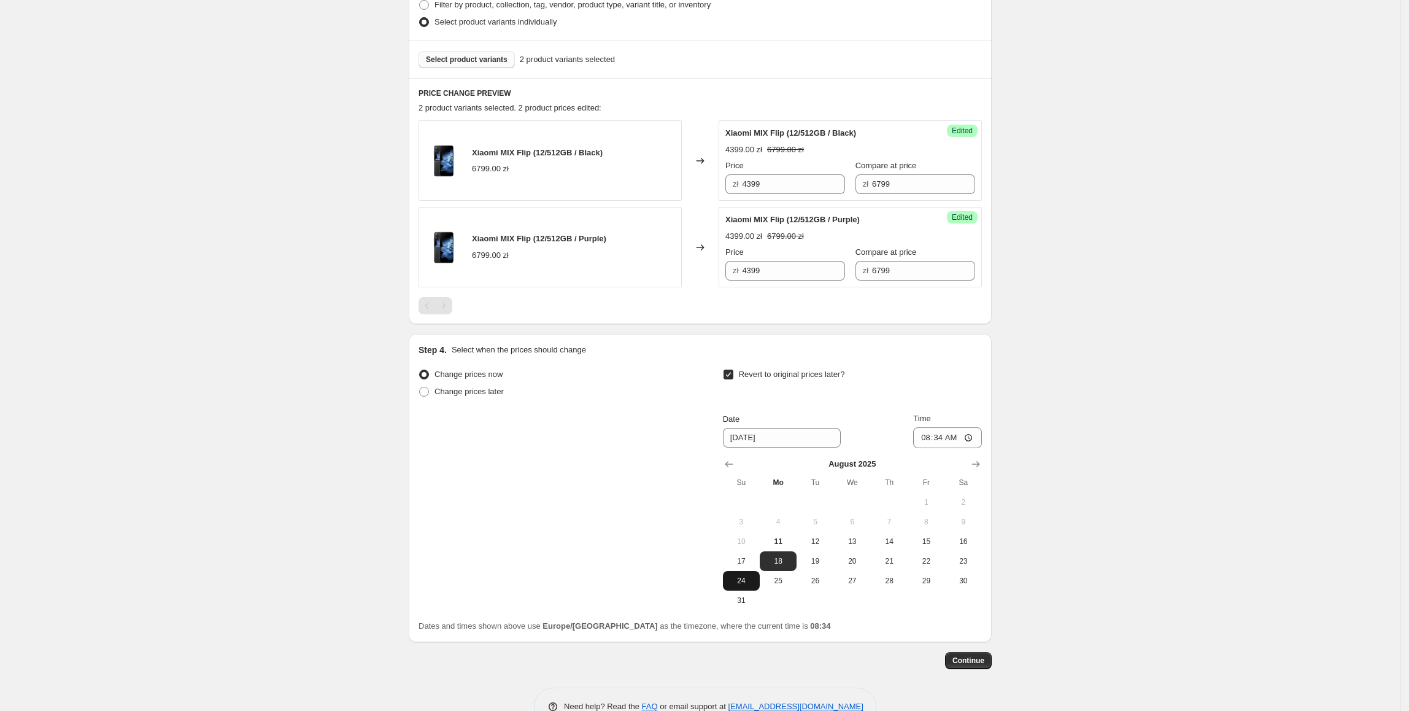
click at [752, 582] on span "24" at bounding box center [741, 581] width 27 height 10
type input "[DATE]"
click at [940, 446] on input "08:34" at bounding box center [947, 437] width 69 height 21
type input "23:55"
click at [1069, 469] on div "Create new price [MEDICAL_DATA]. This page is ready Create new price [MEDICAL_D…" at bounding box center [700, 207] width 1400 height 1074
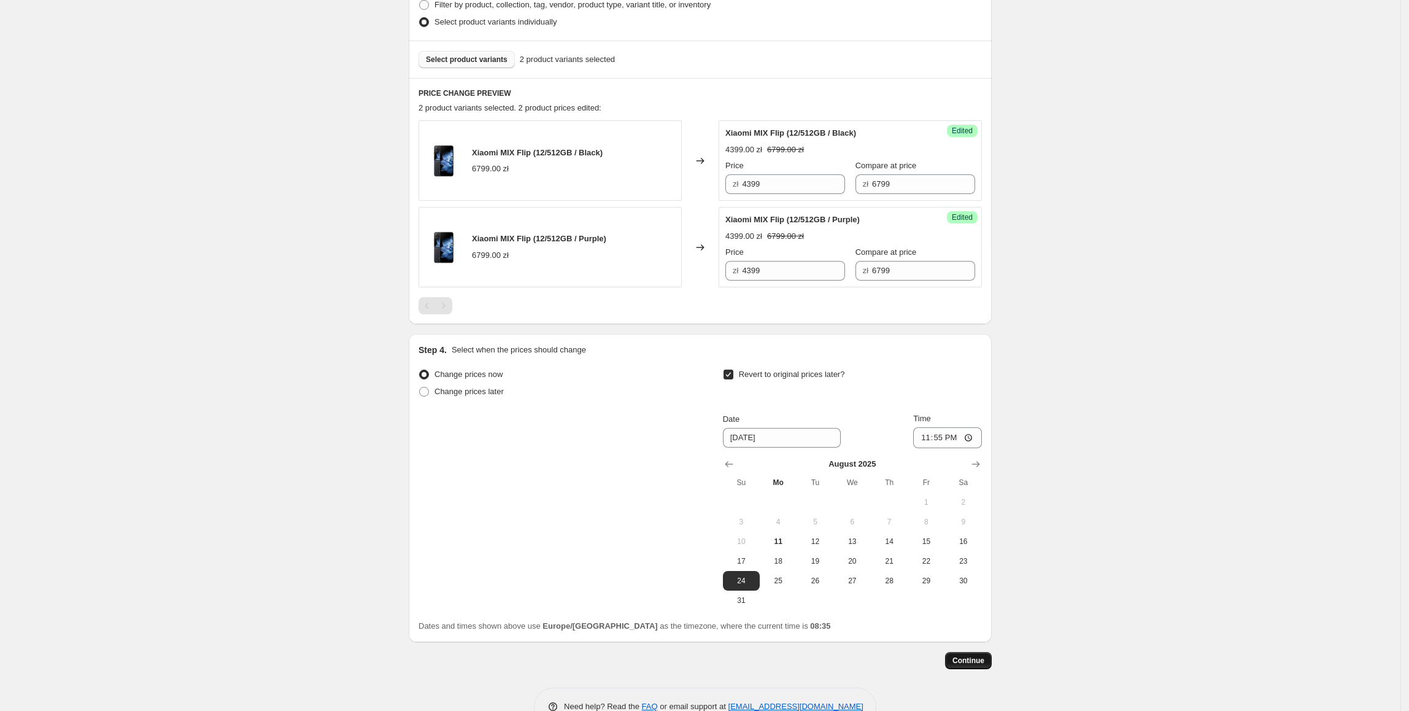
click at [986, 655] on button "Continue" at bounding box center [968, 660] width 47 height 17
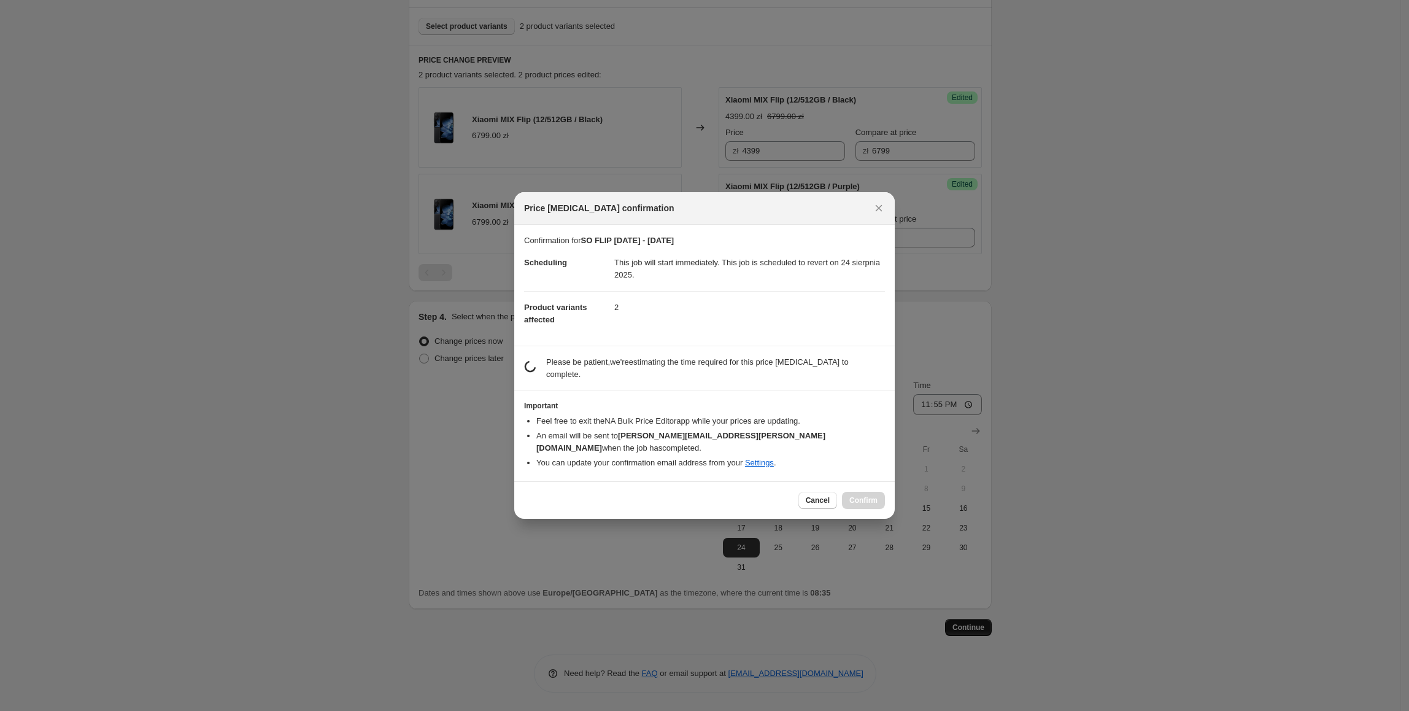
scroll to position [0, 0]
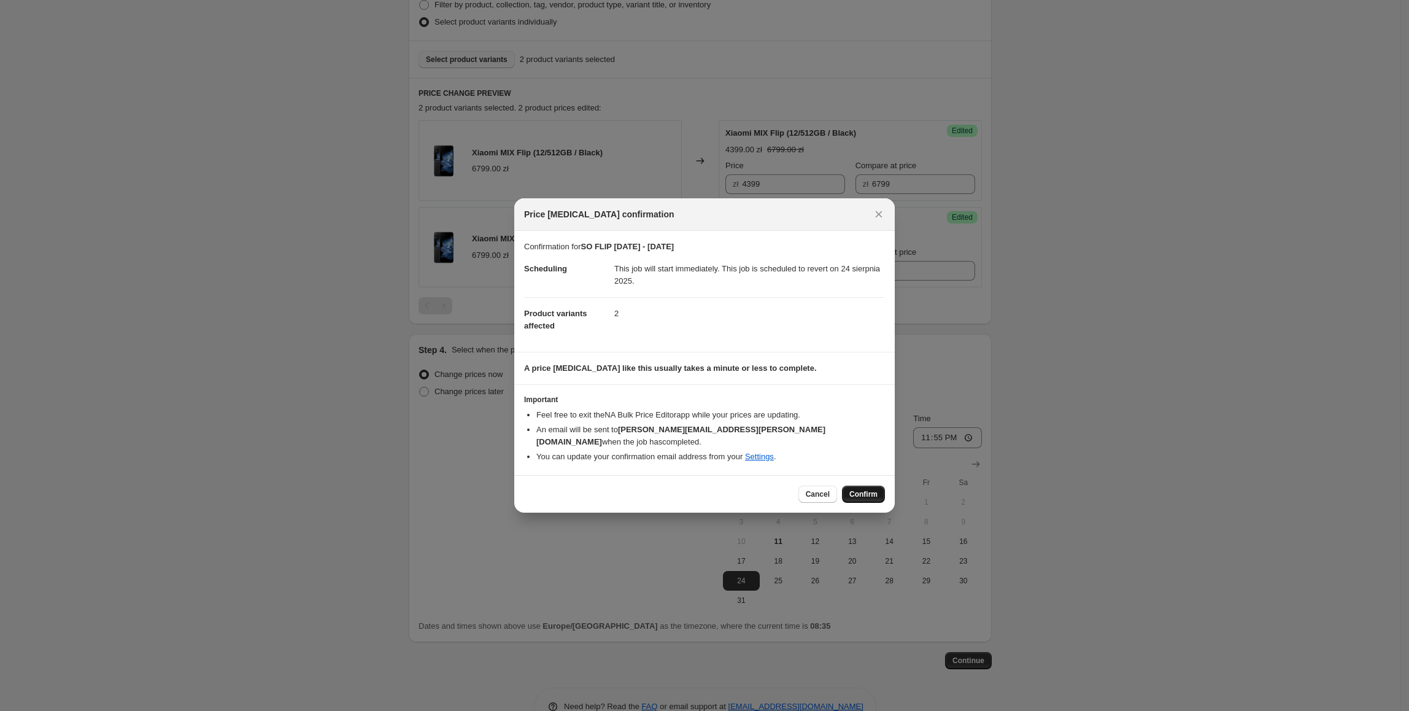
click at [858, 495] on button "Confirm" at bounding box center [863, 493] width 43 height 17
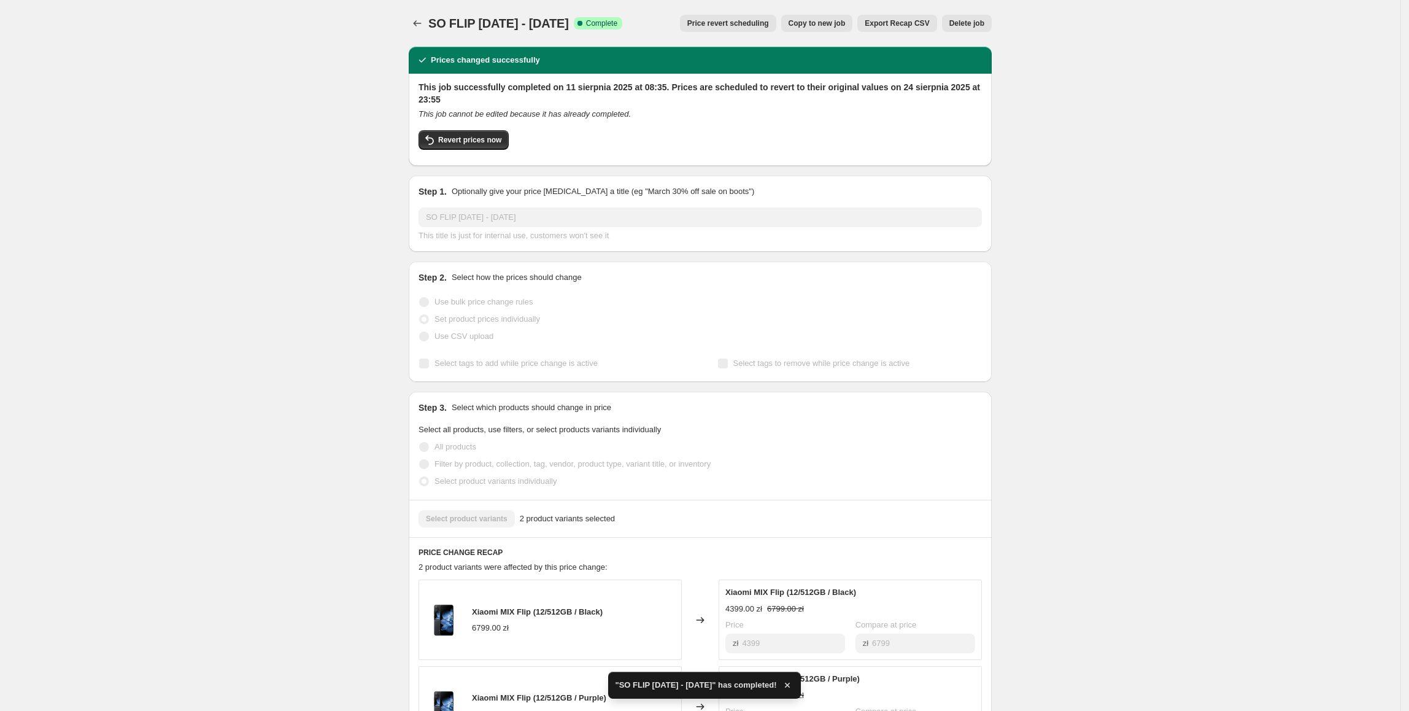
click at [414, 32] on div "SO FLIP [DATE] - [DATE]. This page is ready SO FLIP [DATE] - [DATE] Success Com…" at bounding box center [700, 23] width 583 height 47
click at [417, 28] on icon "Price change jobs" at bounding box center [417, 23] width 12 height 12
